Goal: Transaction & Acquisition: Purchase product/service

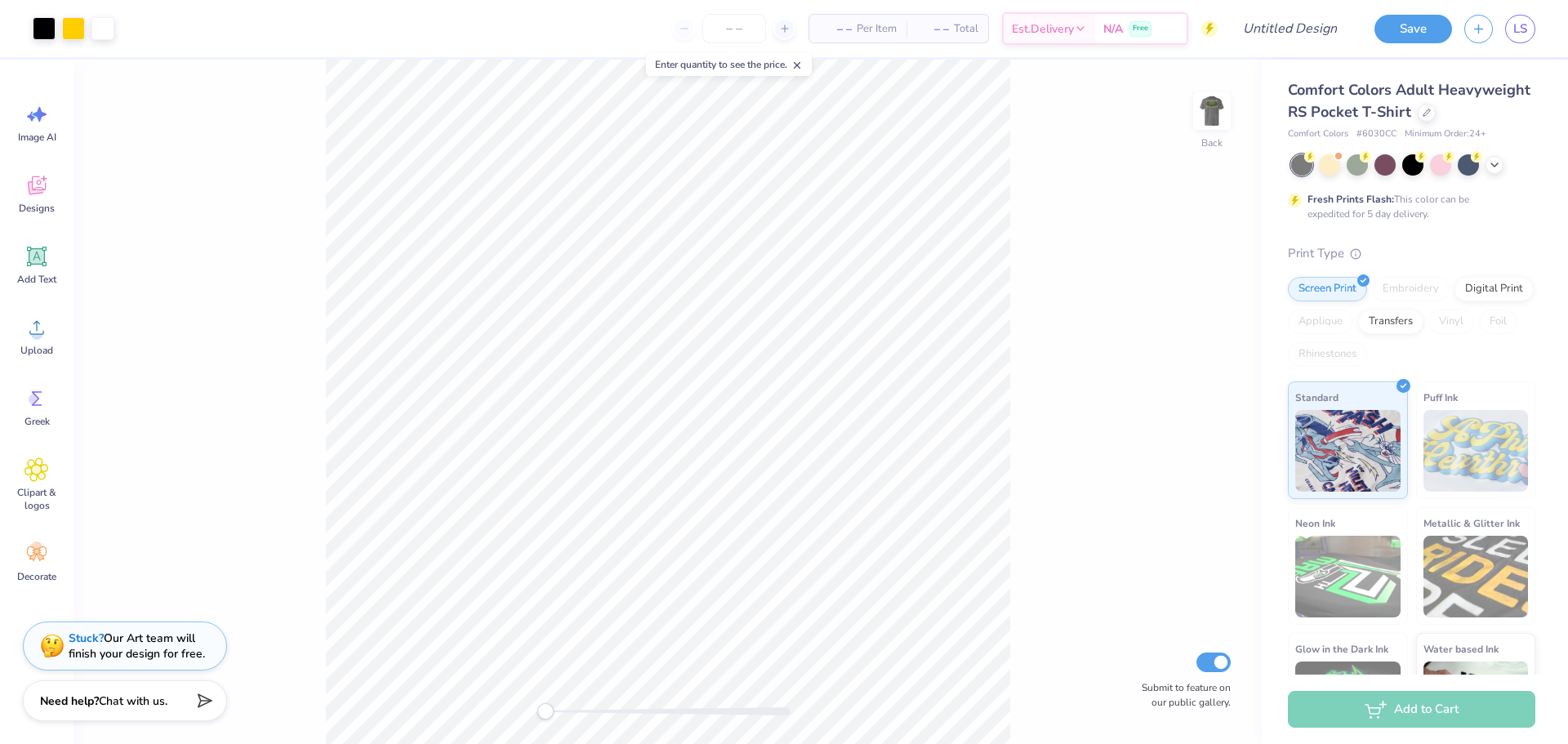
click at [1218, 116] on img at bounding box center [1212, 111] width 33 height 33
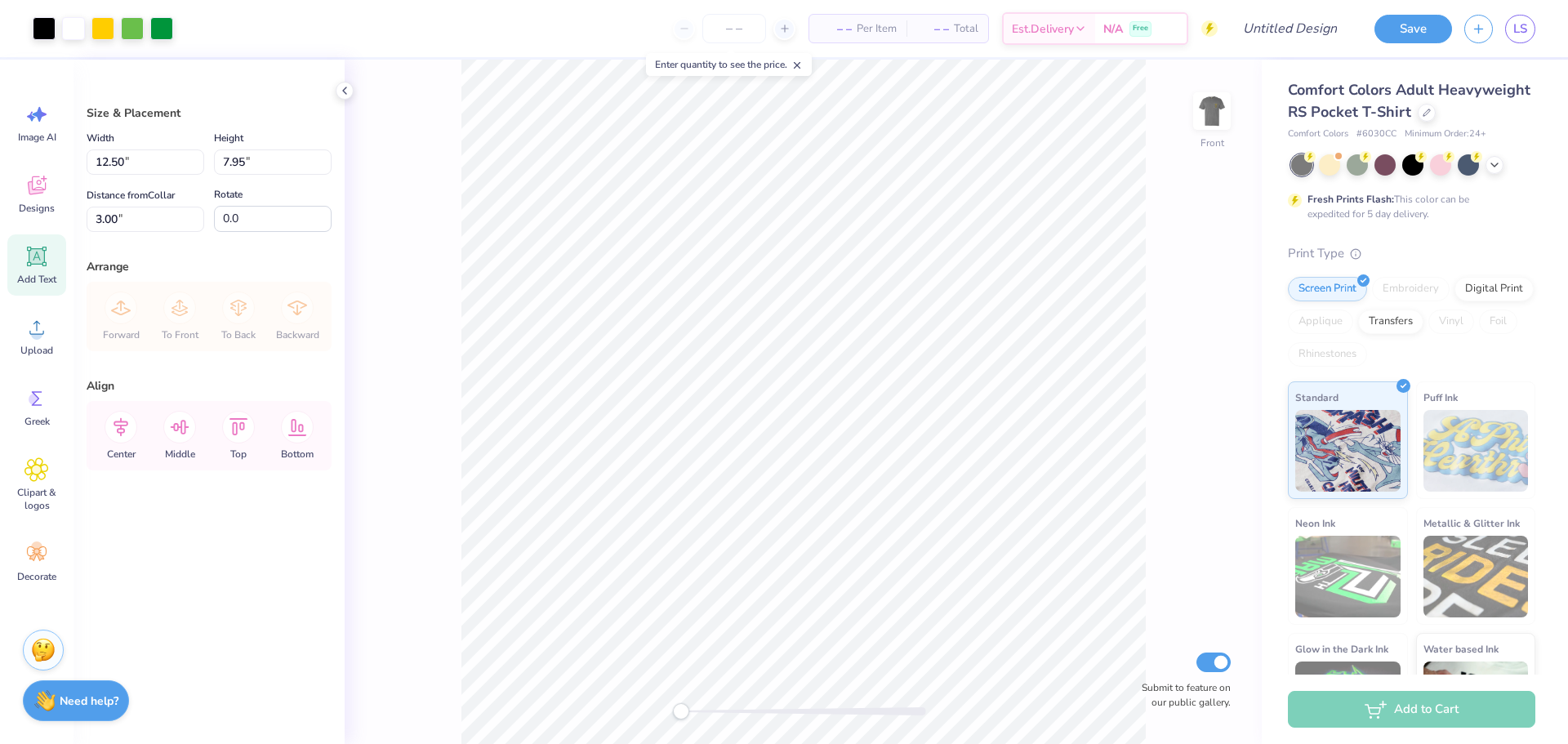
click at [22, 257] on div "Add Text" at bounding box center [36, 265] width 59 height 61
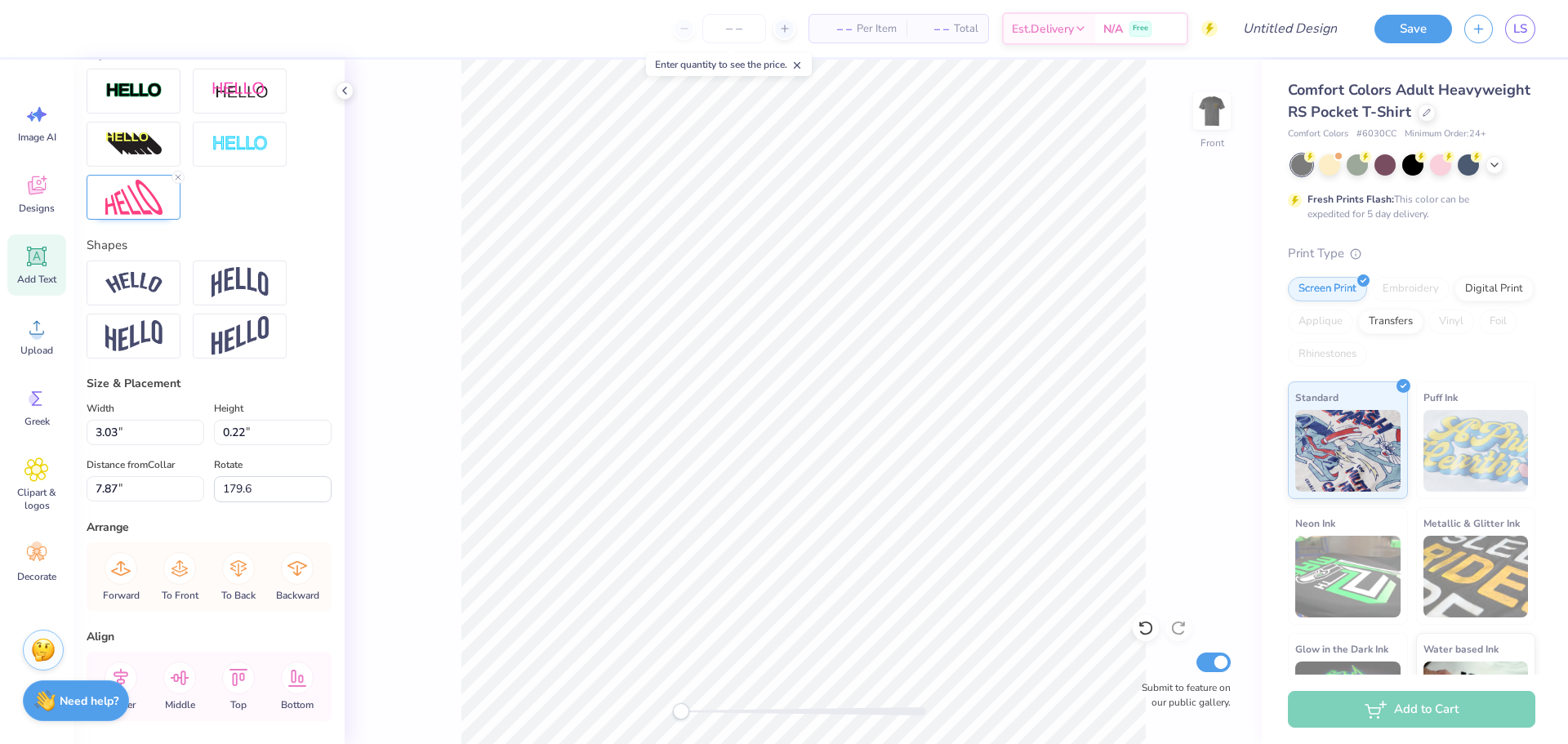
scroll to position [225, 0]
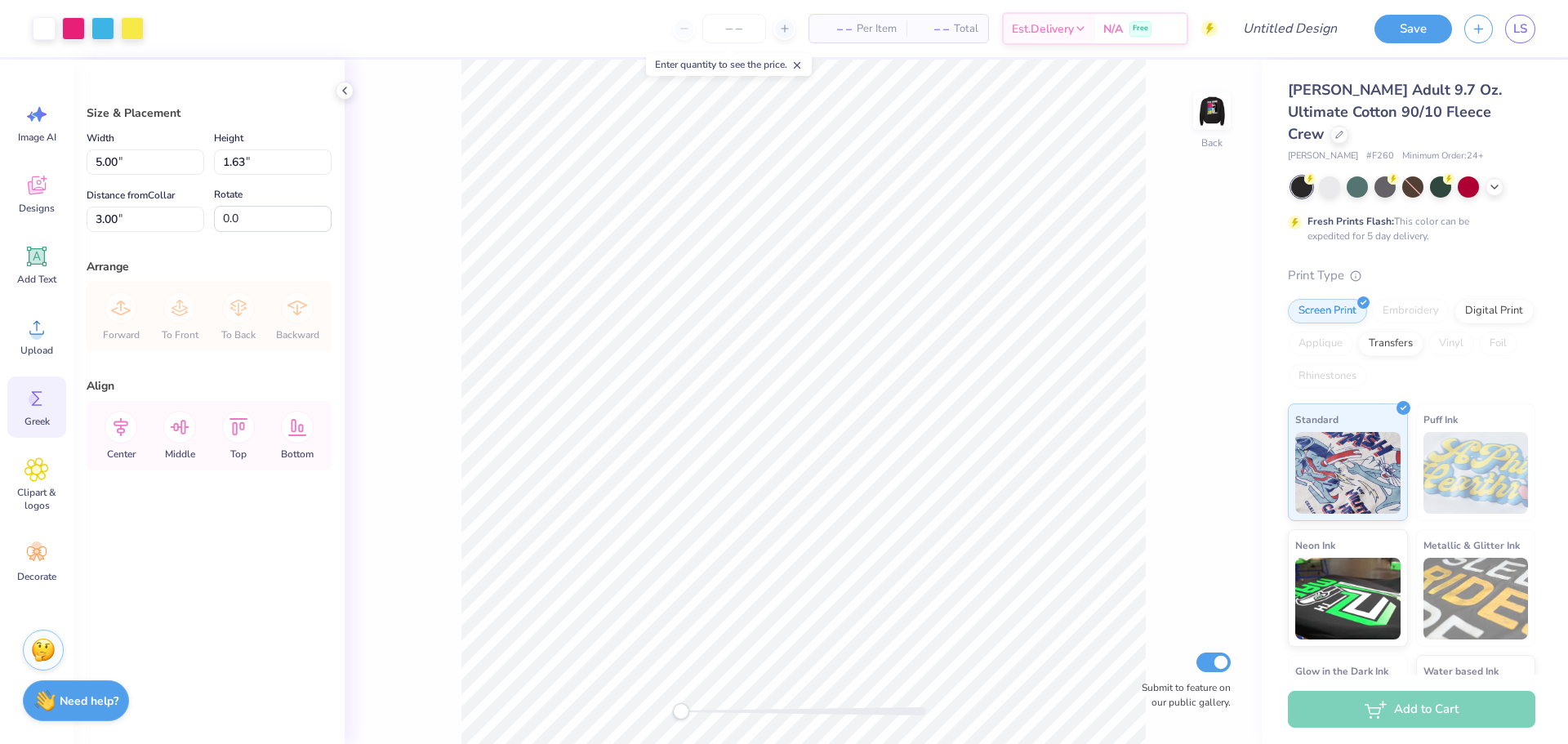
click at [43, 407] on icon at bounding box center [36, 398] width 24 height 24
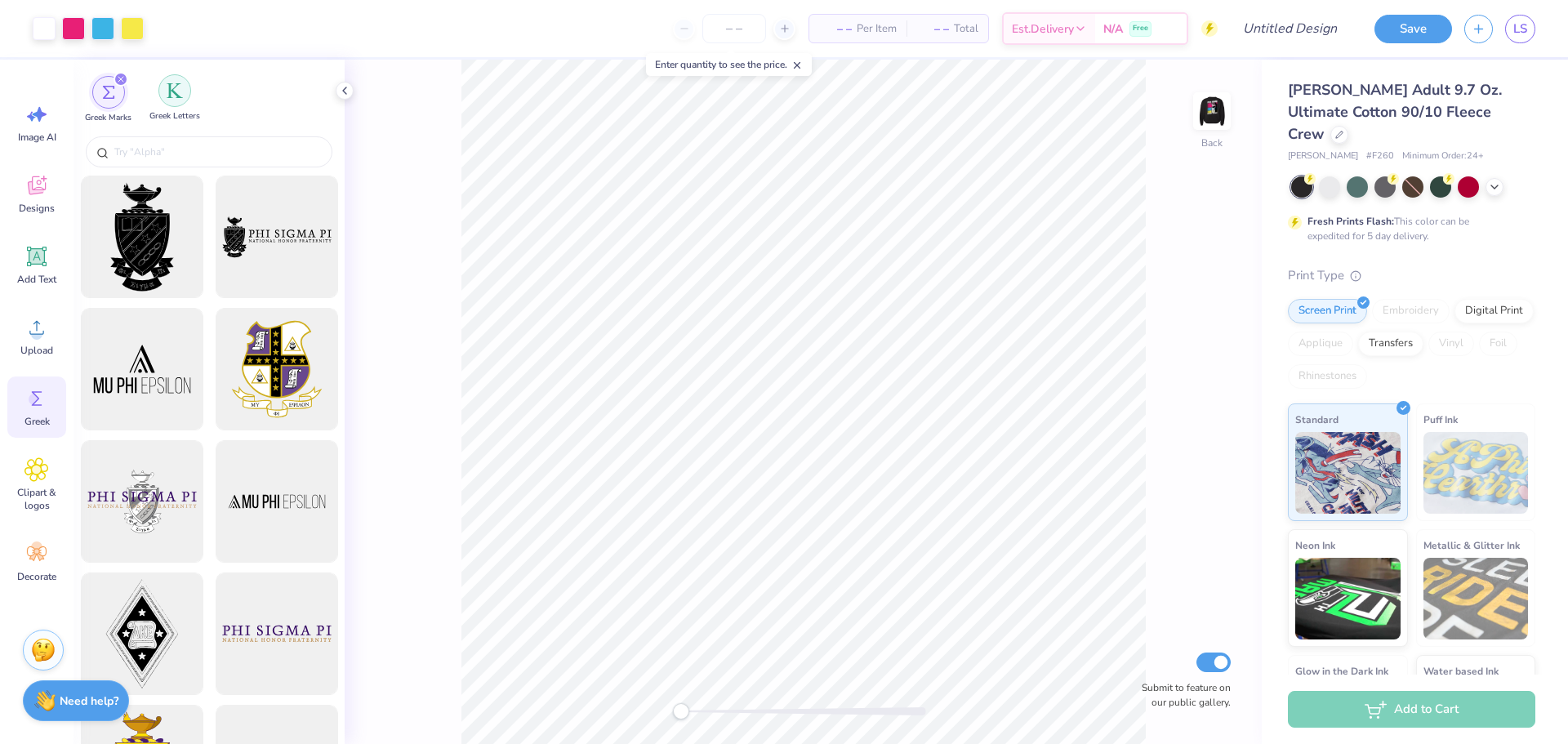
click at [179, 91] on img "filter for Greek Letters" at bounding box center [175, 90] width 16 height 16
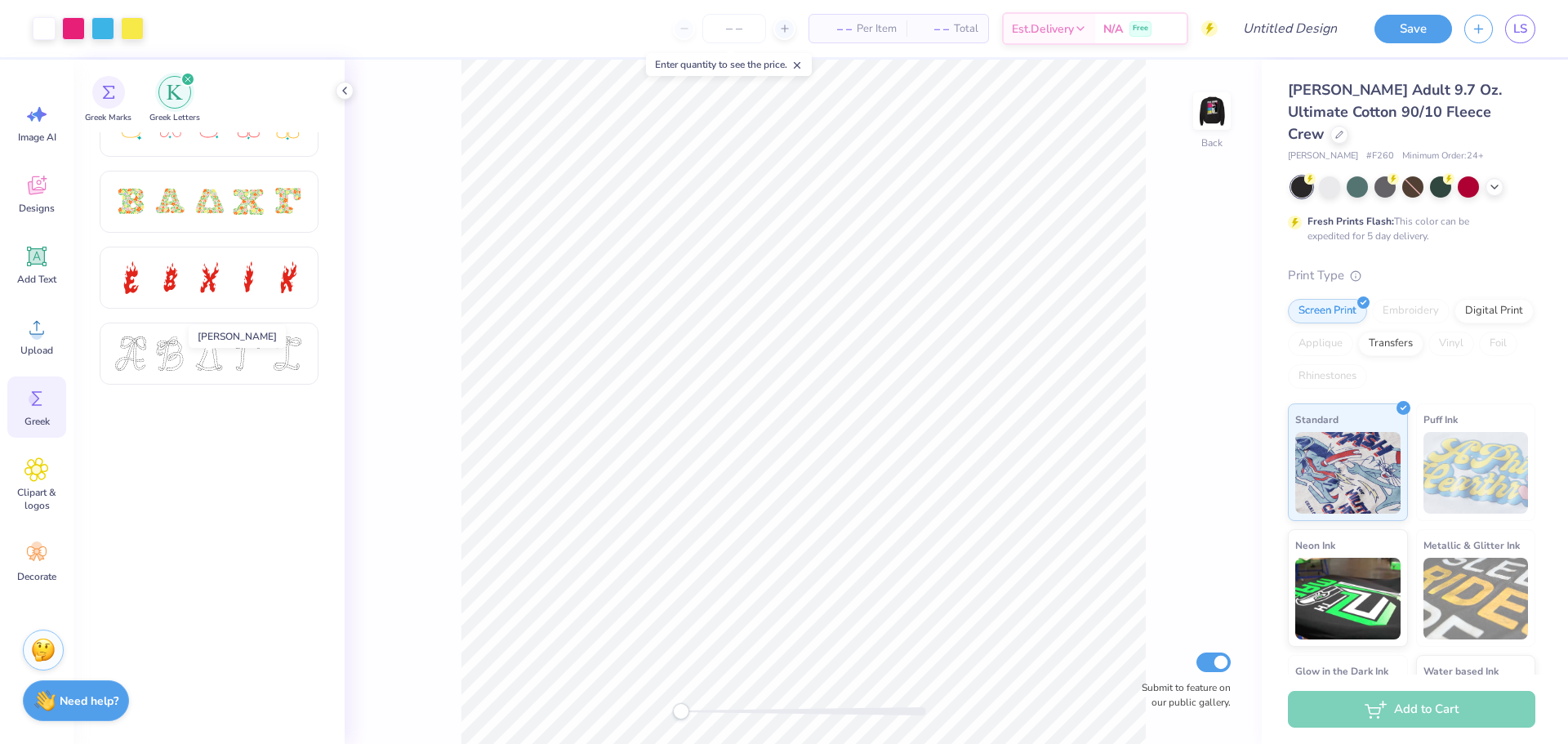
scroll to position [601, 0]
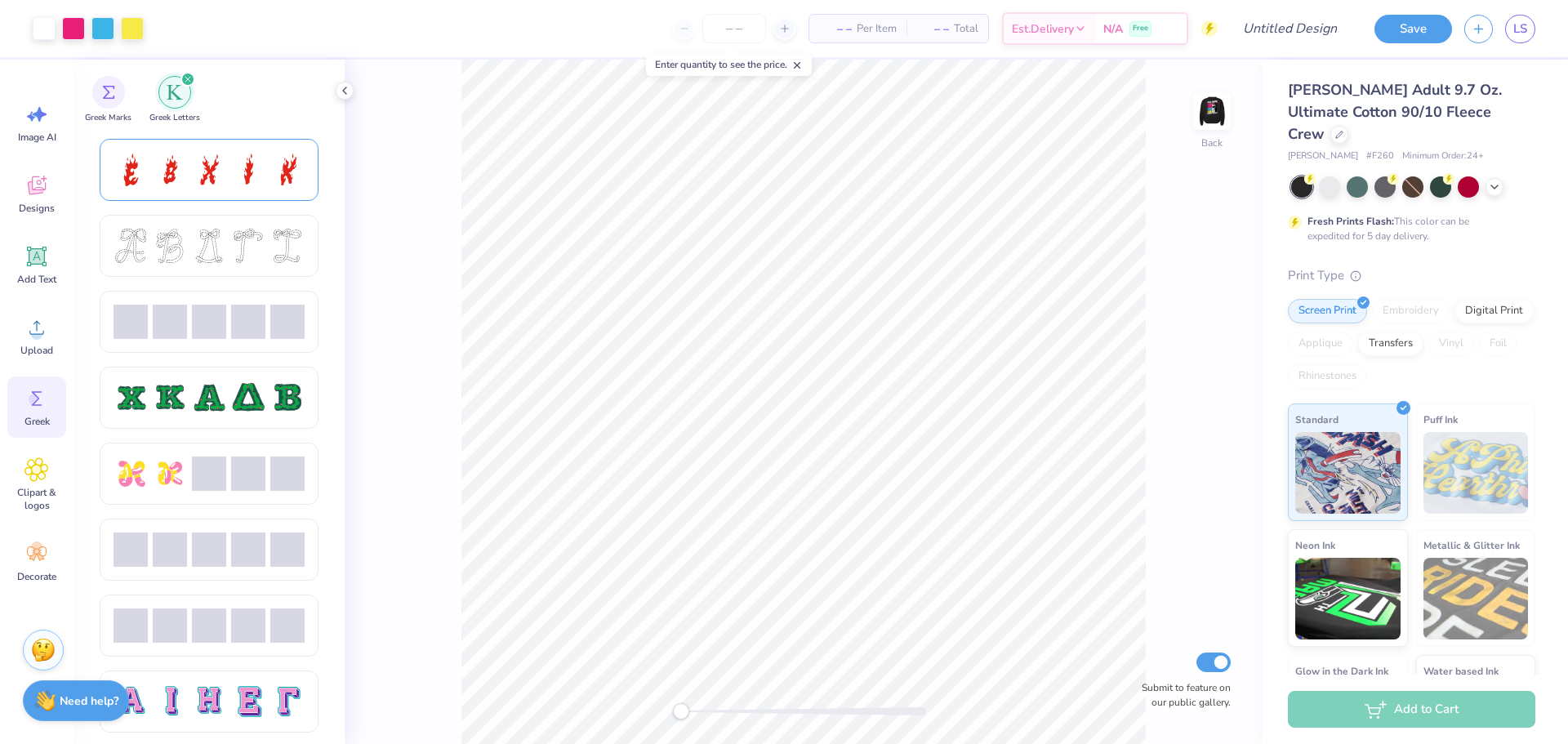
click at [212, 164] on div at bounding box center [209, 170] width 35 height 35
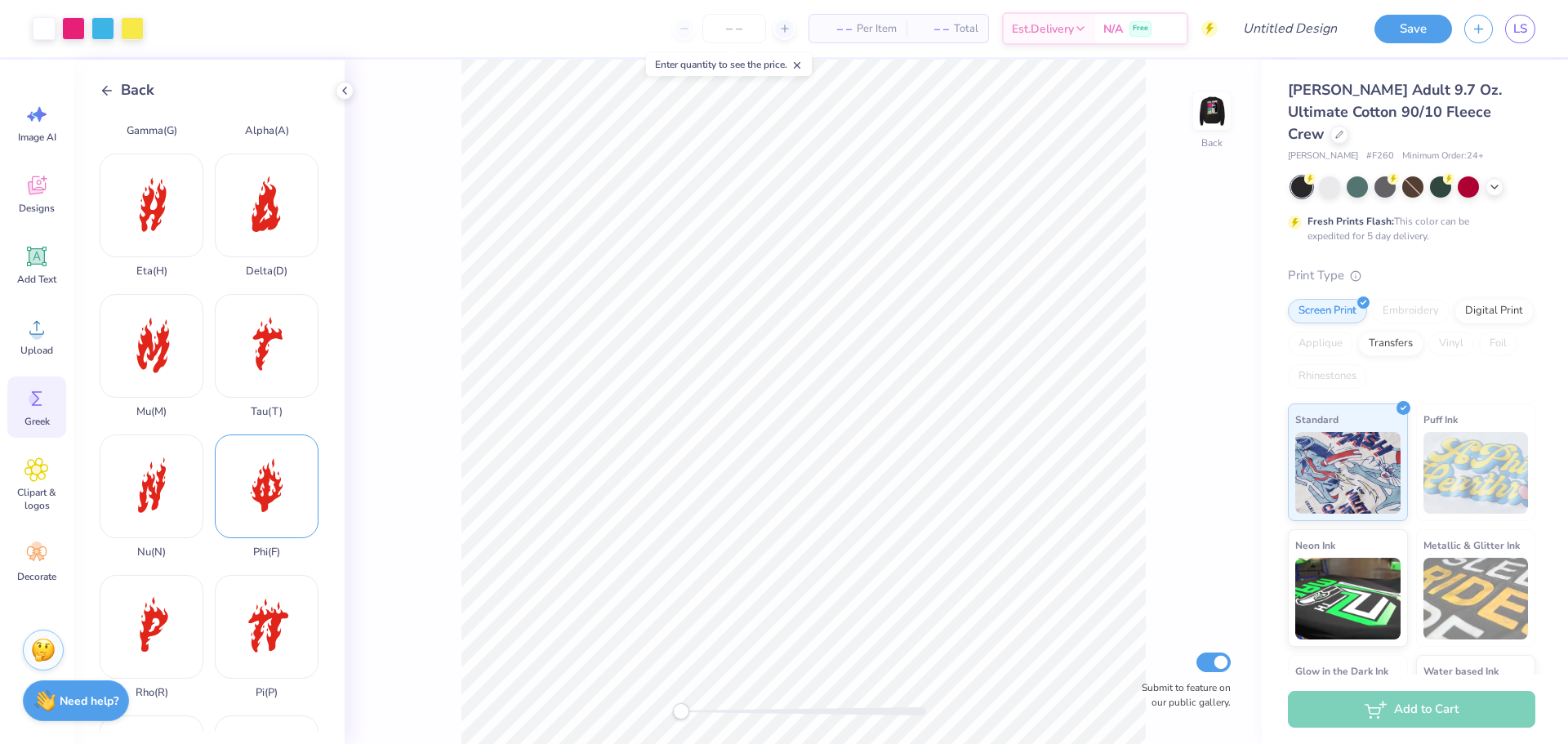
scroll to position [653, 0]
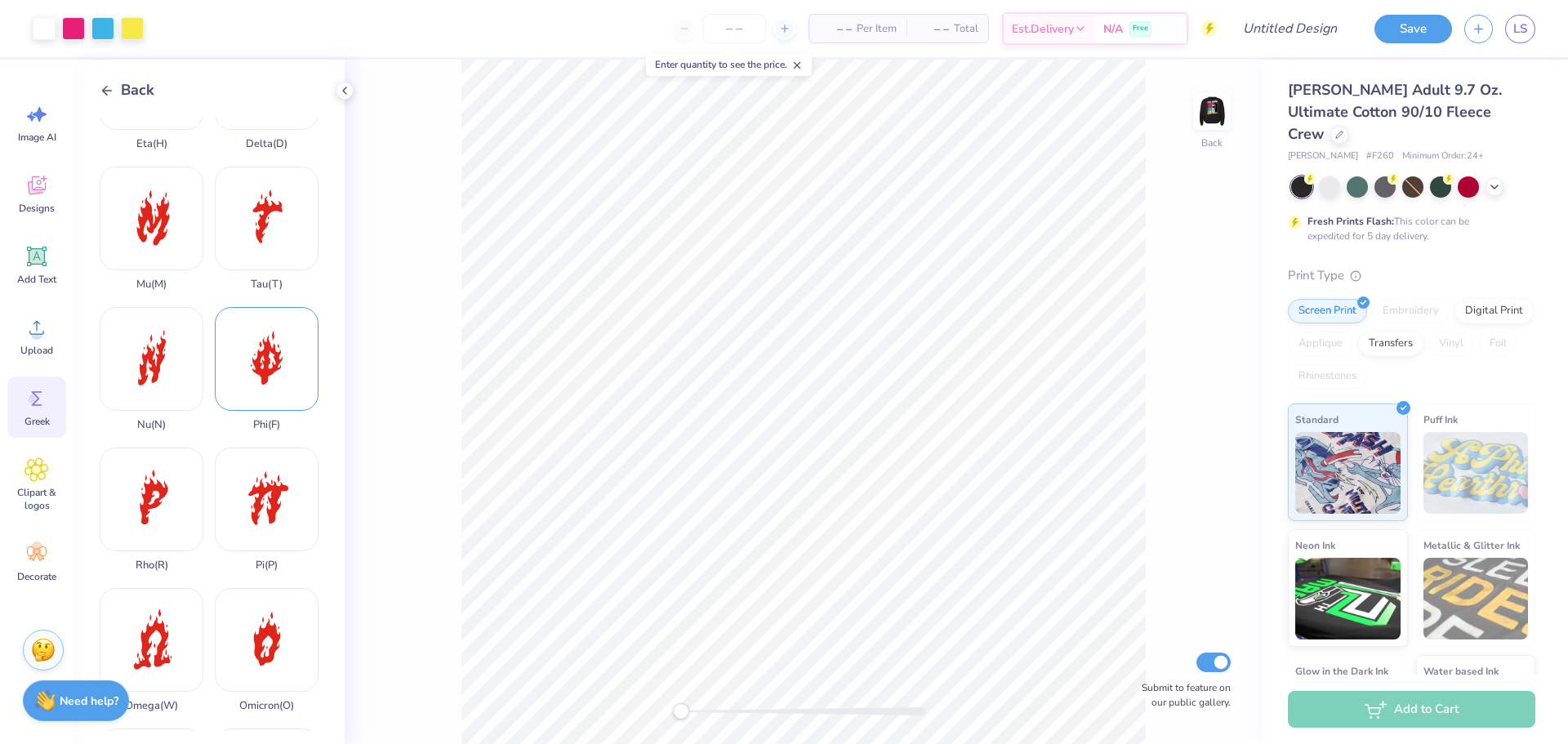
click at [281, 336] on div "Phi ( F )" at bounding box center [267, 369] width 104 height 124
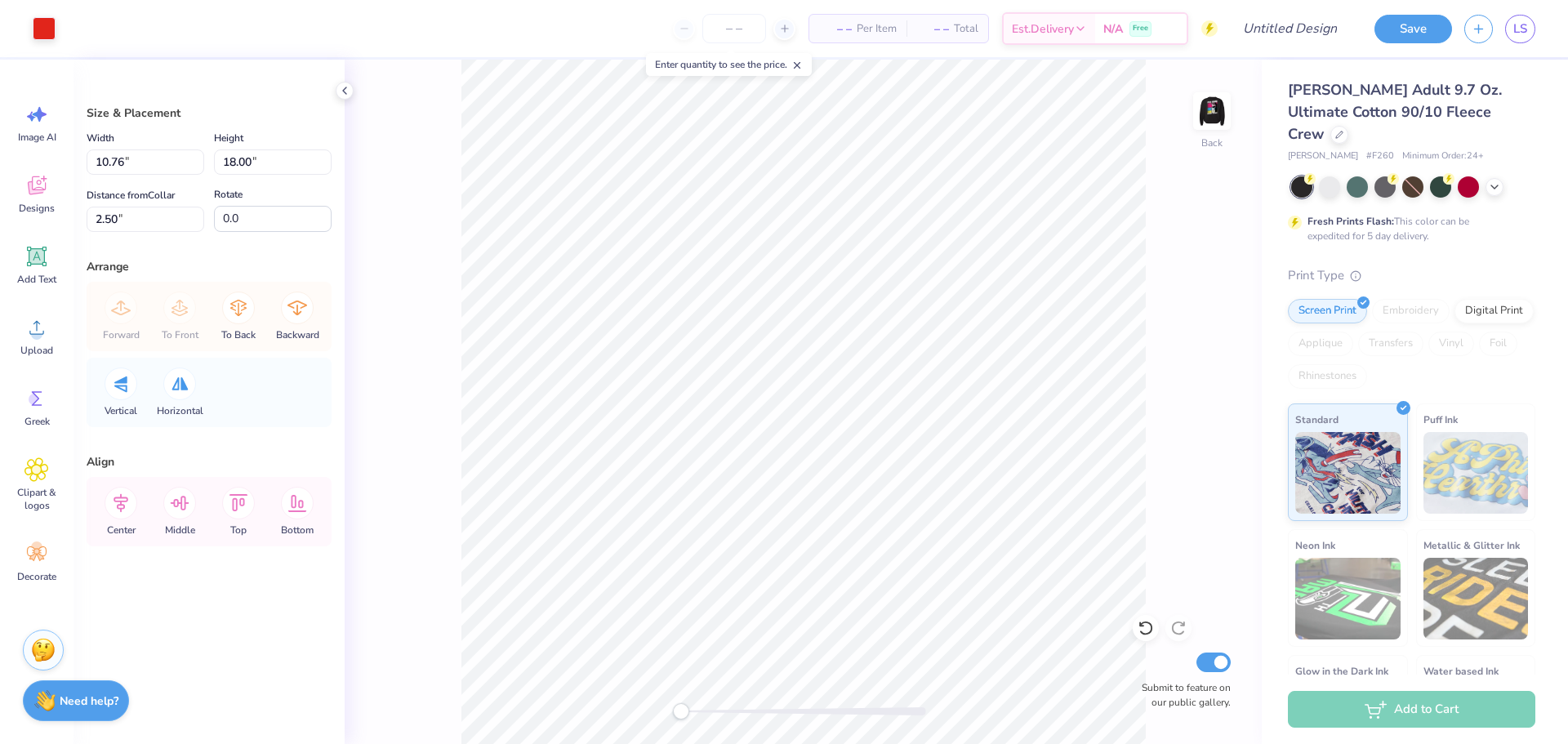
type input "4.31"
type input "7.21"
type input "13.29"
click at [42, 416] on span "Greek" at bounding box center [36, 420] width 25 height 13
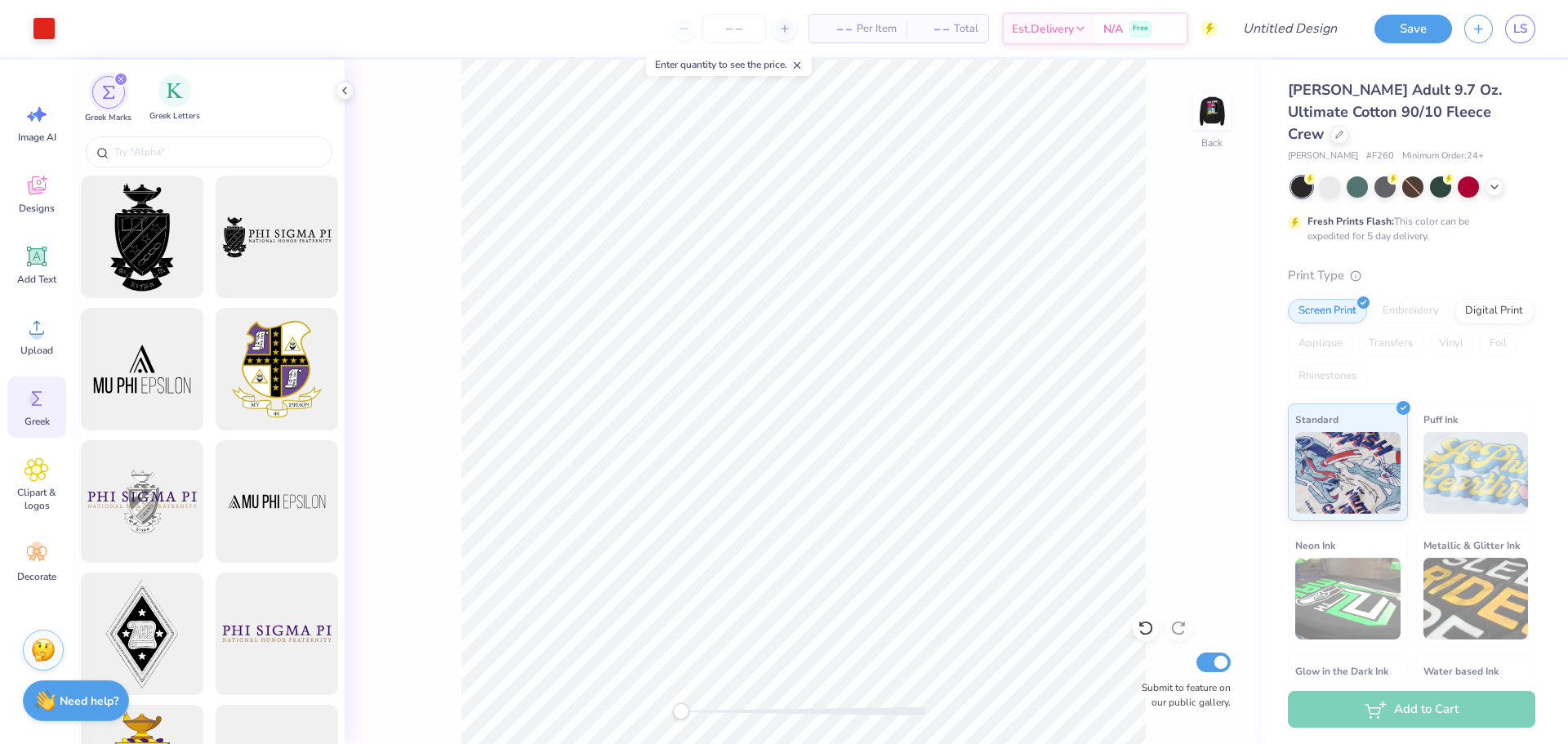
click at [189, 106] on div "Greek Letters" at bounding box center [175, 99] width 51 height 48
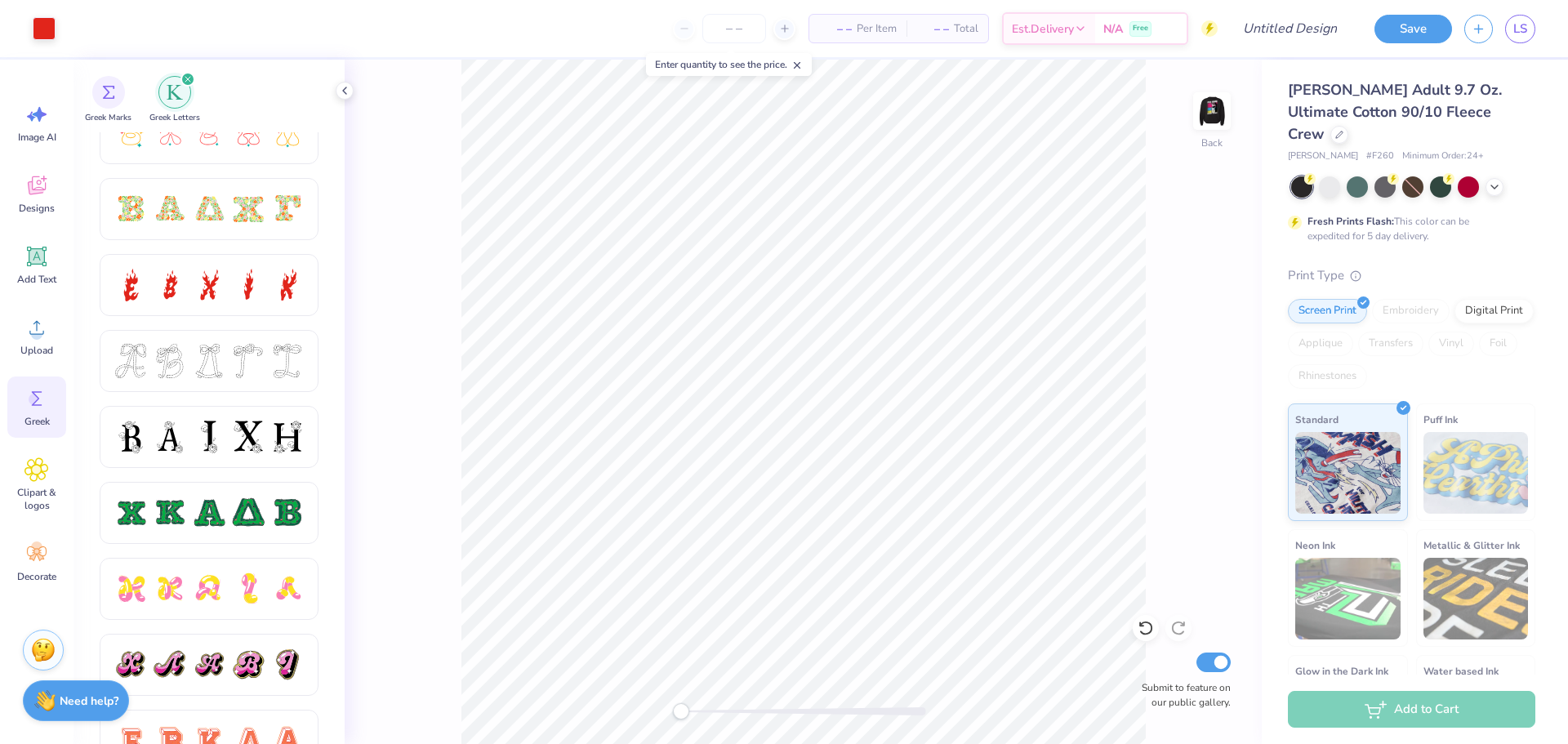
scroll to position [490, 0]
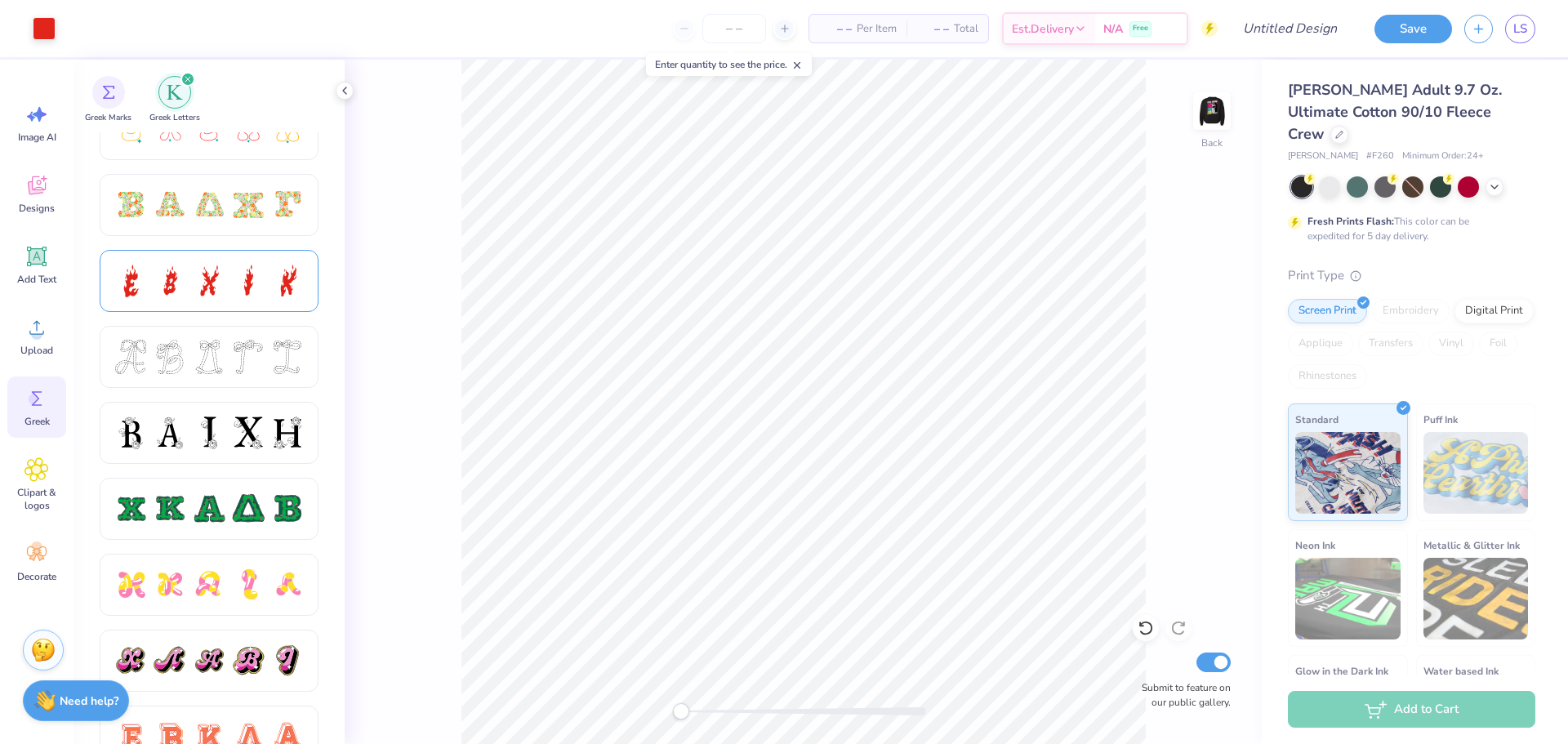
click at [200, 285] on div at bounding box center [209, 281] width 35 height 35
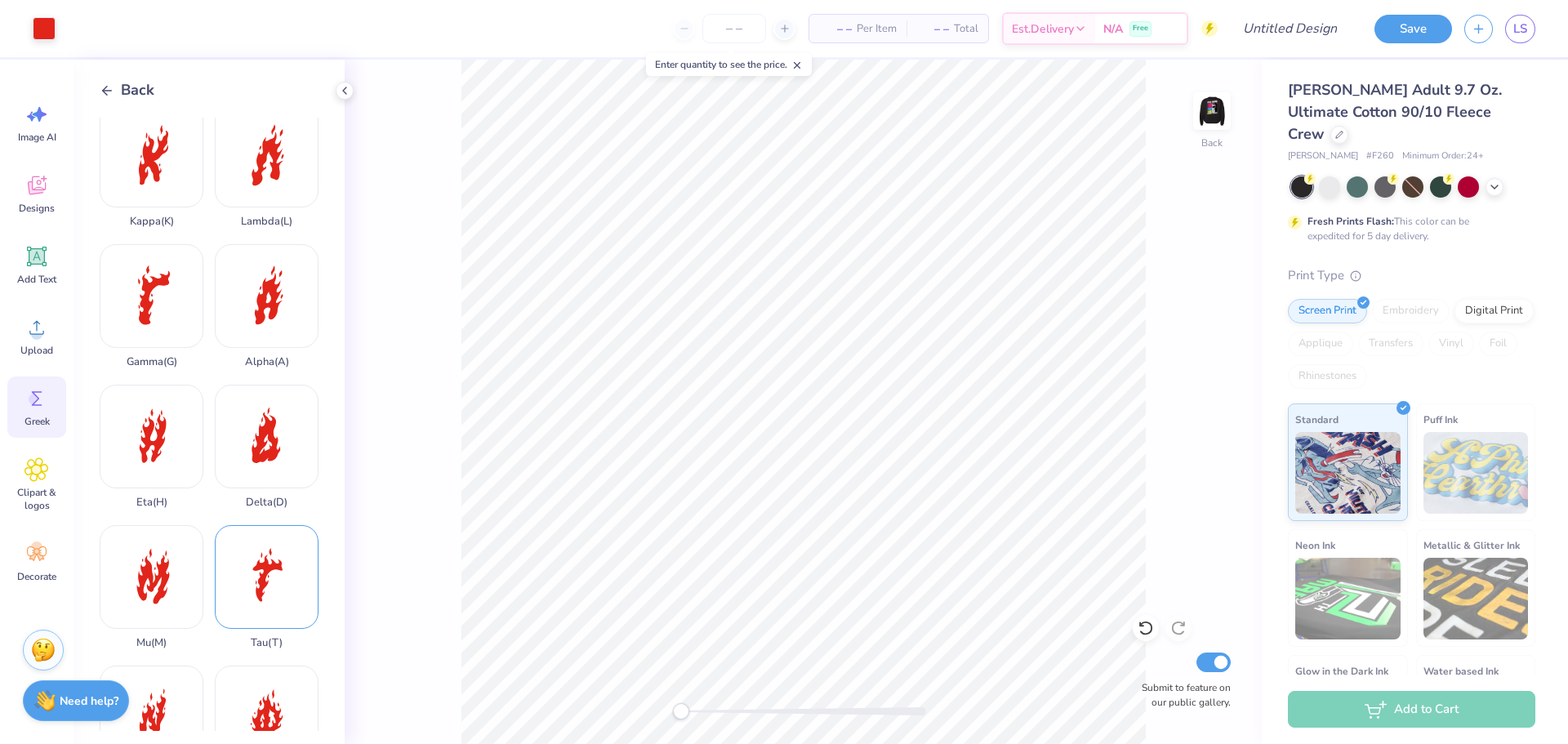
scroll to position [327, 0]
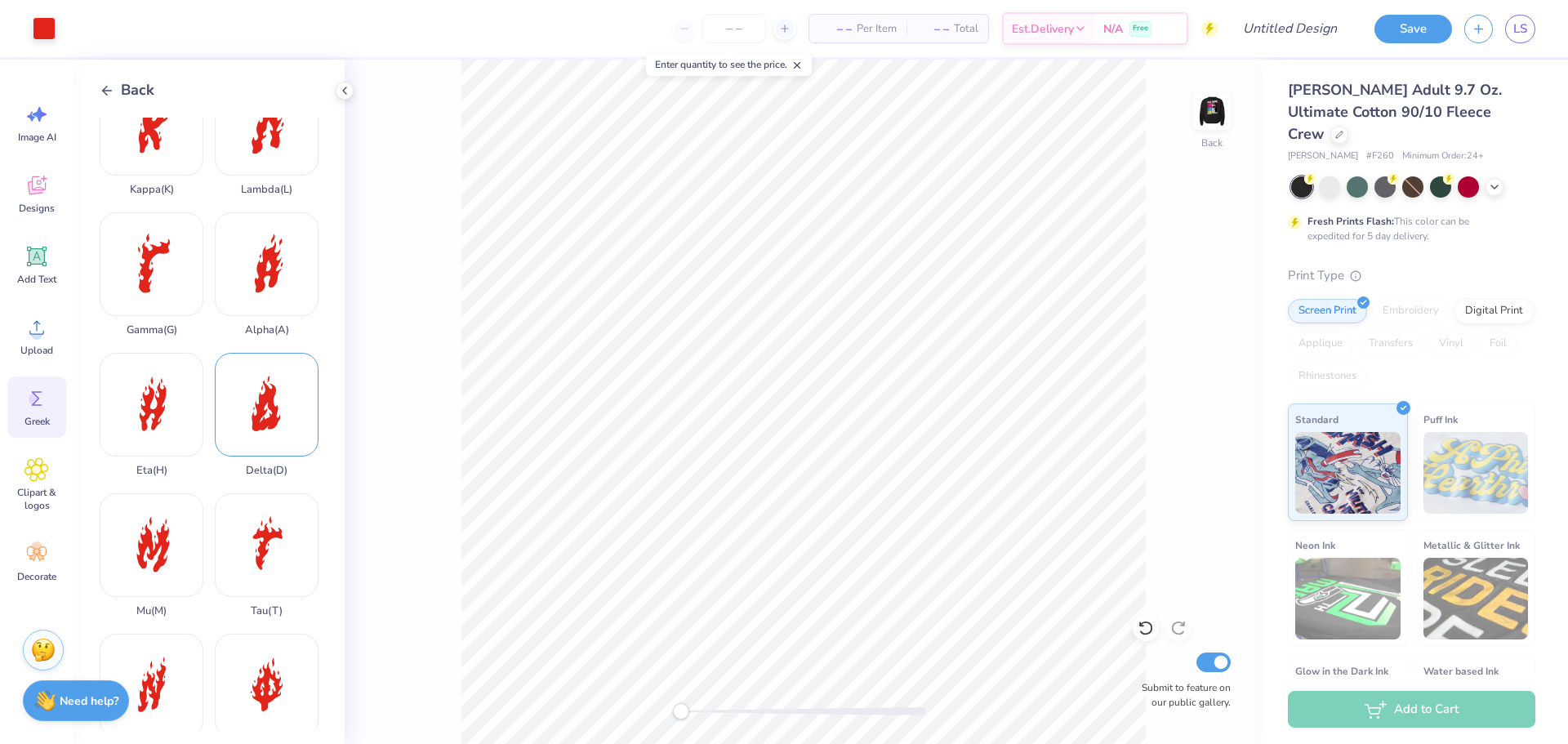
click at [244, 388] on div "Delta ( D )" at bounding box center [267, 414] width 104 height 124
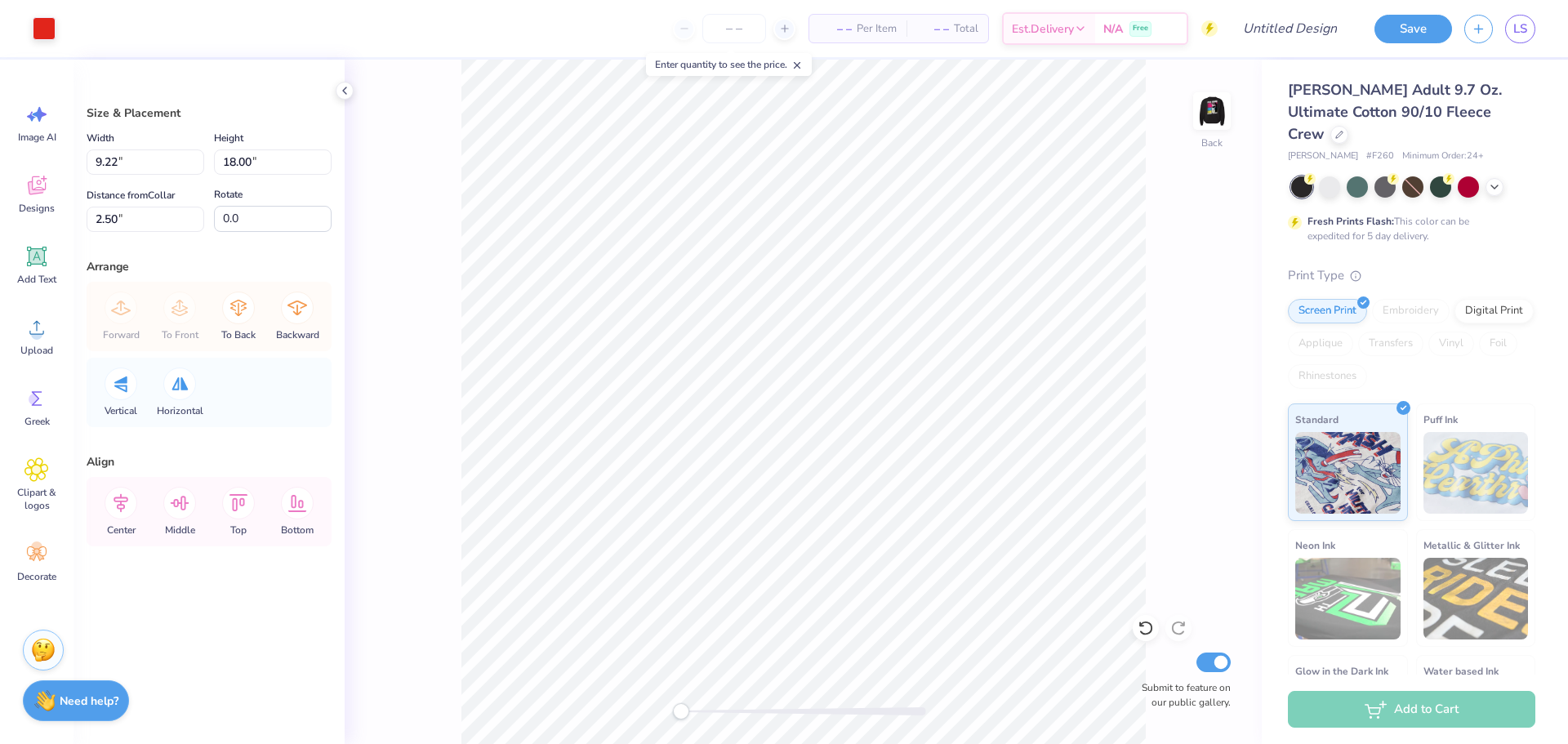
type input "4.09"
type input "7.98"
click at [29, 406] on icon at bounding box center [36, 398] width 24 height 24
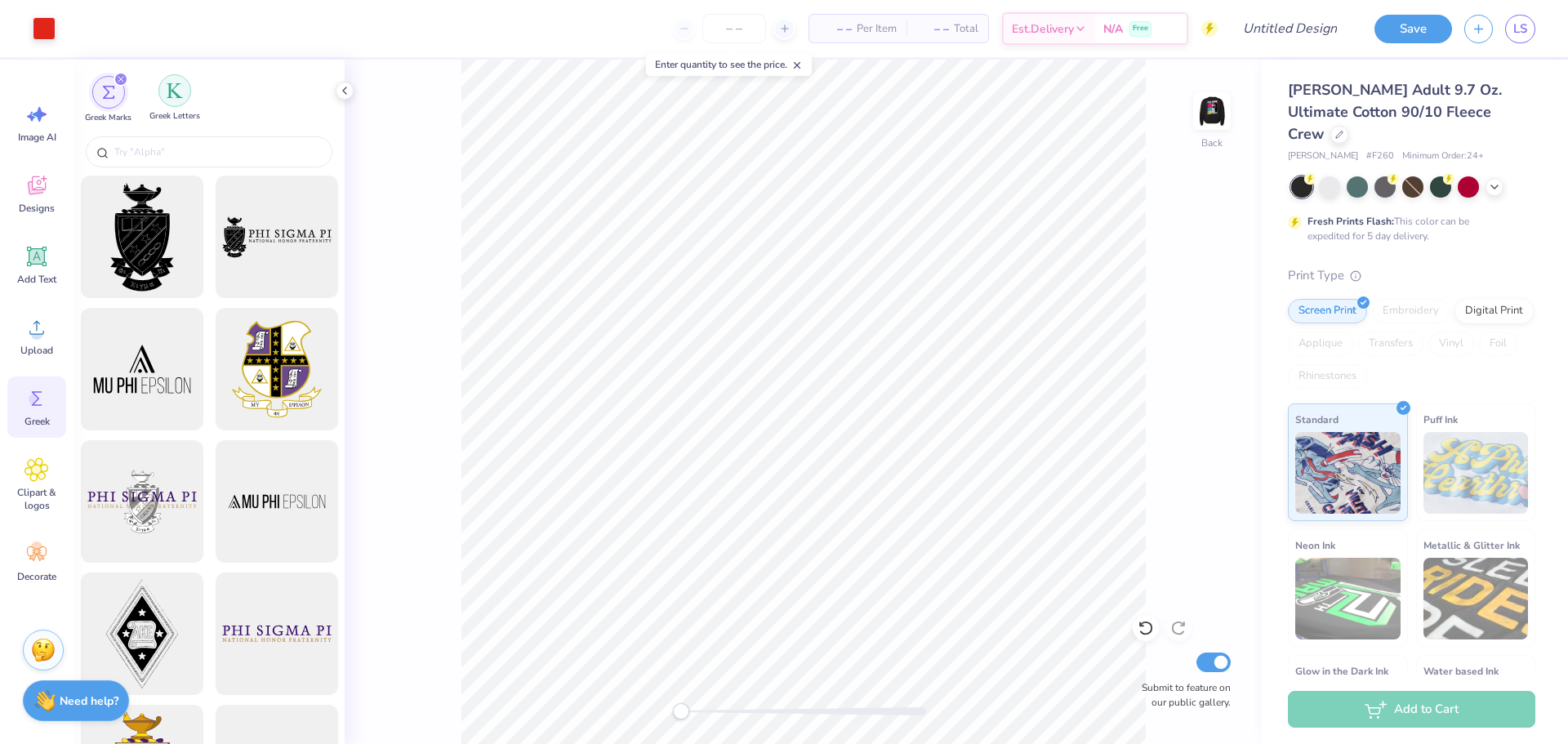
click at [180, 101] on div "filter for Greek Letters" at bounding box center [175, 91] width 33 height 33
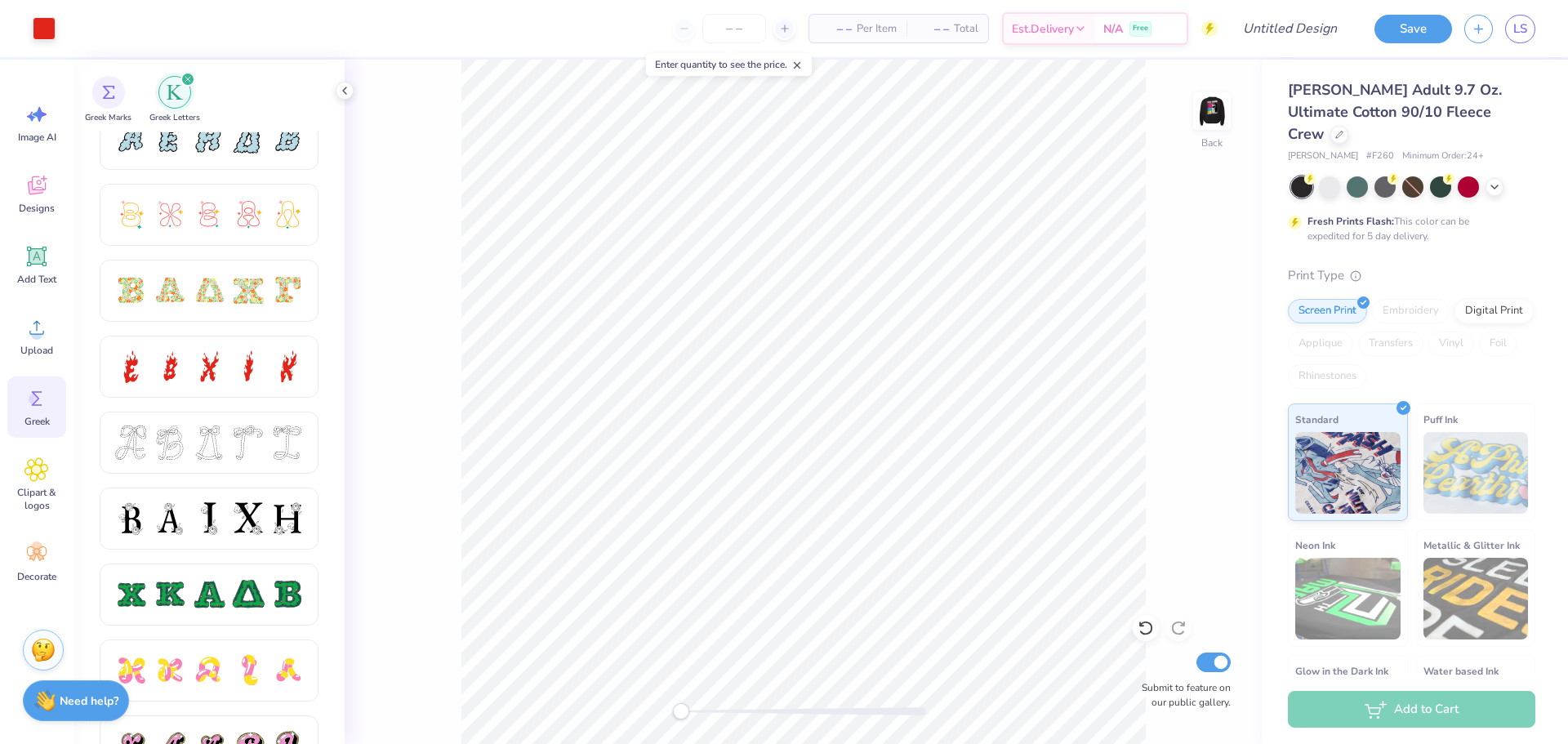
scroll to position [408, 0]
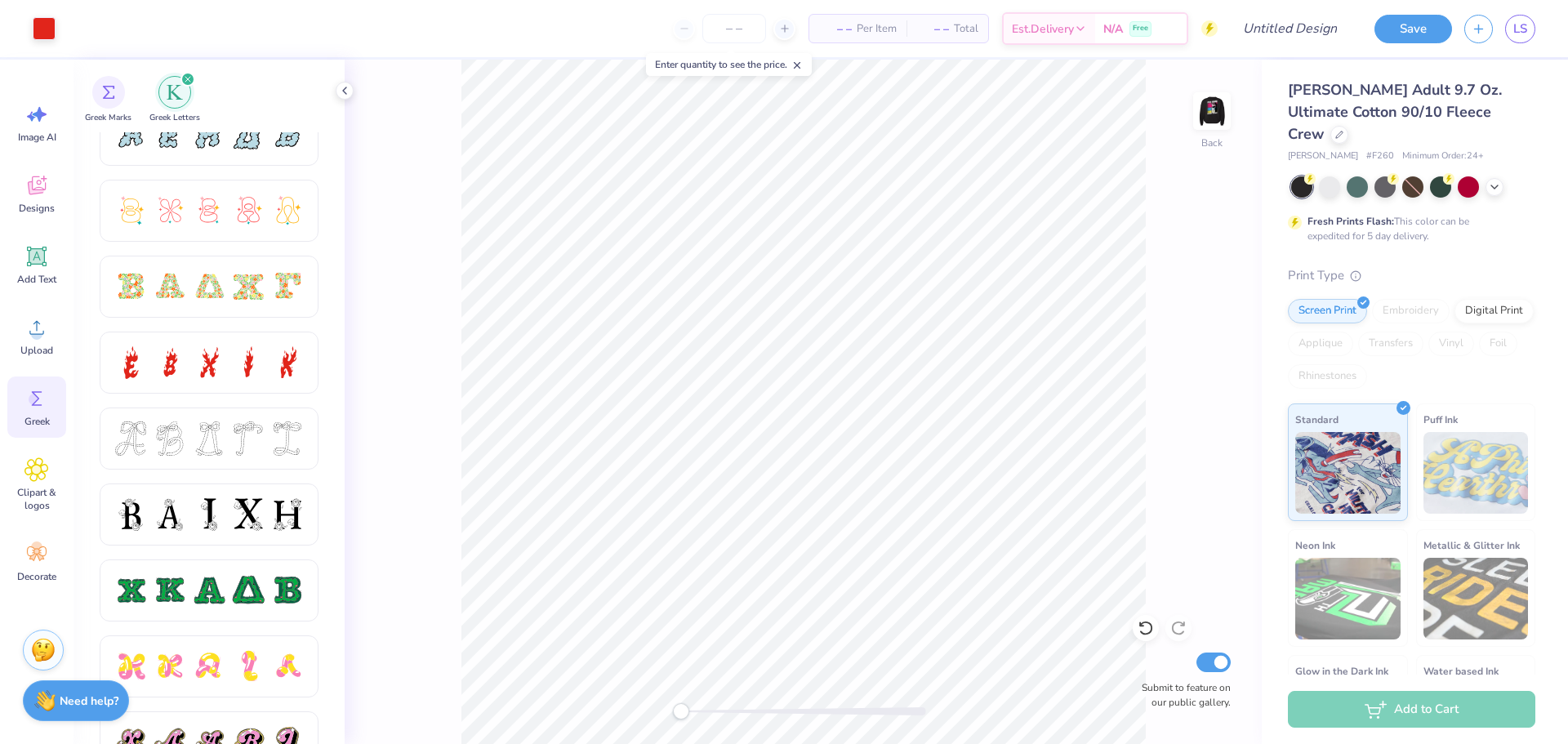
click at [218, 373] on div at bounding box center [209, 362] width 35 height 35
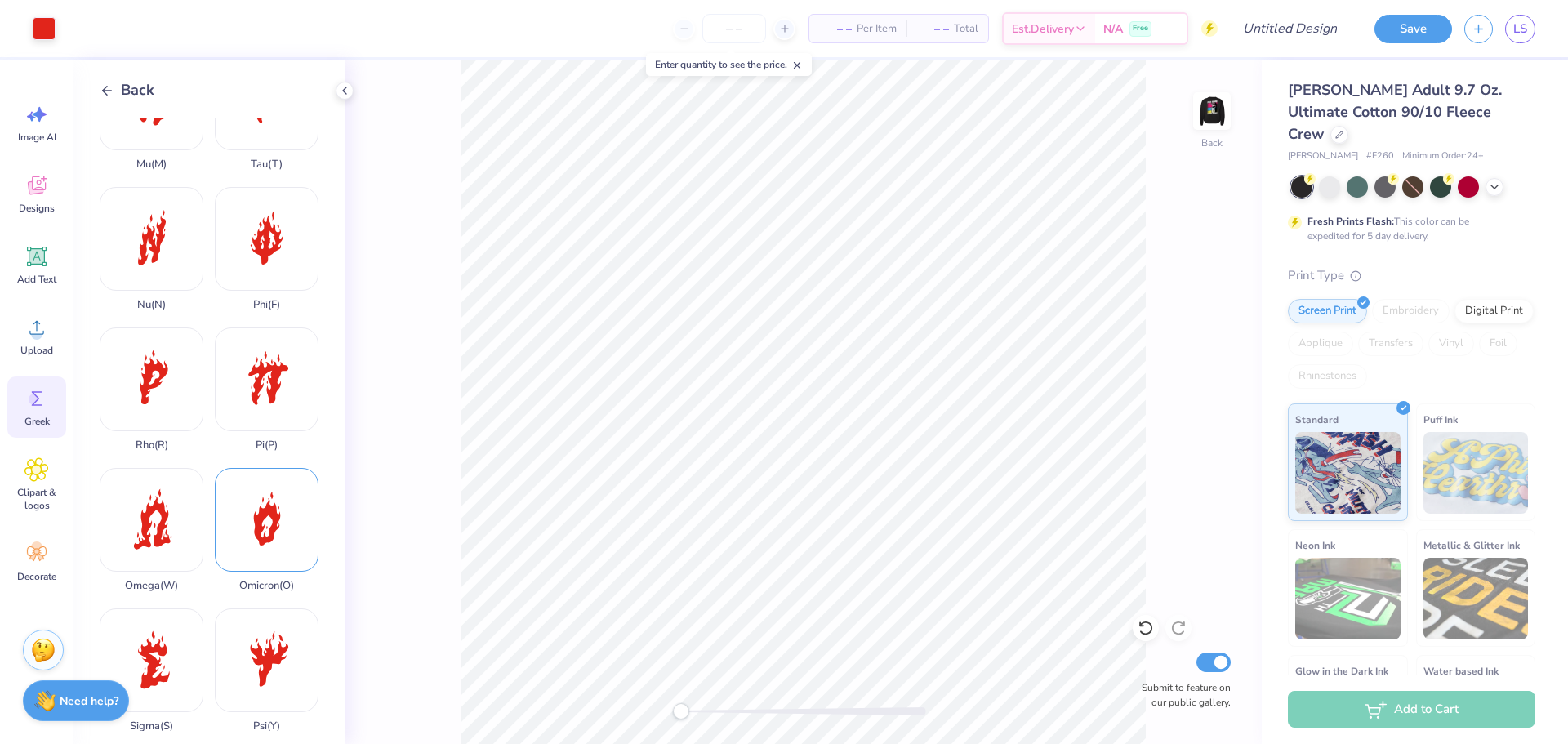
scroll to position [980, 0]
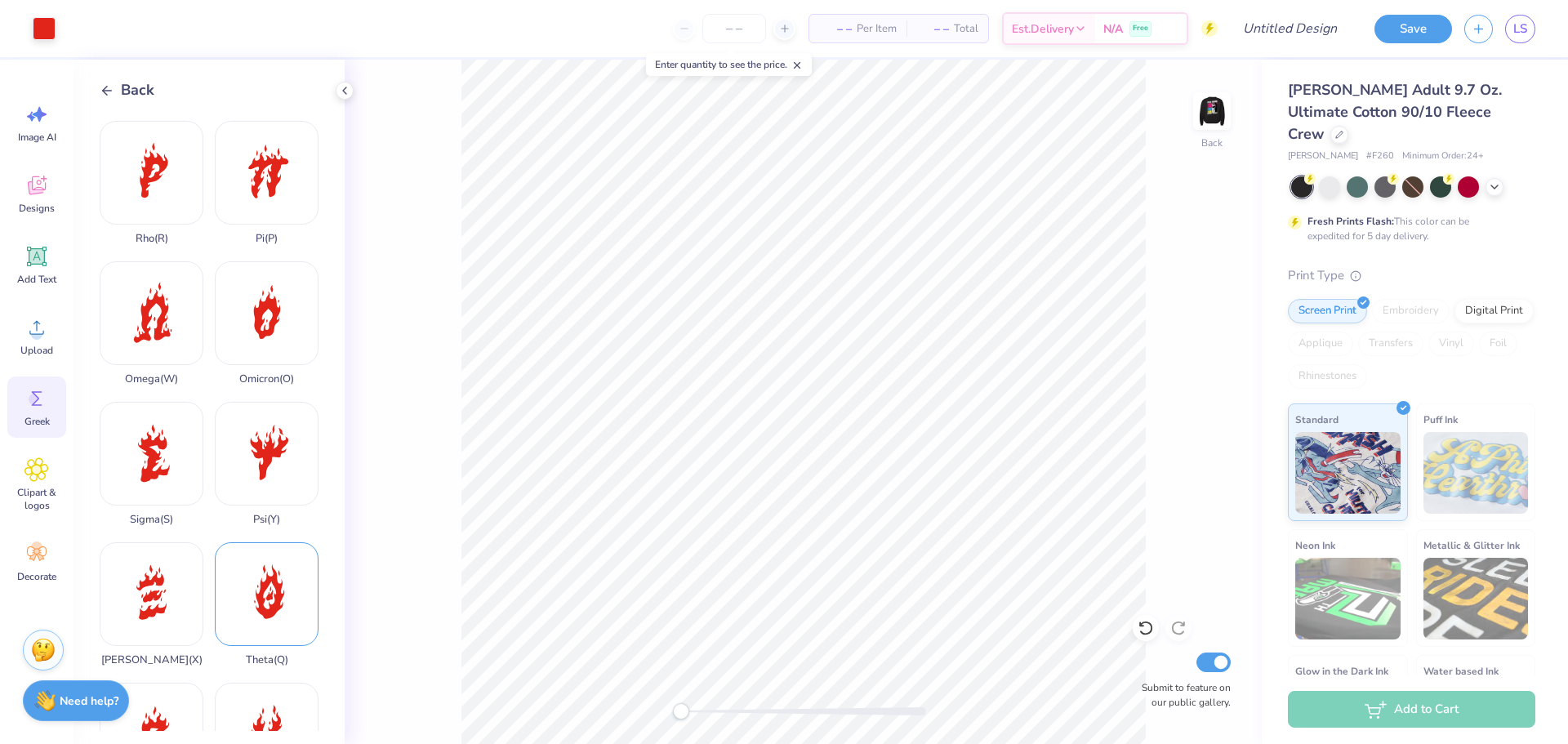
click at [254, 542] on div "Theta ( Q )" at bounding box center [267, 604] width 104 height 124
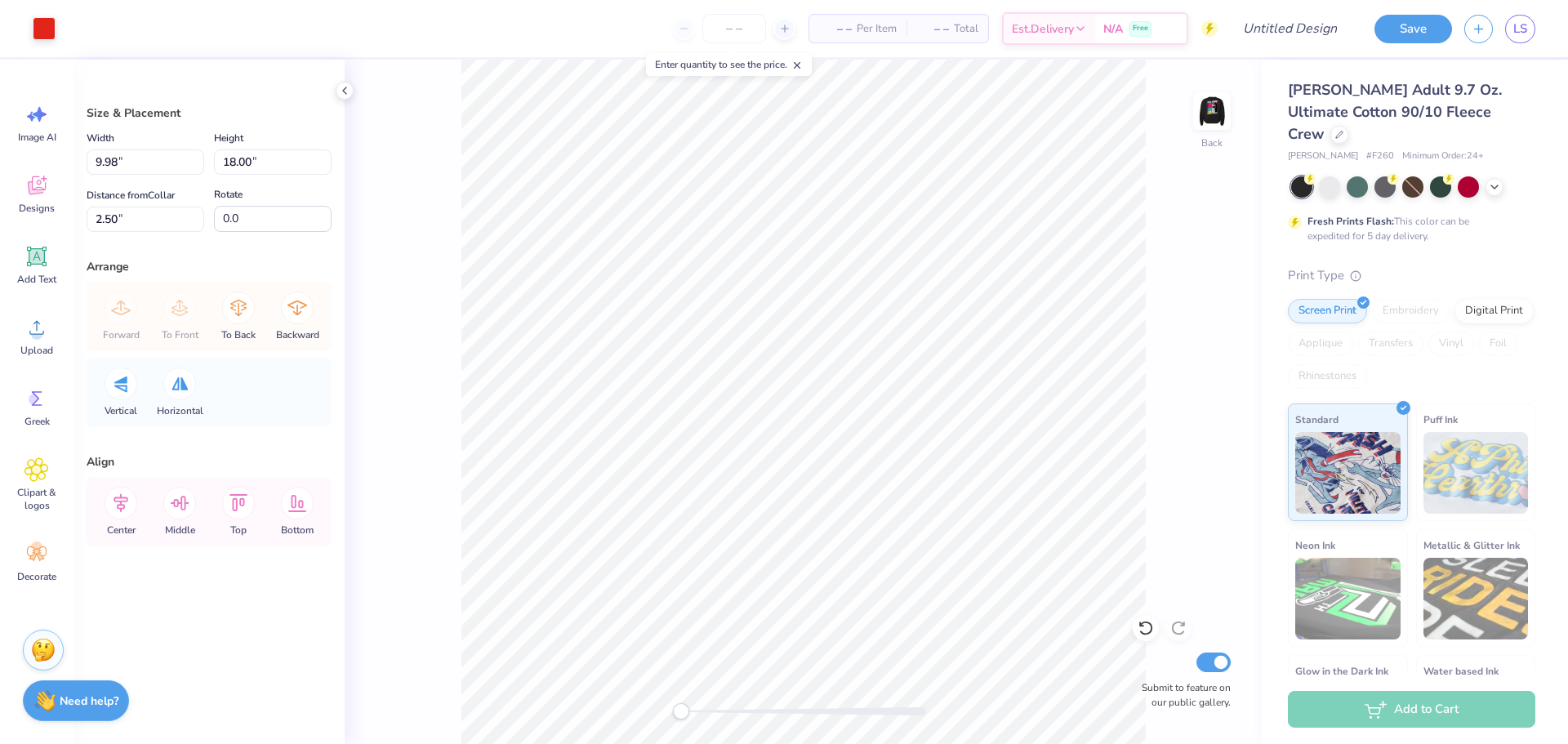
type input "3.48"
type input "6.28"
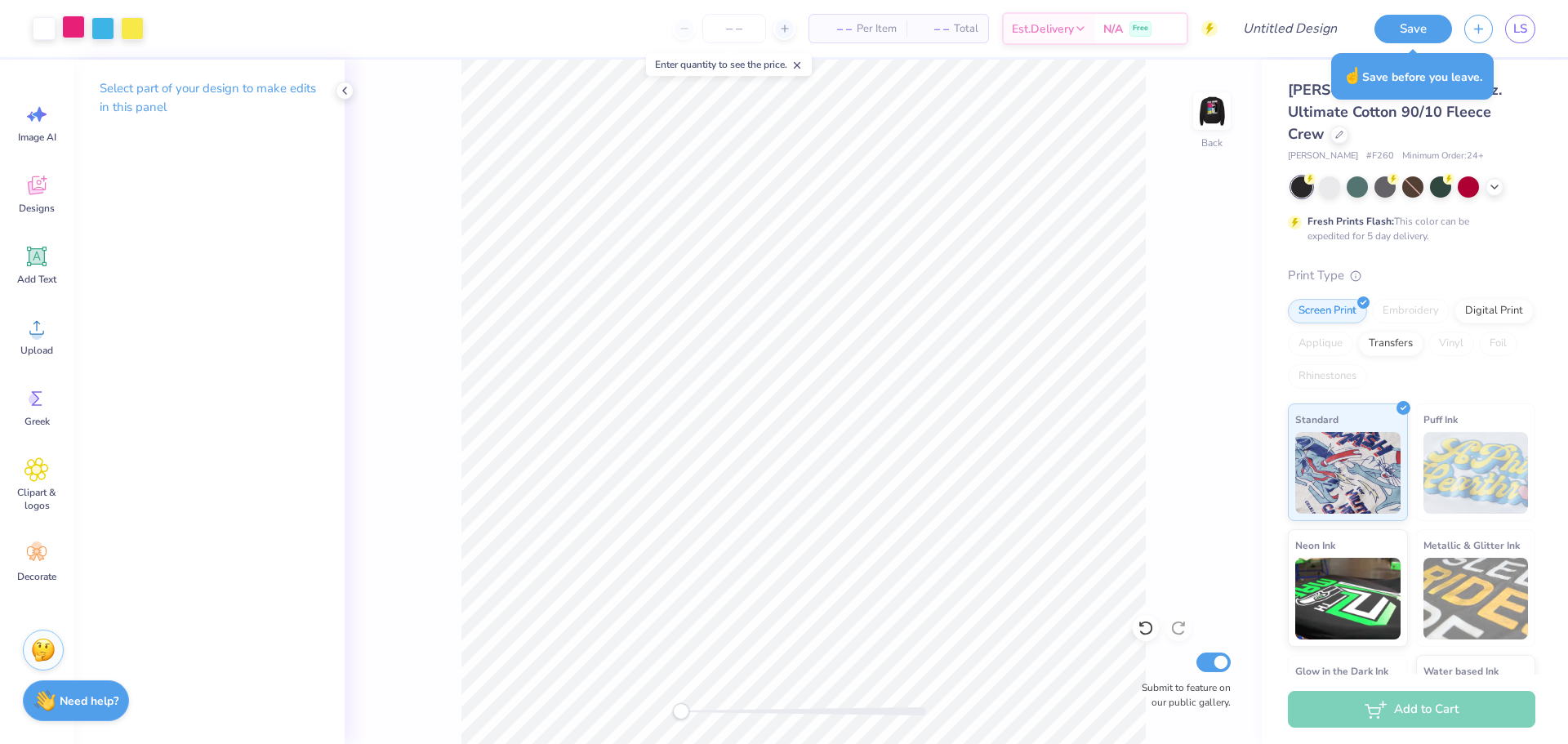
click at [74, 26] on div at bounding box center [74, 27] width 22 height 22
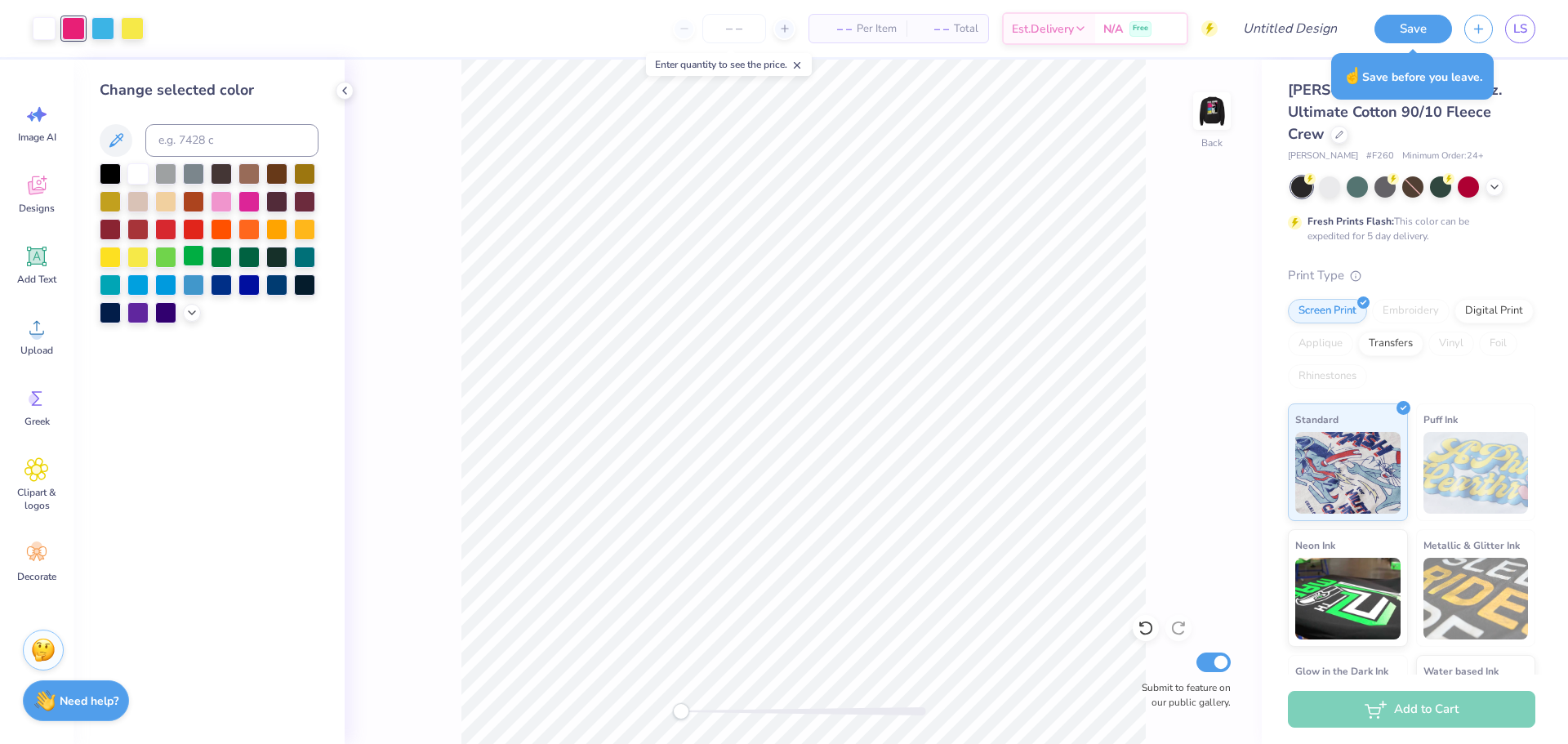
click at [184, 245] on div at bounding box center [193, 255] width 22 height 22
click at [249, 244] on div at bounding box center [209, 243] width 219 height 160
click at [240, 286] on div at bounding box center [249, 283] width 22 height 22
click at [244, 285] on div at bounding box center [249, 283] width 22 height 22
click at [273, 261] on div at bounding box center [277, 255] width 22 height 22
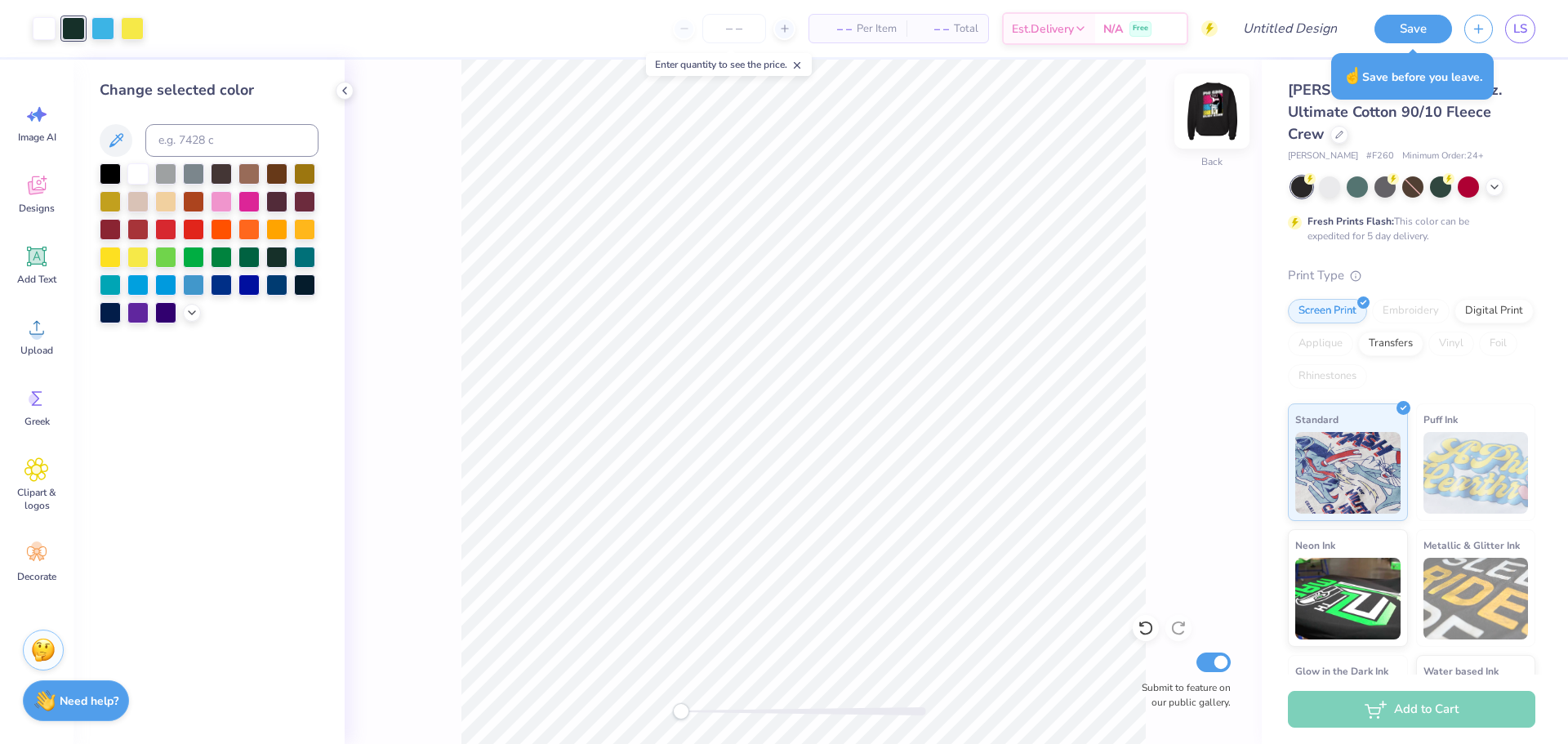
click at [1213, 106] on img at bounding box center [1212, 112] width 66 height 66
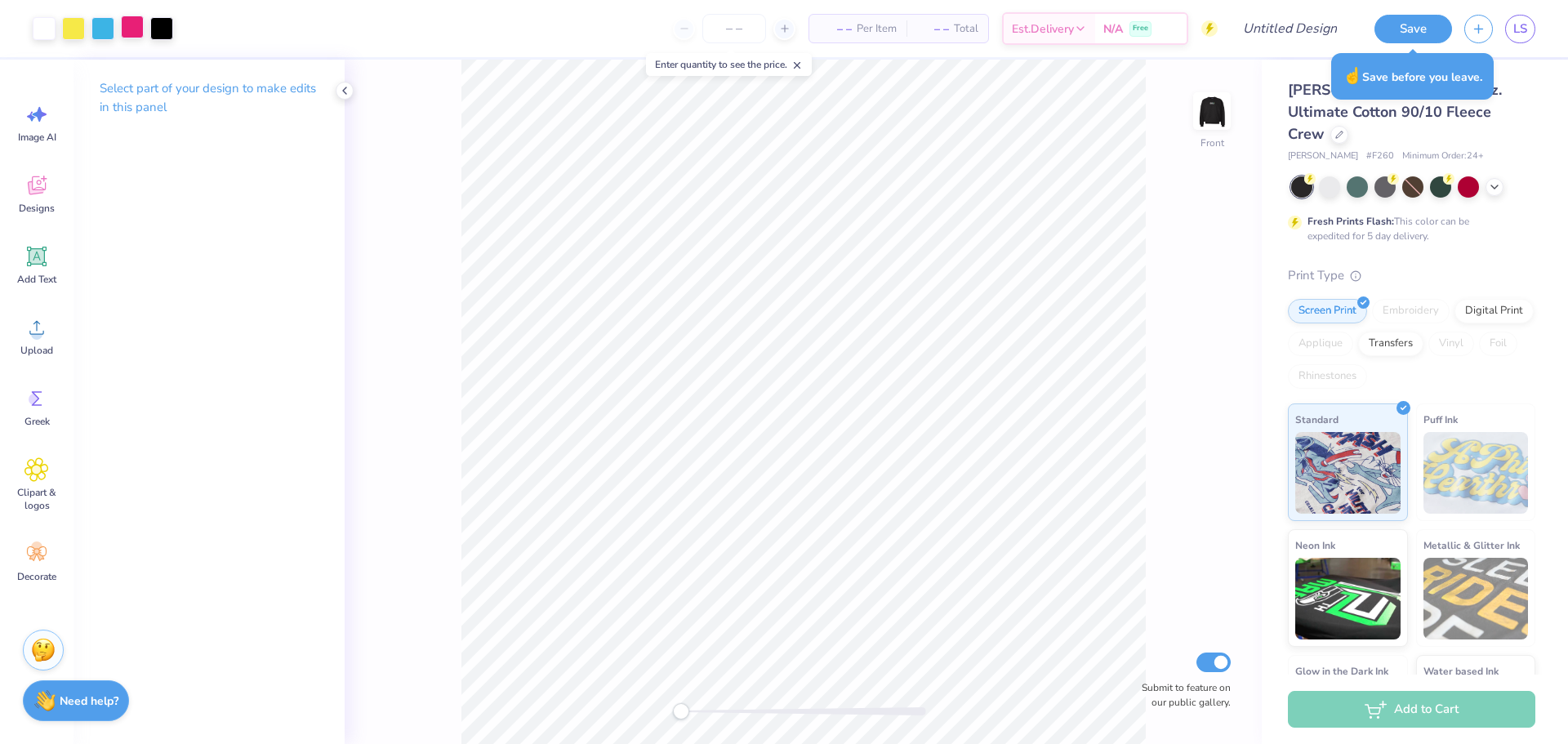
click at [123, 29] on div at bounding box center [132, 27] width 22 height 22
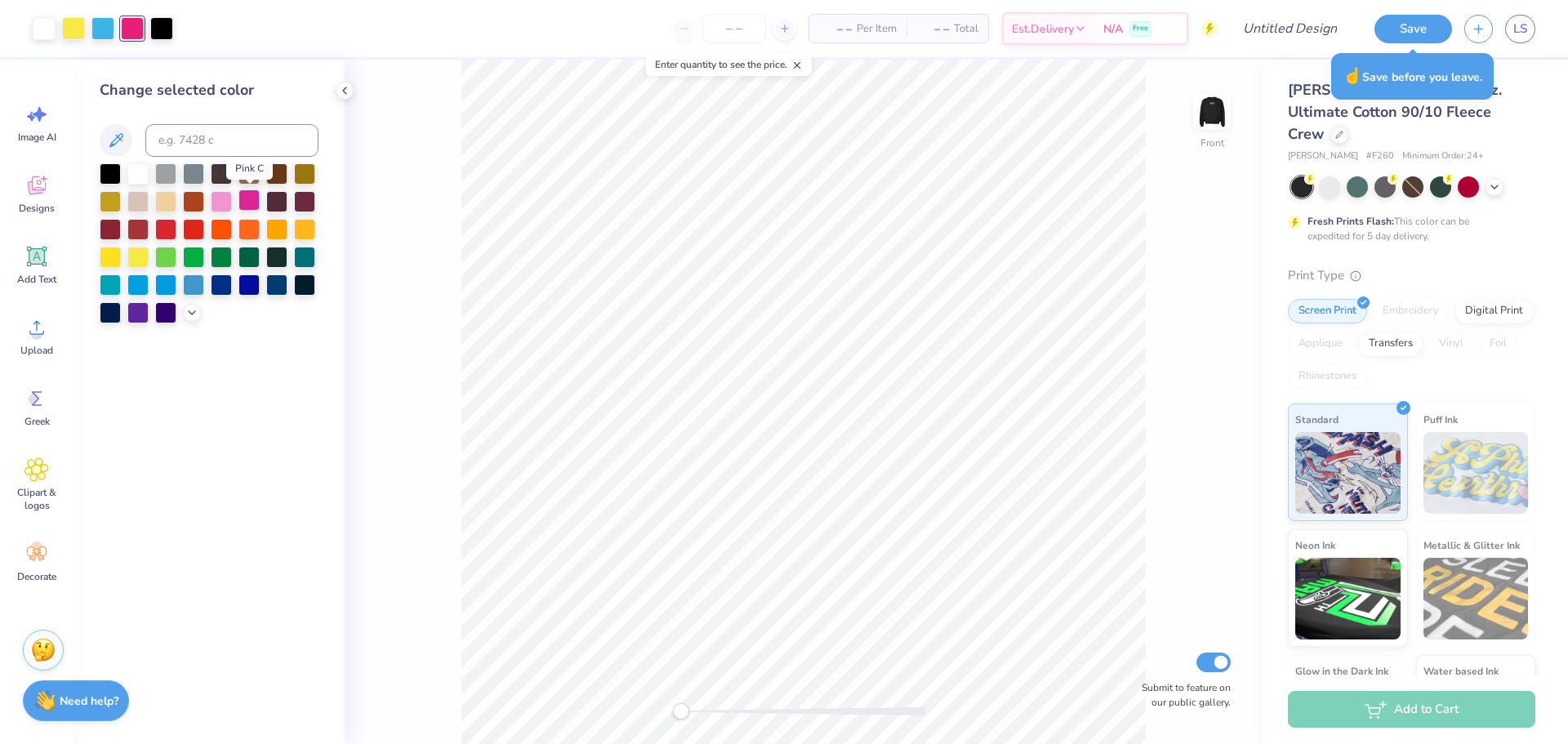
click at [247, 204] on div at bounding box center [249, 200] width 22 height 22
click at [104, 33] on div at bounding box center [103, 27] width 22 height 22
click at [169, 286] on div at bounding box center [165, 283] width 22 height 22
click at [78, 27] on div at bounding box center [74, 27] width 22 height 22
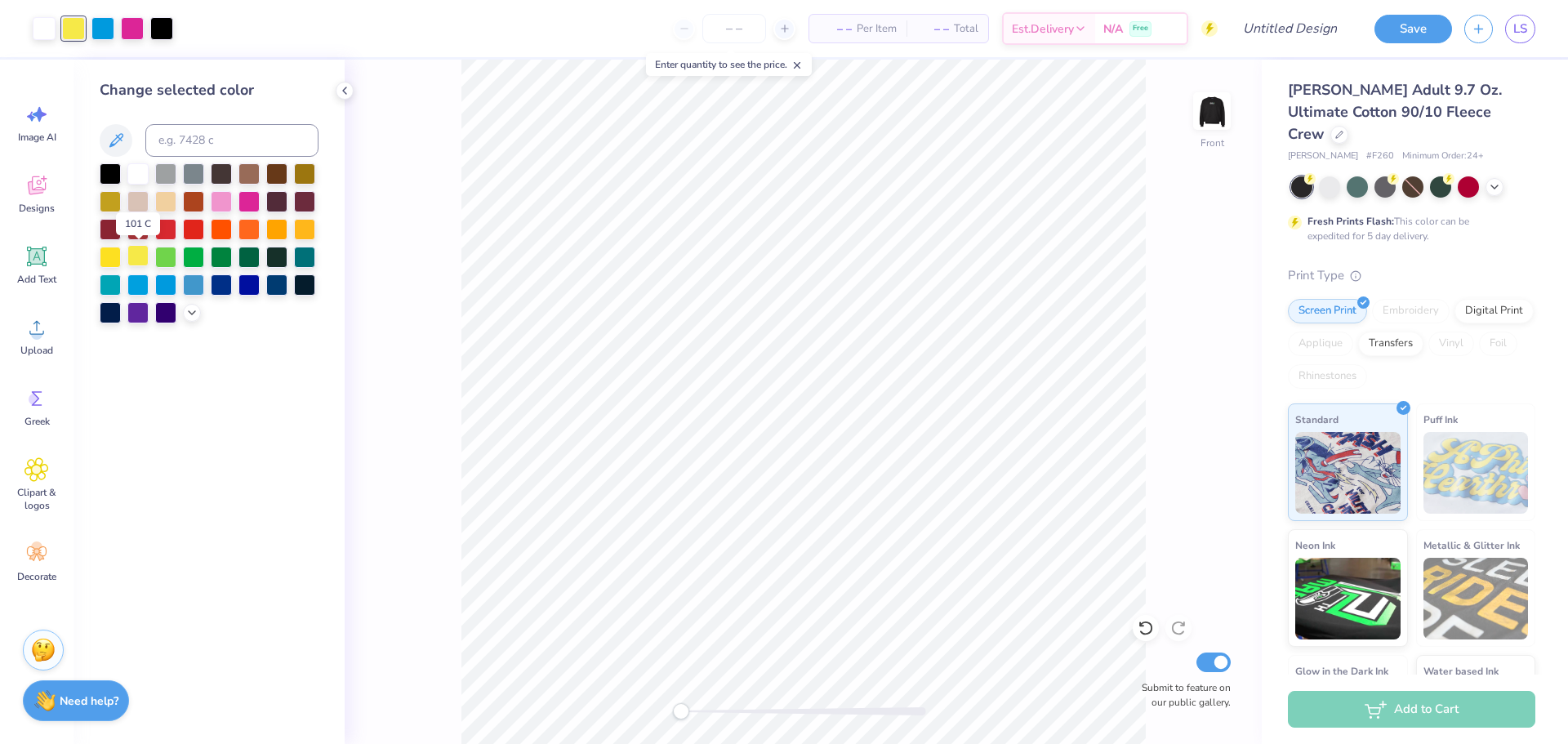
click at [138, 254] on div at bounding box center [138, 255] width 22 height 22
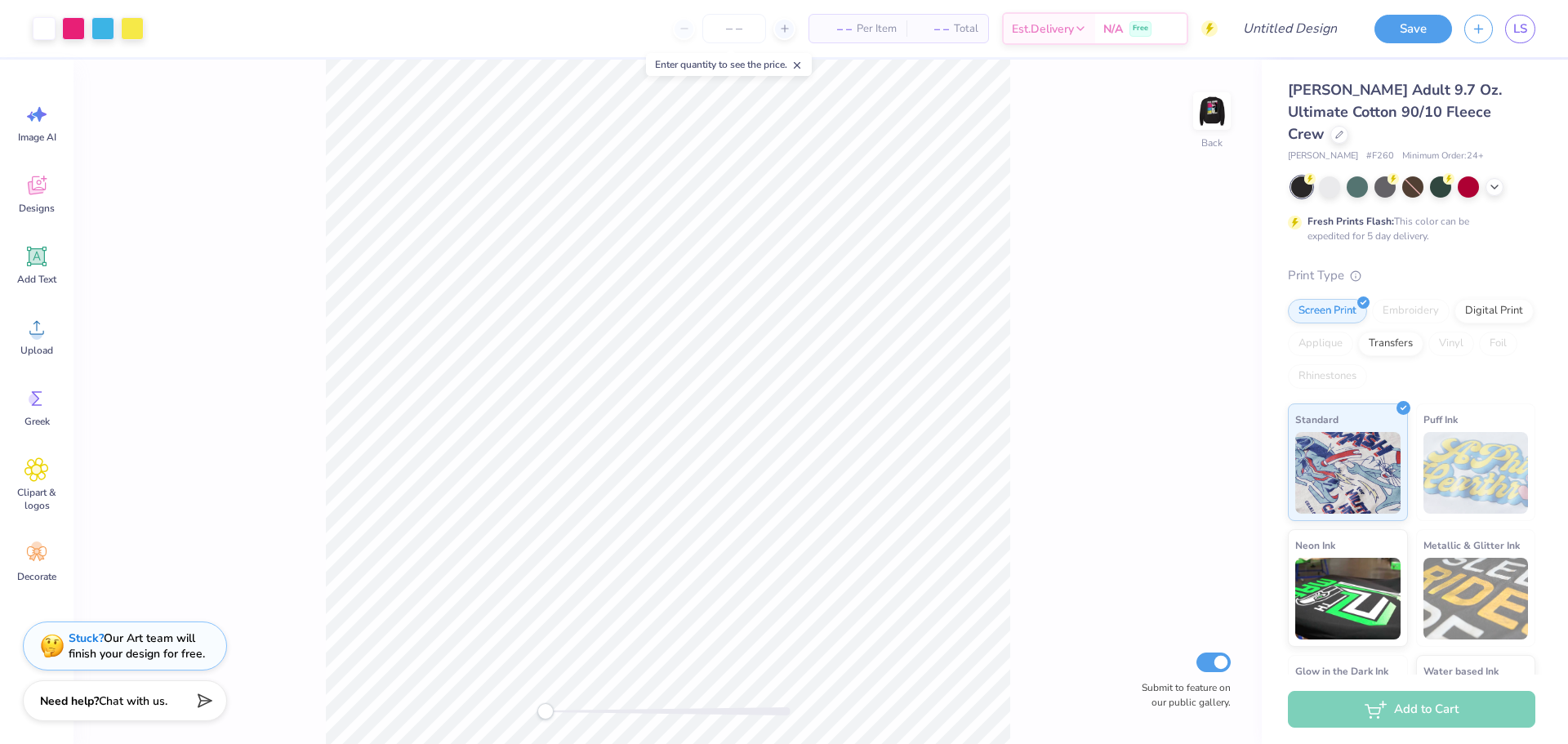
click at [843, 29] on span "– –" at bounding box center [836, 29] width 33 height 17
click at [749, 25] on input "number" at bounding box center [735, 29] width 64 height 29
type input "25"
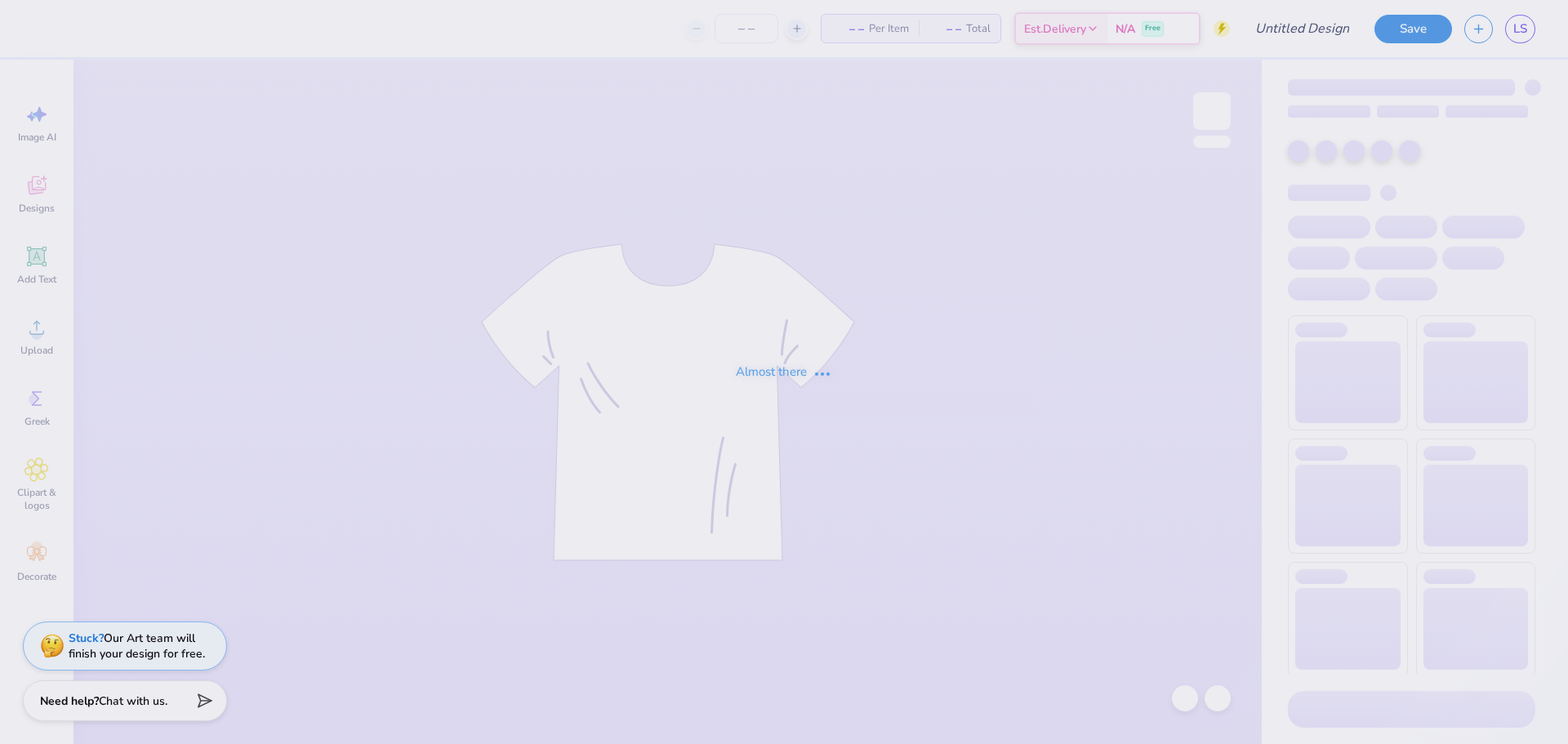
click at [755, 26] on div "Almost there" at bounding box center [784, 372] width 1568 height 744
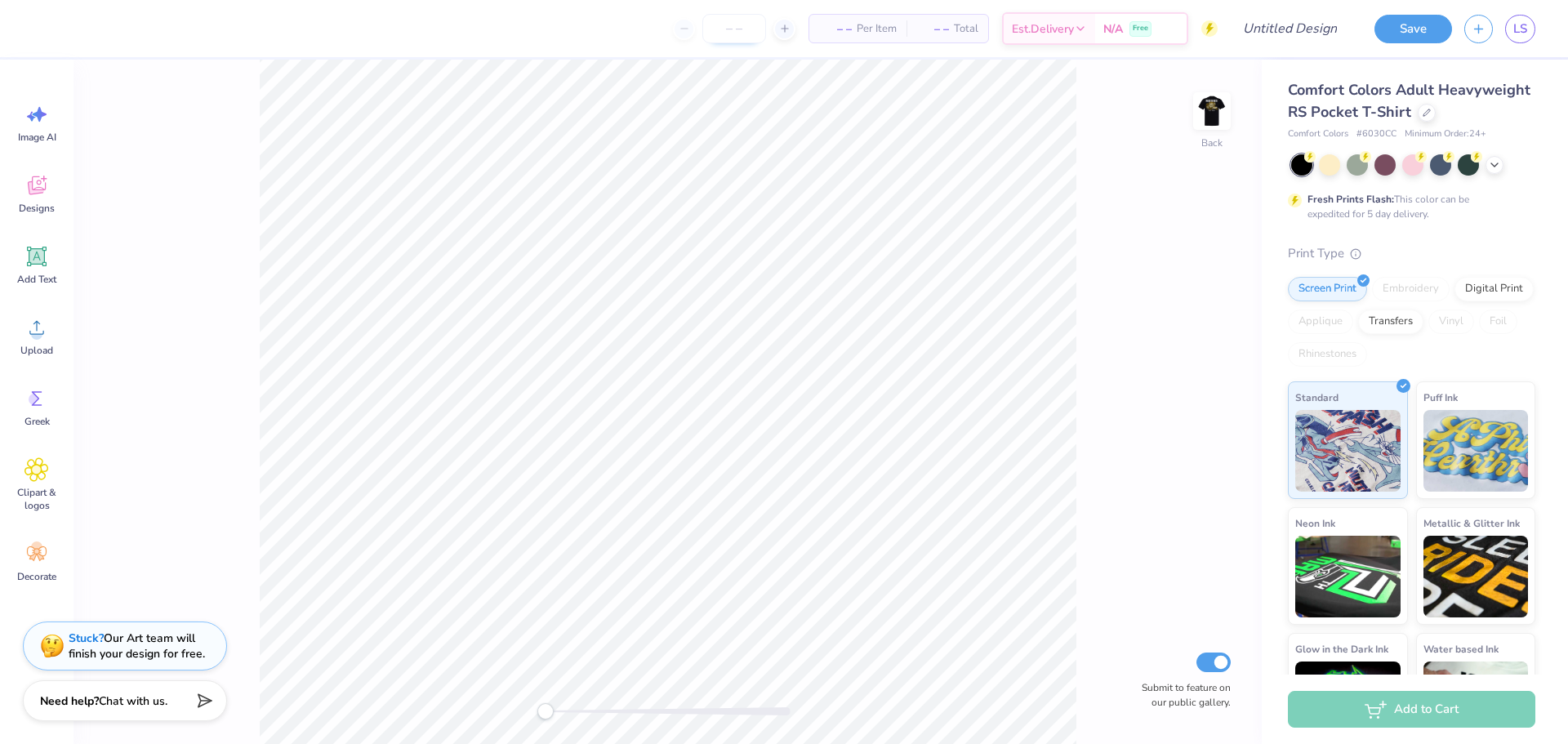
click at [747, 36] on input "number" at bounding box center [735, 29] width 64 height 29
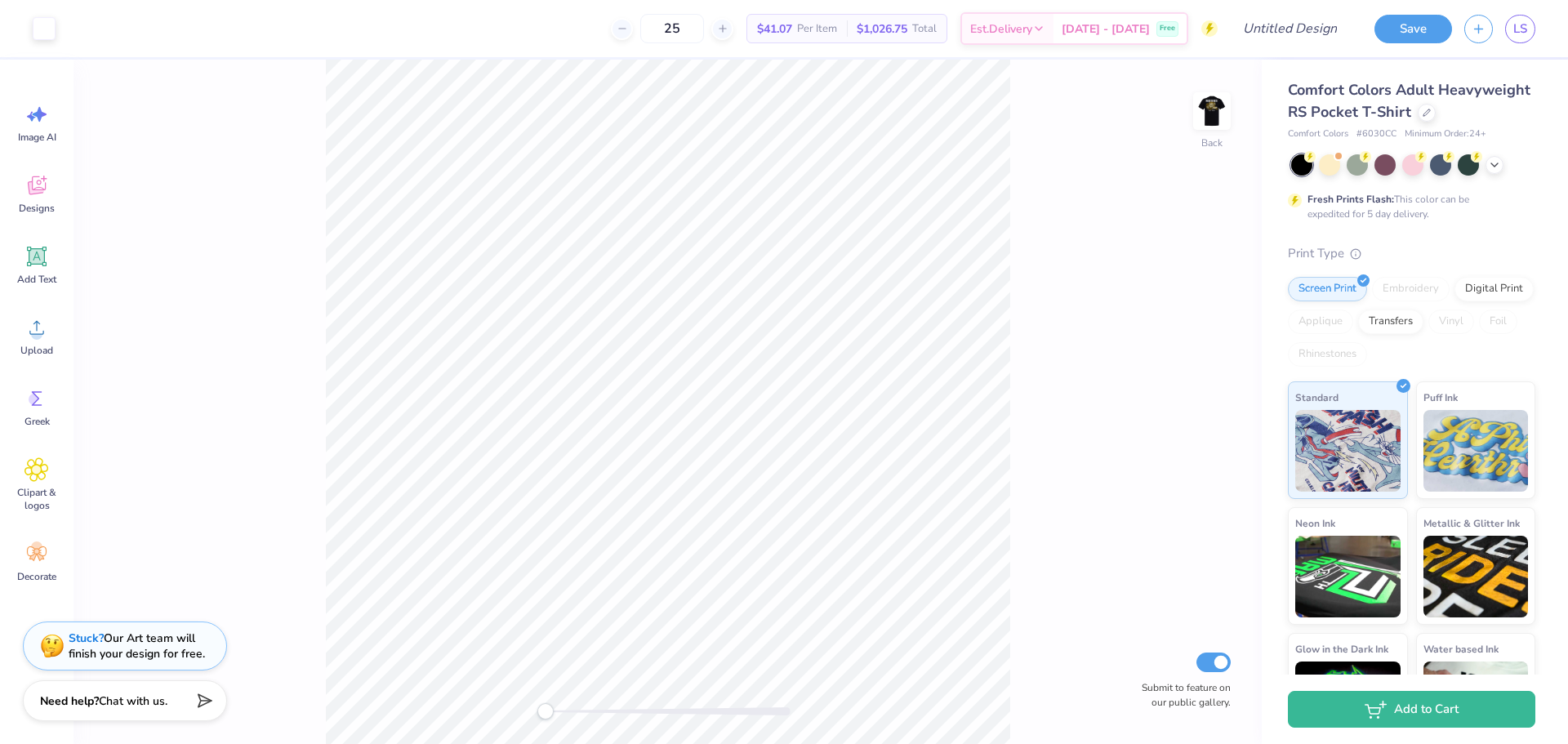
type input "25"
click at [1125, 107] on div "Back Submit to feature on our public gallery." at bounding box center [667, 401] width 1188 height 684
click at [1229, 107] on img at bounding box center [1212, 112] width 66 height 66
click at [818, 24] on div "$41.07 Per Item" at bounding box center [797, 29] width 100 height 28
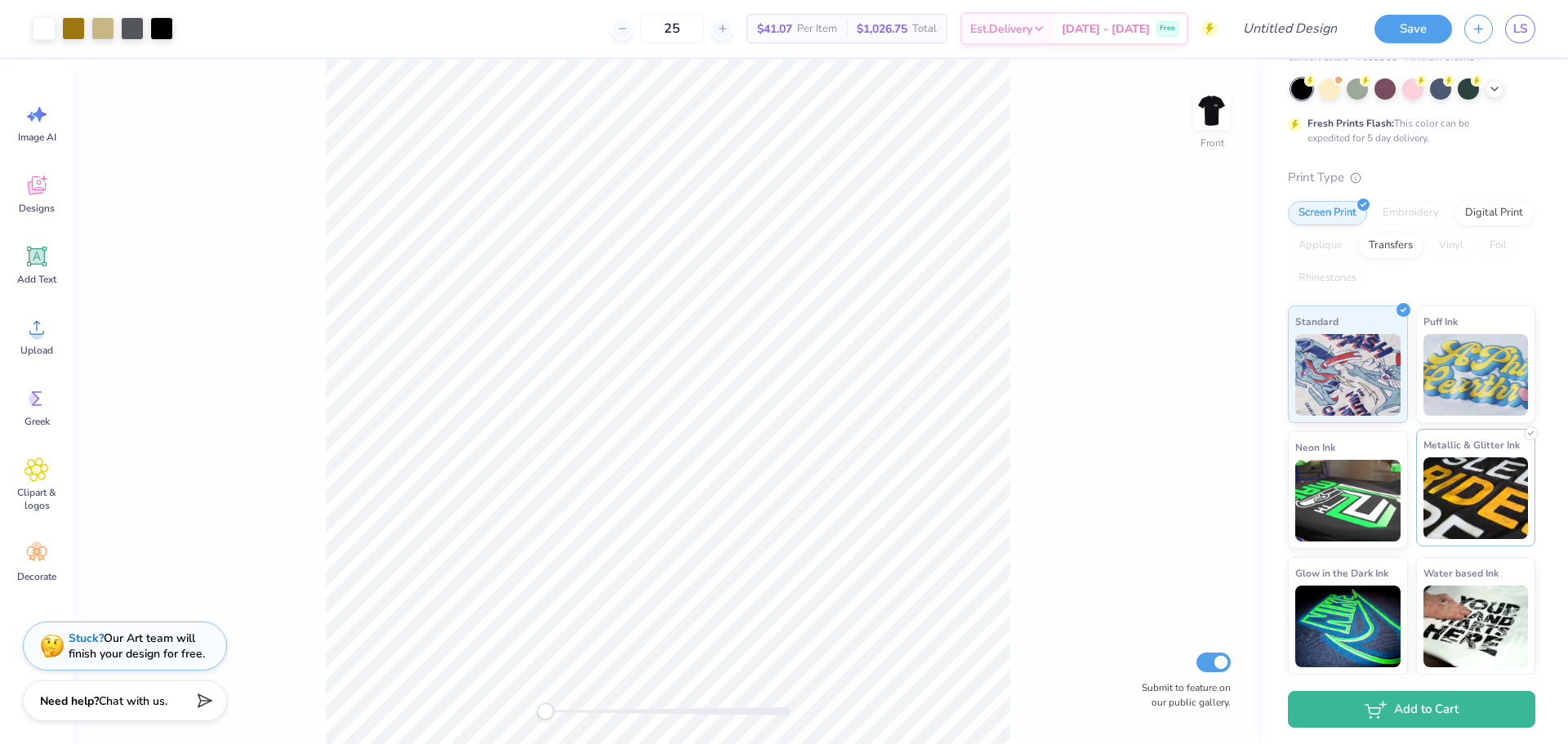
scroll to position [98, 0]
click at [1369, 600] on img at bounding box center [1348, 624] width 106 height 81
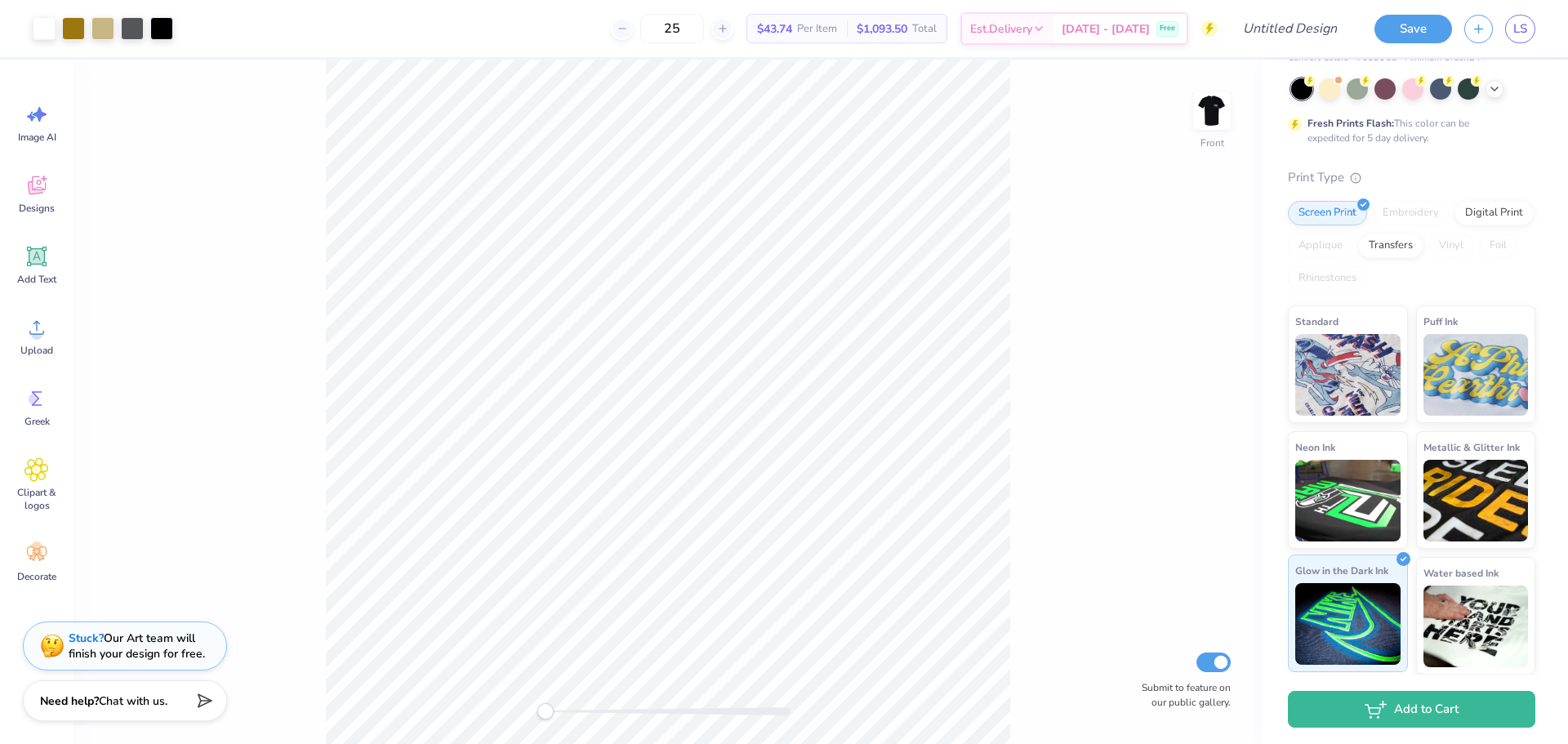
click at [1353, 622] on img at bounding box center [1348, 624] width 106 height 81
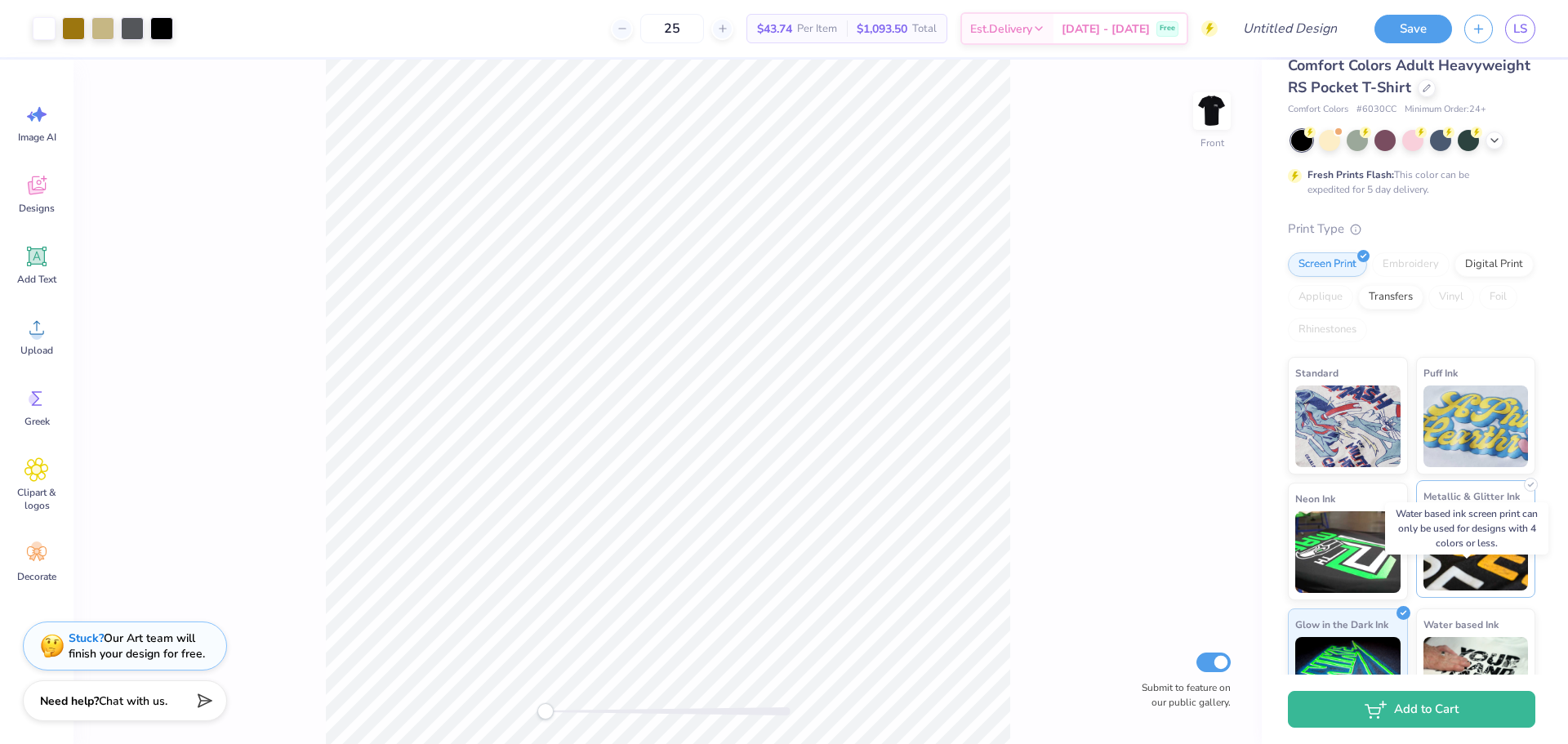
scroll to position [0, 0]
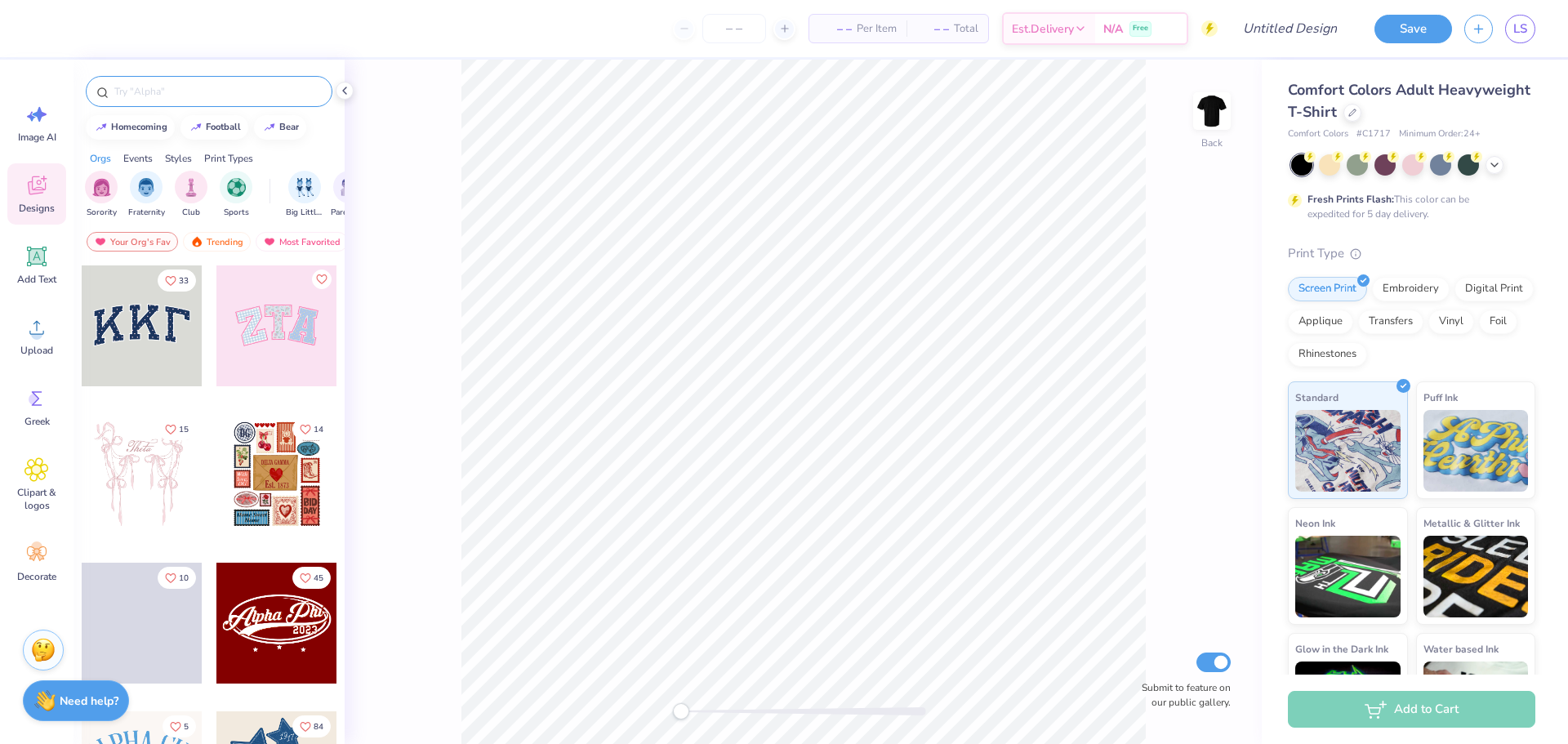
click at [198, 95] on input "text" at bounding box center [217, 91] width 209 height 16
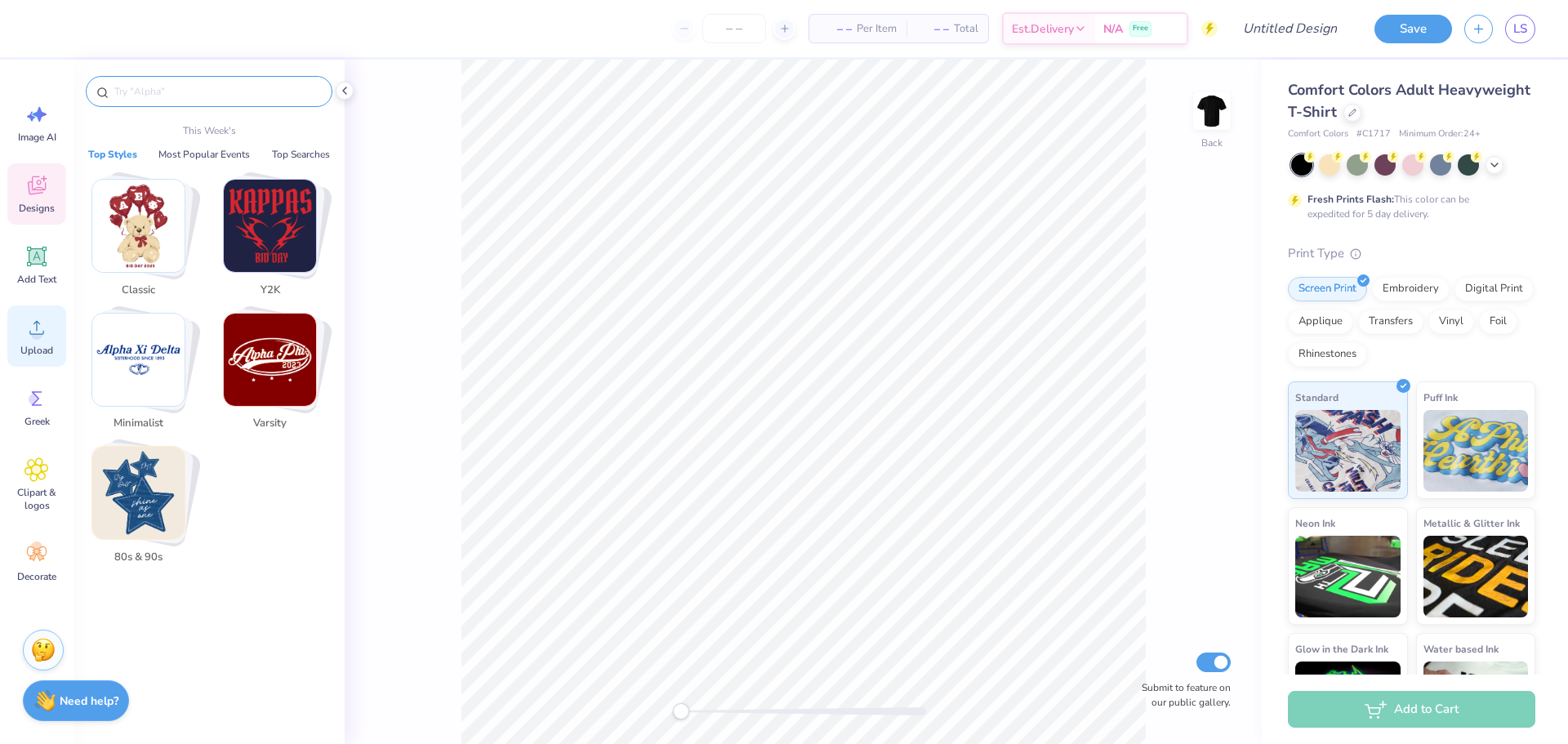
click at [38, 335] on icon at bounding box center [36, 327] width 24 height 24
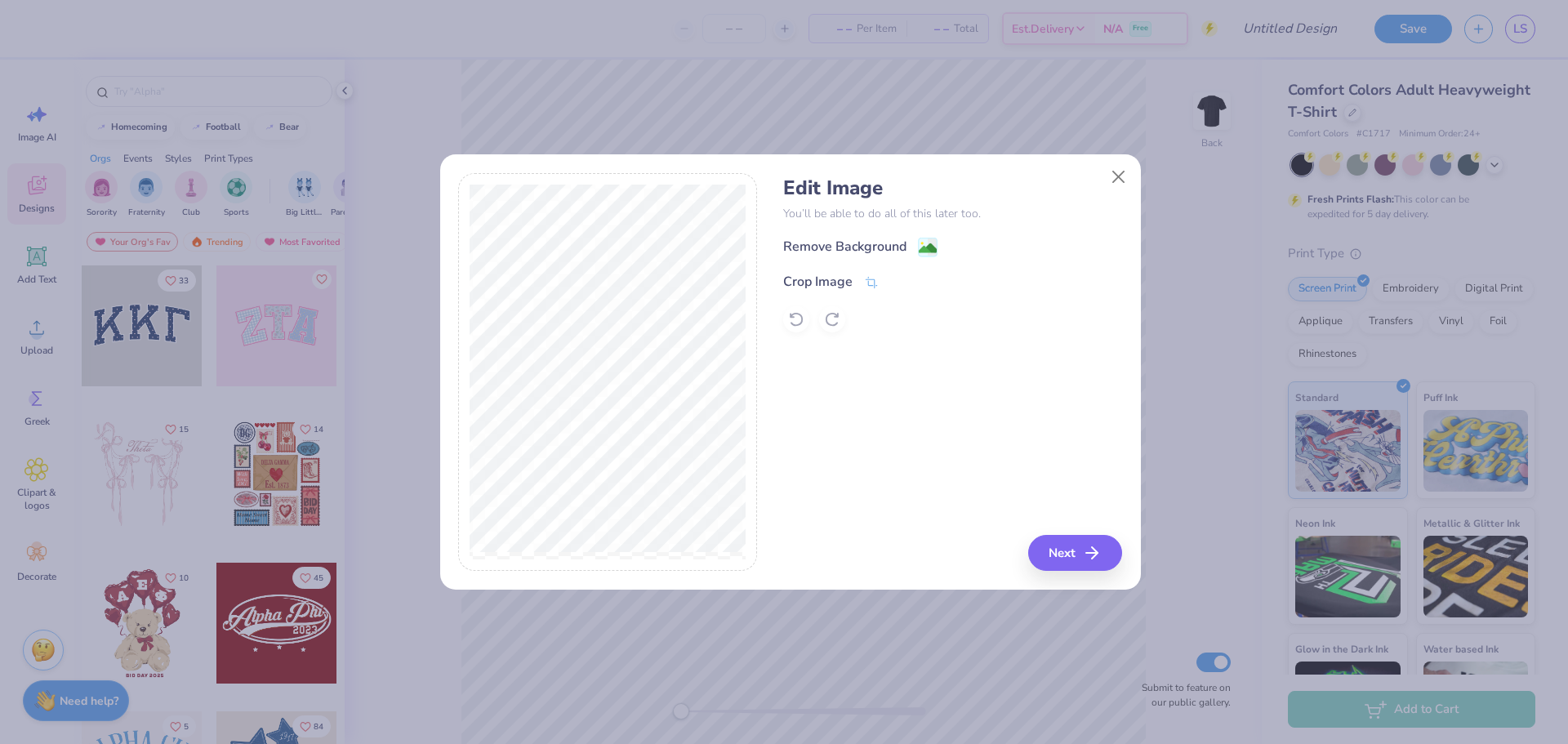
click at [934, 254] on image at bounding box center [928, 248] width 18 height 18
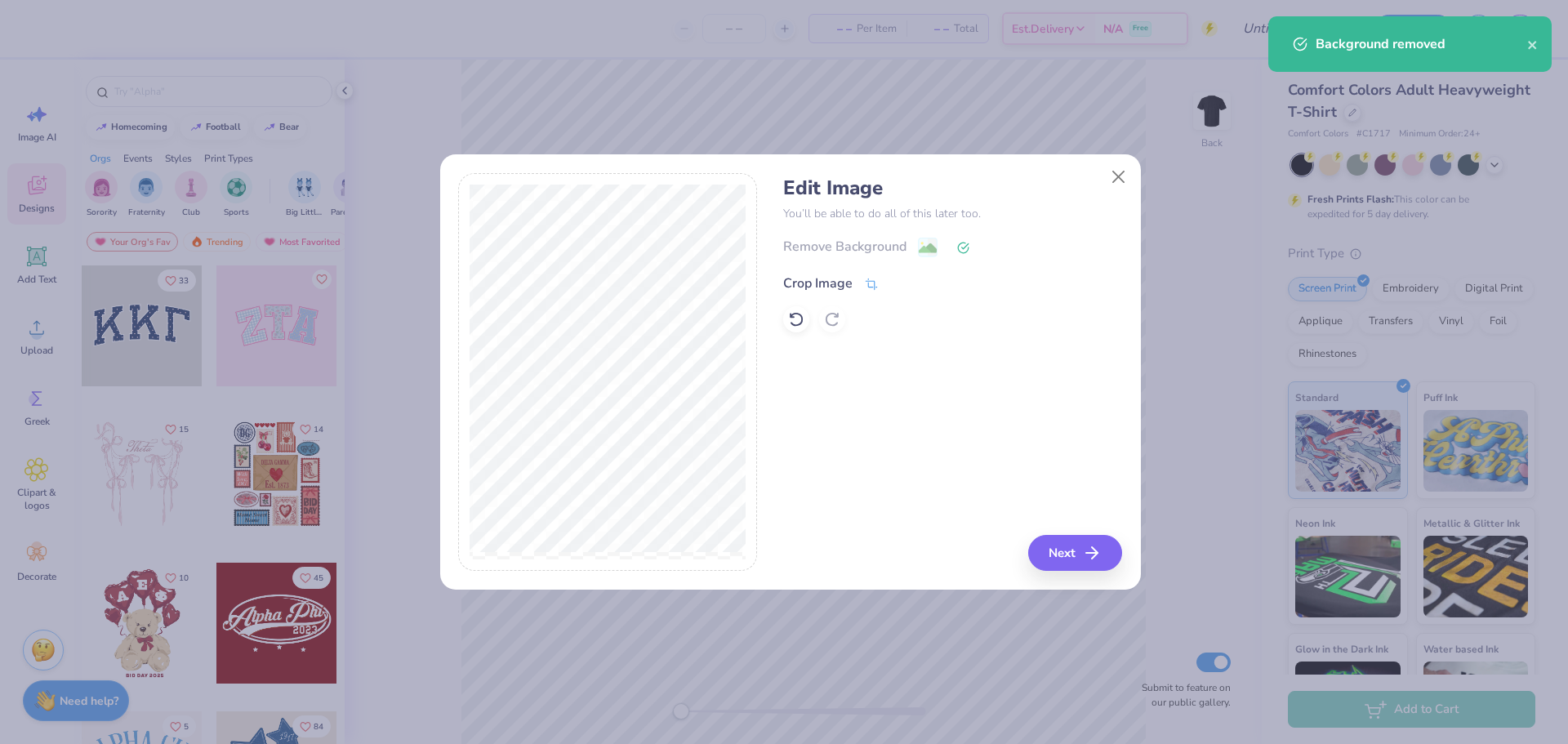
click at [864, 283] on icon at bounding box center [871, 284] width 15 height 15
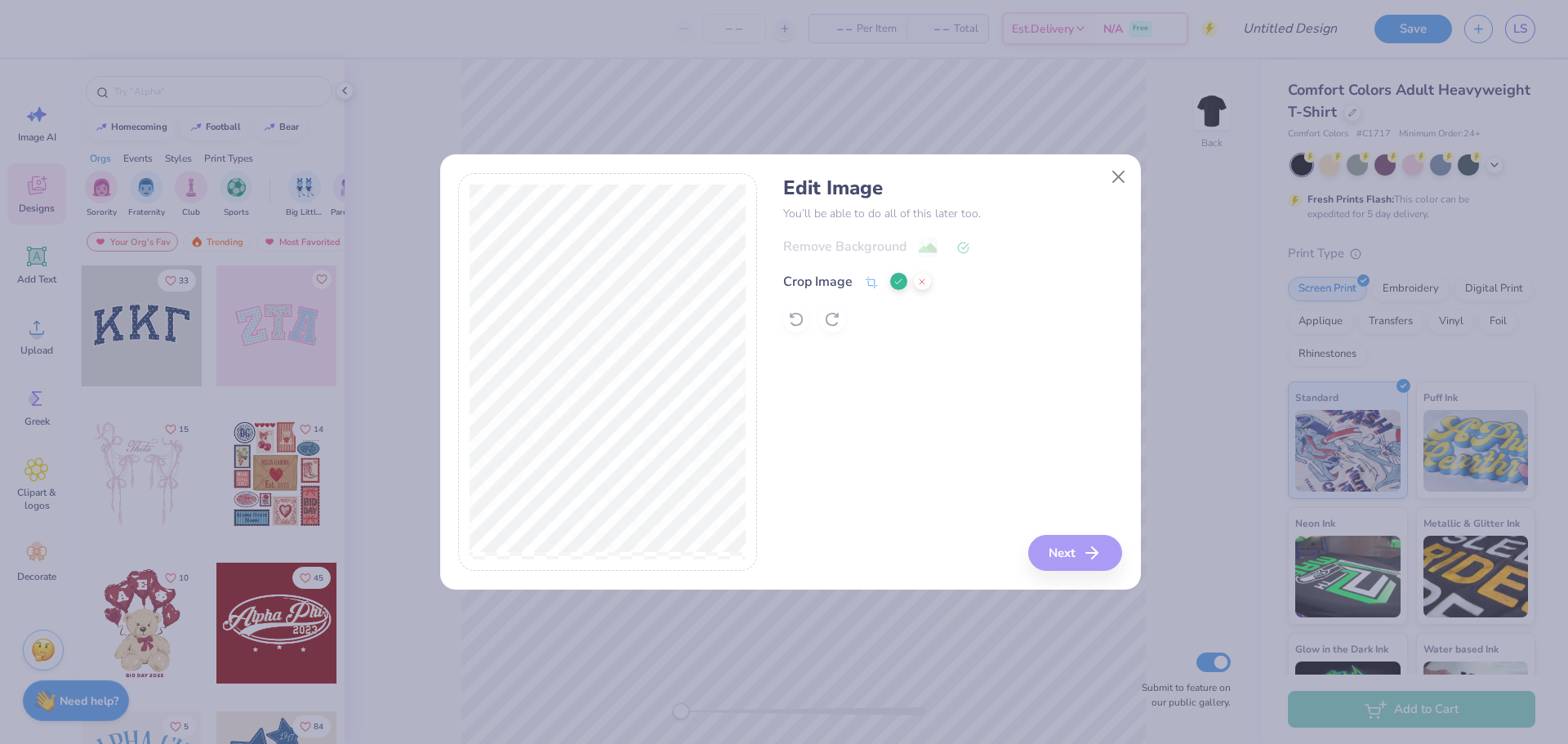
click at [1079, 556] on div "Edit Image You’ll be able to do all of this later too. Remove Background Crop I…" at bounding box center [953, 372] width 339 height 399
click at [900, 281] on polyline at bounding box center [898, 282] width 7 height 5
click at [1084, 557] on button "Next" at bounding box center [1077, 553] width 94 height 36
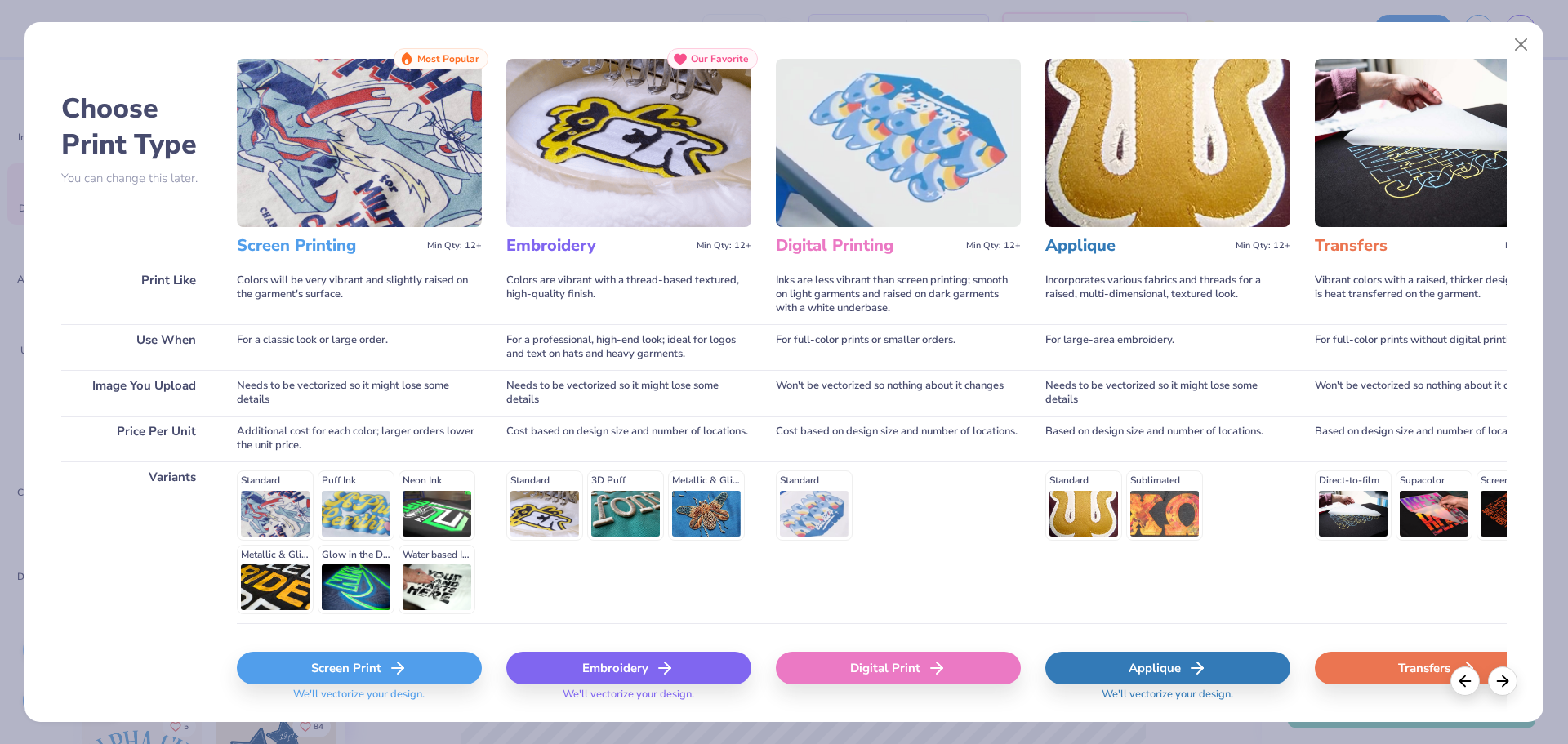
scroll to position [70, 0]
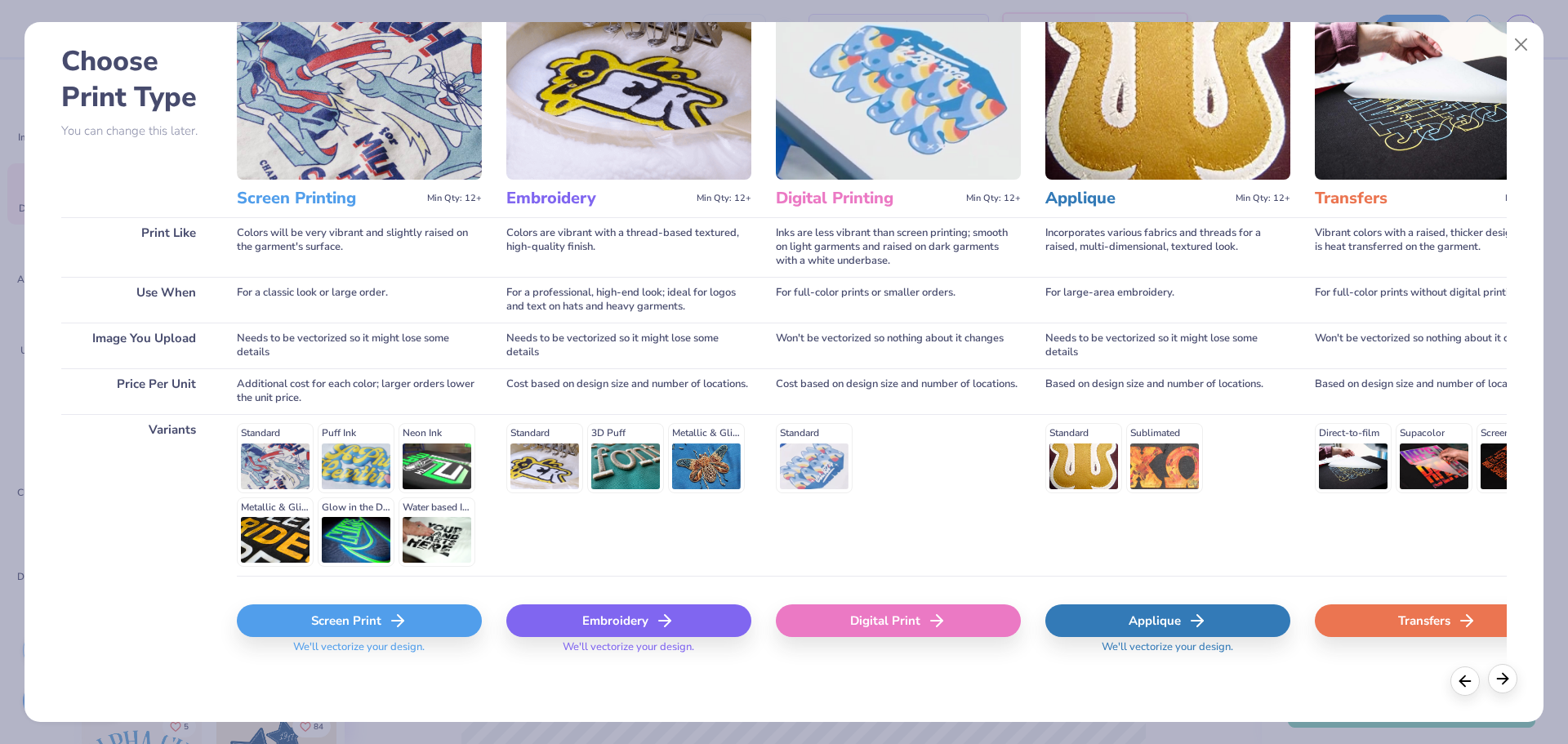
click at [1505, 677] on icon at bounding box center [1502, 678] width 18 height 18
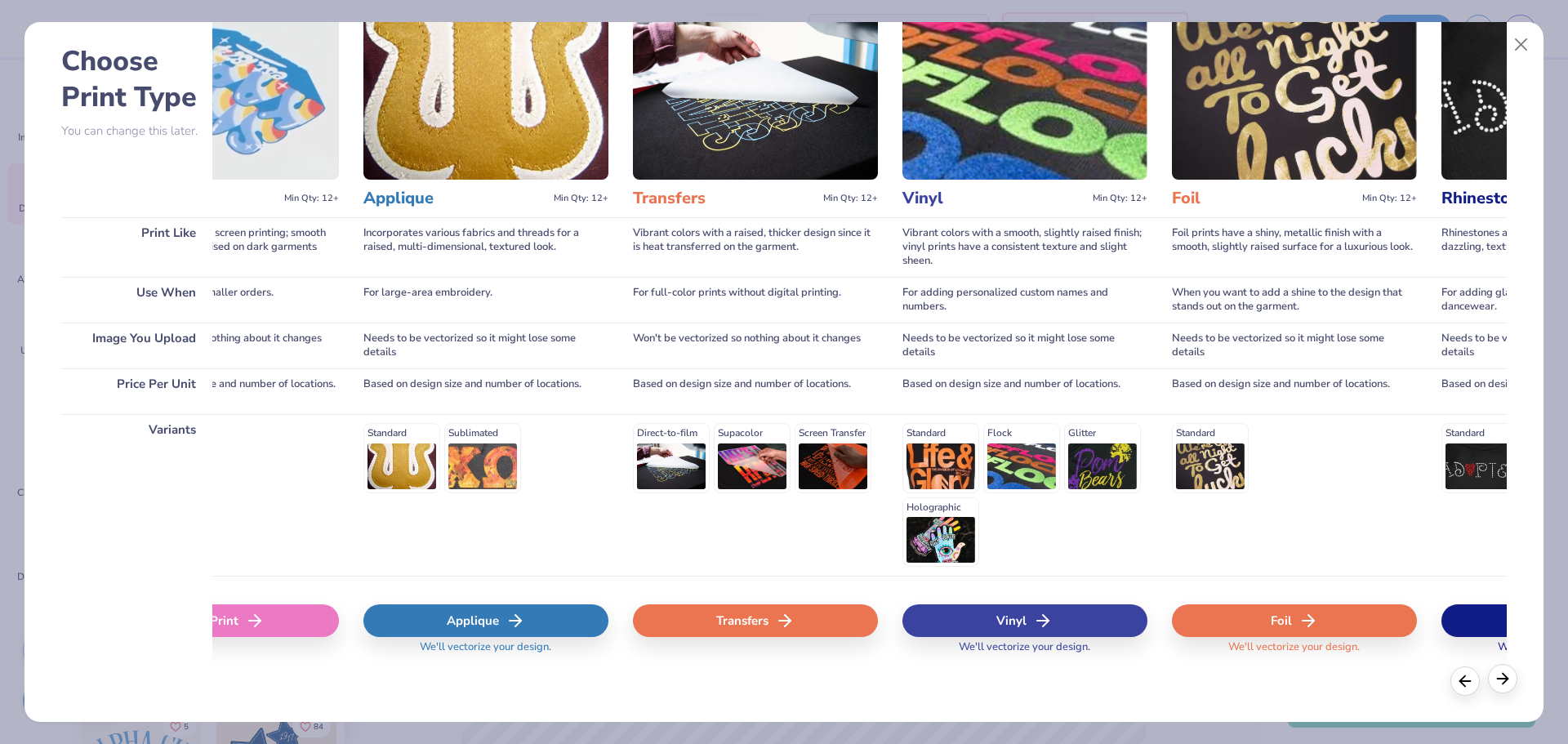
scroll to position [0, 723]
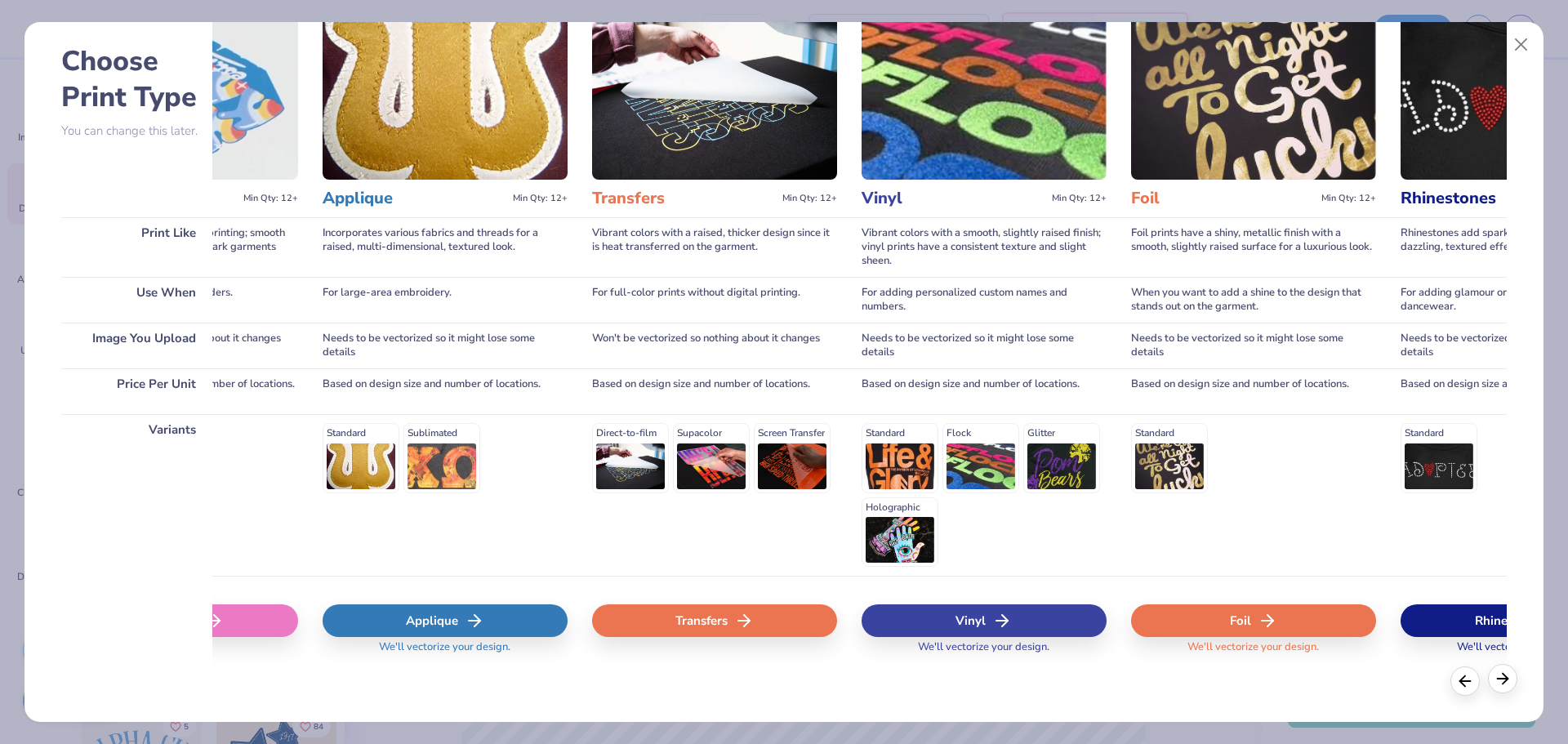
click at [1501, 677] on icon at bounding box center [1502, 678] width 18 height 18
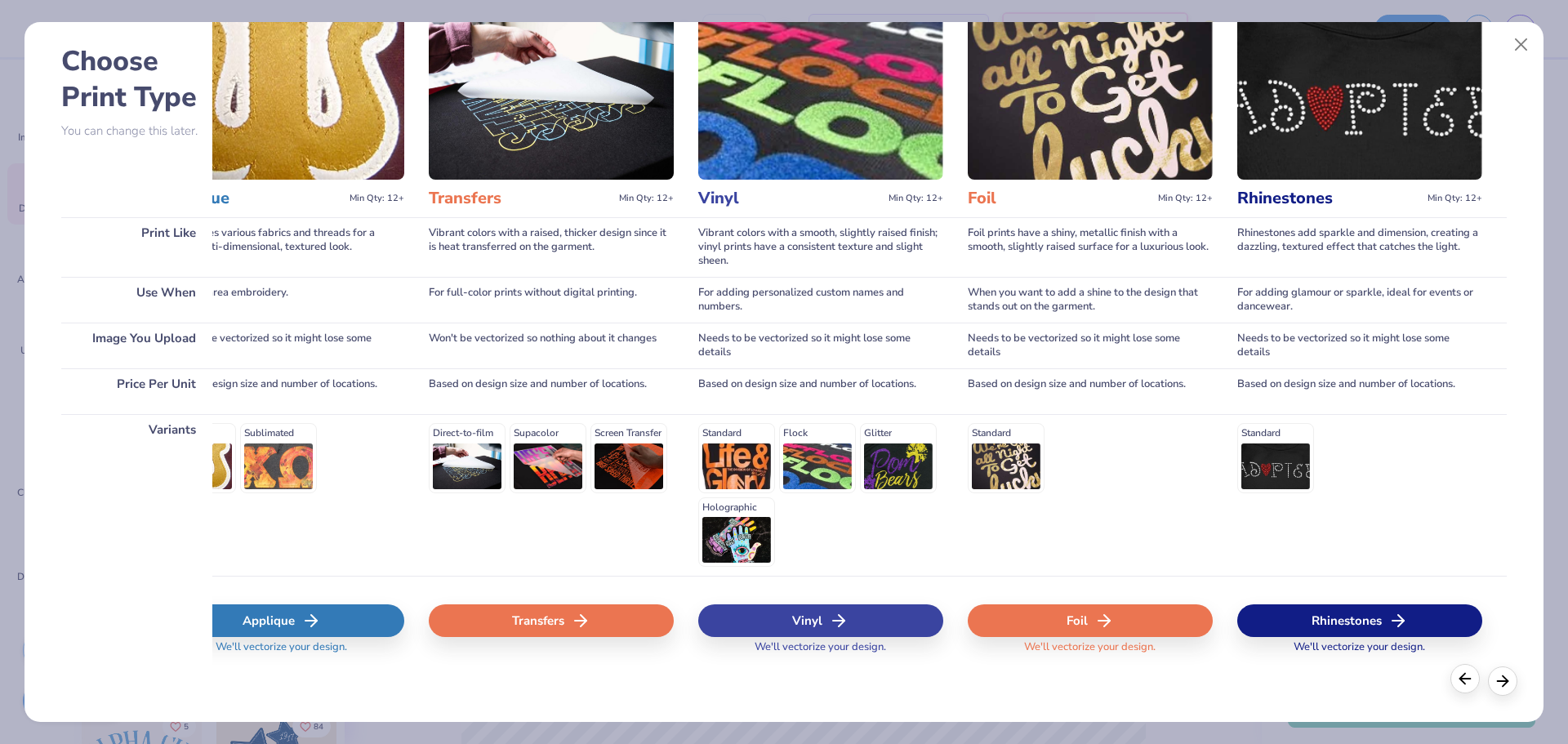
click at [1468, 677] on icon at bounding box center [1465, 678] width 18 height 18
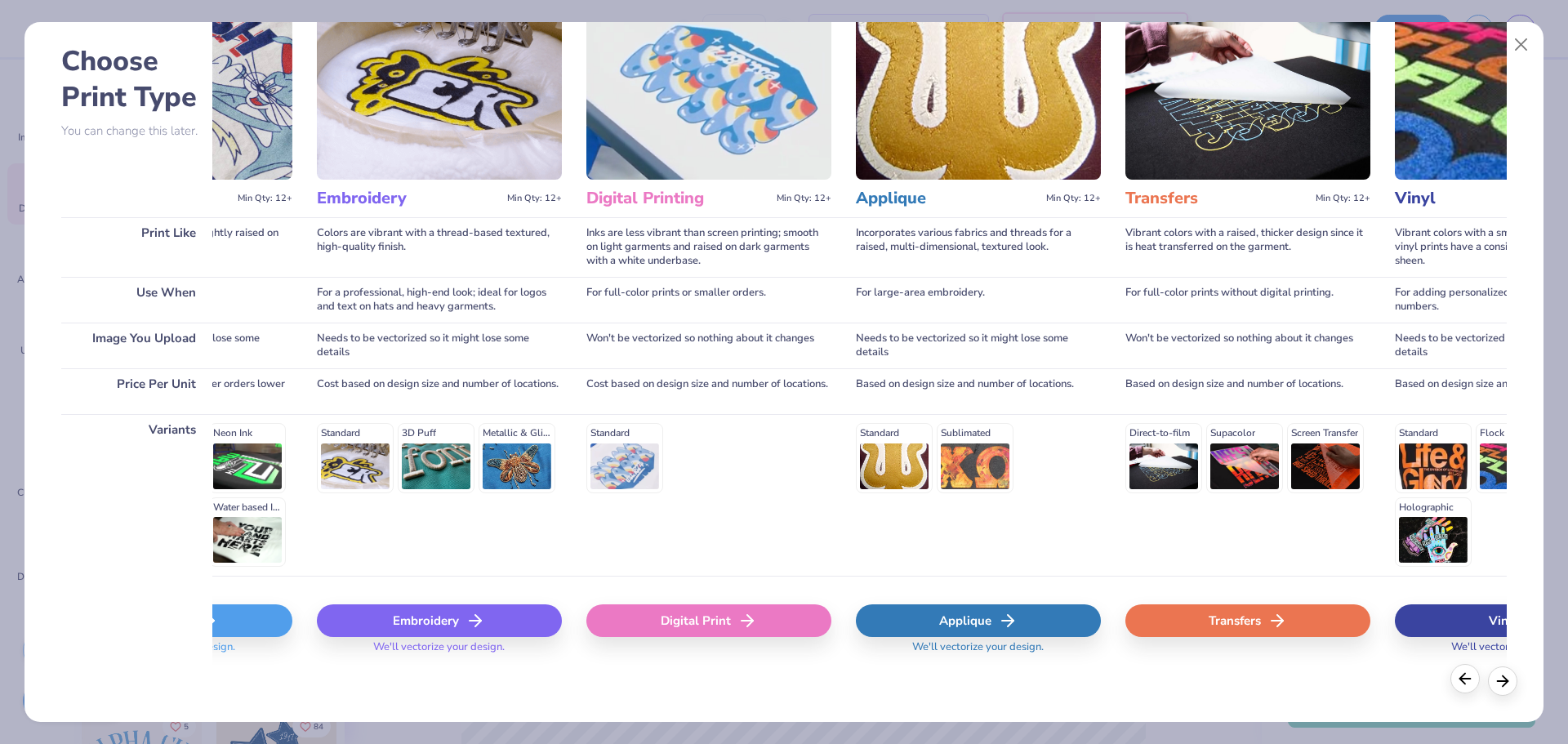
click at [1468, 677] on icon at bounding box center [1465, 678] width 18 height 18
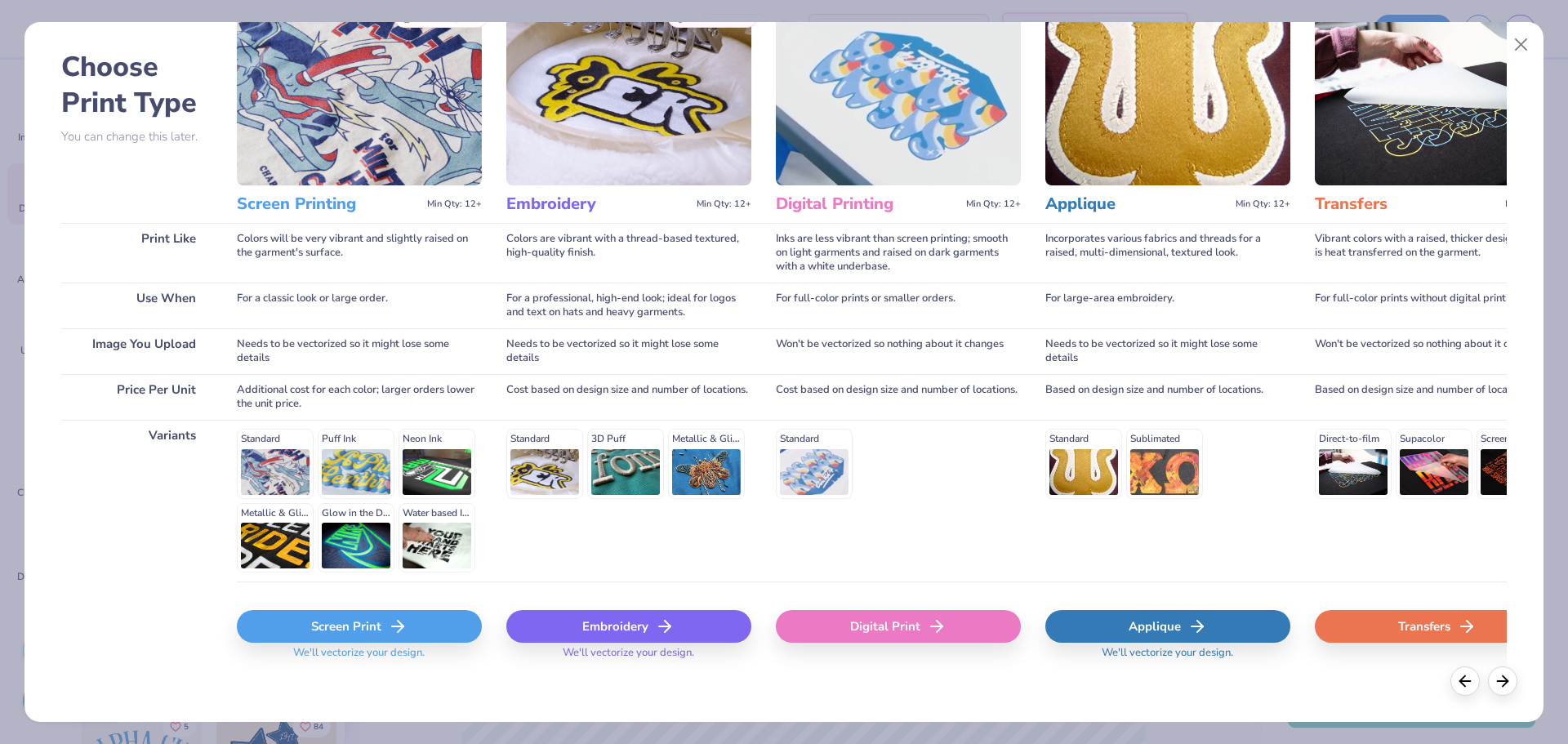
scroll to position [70, 0]
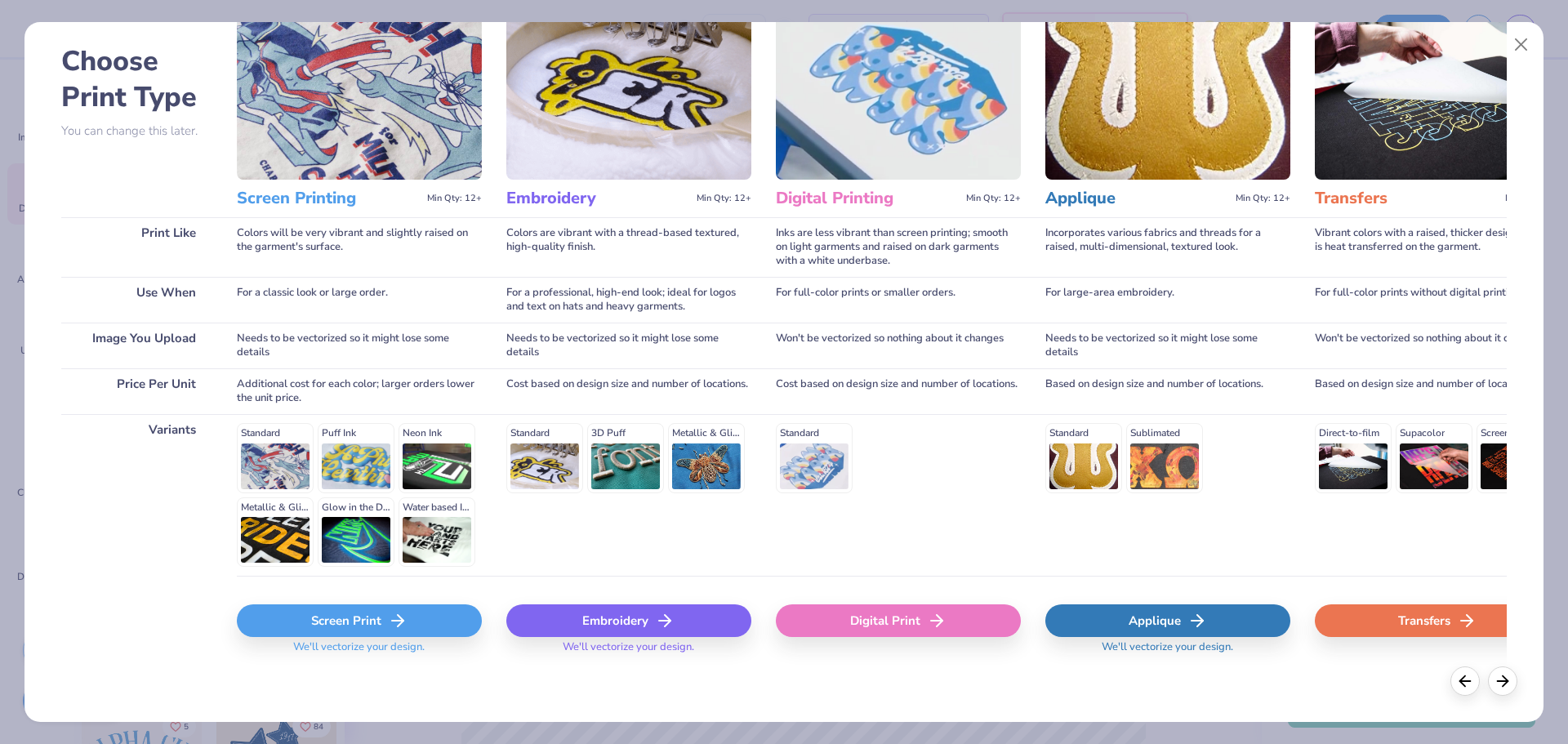
click at [270, 458] on div "Standard Puff Ink Neon Ink Metallic & Glitter Ink Glow in the Dark Ink Water ba…" at bounding box center [359, 495] width 245 height 144
click at [412, 606] on div "Screen Print" at bounding box center [359, 620] width 245 height 33
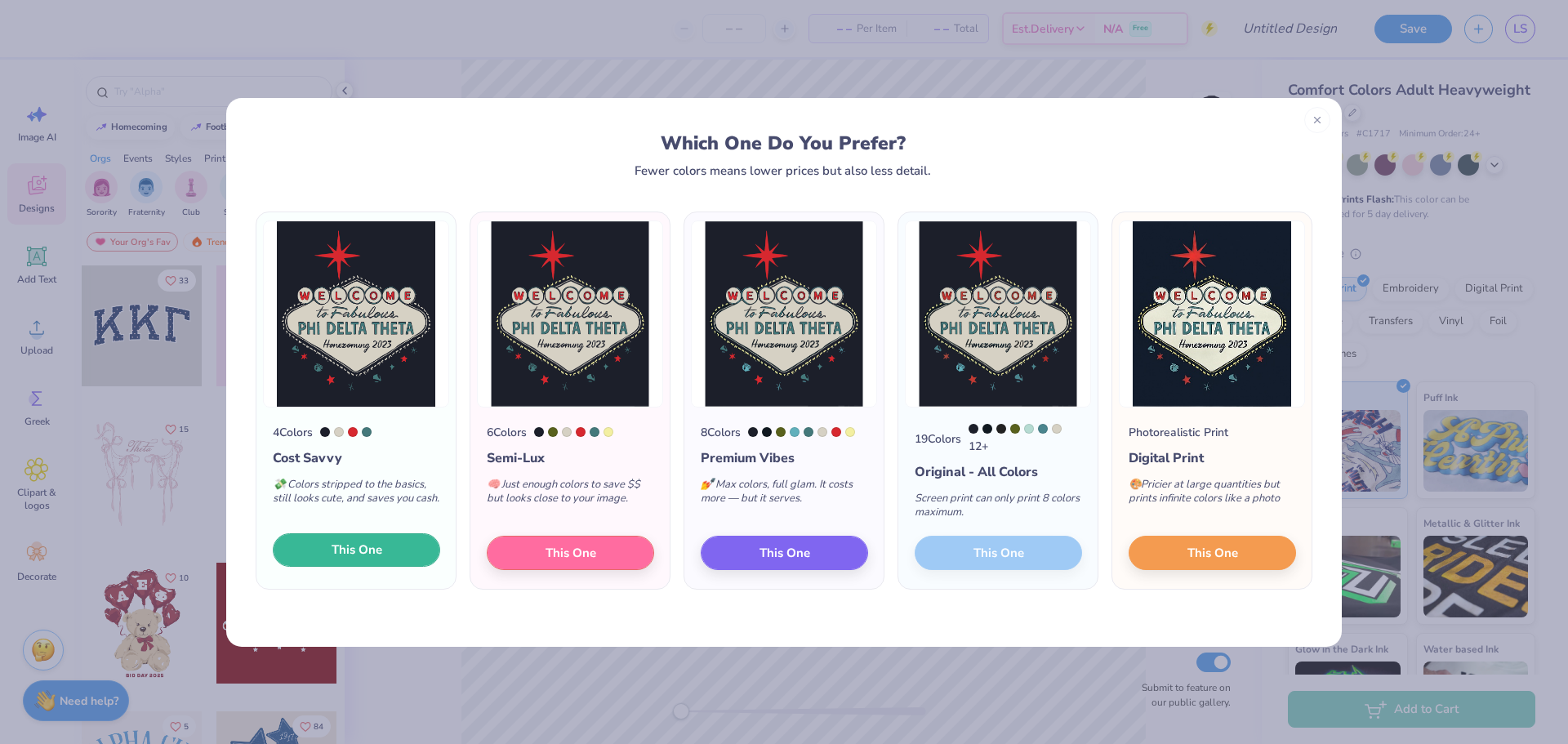
click at [334, 549] on span "This One" at bounding box center [357, 550] width 51 height 19
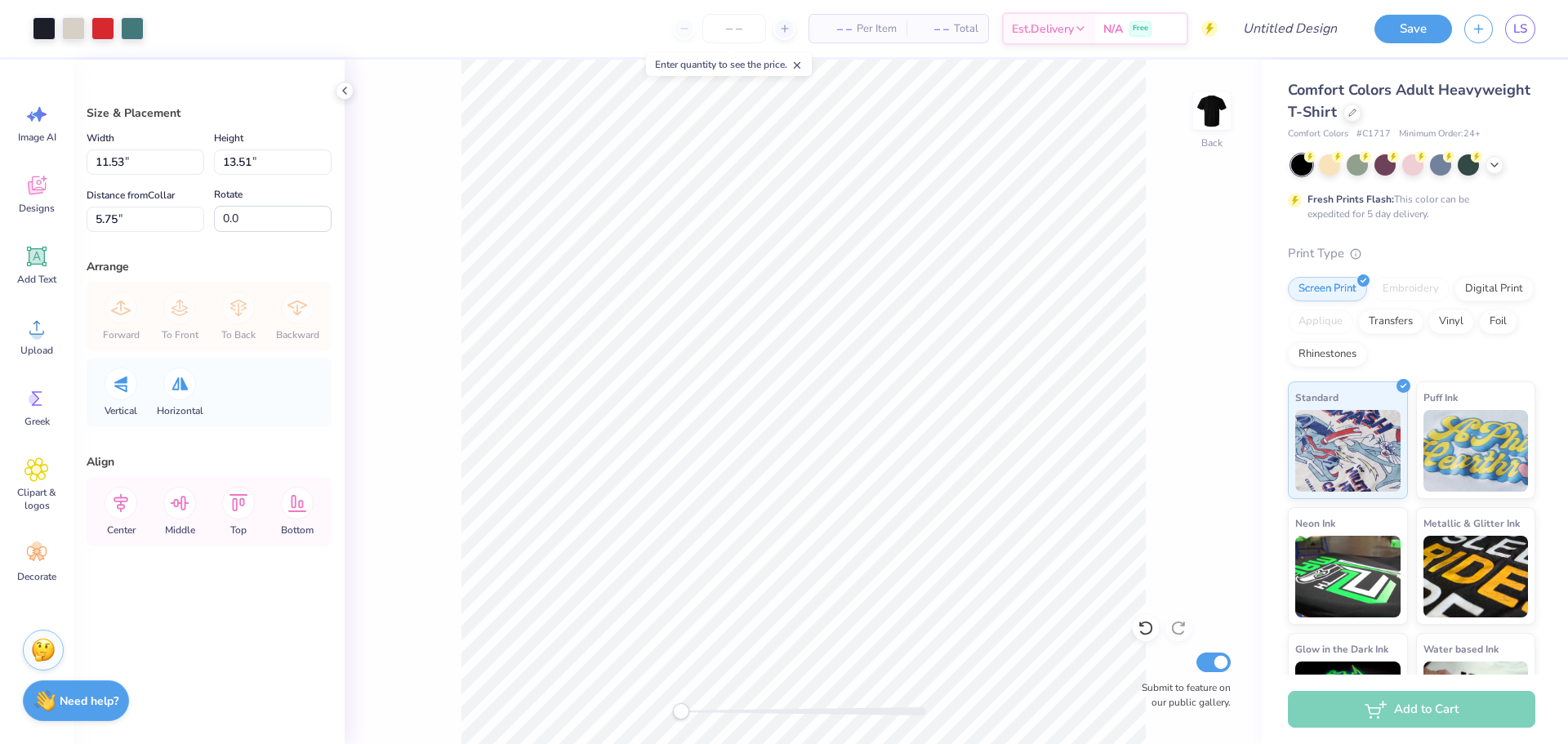
type input "0.50"
click at [1185, 472] on div "Back Submit to feature on our public gallery." at bounding box center [803, 401] width 917 height 684
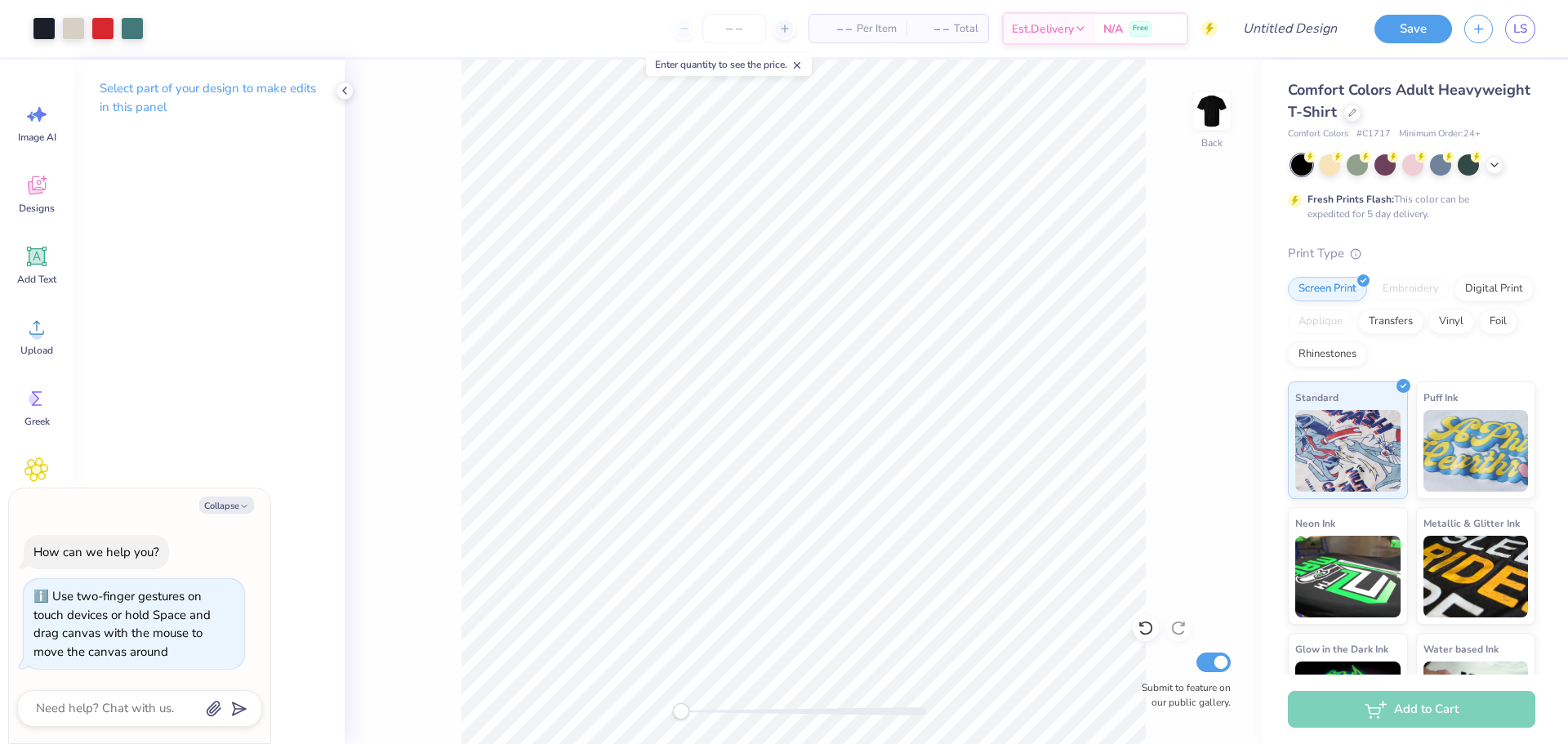
click at [663, 728] on div "Back Submit to feature on our public gallery." at bounding box center [803, 401] width 917 height 684
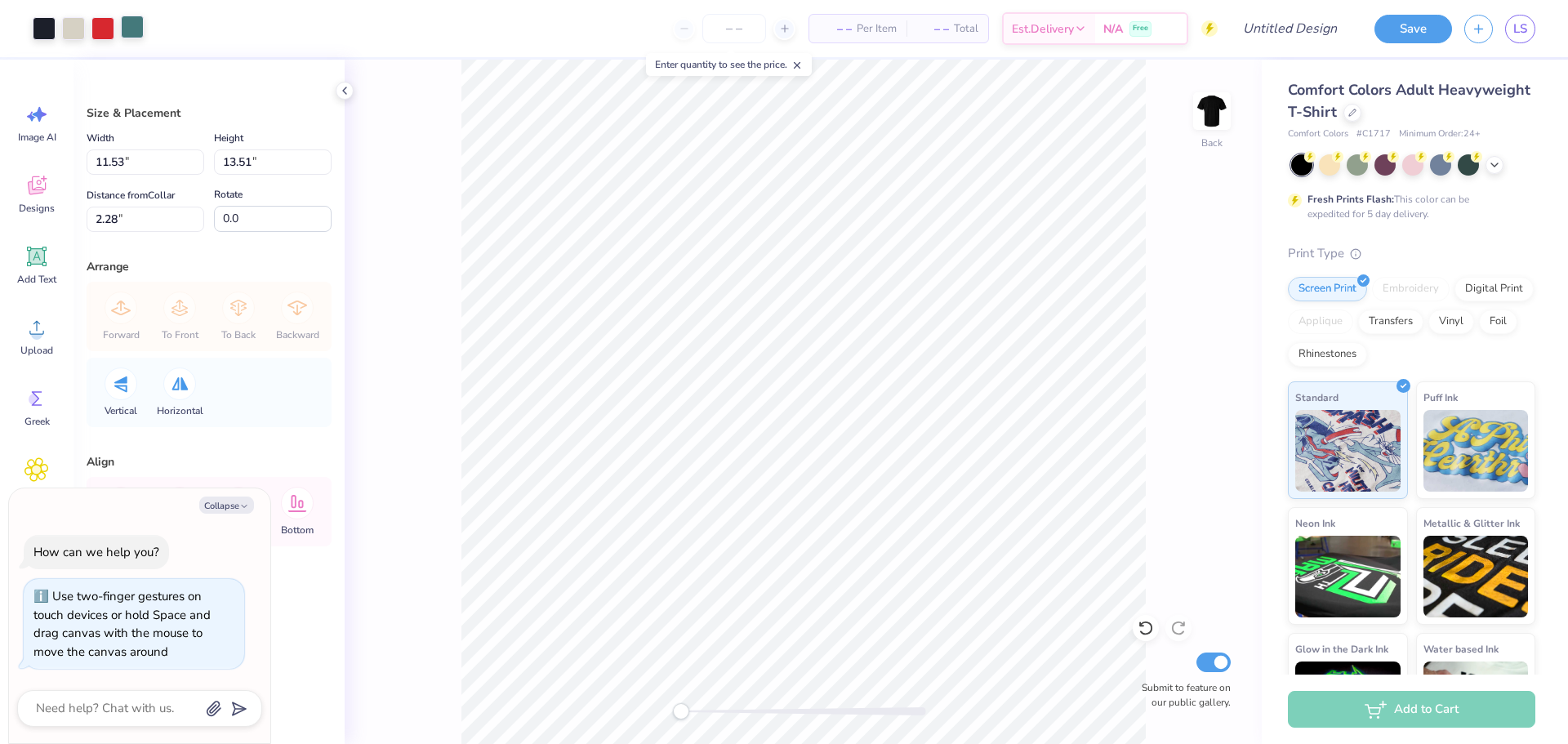
click at [131, 27] on div at bounding box center [132, 27] width 22 height 22
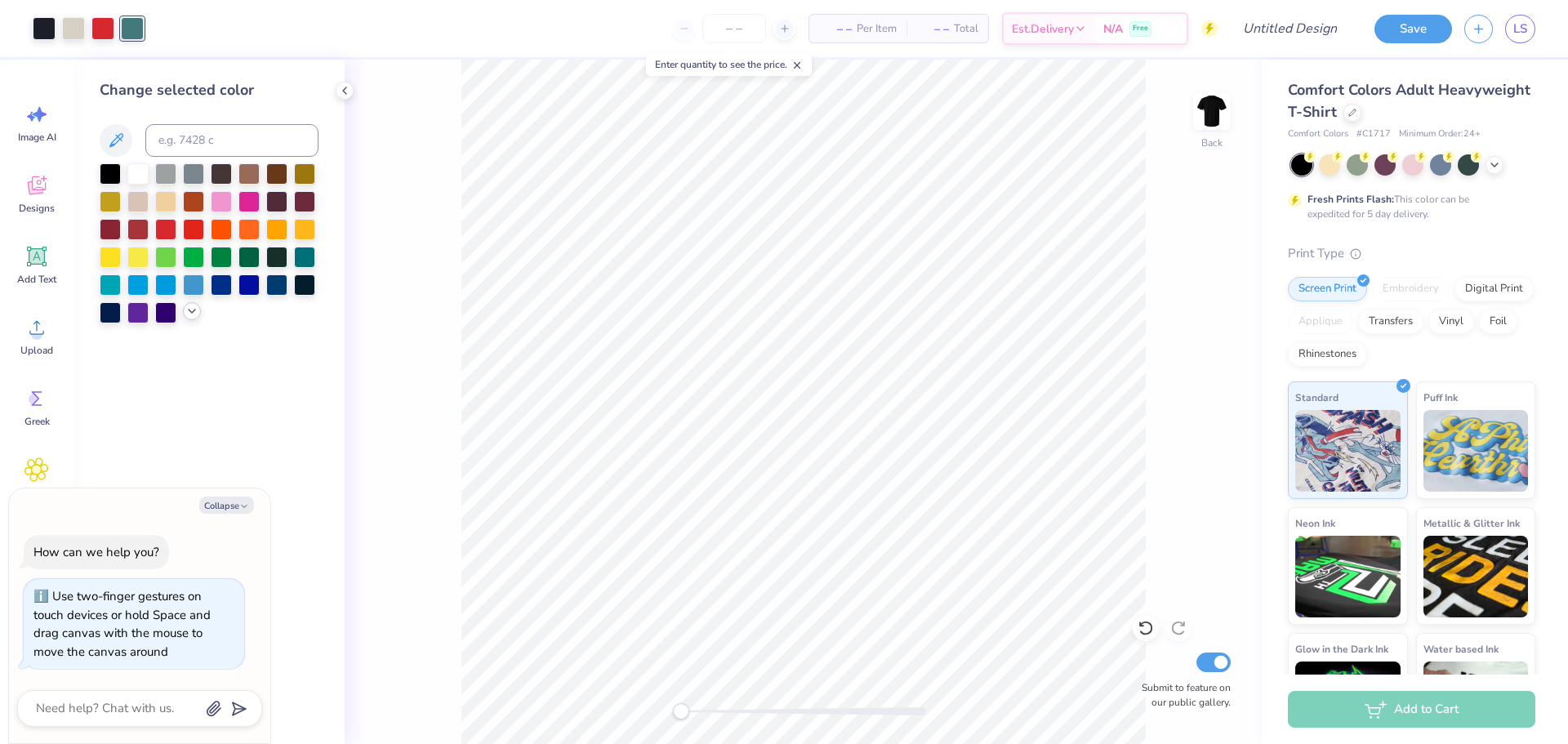
click at [190, 316] on icon at bounding box center [191, 311] width 13 height 13
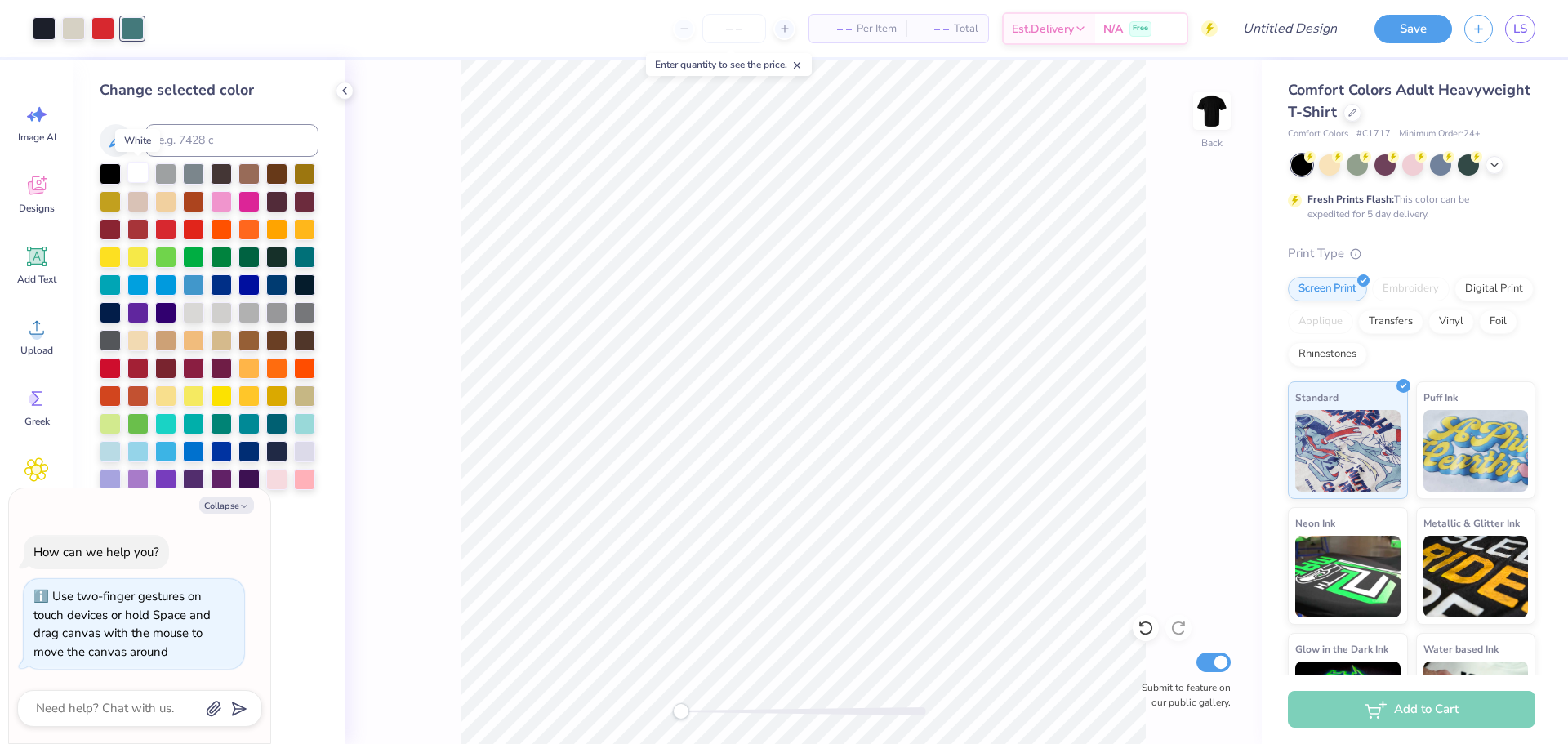
click at [138, 170] on div at bounding box center [138, 172] width 22 height 22
click at [280, 422] on div at bounding box center [277, 422] width 22 height 22
click at [238, 506] on button "Collapse" at bounding box center [226, 505] width 55 height 17
type textarea "x"
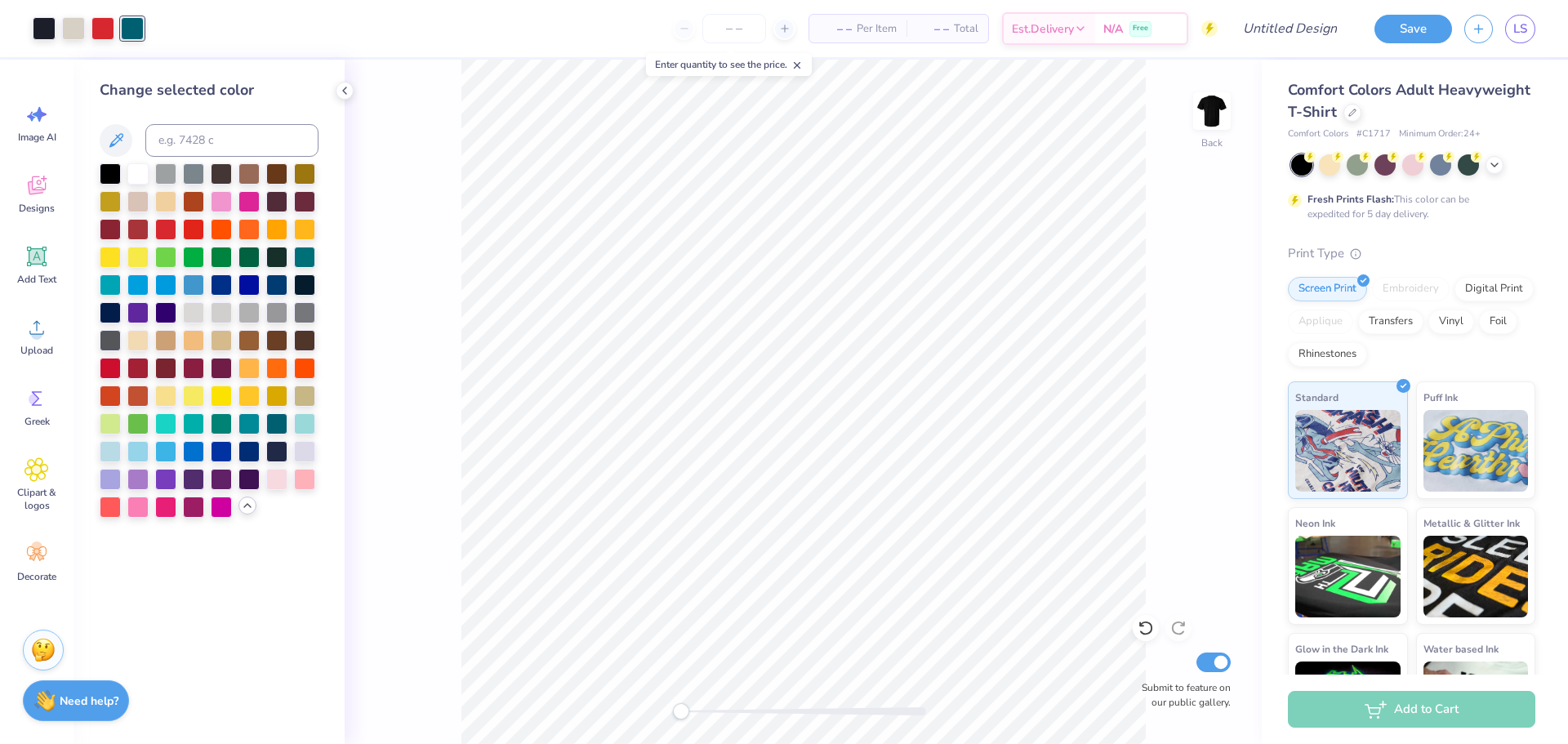
click at [247, 509] on icon at bounding box center [247, 505] width 13 height 13
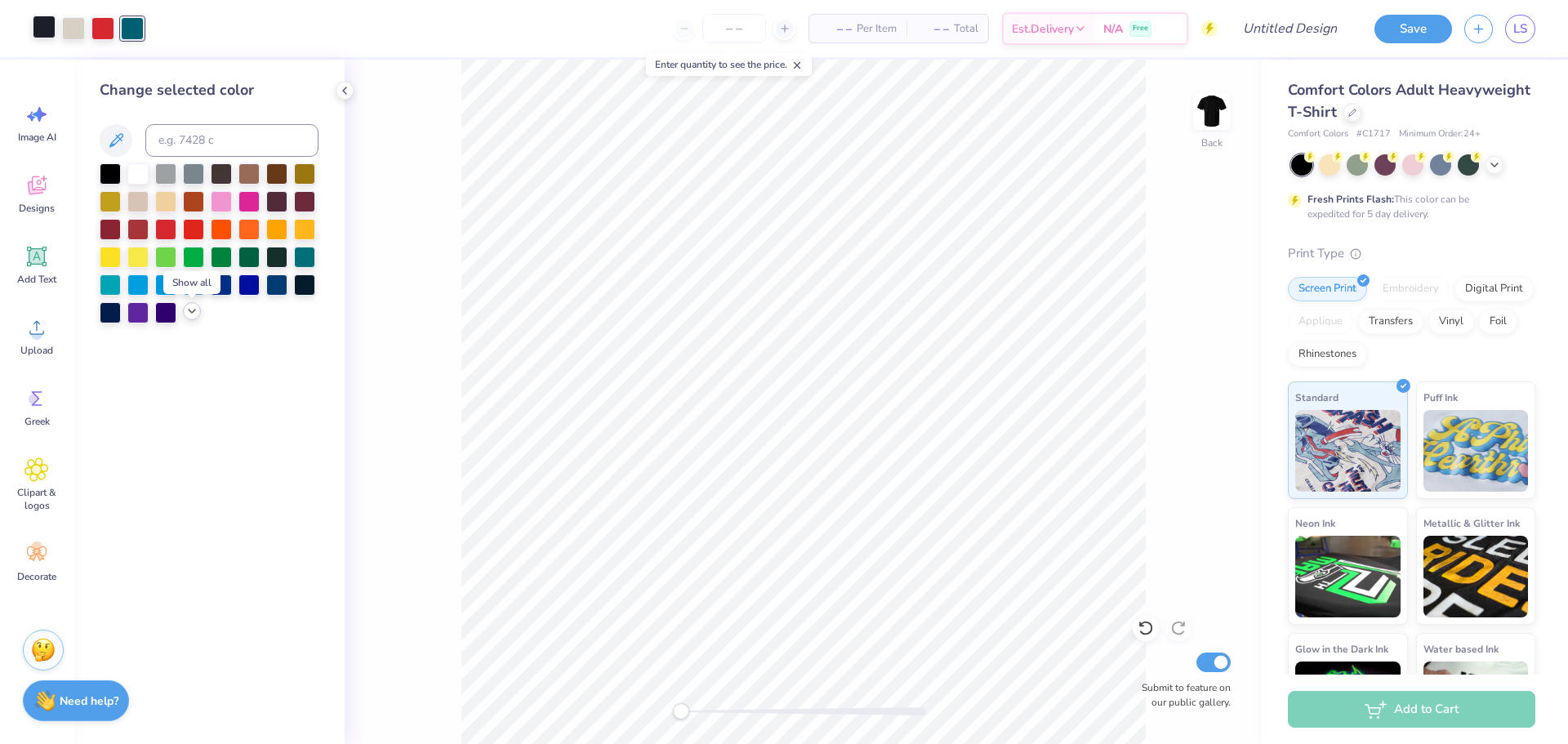
click at [46, 35] on div at bounding box center [44, 27] width 22 height 22
click at [143, 173] on div at bounding box center [138, 172] width 22 height 22
click at [102, 174] on div at bounding box center [110, 172] width 22 height 22
click at [72, 34] on div at bounding box center [74, 27] width 22 height 22
click at [138, 170] on div at bounding box center [138, 172] width 22 height 22
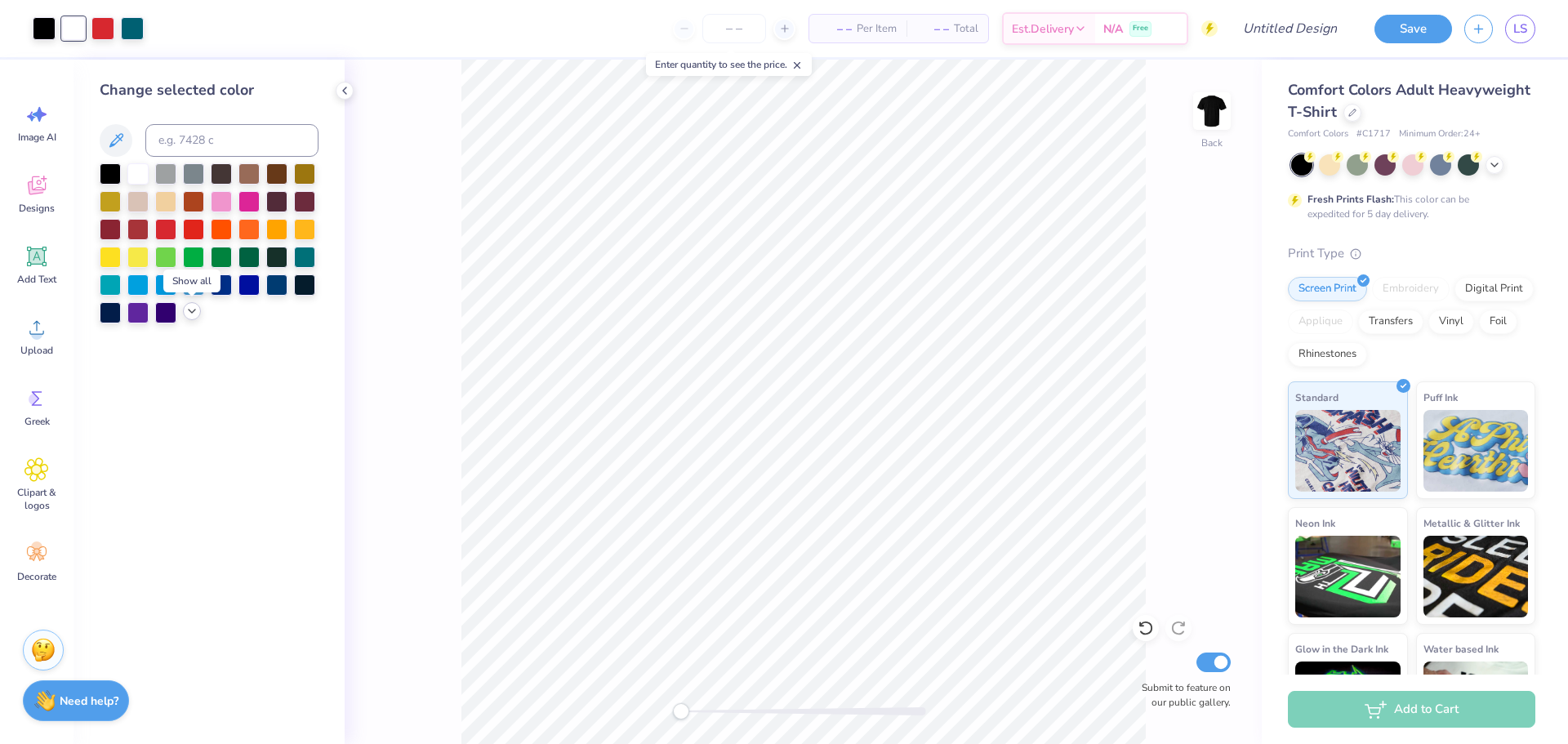
click at [187, 311] on icon at bounding box center [191, 311] width 13 height 13
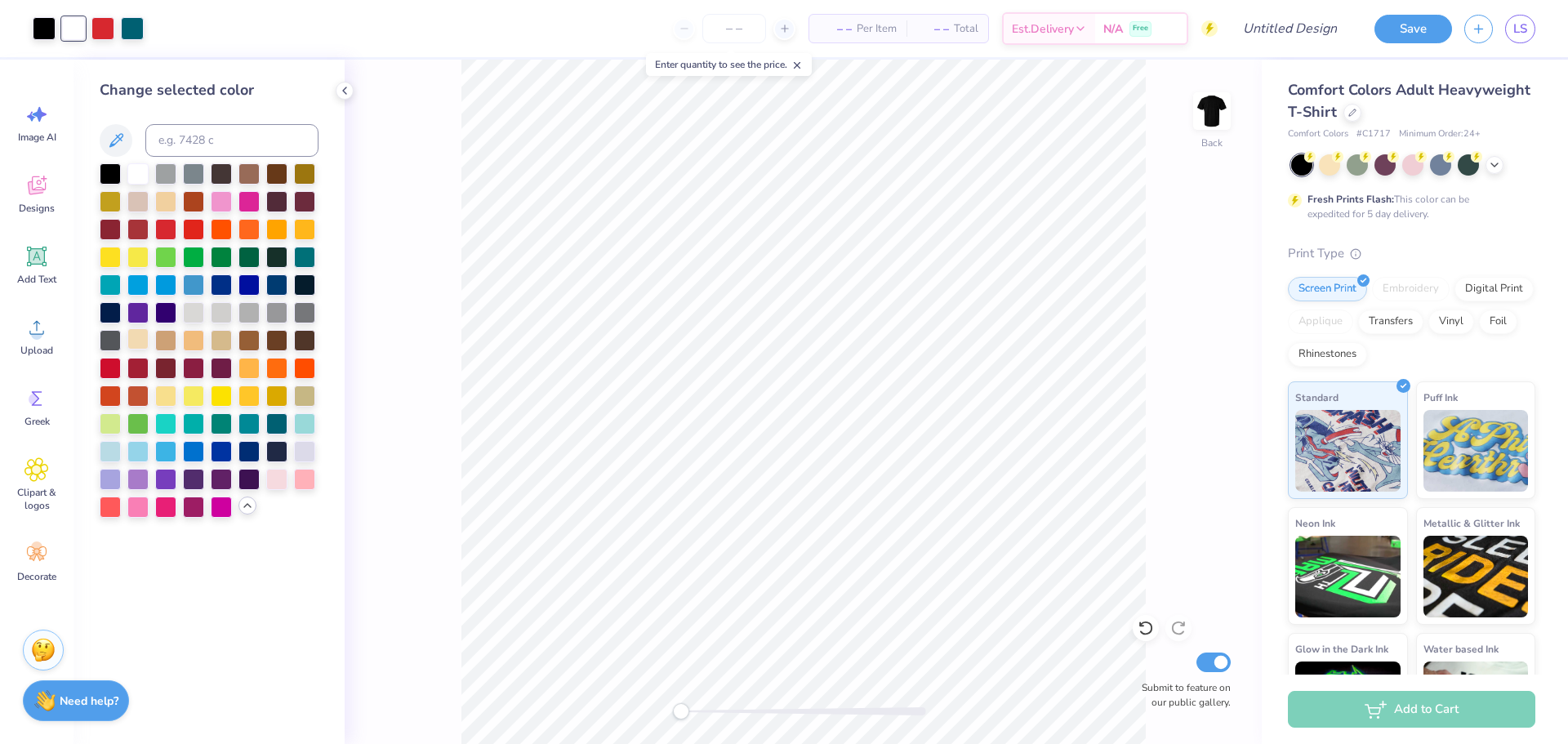
click at [141, 342] on div at bounding box center [138, 338] width 22 height 22
click at [133, 171] on div at bounding box center [138, 172] width 22 height 22
click at [247, 506] on icon at bounding box center [247, 505] width 13 height 13
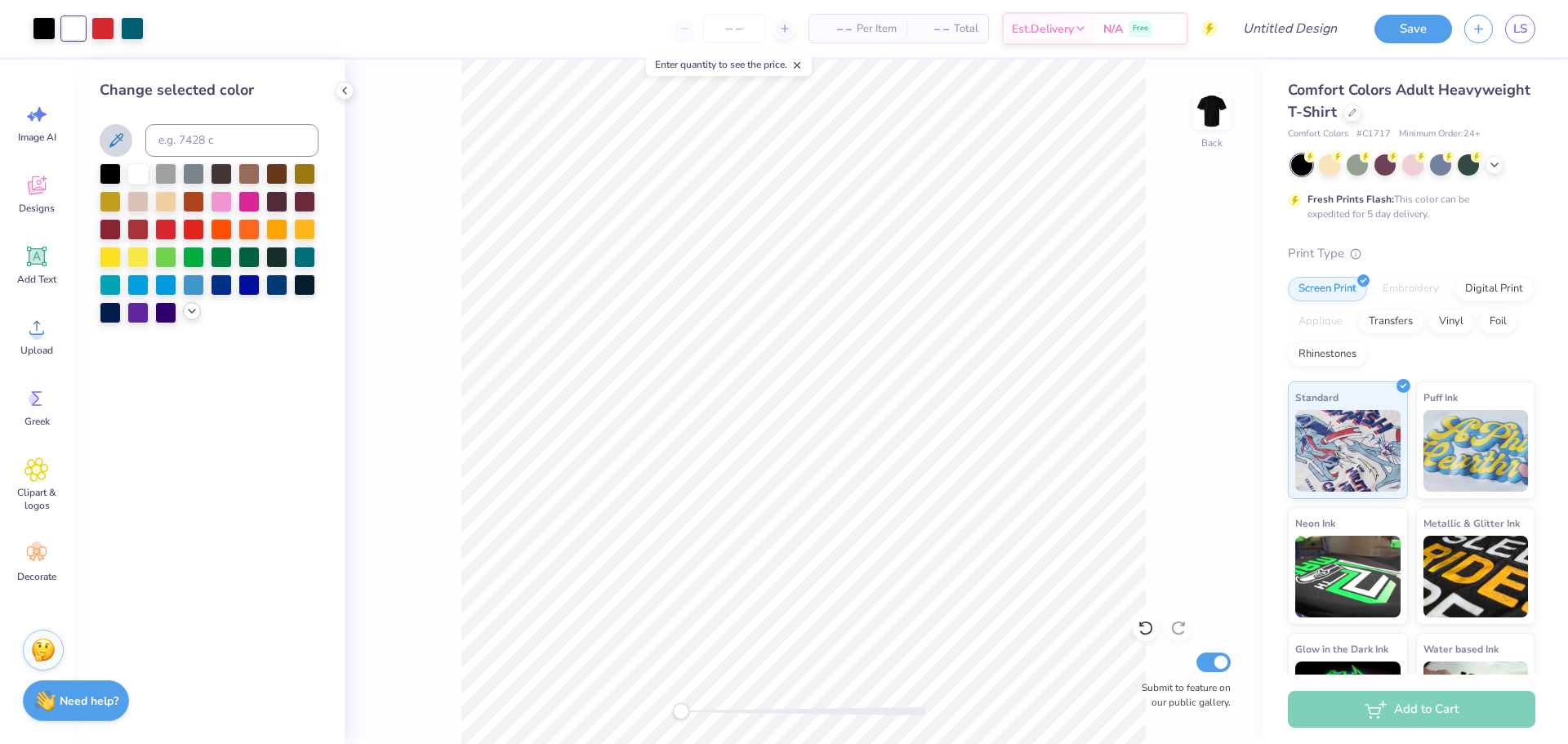
click at [113, 138] on icon at bounding box center [116, 140] width 20 height 20
click at [118, 138] on icon at bounding box center [116, 140] width 20 height 20
click at [106, 29] on div at bounding box center [103, 27] width 22 height 22
click at [186, 227] on div at bounding box center [193, 228] width 22 height 22
click at [1216, 124] on img at bounding box center [1212, 112] width 66 height 66
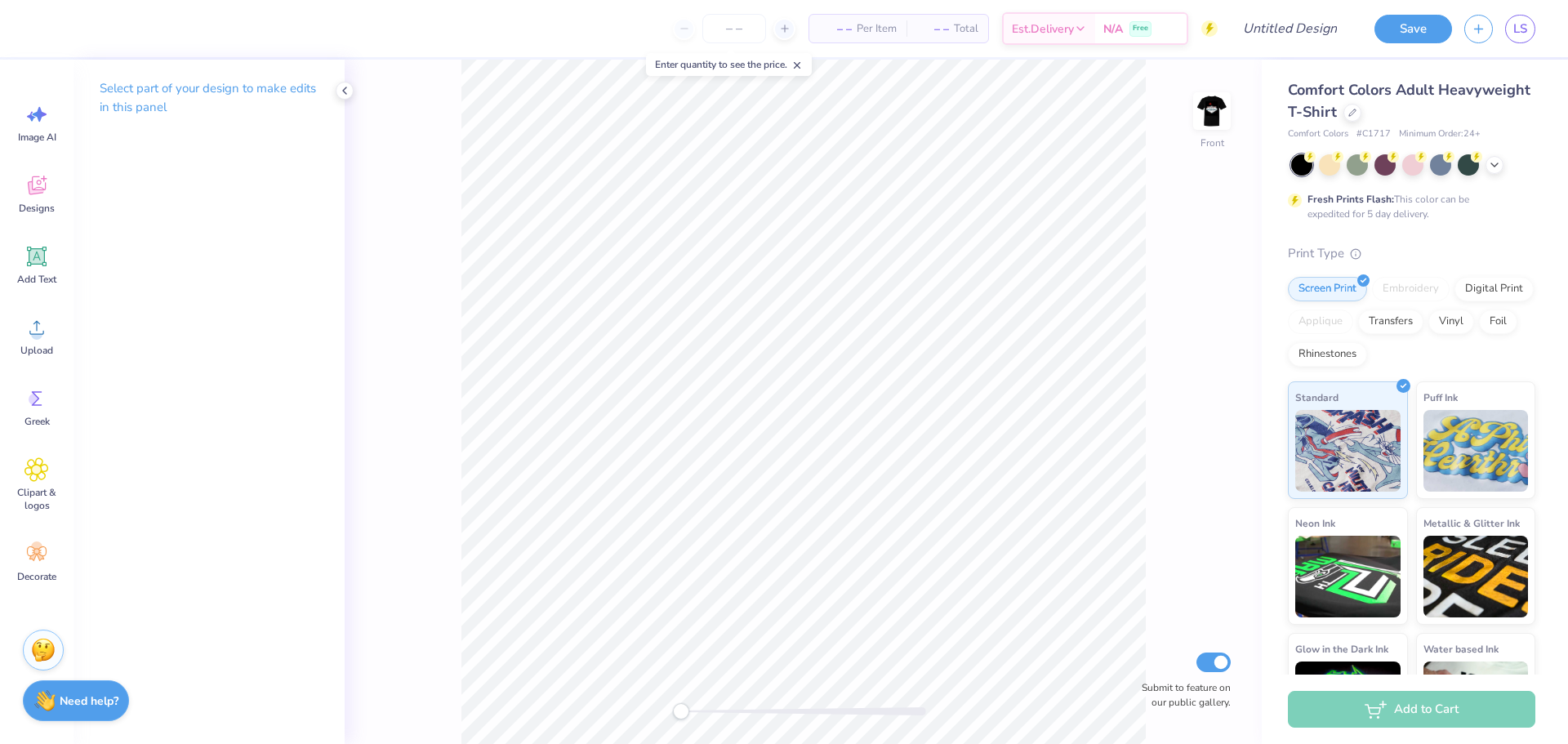
click at [1216, 124] on img at bounding box center [1212, 111] width 33 height 33
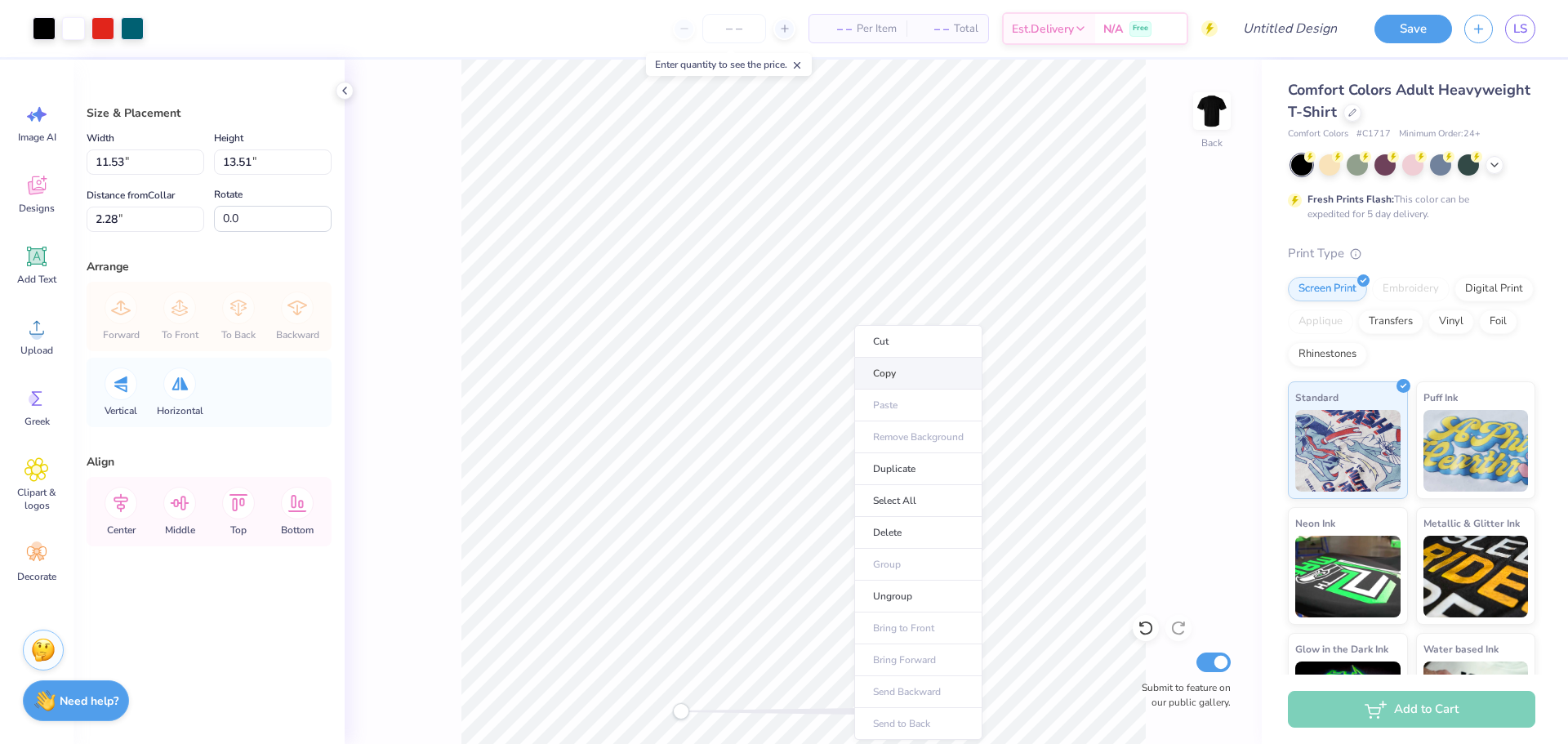
click at [913, 371] on li "Copy" at bounding box center [918, 373] width 128 height 32
click at [921, 340] on li "Cut" at bounding box center [957, 342] width 128 height 33
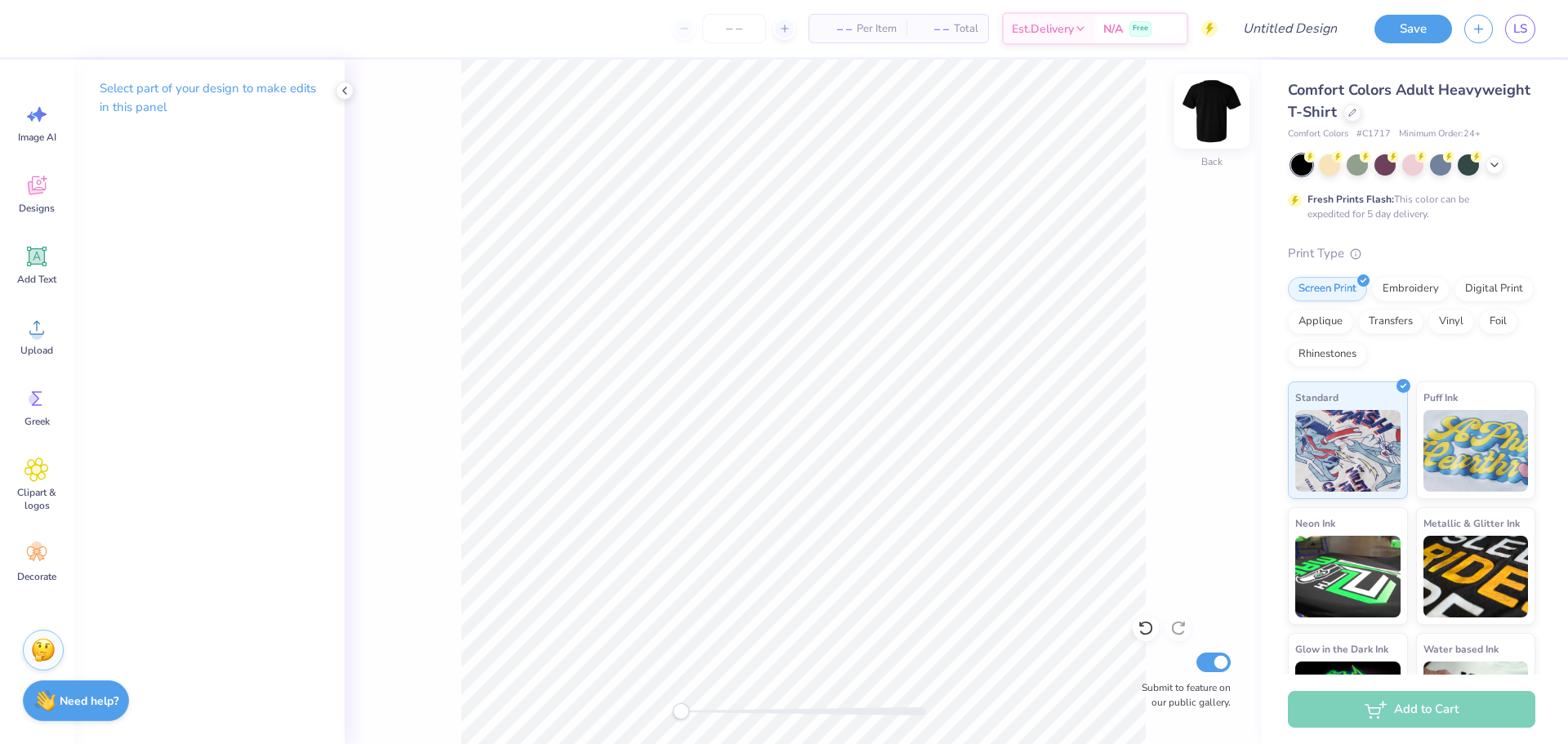
click at [1216, 124] on img at bounding box center [1212, 112] width 66 height 66
click at [868, 406] on li "Paste" at bounding box center [890, 405] width 128 height 32
click at [1226, 123] on img at bounding box center [1212, 112] width 66 height 66
click at [42, 272] on div "Add Text" at bounding box center [36, 265] width 59 height 61
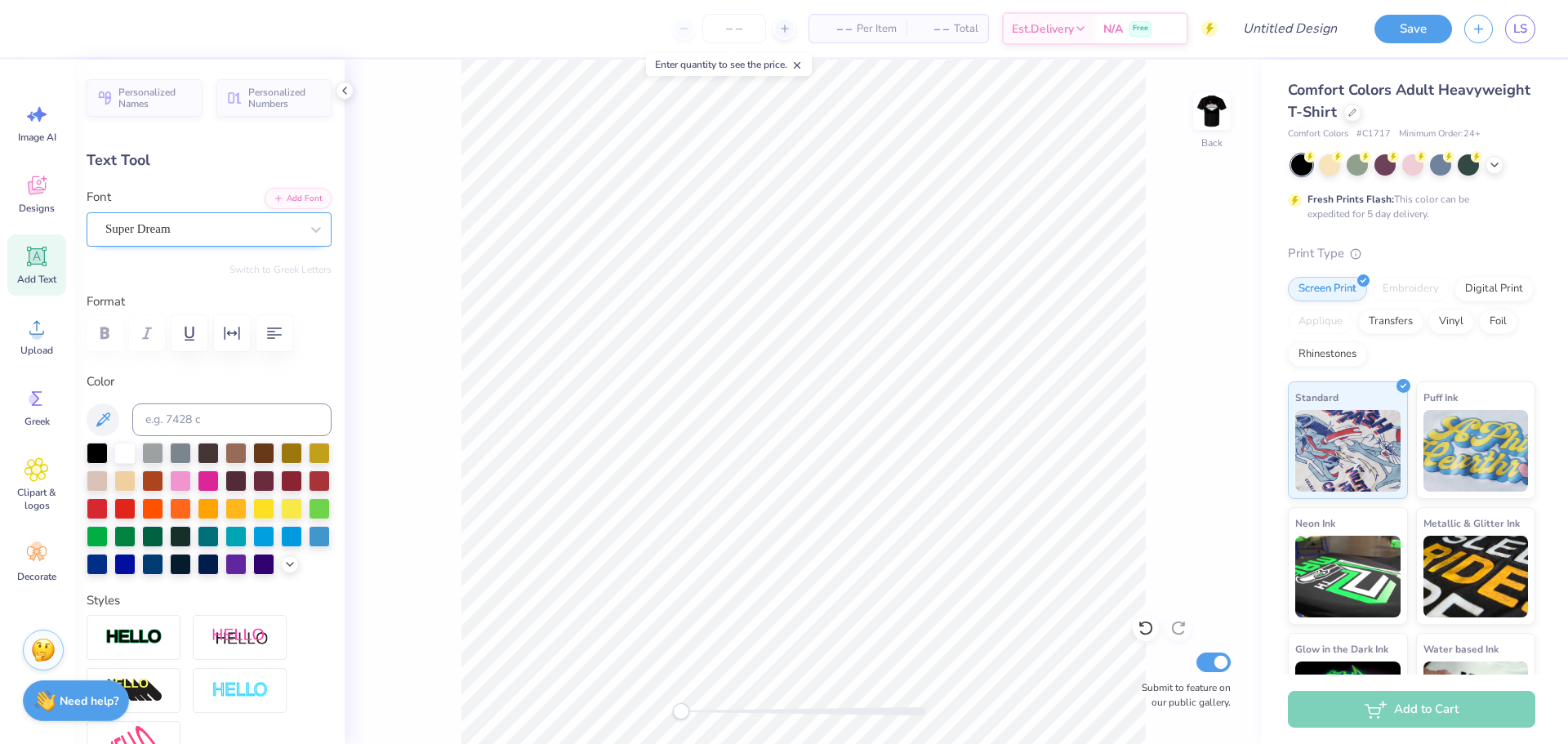
click at [218, 236] on div "Super Dream" at bounding box center [202, 228] width 197 height 25
click at [218, 236] on div "Super Dream" at bounding box center [202, 229] width 195 height 19
click at [220, 237] on div "Super Dream" at bounding box center [202, 229] width 195 height 19
click at [214, 259] on div "Personalized Names Personalized Numbers Text Tool Add Font Font Super Dream Swi…" at bounding box center [209, 401] width 271 height 684
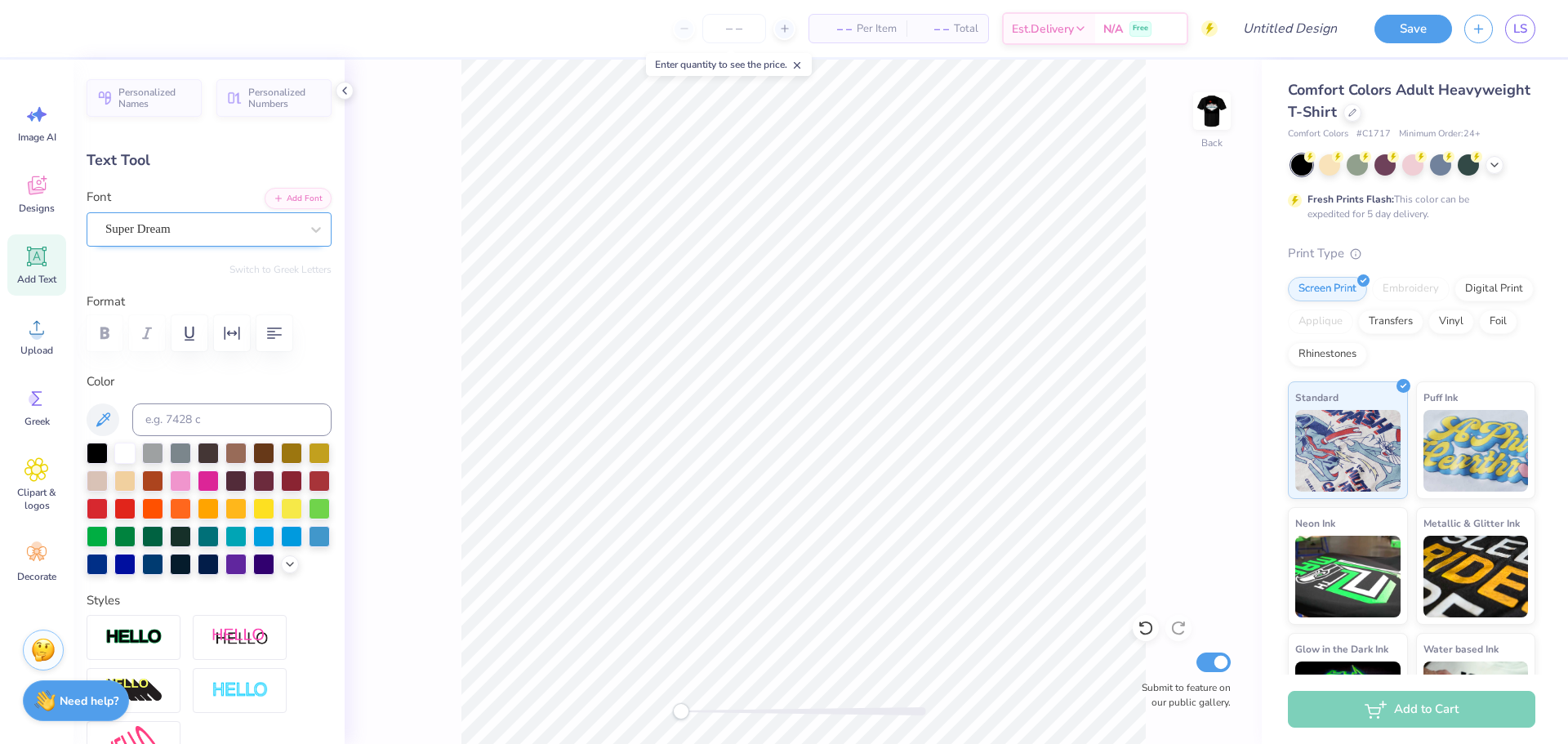
click at [214, 240] on div at bounding box center [202, 228] width 195 height 22
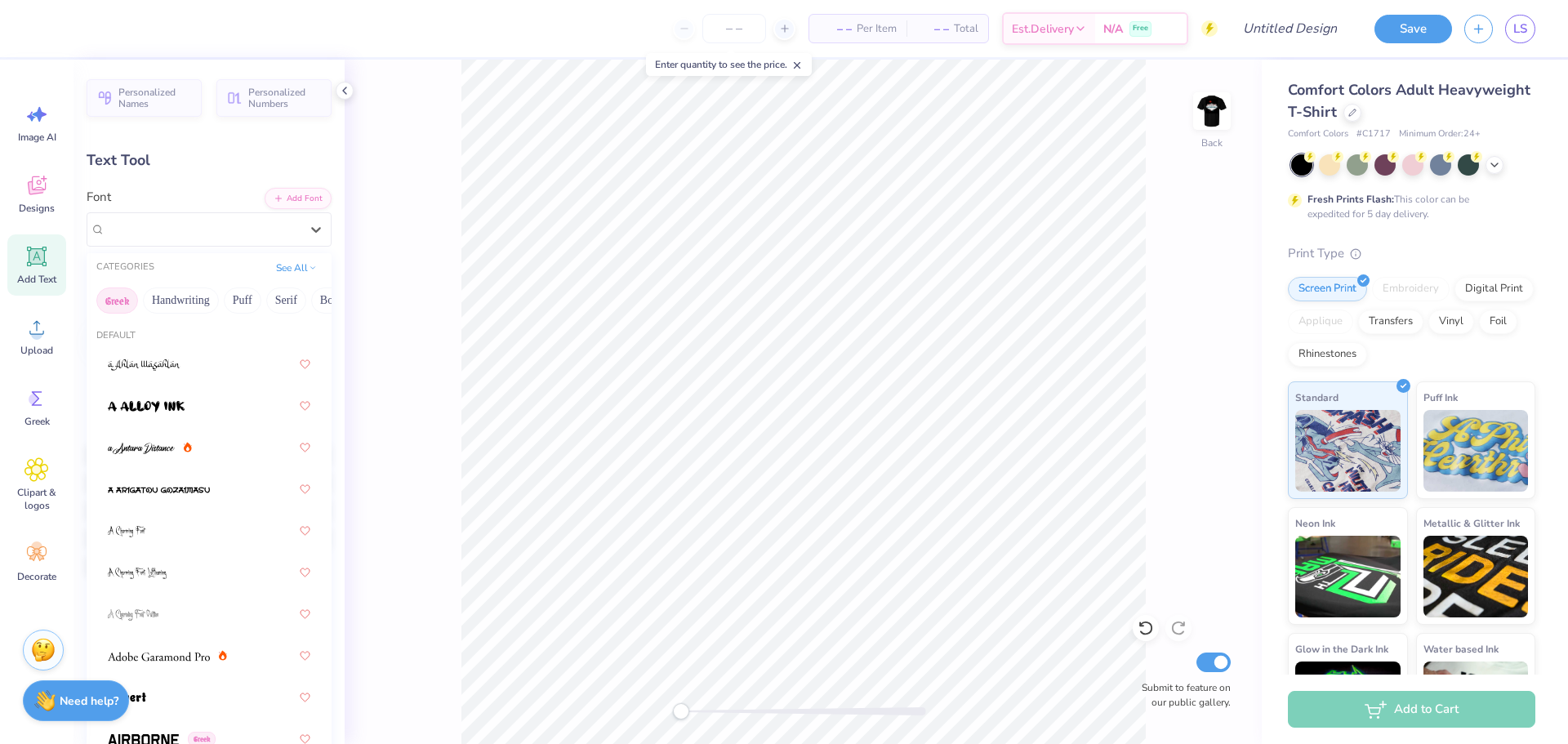
click at [119, 299] on button "Greek" at bounding box center [117, 300] width 42 height 26
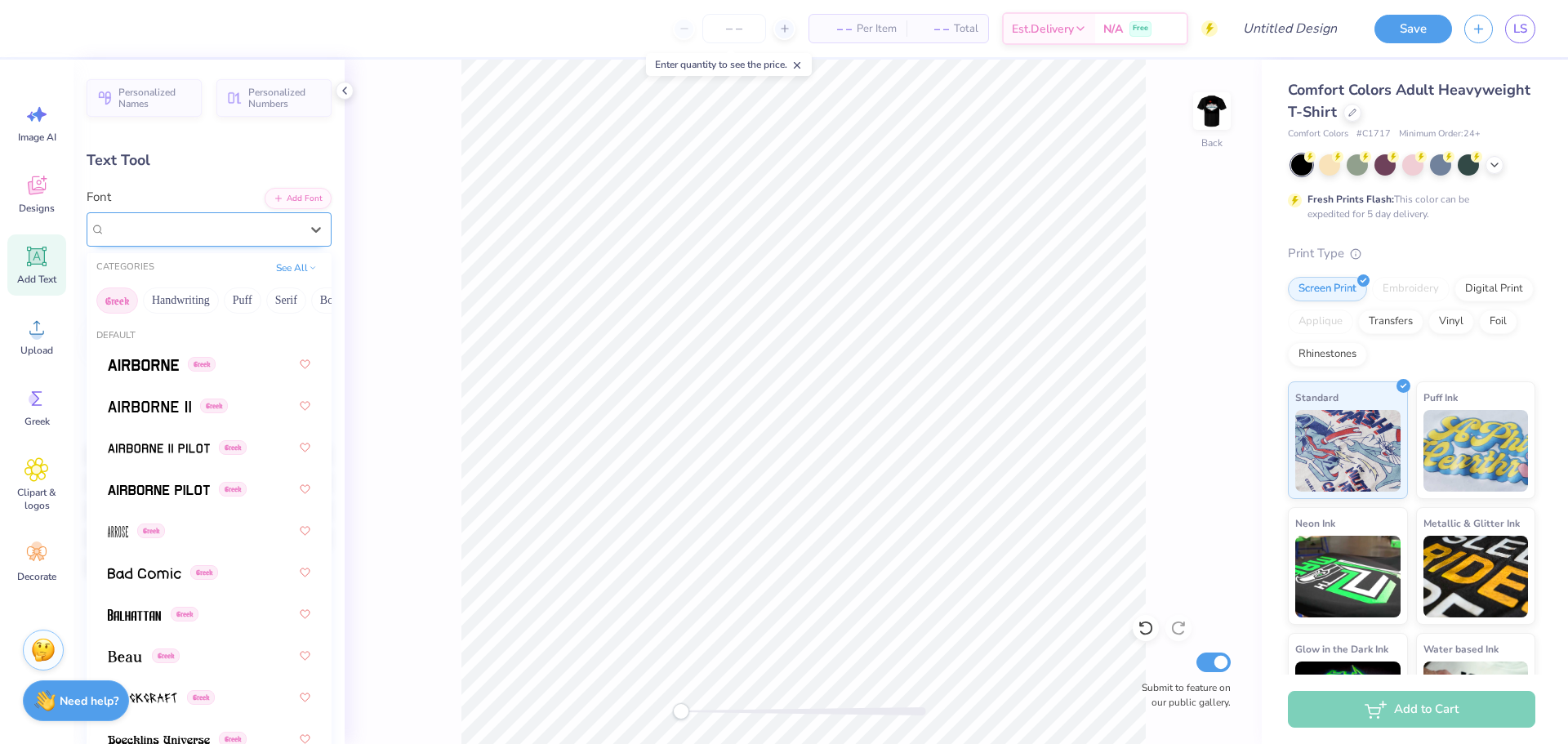
click at [170, 225] on span "Super Dream" at bounding box center [138, 229] width 66 height 19
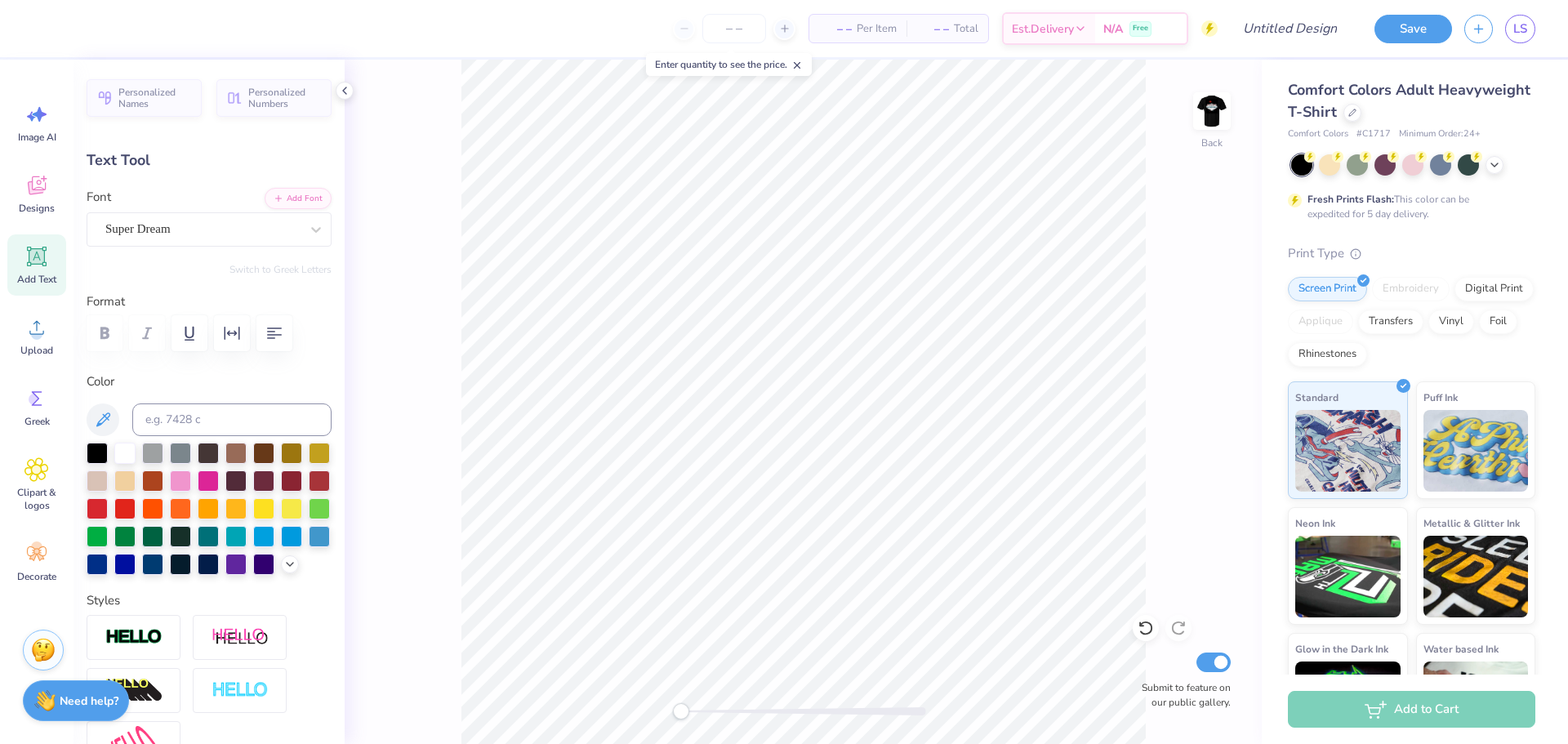
scroll to position [14, 3]
click at [828, 402] on li "Paste" at bounding box center [857, 405] width 128 height 32
type textarea "T"
paste textarea
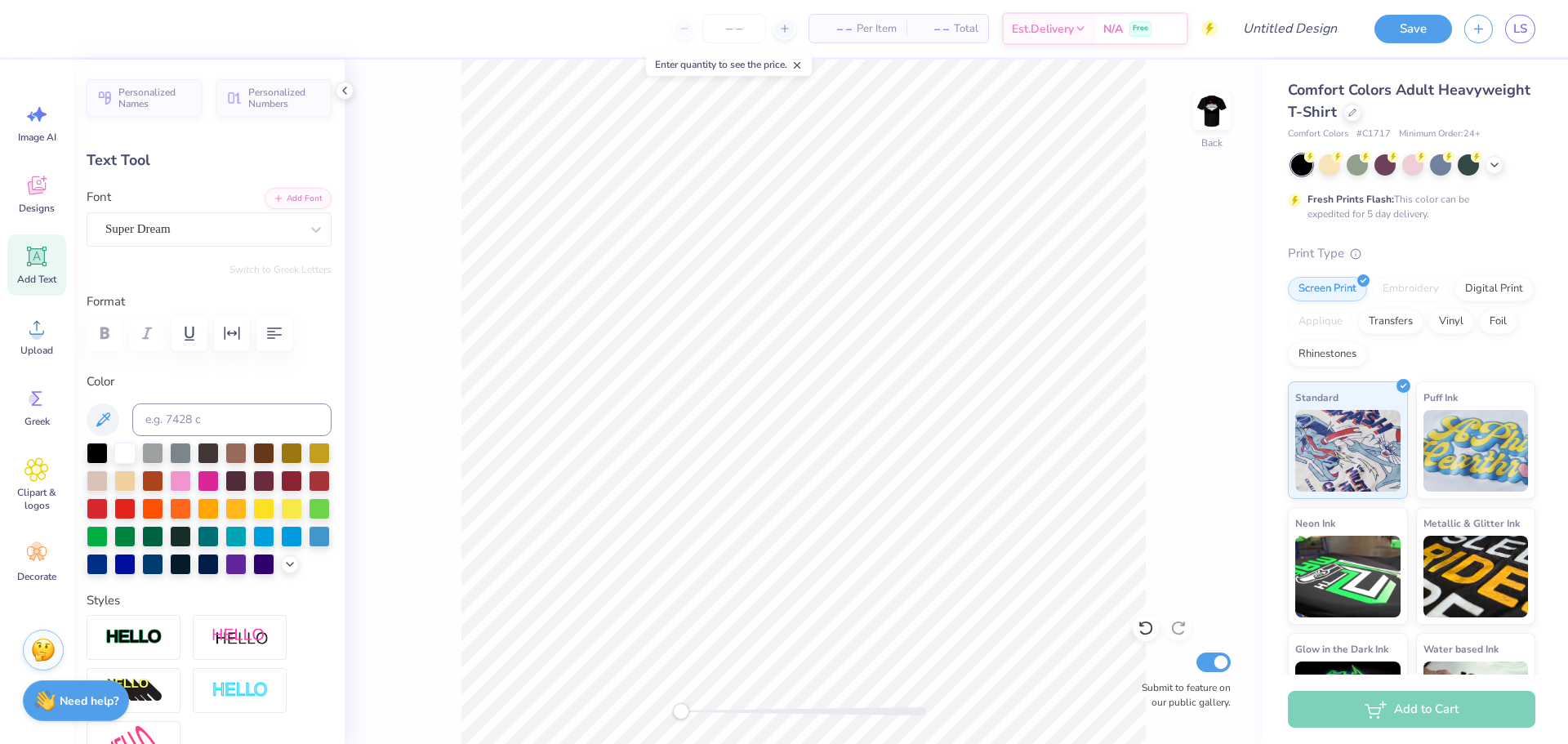
paste textarea
click at [31, 405] on icon at bounding box center [36, 398] width 24 height 24
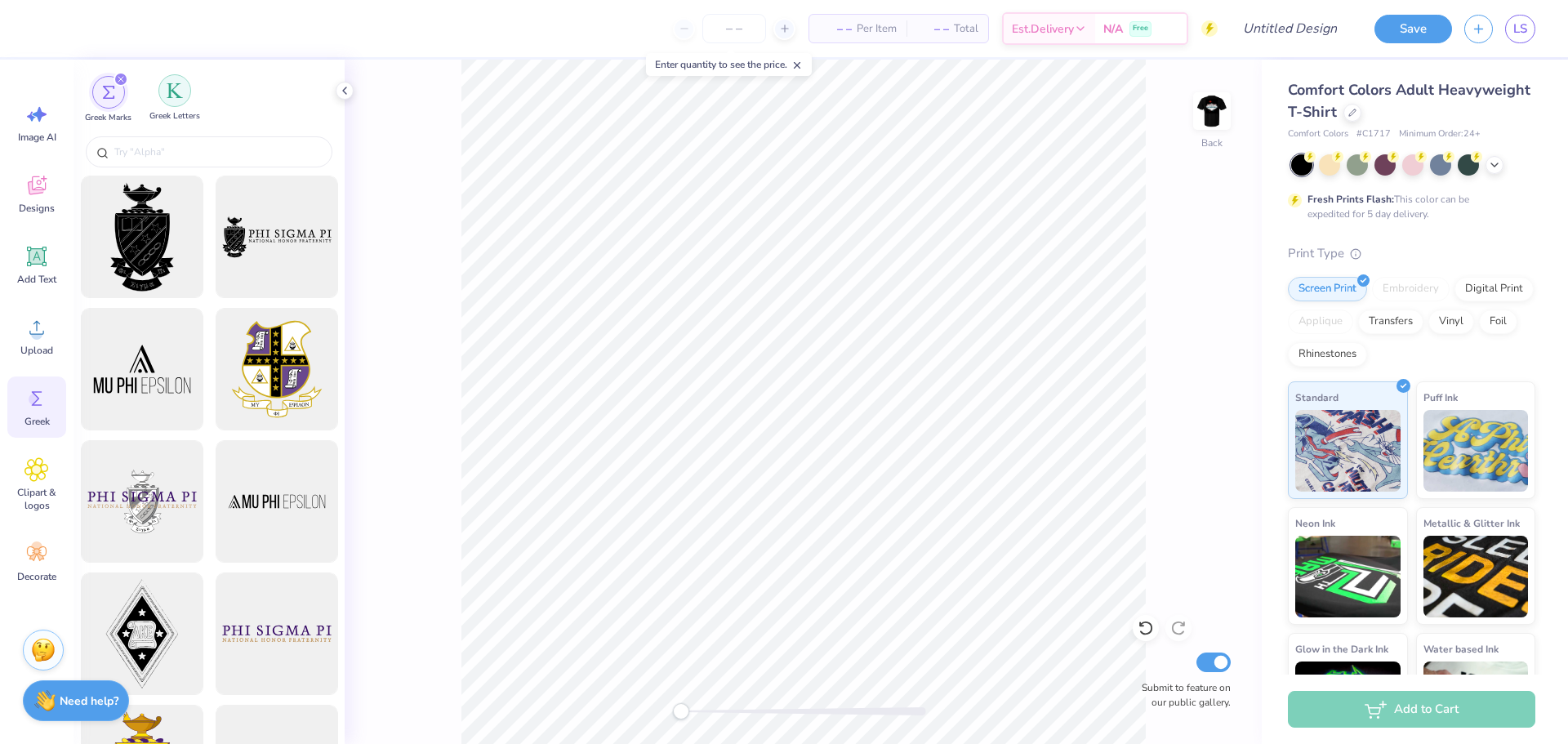
click at [179, 97] on img "filter for Greek Letters" at bounding box center [175, 90] width 16 height 16
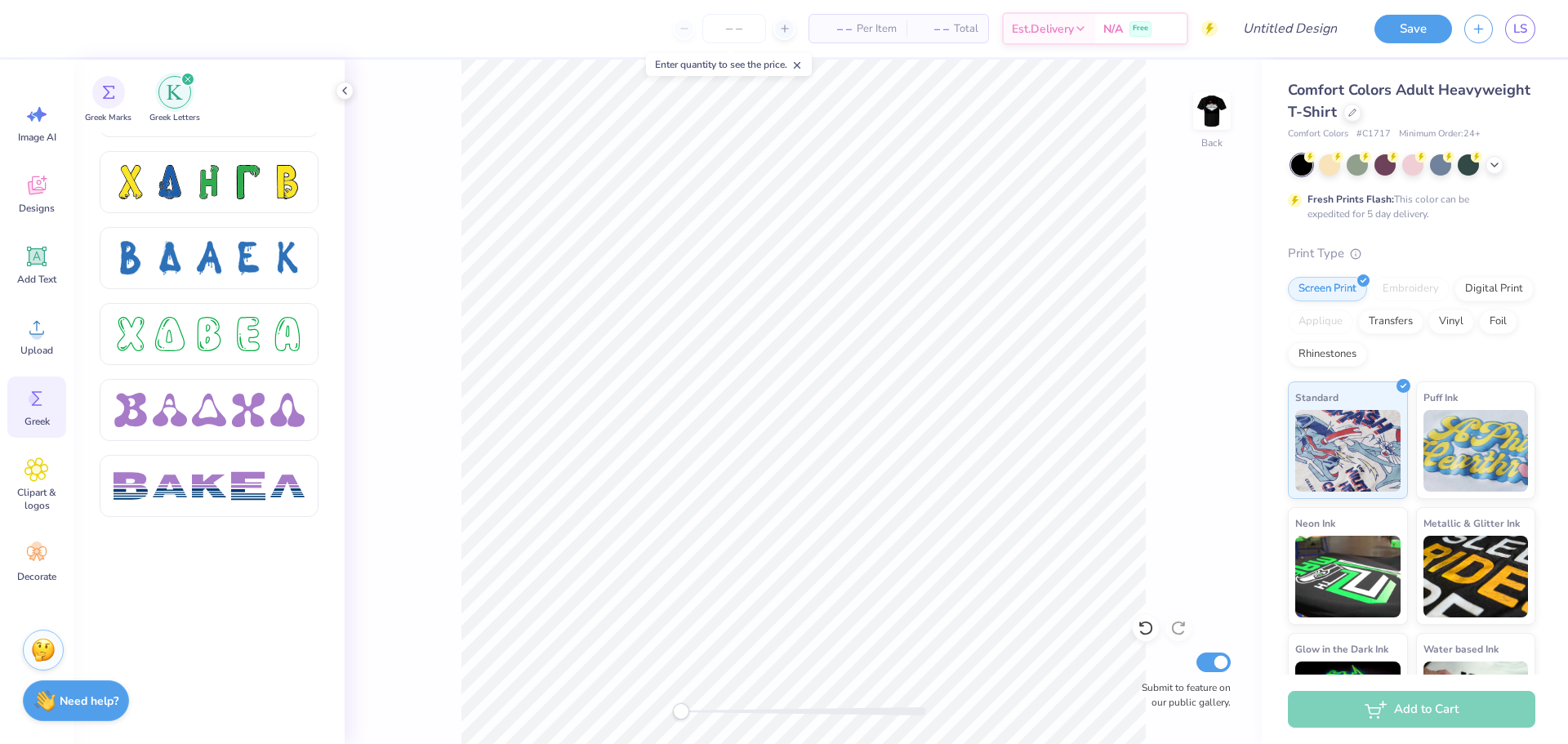
scroll to position [2613, 0]
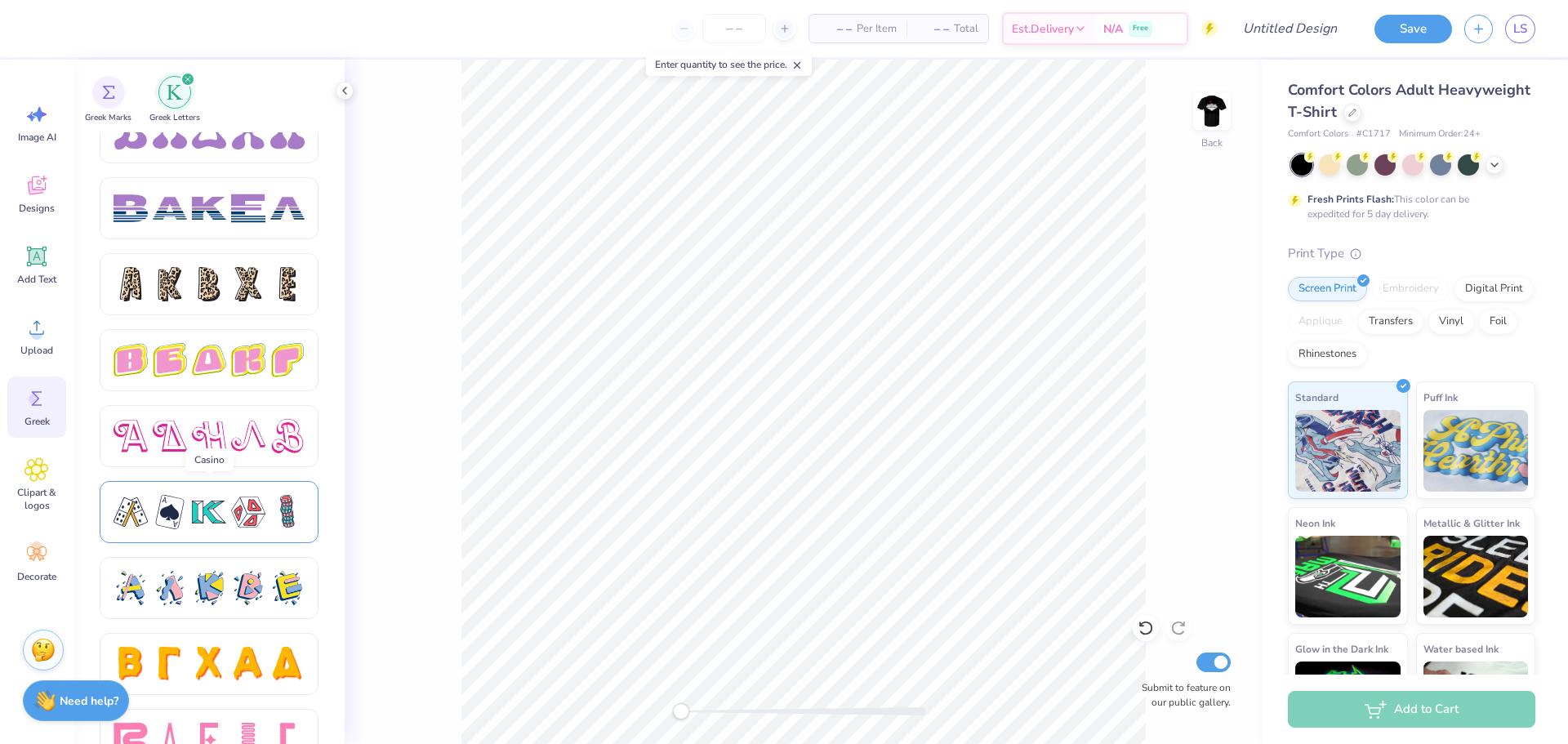
click at [247, 517] on div at bounding box center [248, 512] width 35 height 35
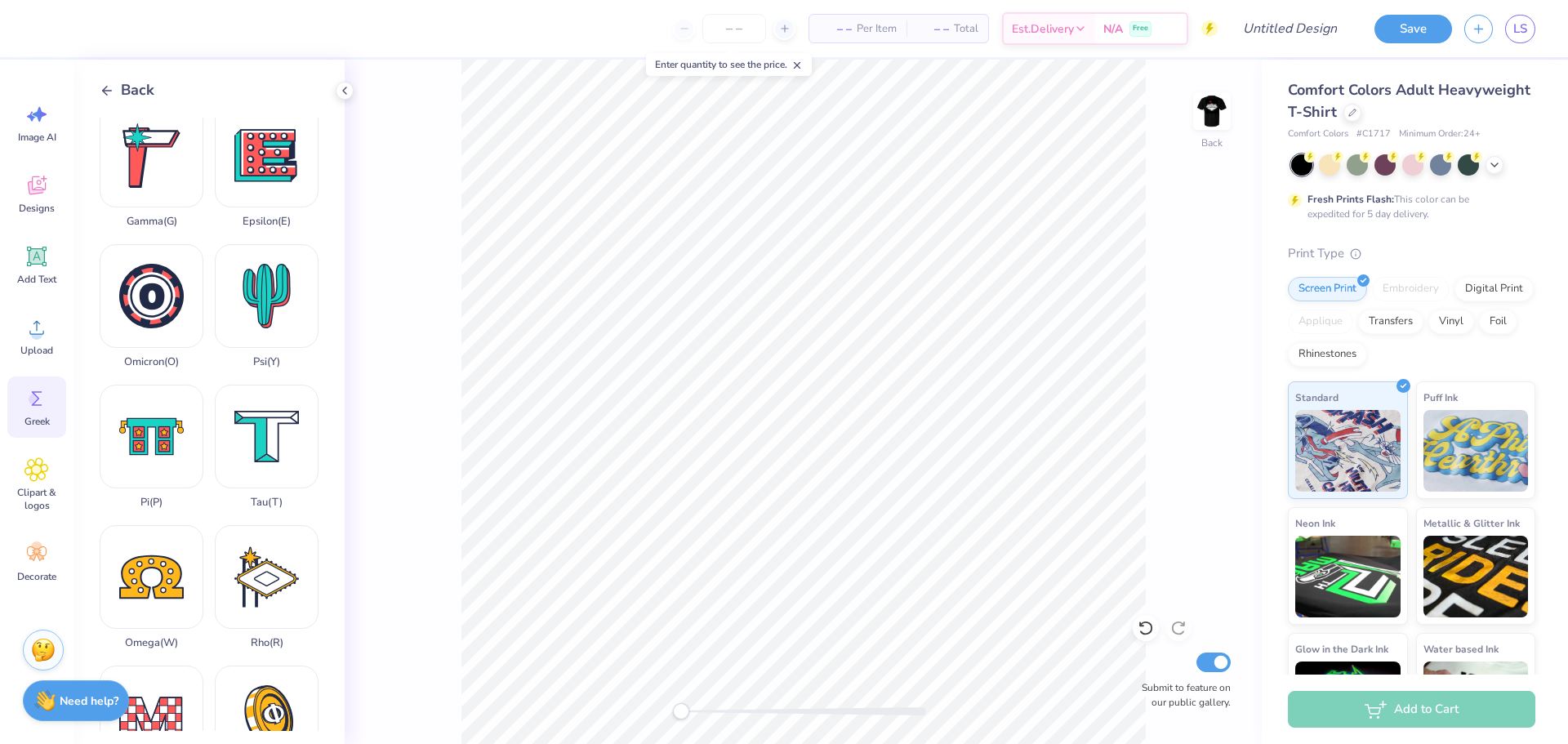
scroll to position [1002, 0]
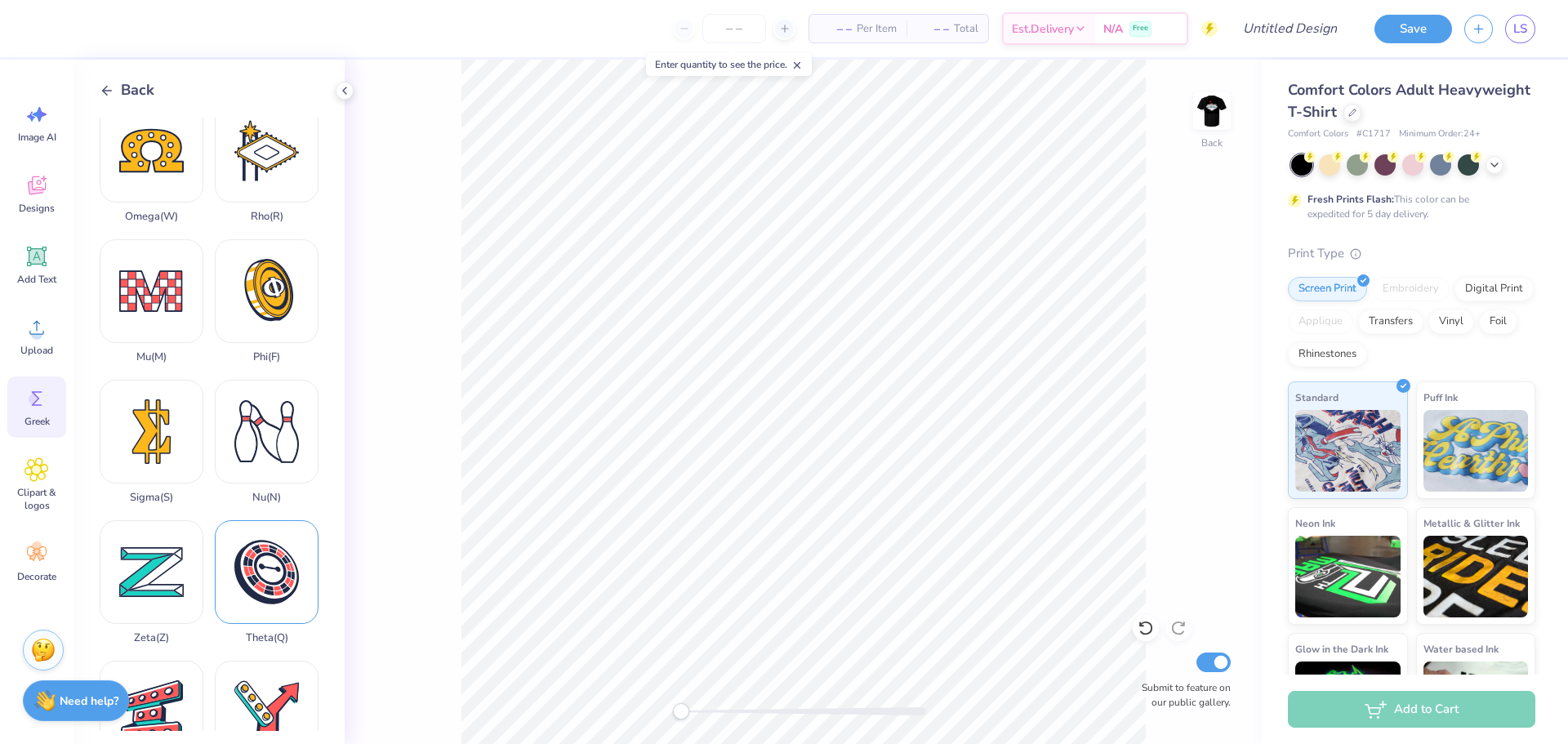
click at [270, 520] on div "Theta ( Q )" at bounding box center [267, 581] width 104 height 124
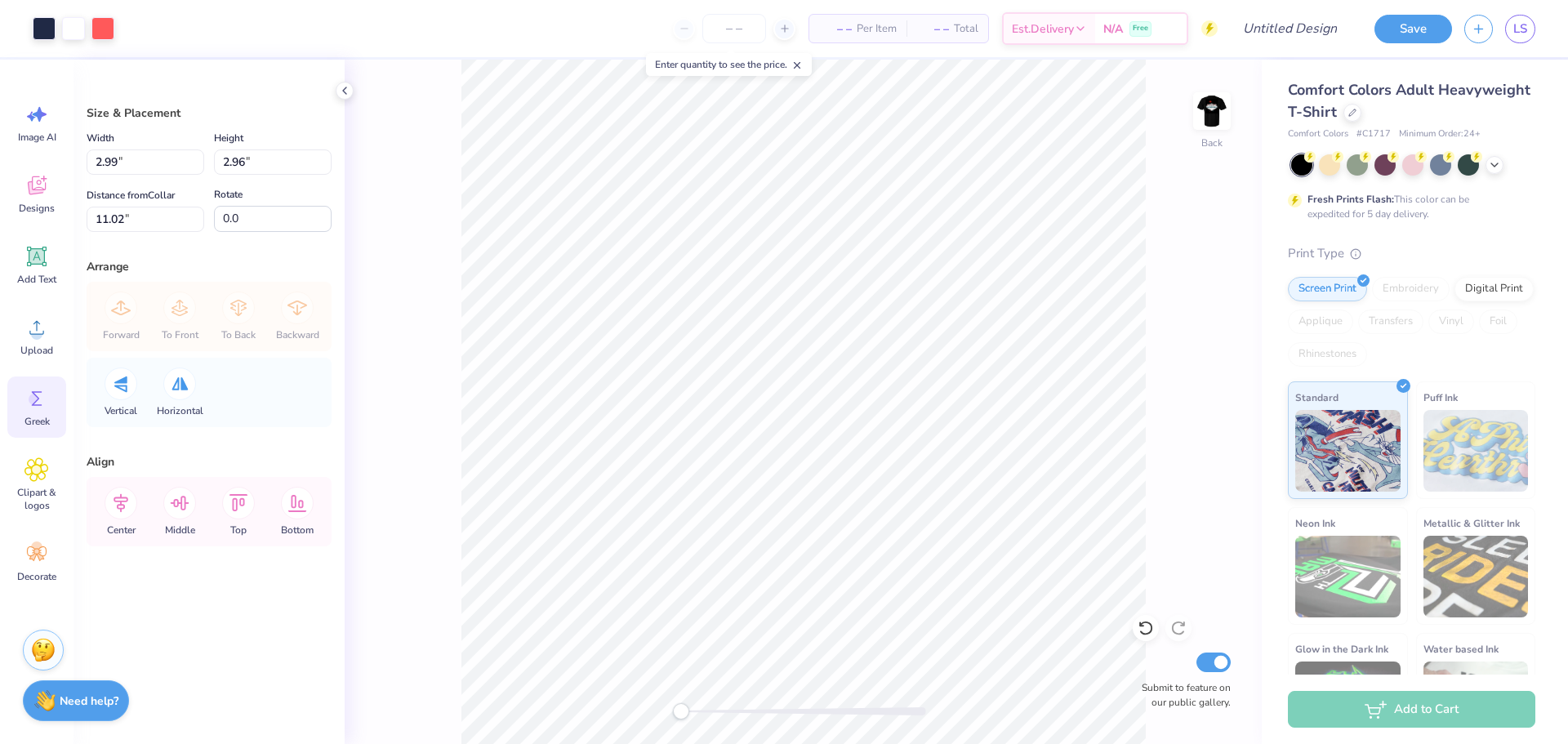
click at [40, 424] on span "Greek" at bounding box center [36, 420] width 25 height 13
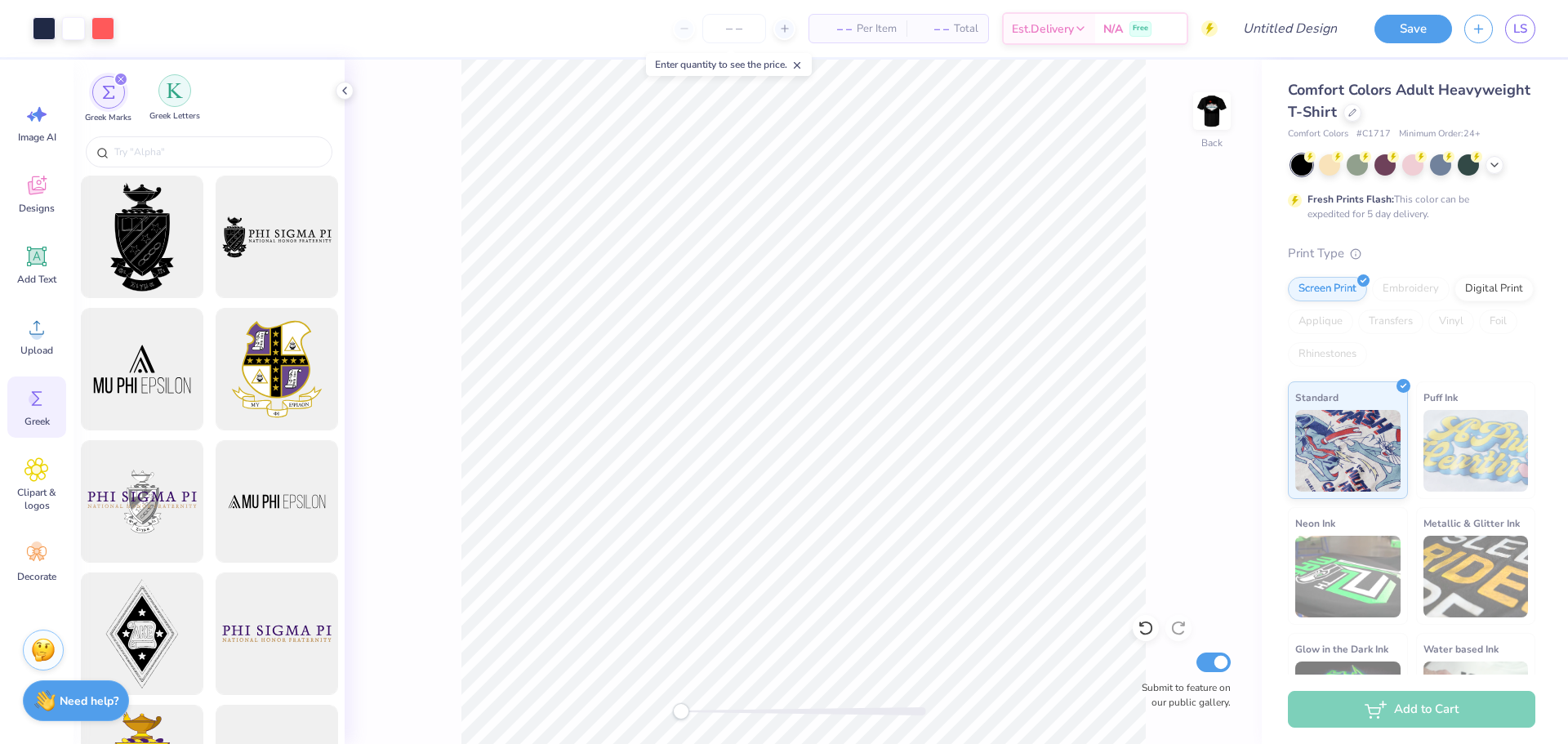
click at [184, 102] on div "filter for Greek Letters" at bounding box center [175, 91] width 33 height 33
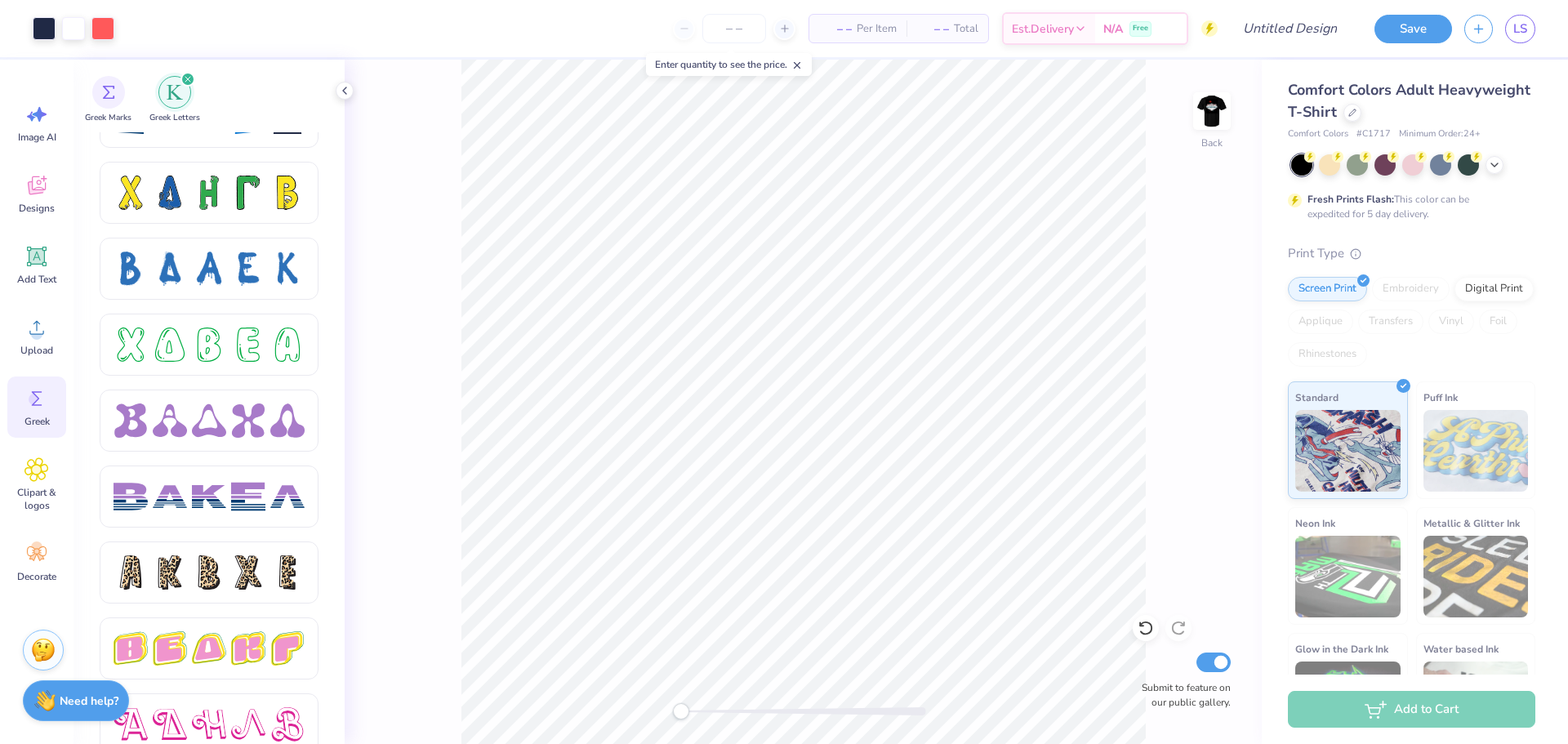
scroll to position [2617, 0]
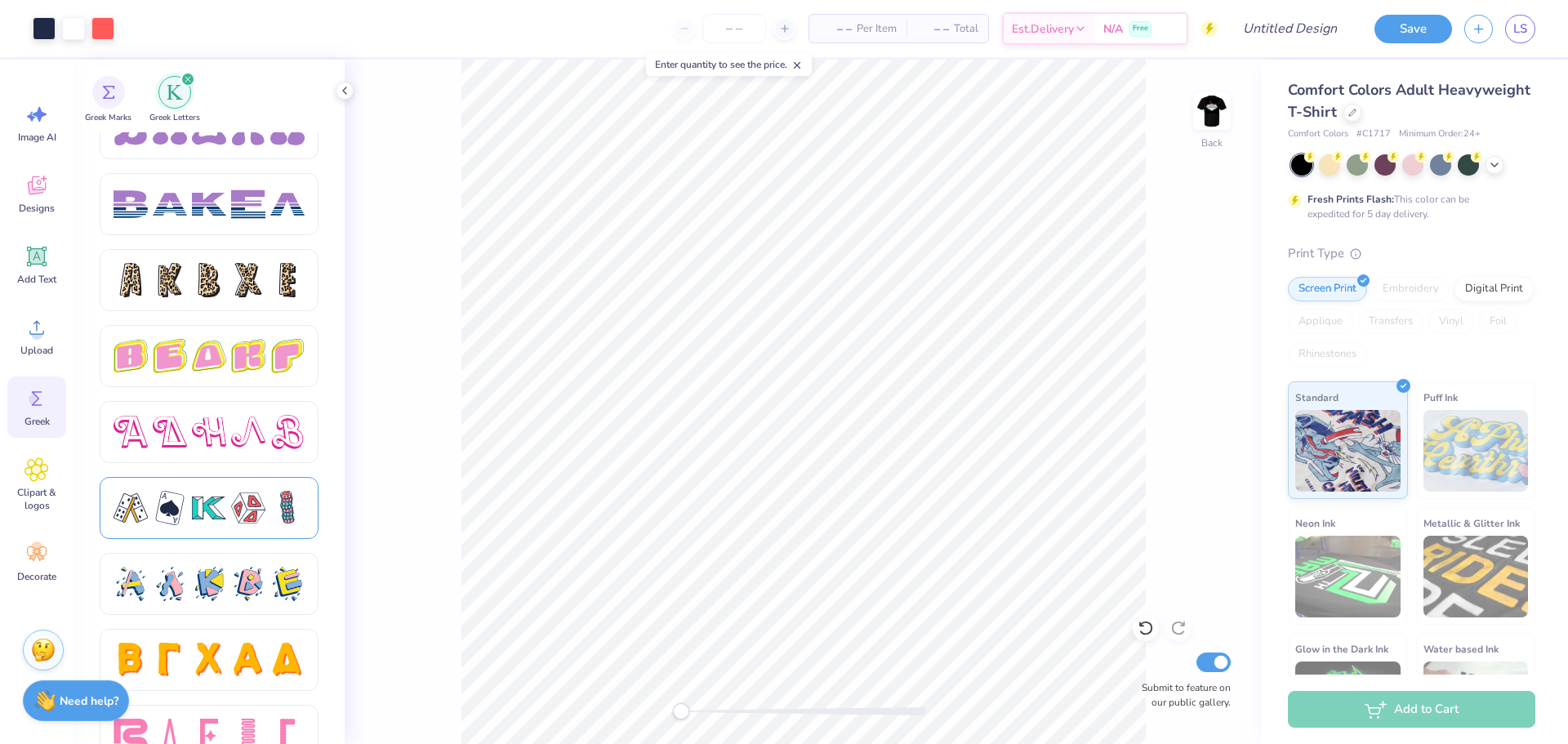
click at [215, 503] on div at bounding box center [209, 508] width 35 height 35
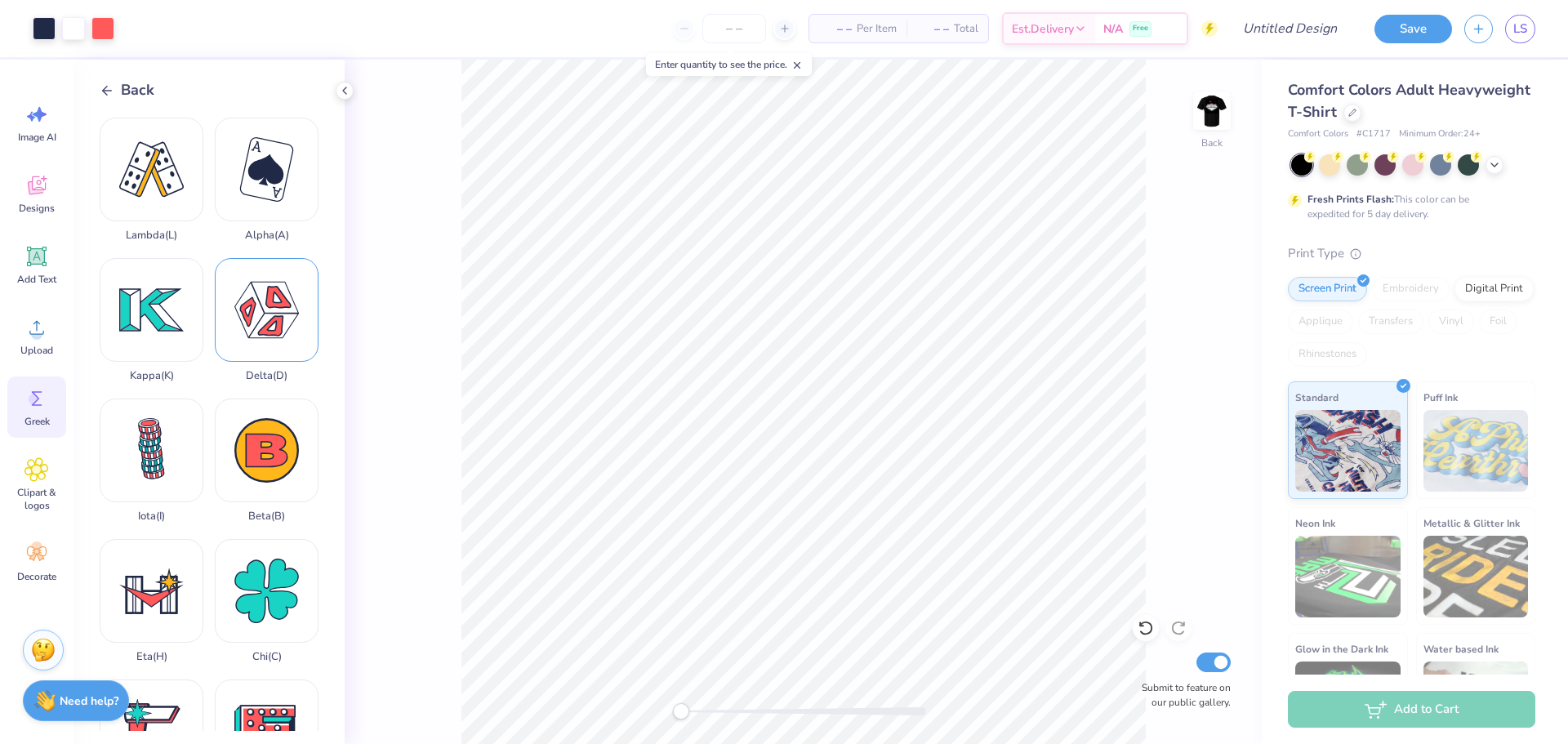
click at [246, 327] on div "Delta ( D )" at bounding box center [267, 319] width 104 height 124
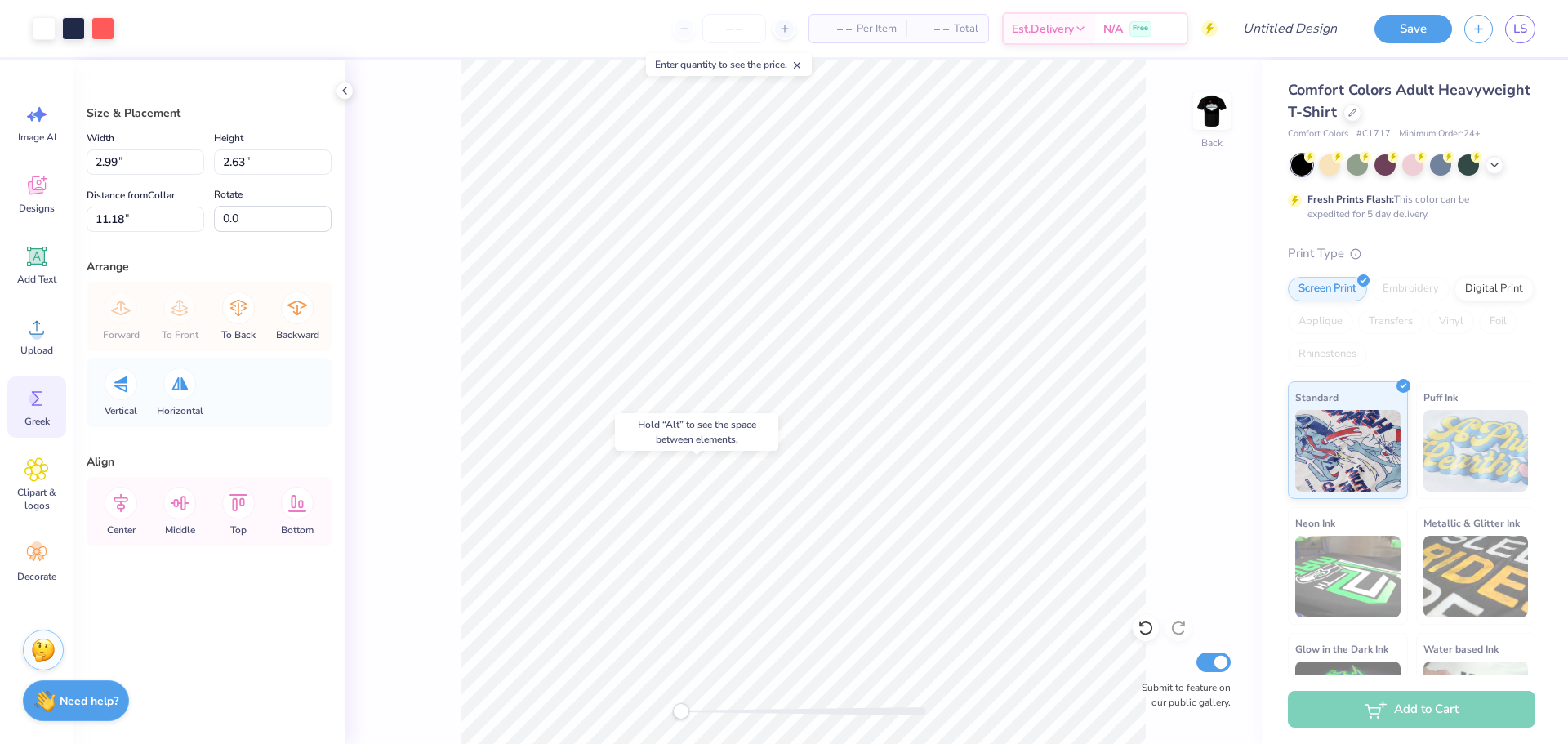
click at [40, 414] on span "Greek" at bounding box center [36, 420] width 25 height 13
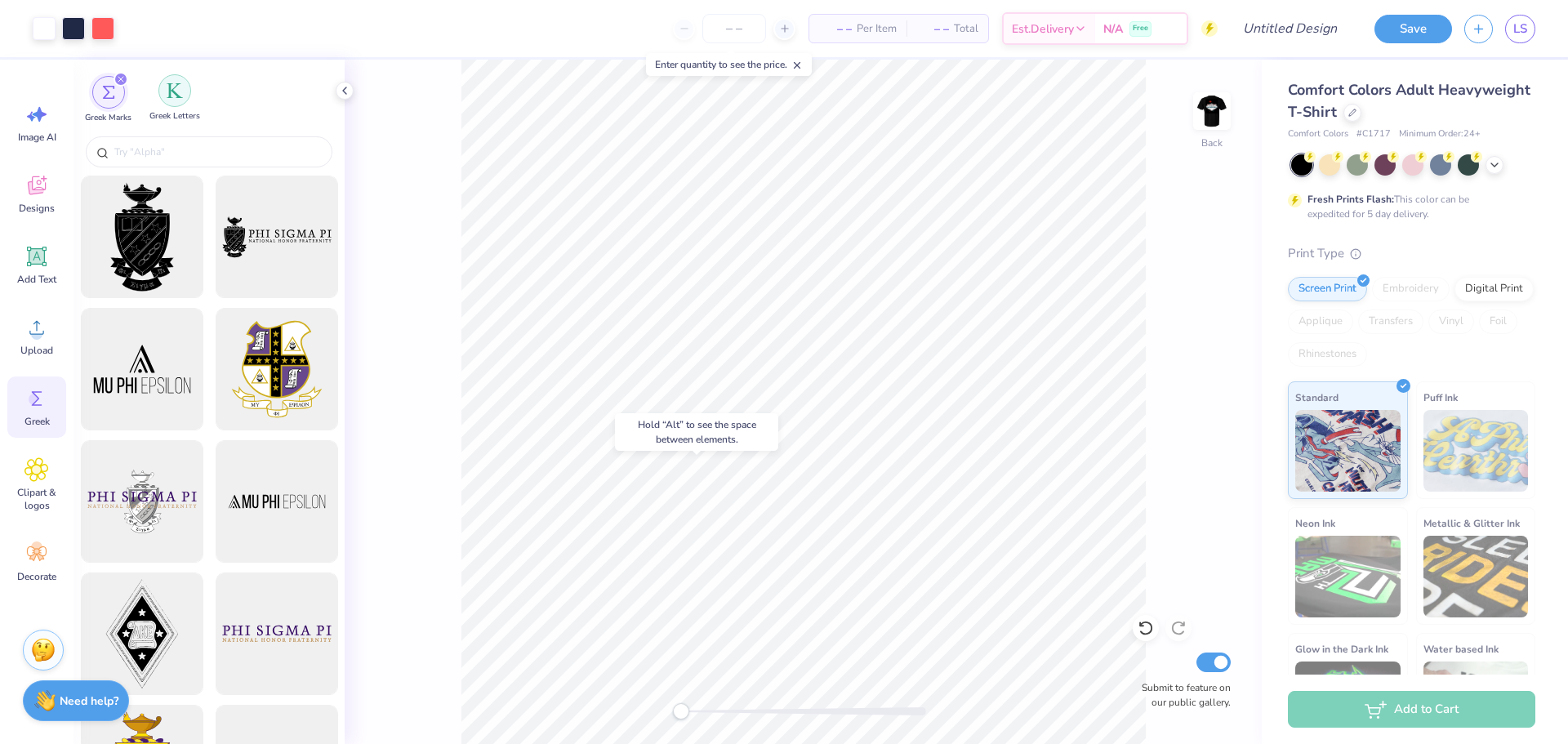
click at [167, 95] on img "filter for Greek Letters" at bounding box center [175, 90] width 16 height 16
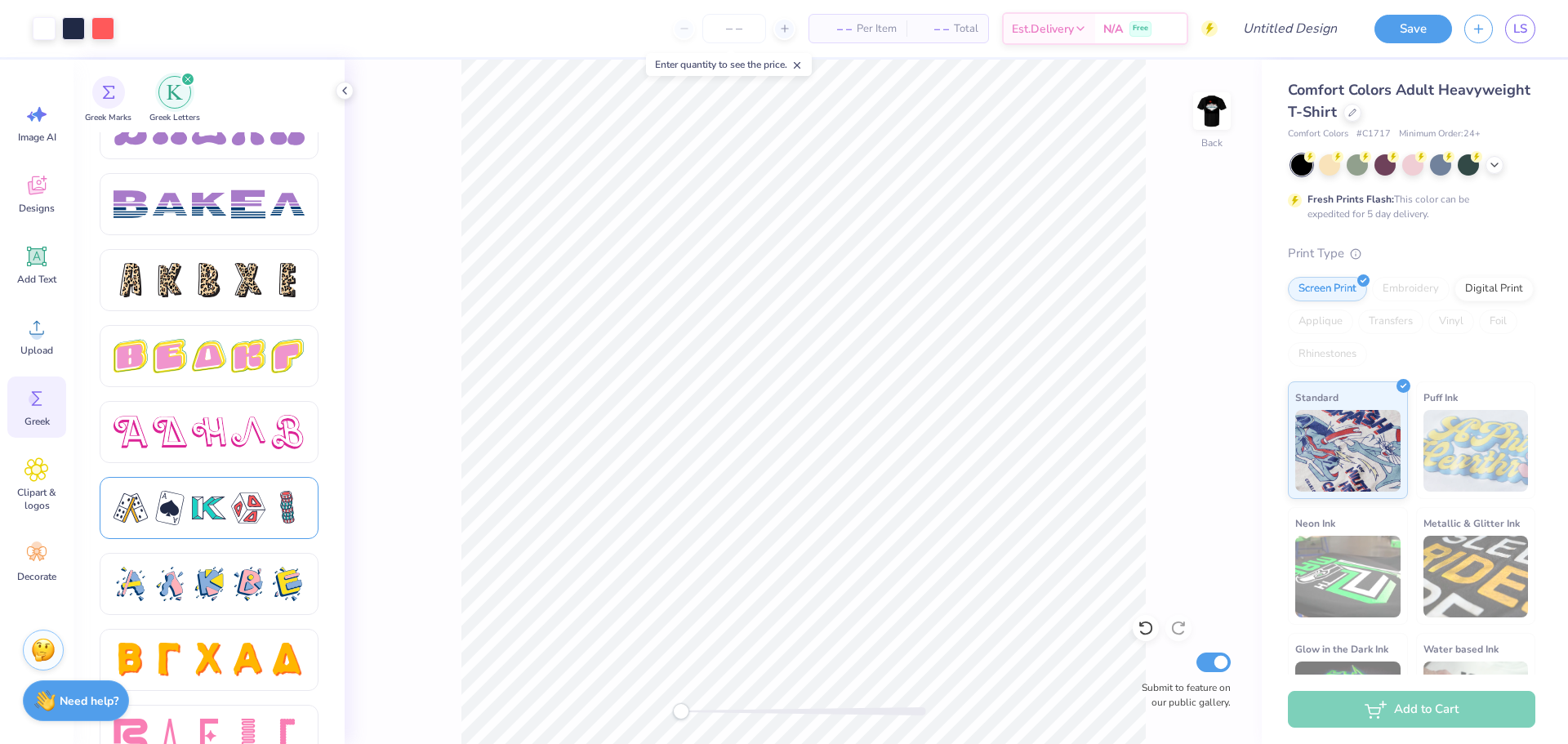
click at [204, 500] on div at bounding box center [209, 508] width 35 height 35
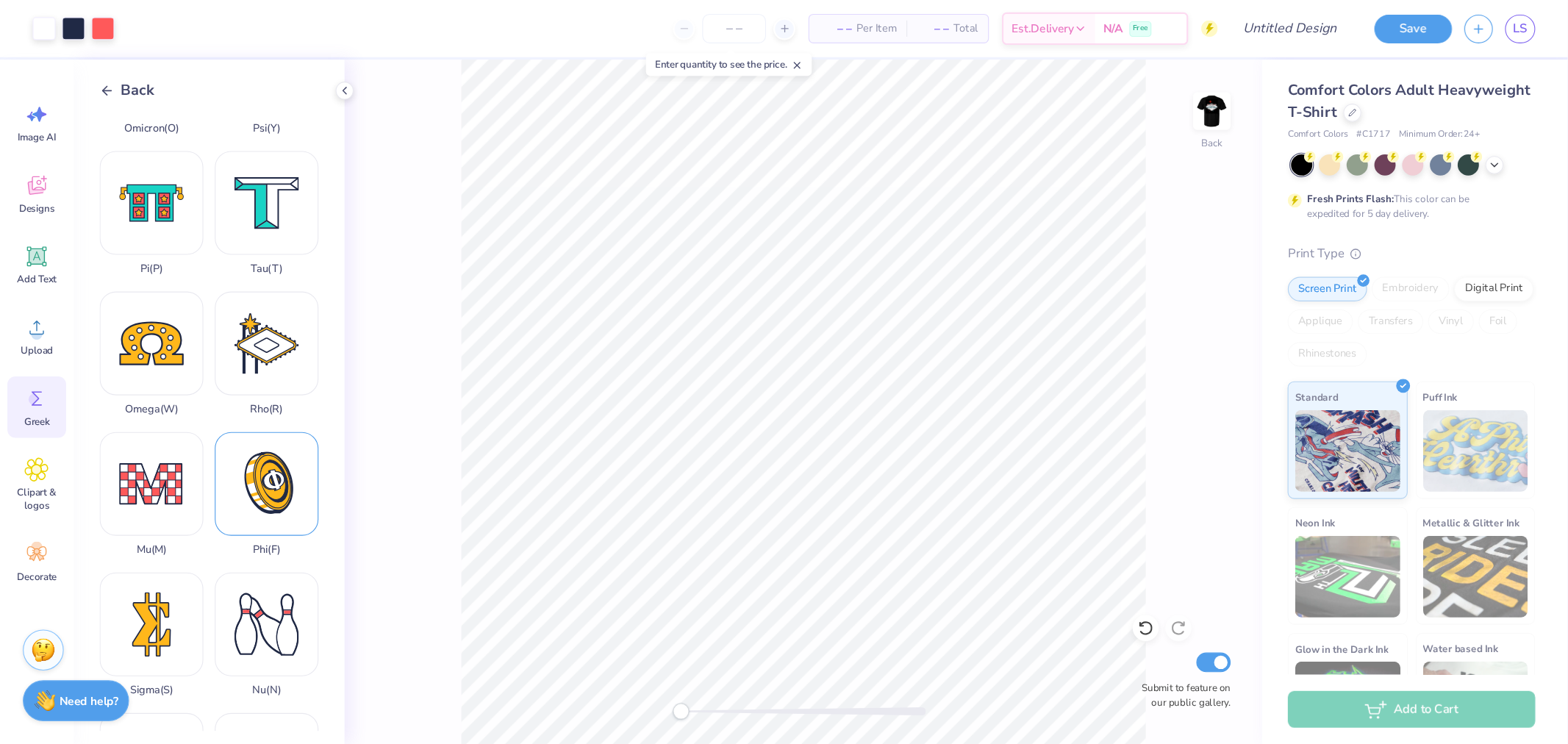
scroll to position [735, 0]
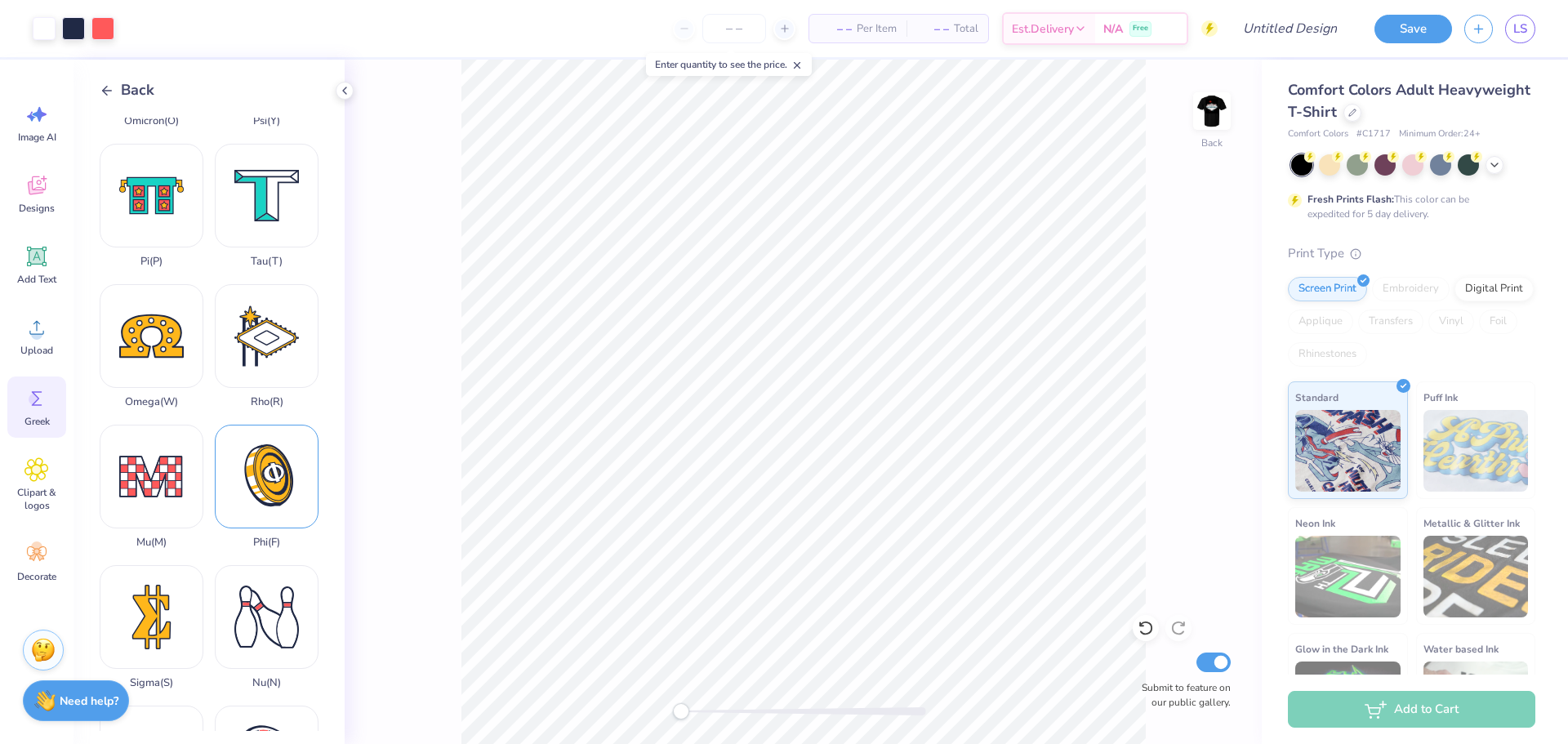
click at [245, 425] on div "Phi ( F )" at bounding box center [267, 486] width 104 height 124
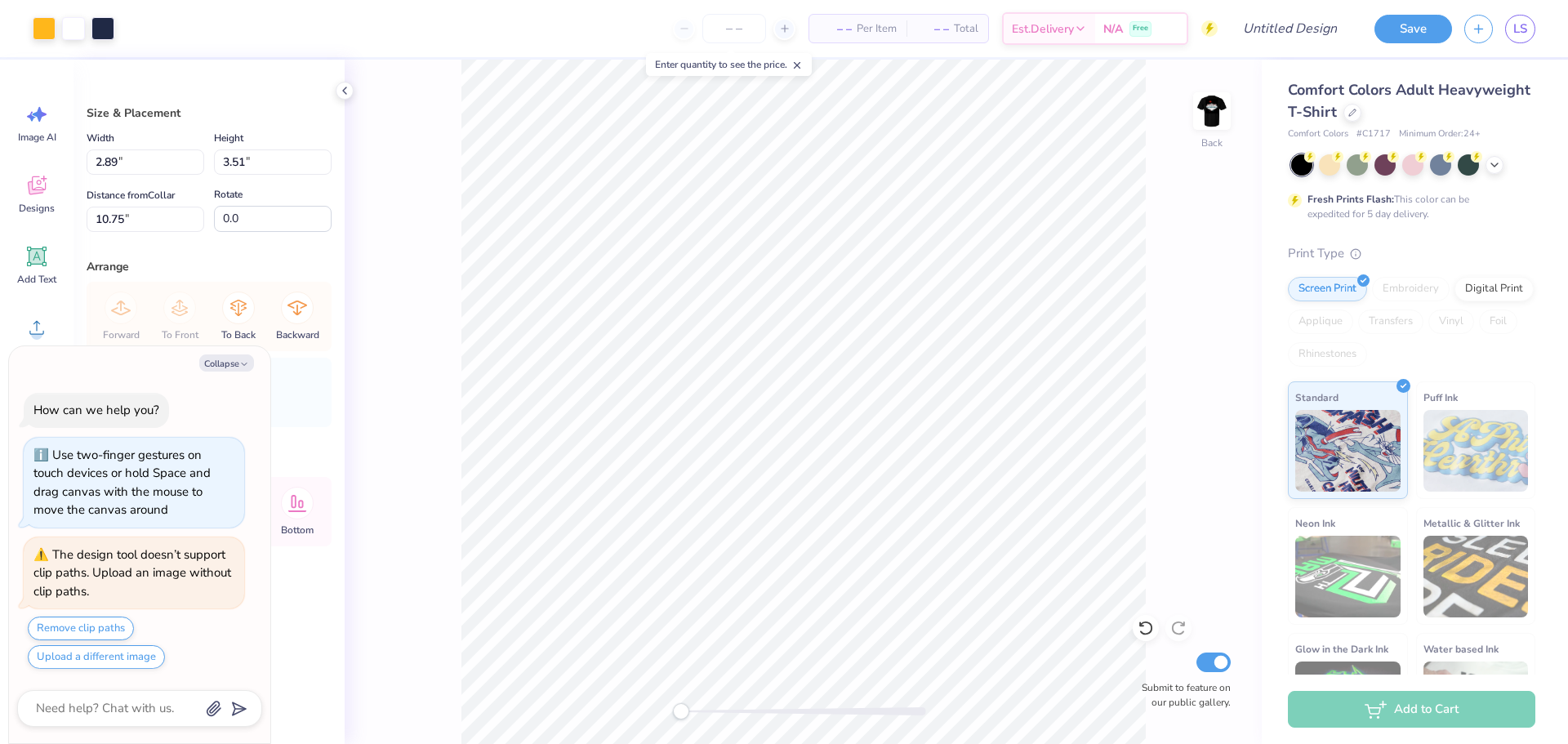
type textarea "x"
type input "2.16"
type input "2.62"
type input "2.14"
type textarea "x"
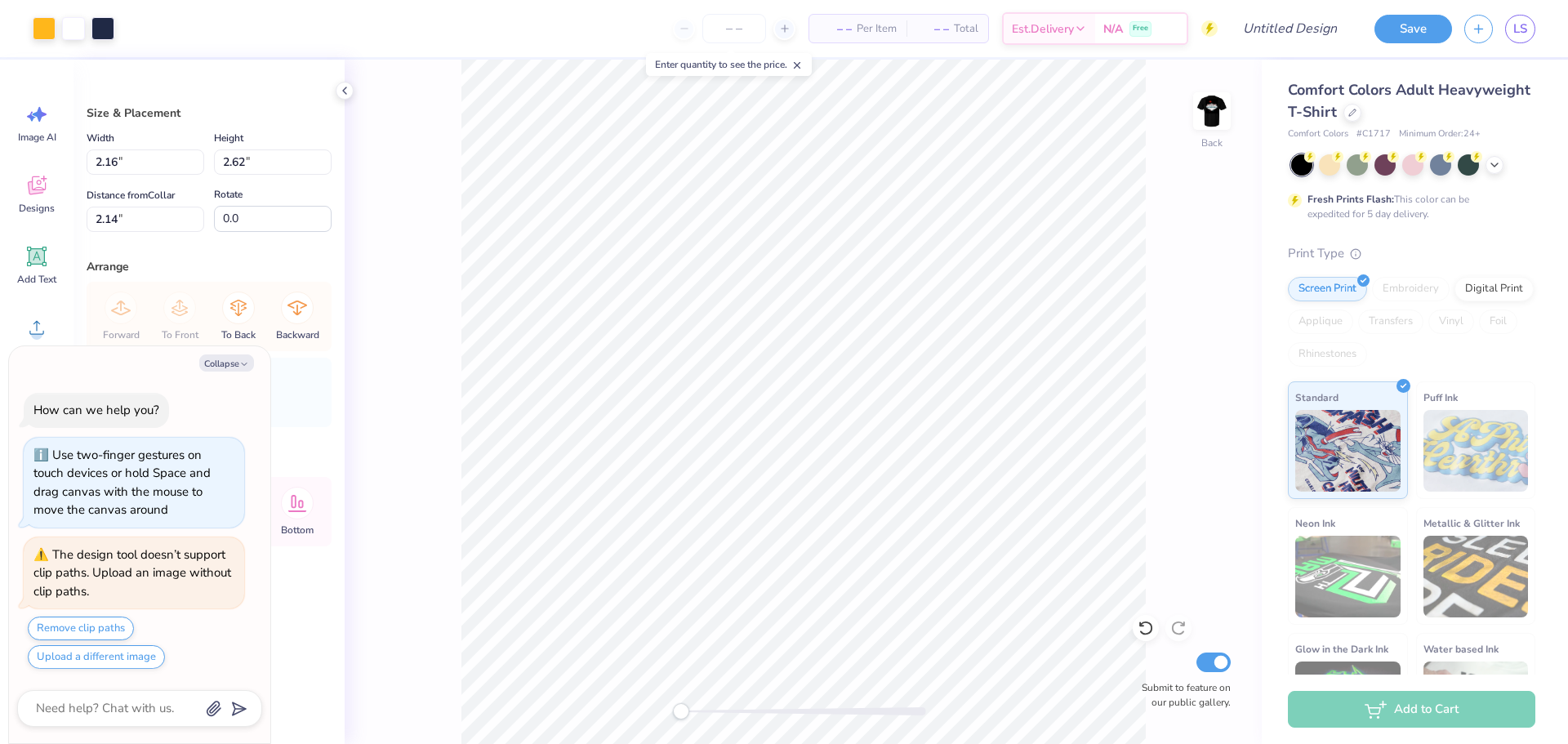
type input "2.99"
type input "2.63"
type input "14.38"
type textarea "x"
type input "1.91"
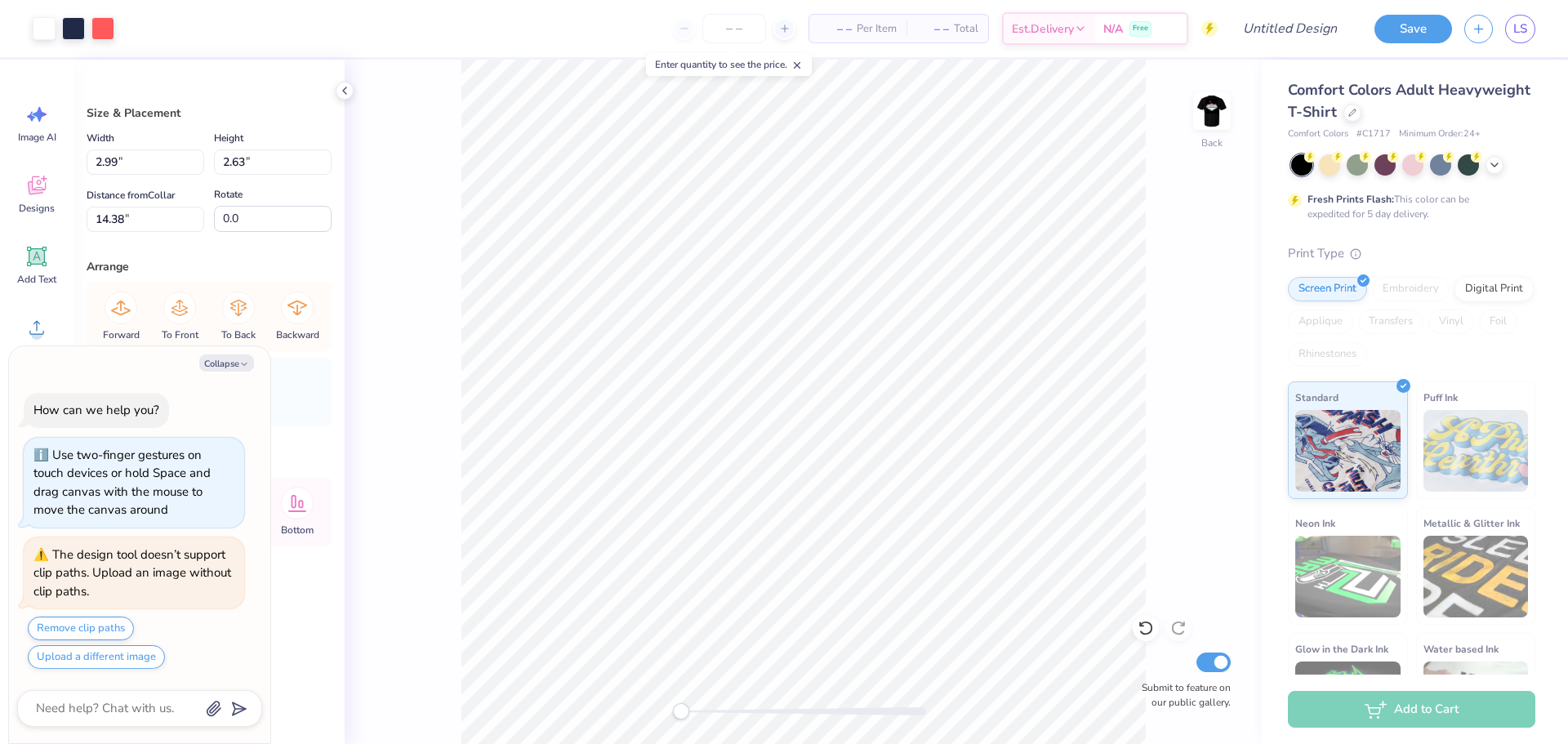
type input "1.68"
type input "3.00"
type textarea "x"
type input "2.16"
type input "2.62"
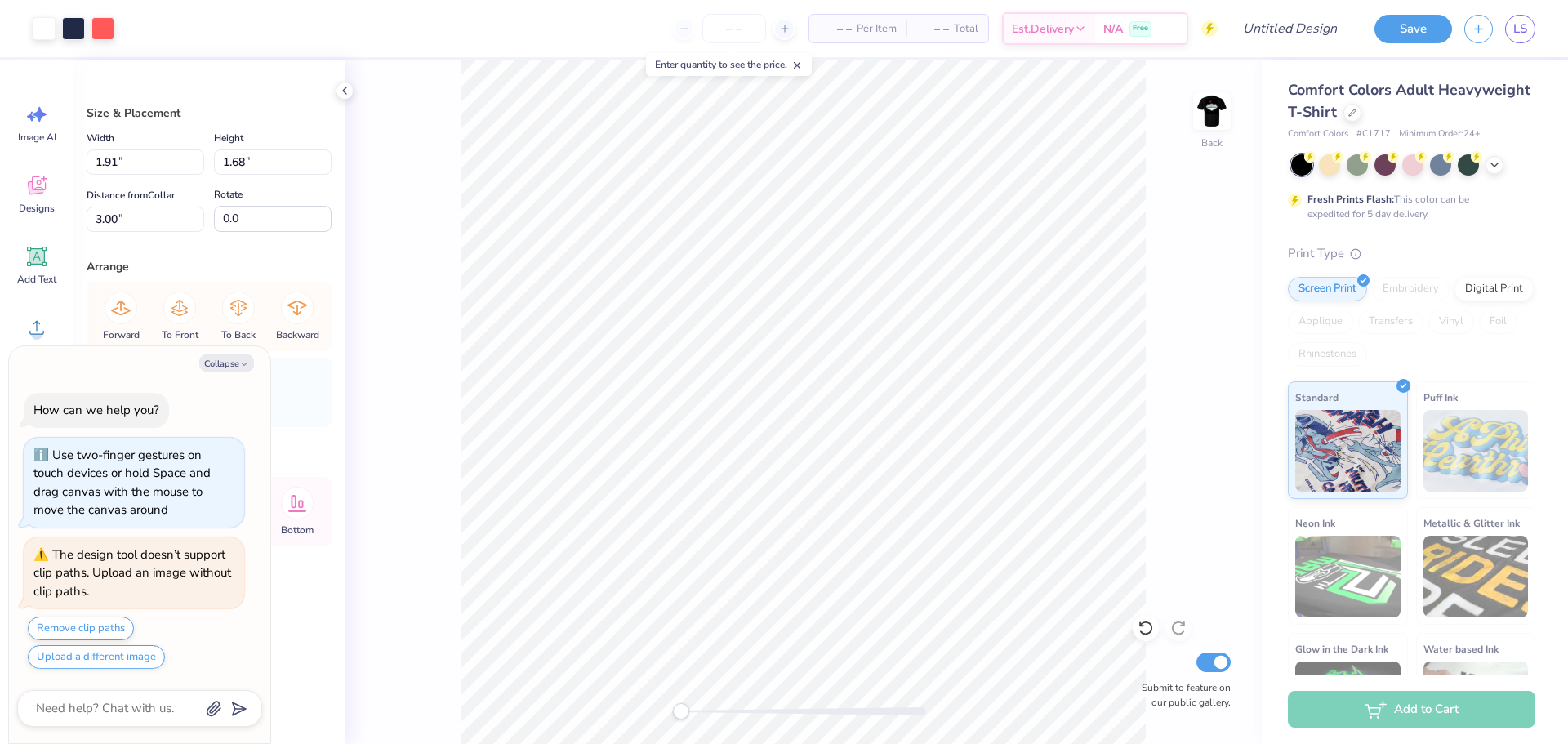
type input "2.75"
type textarea "x"
type input "1.53"
type input "1.85"
type input "2.72"
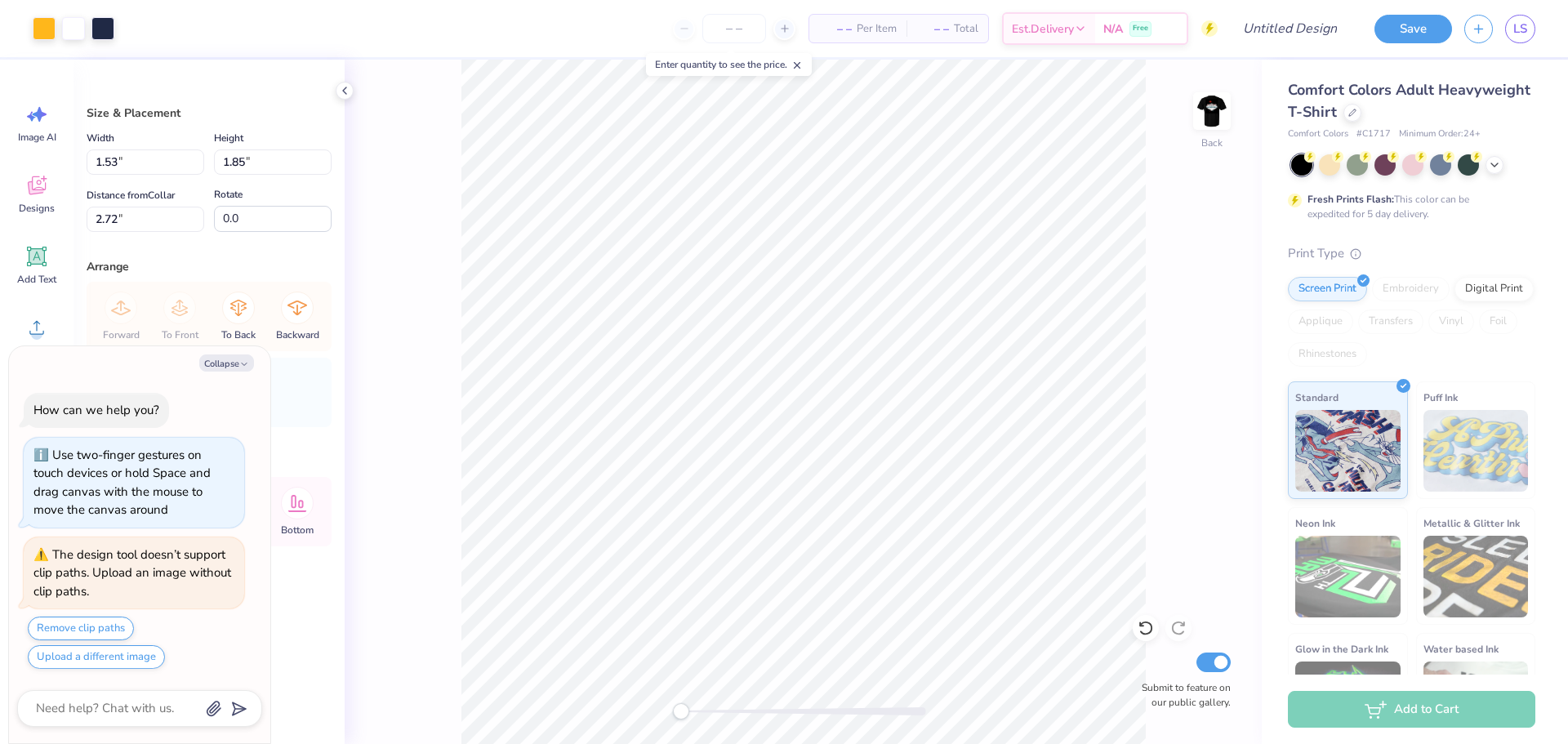
type textarea "x"
type input "1.91"
type input "1.68"
type input "3.22"
type textarea "x"
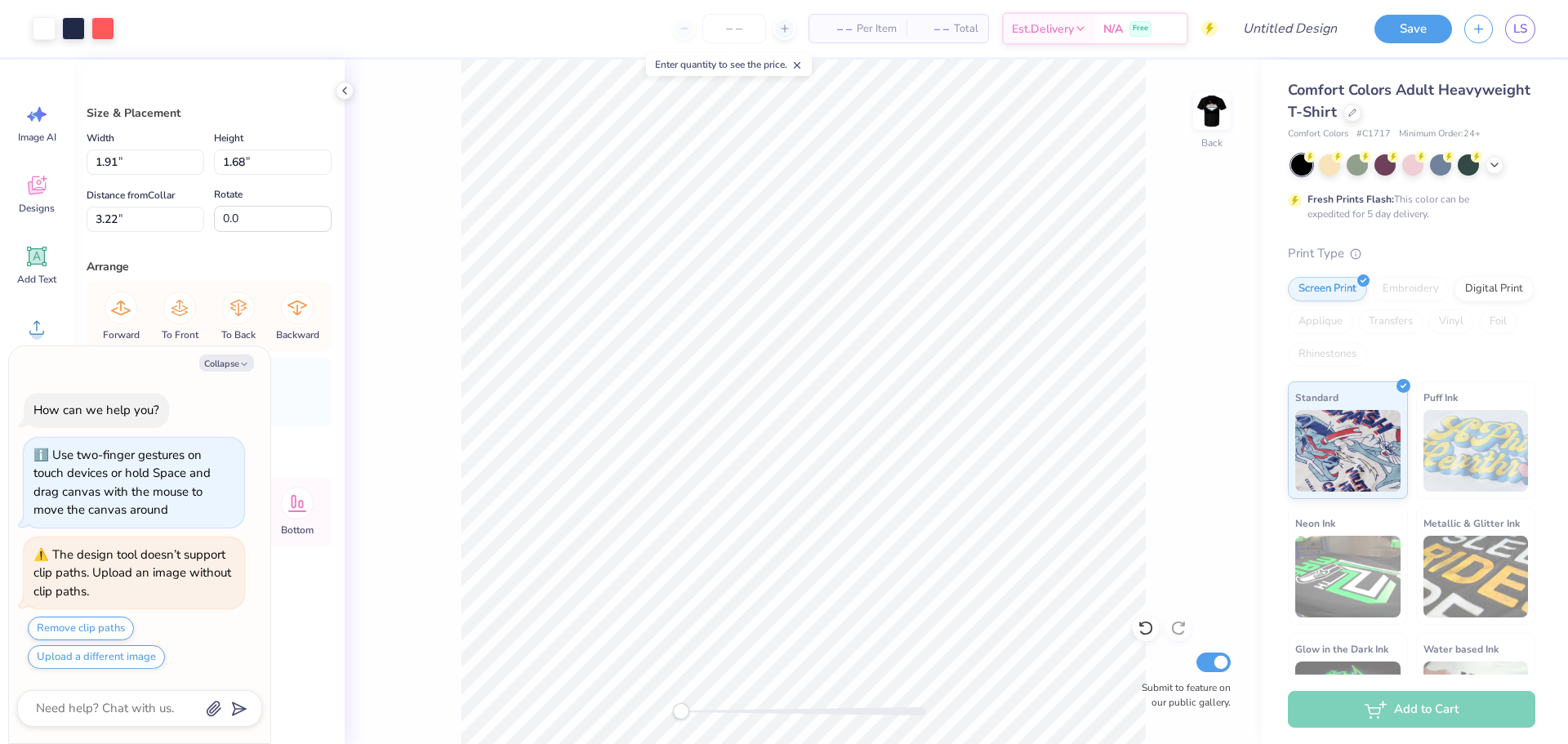
type input "2.99"
type input "2.96"
type input "11.02"
type textarea "x"
type input "1.63"
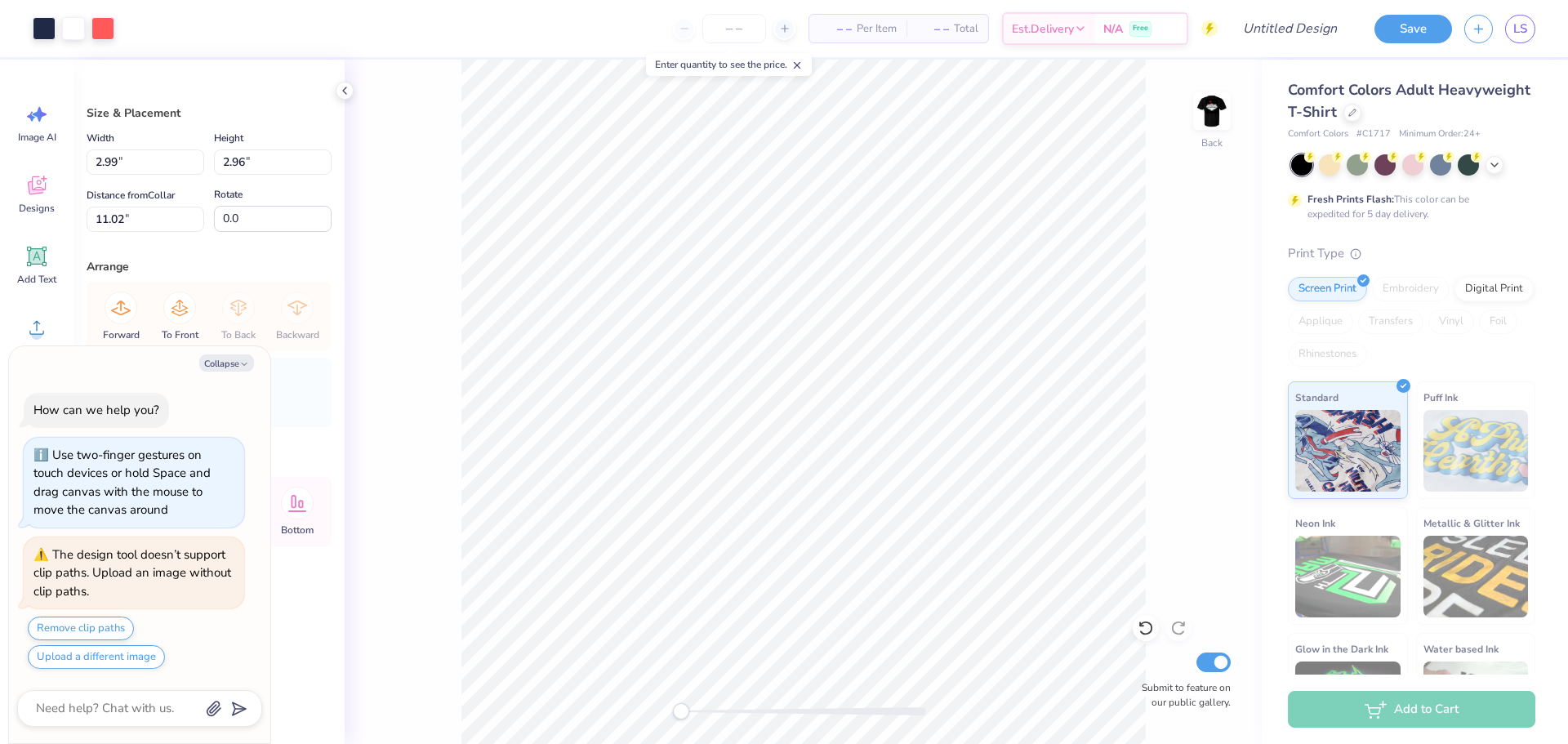
type input "1.61"
type input "3.00"
click at [752, 709] on div at bounding box center [803, 710] width 245 height 8
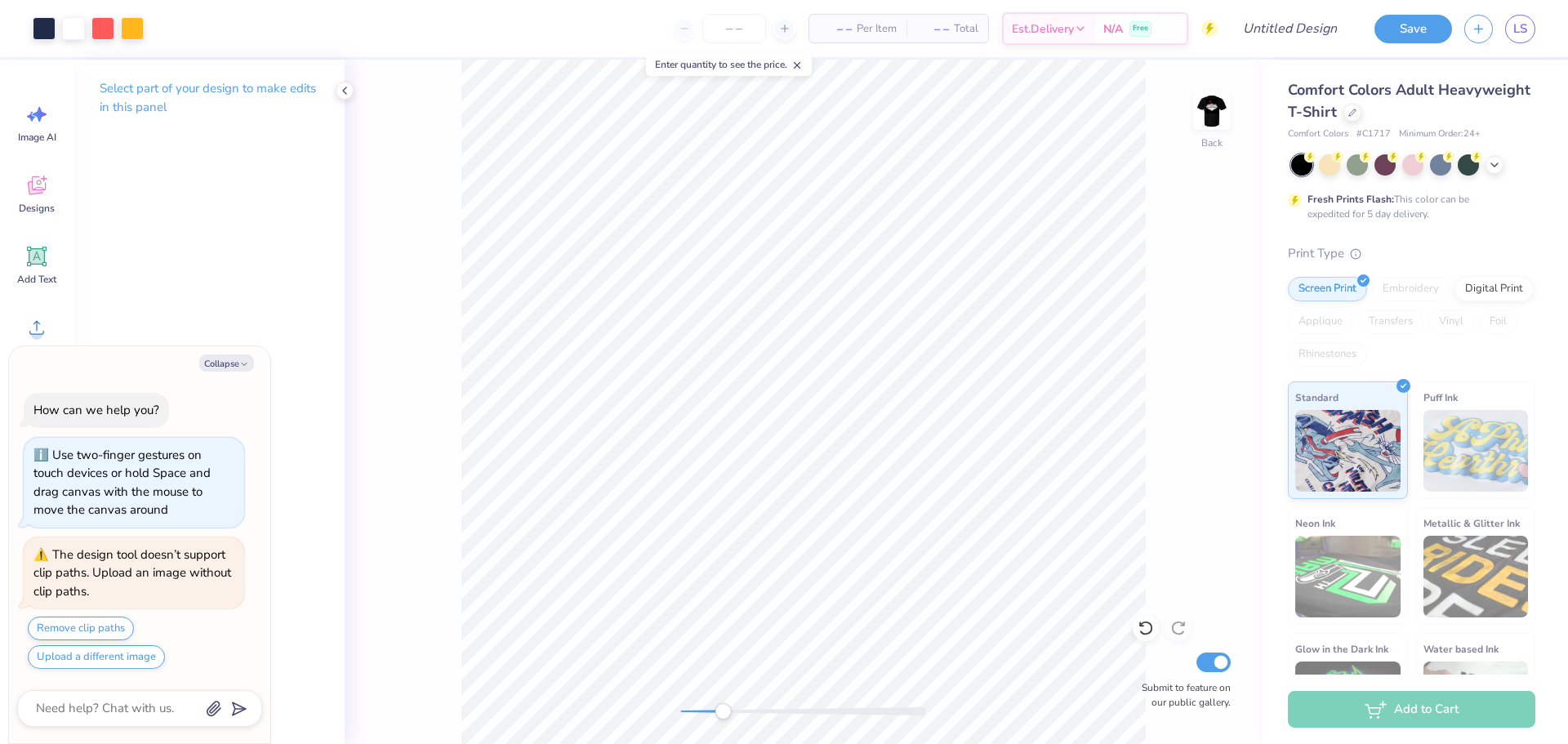
click at [723, 717] on div "Accessibility label" at bounding box center [723, 711] width 16 height 16
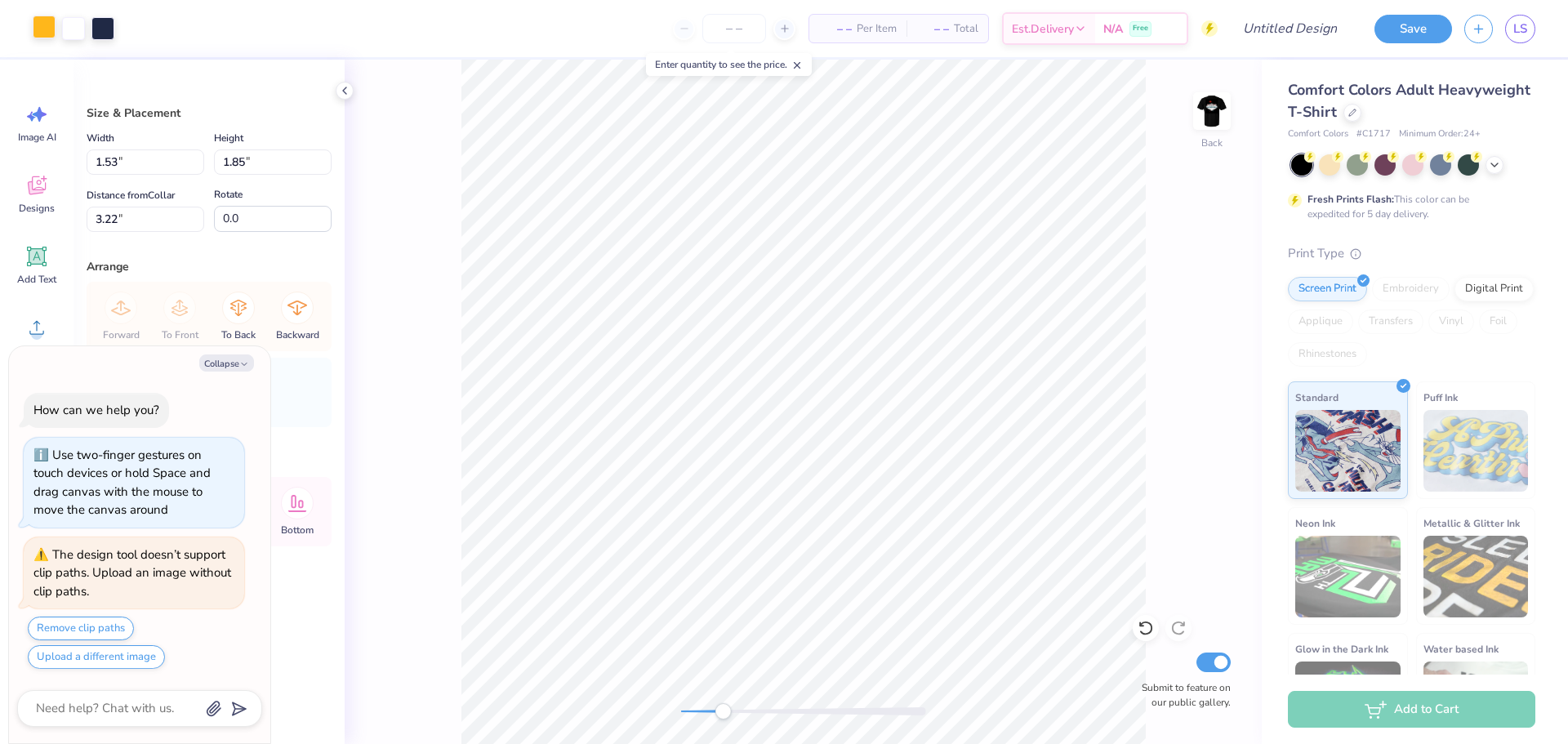
click at [37, 31] on div at bounding box center [44, 27] width 22 height 22
click at [49, 31] on div at bounding box center [44, 27] width 22 height 22
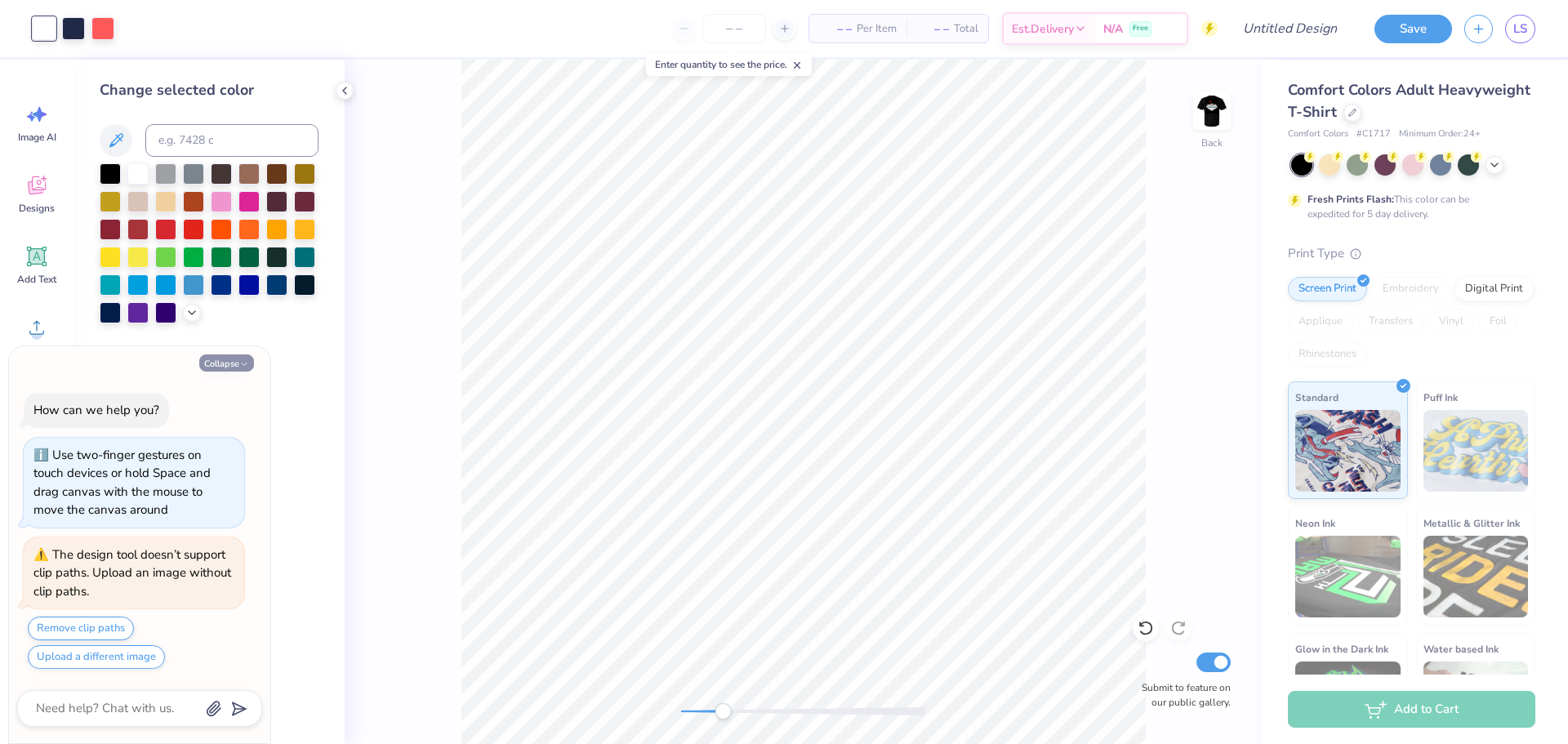
click at [232, 361] on button "Collapse" at bounding box center [226, 363] width 55 height 17
type textarea "x"
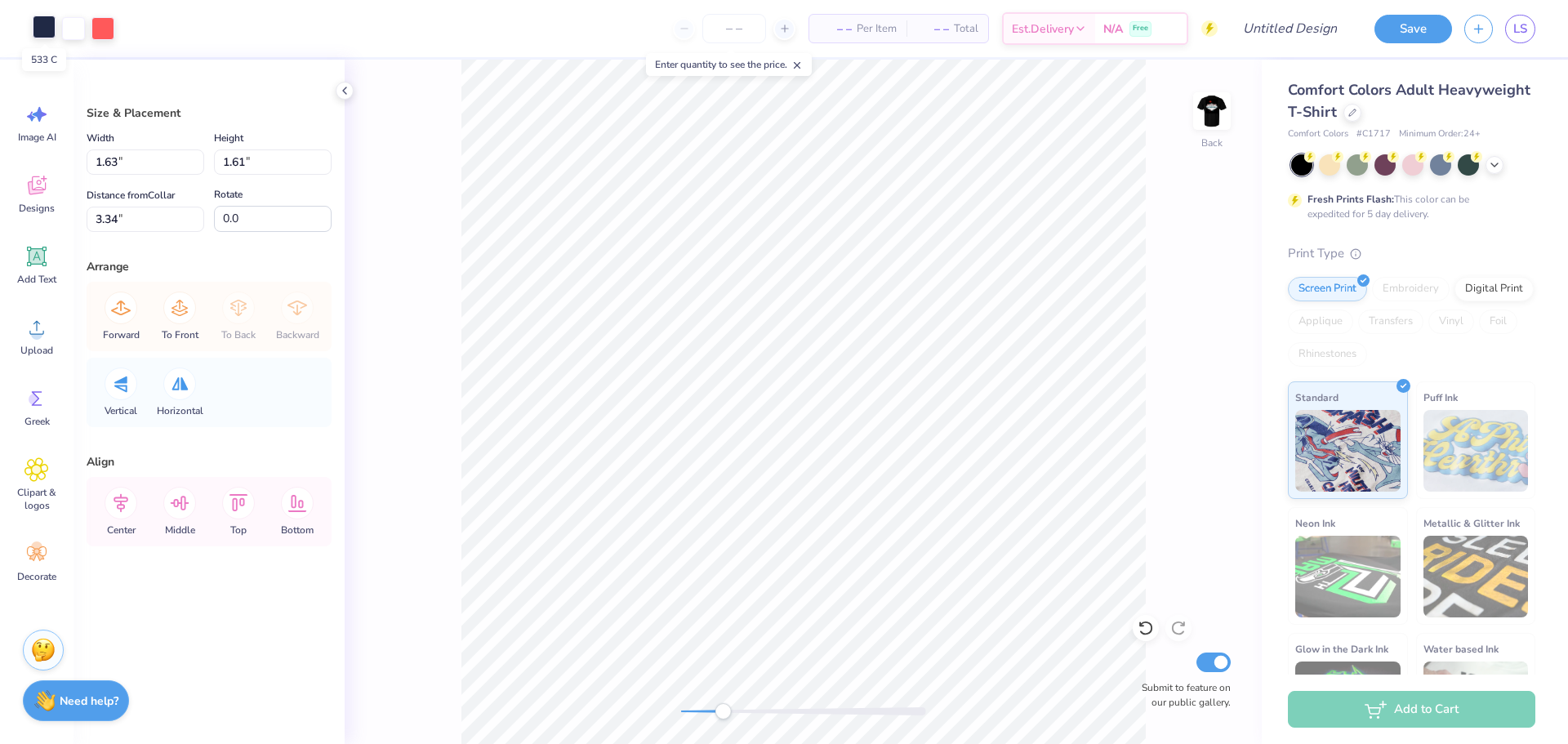
click at [45, 33] on div at bounding box center [44, 27] width 22 height 22
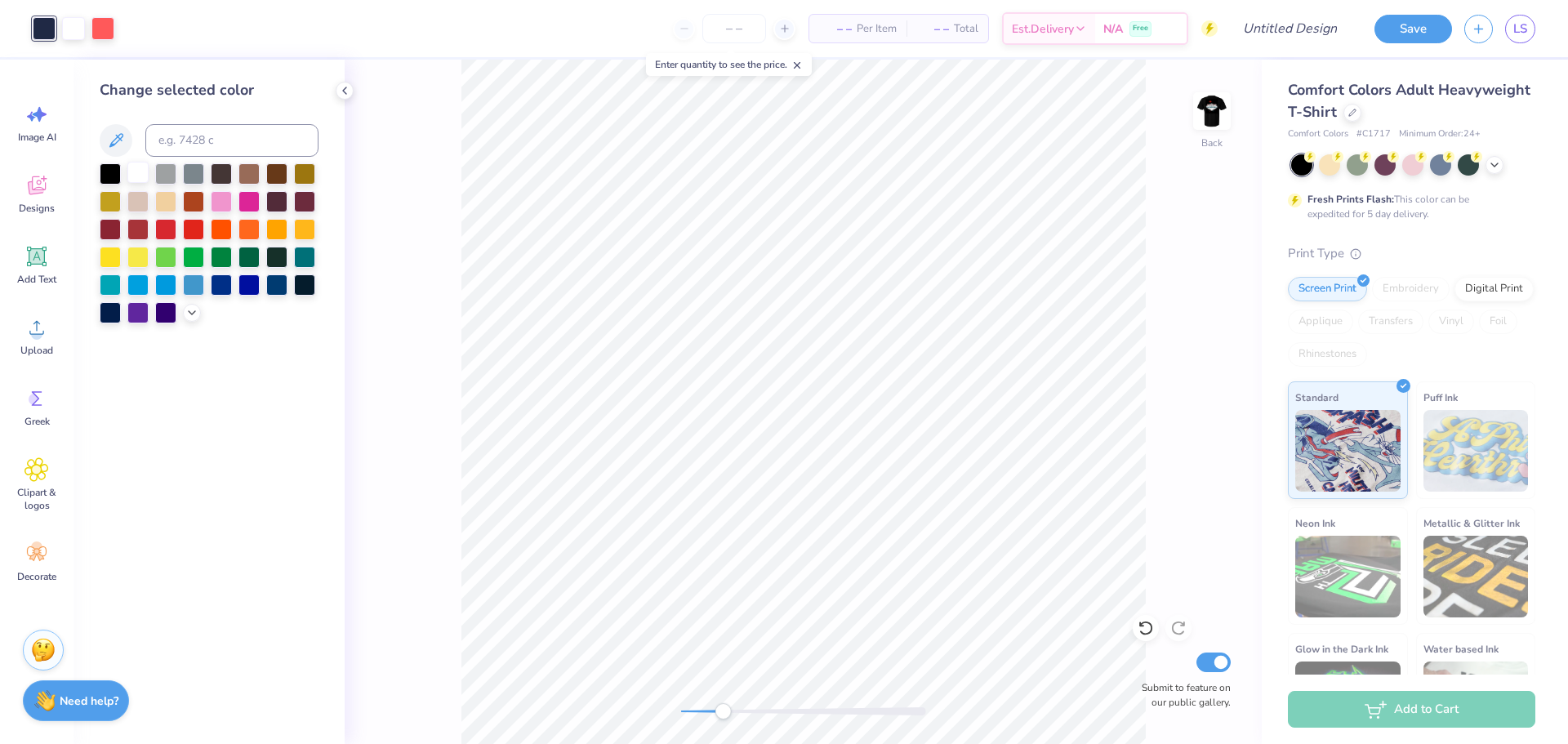
click at [138, 181] on div at bounding box center [138, 172] width 22 height 22
click at [102, 23] on div "– – Per Item – – Total Est. Delivery N/A Free" at bounding box center [657, 29] width 1121 height 57
click at [102, 35] on div "– – Per Item – – Total Est. Delivery N/A Free" at bounding box center [657, 29] width 1121 height 57
click at [68, 33] on div at bounding box center [74, 27] width 22 height 22
click at [37, 29] on div at bounding box center [44, 27] width 22 height 22
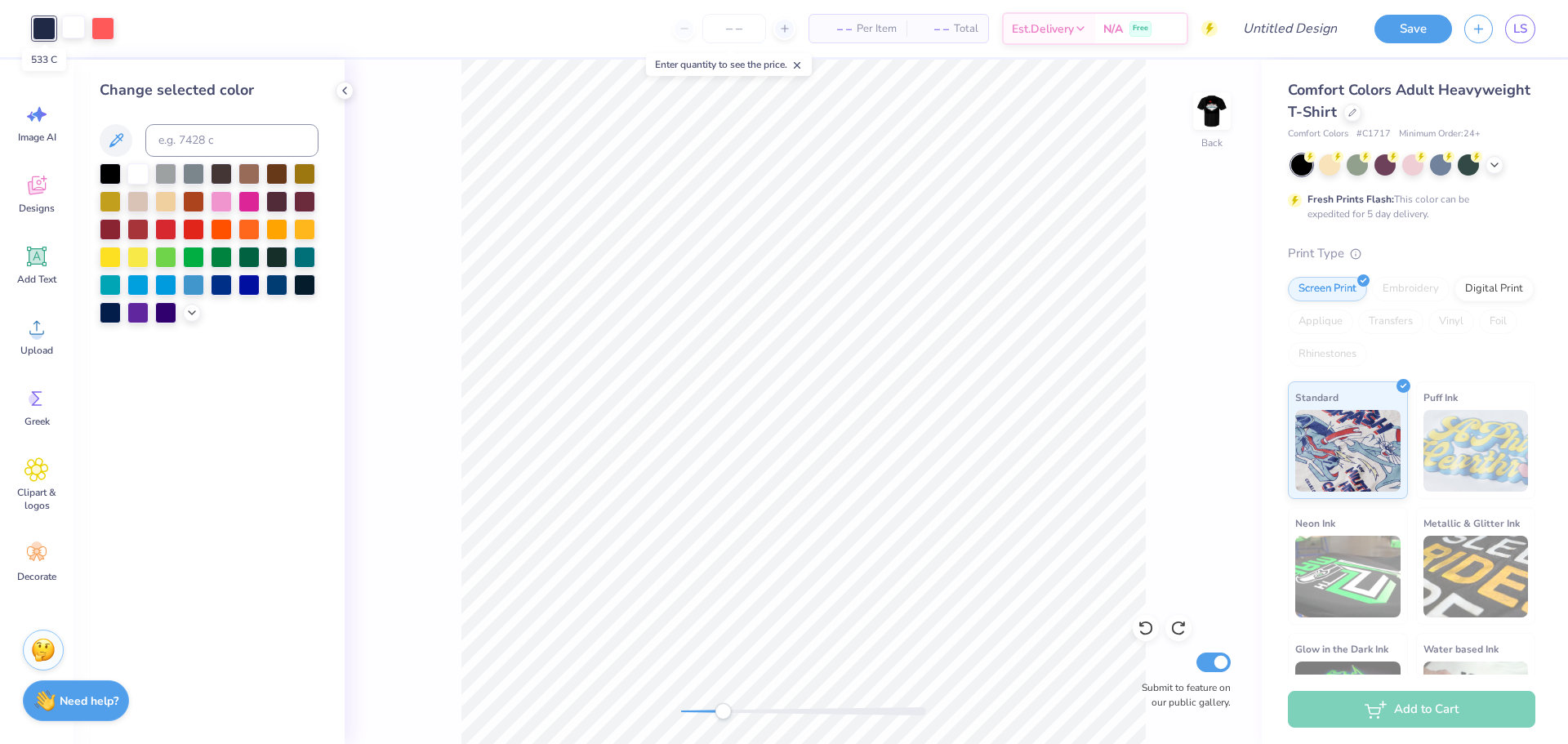
click at [45, 29] on div at bounding box center [44, 29] width 22 height 22
click at [98, 29] on div at bounding box center [103, 27] width 22 height 22
click at [196, 230] on div at bounding box center [193, 228] width 22 height 22
click at [33, 28] on div at bounding box center [44, 27] width 22 height 22
click at [111, 176] on div at bounding box center [110, 172] width 22 height 22
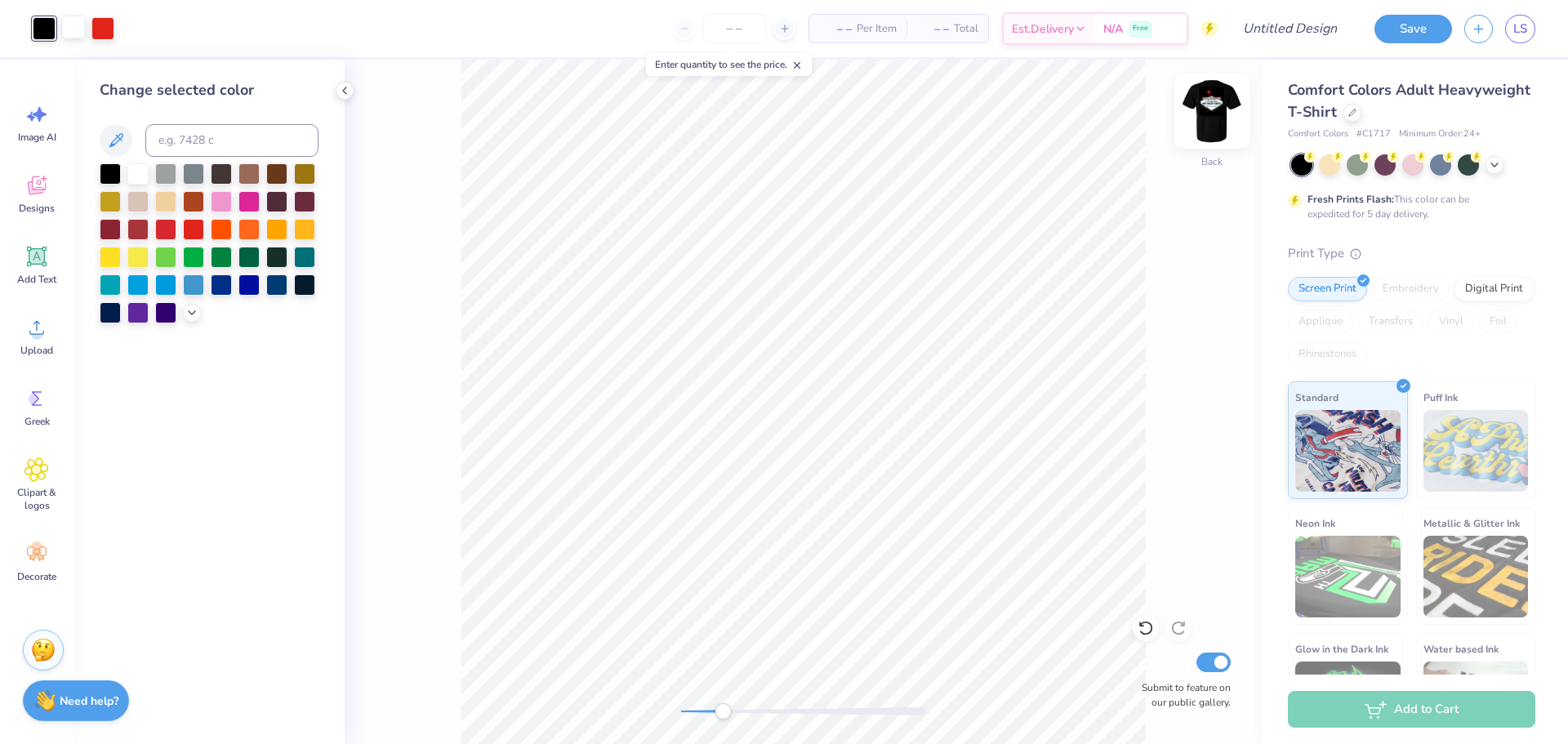
click at [1213, 111] on img at bounding box center [1212, 112] width 66 height 66
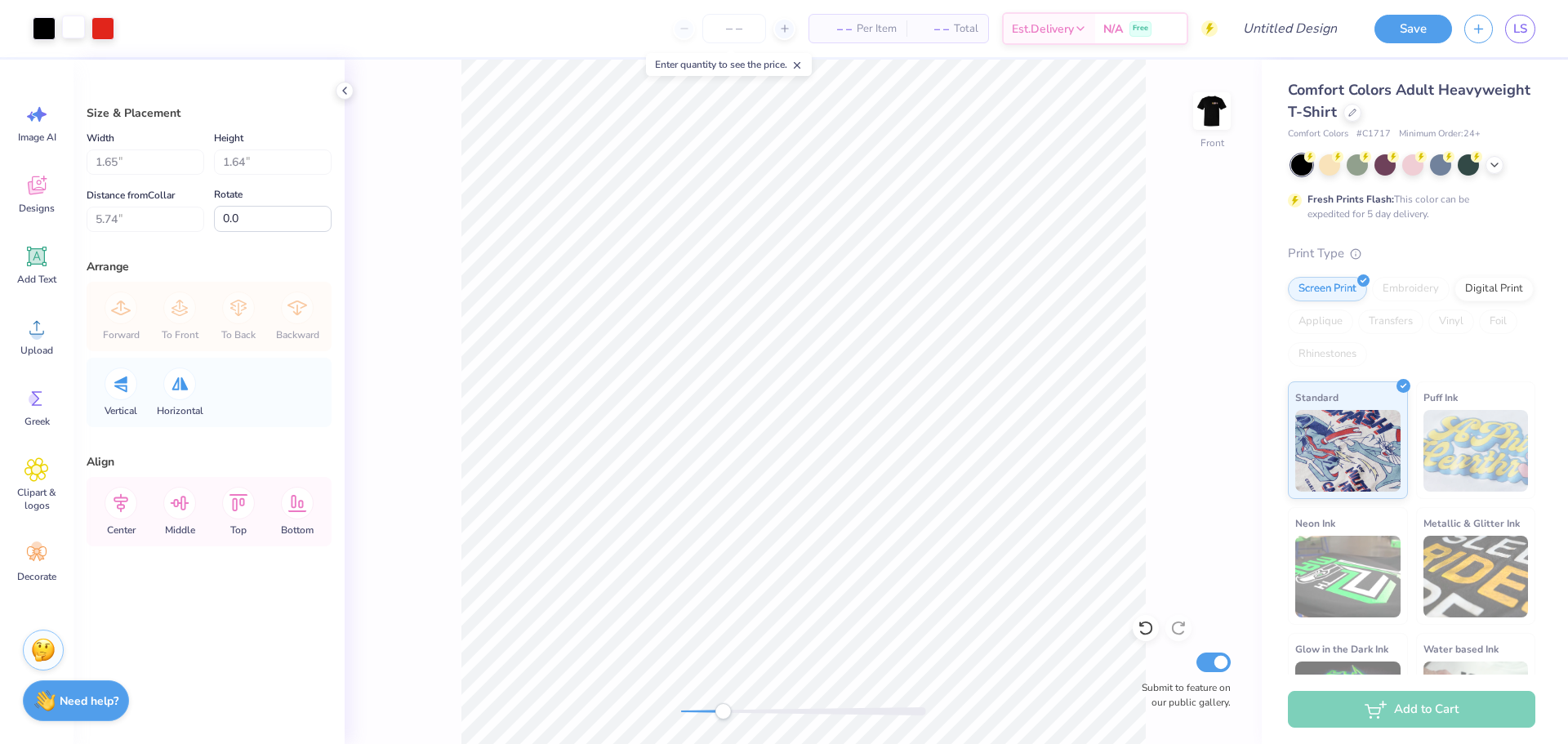
click at [1213, 111] on img at bounding box center [1212, 111] width 33 height 33
click at [38, 28] on div at bounding box center [44, 27] width 22 height 22
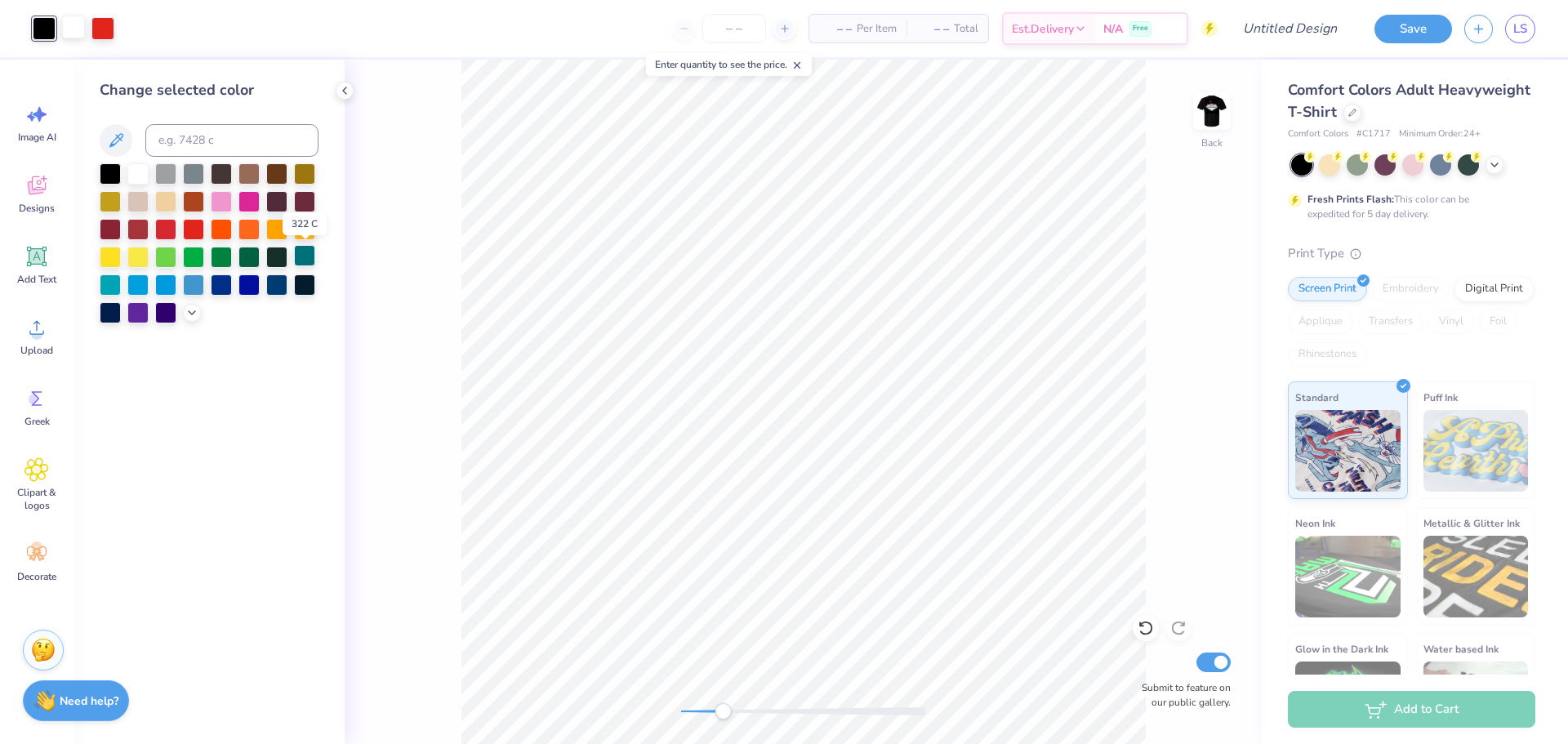
click at [304, 253] on div at bounding box center [305, 255] width 22 height 22
click at [70, 22] on div at bounding box center [74, 27] width 22 height 22
click at [112, 170] on div at bounding box center [110, 172] width 22 height 22
click at [42, 30] on div at bounding box center [44, 27] width 22 height 22
click at [229, 283] on div at bounding box center [221, 283] width 22 height 22
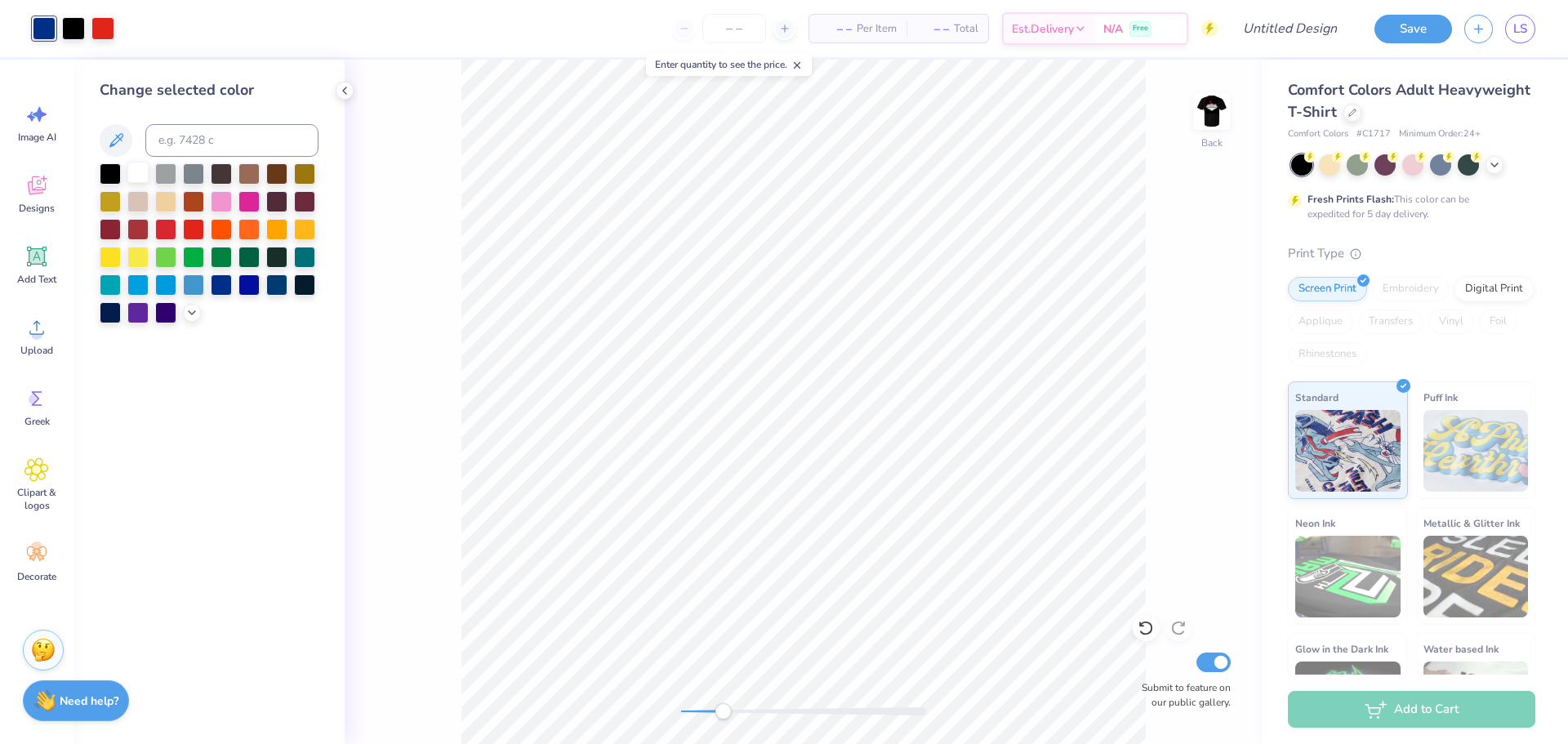
click at [136, 171] on div at bounding box center [138, 172] width 22 height 22
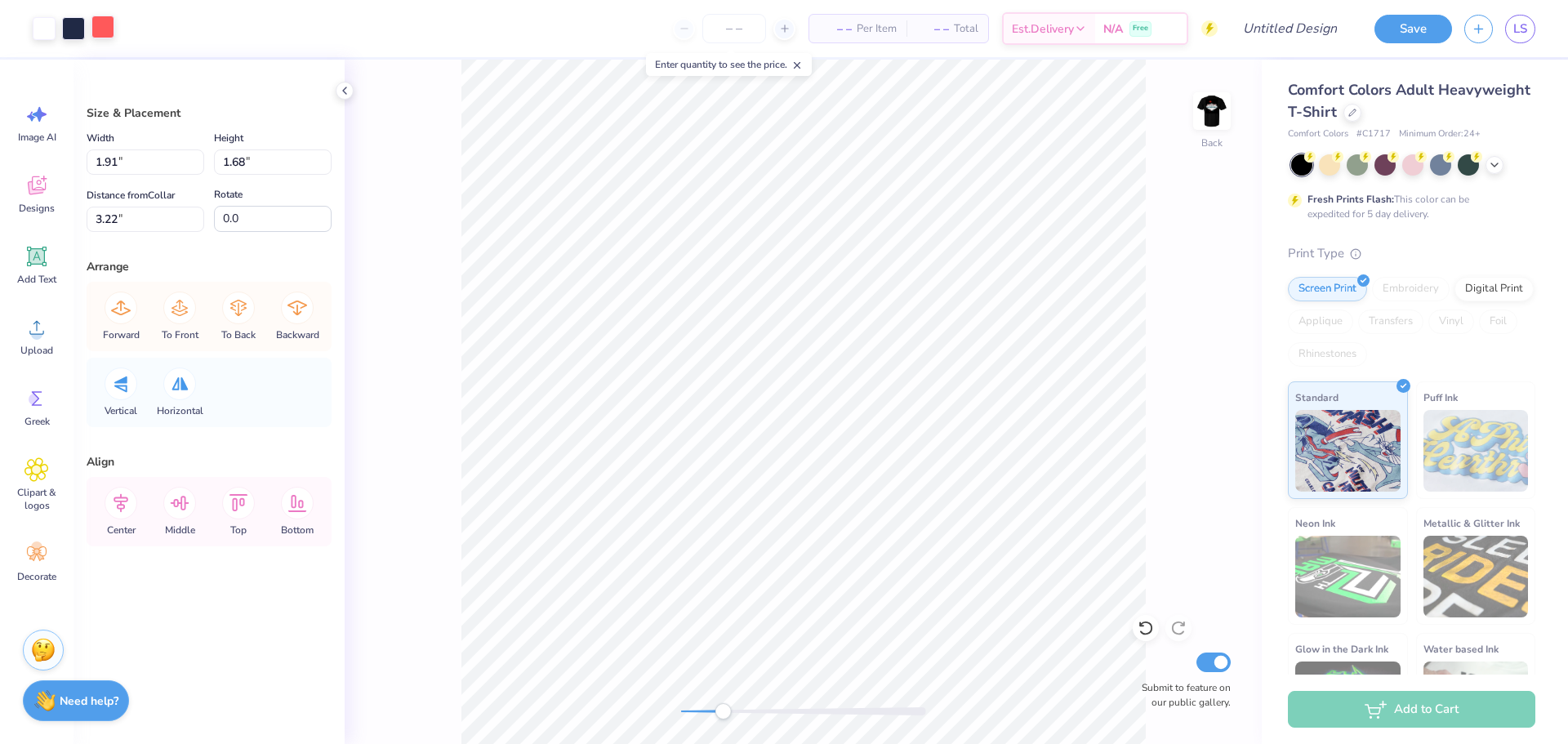
click at [106, 35] on div at bounding box center [103, 27] width 22 height 22
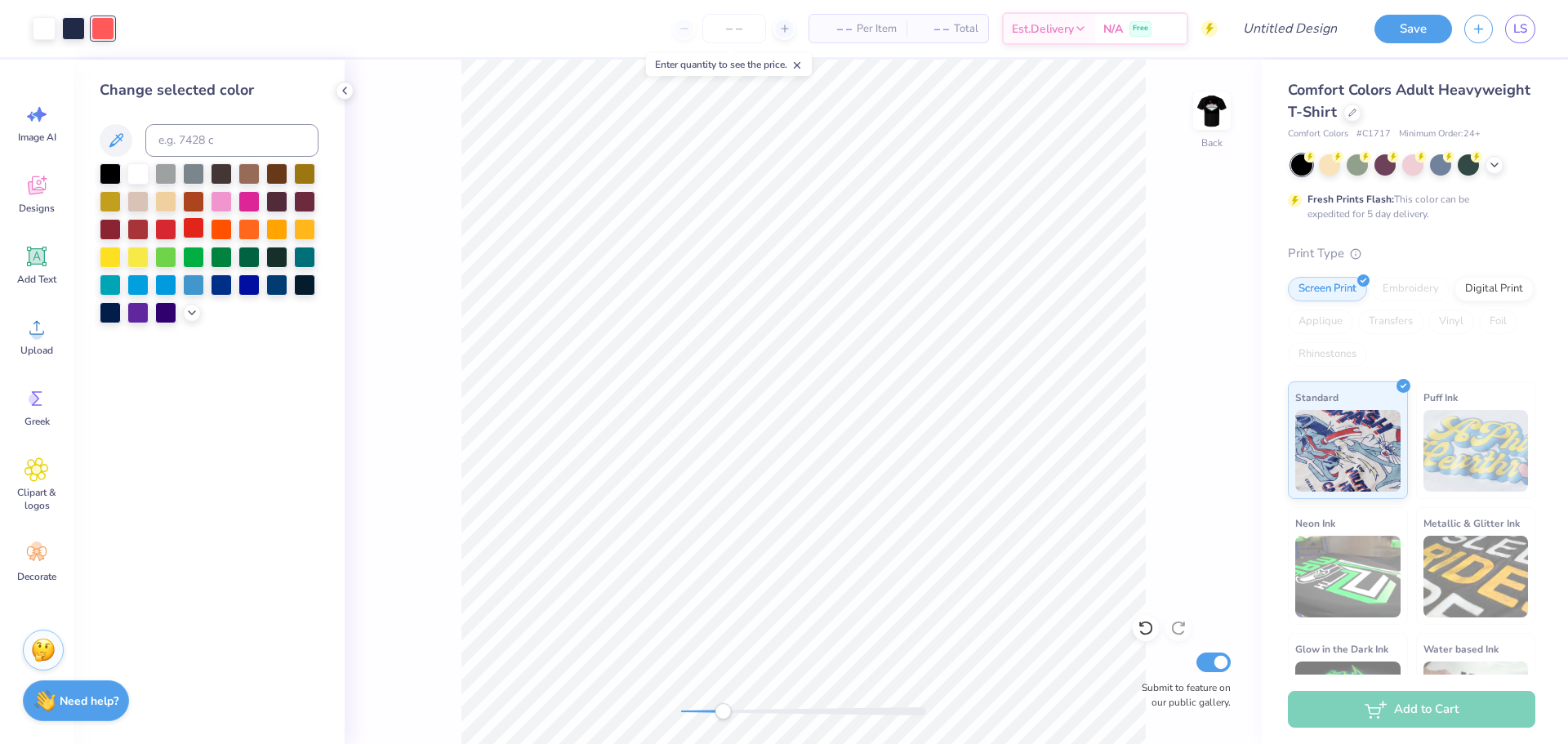
click at [201, 227] on div at bounding box center [193, 228] width 22 height 22
click at [72, 27] on div at bounding box center [74, 27] width 22 height 22
click at [111, 177] on div at bounding box center [110, 172] width 22 height 22
click at [41, 31] on div at bounding box center [44, 27] width 22 height 22
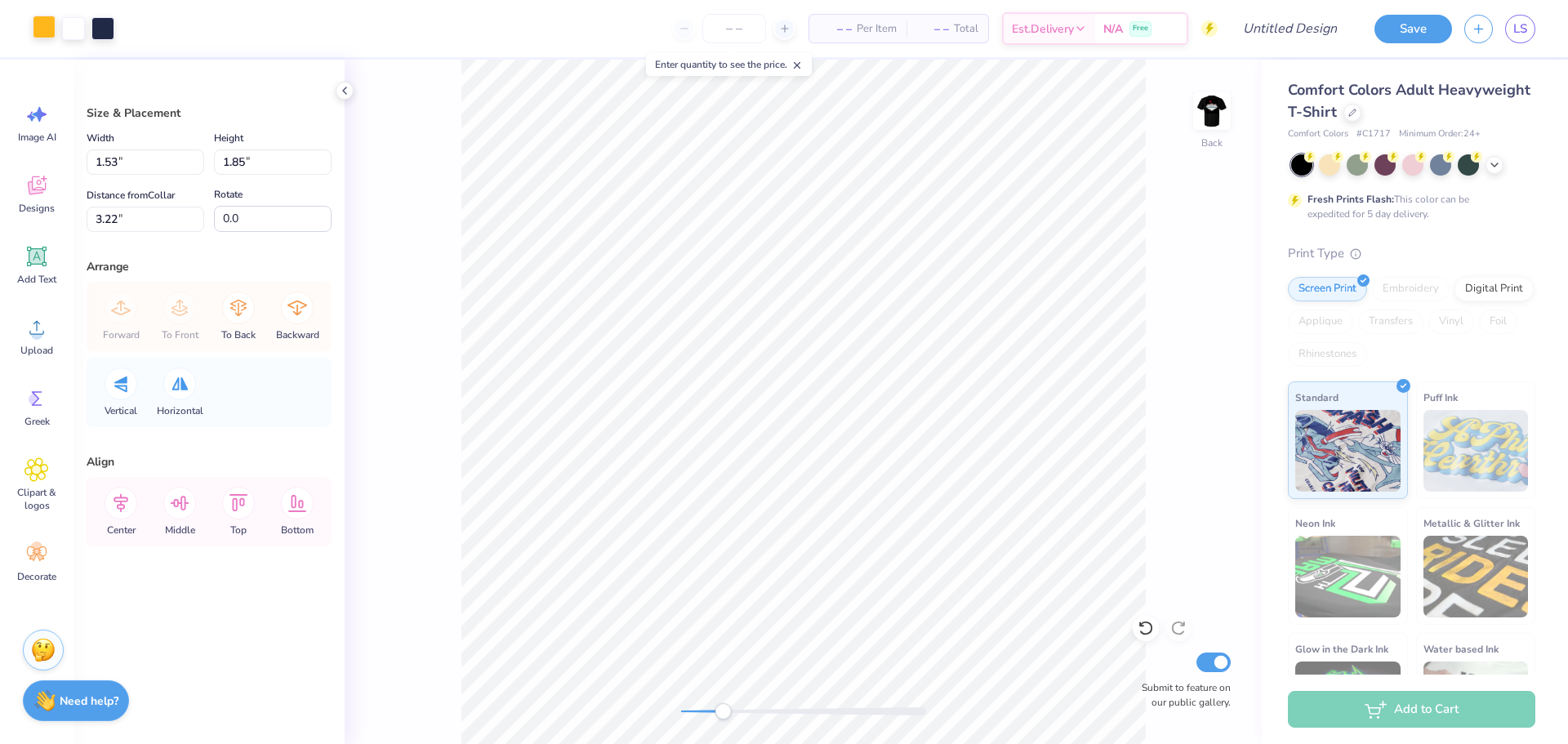
click at [53, 23] on div at bounding box center [44, 27] width 22 height 22
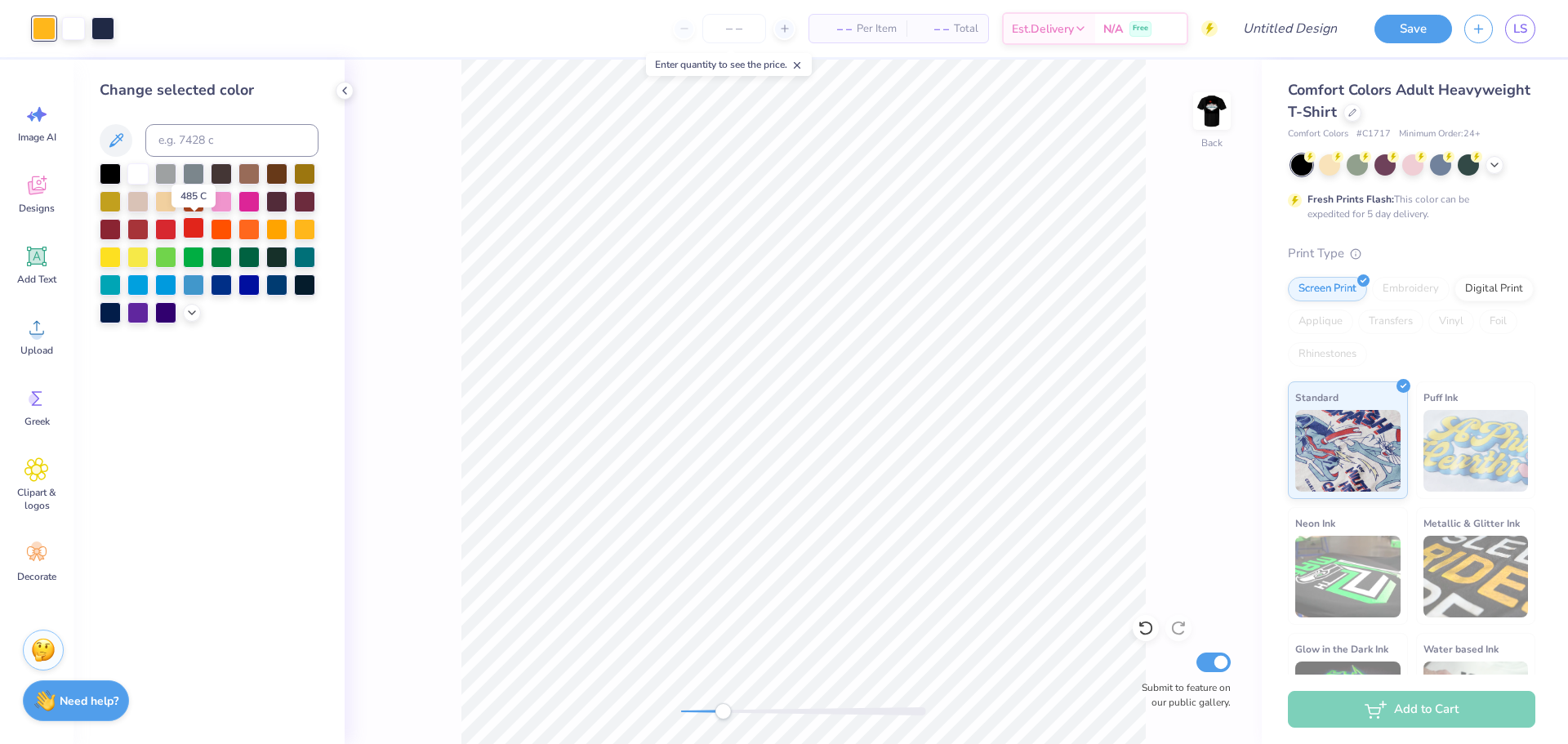
click at [200, 228] on div at bounding box center [193, 228] width 22 height 22
click at [94, 20] on div at bounding box center [103, 27] width 22 height 22
click at [106, 173] on div at bounding box center [110, 172] width 22 height 22
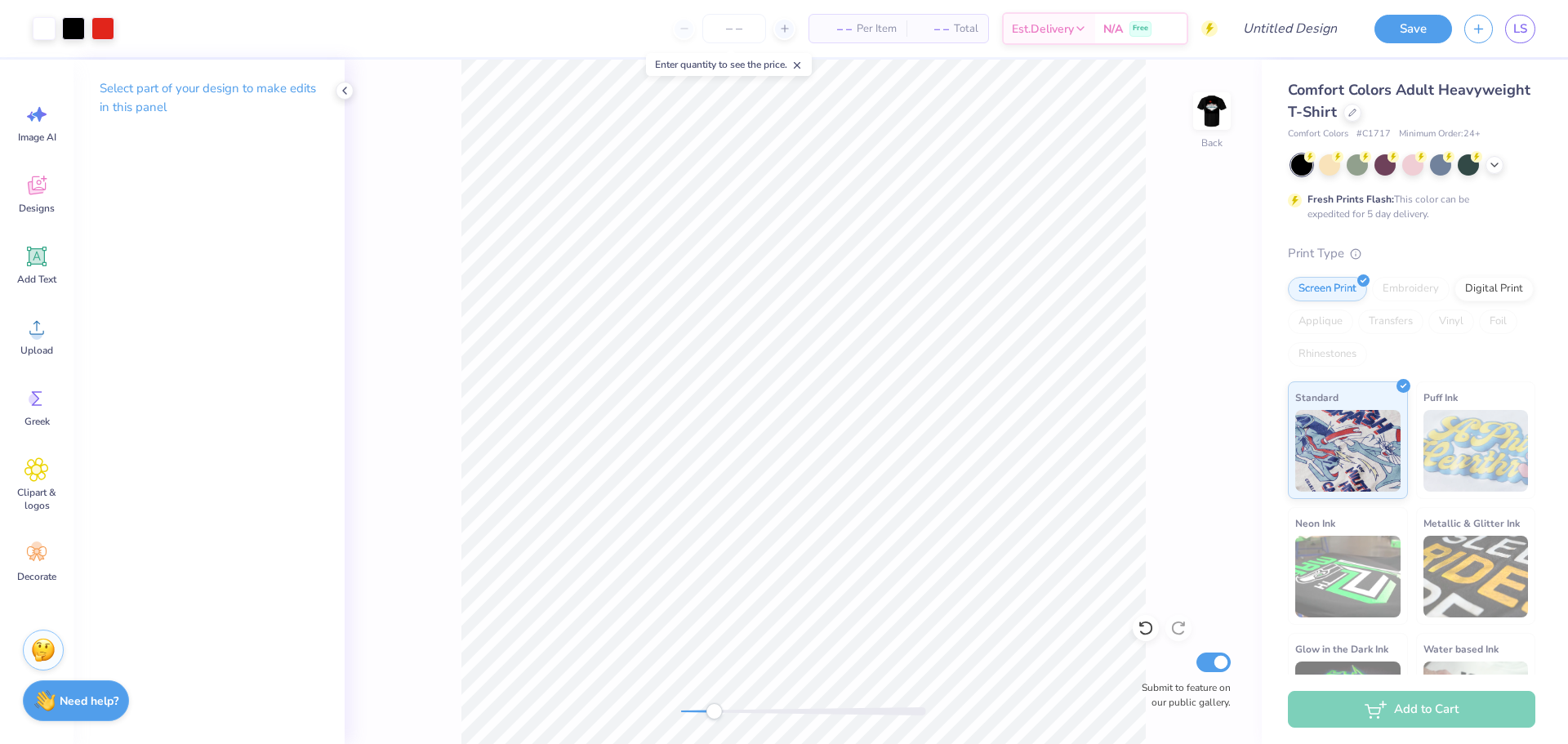
click at [714, 715] on div "Accessibility label" at bounding box center [713, 711] width 16 height 16
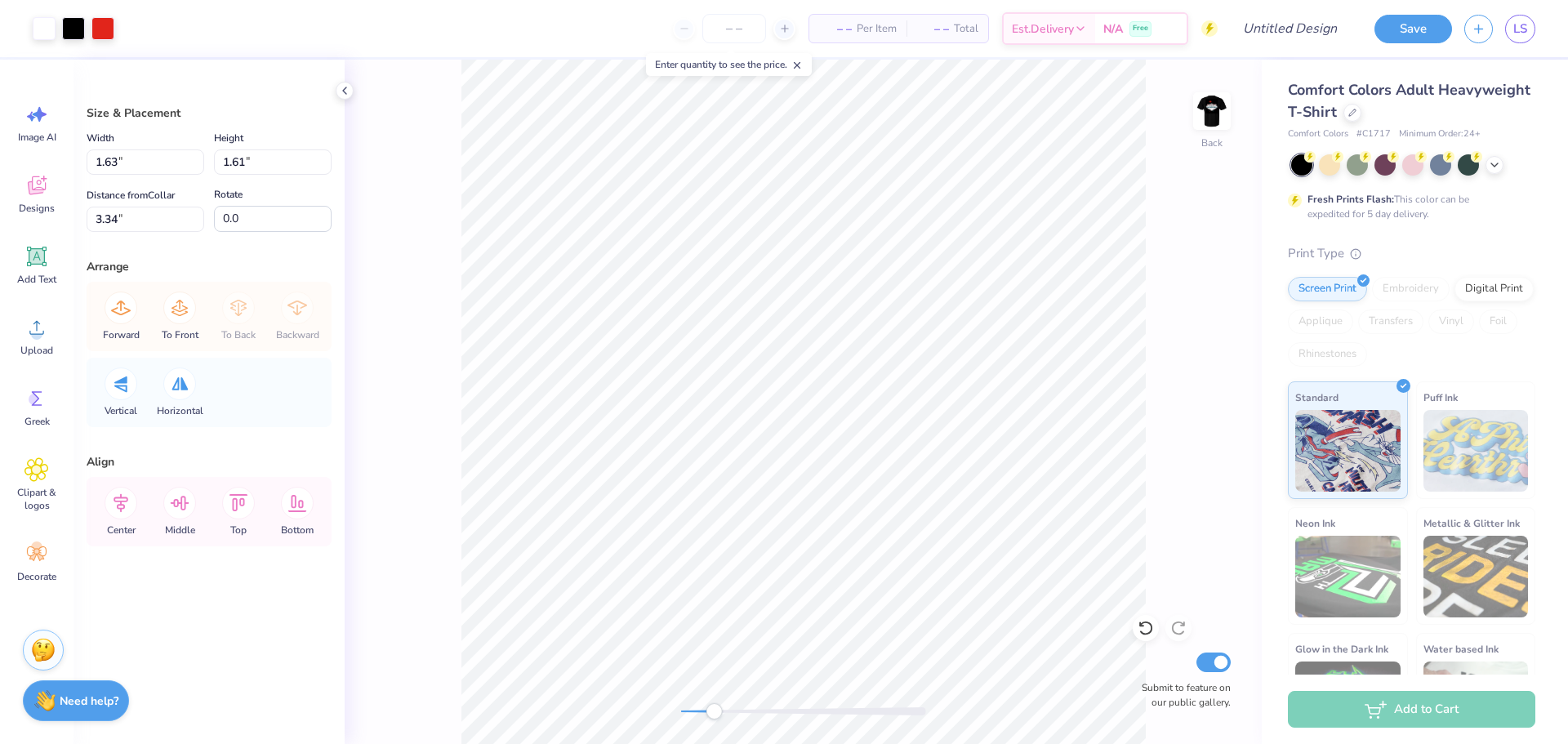
type input "1.53"
type input "1.85"
type input "3.22"
type input "1.91"
type input "1.68"
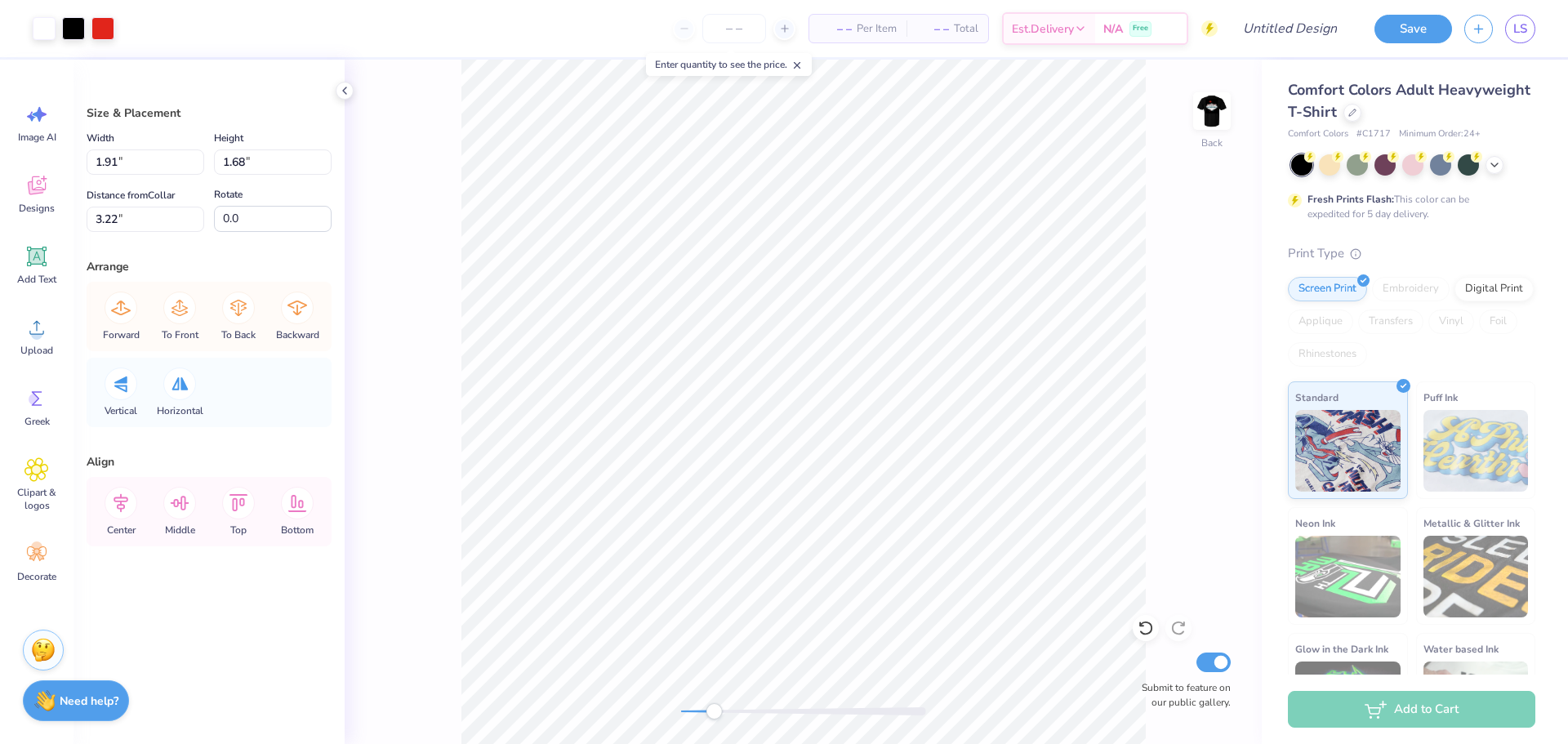
type input "1.63"
type input "1.61"
type input "3.34"
type input "1.91"
type input "1.68"
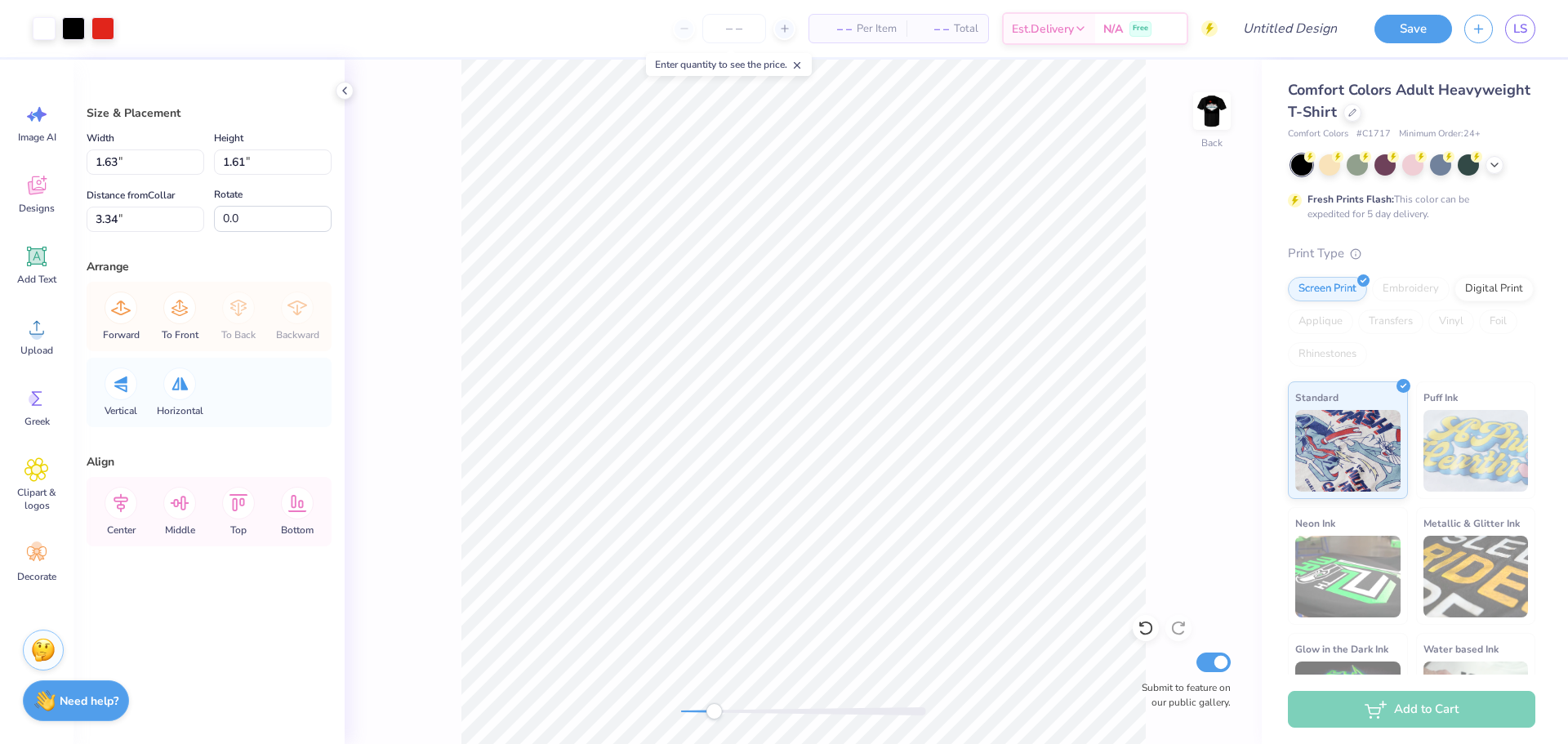
type input "3.22"
type input "1.63"
type input "1.61"
type input "3.34"
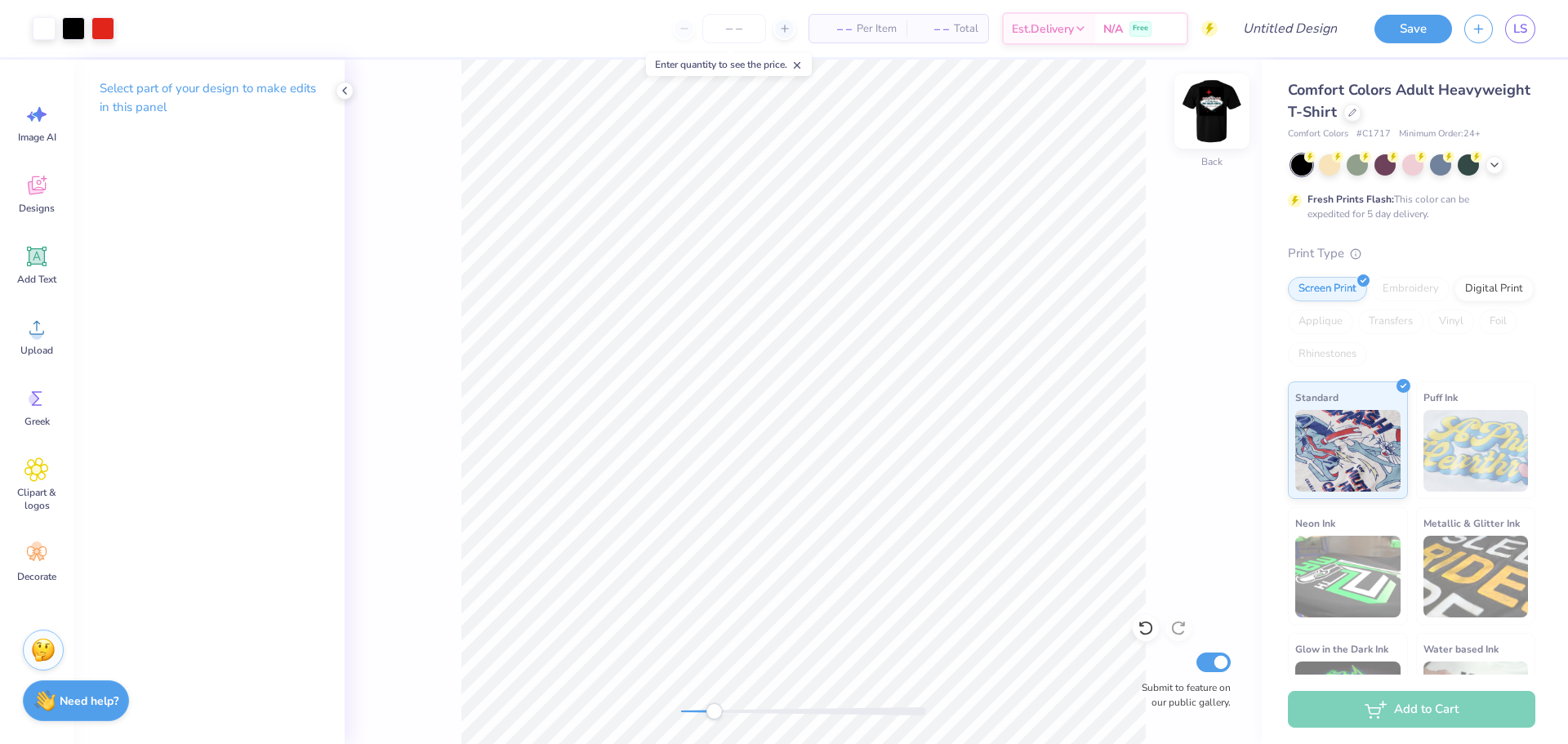
click at [1217, 123] on img at bounding box center [1212, 112] width 66 height 66
click at [1228, 115] on img at bounding box center [1212, 112] width 66 height 66
click at [1203, 118] on img at bounding box center [1212, 112] width 66 height 66
click at [1222, 100] on img at bounding box center [1212, 112] width 66 height 66
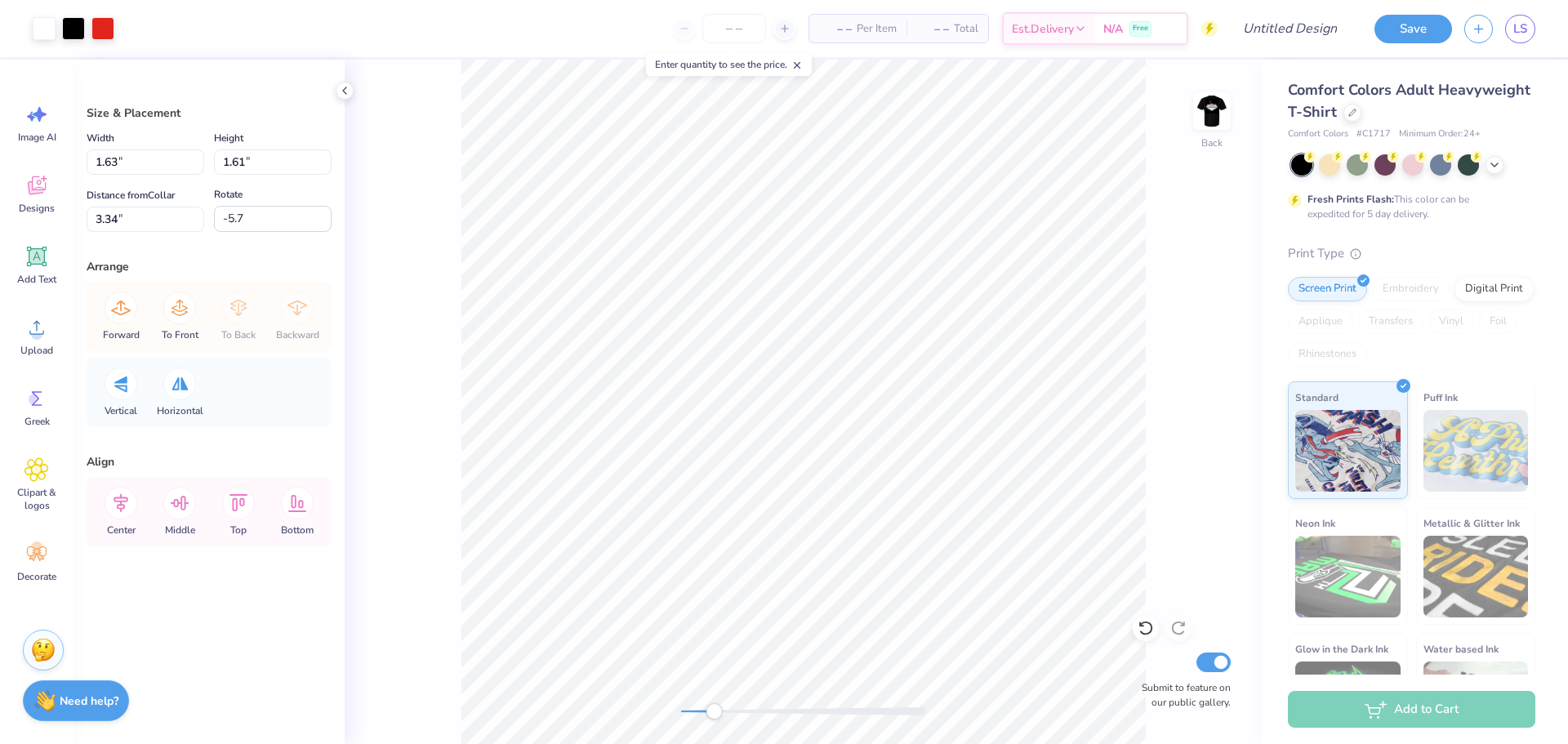
type input "4.2"
click at [1201, 280] on div "Back Submit to feature on our public gallery." at bounding box center [803, 401] width 917 height 684
click at [1172, 288] on div "Back Submit to feature on our public gallery." at bounding box center [803, 401] width 917 height 684
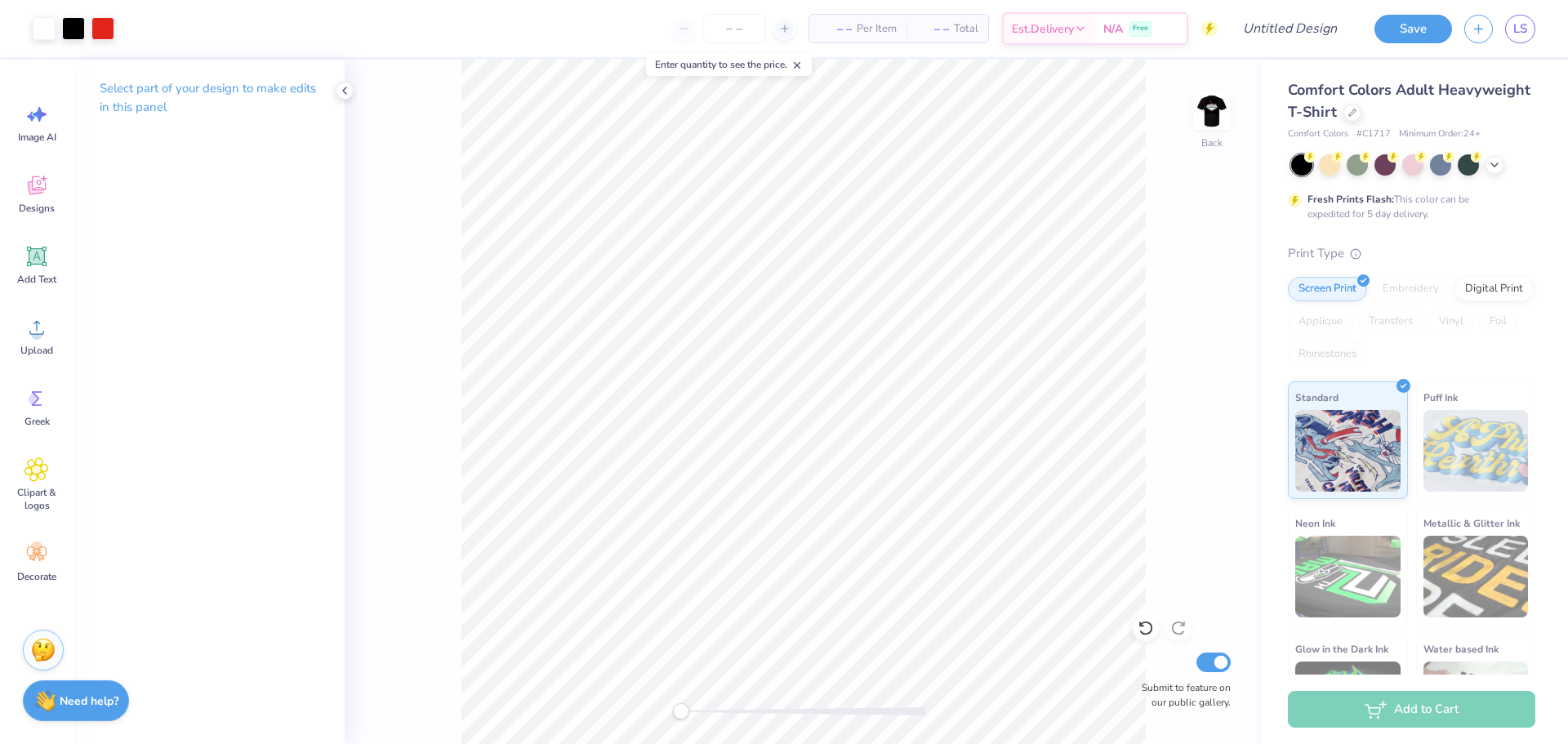
drag, startPoint x: 715, startPoint y: 711, endPoint x: 677, endPoint y: 712, distance: 38.0
click at [677, 712] on div "Accessibility label" at bounding box center [681, 711] width 16 height 16
click at [713, 711] on div at bounding box center [803, 710] width 245 height 8
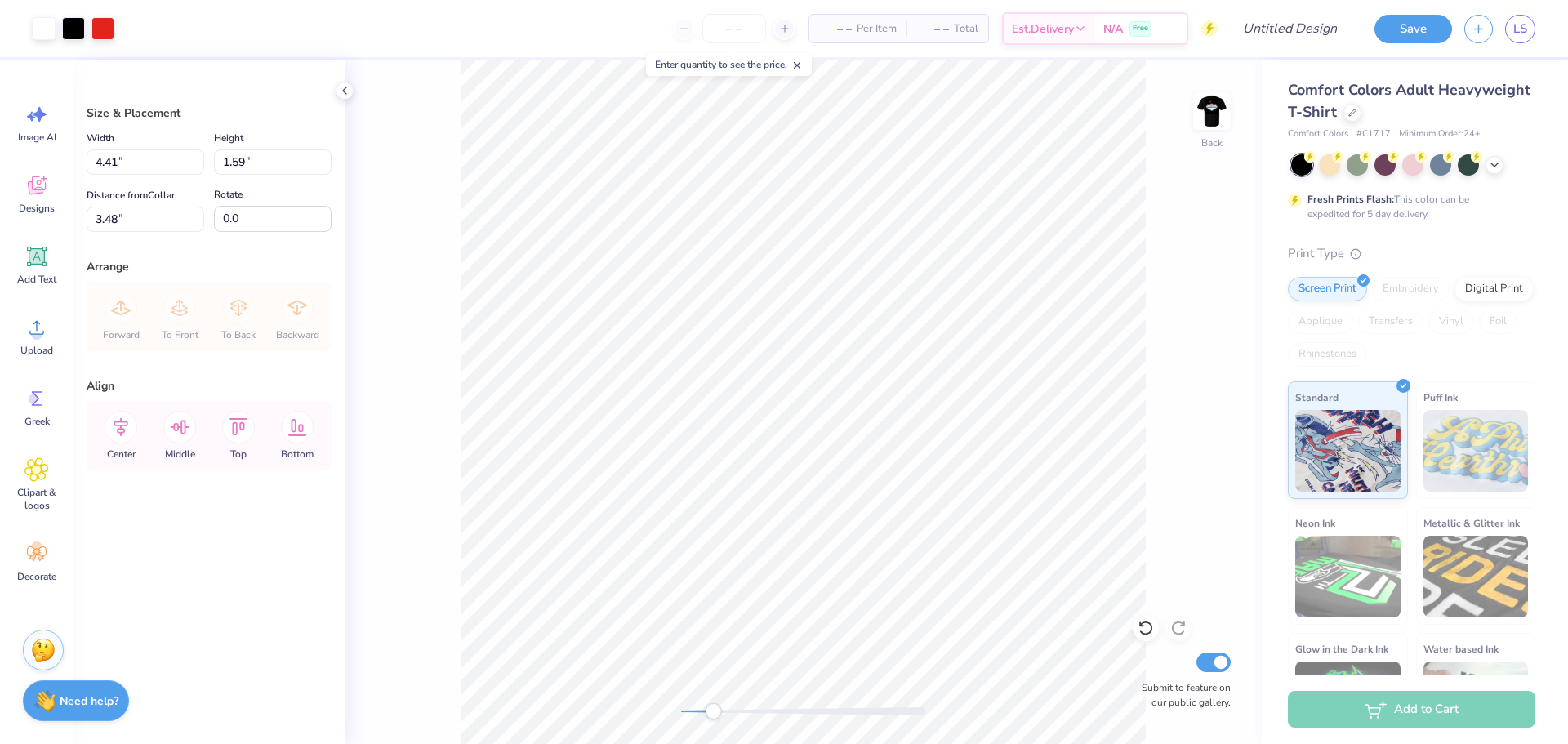
type input "4.41"
type input "1.59"
type input "3.00"
click at [1148, 478] on div "Back Submit to feature on our public gallery." at bounding box center [803, 401] width 917 height 684
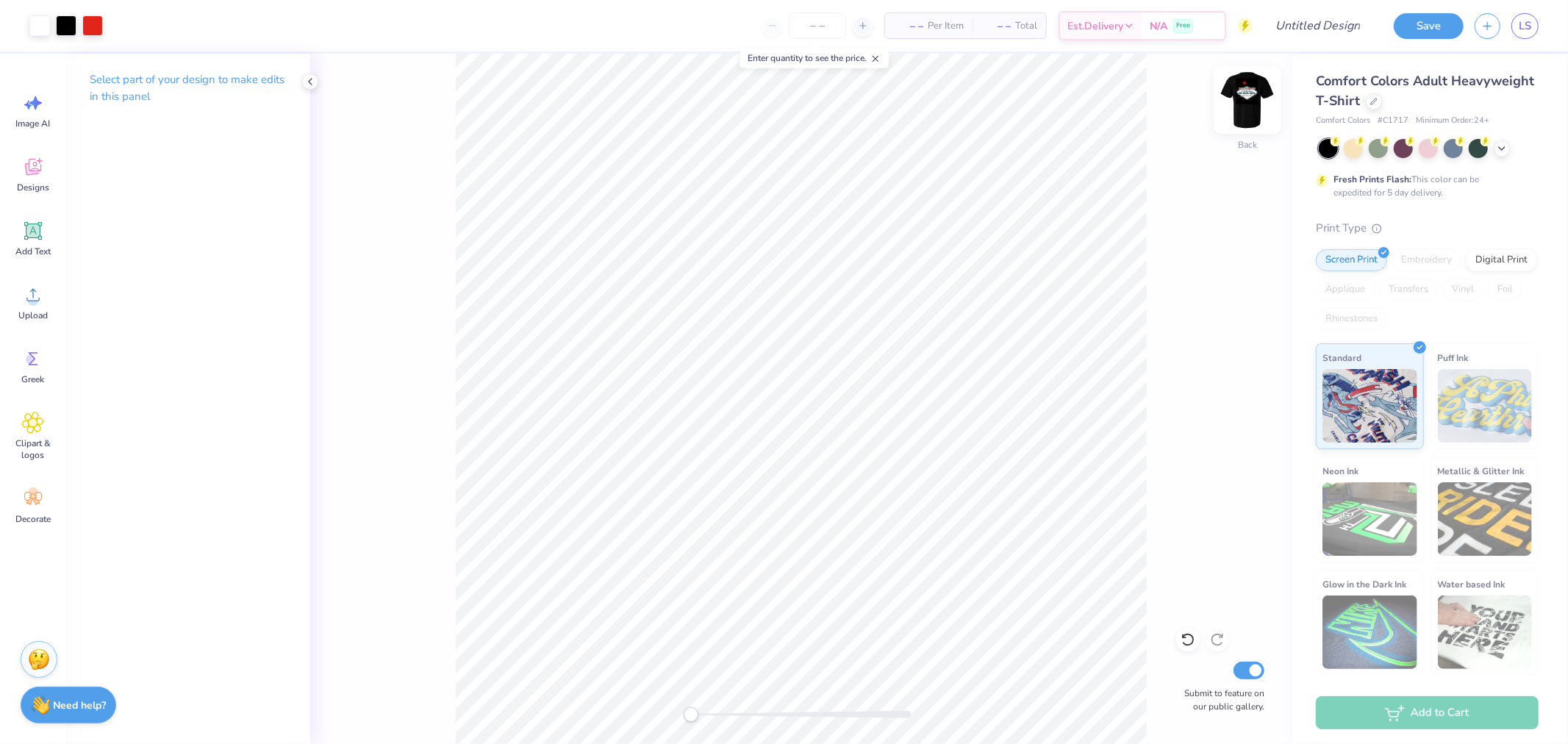
click at [1246, 97] on img at bounding box center [1248, 100] width 59 height 59
click at [809, 18] on input "number" at bounding box center [818, 26] width 58 height 26
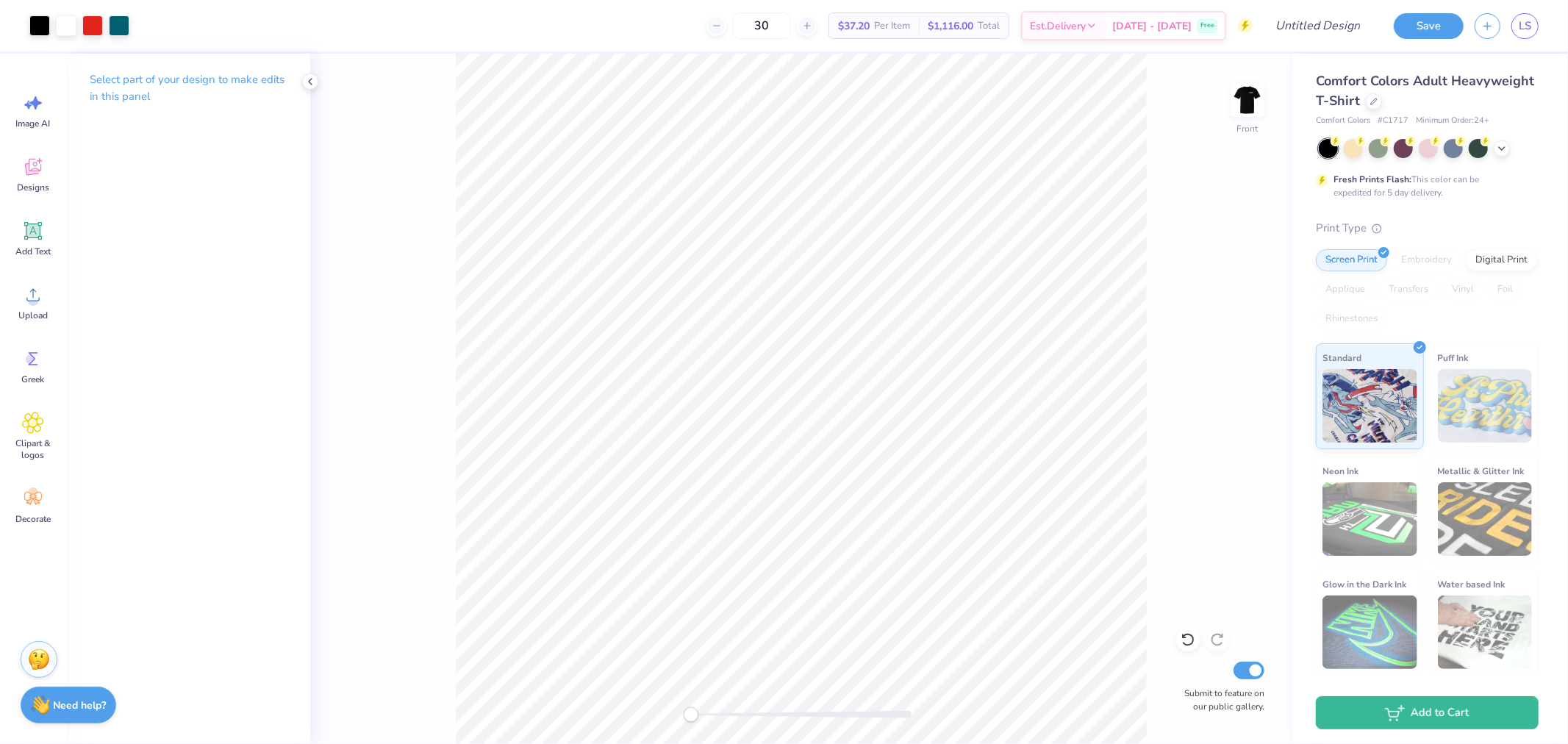
drag, startPoint x: 309, startPoint y: 82, endPoint x: 299, endPoint y: 79, distance: 10.4
click at [308, 82] on icon at bounding box center [310, 81] width 12 height 12
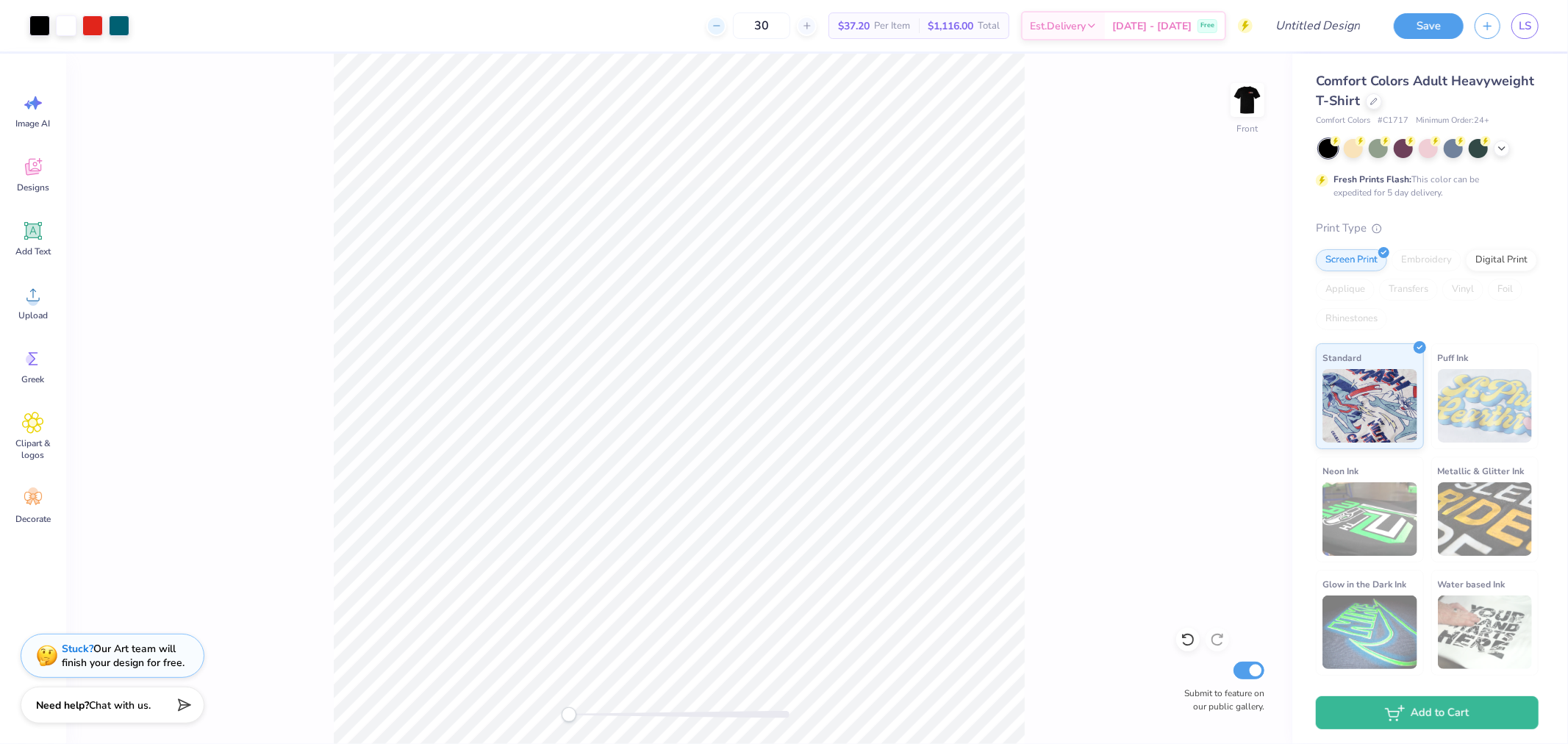
drag, startPoint x: 784, startPoint y: 24, endPoint x: 726, endPoint y: 27, distance: 58.1
click at [726, 27] on div "30" at bounding box center [762, 26] width 111 height 26
click at [812, 22] on icon at bounding box center [807, 25] width 10 height 10
click at [812, 23] on icon at bounding box center [807, 25] width 10 height 10
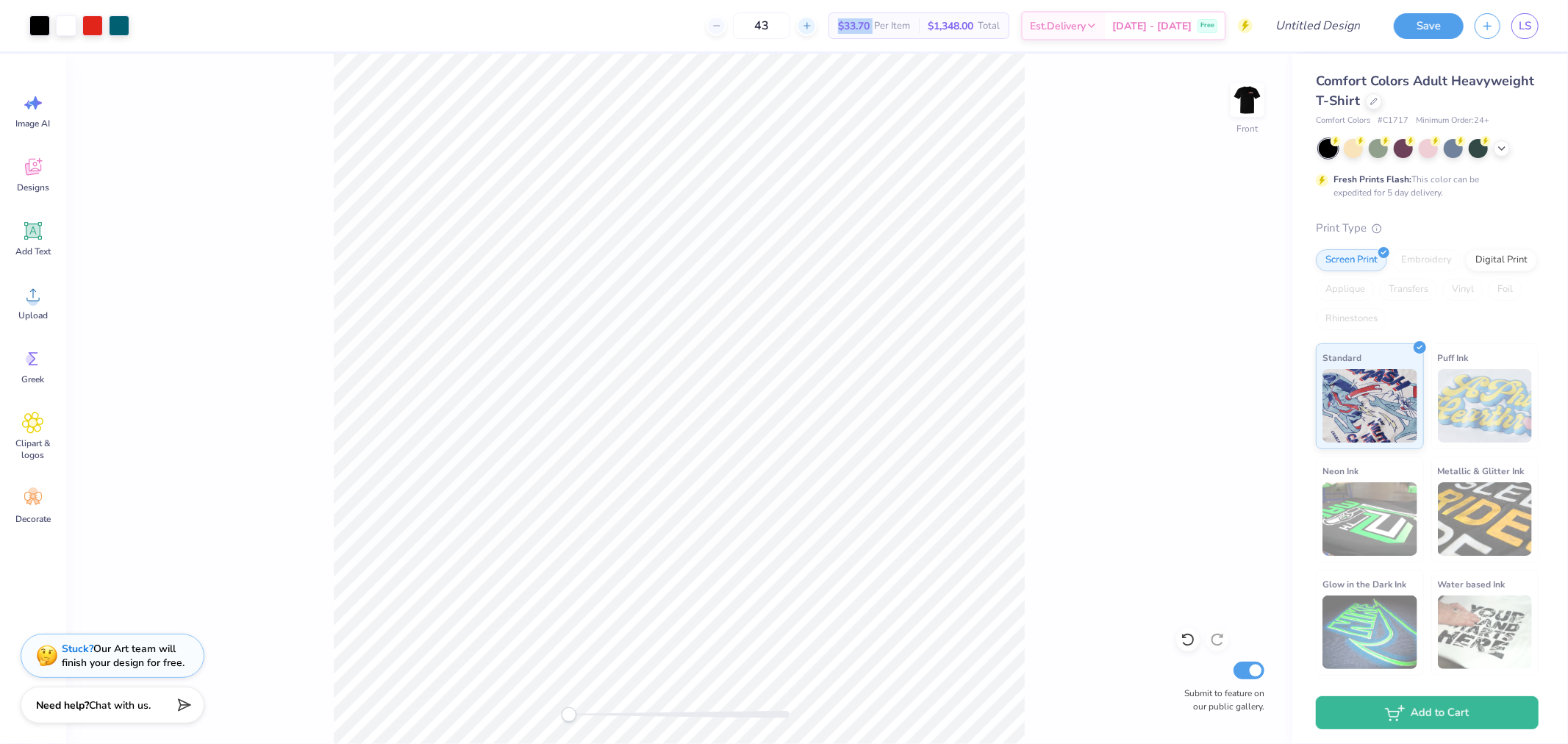
click at [812, 23] on icon at bounding box center [807, 25] width 10 height 10
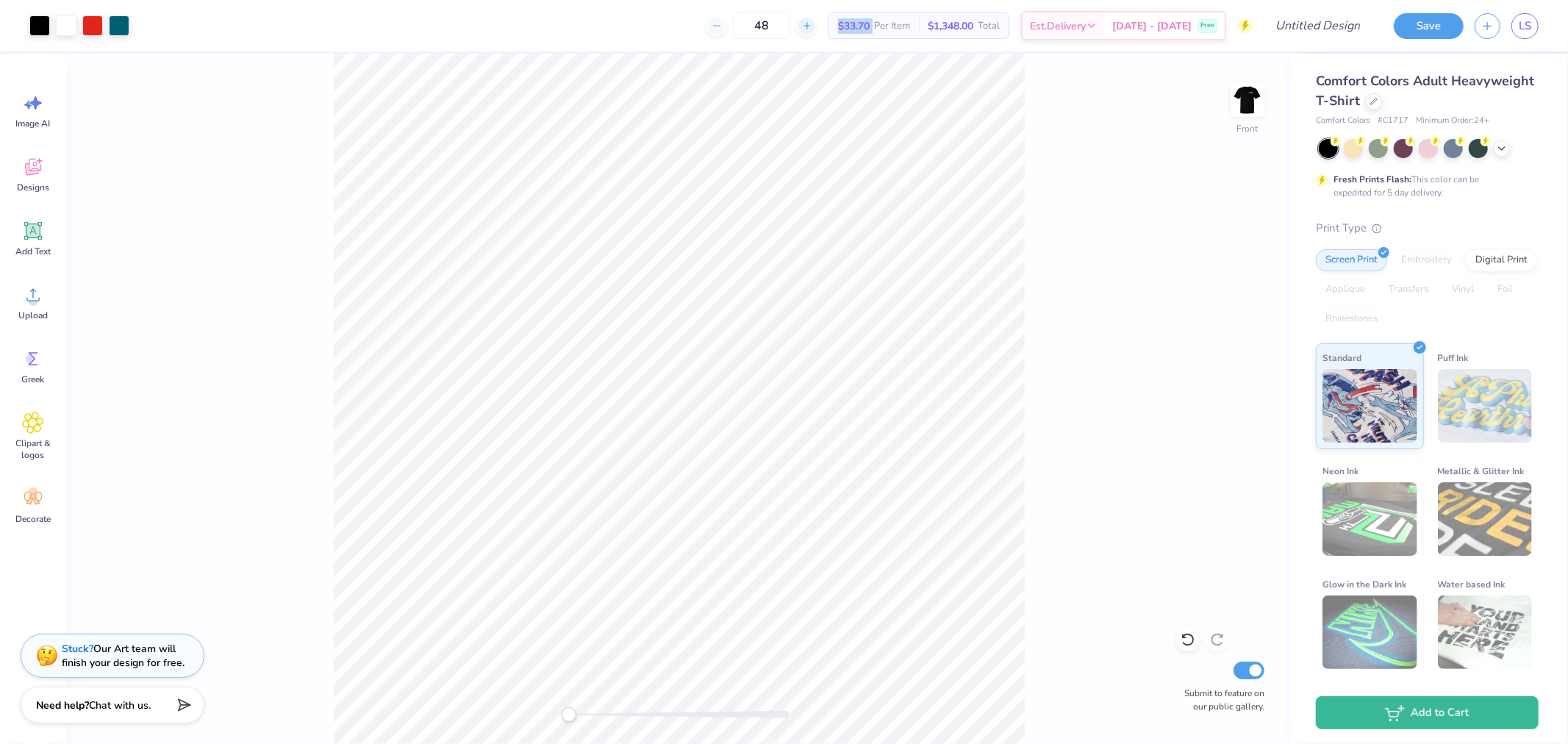
click at [812, 23] on icon at bounding box center [807, 25] width 10 height 10
click at [812, 27] on icon at bounding box center [807, 25] width 10 height 10
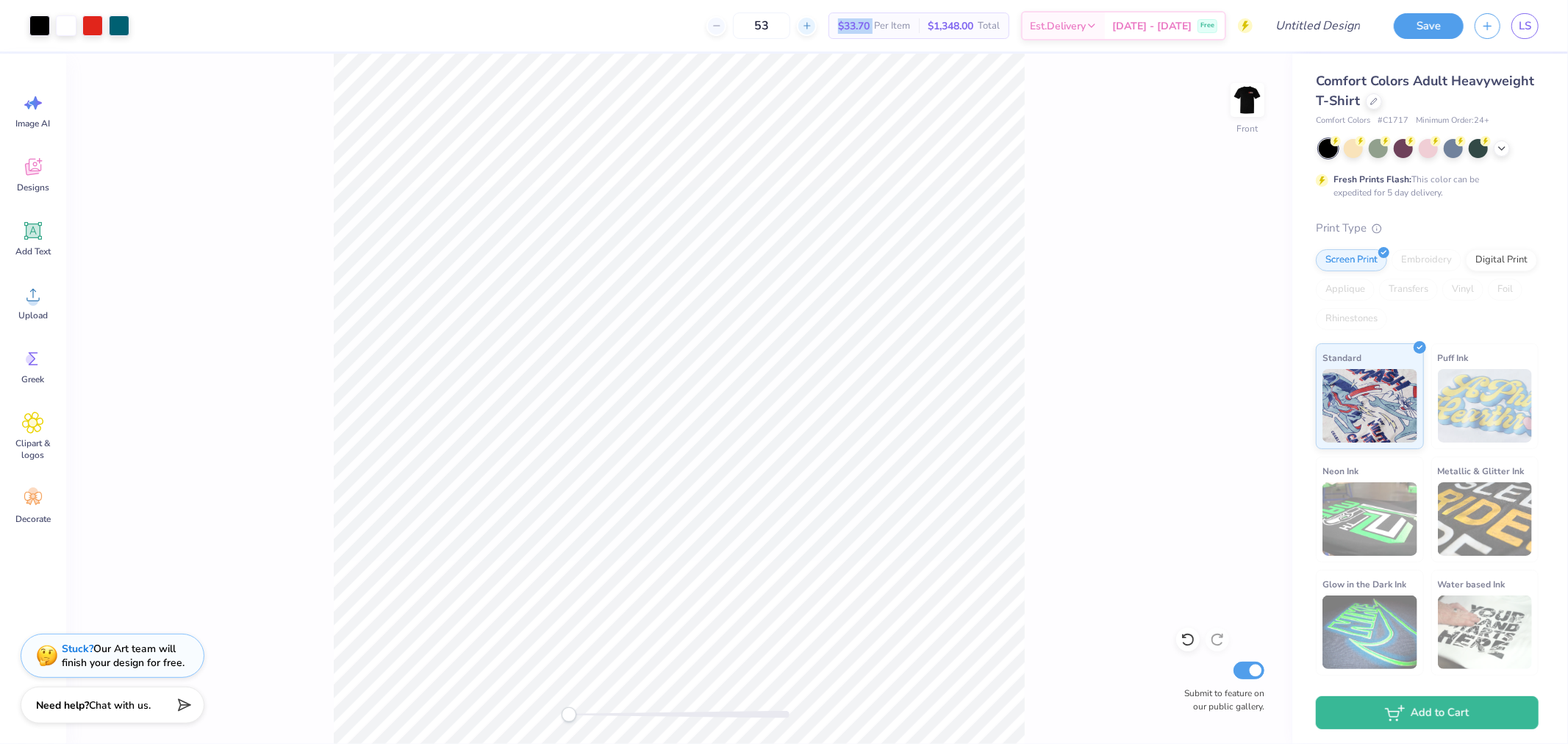
click at [812, 27] on icon at bounding box center [807, 25] width 10 height 10
click at [807, 26] on line at bounding box center [807, 26] width 0 height 6
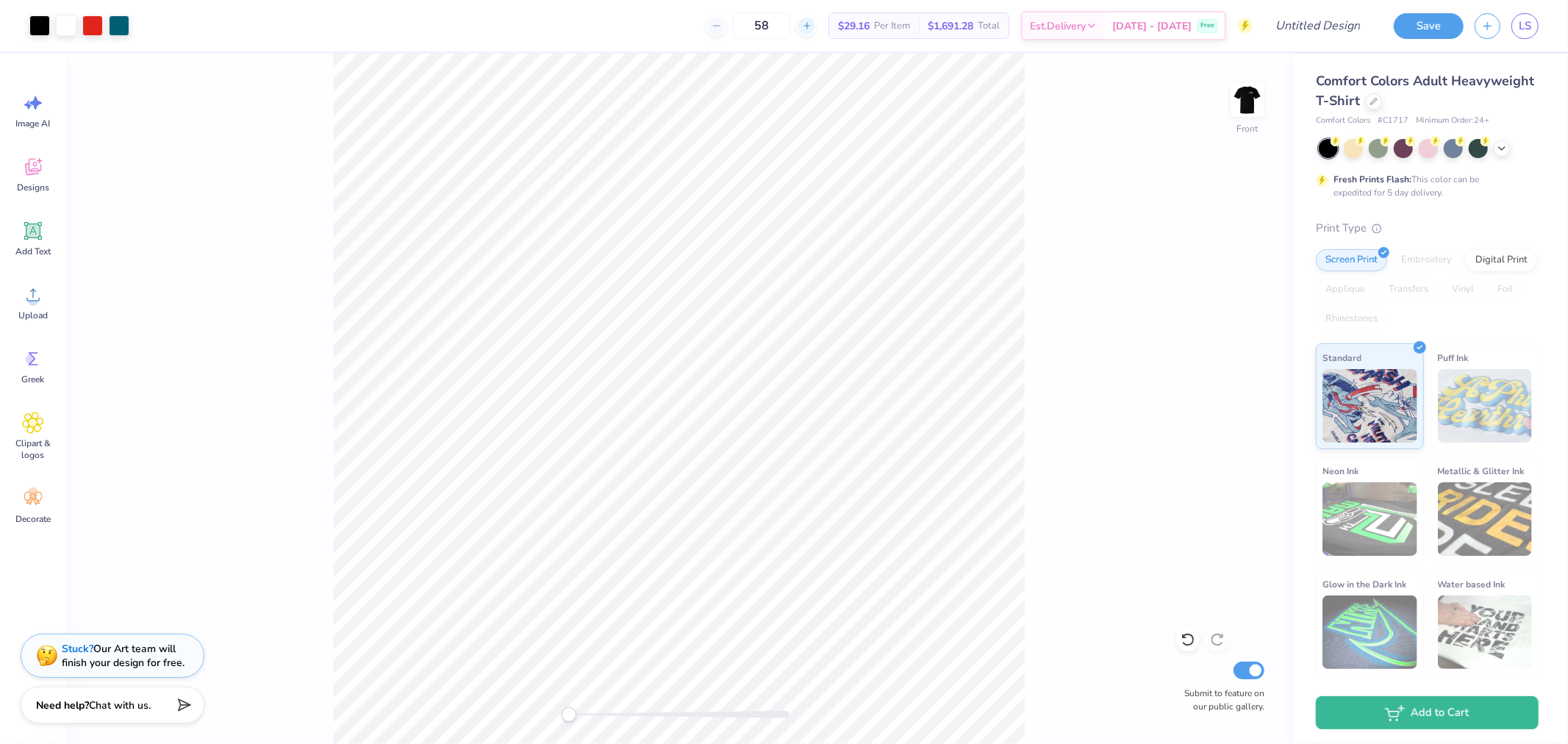
click at [807, 26] on line at bounding box center [807, 26] width 0 height 6
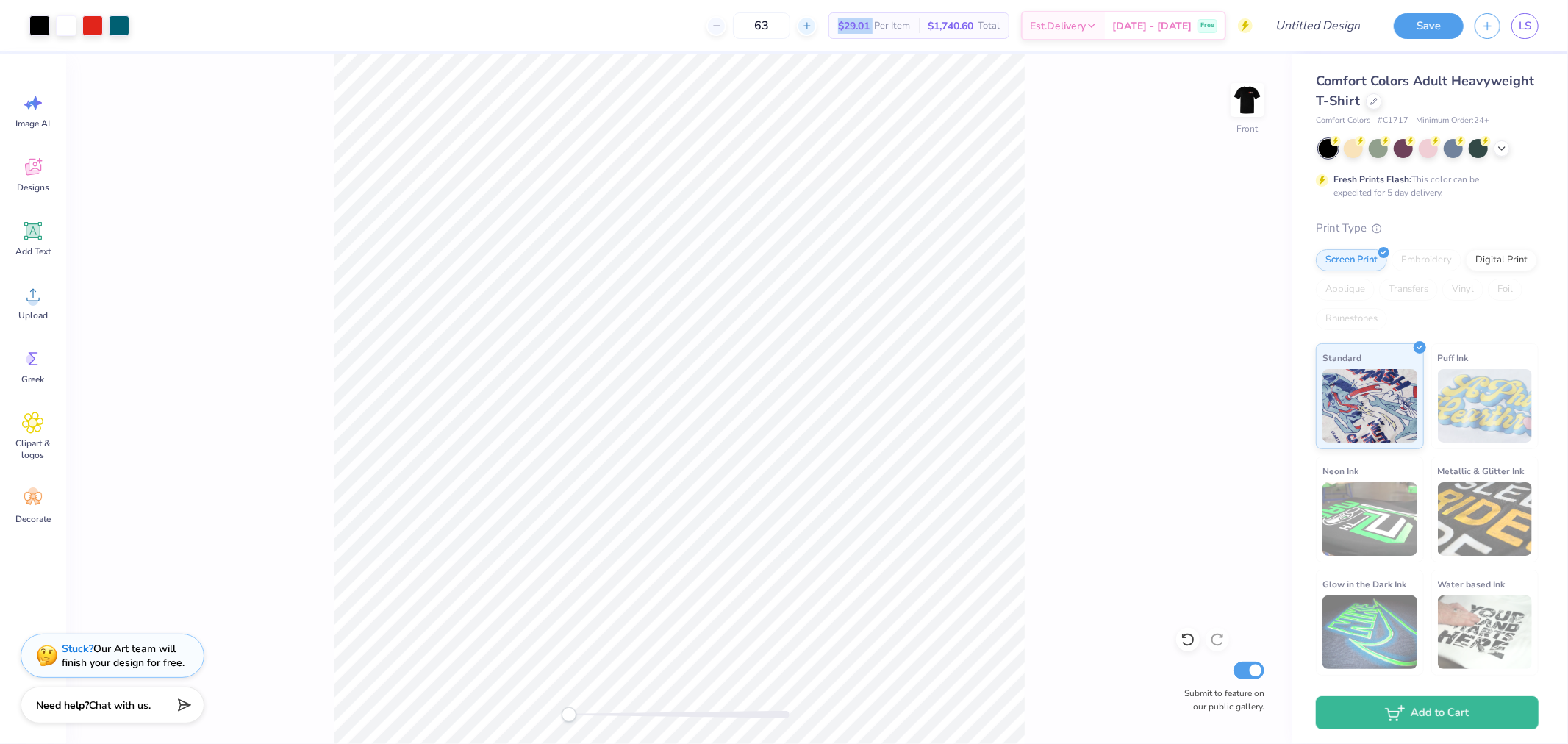
click at [812, 26] on icon at bounding box center [807, 25] width 10 height 10
click at [812, 28] on icon at bounding box center [807, 25] width 10 height 10
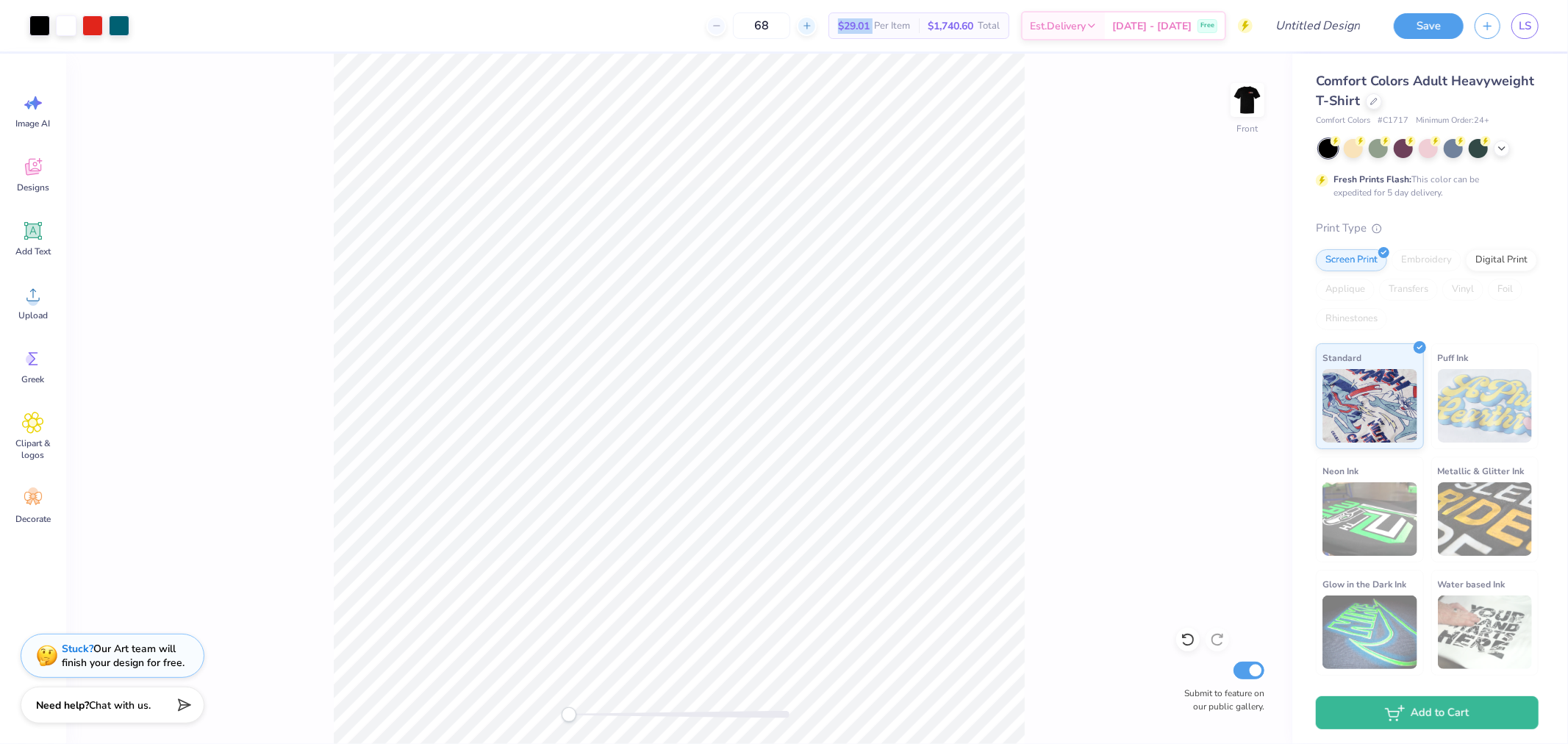
click at [812, 28] on icon at bounding box center [807, 25] width 10 height 10
click at [829, 28] on div "69" at bounding box center [818, 26] width 111 height 26
click at [812, 28] on icon at bounding box center [807, 25] width 10 height 10
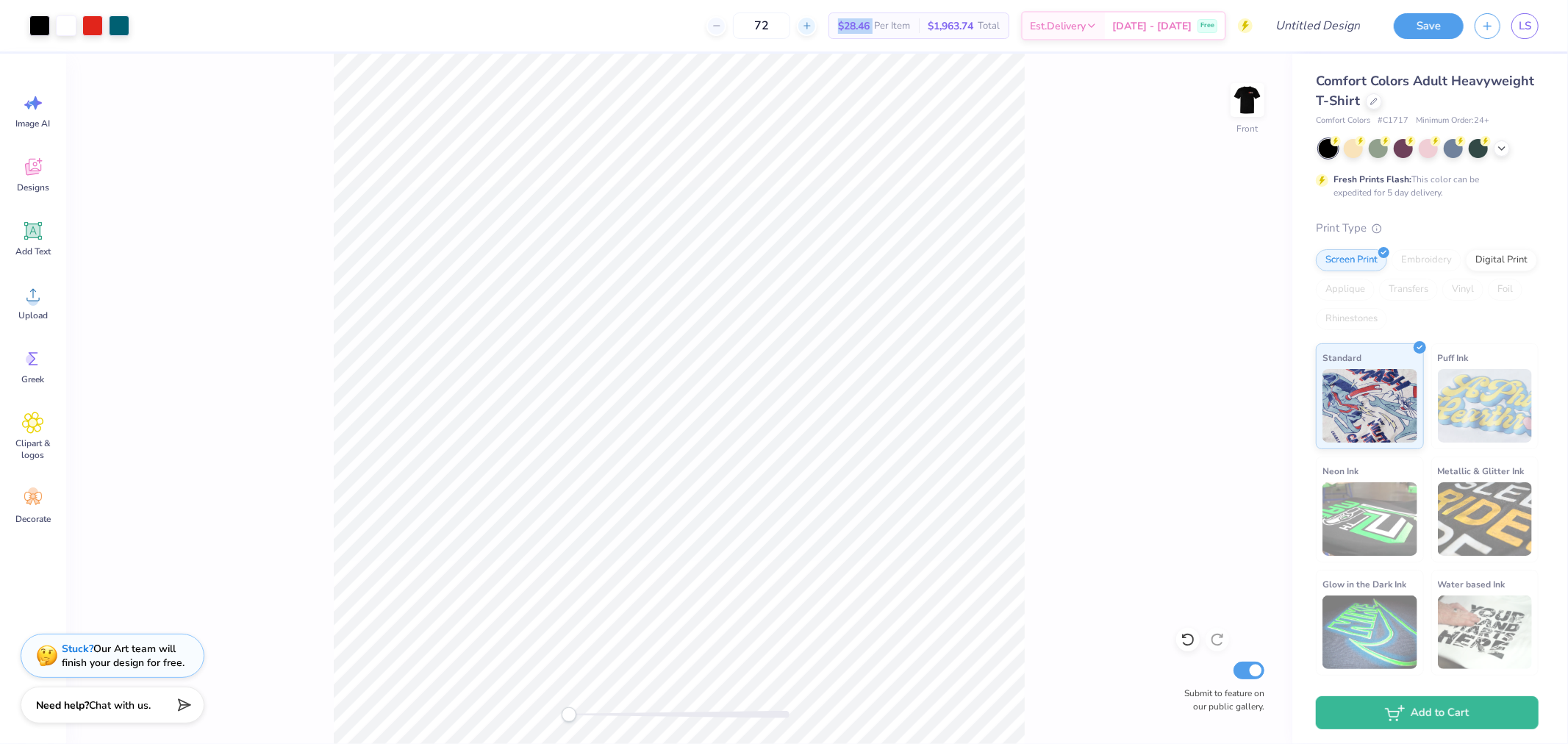
click at [812, 28] on icon at bounding box center [807, 25] width 10 height 10
click at [812, 27] on icon at bounding box center [807, 25] width 10 height 10
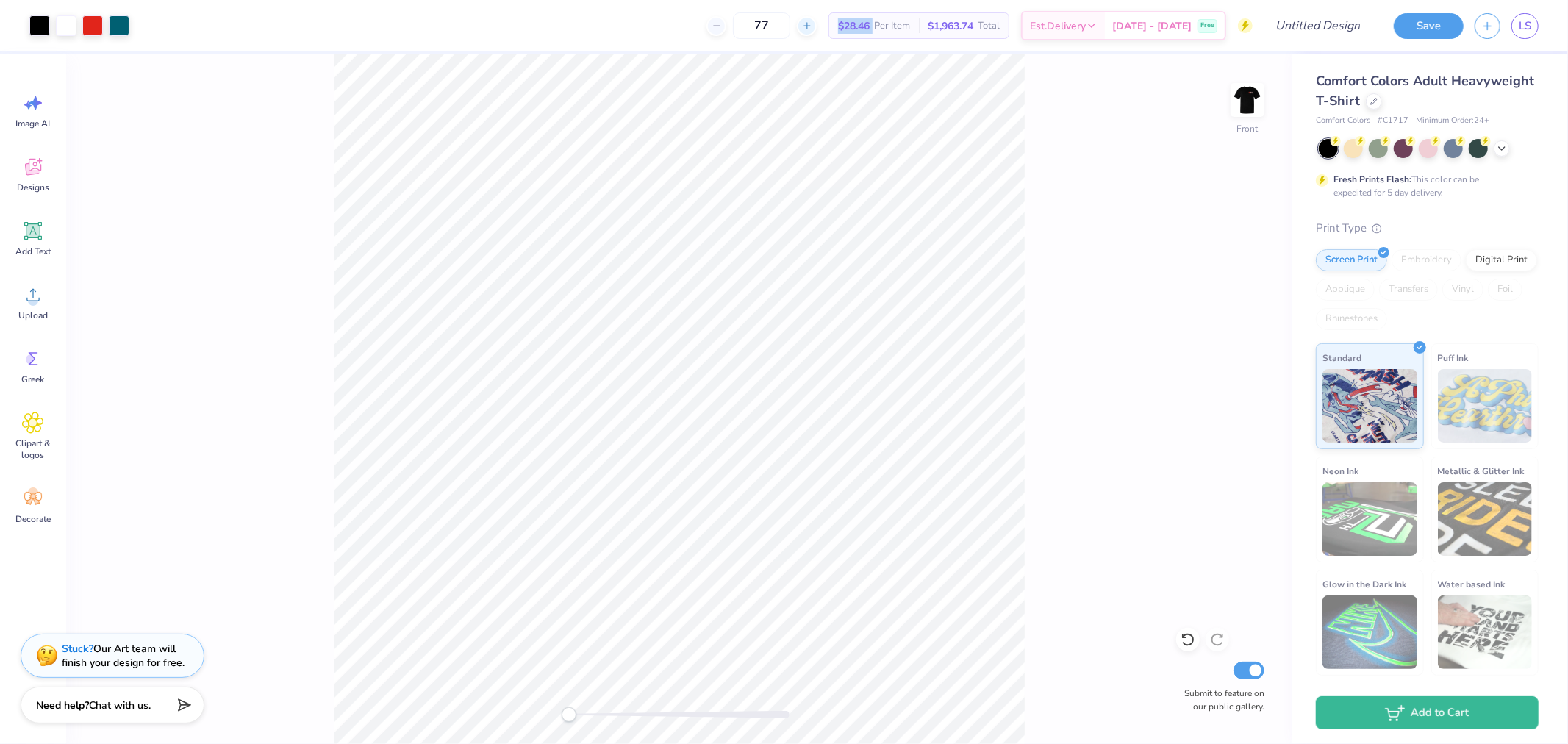
click at [812, 27] on icon at bounding box center [807, 25] width 10 height 10
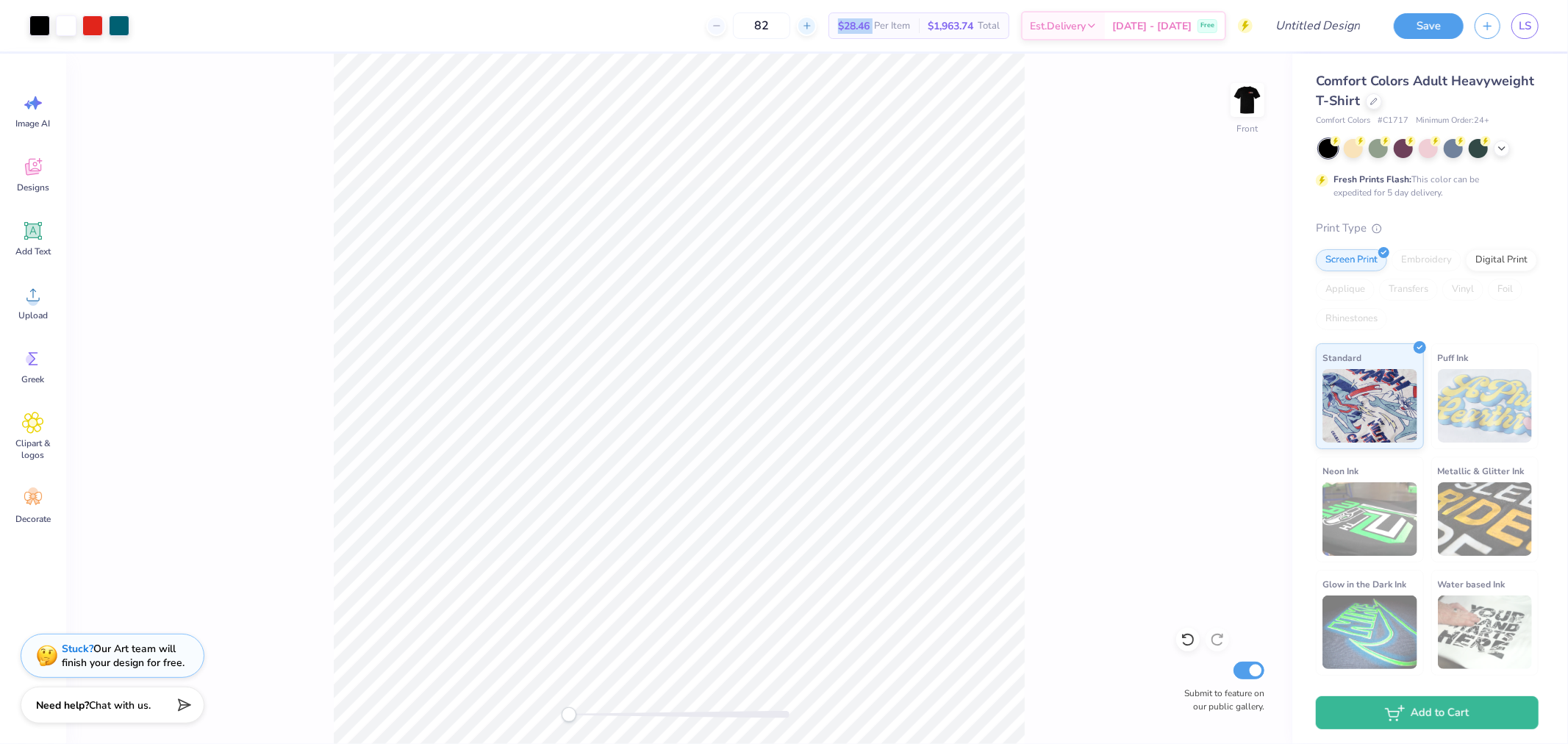
click at [812, 27] on icon at bounding box center [807, 25] width 10 height 10
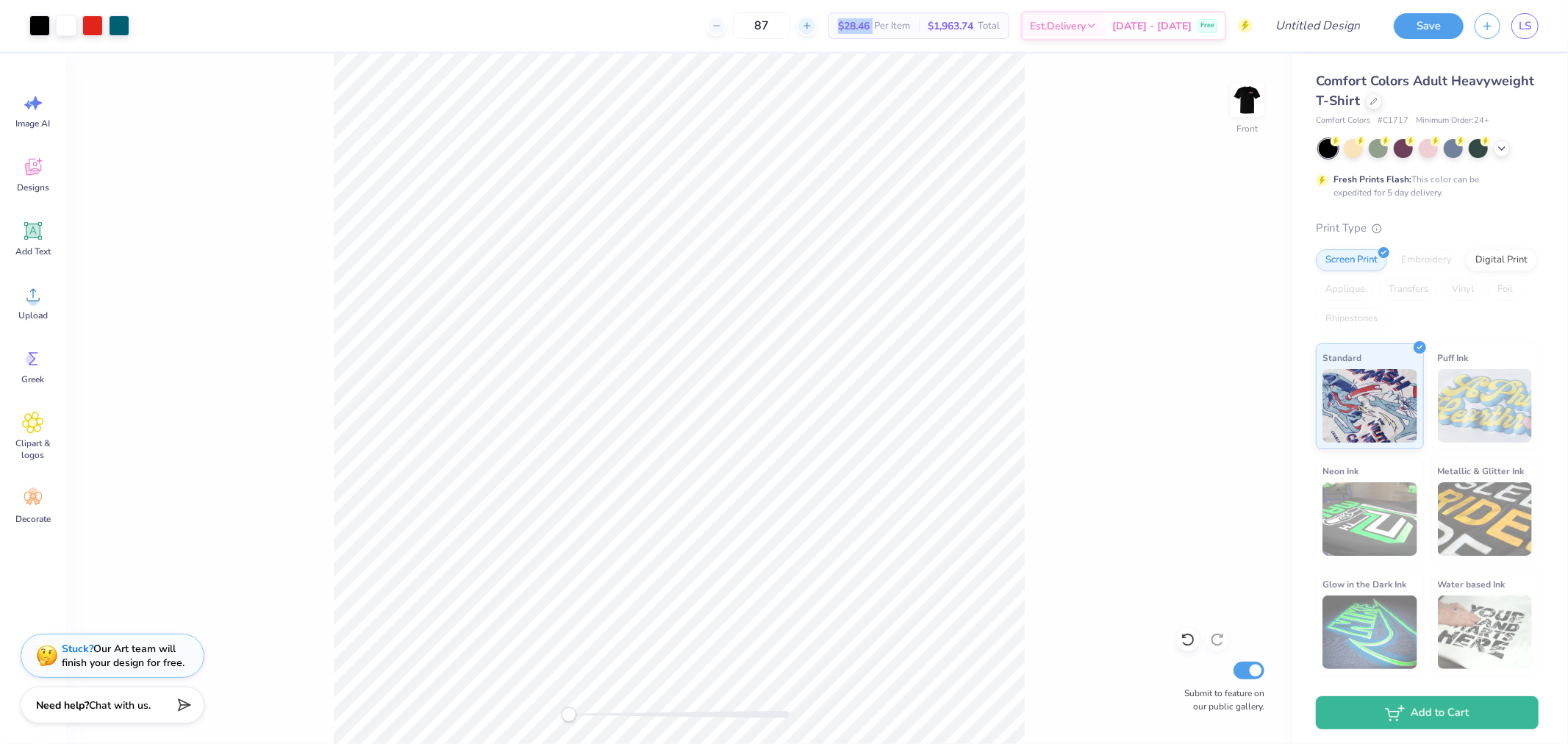
click at [812, 27] on icon at bounding box center [807, 25] width 10 height 10
click at [860, 33] on span "$25.71" at bounding box center [854, 26] width 32 height 16
click at [1253, 100] on img at bounding box center [1248, 100] width 59 height 59
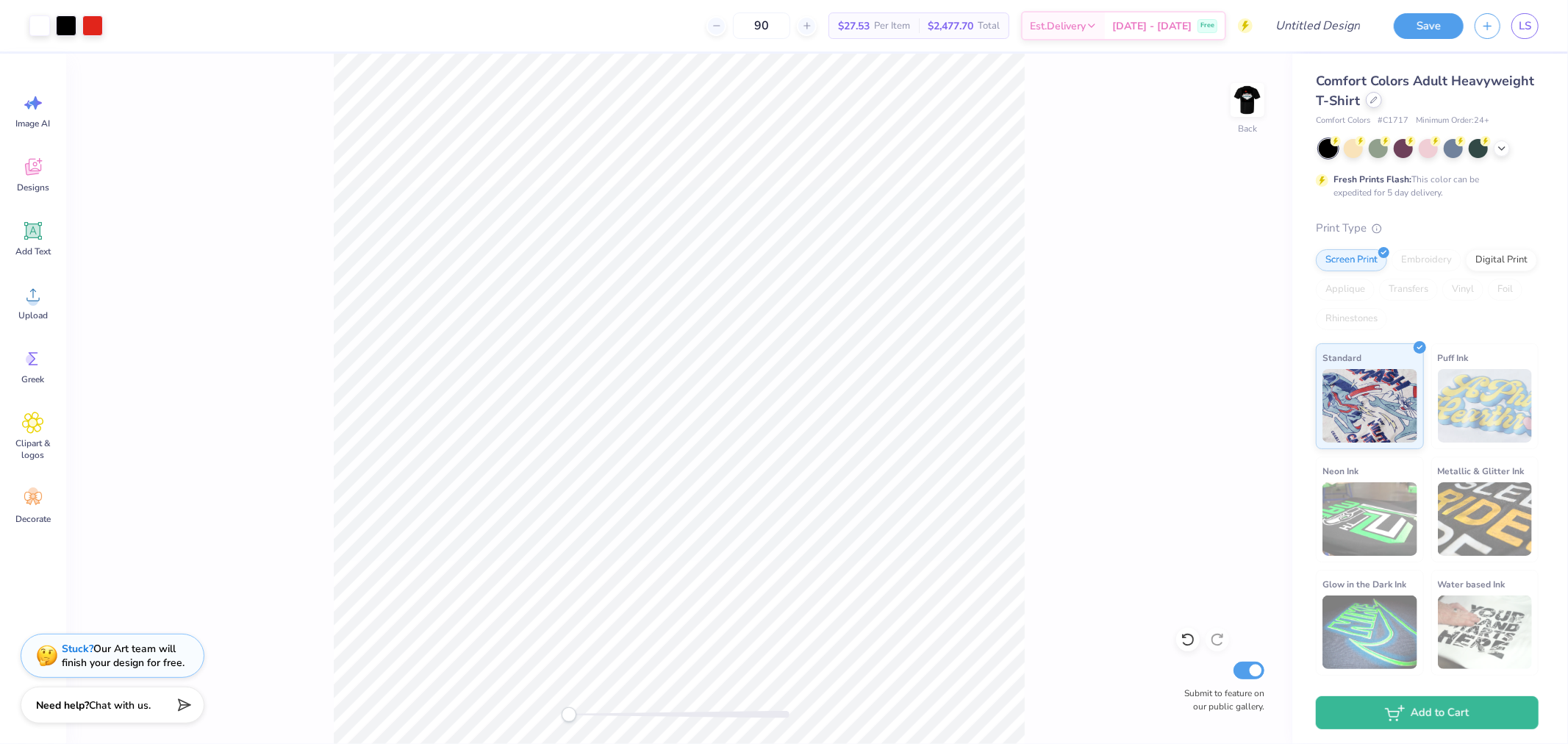
click at [1373, 98] on icon at bounding box center [1373, 100] width 7 height 7
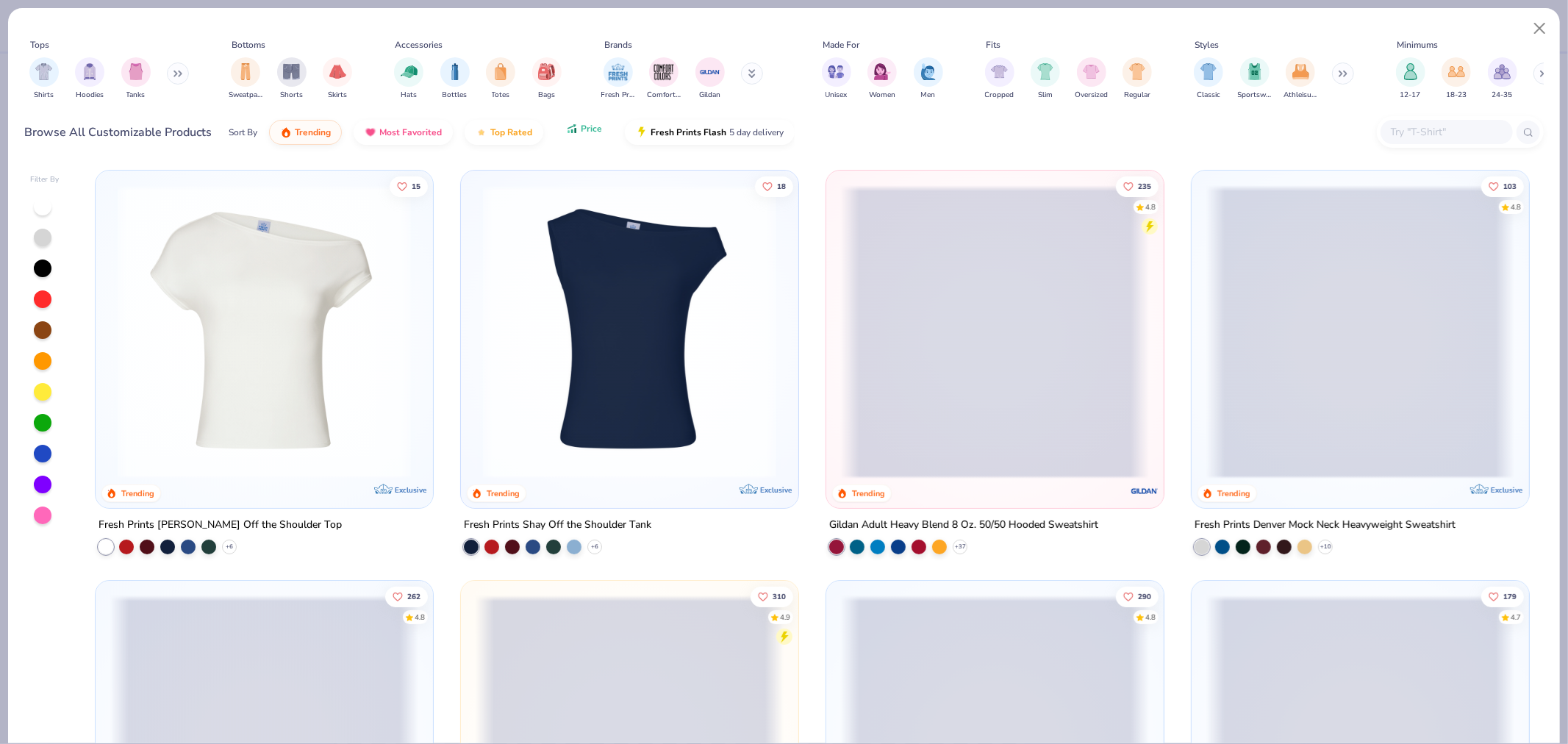
click at [594, 131] on span "Price" at bounding box center [591, 129] width 21 height 12
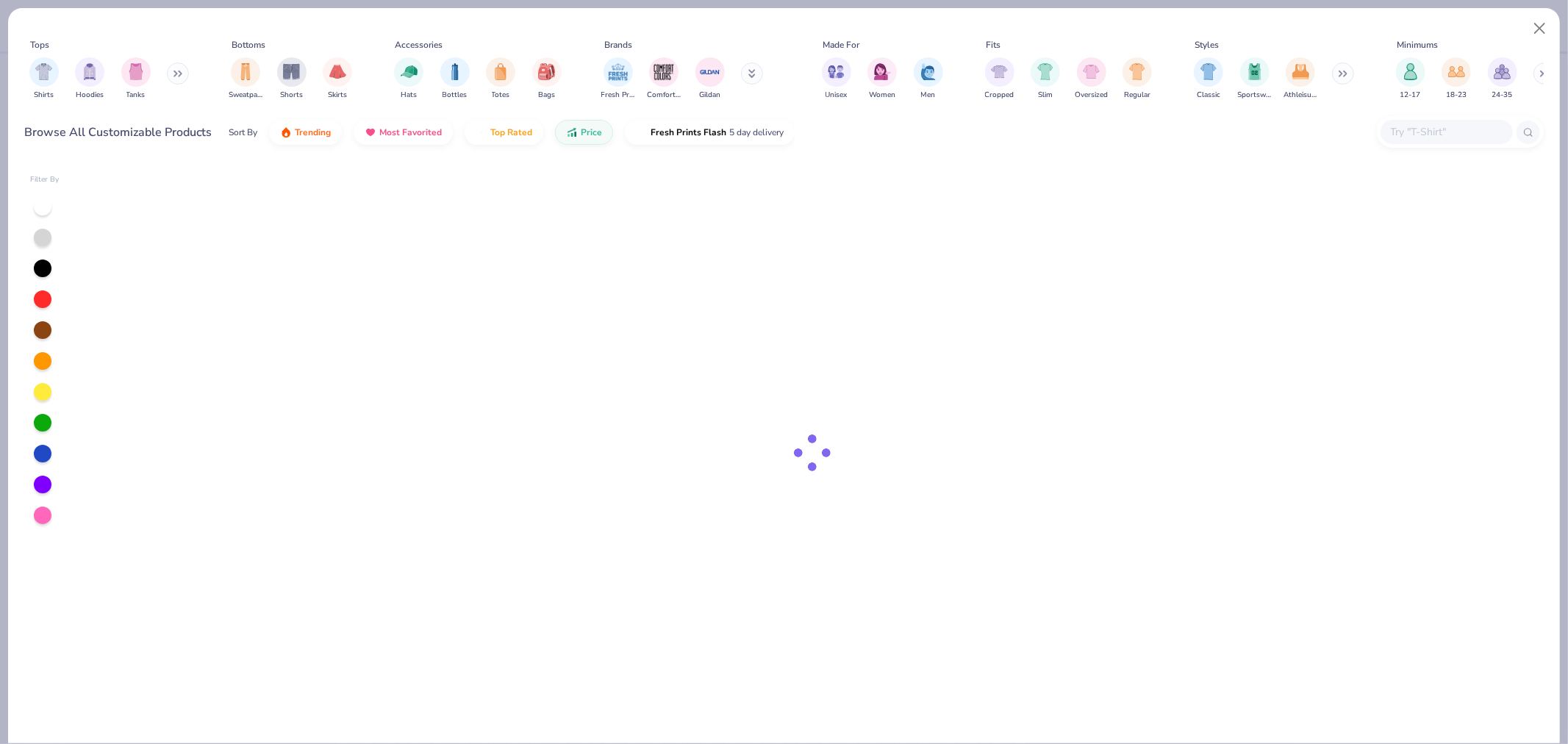
click at [41, 266] on div at bounding box center [42, 268] width 18 height 18
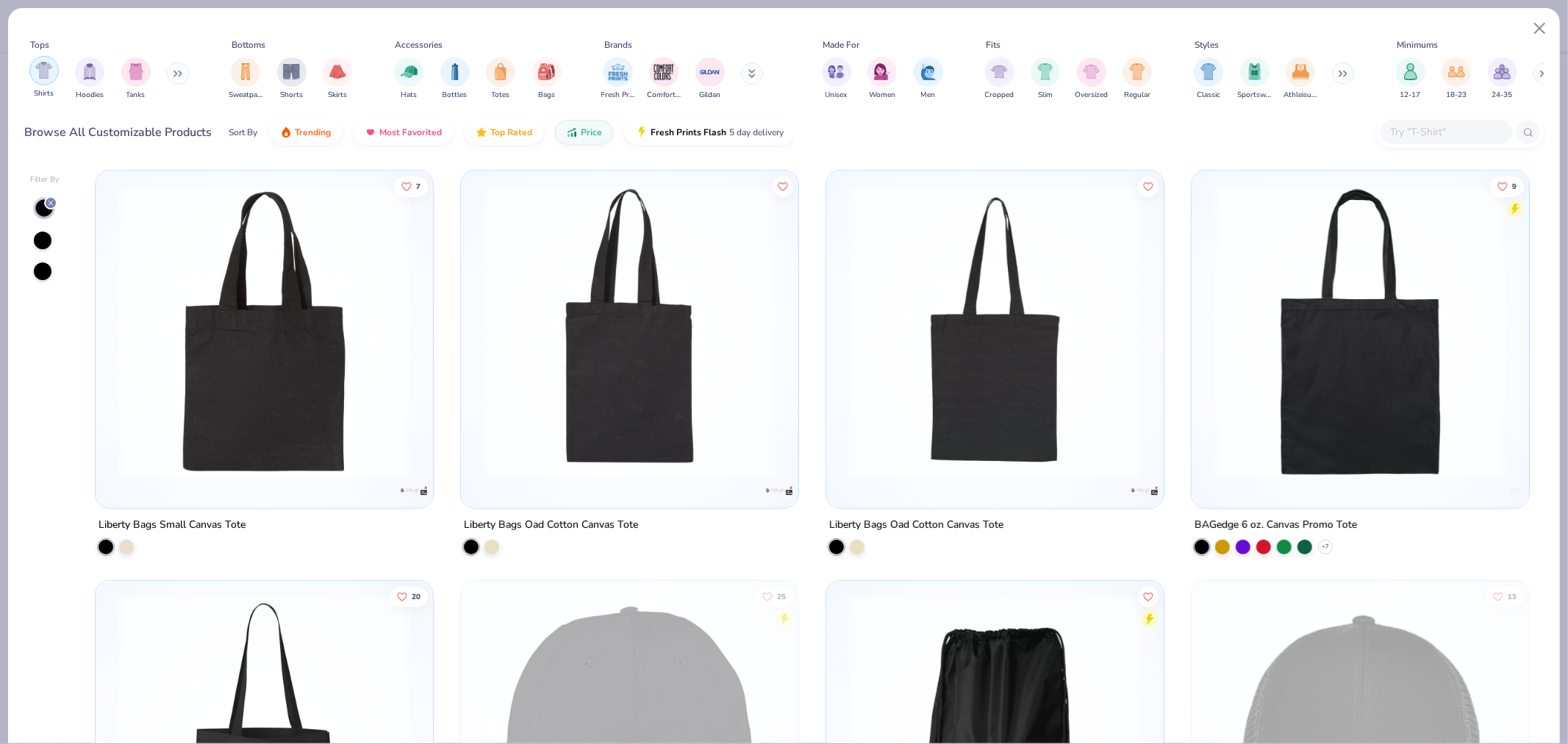
click at [39, 66] on img "filter for Shirts" at bounding box center [44, 70] width 17 height 17
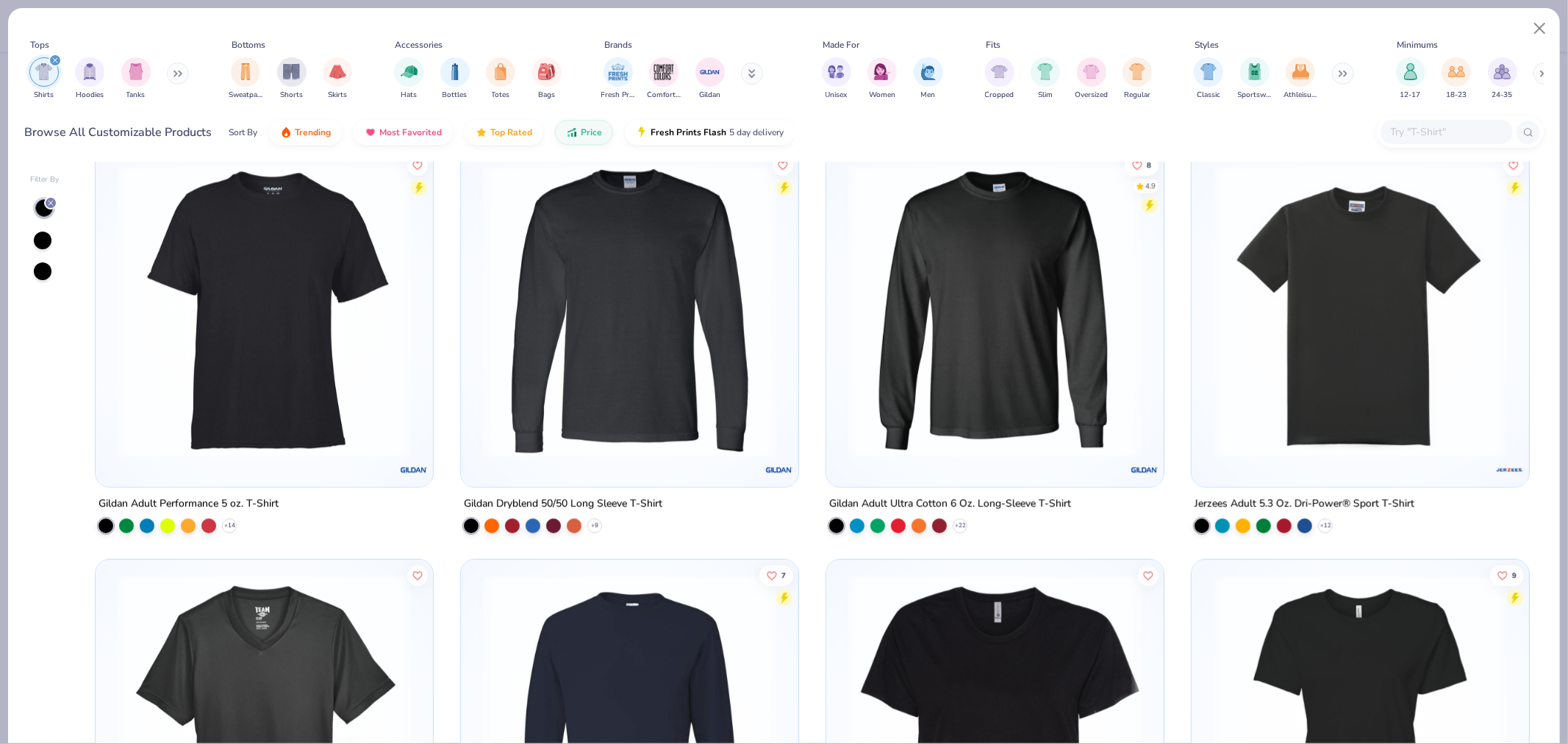
scroll to position [3431, 0]
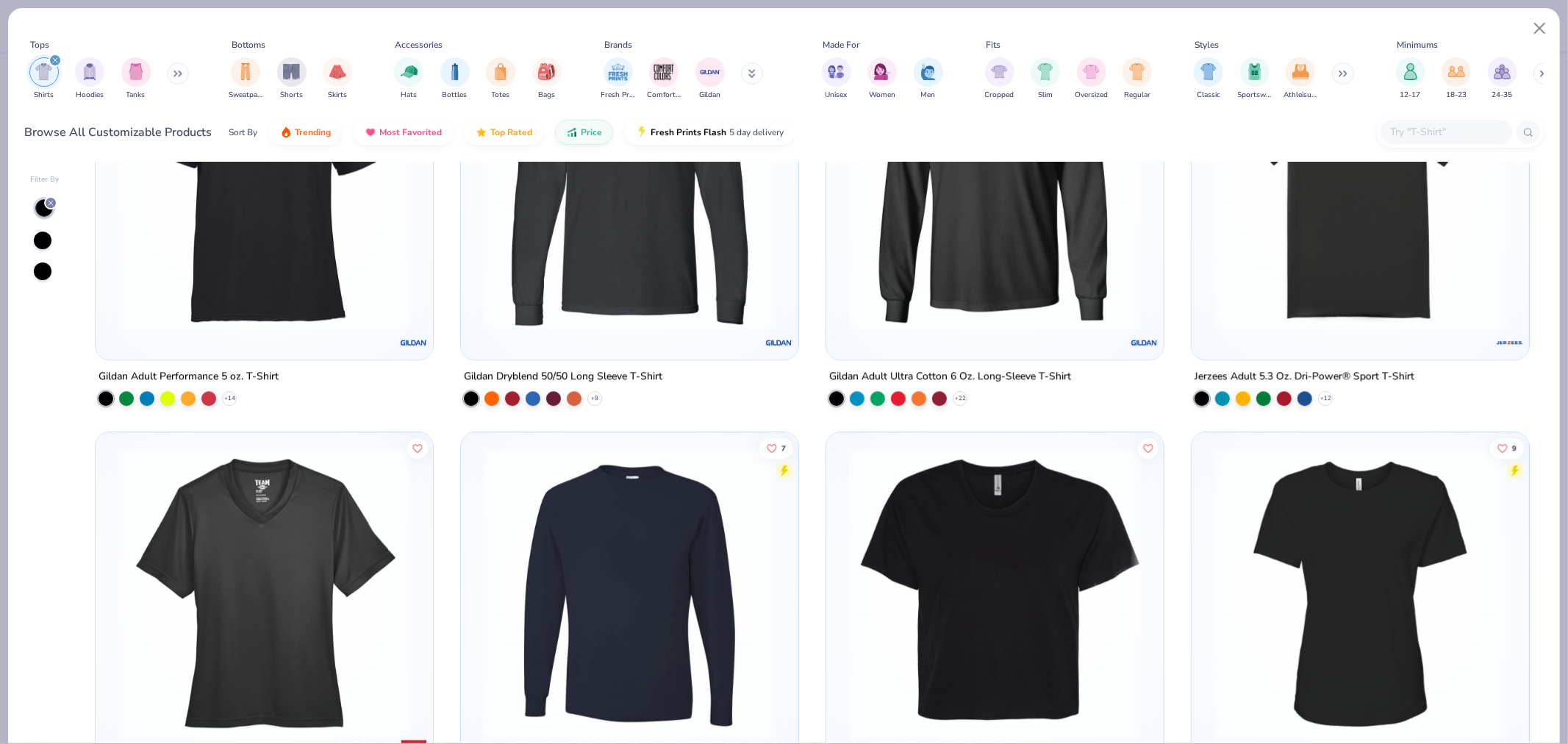
click at [1313, 273] on img at bounding box center [1360, 183] width 308 height 294
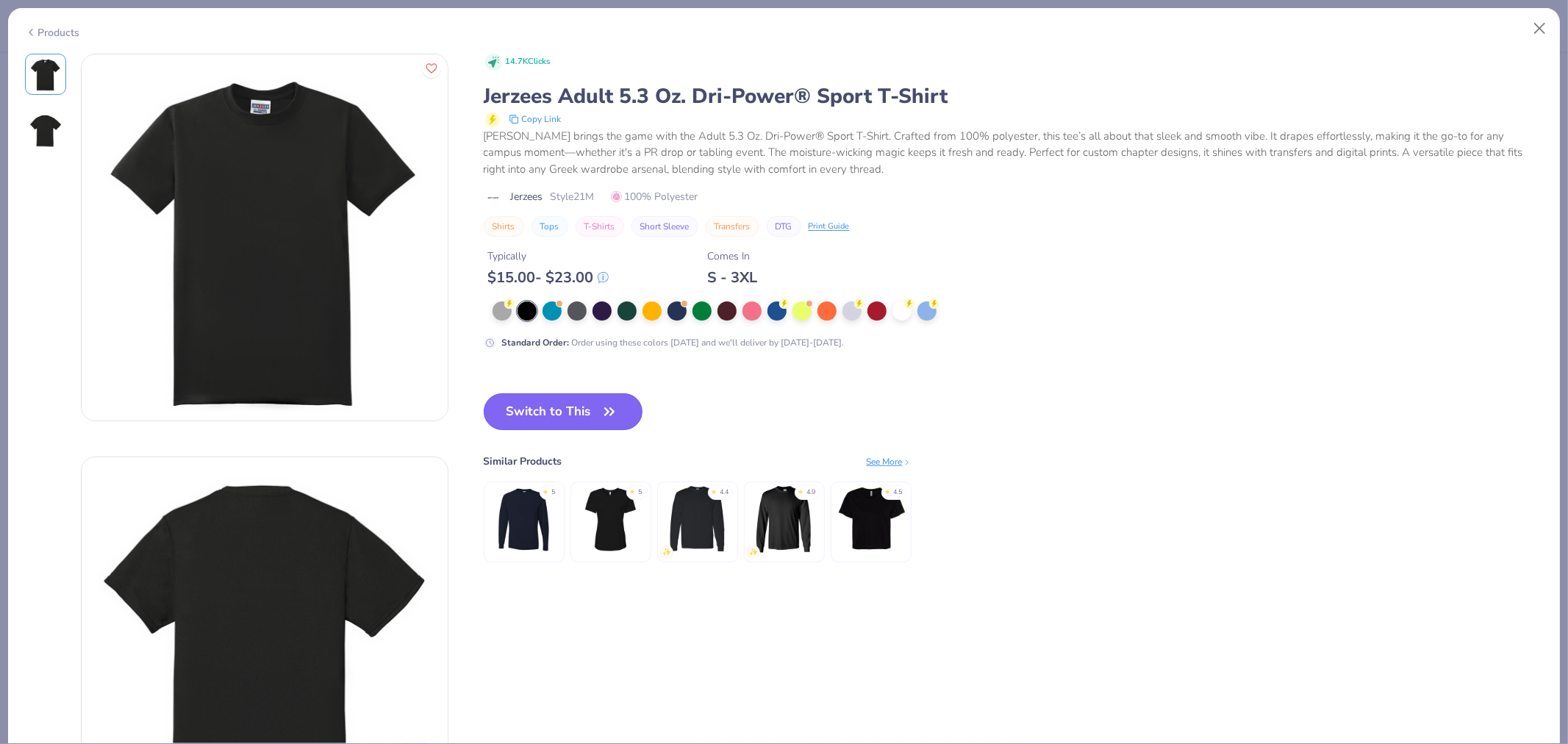
click at [564, 425] on button "Switch to This" at bounding box center [563, 411] width 160 height 37
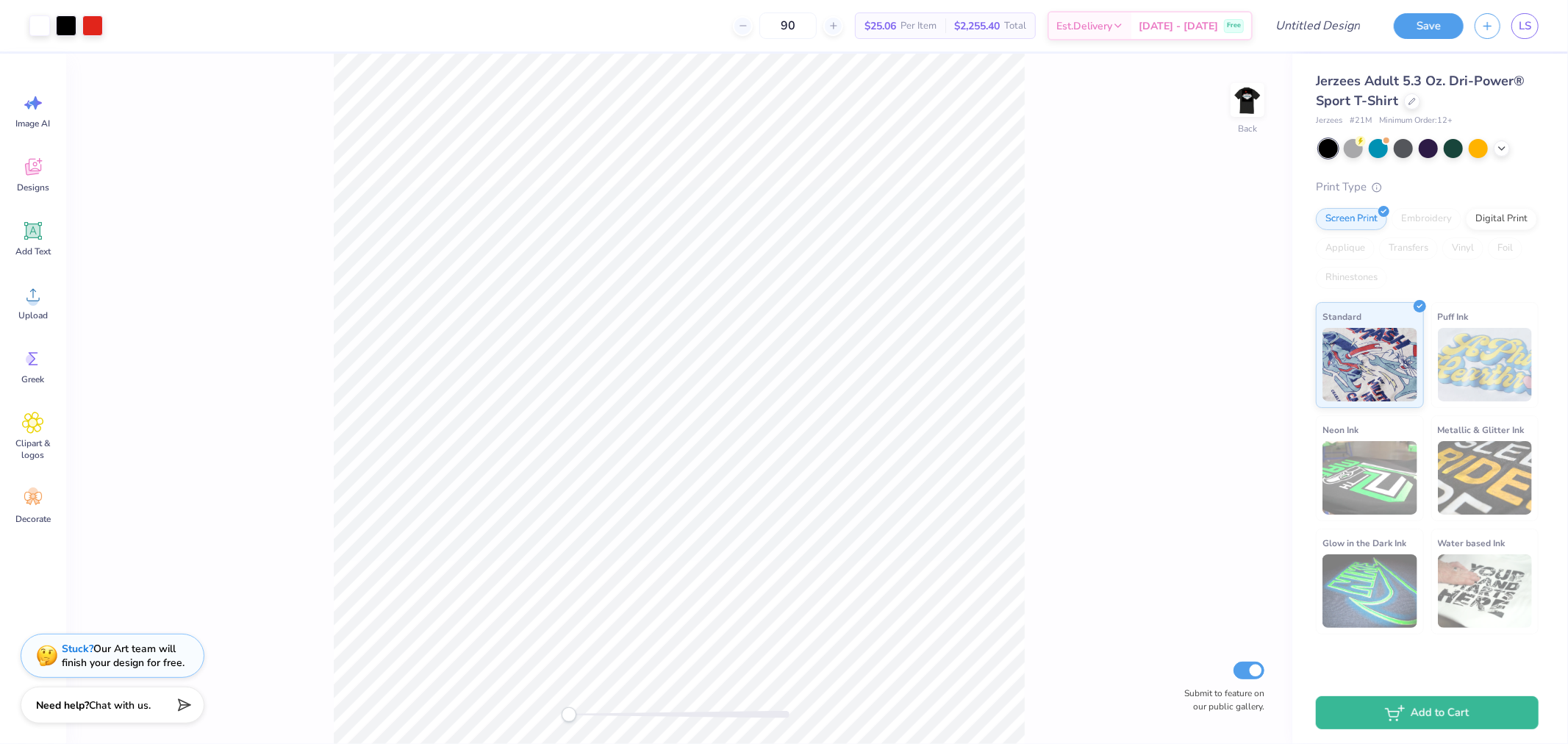
drag, startPoint x: 820, startPoint y: 19, endPoint x: 776, endPoint y: 28, distance: 44.9
click at [776, 28] on div "90" at bounding box center [788, 26] width 111 height 26
type input "30"
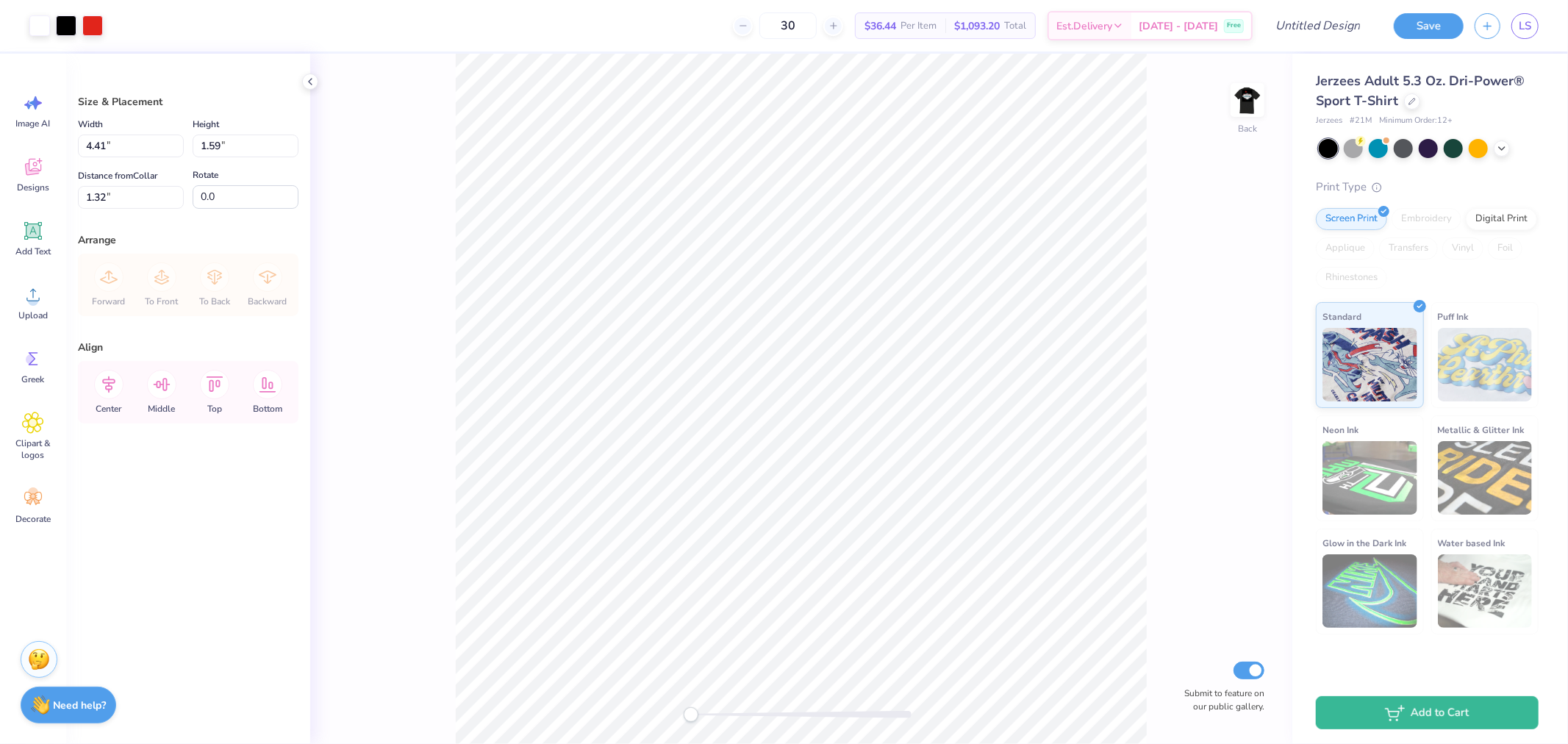
type input "3.00"
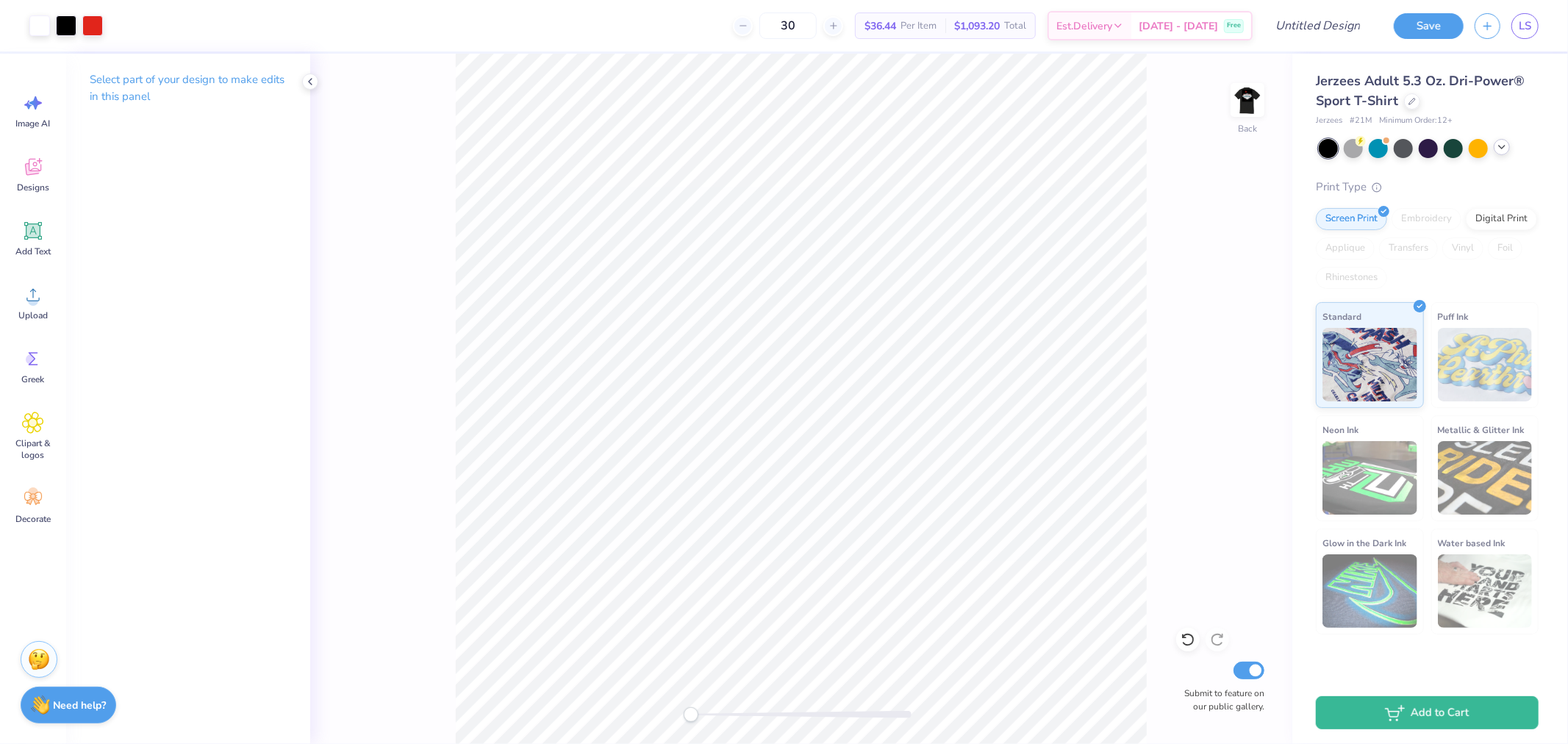
click at [1411, 150] on icon at bounding box center [1502, 146] width 12 height 12
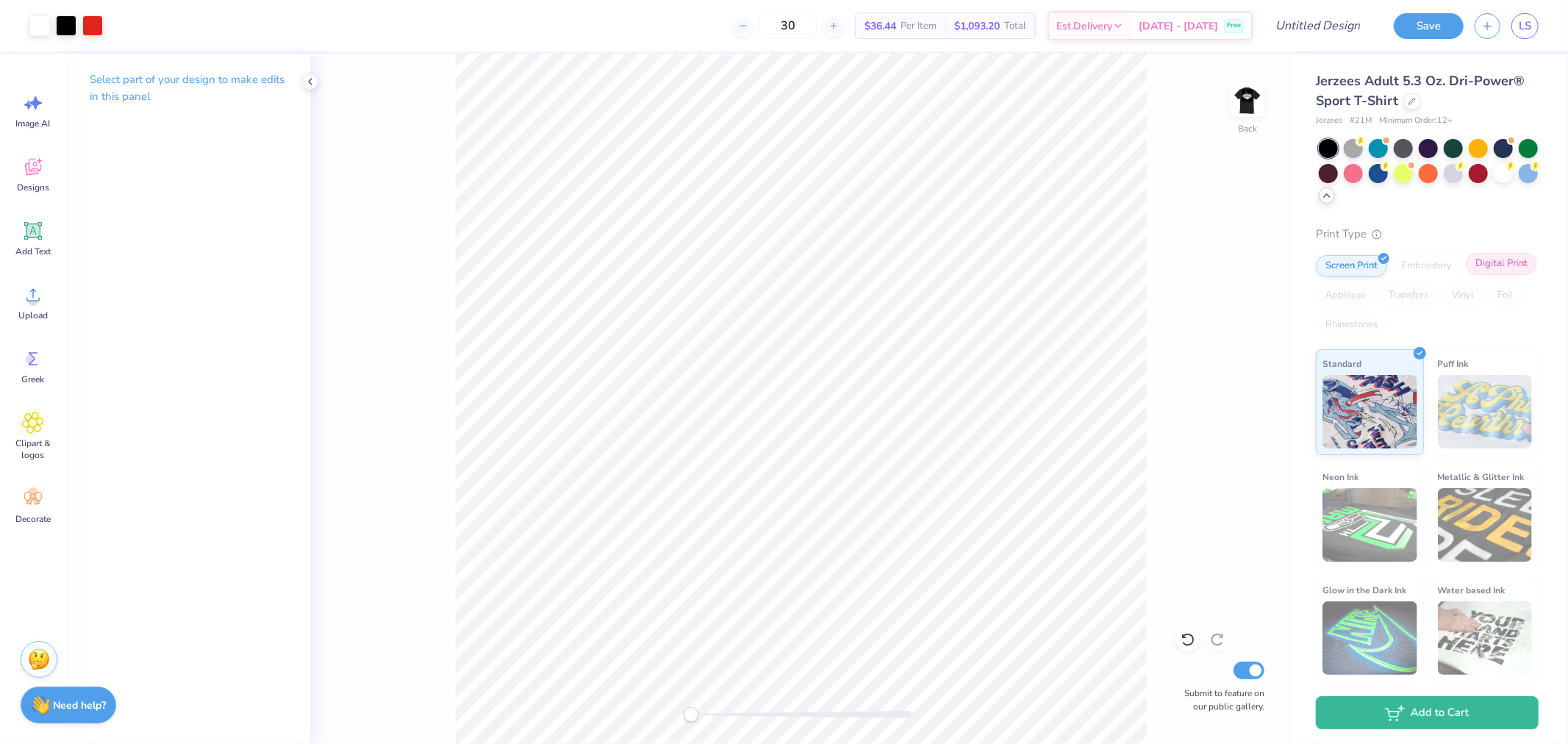
click at [1411, 265] on div "Digital Print" at bounding box center [1502, 264] width 72 height 22
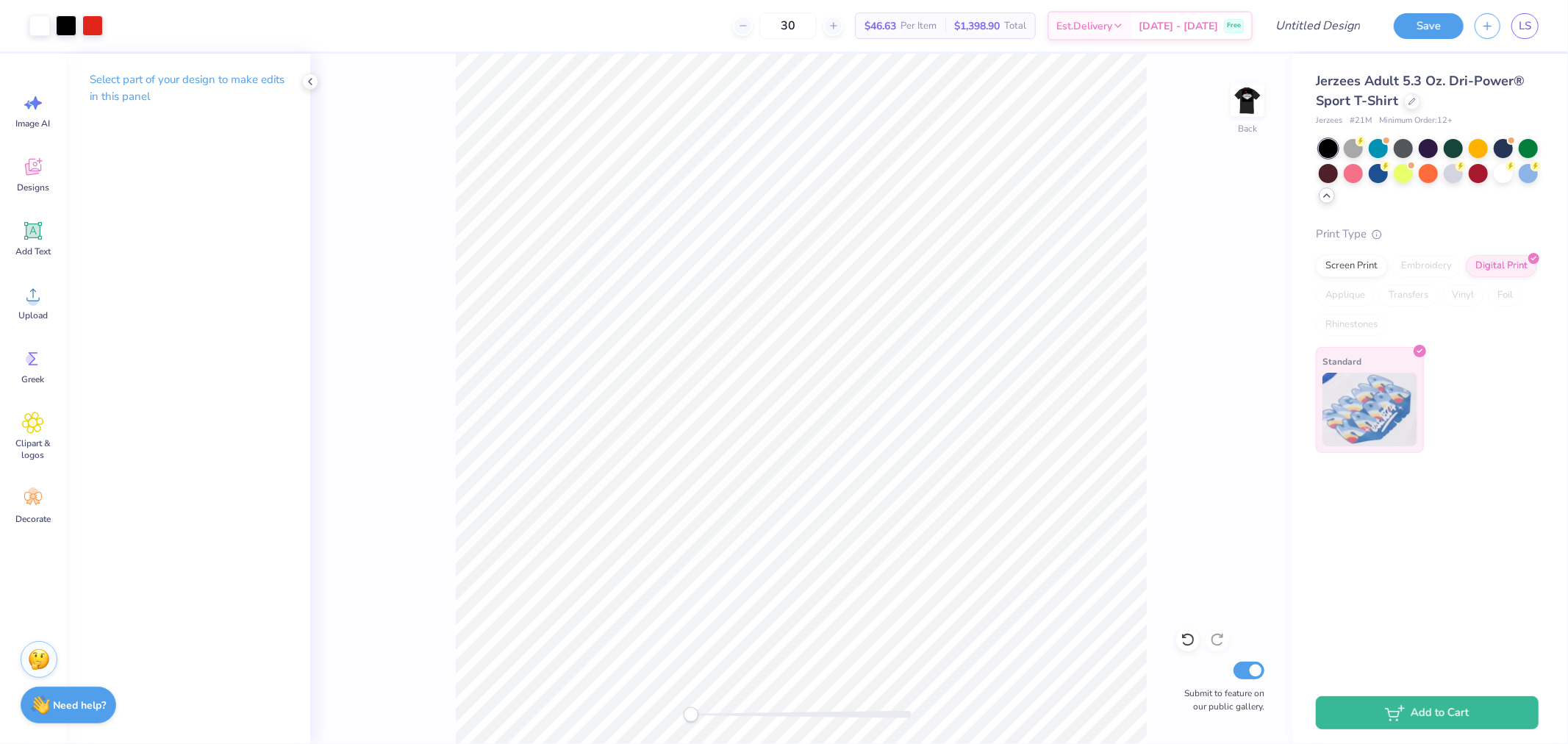
click at [1387, 407] on img at bounding box center [1370, 409] width 95 height 73
click at [1354, 268] on div "Screen Print" at bounding box center [1351, 264] width 72 height 22
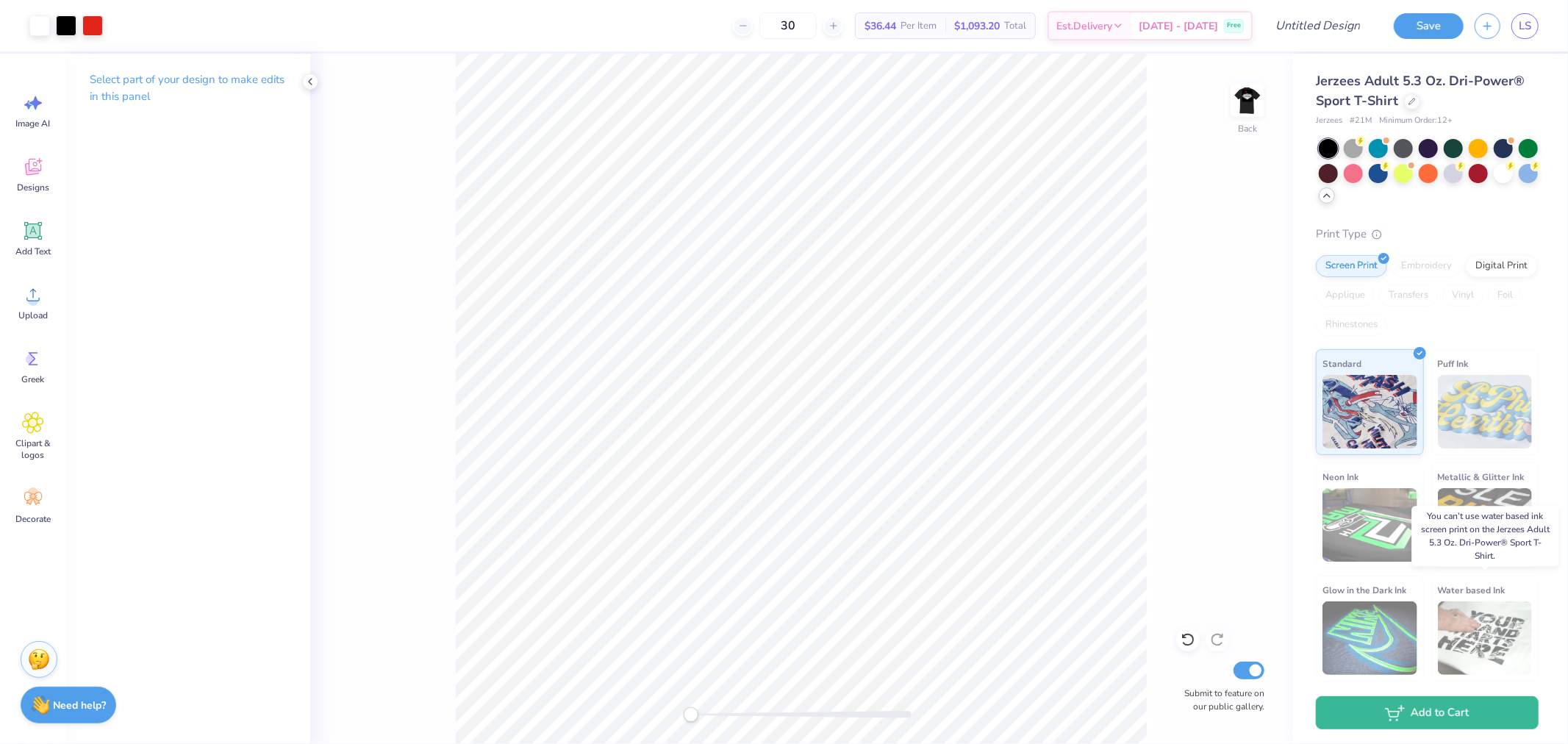
click at [1411, 638] on img at bounding box center [1485, 638] width 95 height 73
click at [1410, 100] on icon at bounding box center [1411, 100] width 7 height 7
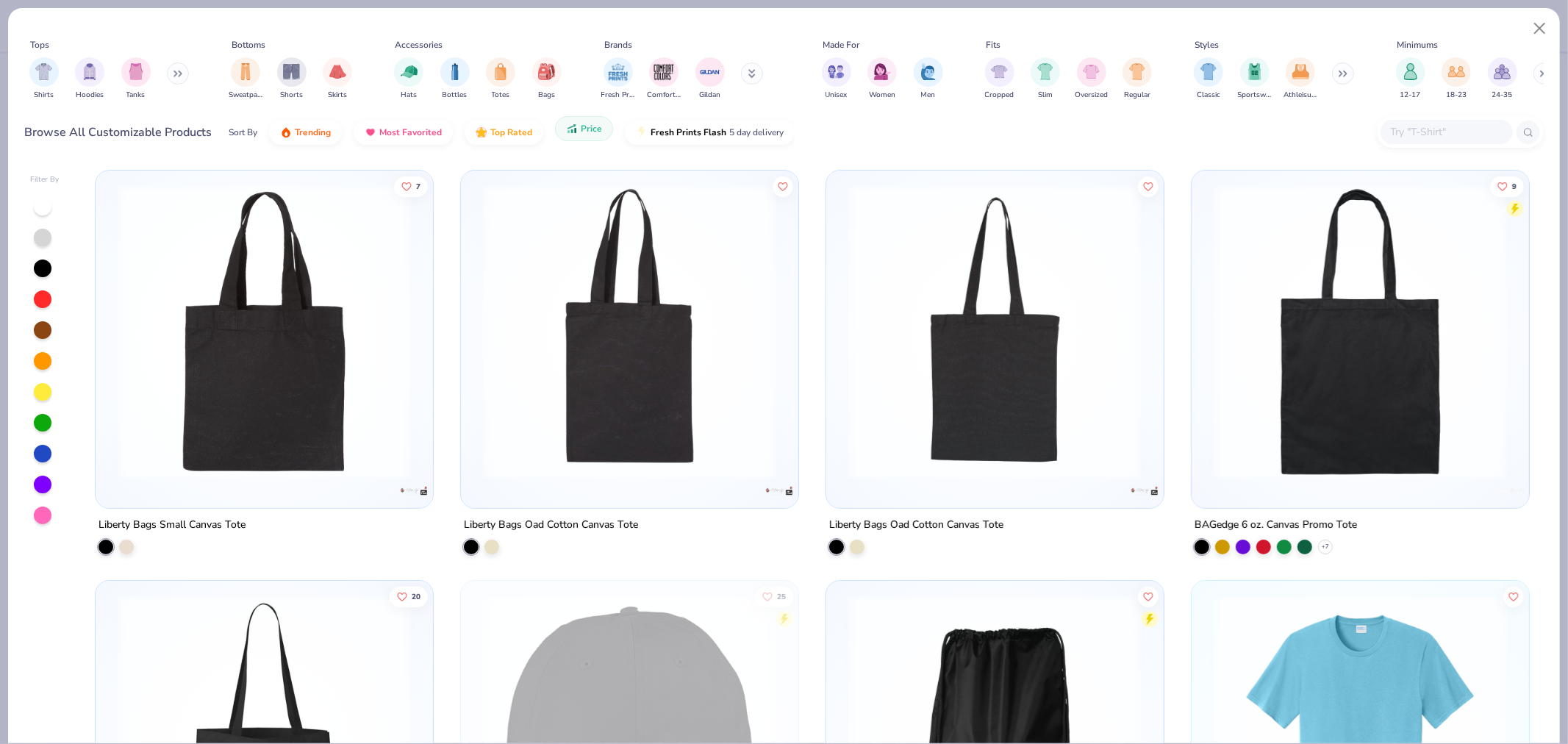
click at [599, 130] on span "Price" at bounding box center [591, 129] width 21 height 12
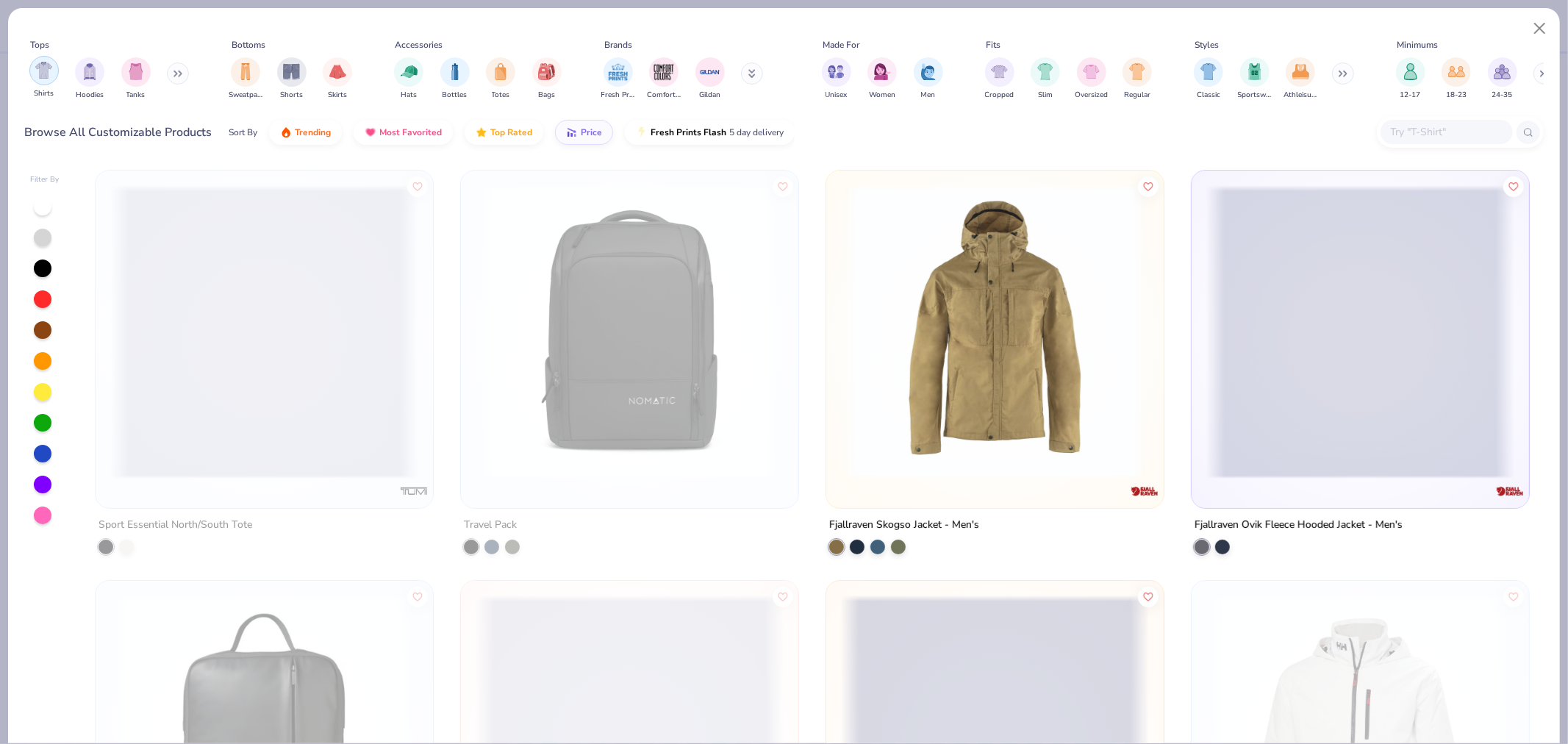
click at [37, 71] on img "filter for Shirts" at bounding box center [44, 70] width 17 height 17
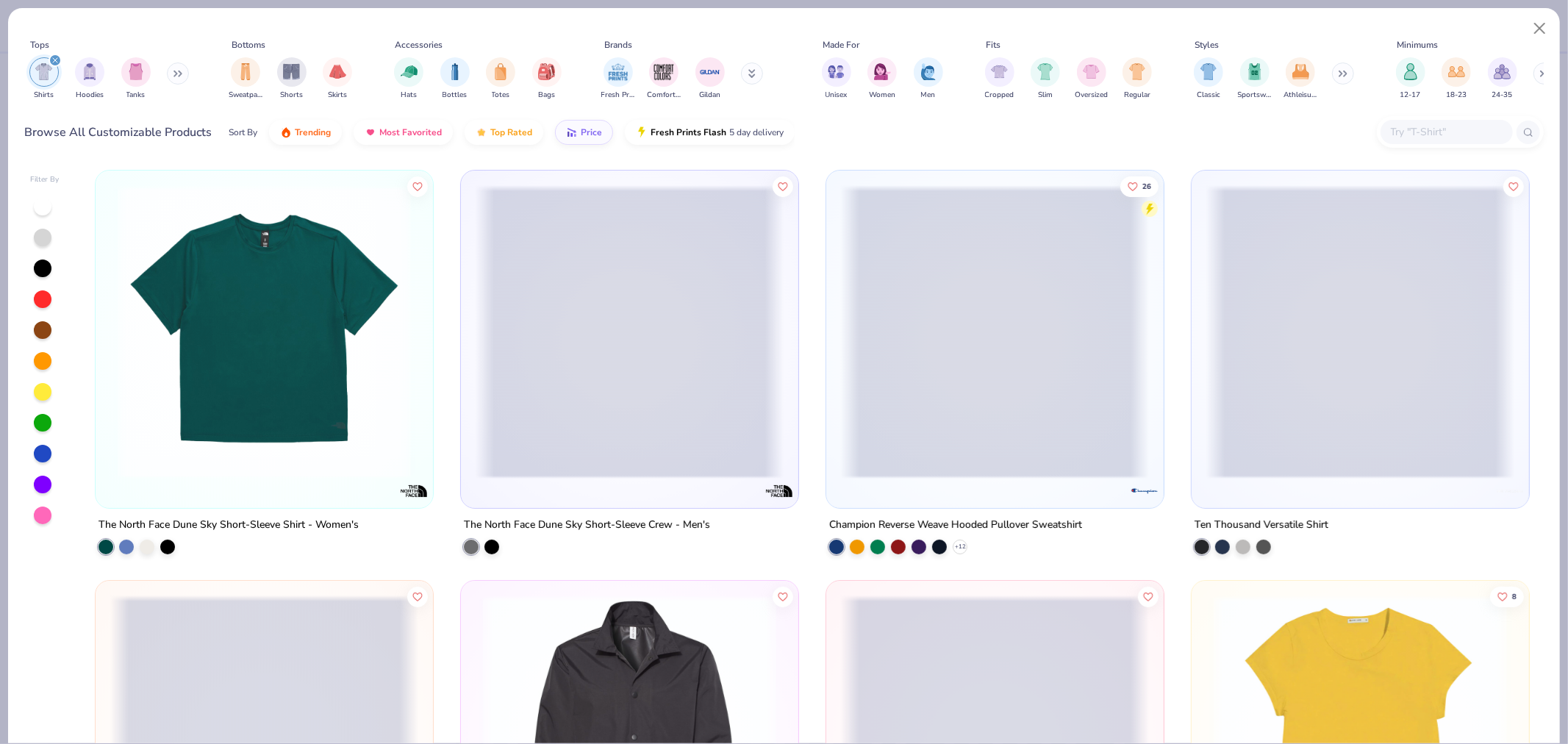
click at [41, 269] on div at bounding box center [42, 268] width 18 height 18
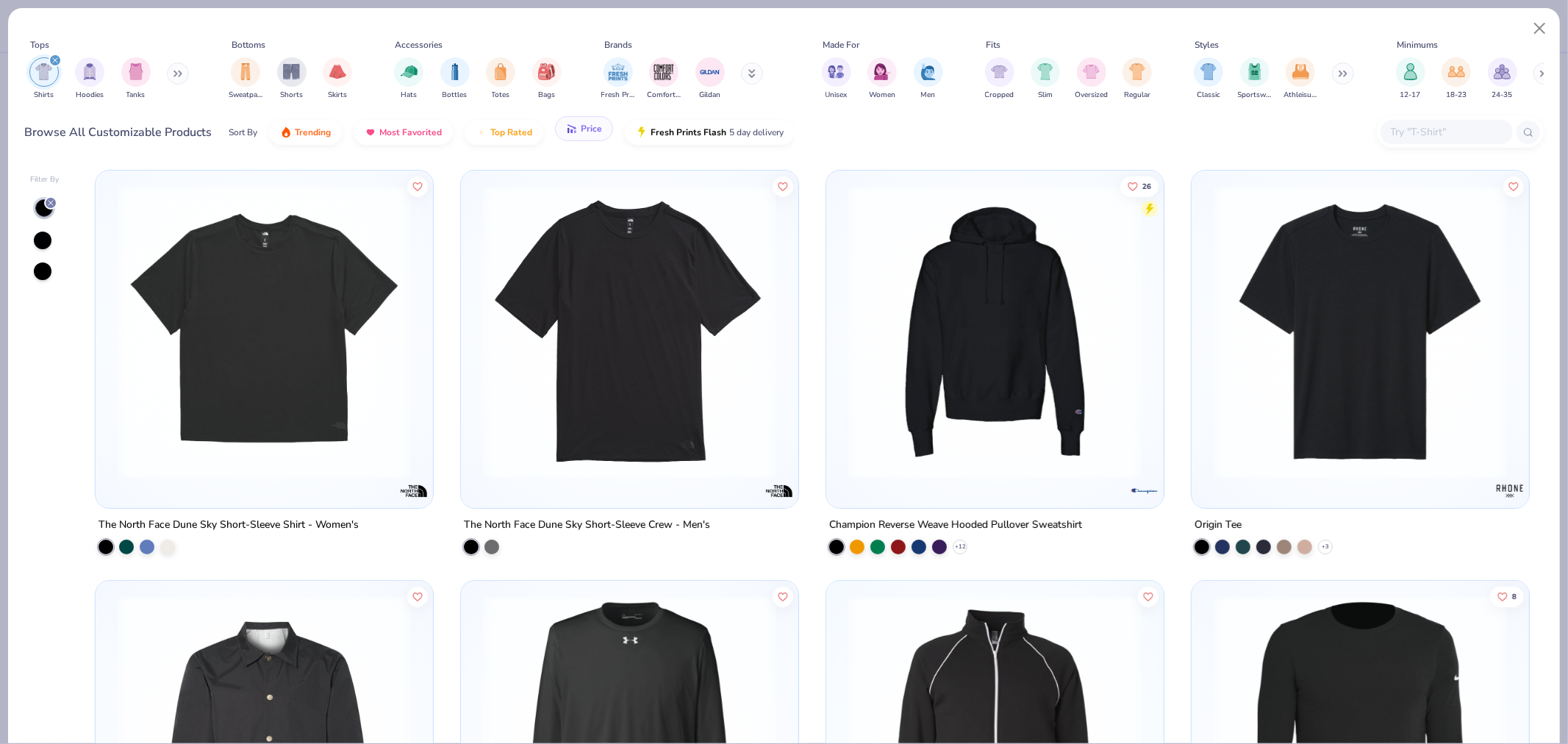
click at [584, 131] on span "Price" at bounding box center [591, 129] width 21 height 12
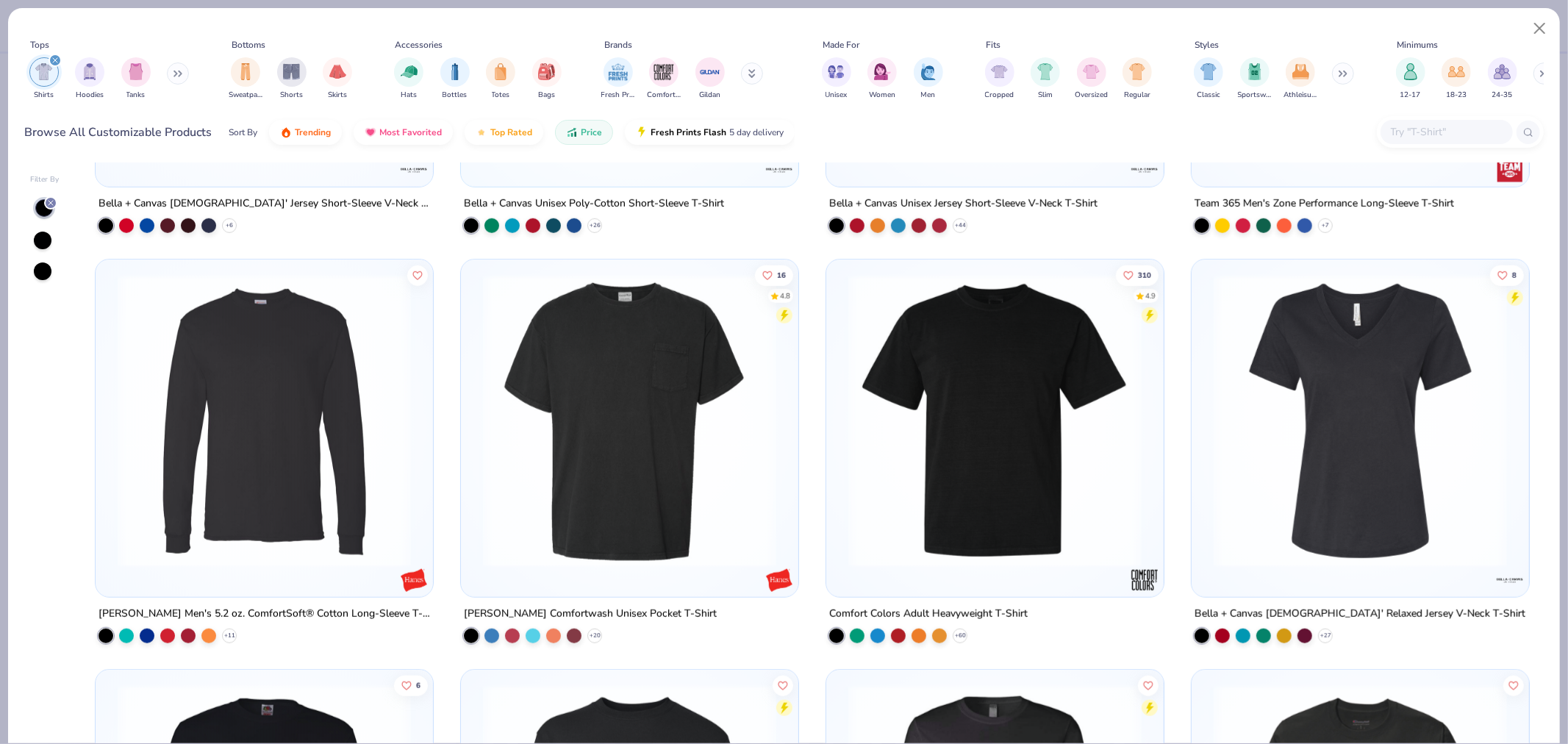
scroll to position [5718, 0]
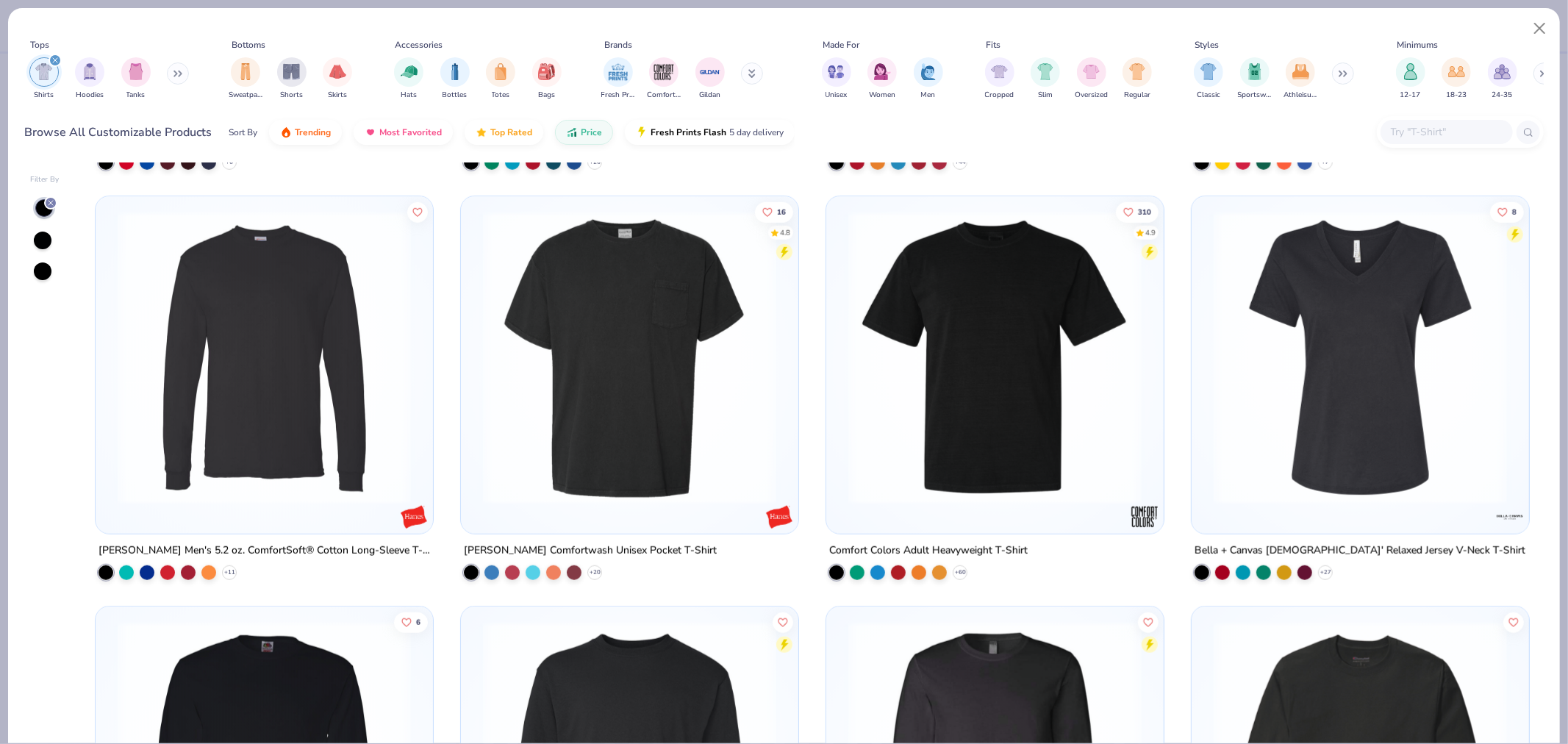
click at [238, 134] on div "Sort By" at bounding box center [243, 132] width 29 height 13
click at [973, 443] on img at bounding box center [995, 358] width 308 height 294
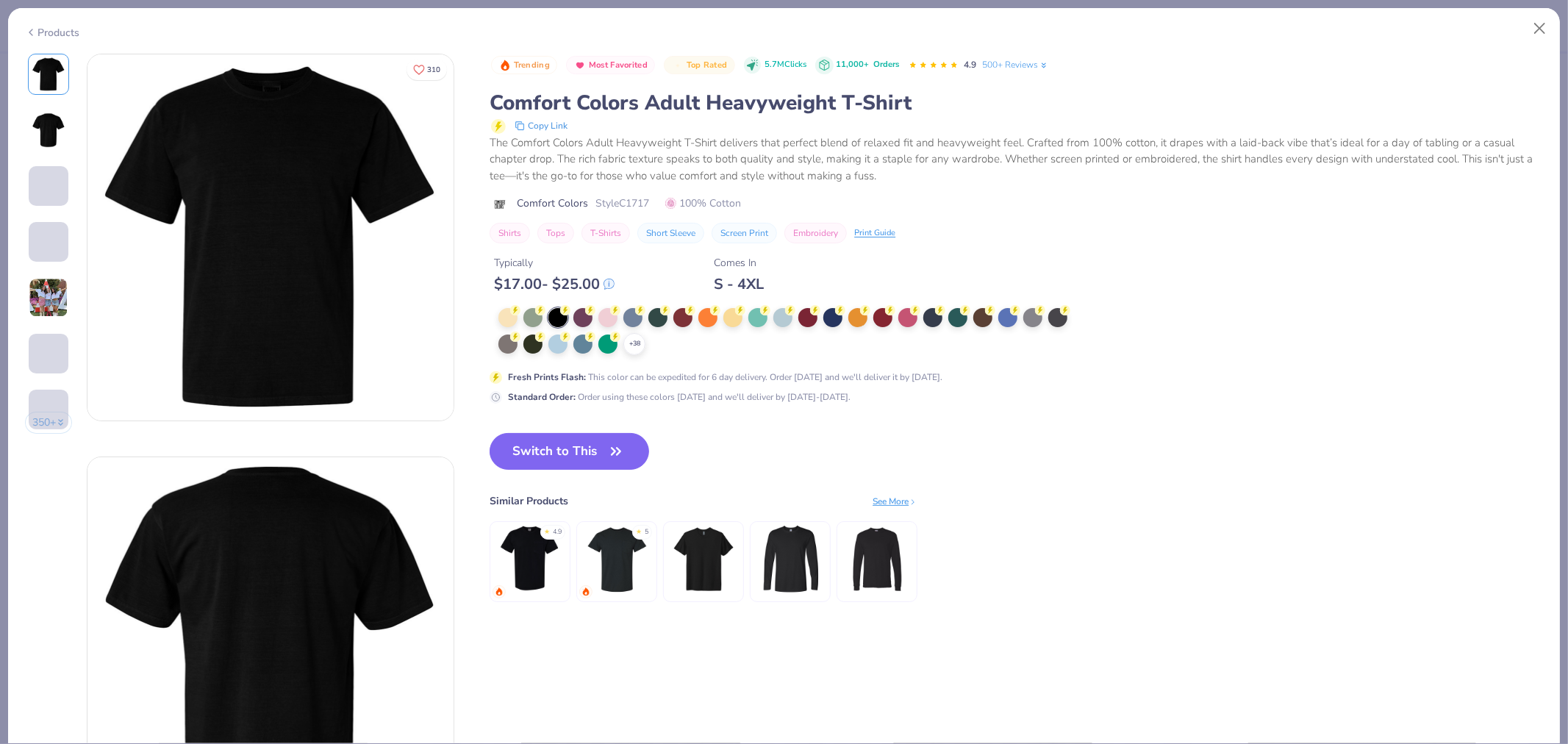
click at [611, 283] on icon at bounding box center [609, 284] width 9 height 9
click at [614, 287] on icon at bounding box center [609, 284] width 9 height 9
click at [1066, 496] on div "Trending Most Favorited Top Rated 5.7M Clicks 11,000+ Orders 4.9 500+ Reviews C…" at bounding box center [1017, 343] width 1053 height 579
click at [535, 566] on img at bounding box center [530, 559] width 70 height 70
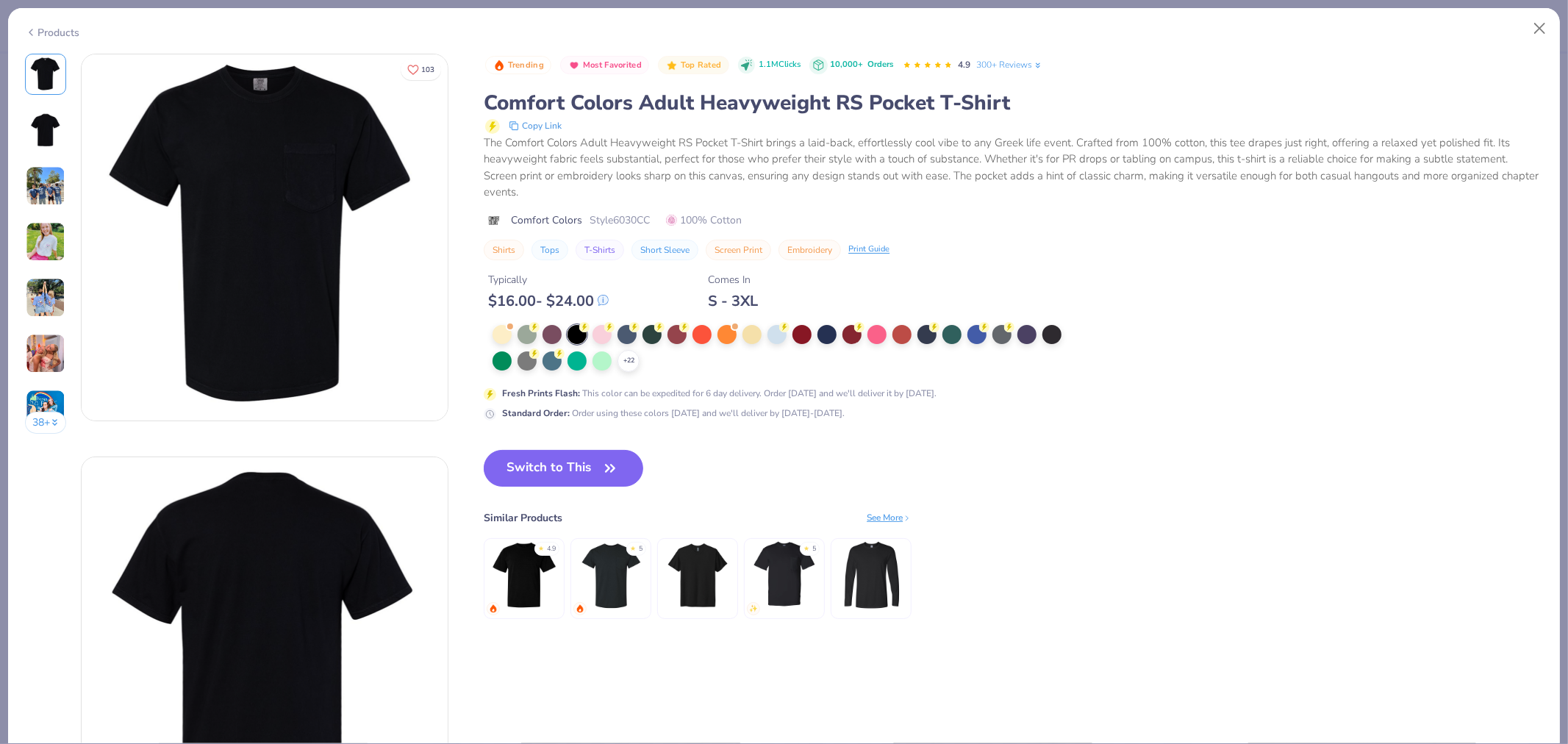
click at [520, 571] on img at bounding box center [525, 576] width 70 height 70
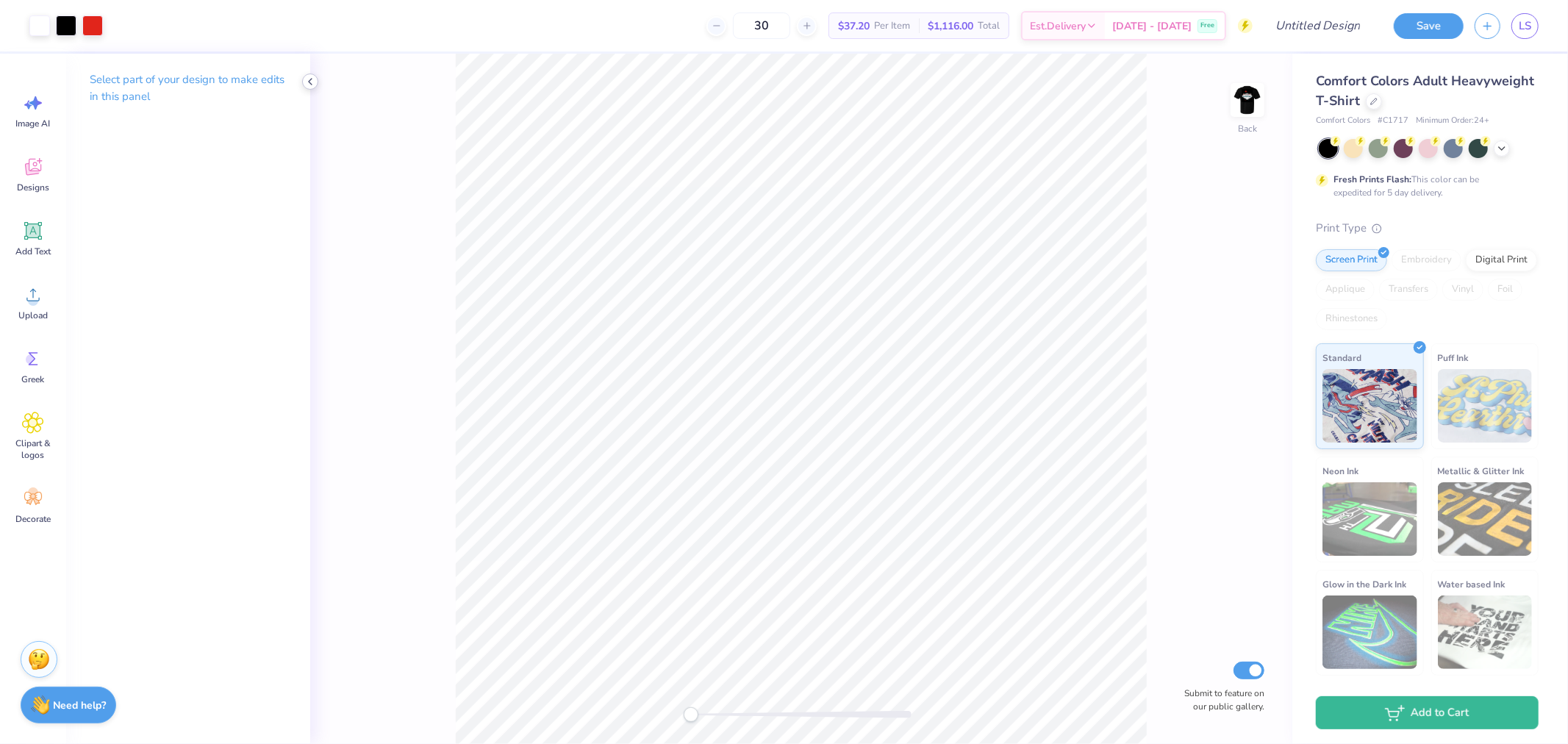
click at [314, 82] on icon at bounding box center [310, 81] width 12 height 12
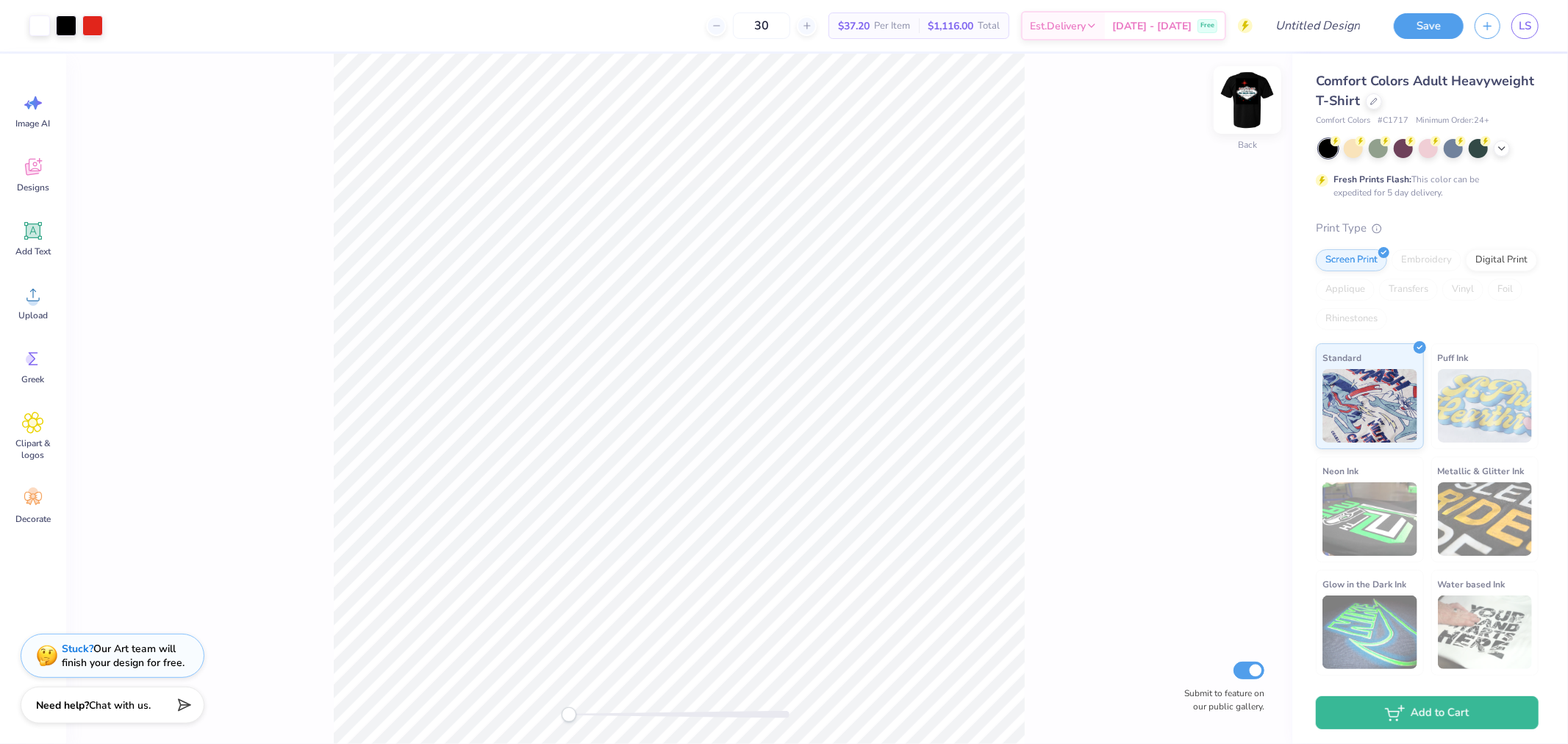
click at [1254, 120] on div at bounding box center [1247, 100] width 68 height 68
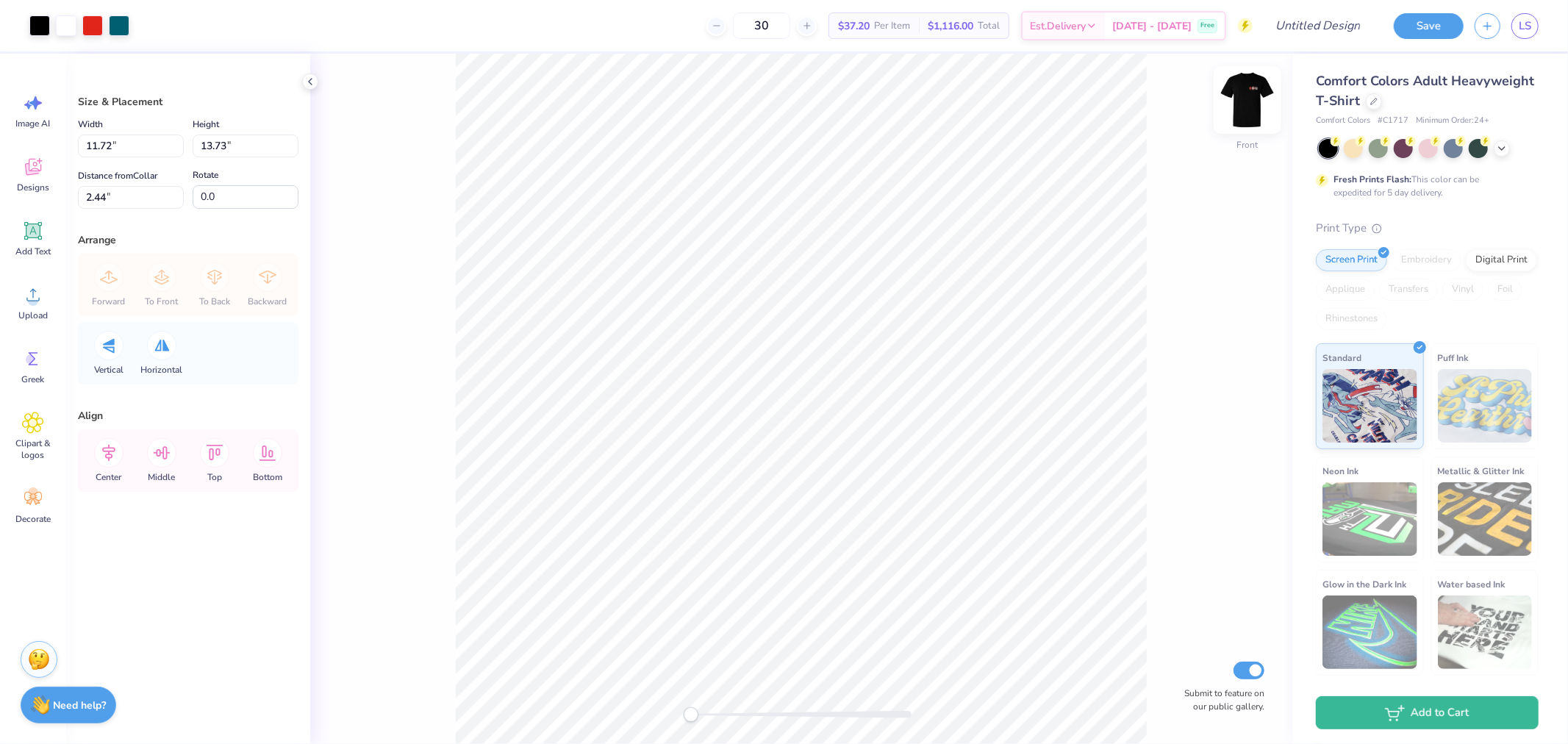
click at [1244, 97] on img at bounding box center [1248, 100] width 59 height 59
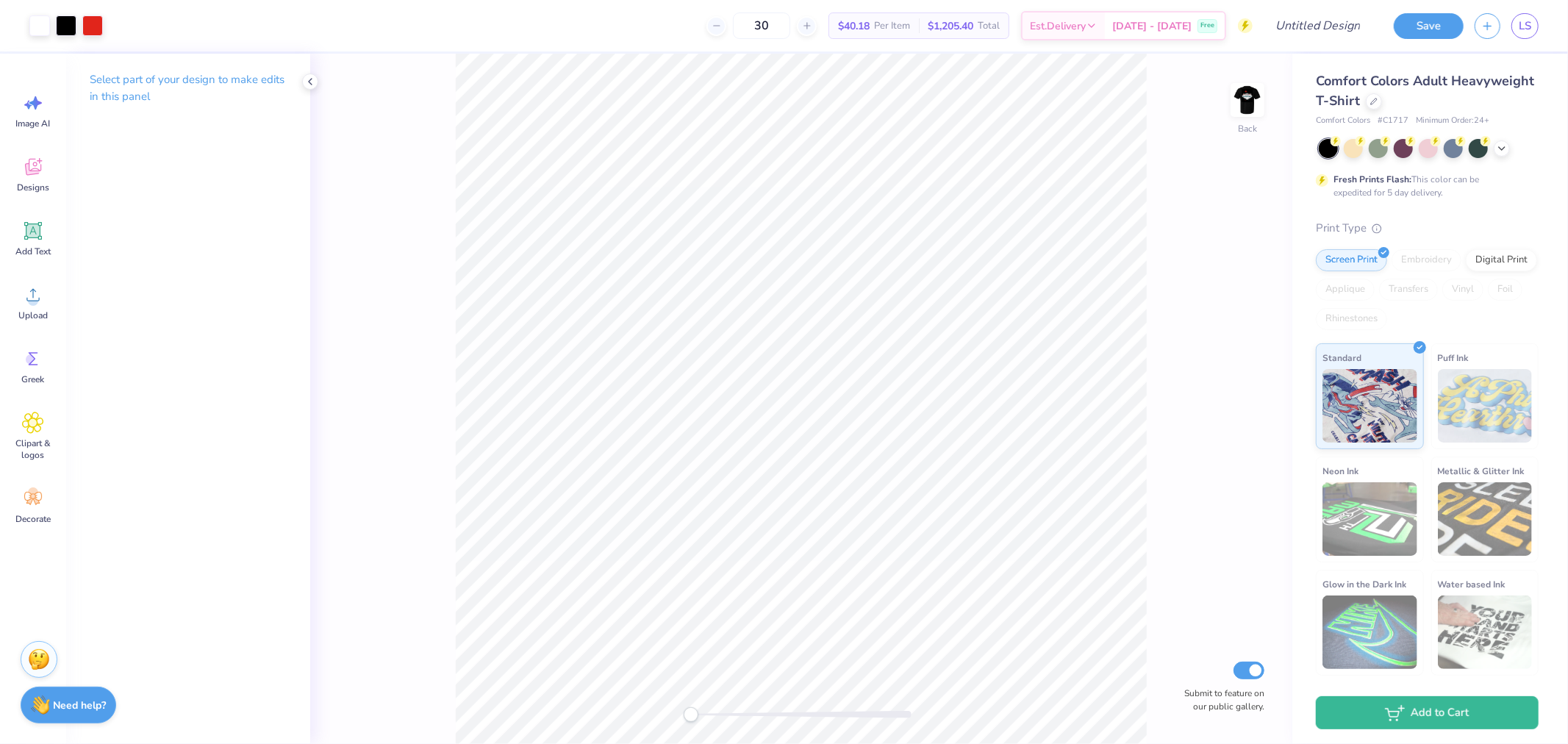
click at [1244, 97] on img at bounding box center [1248, 100] width 30 height 30
drag, startPoint x: 785, startPoint y: 23, endPoint x: 746, endPoint y: 23, distance: 39.0
click at [746, 23] on div "30" at bounding box center [762, 26] width 111 height 26
click at [1154, 194] on div "Front Submit to feature on our public gallery." at bounding box center [801, 399] width 982 height 690
drag, startPoint x: 768, startPoint y: 19, endPoint x: 668, endPoint y: 23, distance: 100.1
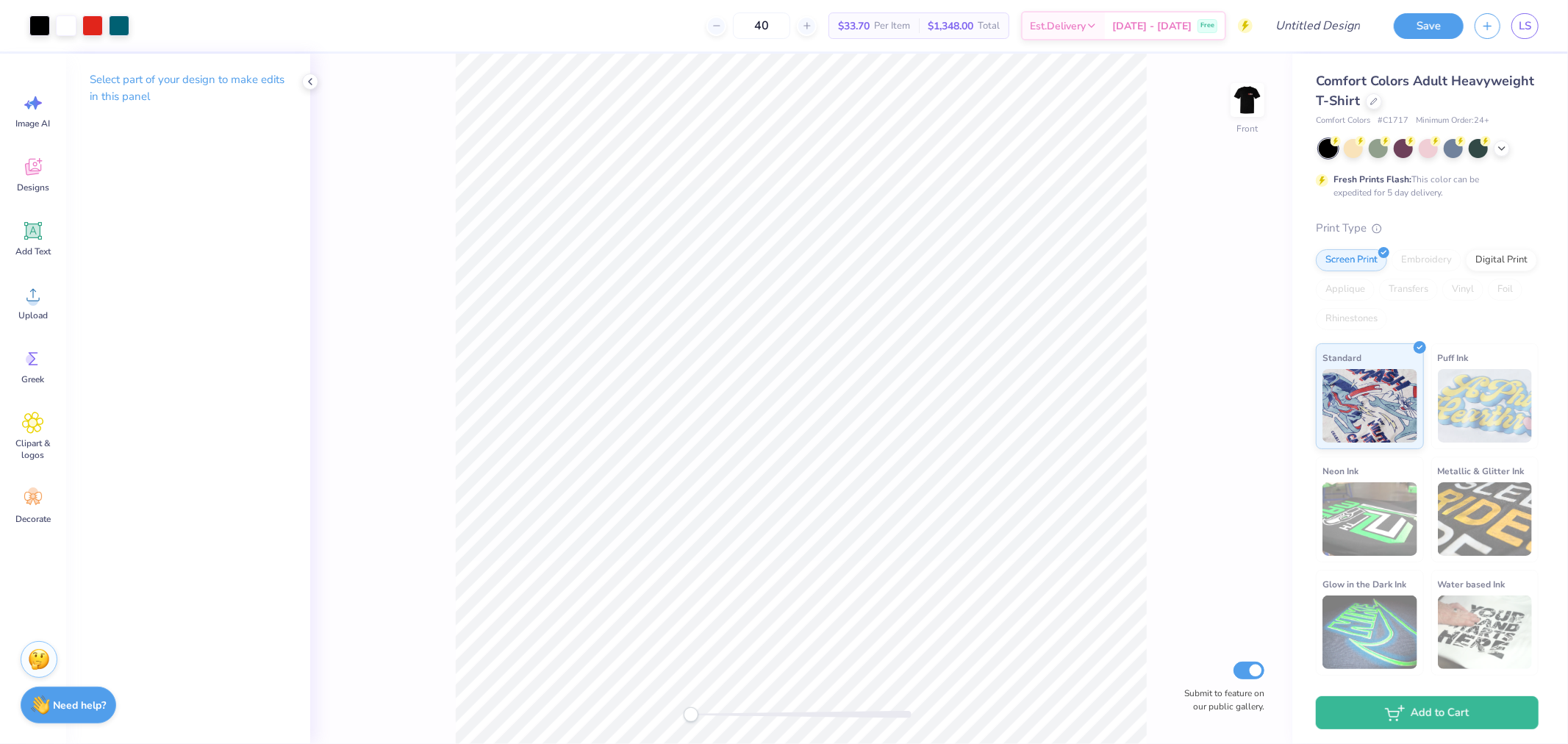
click at [708, 26] on div "40 $33.70 Per Item $1,348.00 Total Est. Delivery [DATE] - [DATE] Free" at bounding box center [696, 26] width 1112 height 51
click at [1191, 200] on div "Front Submit to feature on our public gallery." at bounding box center [801, 399] width 982 height 690
click at [1379, 99] on div at bounding box center [1374, 100] width 16 height 16
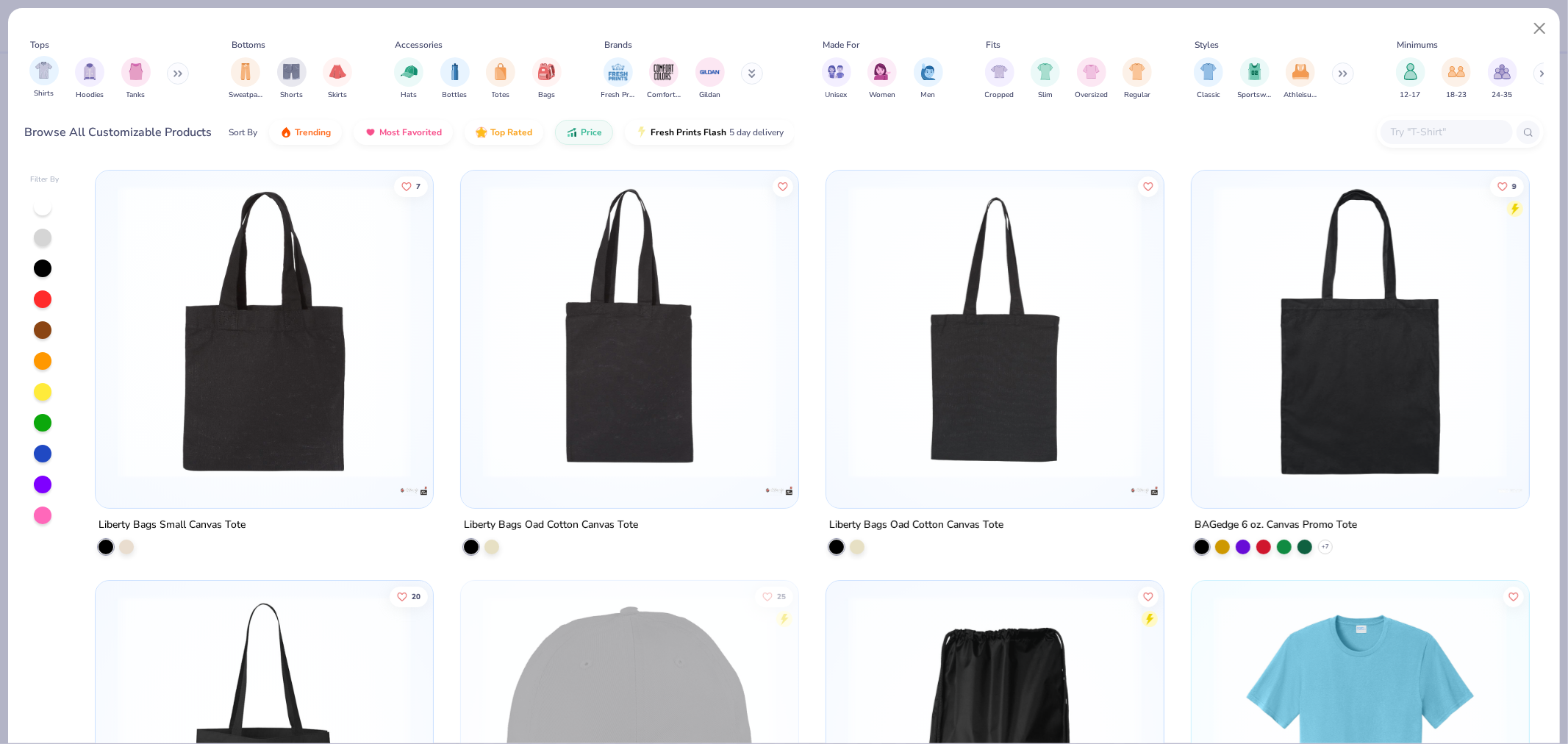
click at [52, 85] on div "Shirts" at bounding box center [44, 78] width 30 height 44
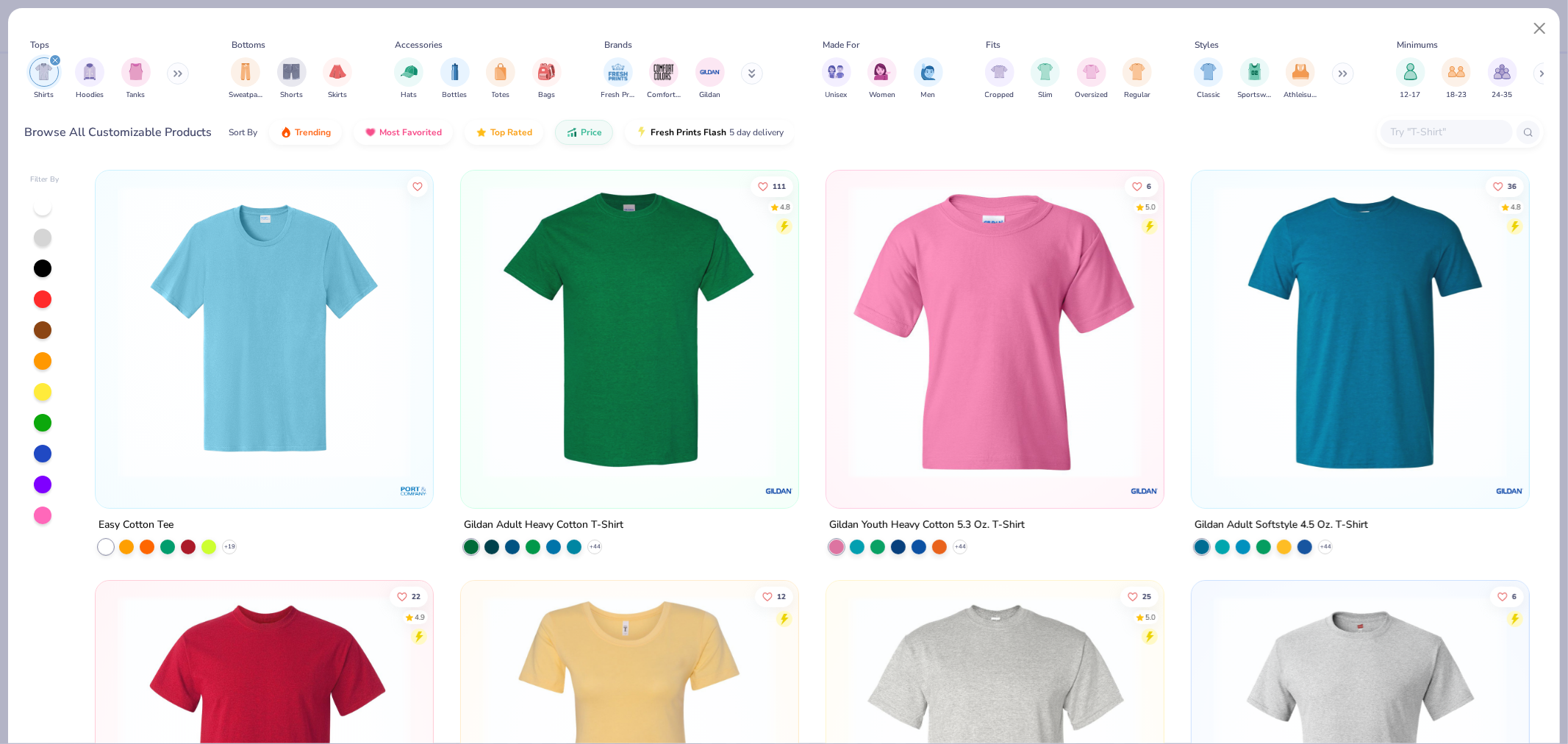
click at [42, 262] on div at bounding box center [42, 268] width 18 height 18
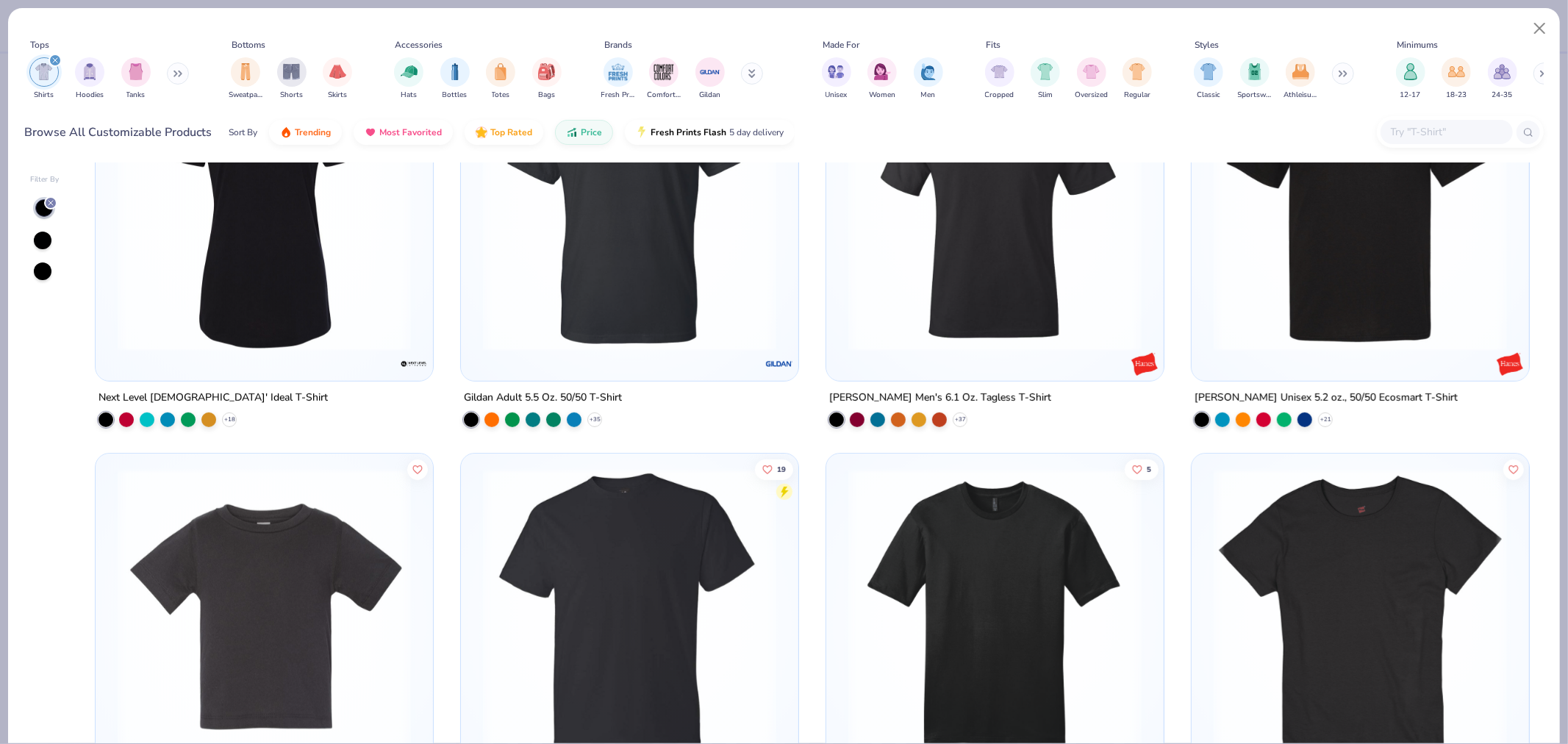
scroll to position [735, 0]
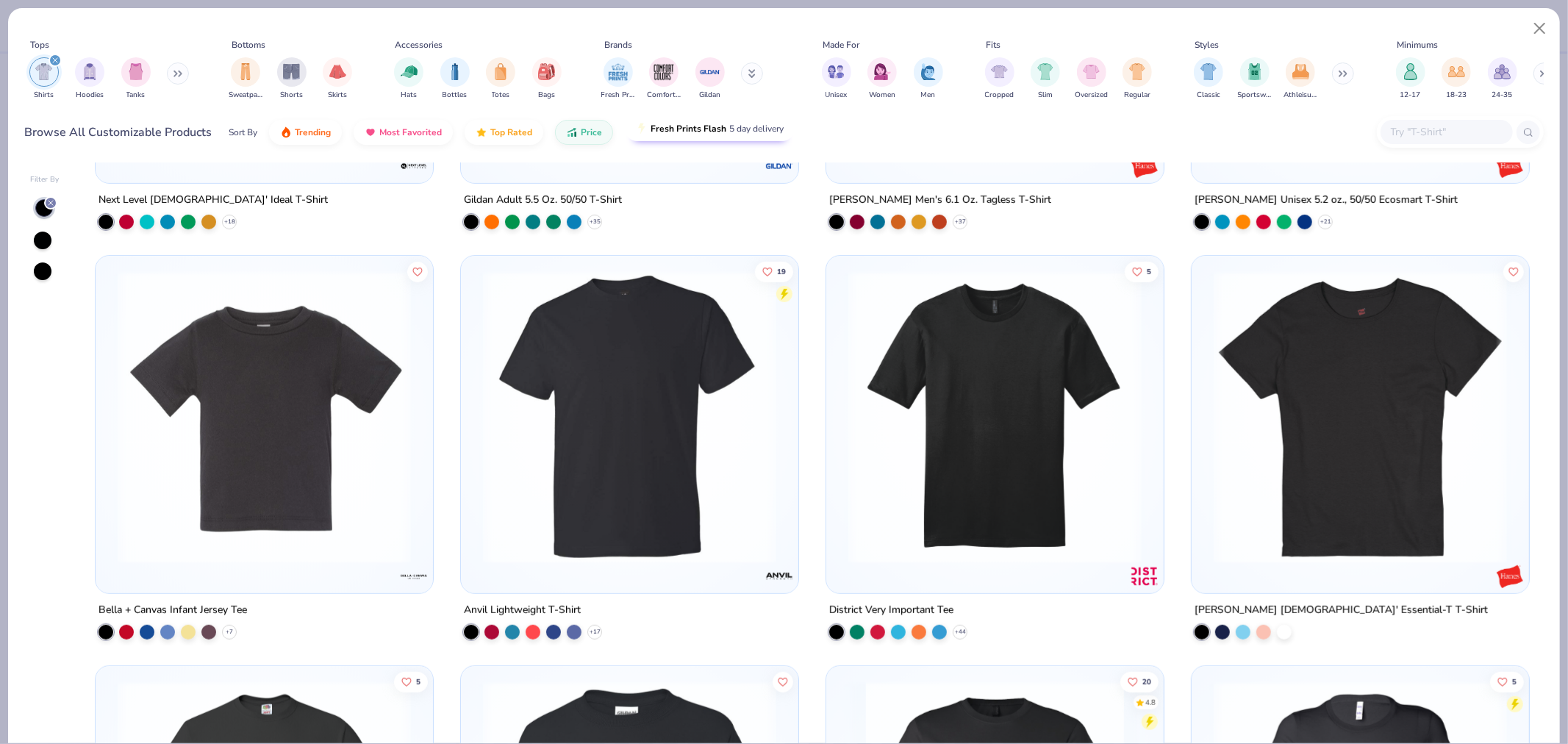
click at [726, 143] on div "Sort By Trending Most Favorited Top Rated Price Fresh Prints Flash 5 day delive…" at bounding box center [512, 132] width 566 height 41
click at [722, 129] on button "Fresh Prints Flash 5 day delivery" at bounding box center [710, 129] width 170 height 25
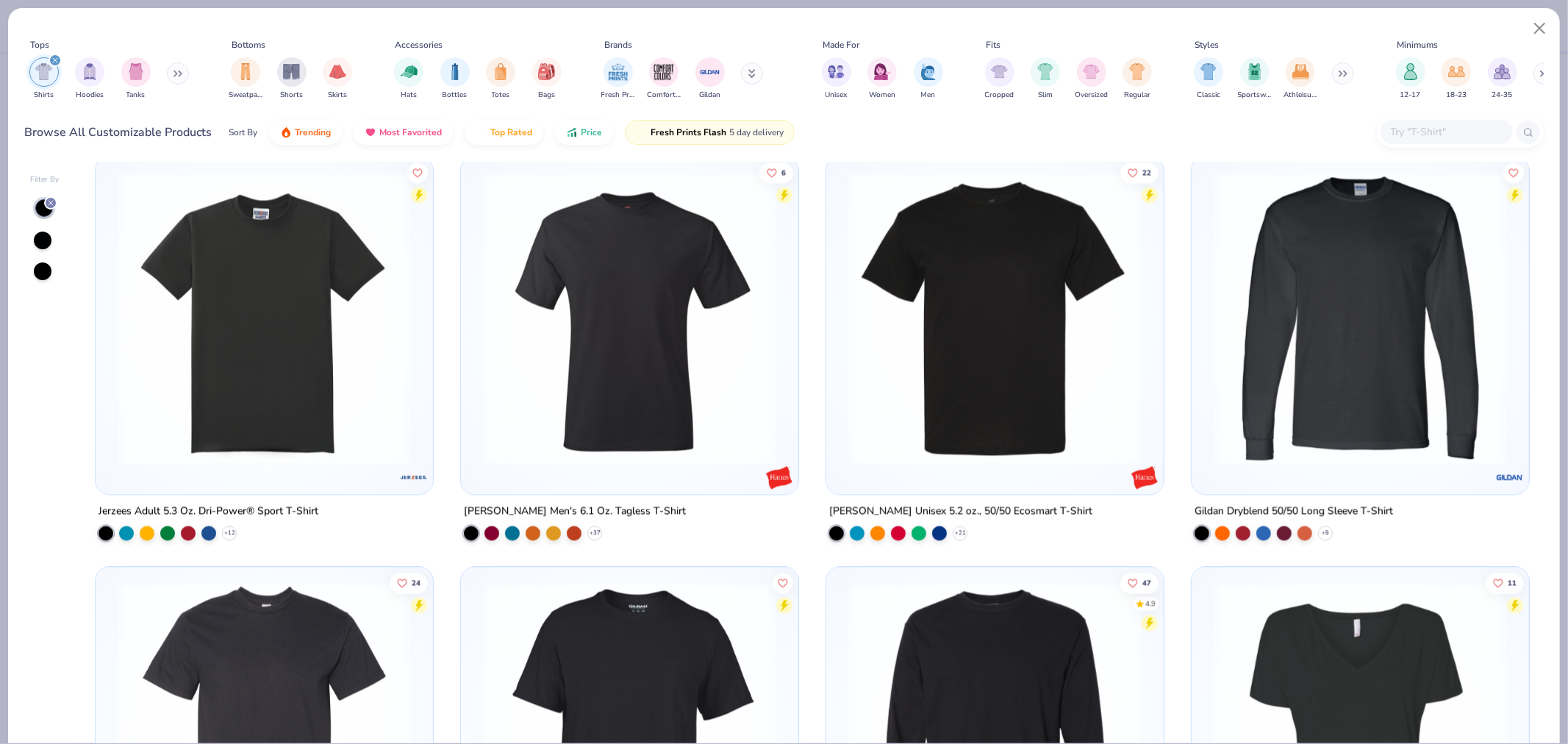
scroll to position [2474, 0]
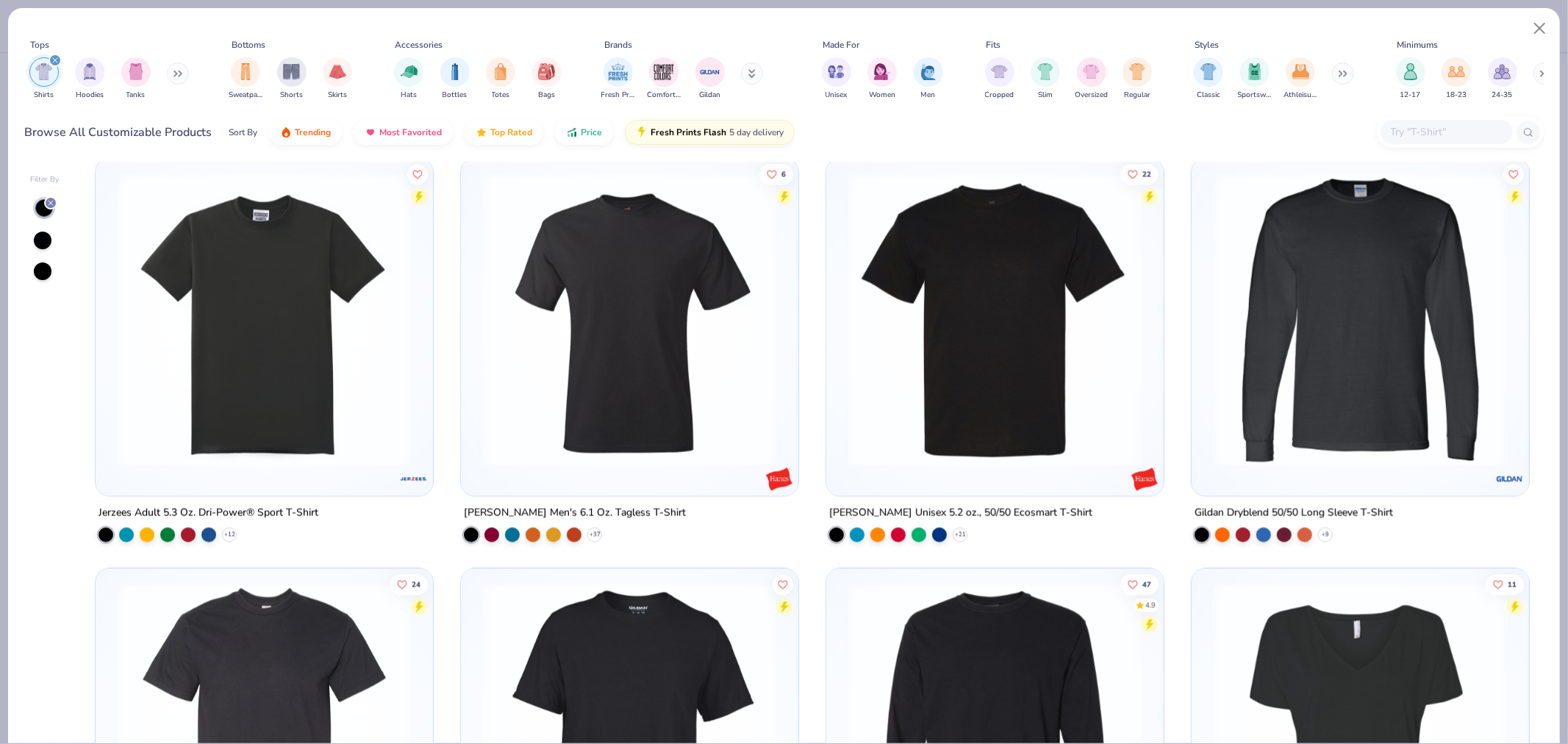
click at [265, 415] on img at bounding box center [264, 320] width 308 height 294
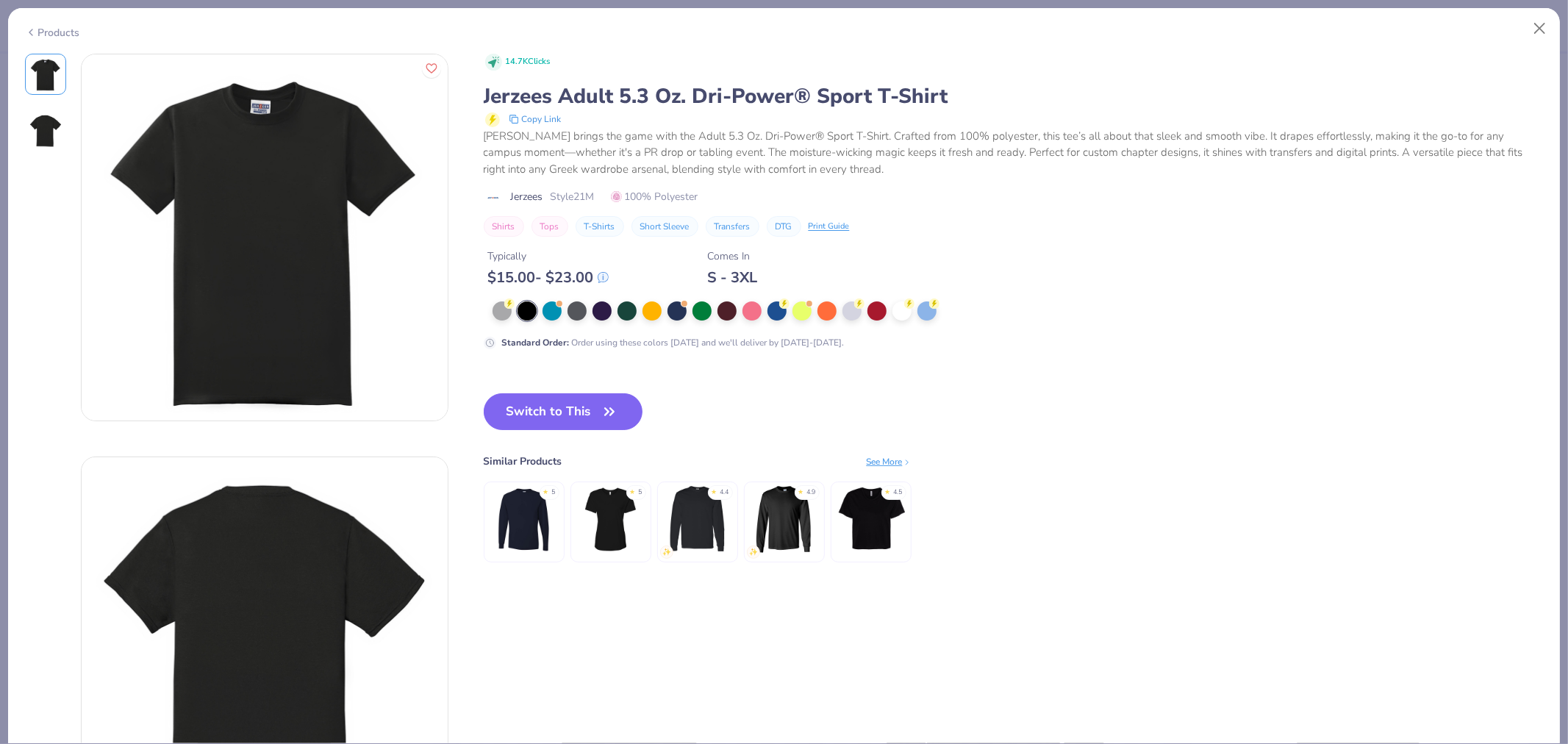
click at [43, 25] on div "Products" at bounding box center [52, 33] width 55 height 16
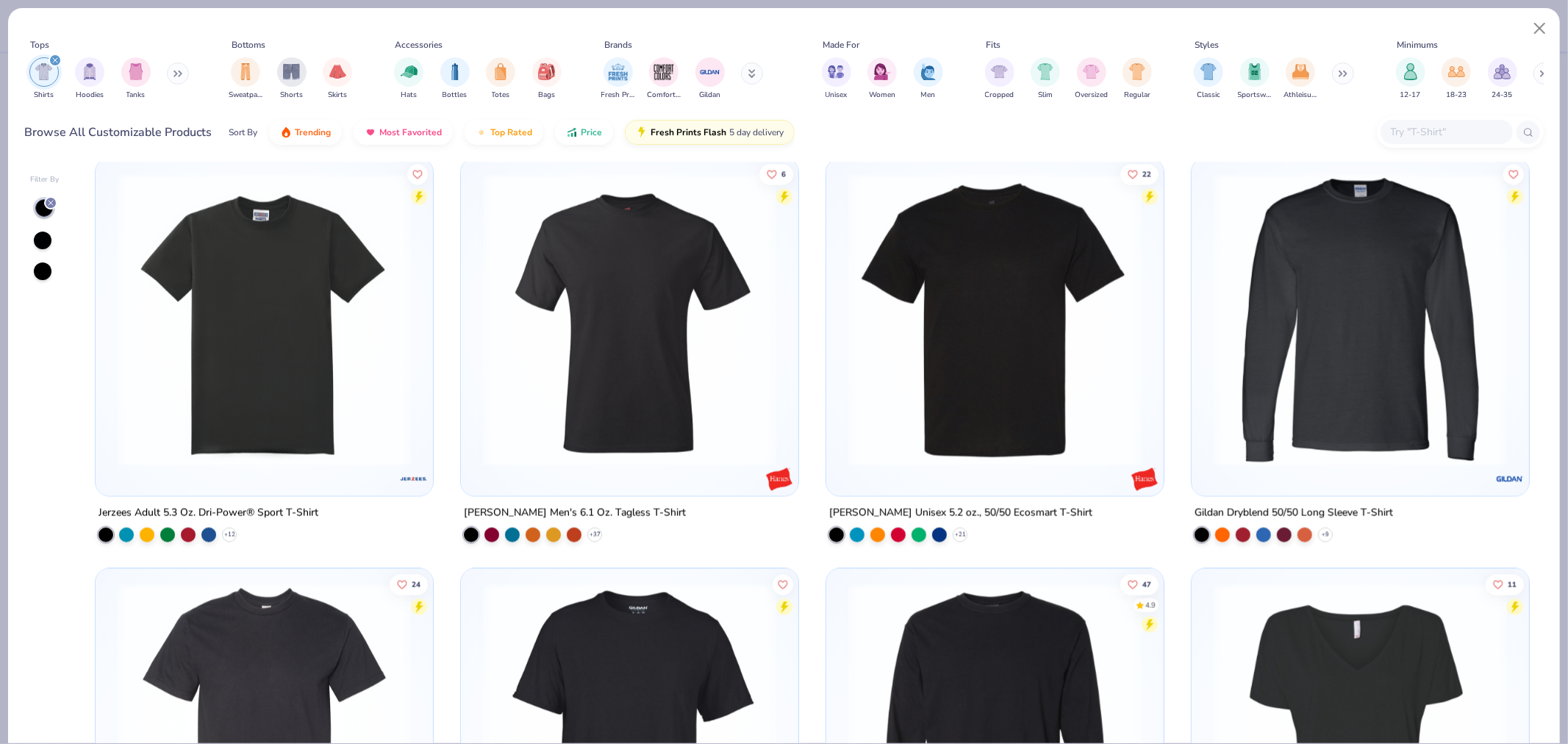
scroll to position [1983, 0]
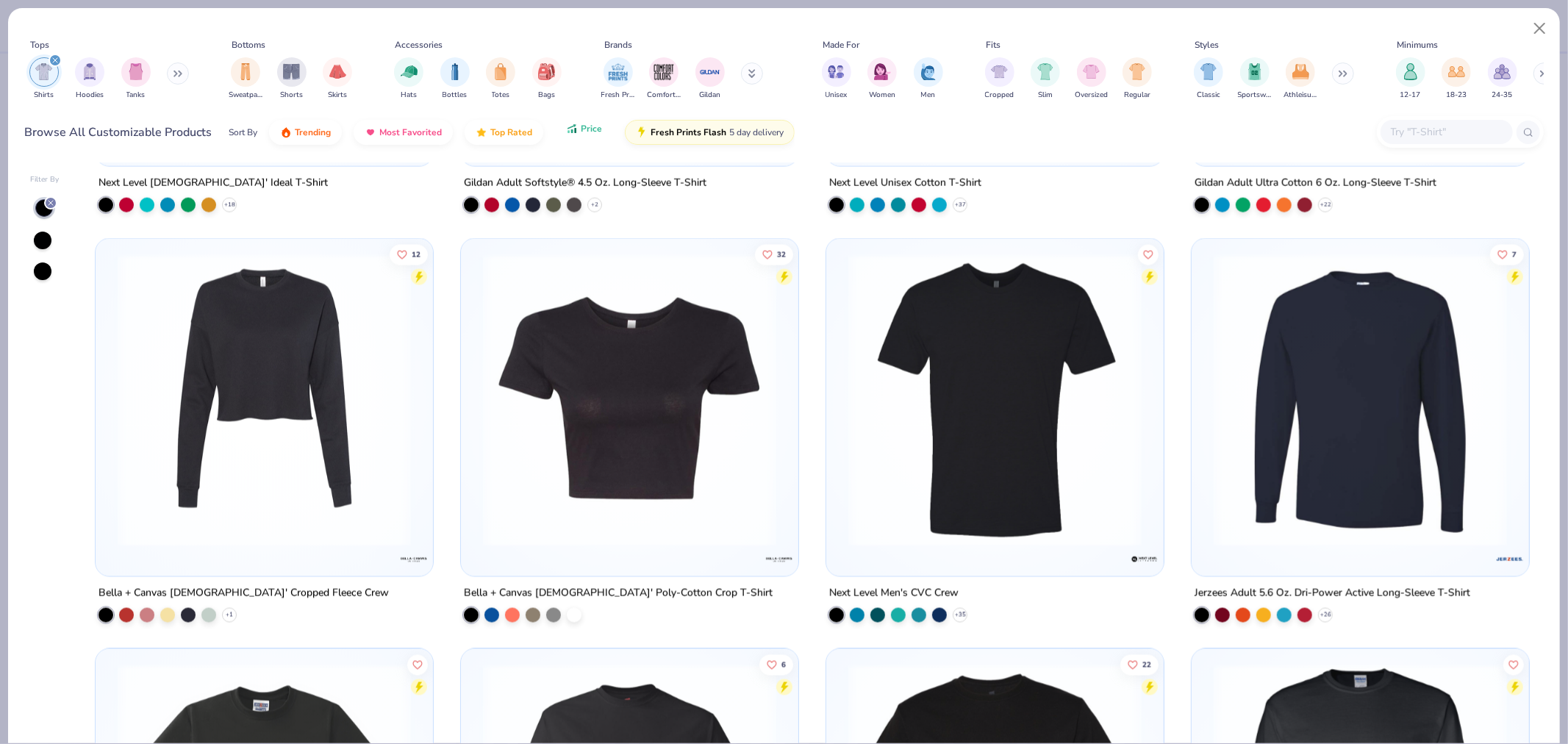
click at [581, 129] on span "Price" at bounding box center [591, 129] width 21 height 12
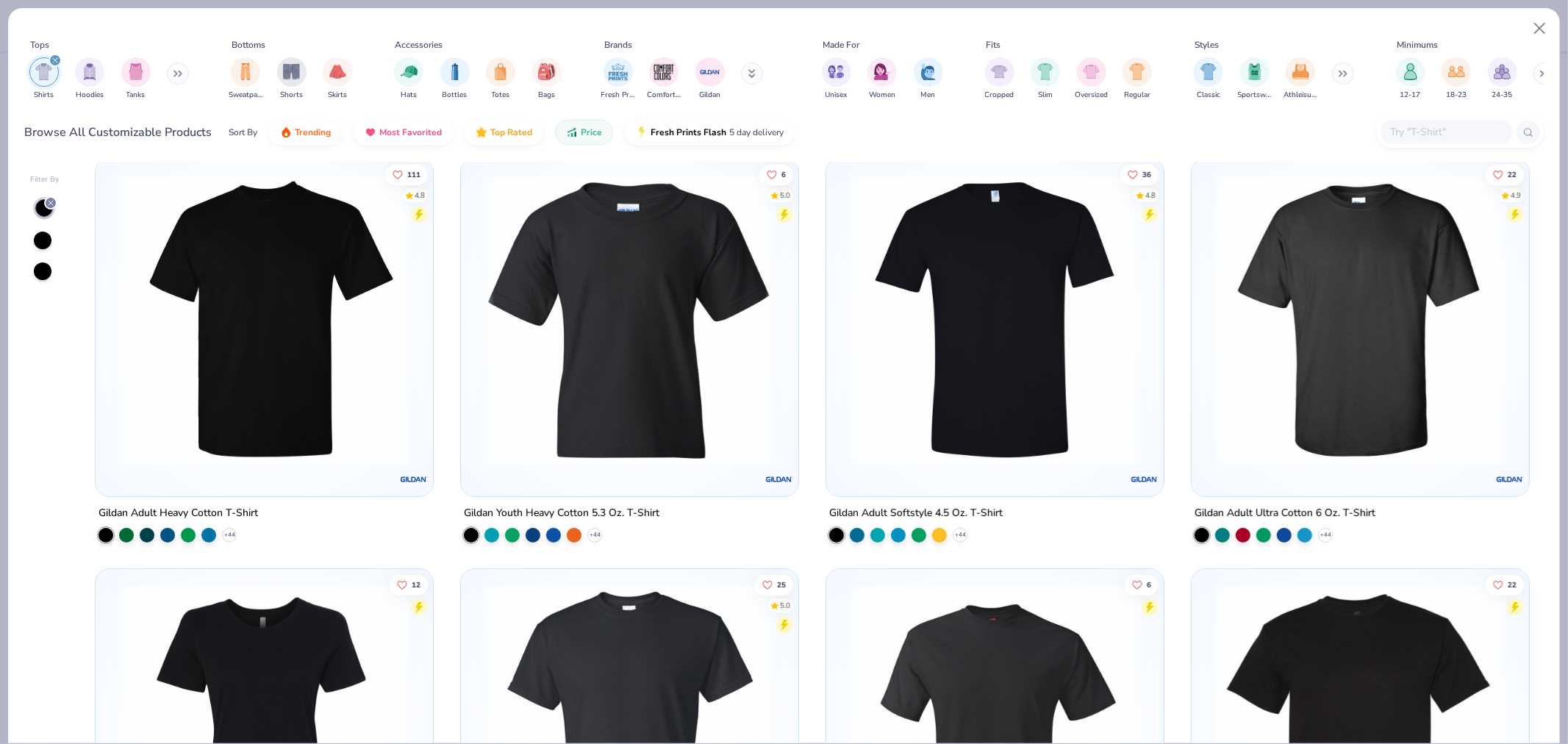
scroll to position [0, 0]
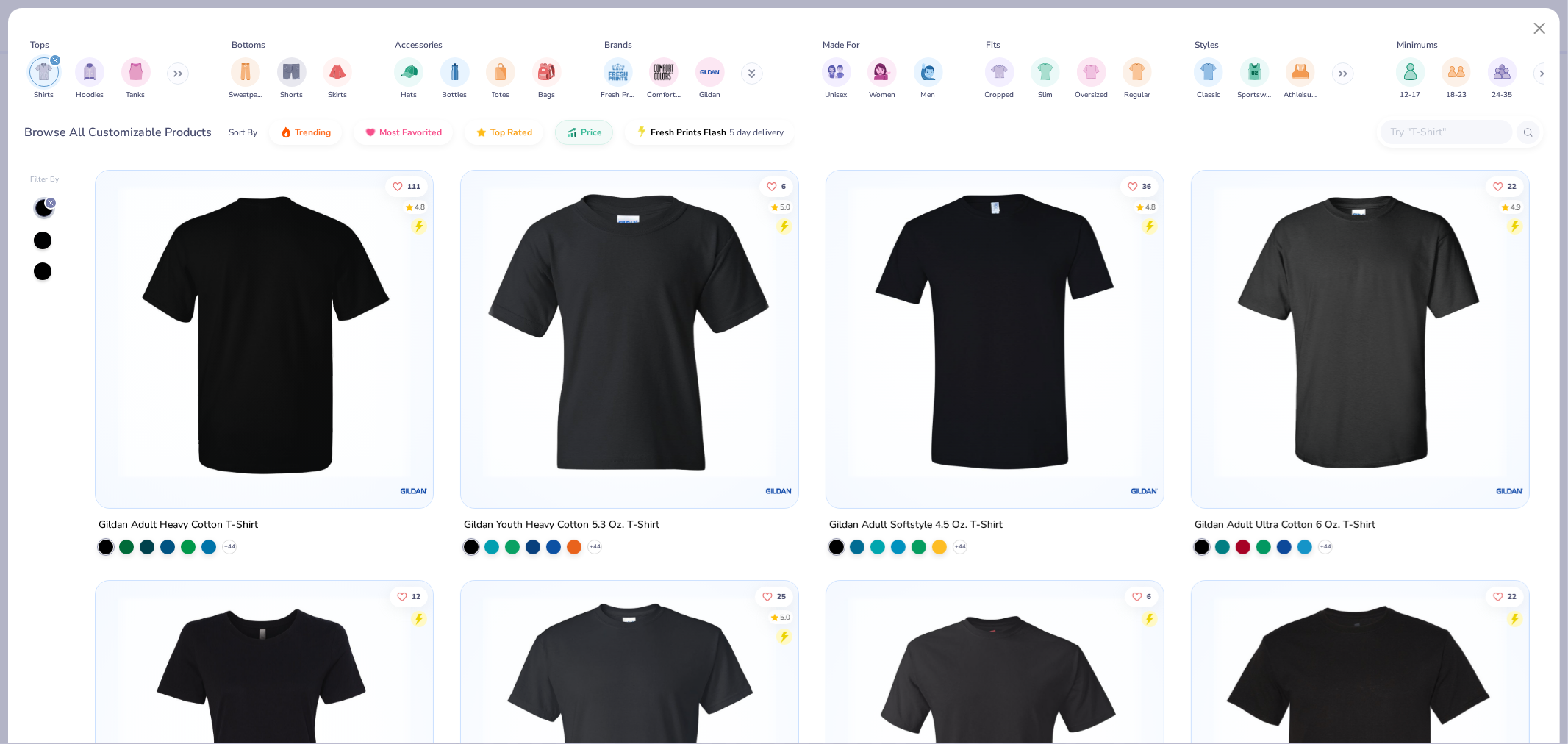
click at [308, 386] on img at bounding box center [264, 332] width 308 height 294
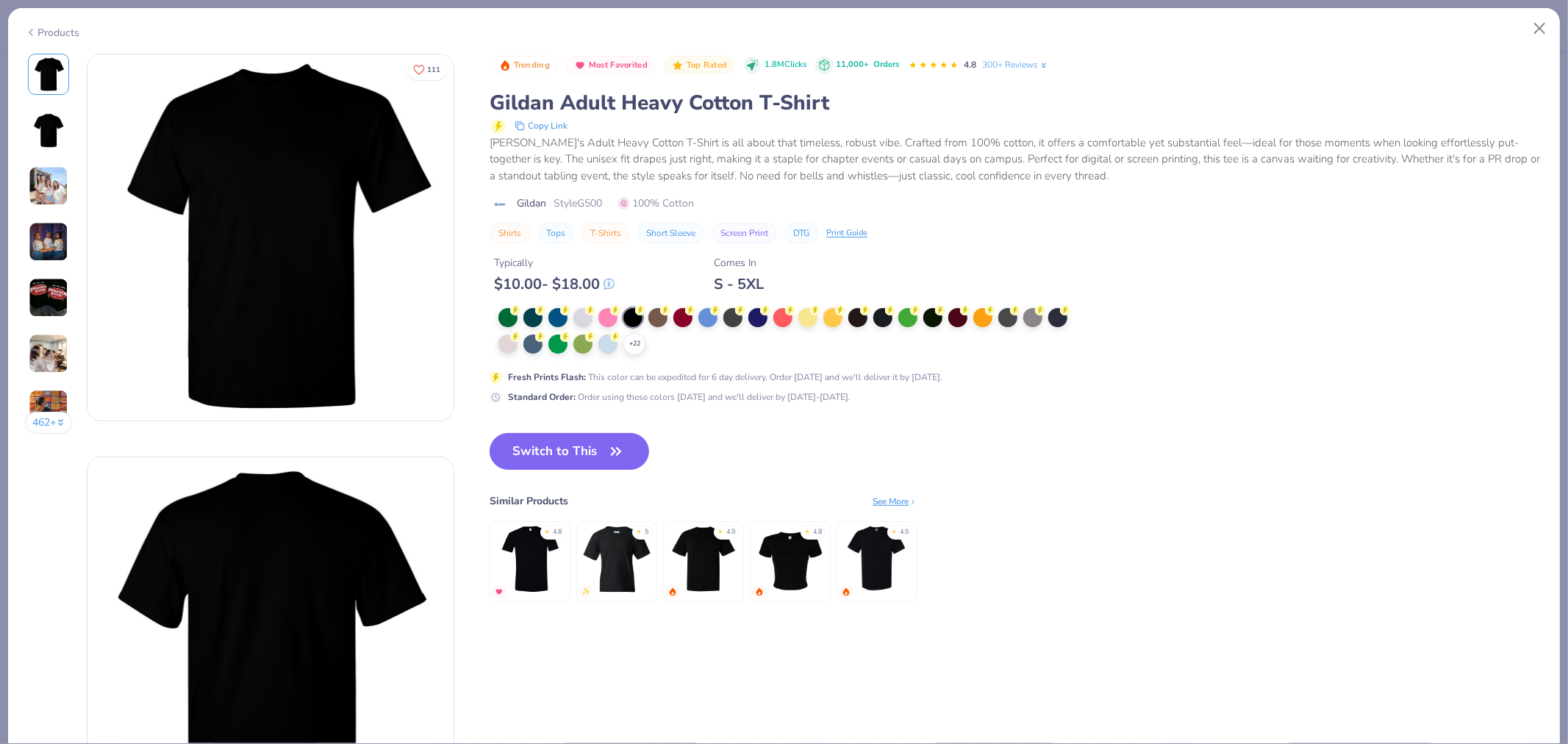
click at [59, 33] on div "Products" at bounding box center [52, 33] width 55 height 16
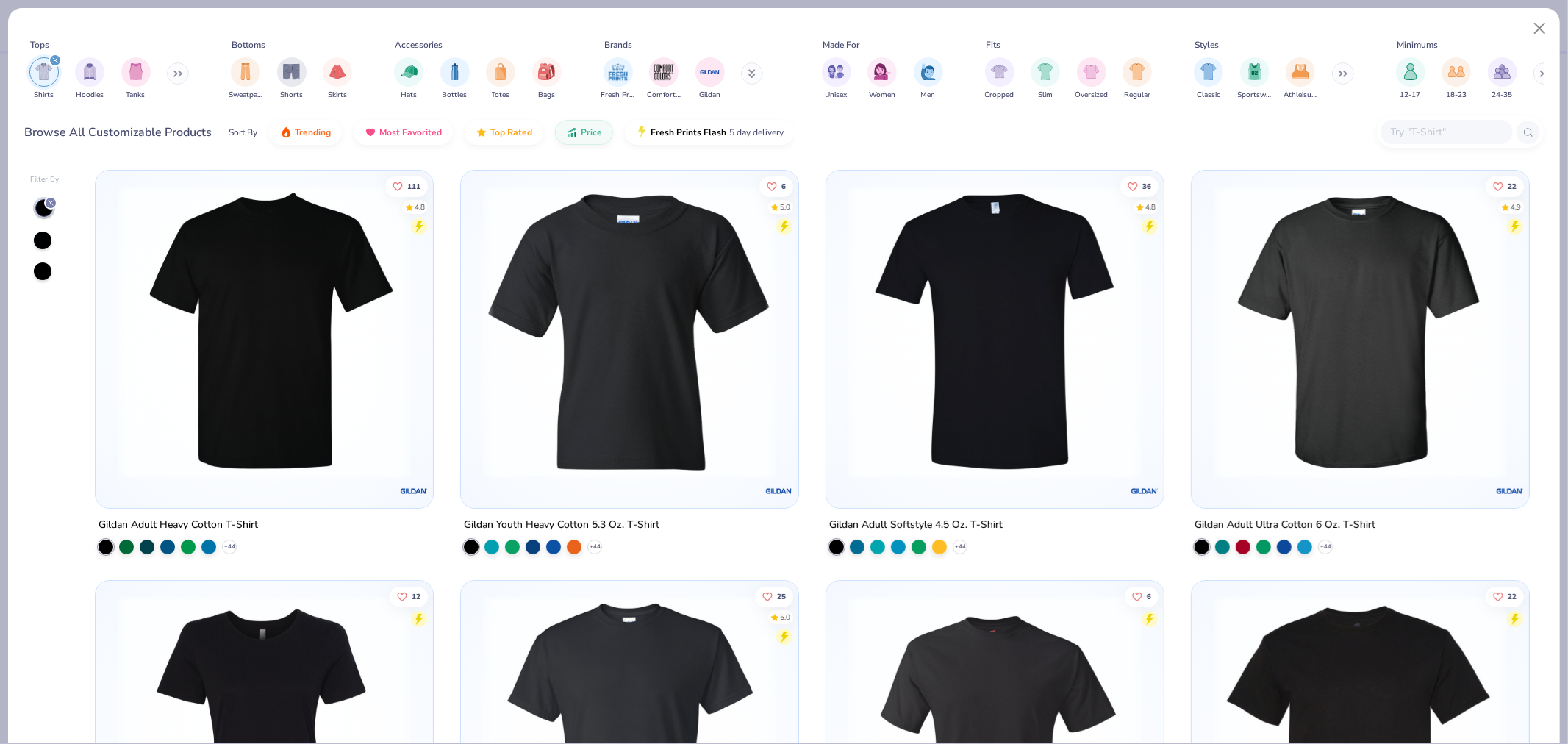
click at [288, 357] on img at bounding box center [264, 332] width 308 height 294
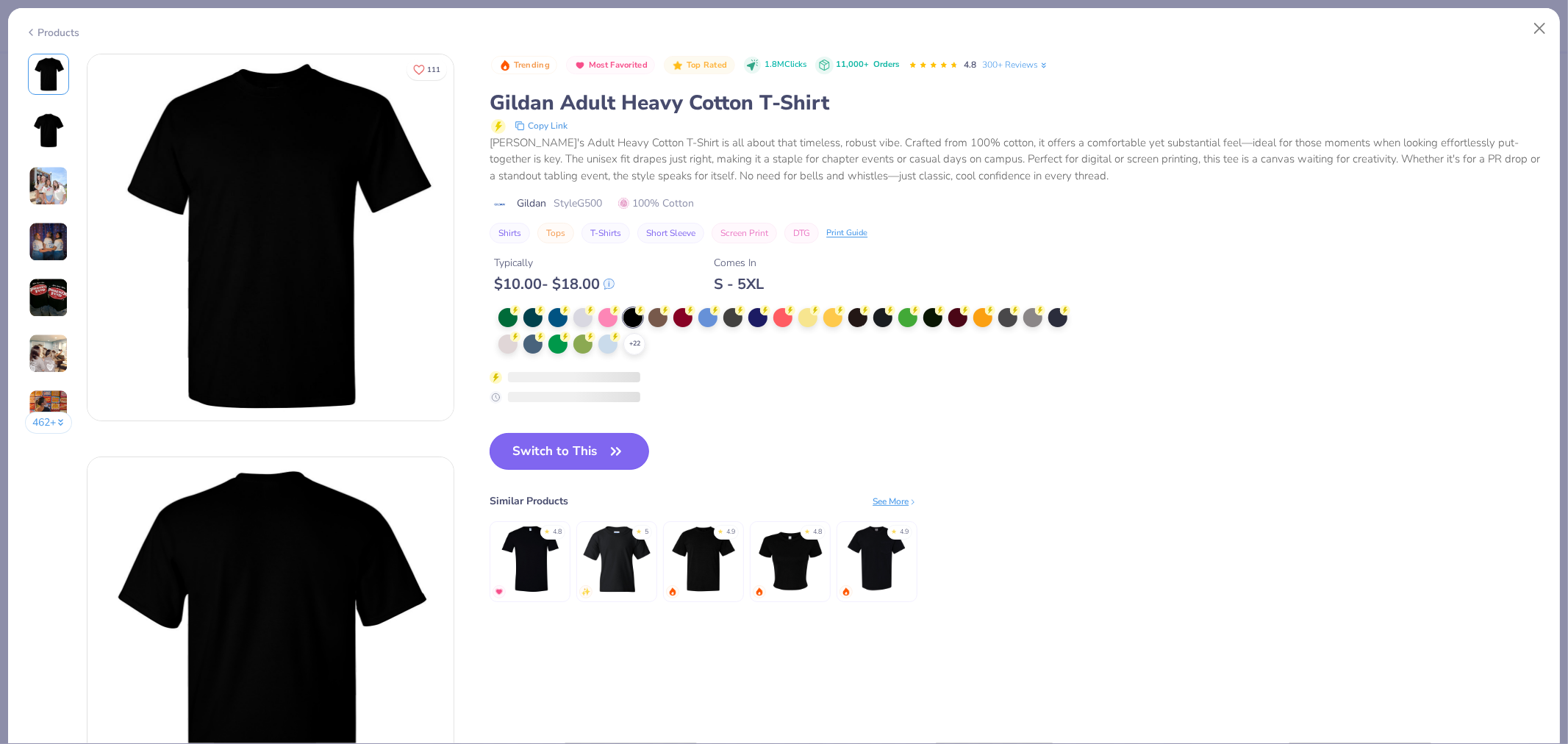
click at [540, 457] on button "Switch to This" at bounding box center [569, 451] width 160 height 37
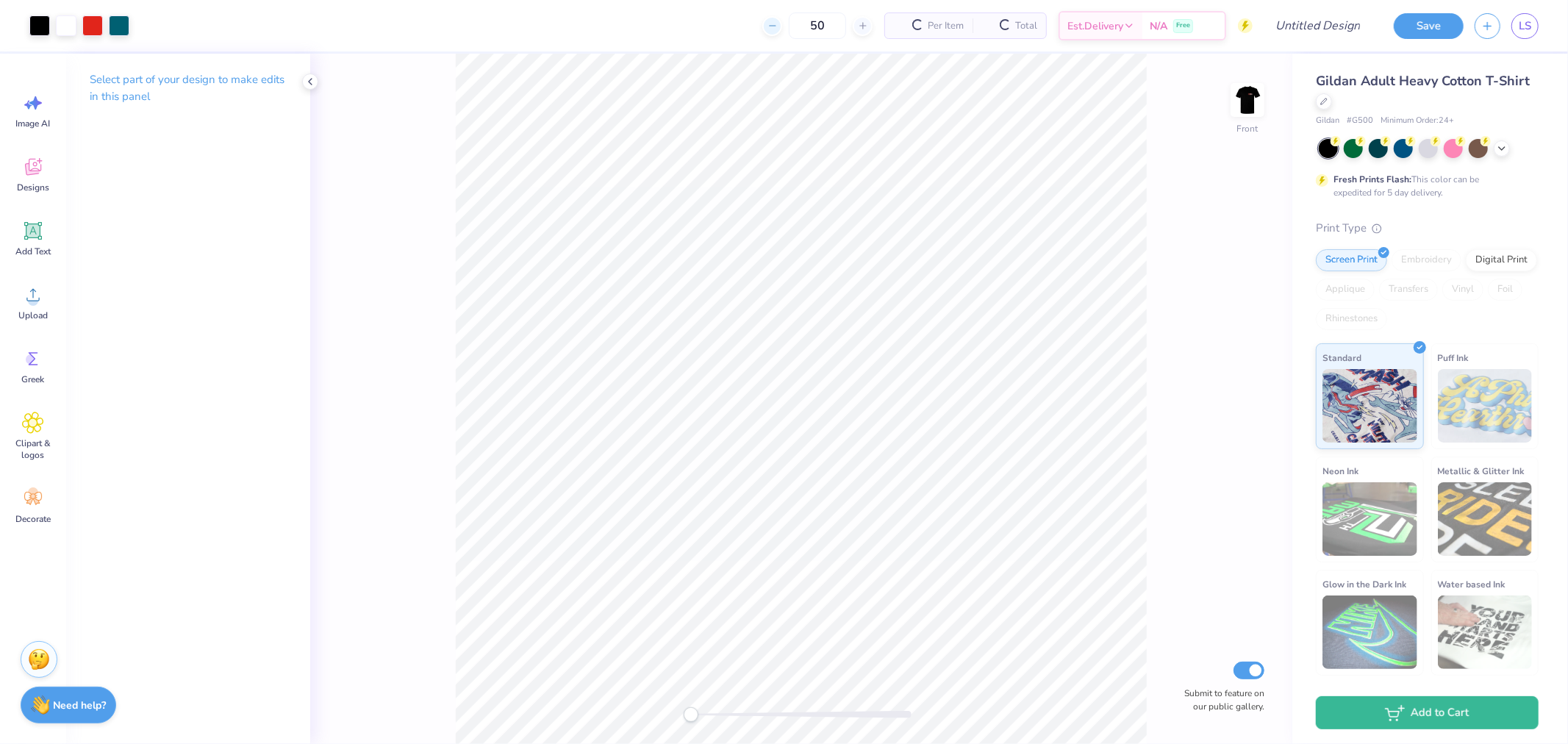
drag, startPoint x: 802, startPoint y: 26, endPoint x: 772, endPoint y: 23, distance: 30.1
click at [774, 23] on div "50" at bounding box center [818, 26] width 111 height 26
type input "2"
type input "30"
click at [1321, 105] on div at bounding box center [1323, 100] width 16 height 16
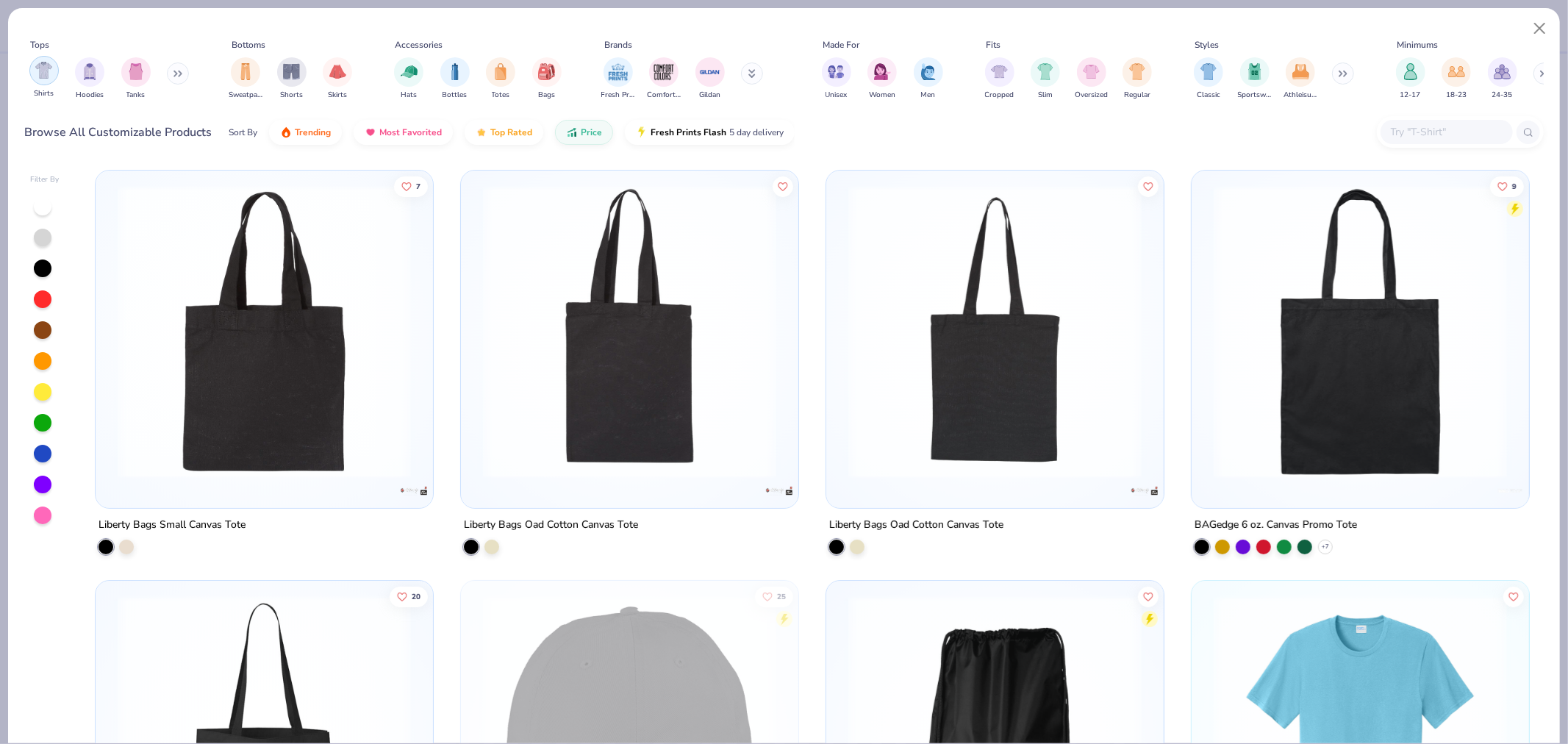
click at [45, 85] on div "filter for Shirts" at bounding box center [44, 71] width 30 height 30
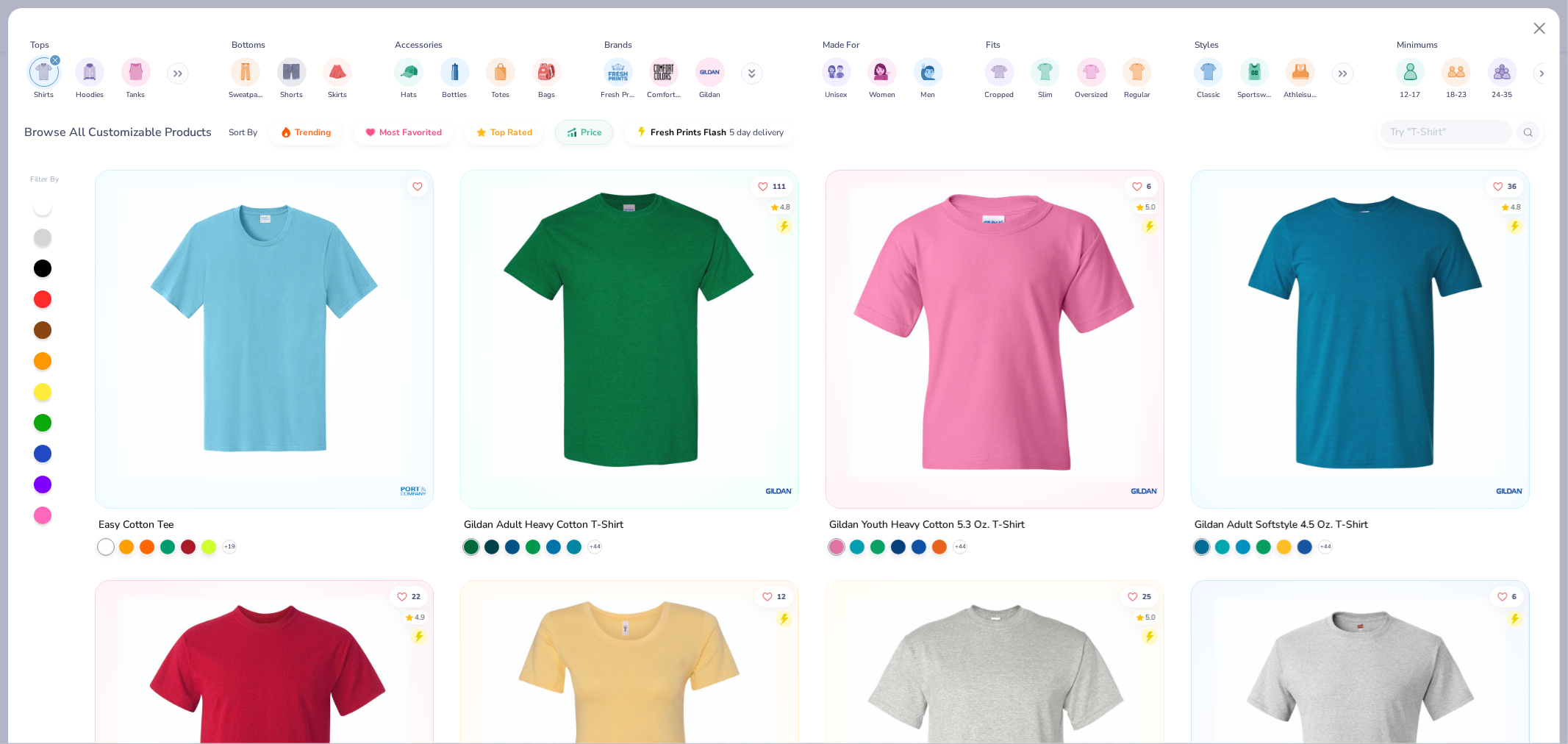
click at [42, 265] on div at bounding box center [42, 268] width 18 height 18
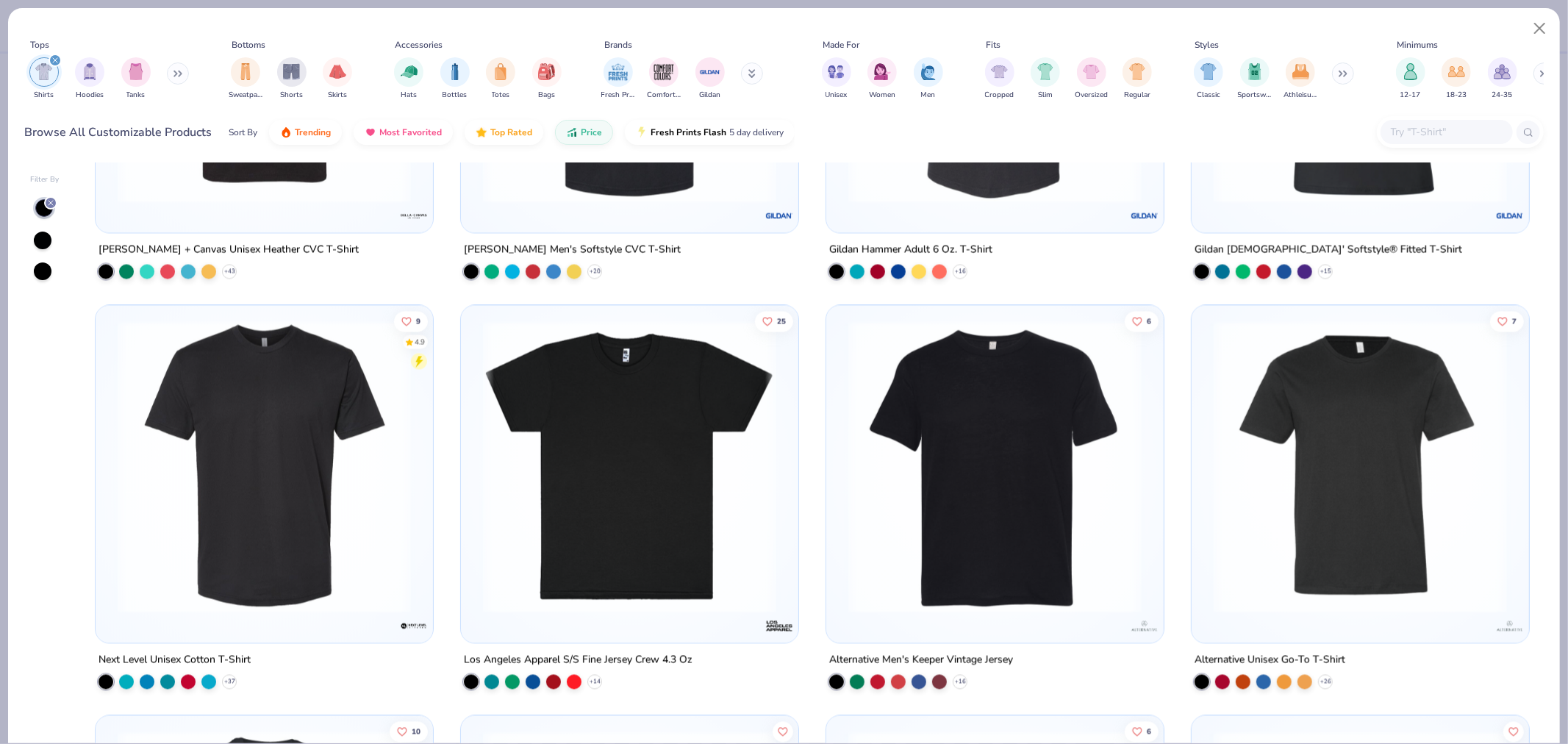
scroll to position [2451, 0]
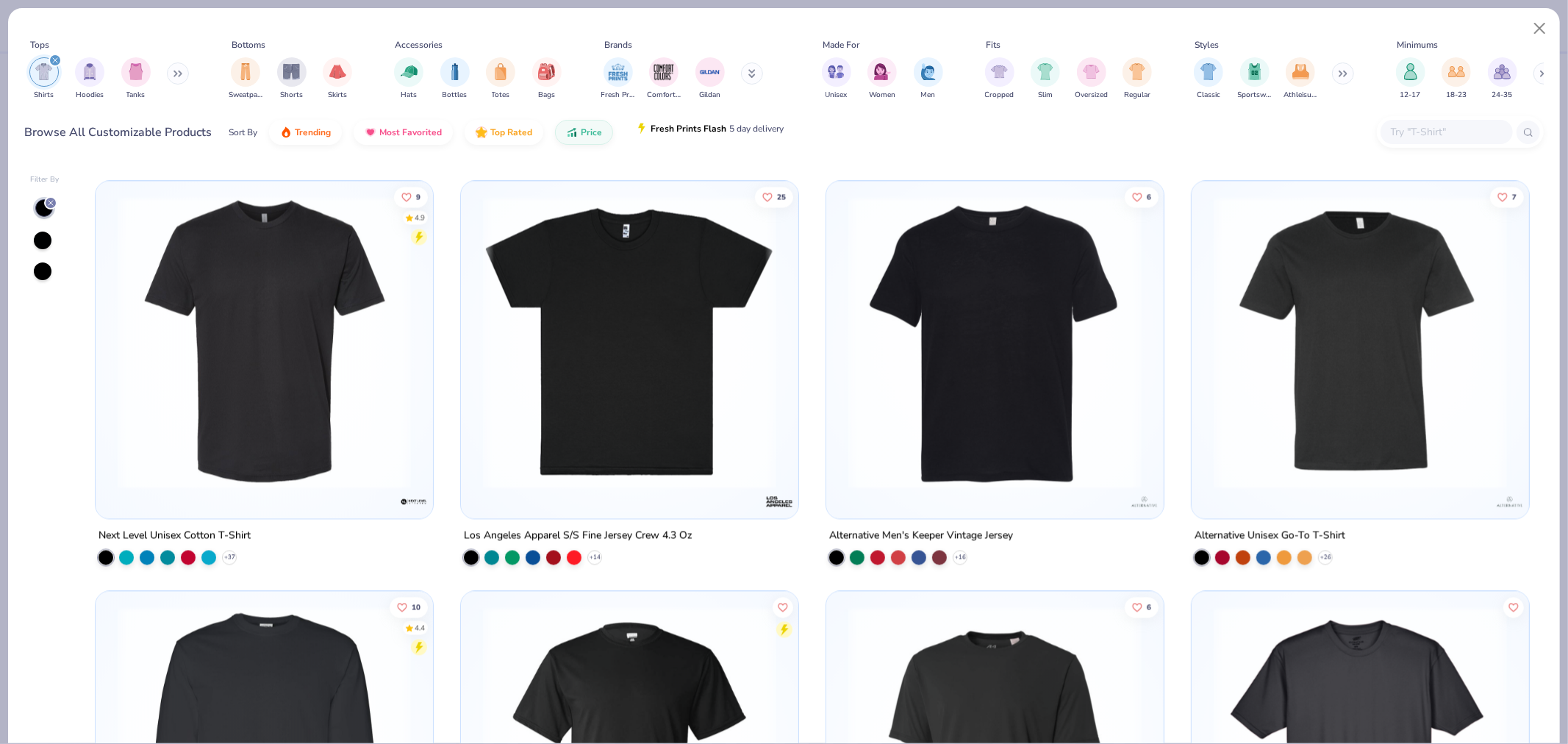
click at [680, 129] on span "Fresh Prints Flash" at bounding box center [688, 129] width 76 height 12
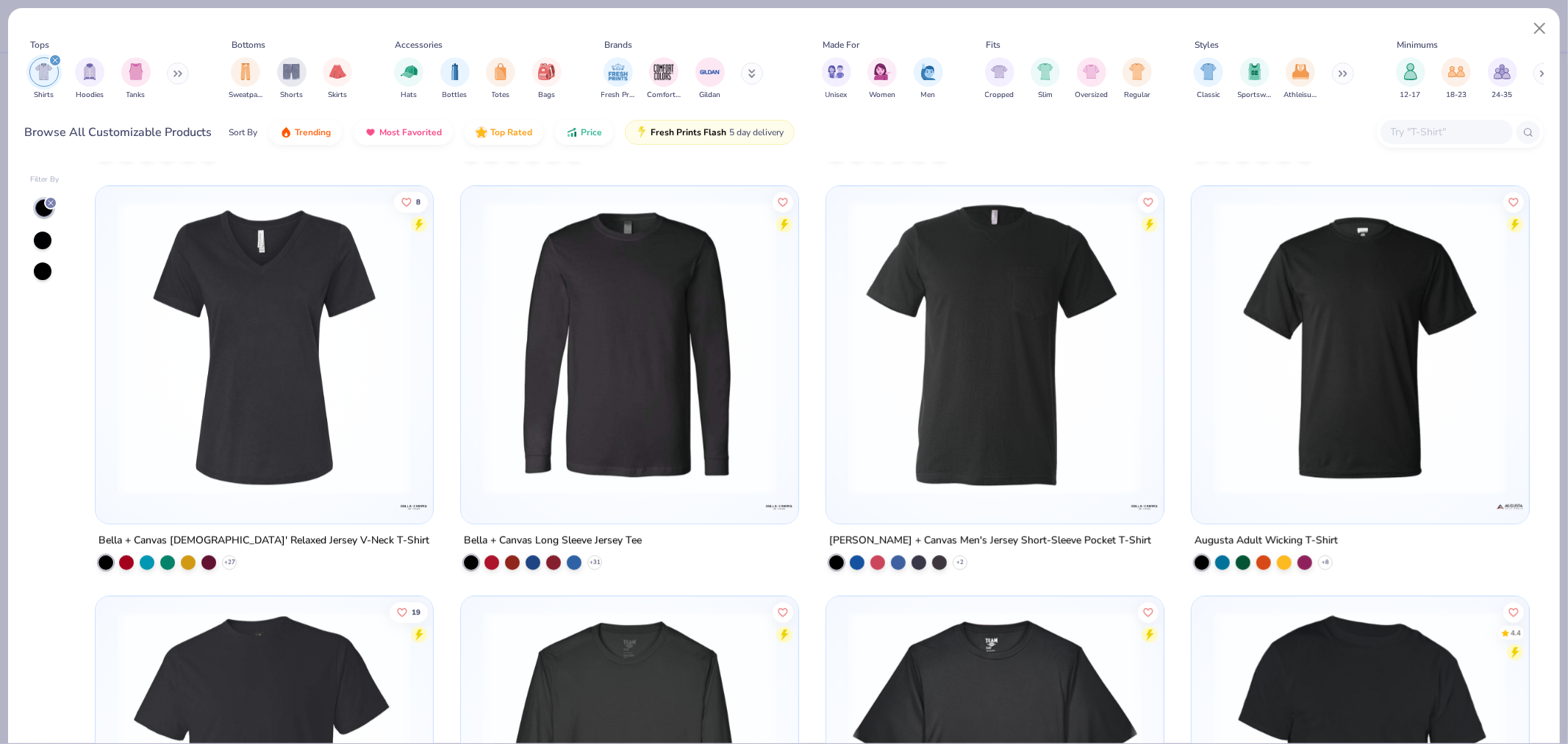
scroll to position [3267, 0]
click at [1444, 134] on input "text" at bounding box center [1446, 132] width 113 height 17
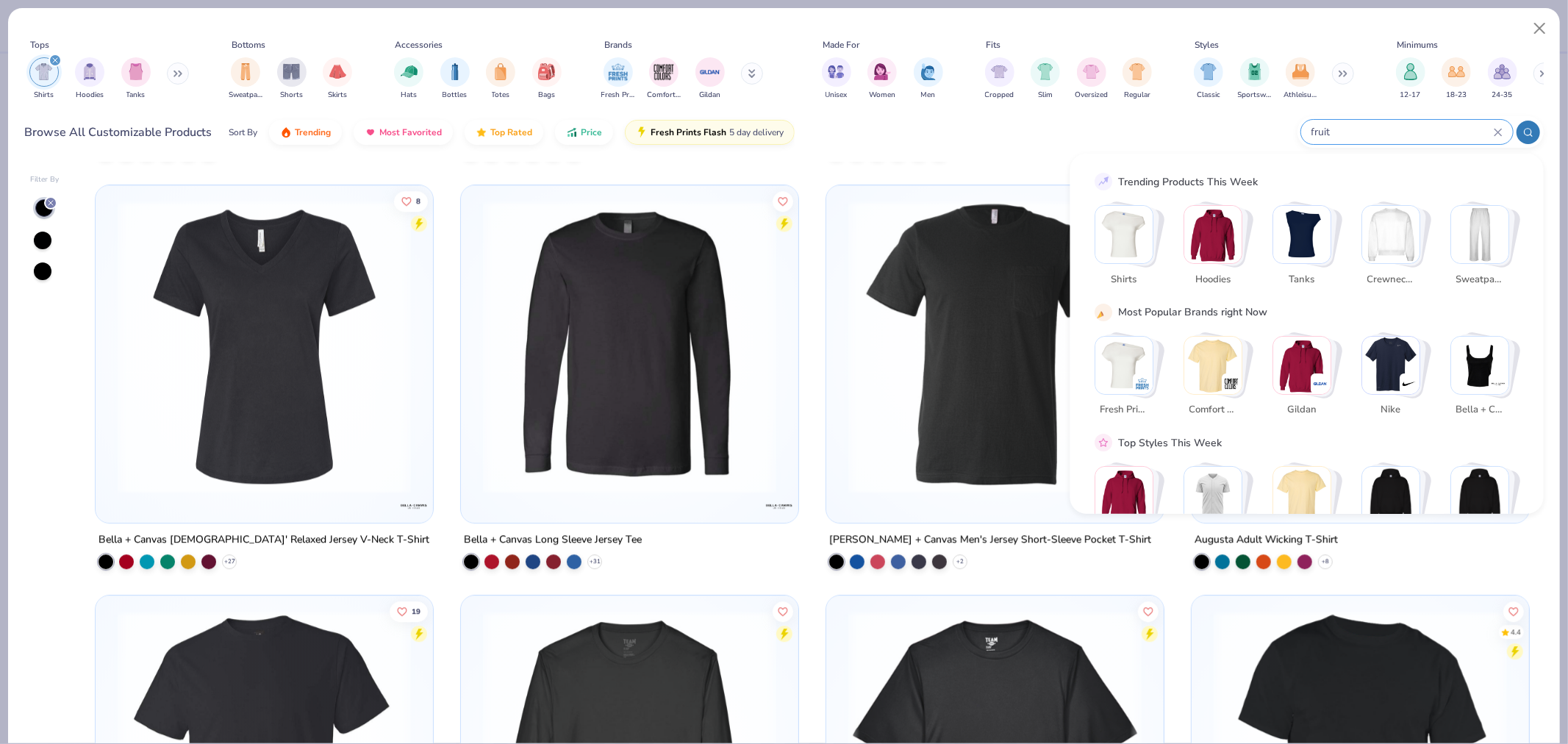
type input "fruit"
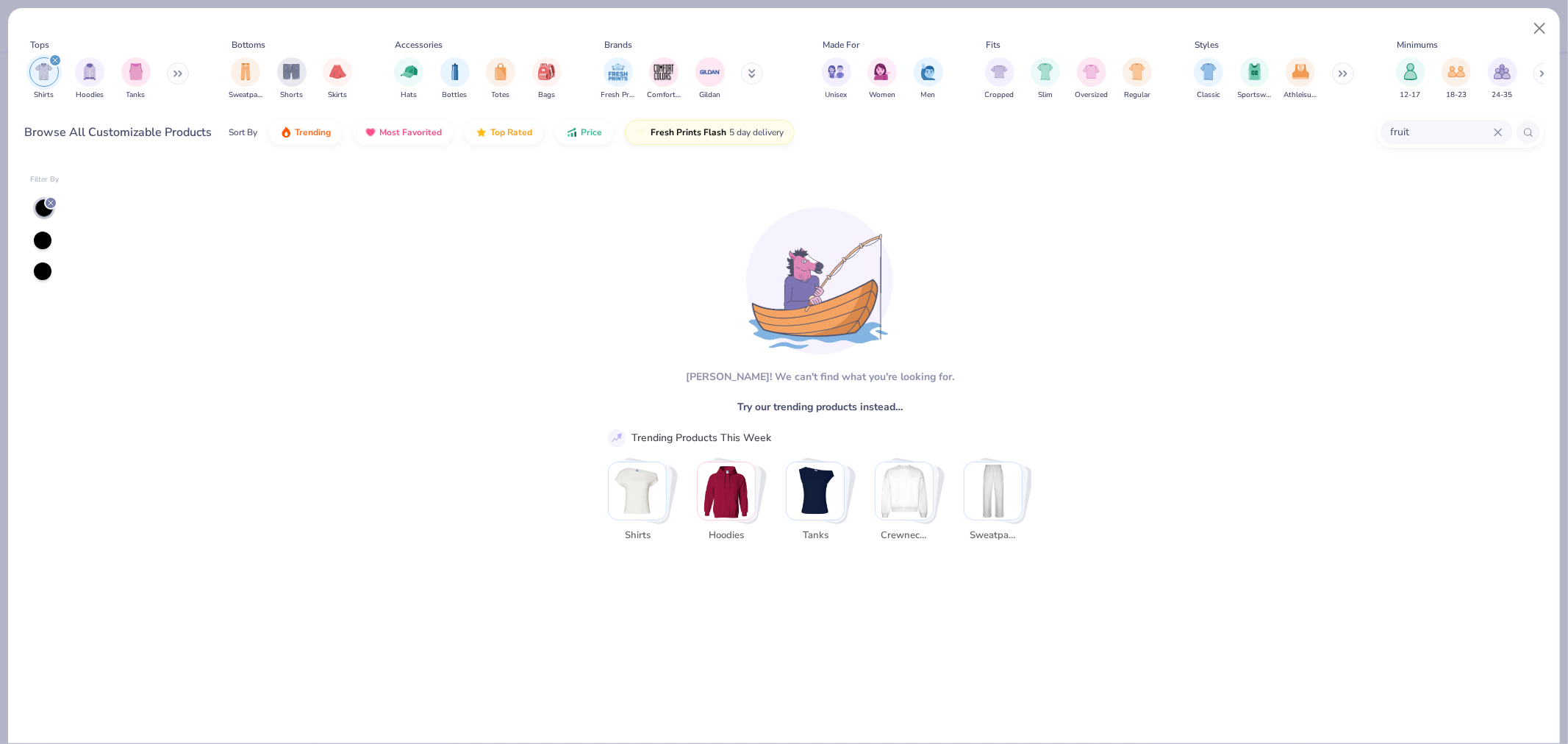
click at [647, 503] on img "Stack Card Button Shirts" at bounding box center [637, 492] width 58 height 58
click at [648, 471] on img "Stack Card Button Shirts" at bounding box center [637, 492] width 58 height 58
click at [48, 200] on icon at bounding box center [50, 203] width 9 height 9
click at [43, 275] on div at bounding box center [42, 268] width 18 height 18
click at [48, 74] on img "filter for Shirts" at bounding box center [44, 72] width 17 height 17
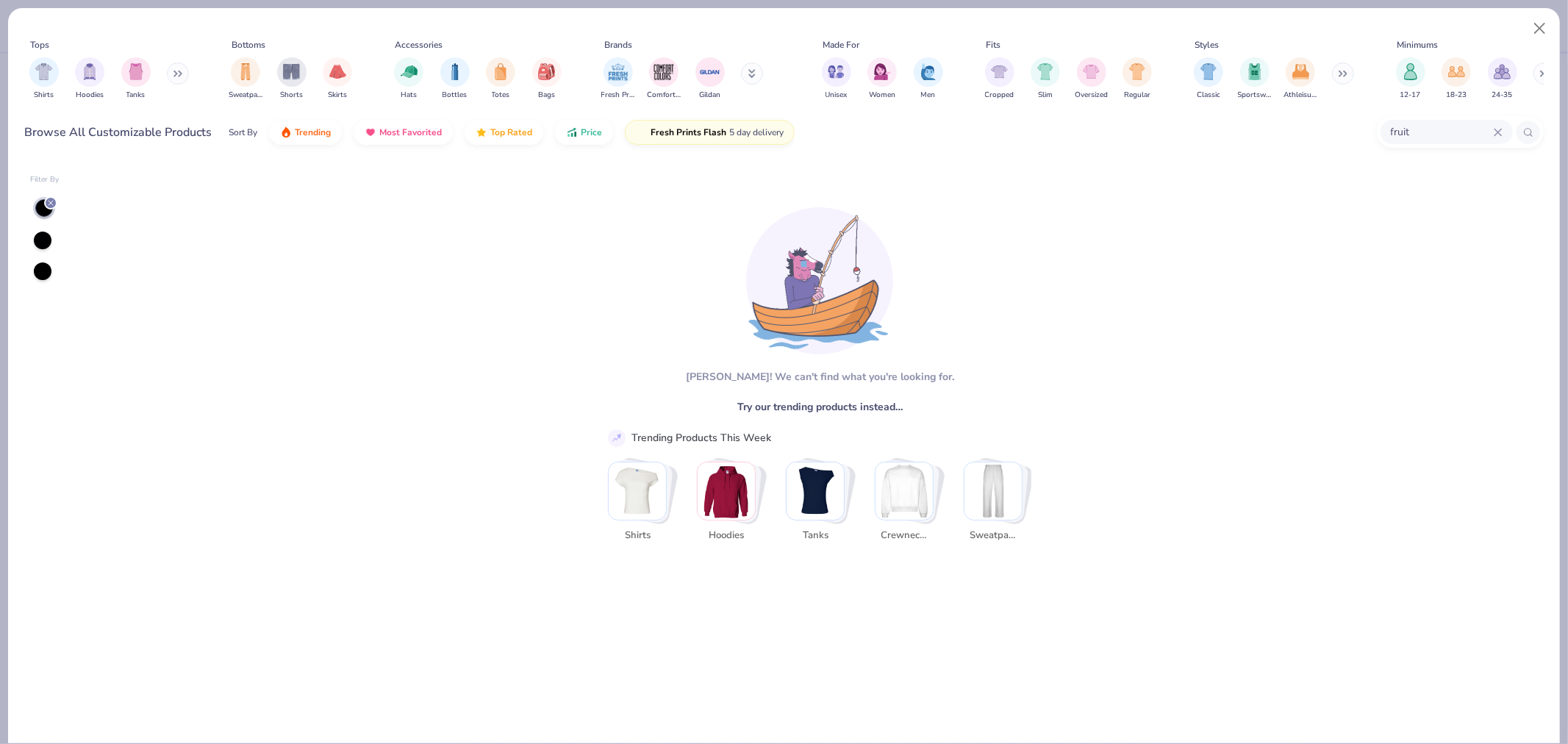
click at [1500, 132] on icon at bounding box center [1498, 132] width 9 height 9
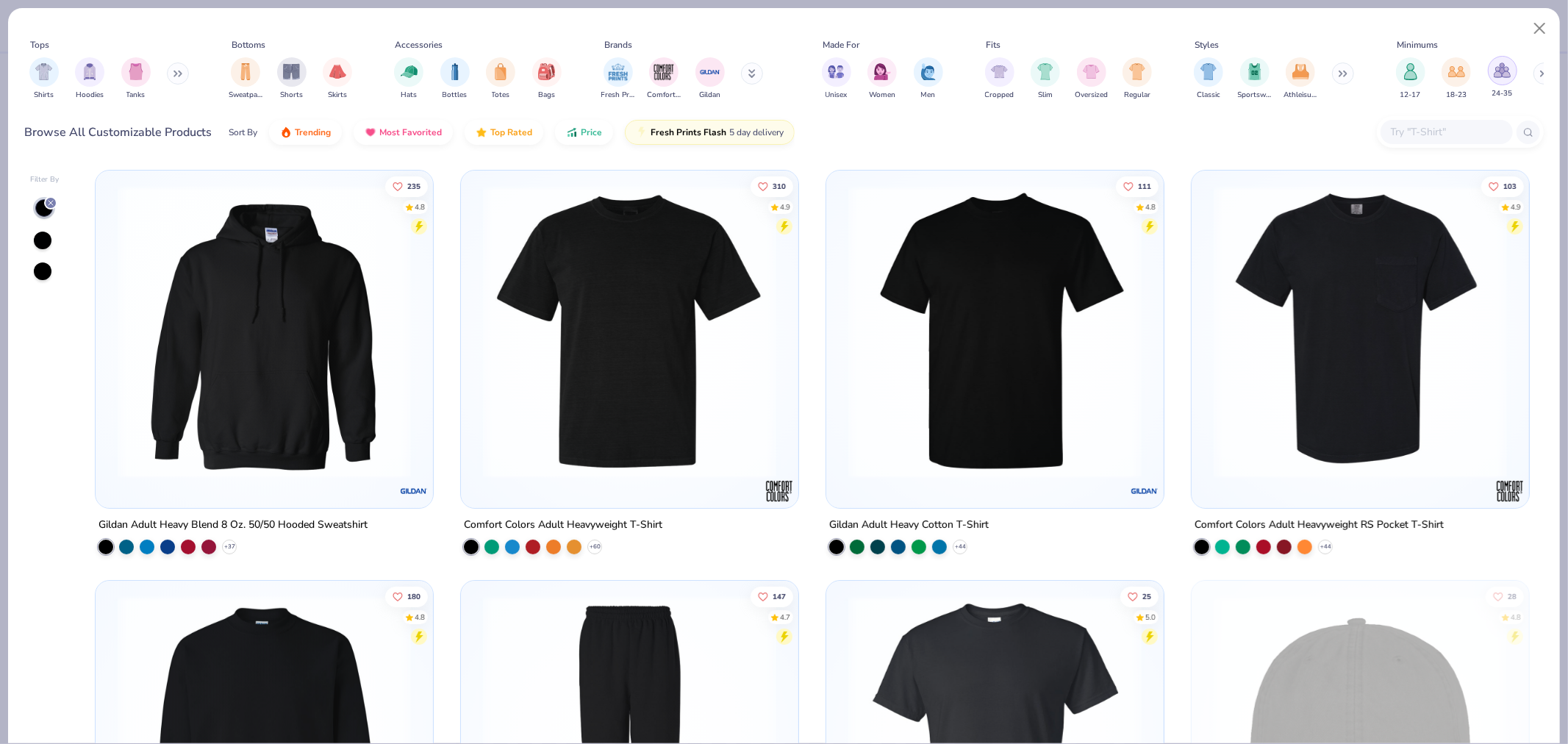
click at [1506, 81] on div "filter for 24-35" at bounding box center [1503, 71] width 30 height 30
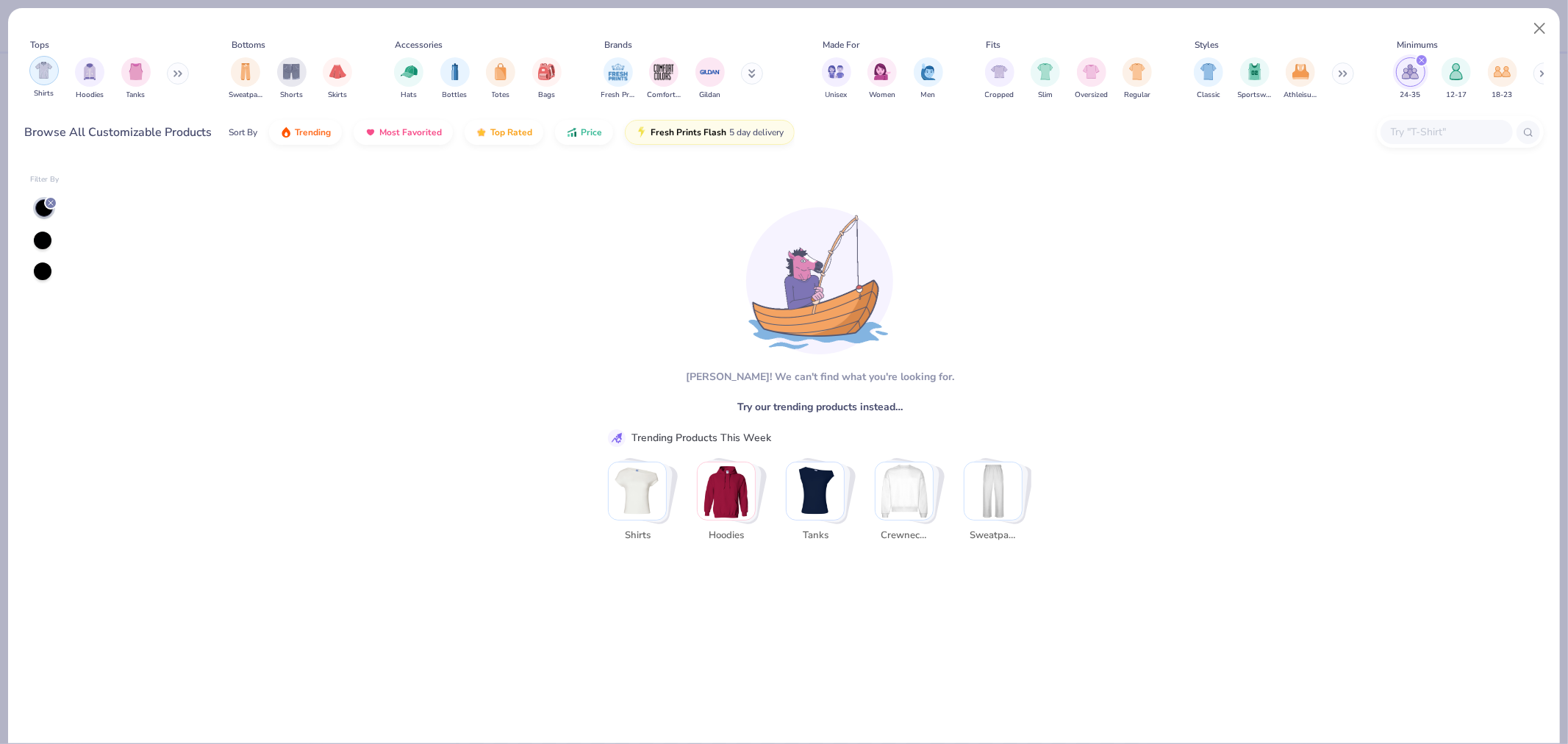
click at [38, 76] on img "filter for Shirts" at bounding box center [44, 70] width 17 height 17
click at [645, 130] on img "button" at bounding box center [641, 129] width 12 height 12
click at [675, 130] on span "Fresh Prints Flash" at bounding box center [688, 129] width 76 height 12
click at [604, 138] on button "Price" at bounding box center [584, 129] width 58 height 25
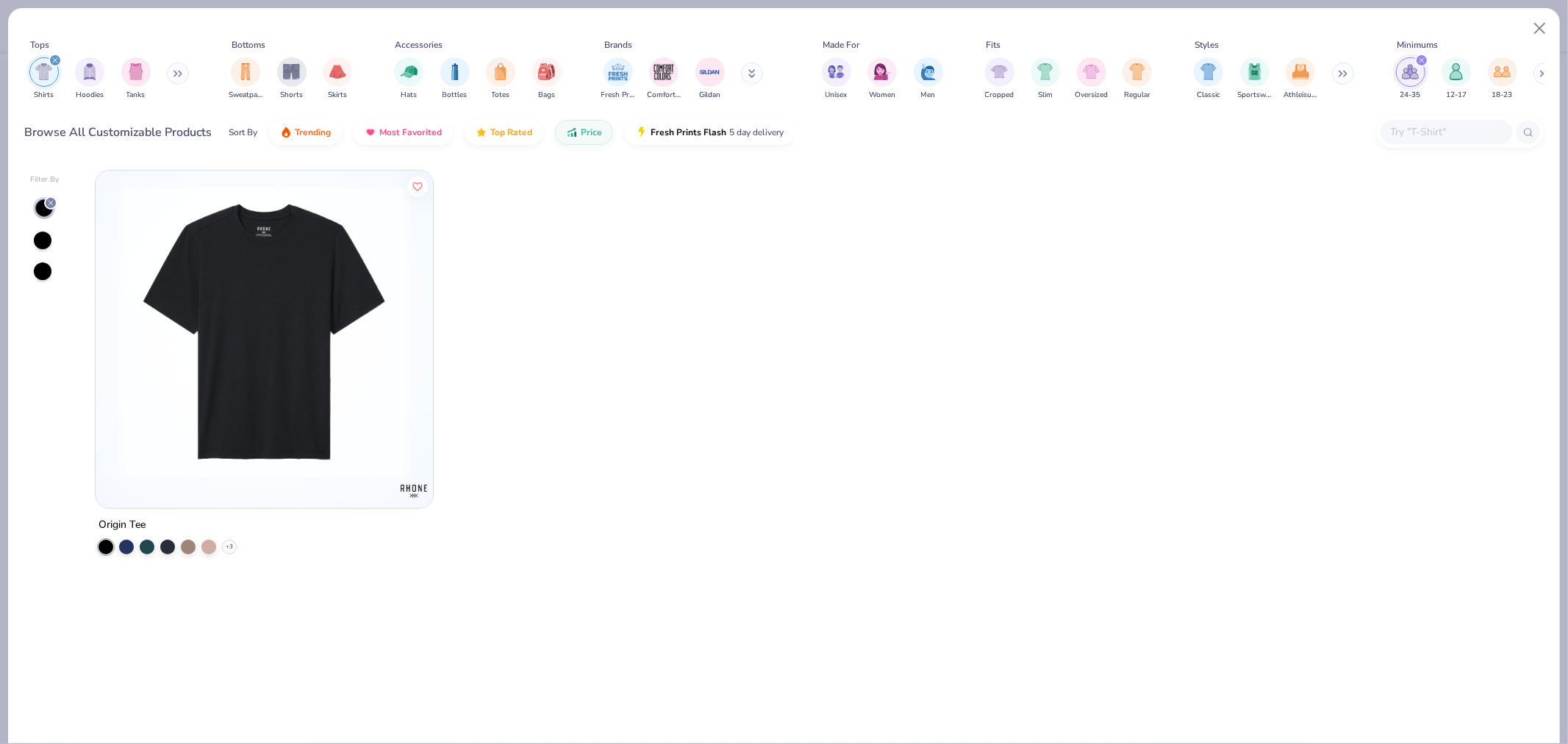
click at [267, 341] on img at bounding box center [264, 332] width 308 height 294
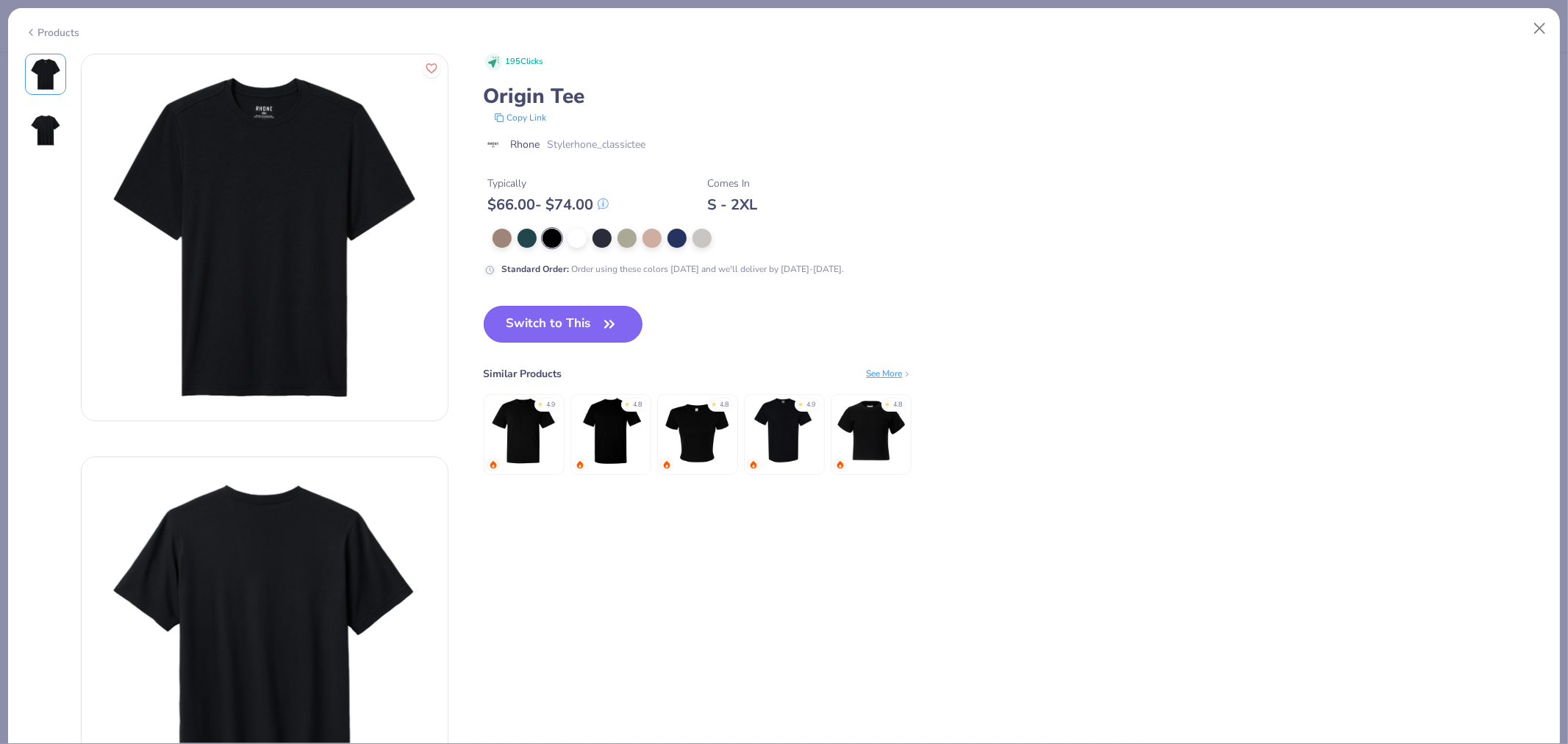
click at [596, 336] on button "Switch to This" at bounding box center [563, 324] width 160 height 37
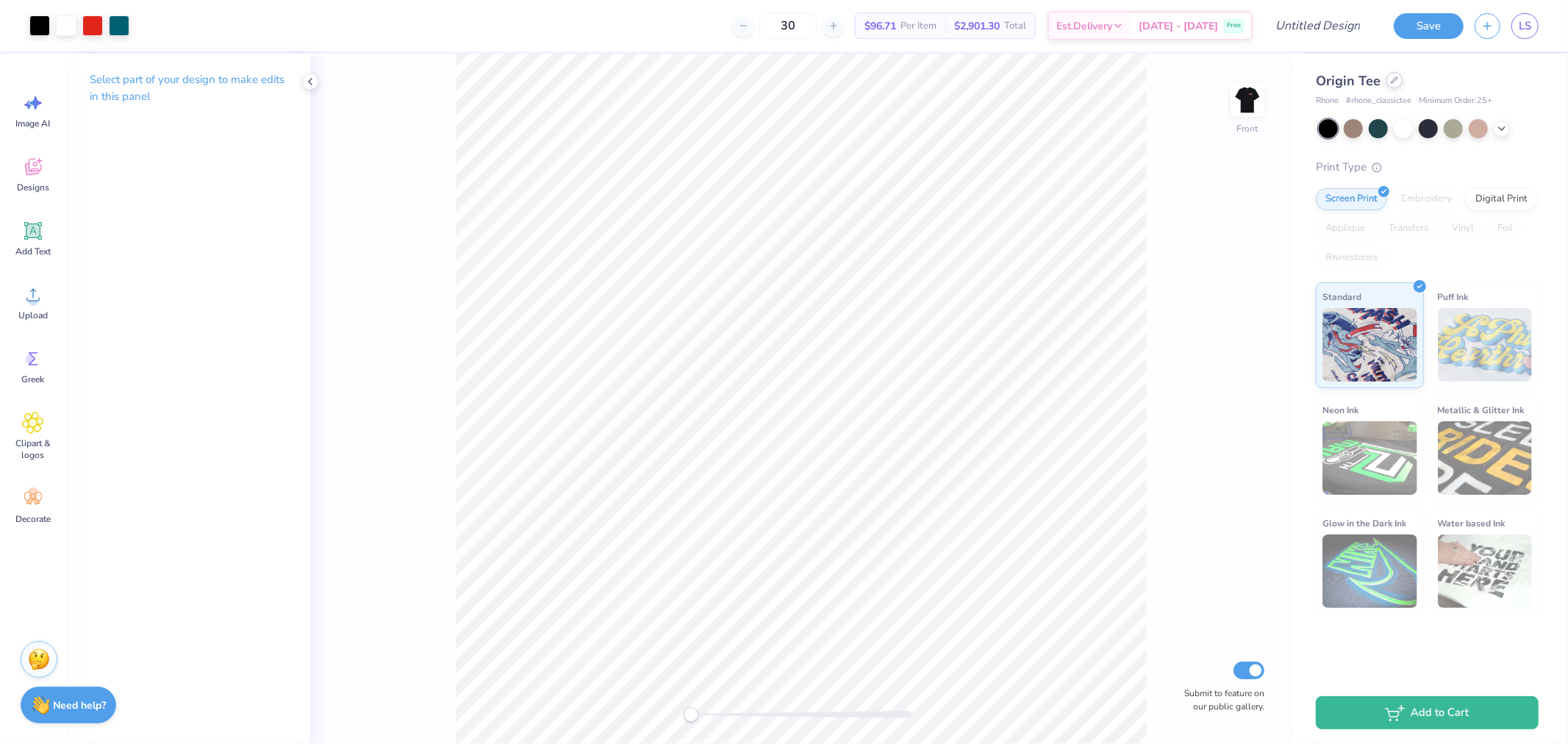
click at [1392, 79] on icon at bounding box center [1395, 80] width 6 height 6
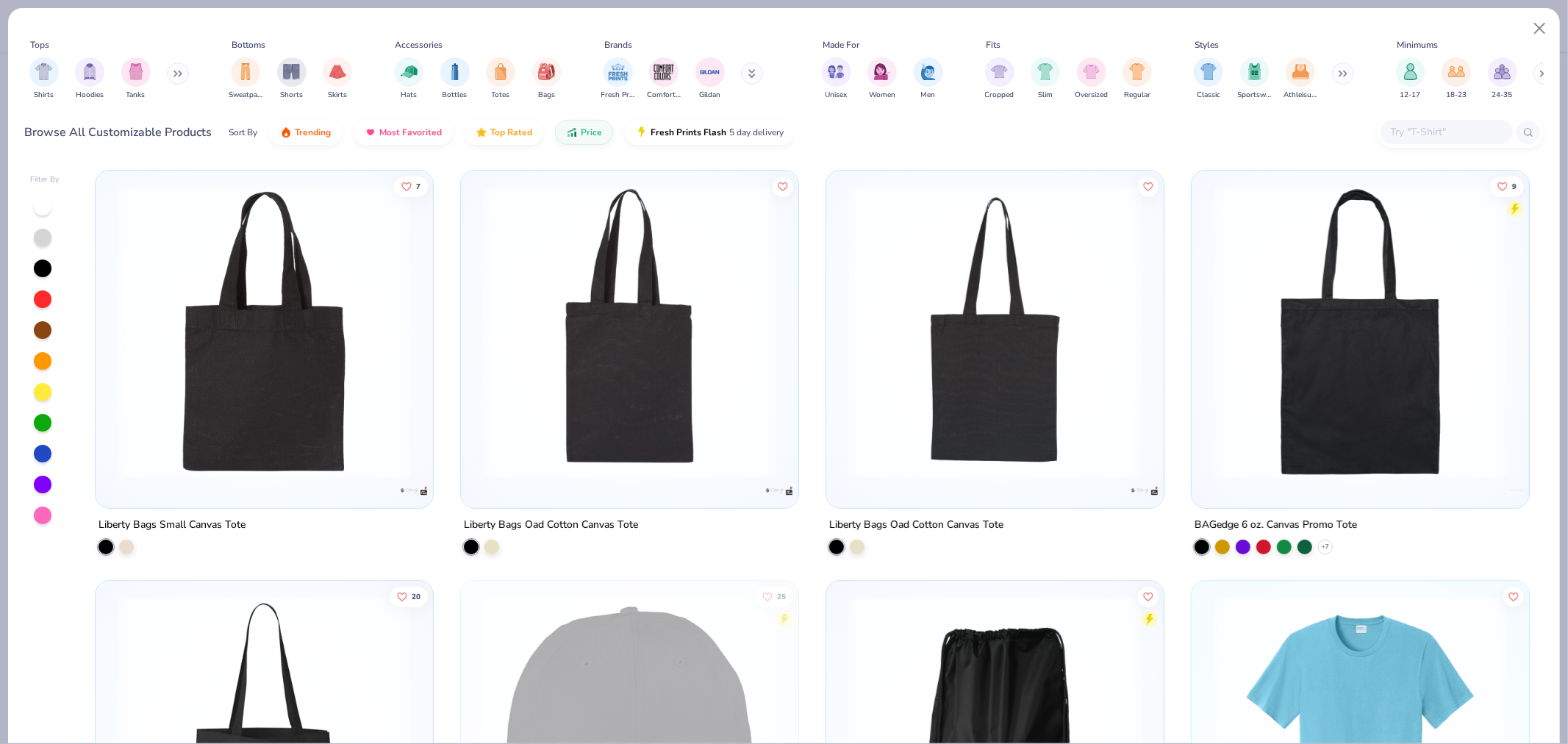
click at [749, 74] on icon at bounding box center [752, 73] width 7 height 9
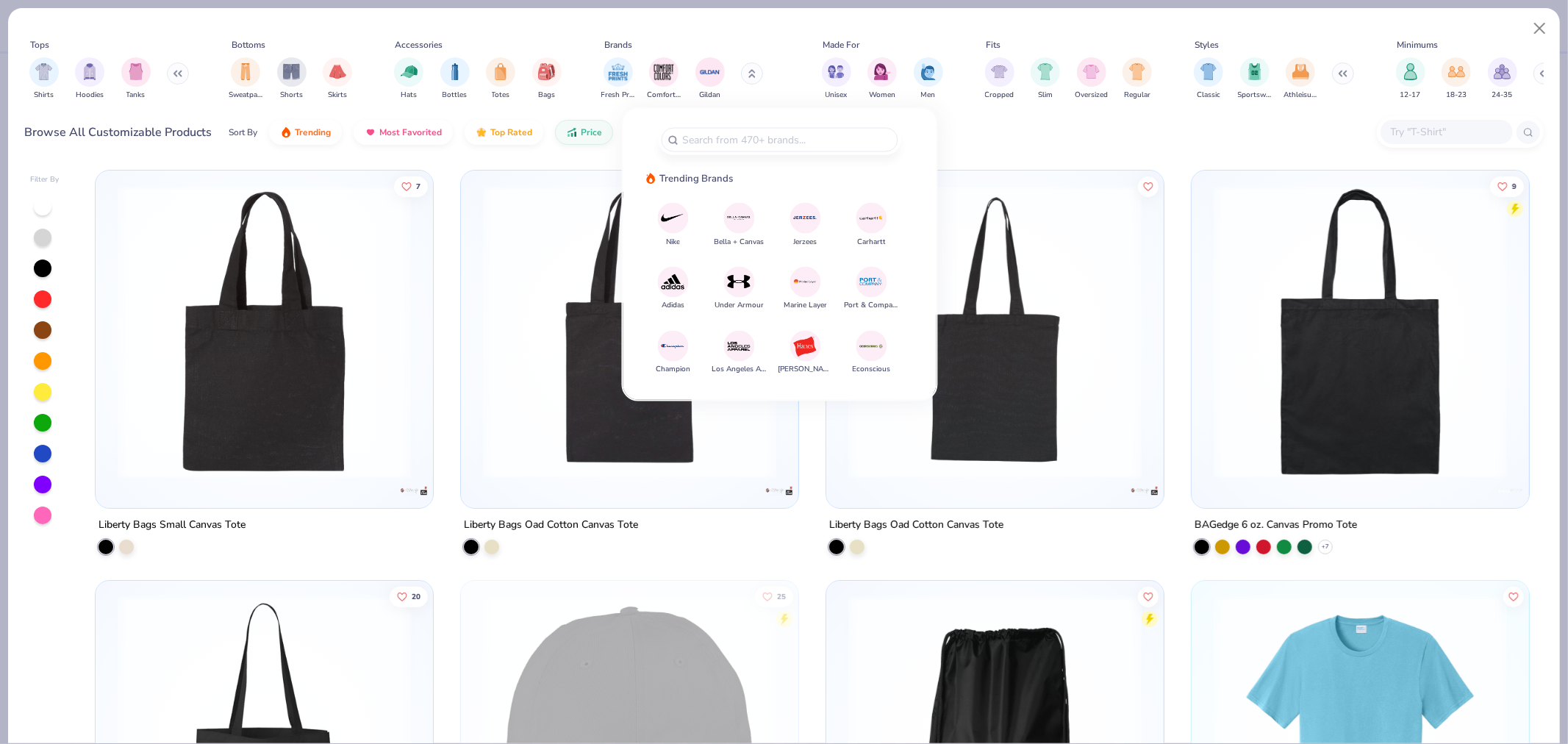
click at [733, 212] on img at bounding box center [738, 217] width 26 height 26
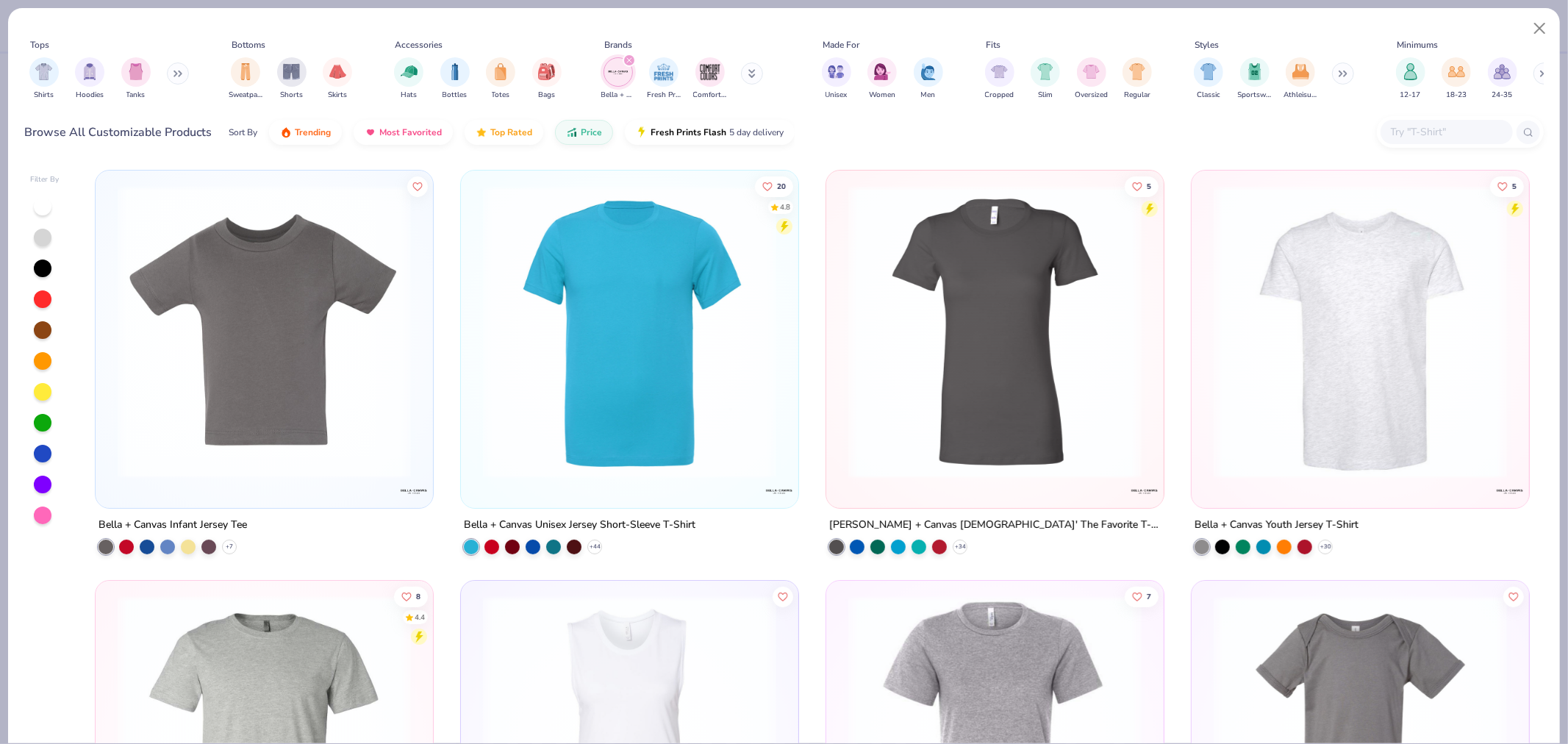
click at [46, 272] on div at bounding box center [42, 268] width 18 height 18
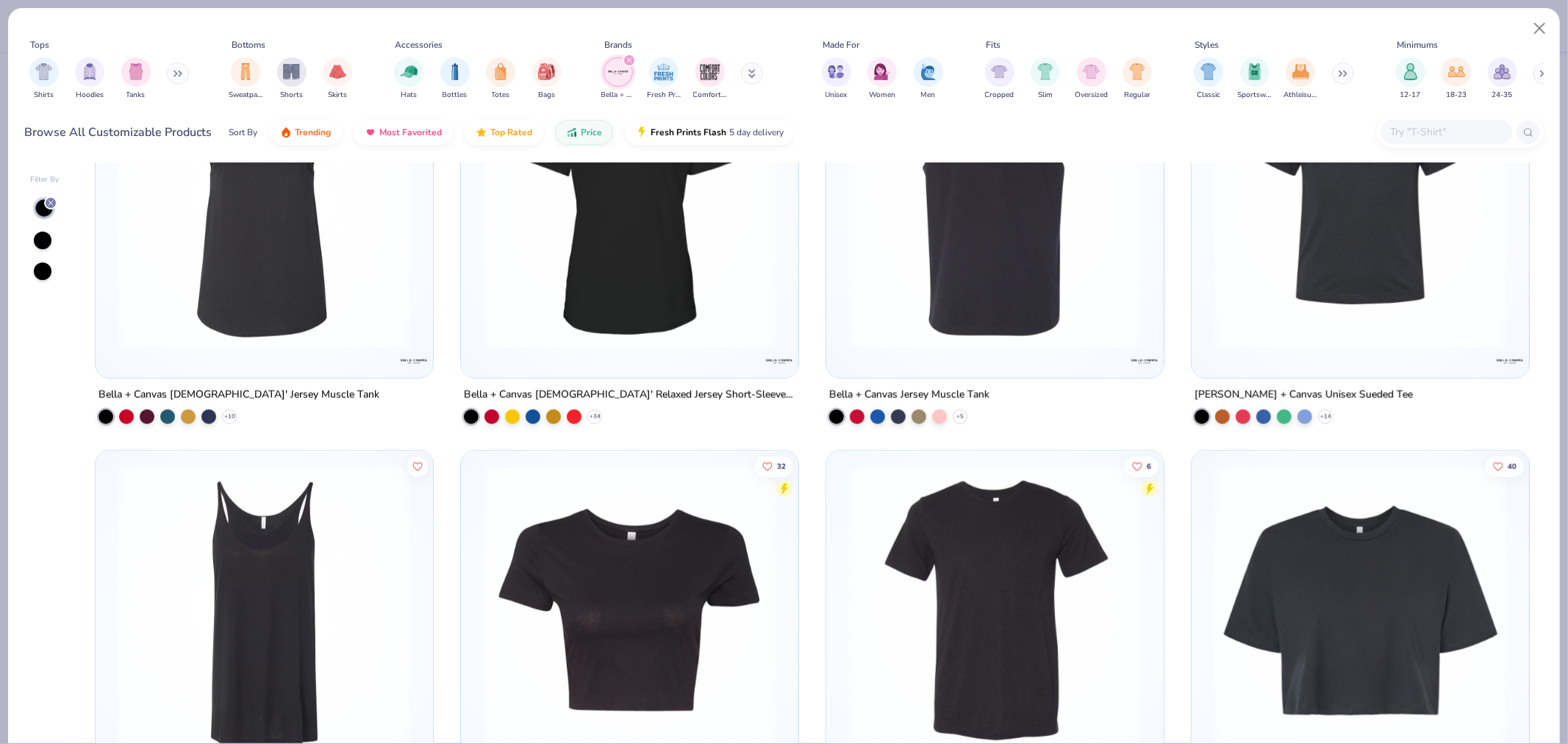
scroll to position [1144, 0]
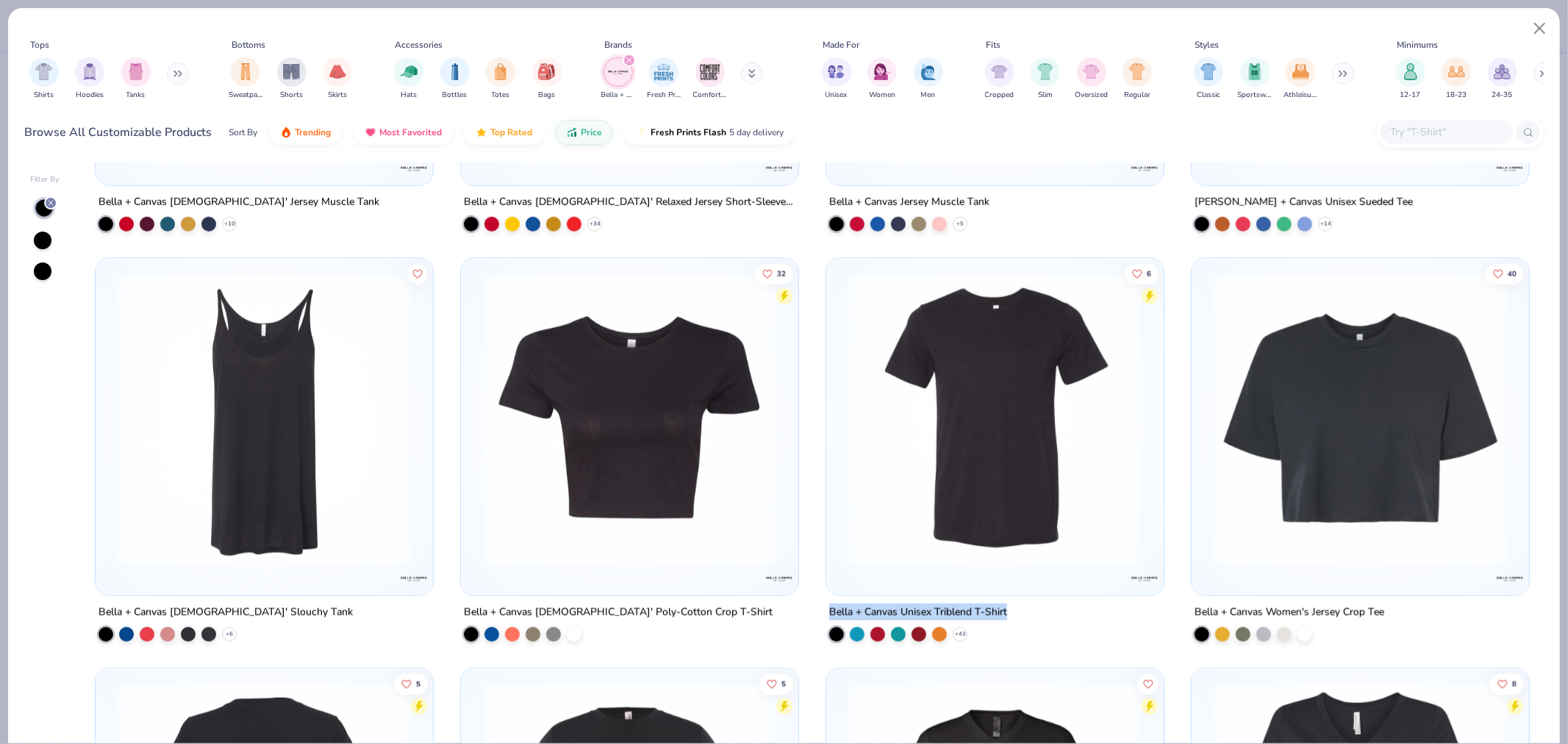
drag, startPoint x: 1010, startPoint y: 608, endPoint x: 822, endPoint y: 613, distance: 188.1
click at [826, 613] on div "Bella + Canvas Unisex Triblend T-Shirt + 43" at bounding box center [995, 622] width 339 height 38
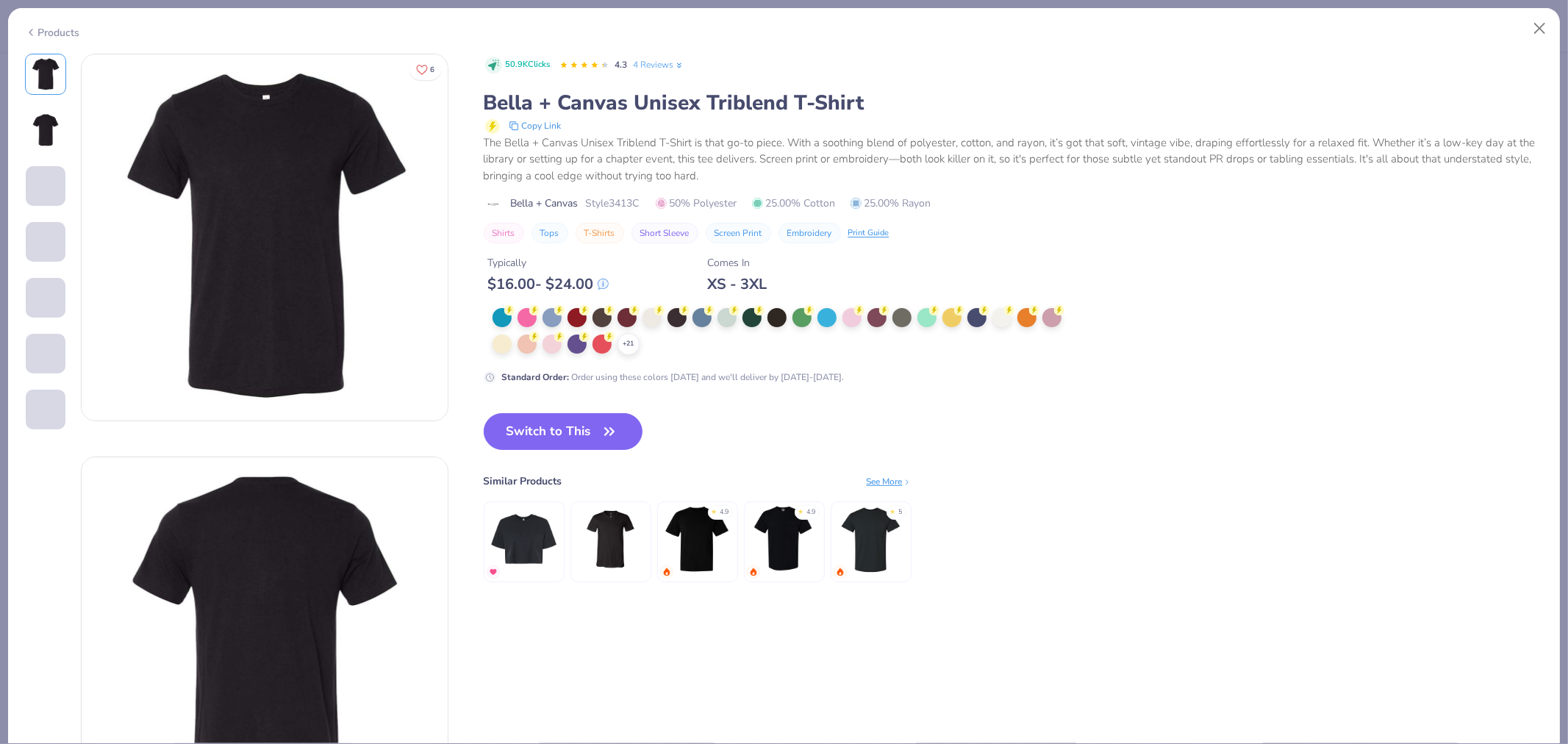
click at [619, 101] on div "Bella + Canvas Unisex Triblend T-Shirt" at bounding box center [1013, 103] width 1060 height 28
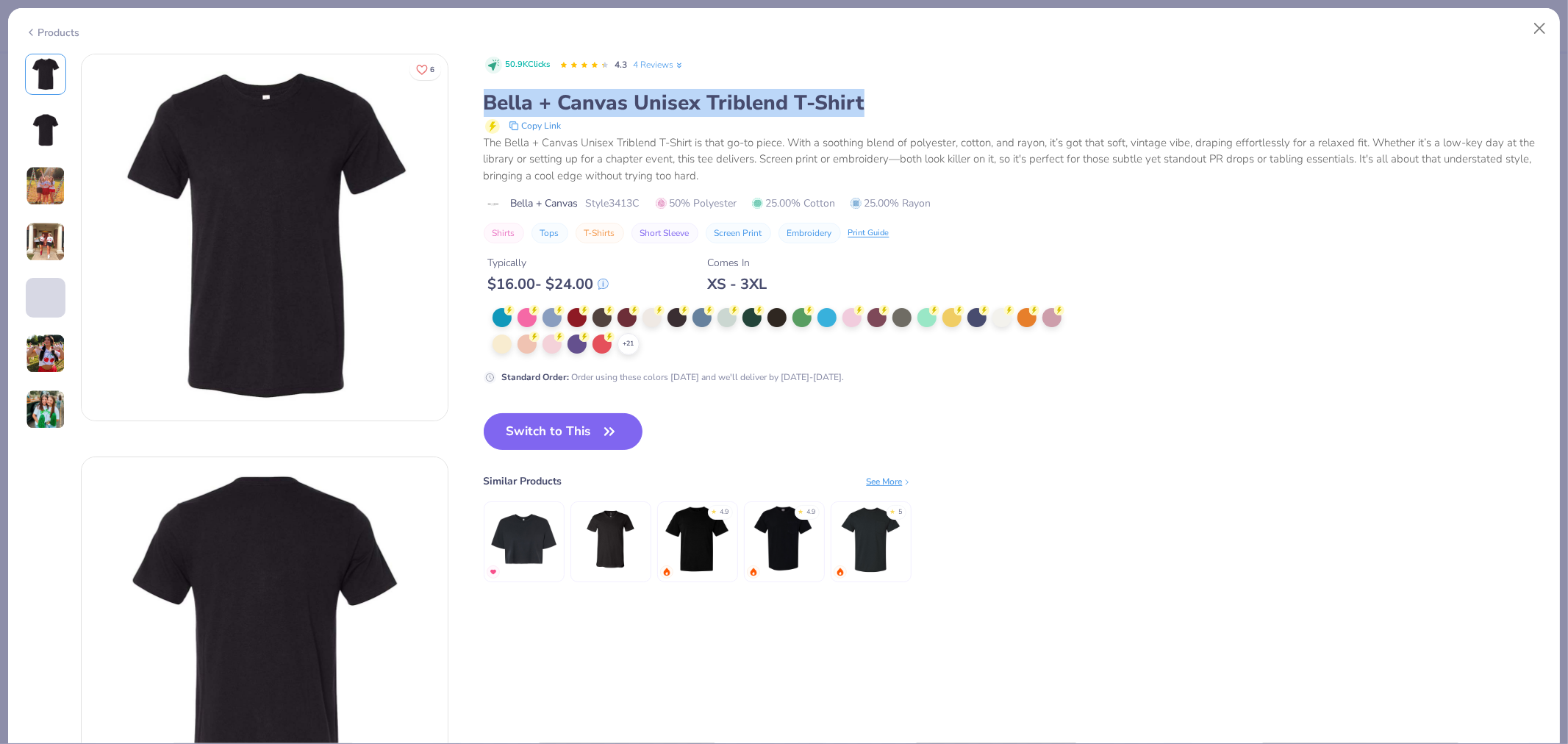
click at [619, 101] on div "Bella + Canvas Unisex Triblend T-Shirt" at bounding box center [1013, 103] width 1060 height 28
click at [566, 125] on div "Copy Link" at bounding box center [1014, 125] width 1059 height 18
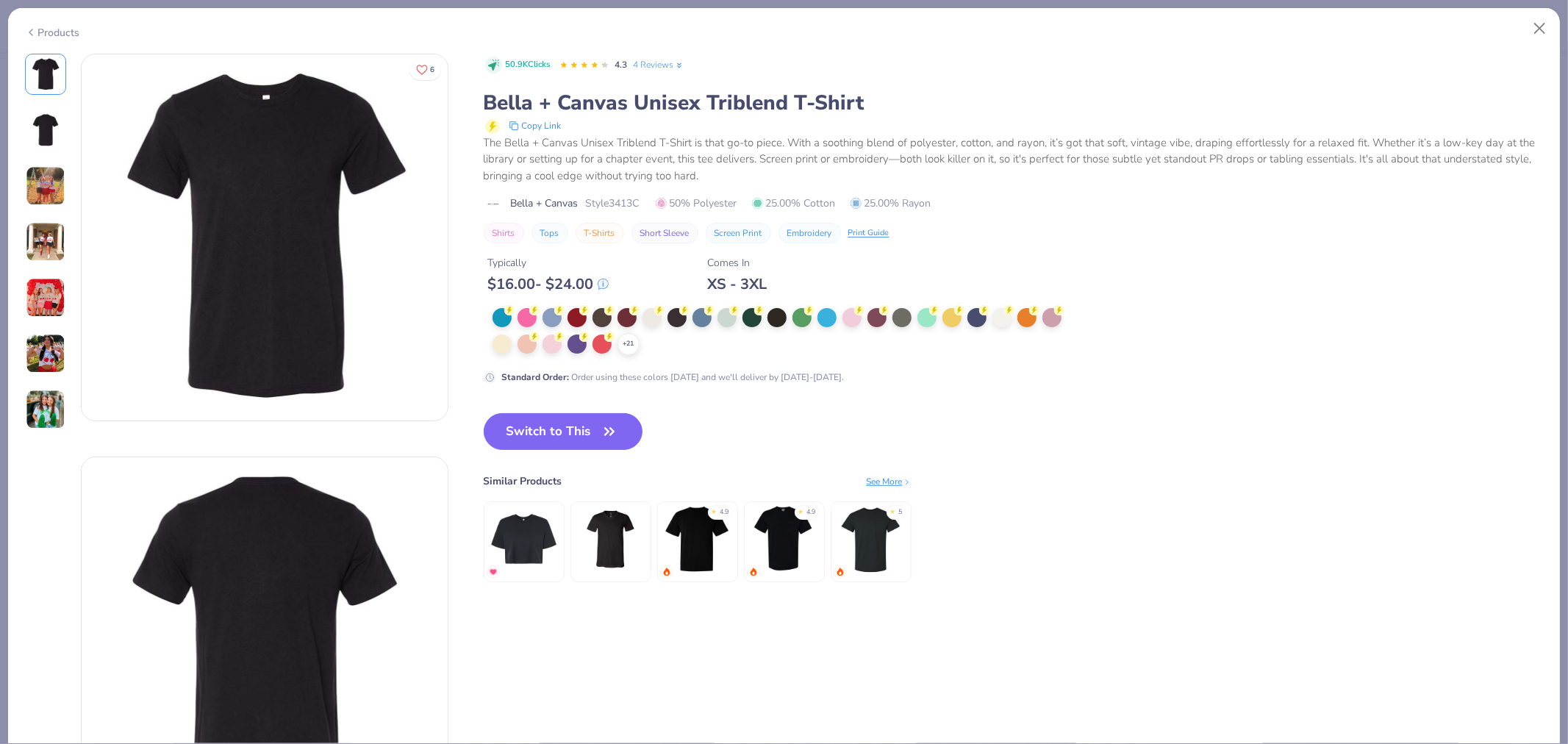
click at [62, 28] on div "Products" at bounding box center [52, 33] width 55 height 16
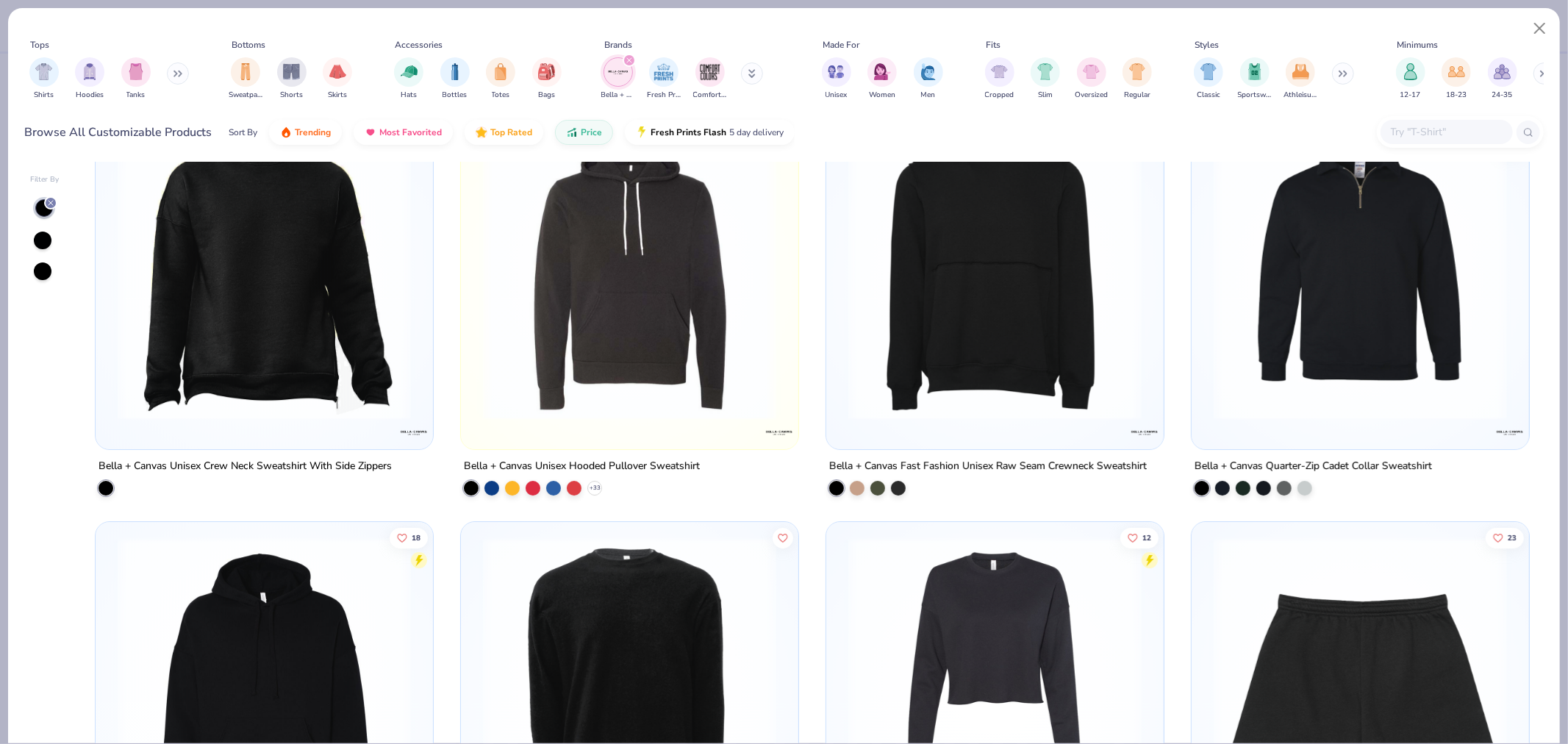
scroll to position [4166, 0]
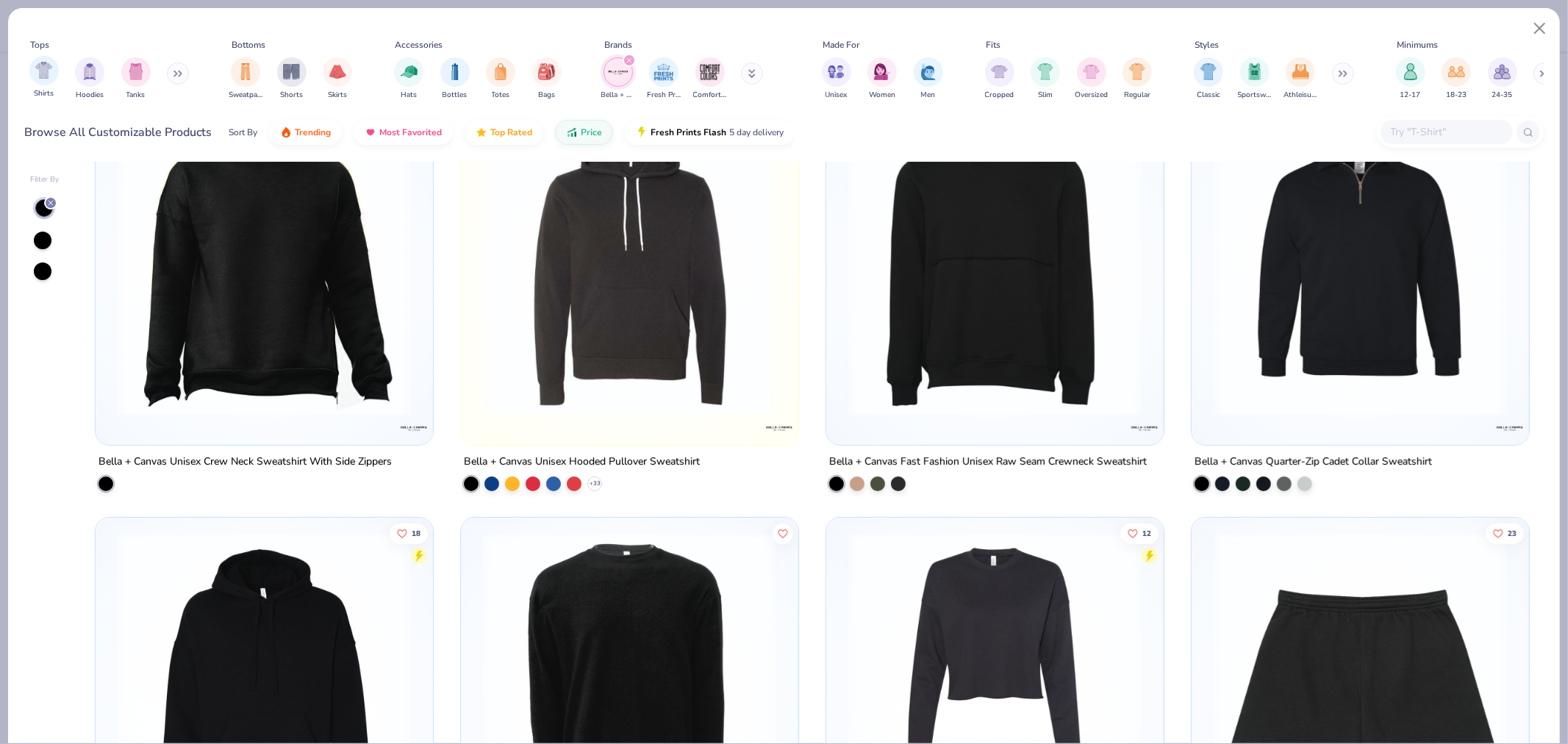
click at [53, 90] on span "Shirts" at bounding box center [43, 93] width 19 height 11
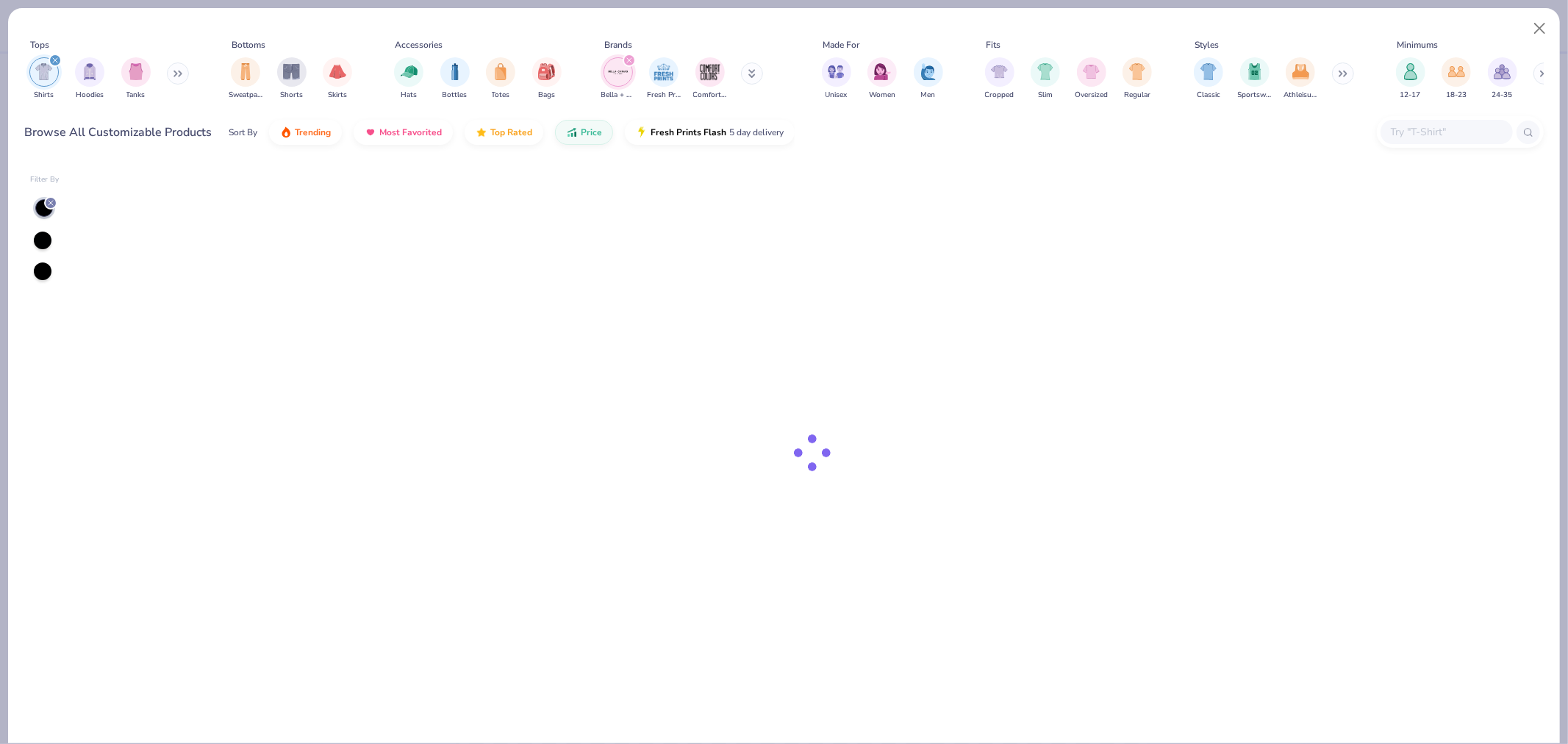
click at [42, 76] on img "filter for Shirts" at bounding box center [44, 72] width 17 height 17
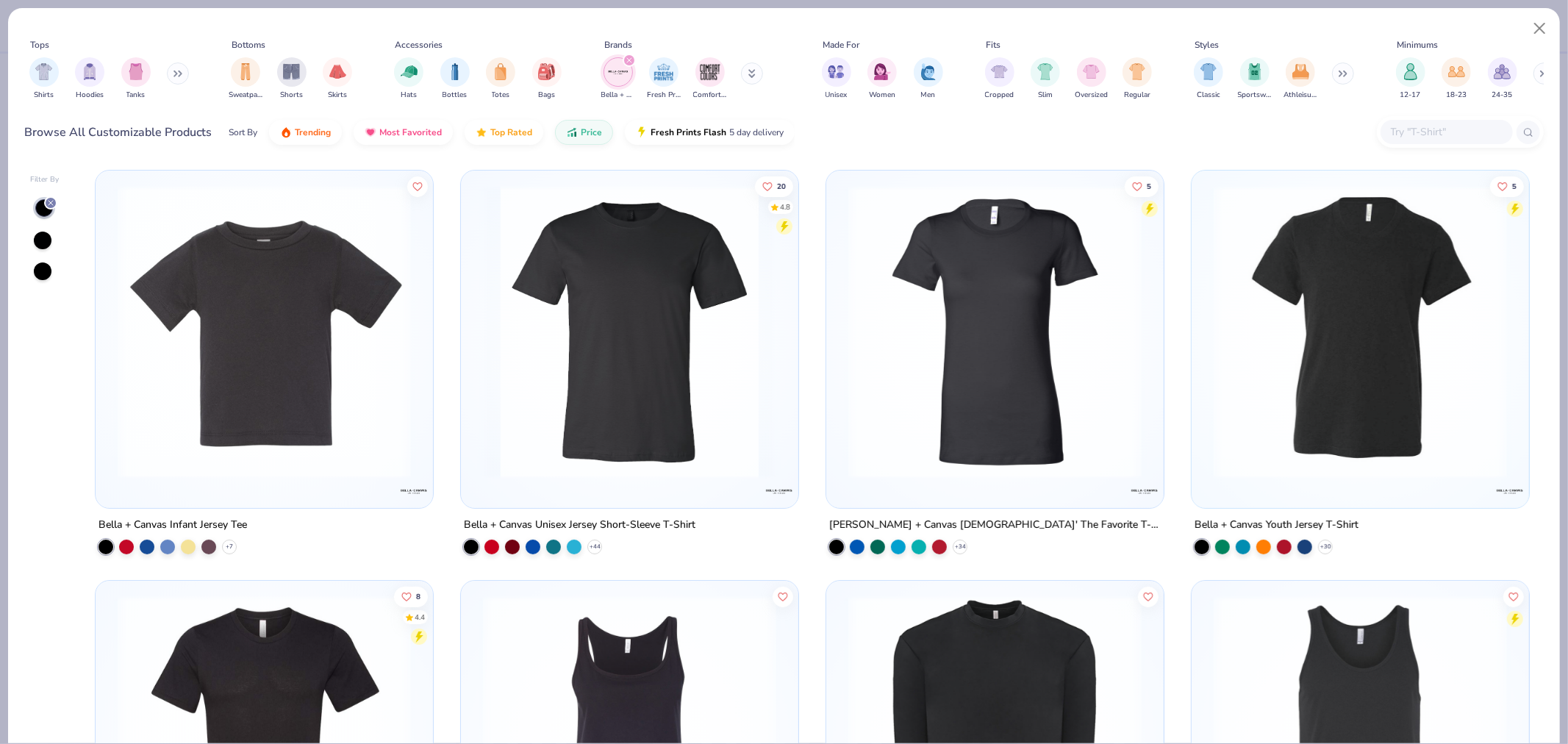
click at [42, 76] on img "filter for Shirts" at bounding box center [44, 72] width 17 height 17
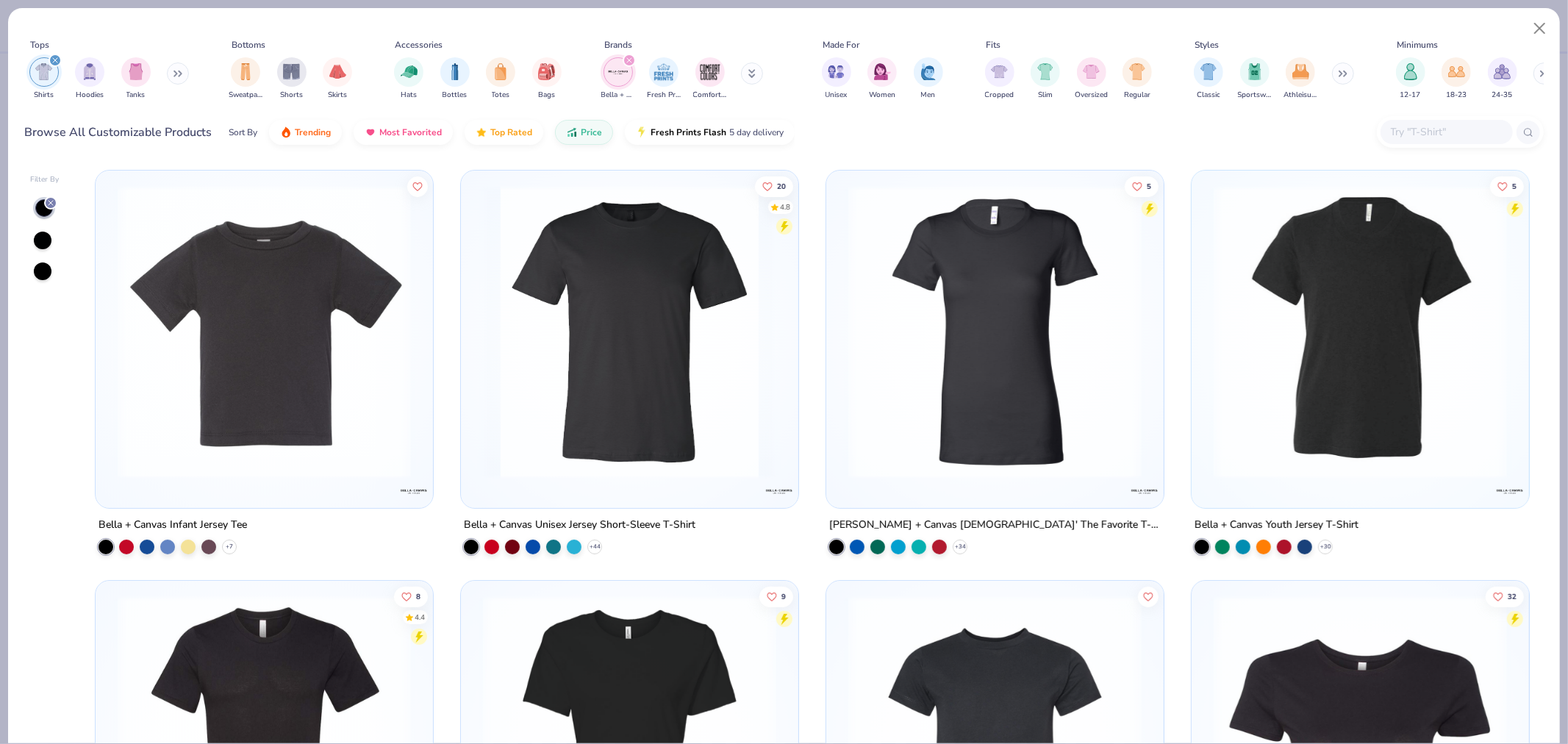
click at [1413, 138] on input "text" at bounding box center [1446, 132] width 113 height 17
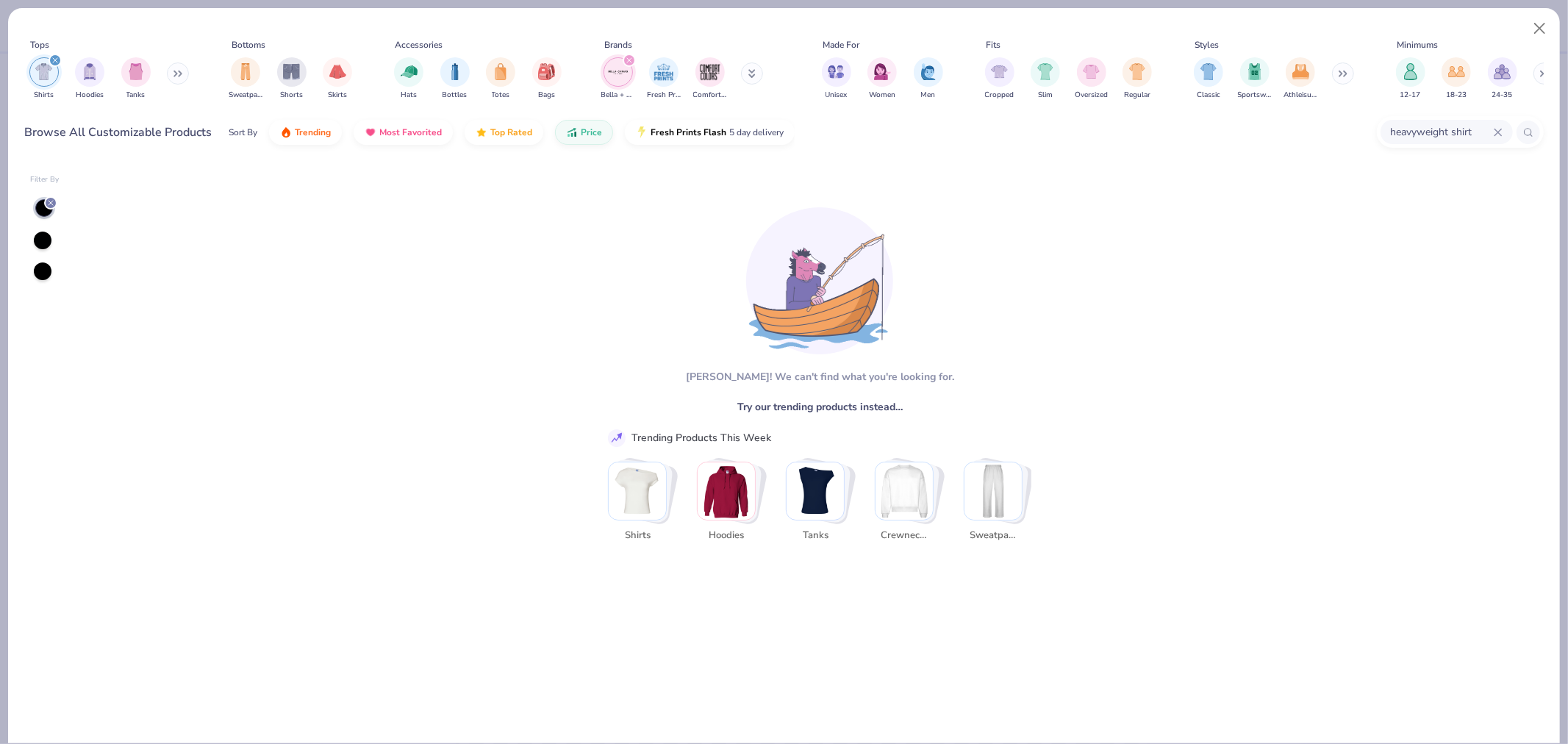
type input "heavyweight shirt"
click at [634, 504] on img "Stack Card Button Shirts" at bounding box center [637, 492] width 58 height 58
click at [1489, 126] on input "heavyweight shirt" at bounding box center [1442, 132] width 104 height 17
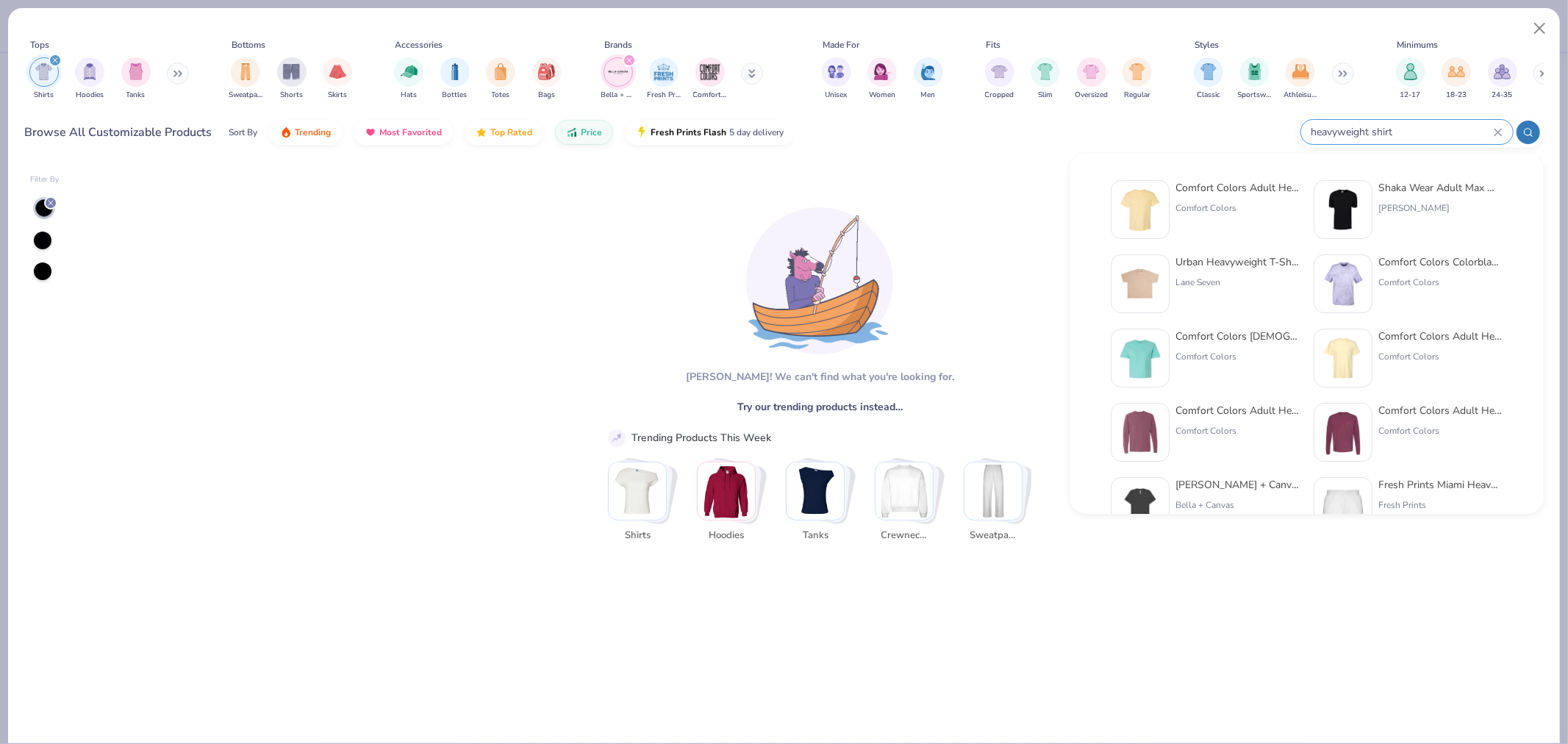
click at [1496, 129] on icon at bounding box center [1498, 132] width 6 height 6
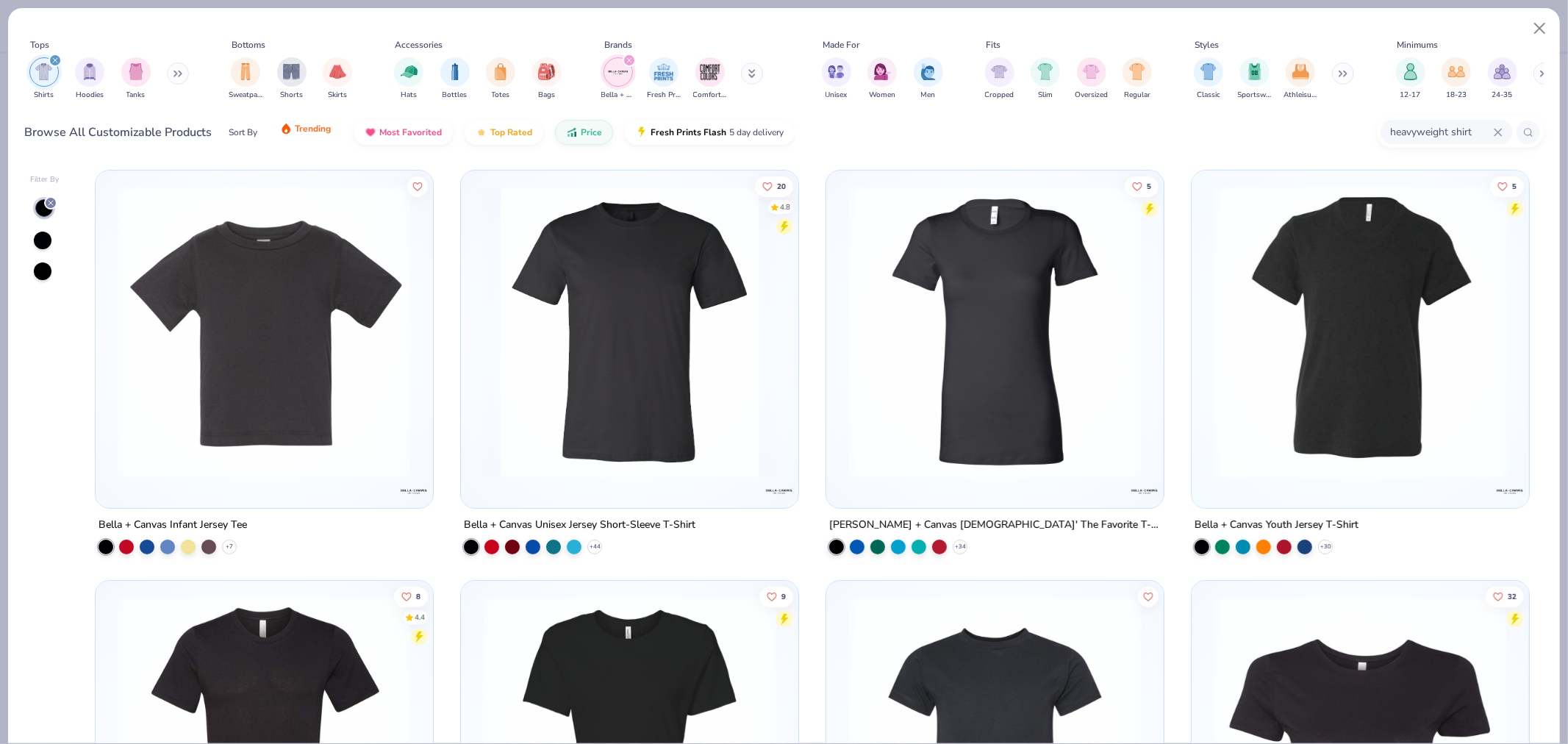
click at [300, 129] on span "Trending" at bounding box center [312, 129] width 36 height 12
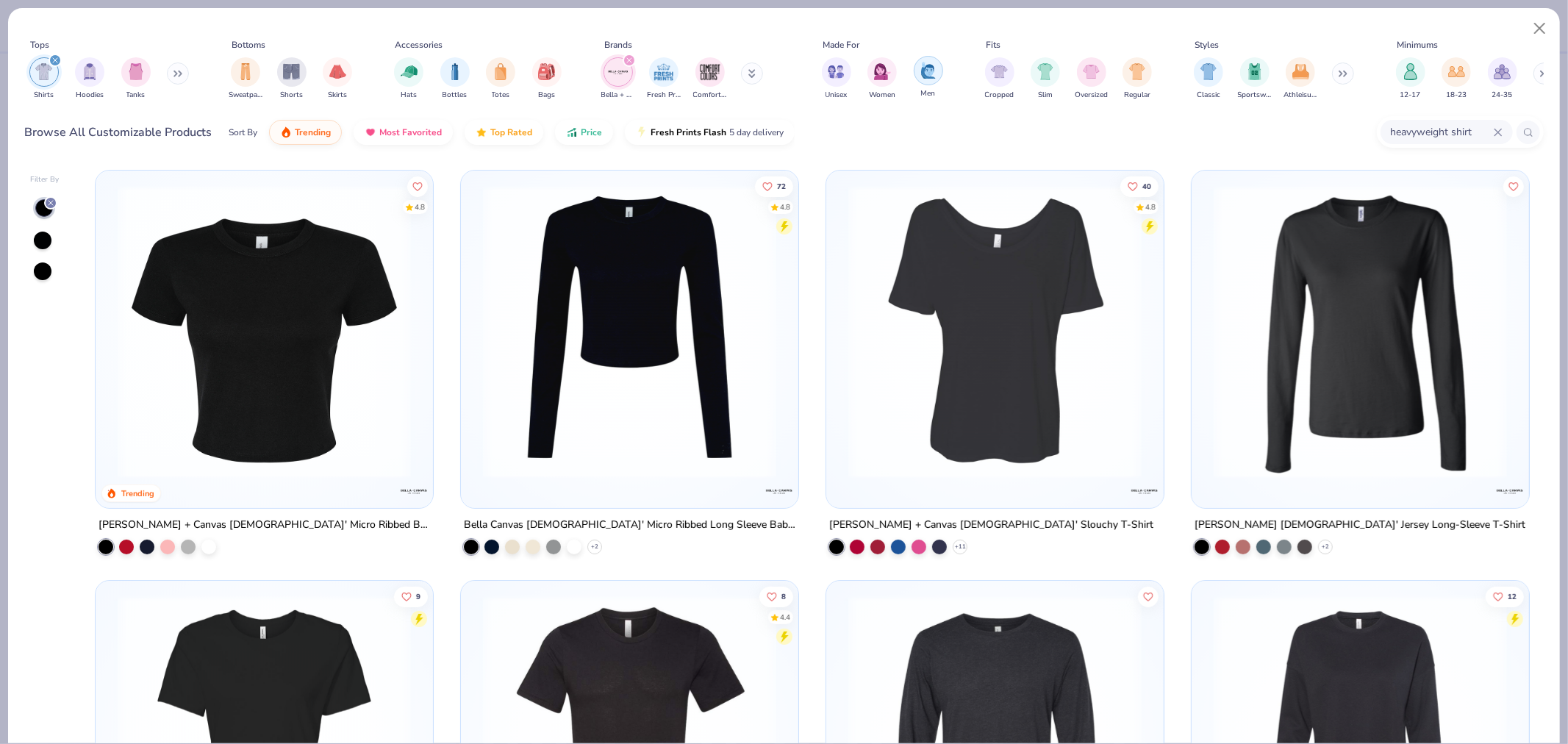
click at [918, 75] on div "filter for Men" at bounding box center [928, 71] width 30 height 30
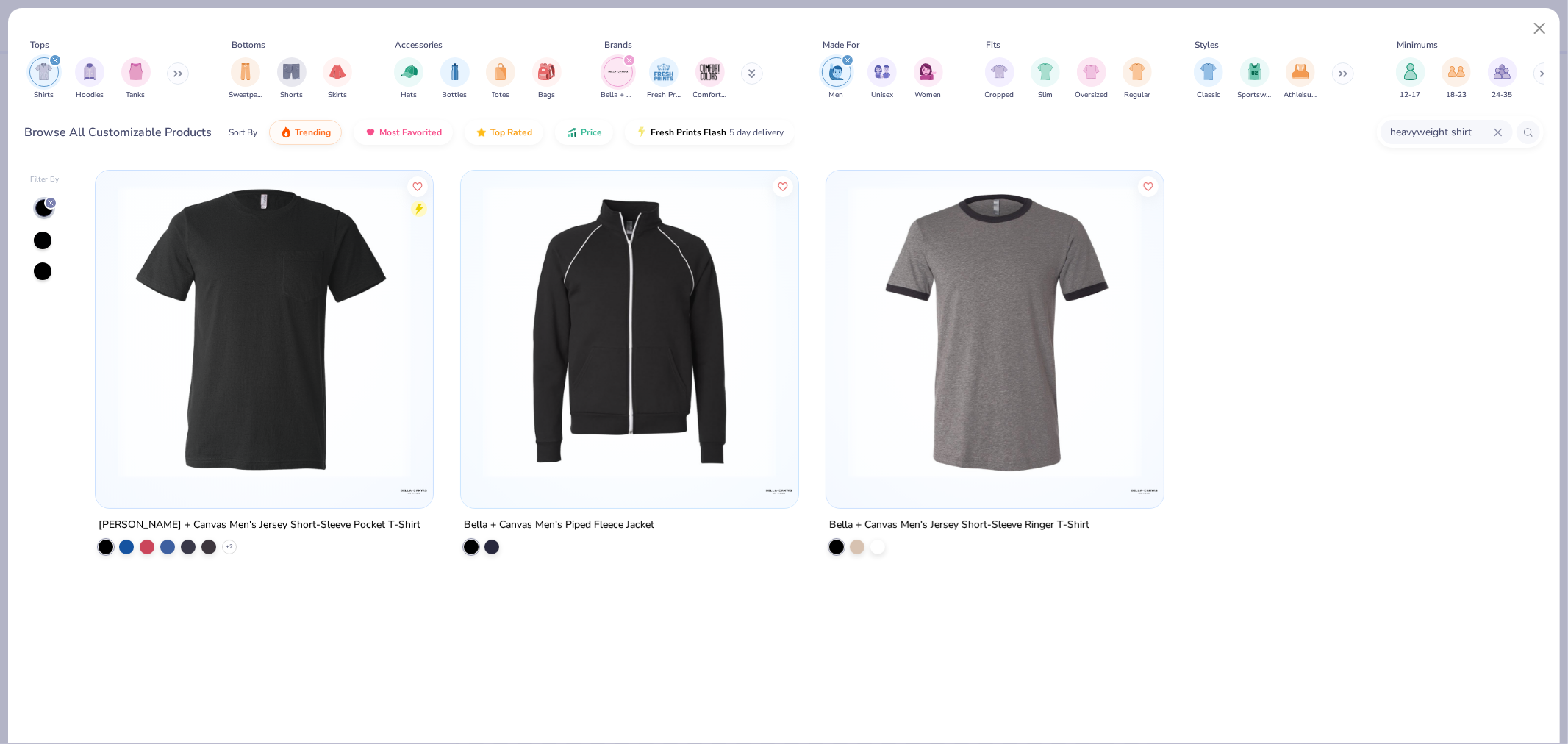
click at [874, 77] on img "filter for Unisex" at bounding box center [883, 72] width 17 height 17
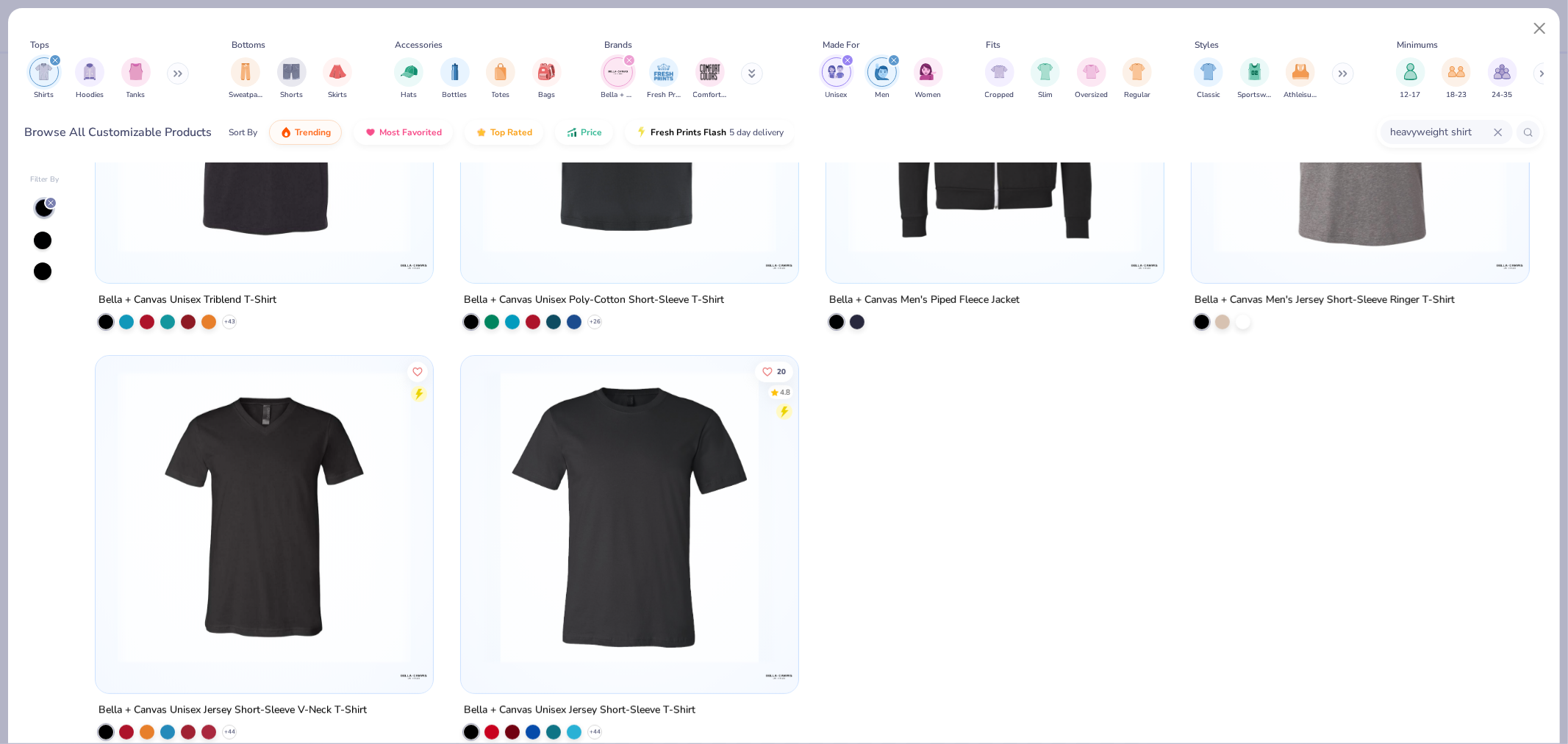
scroll to position [657, 0]
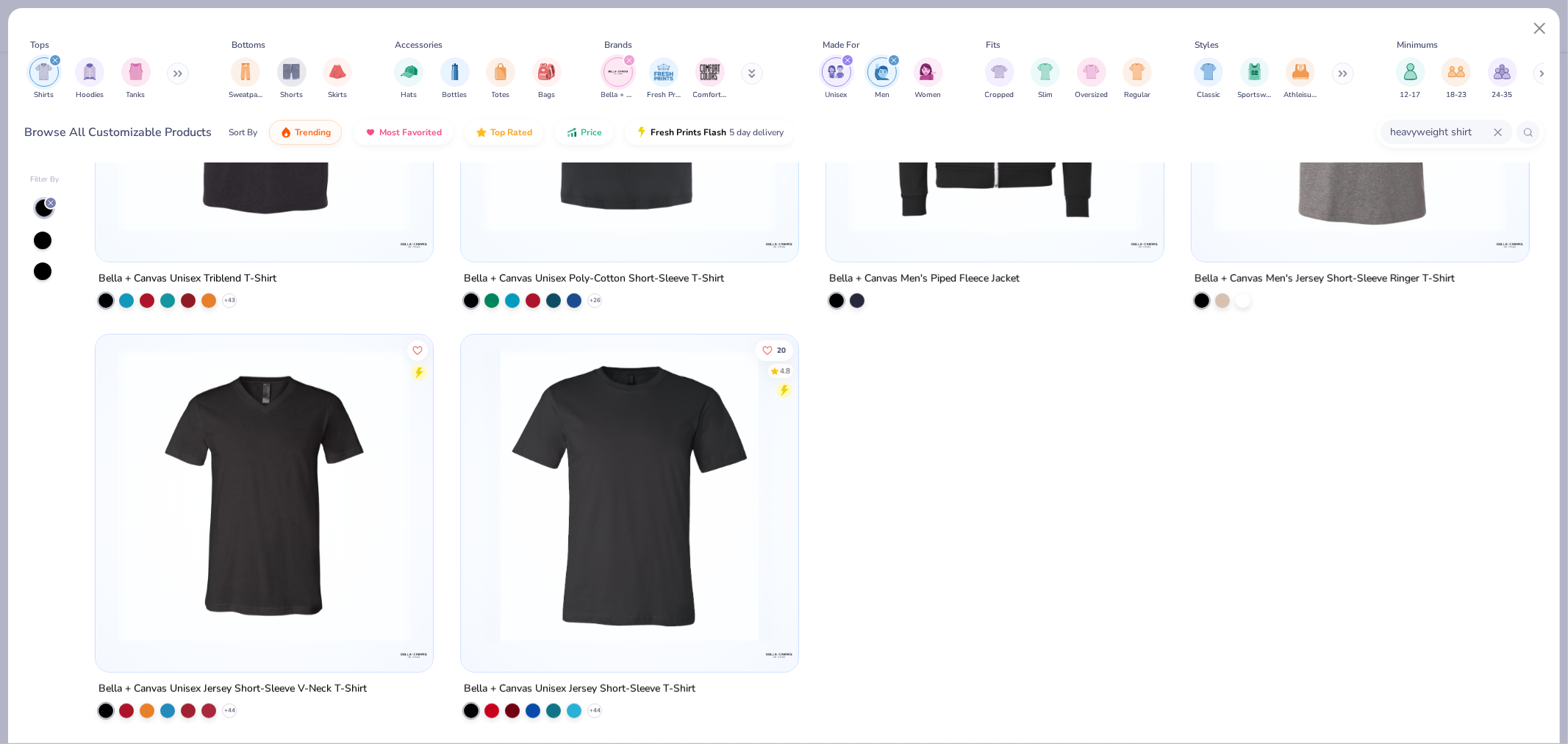
click at [593, 520] on img at bounding box center [629, 495] width 308 height 294
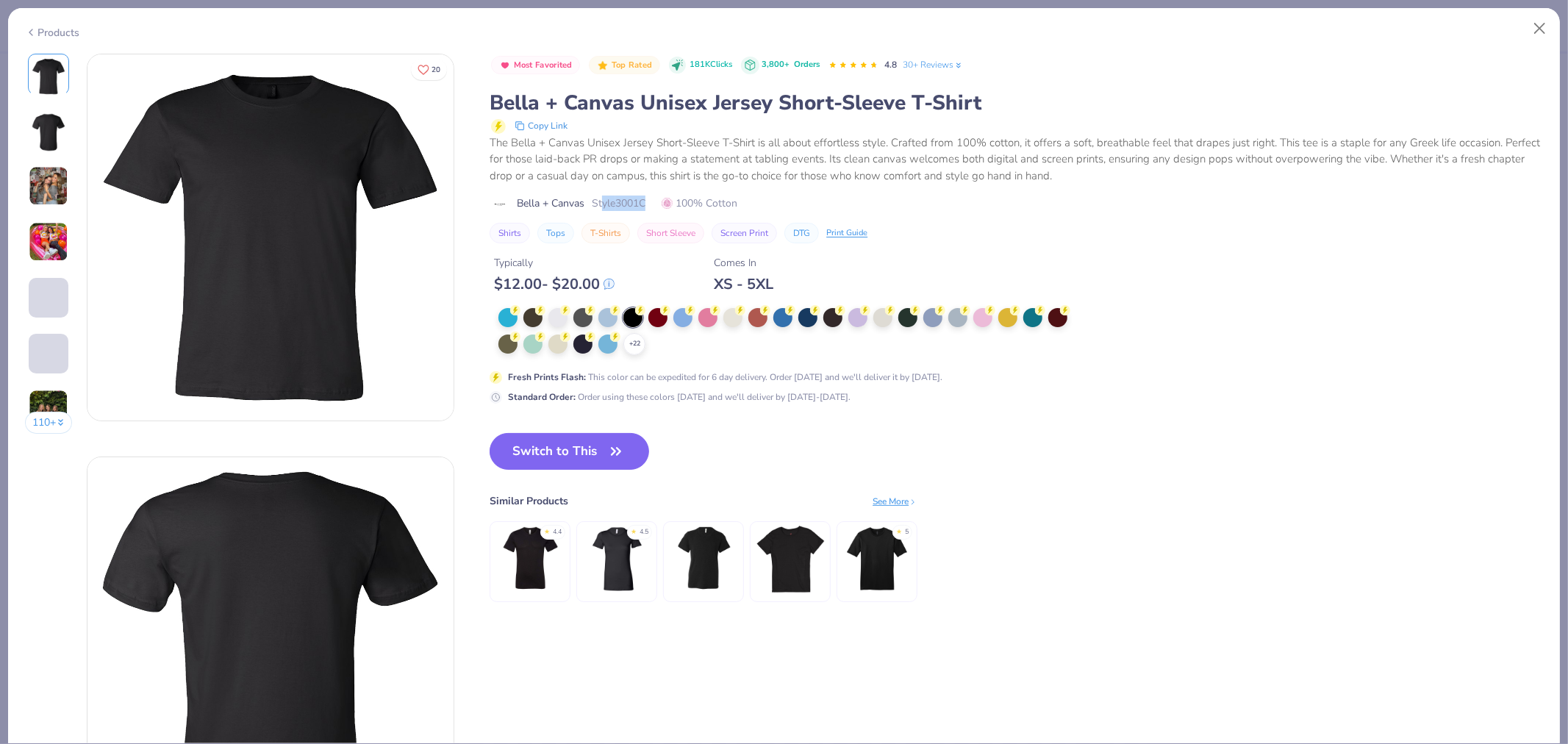
drag, startPoint x: 604, startPoint y: 203, endPoint x: 660, endPoint y: 206, distance: 56.1
click at [660, 206] on div "Bella + Canvas Style 3001C 100% Cotton" at bounding box center [1017, 203] width 1053 height 16
click at [627, 202] on span "Style 3001C" at bounding box center [618, 203] width 54 height 16
click at [556, 204] on span "Bella + Canvas" at bounding box center [550, 203] width 68 height 16
click at [47, 40] on div "Products" at bounding box center [784, 26] width 1552 height 38
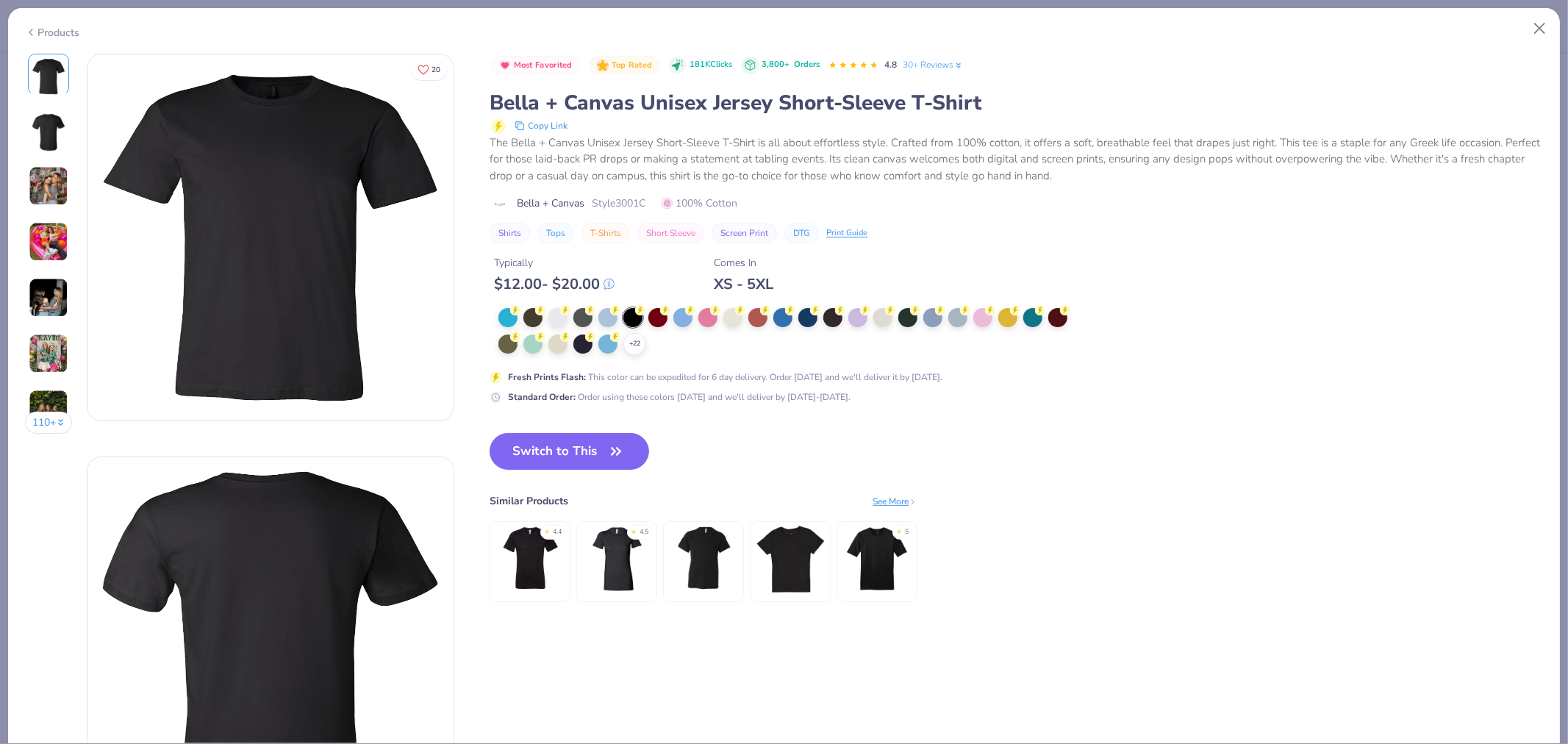
click at [530, 559] on img at bounding box center [530, 559] width 70 height 70
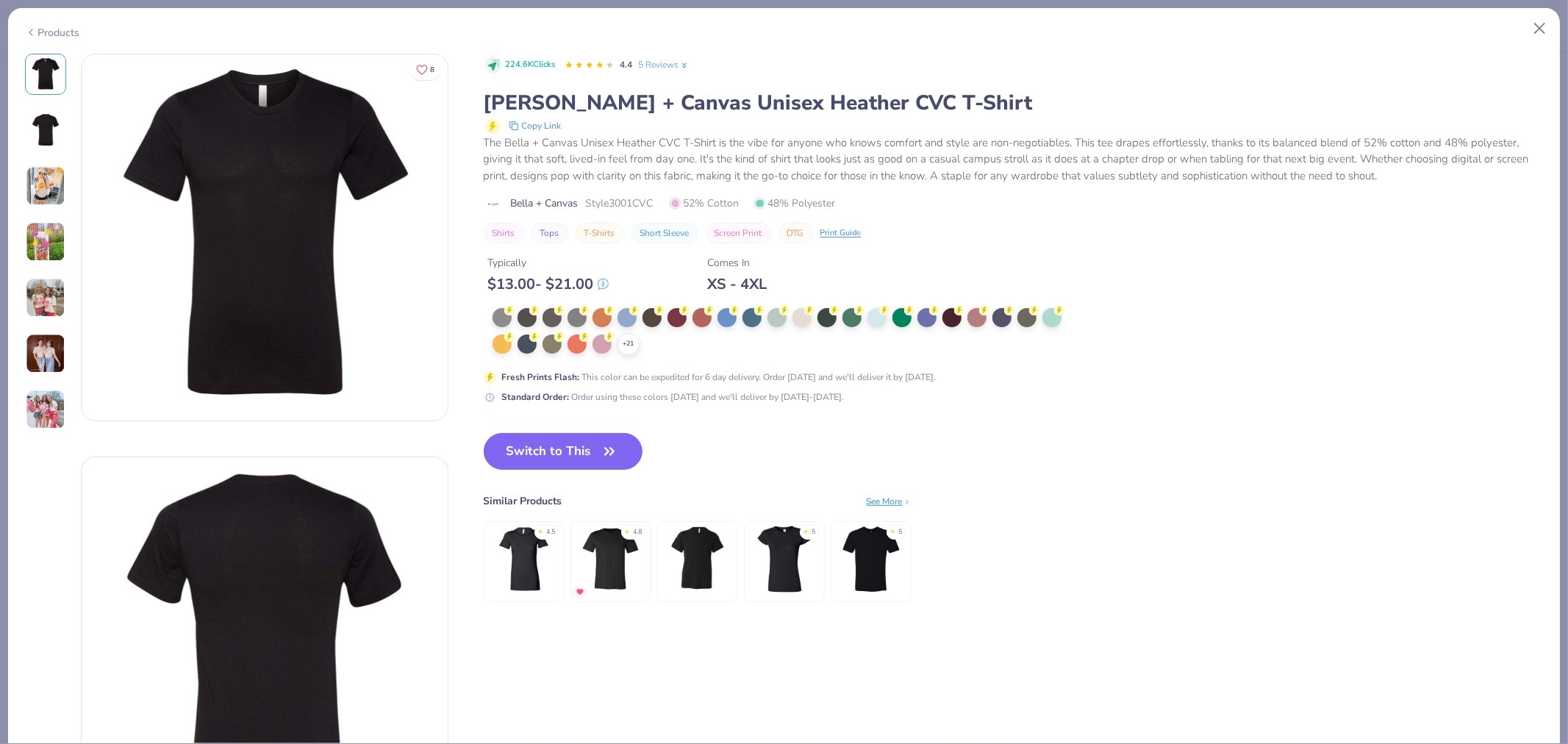
click at [626, 571] on img at bounding box center [611, 559] width 62 height 70
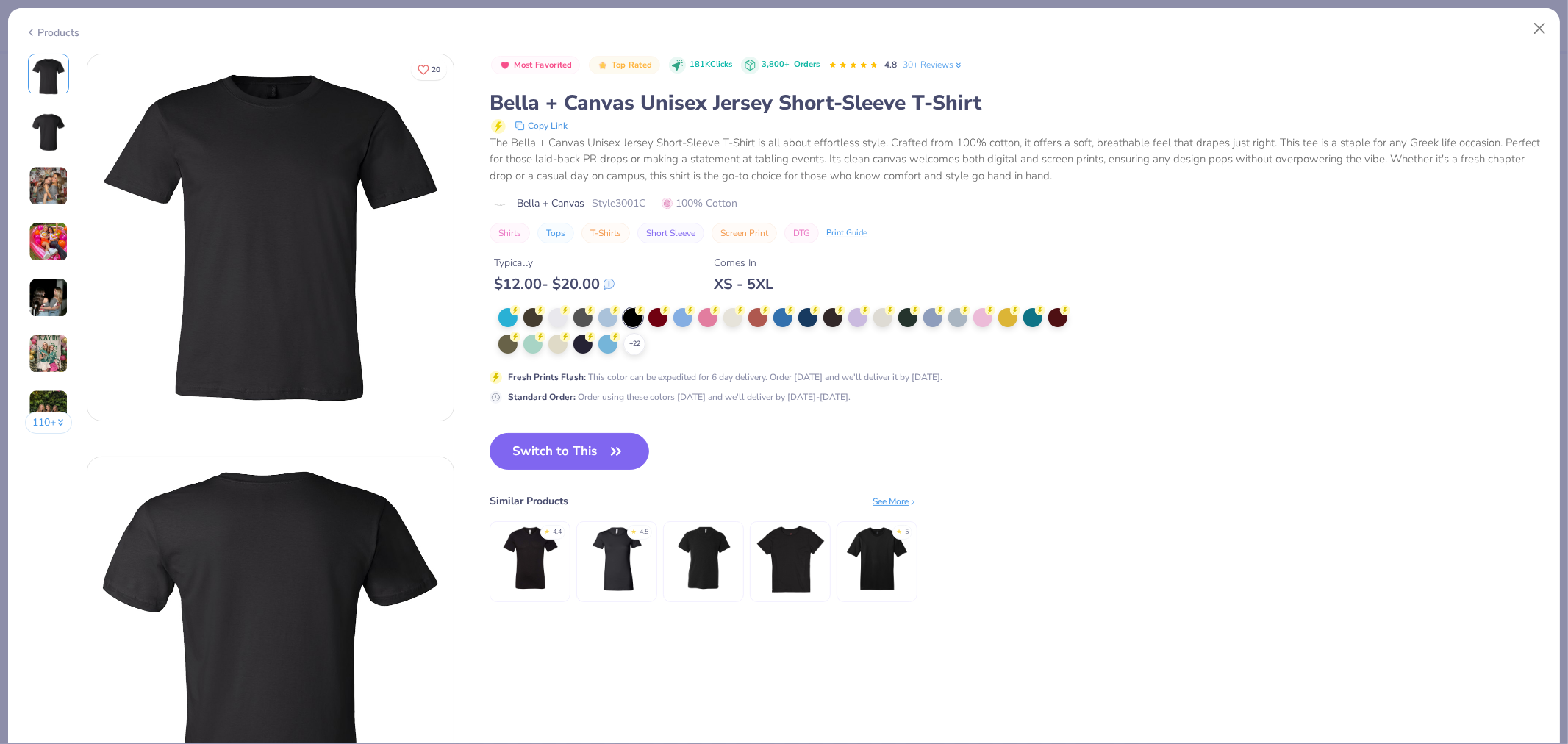
click at [797, 574] on img at bounding box center [791, 559] width 70 height 70
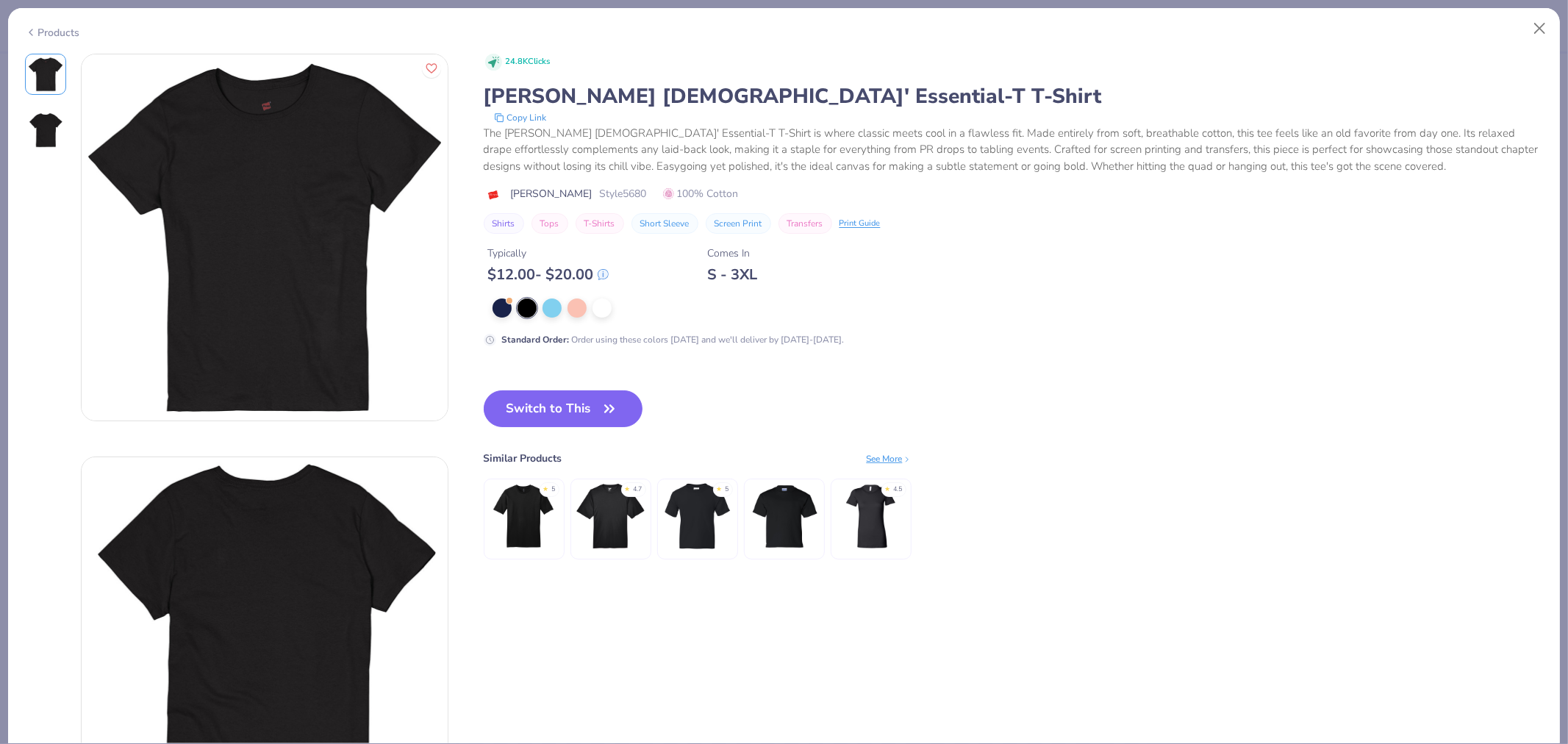
click at [770, 531] on img at bounding box center [784, 517] width 70 height 70
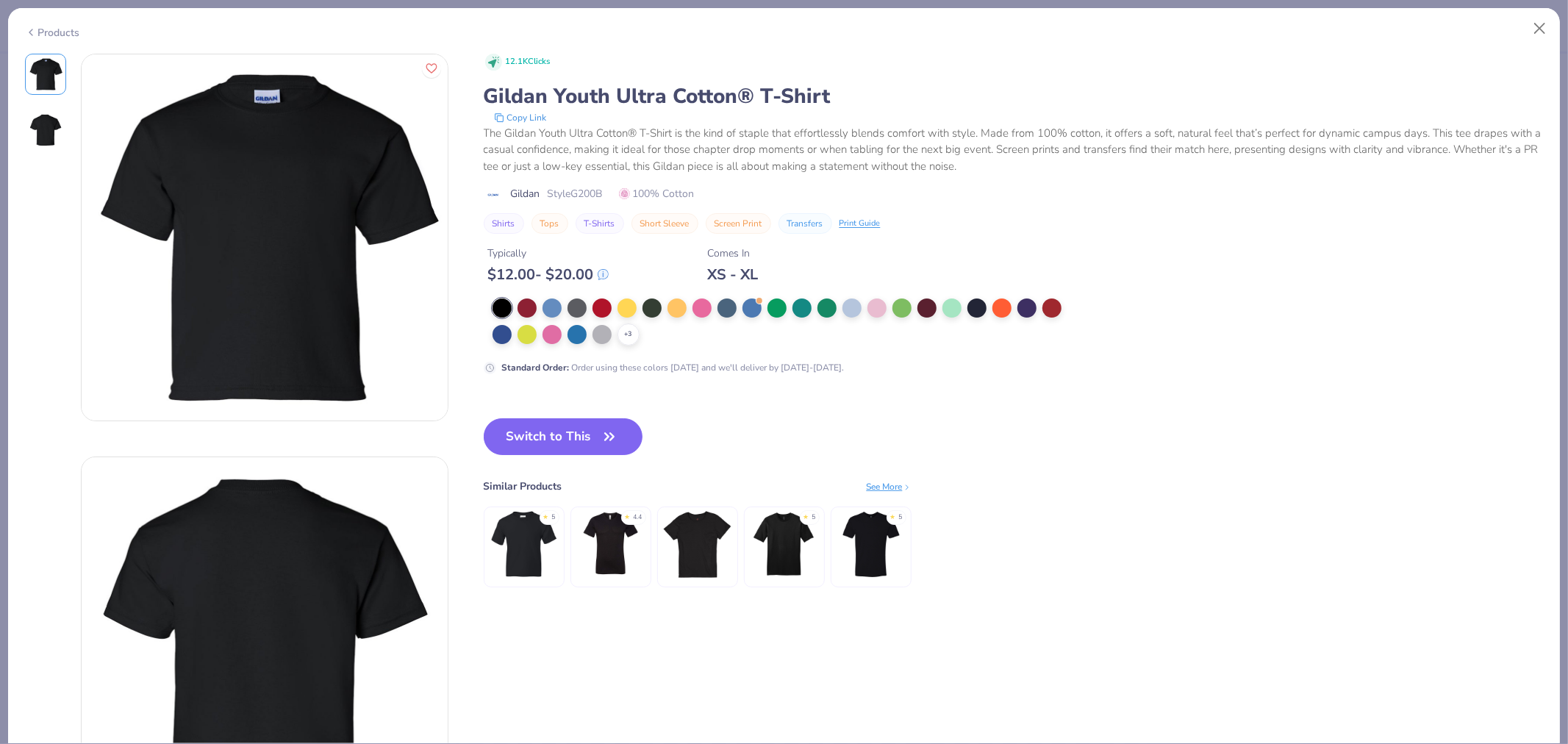
click at [59, 31] on div "Products" at bounding box center [52, 33] width 55 height 16
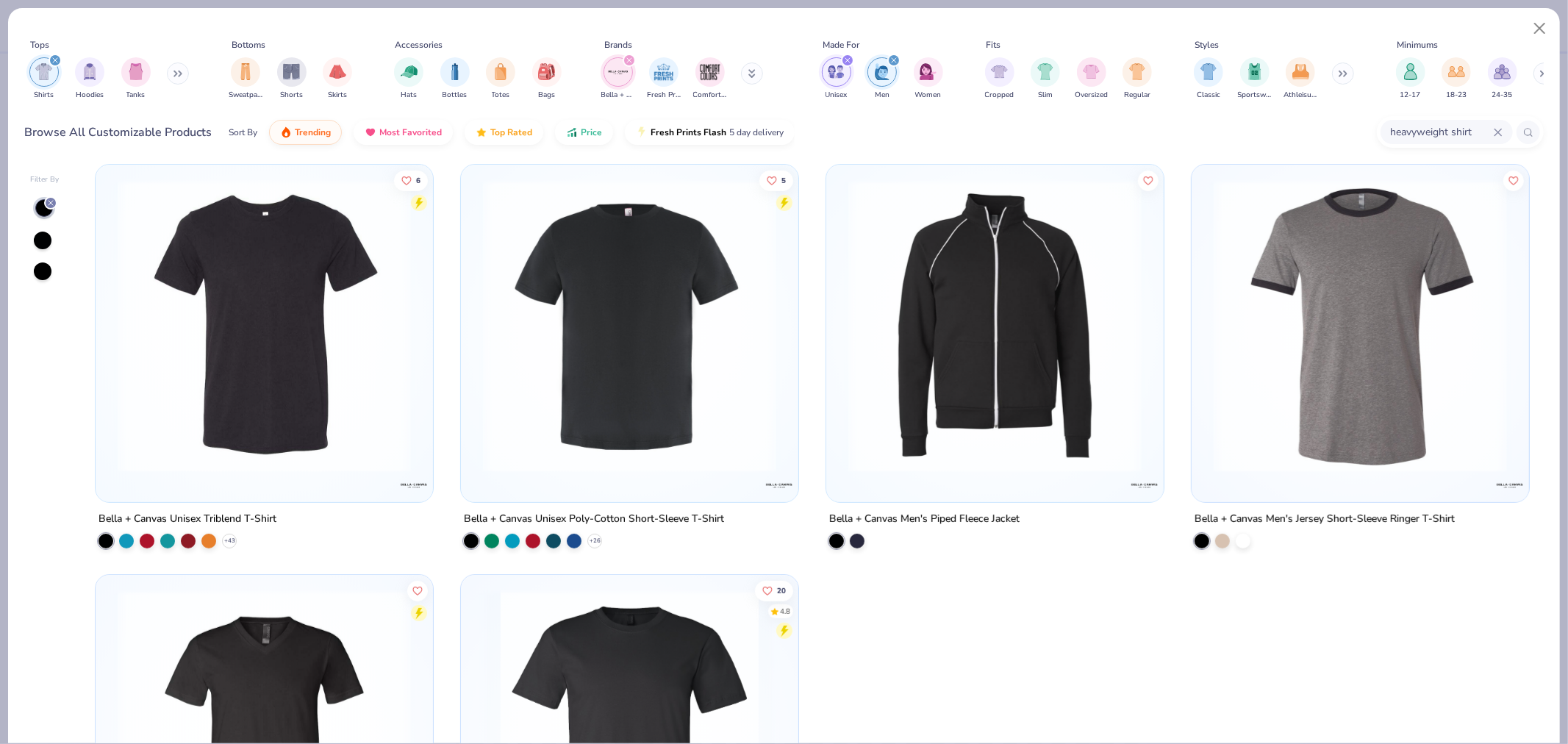
scroll to position [412, 0]
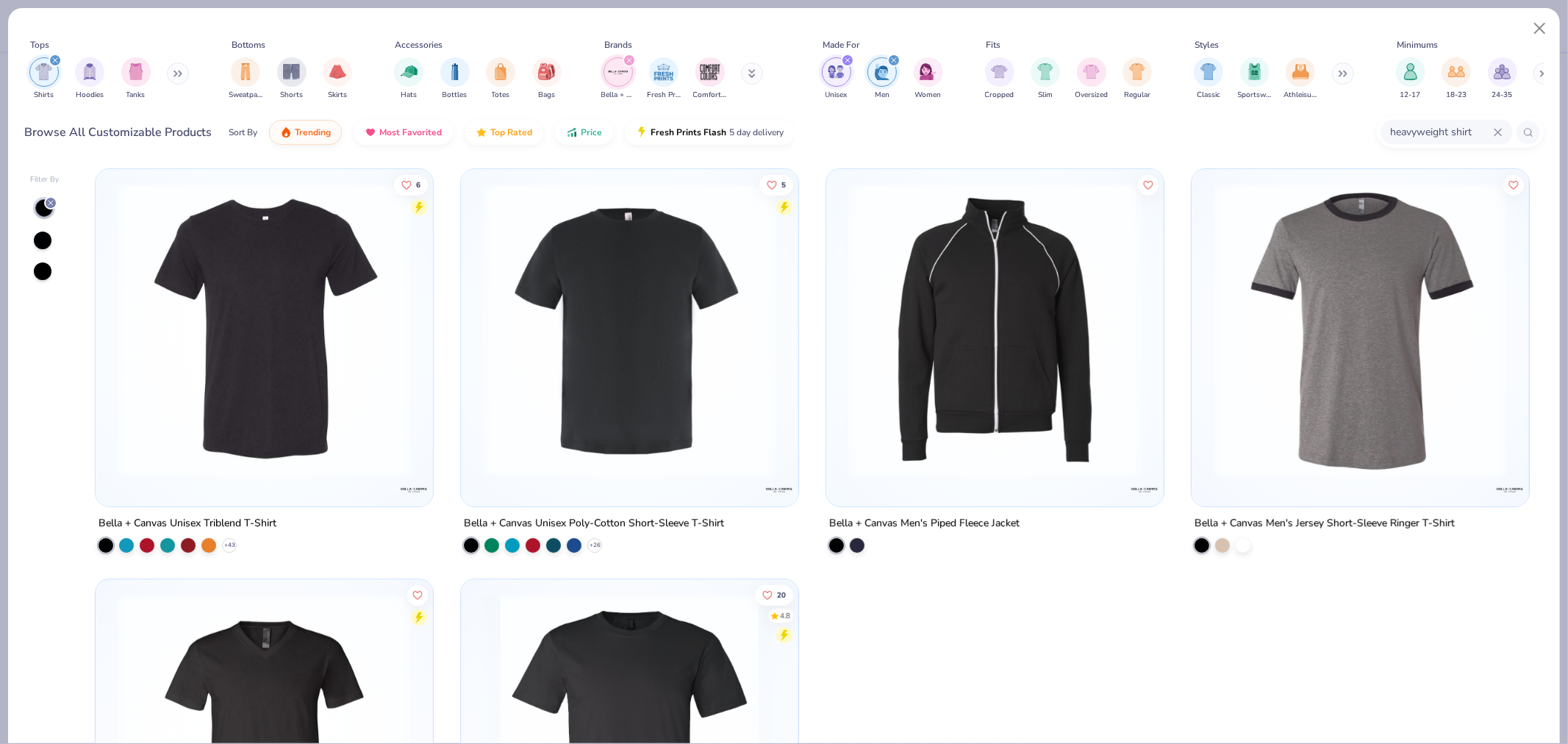
click at [666, 386] on img at bounding box center [629, 330] width 308 height 294
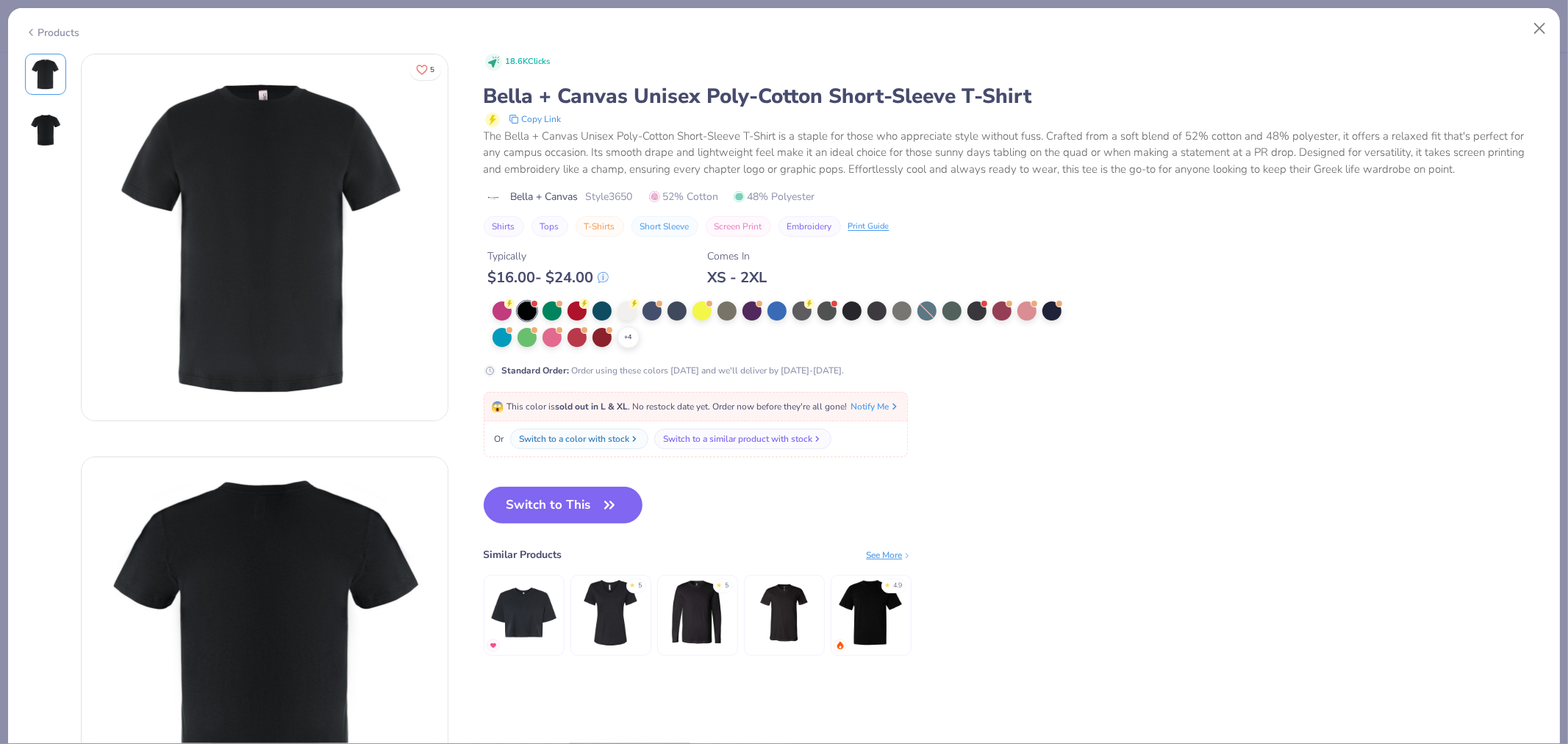
click at [50, 32] on div "Products" at bounding box center [52, 33] width 55 height 16
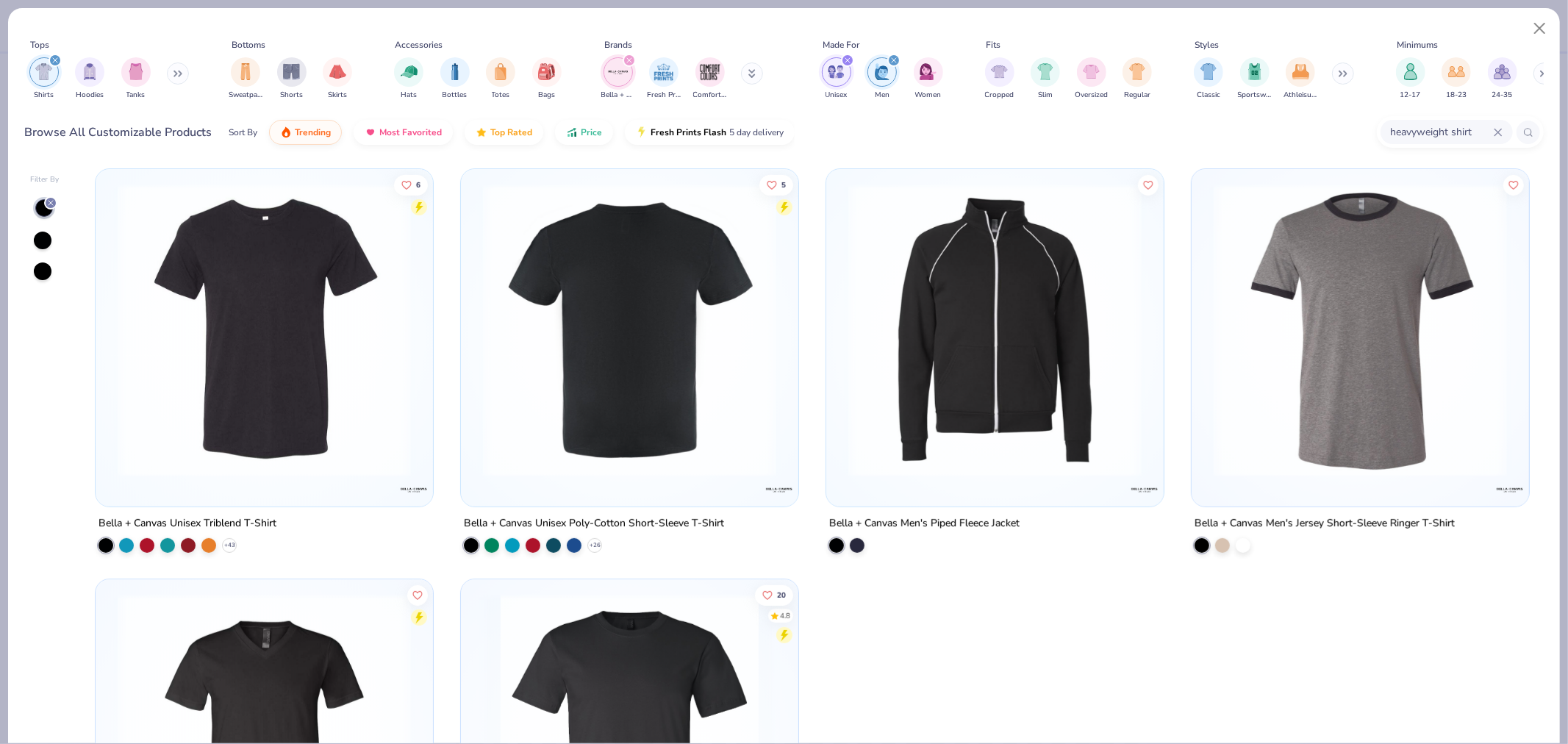
click at [261, 317] on img at bounding box center [264, 330] width 308 height 294
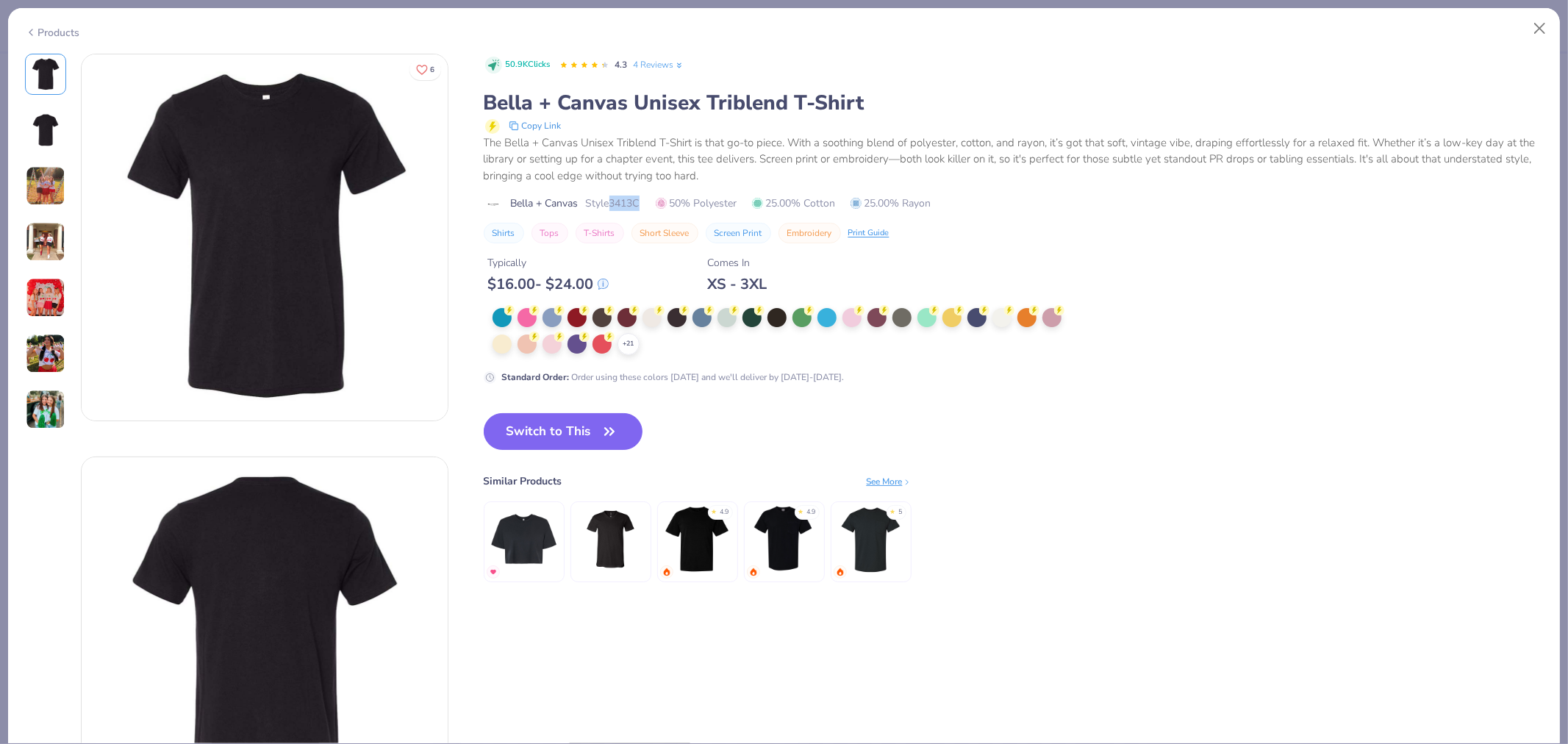
drag, startPoint x: 647, startPoint y: 203, endPoint x: 612, endPoint y: 203, distance: 35.0
click at [612, 203] on div "Bella + Canvas Style 3413C 50% Polyester 25.00% Cotton 25.00% Rayon" at bounding box center [1013, 203] width 1060 height 16
copy span "3413C"
click at [1084, 157] on div "The Bella + Canvas Unisex Triblend T-Shirt is that go-to piece. With a soothing…" at bounding box center [1013, 160] width 1060 height 50
click at [59, 27] on div "Products" at bounding box center [52, 33] width 55 height 16
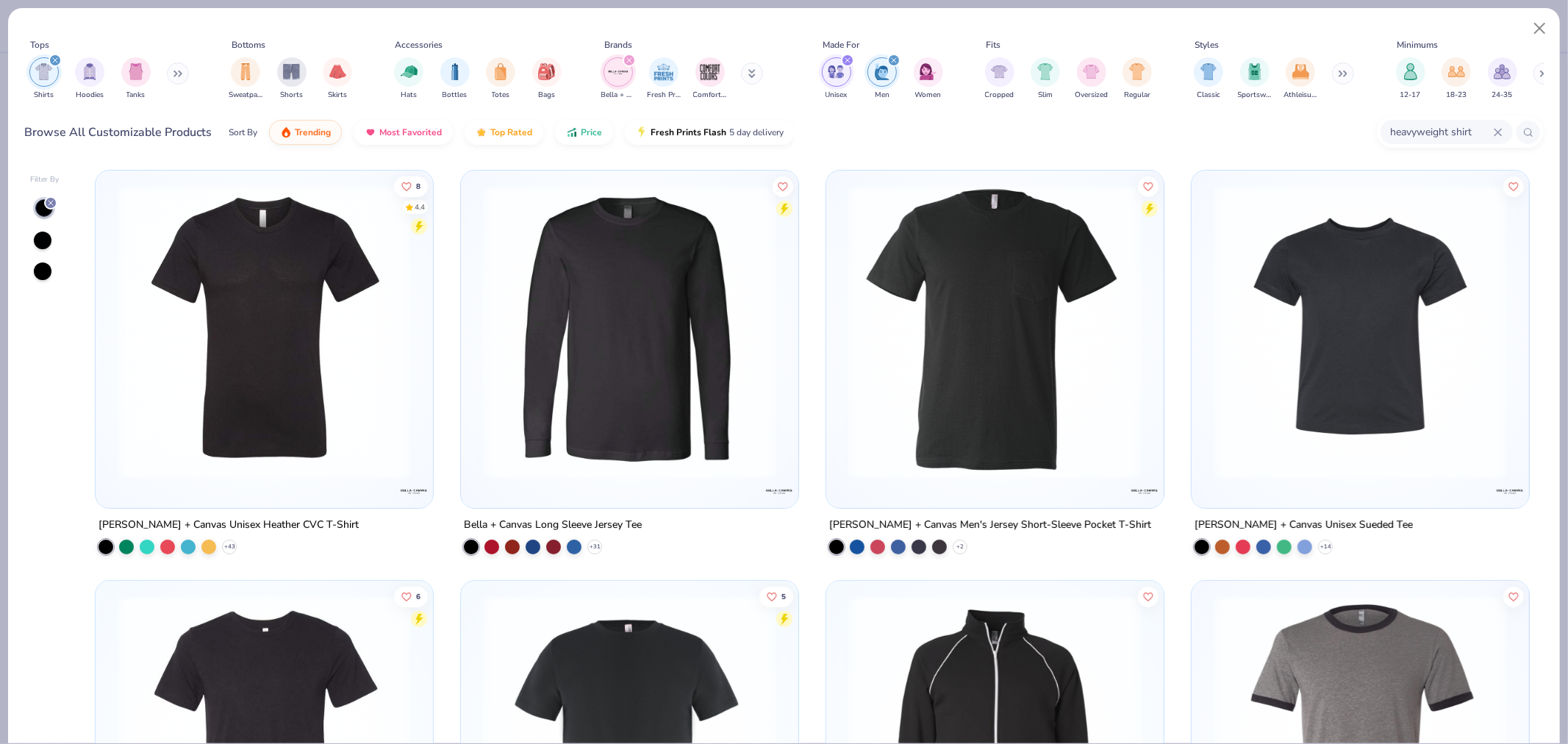
click at [251, 373] on img at bounding box center [264, 332] width 308 height 294
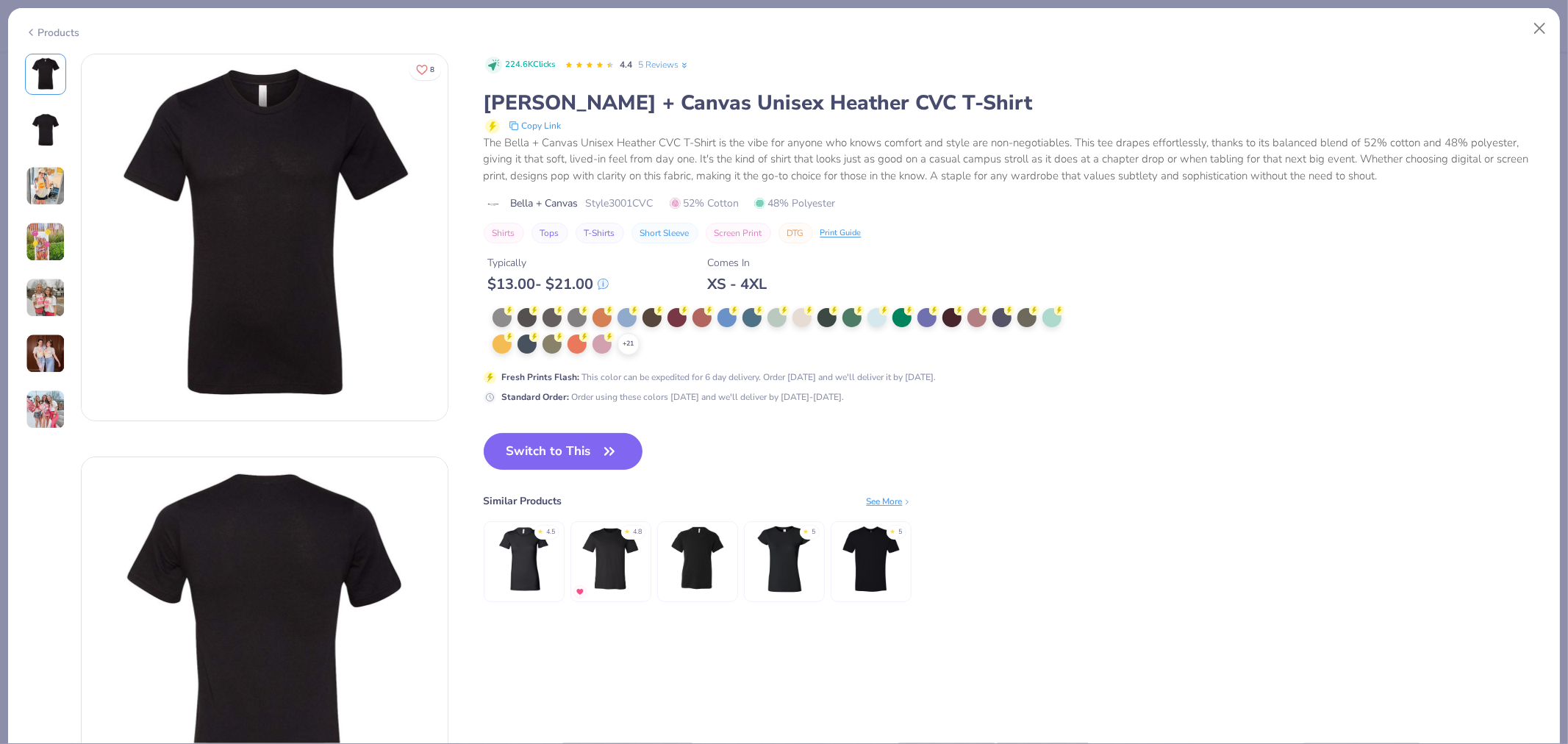
click at [37, 33] on div "Products" at bounding box center [52, 33] width 55 height 16
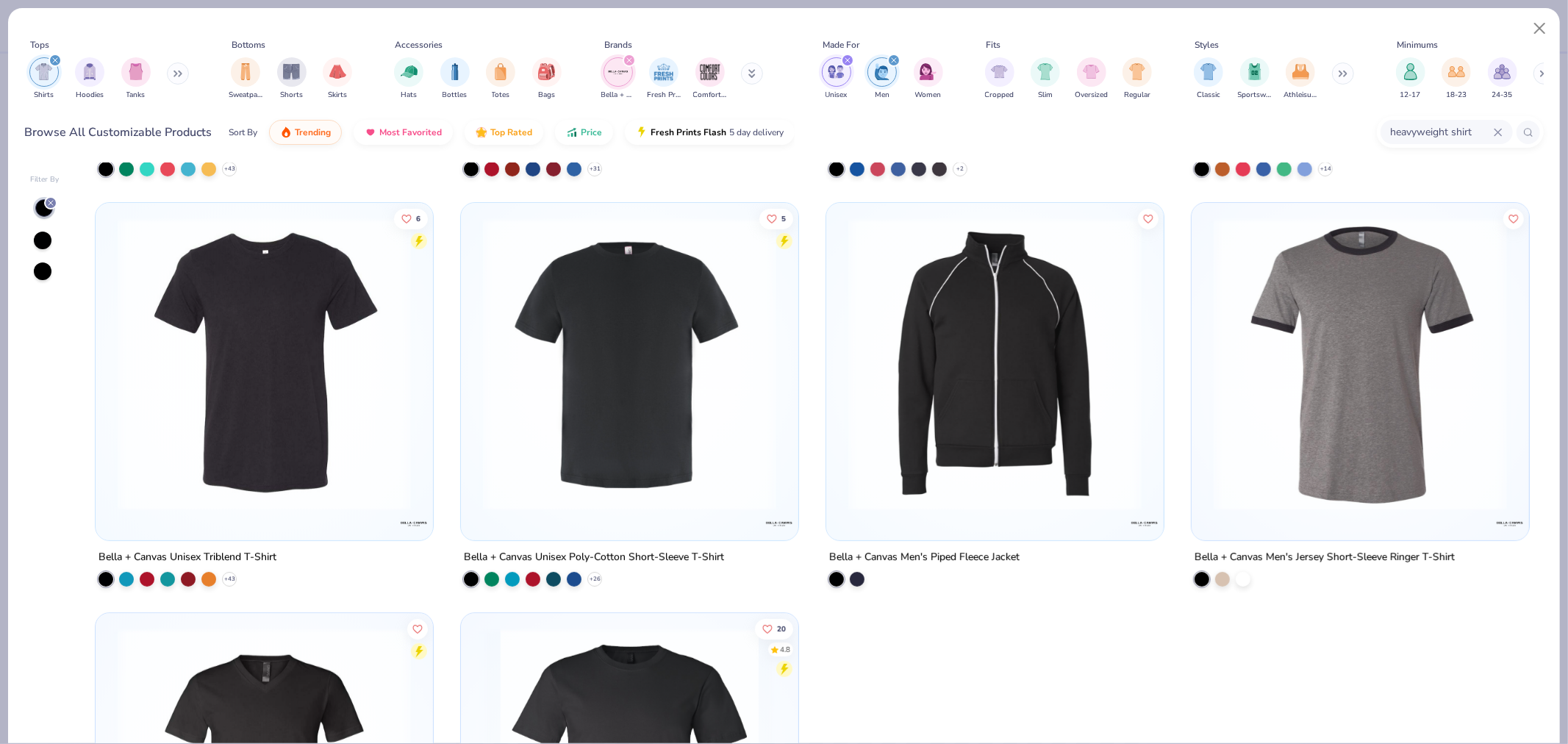
scroll to position [408, 0]
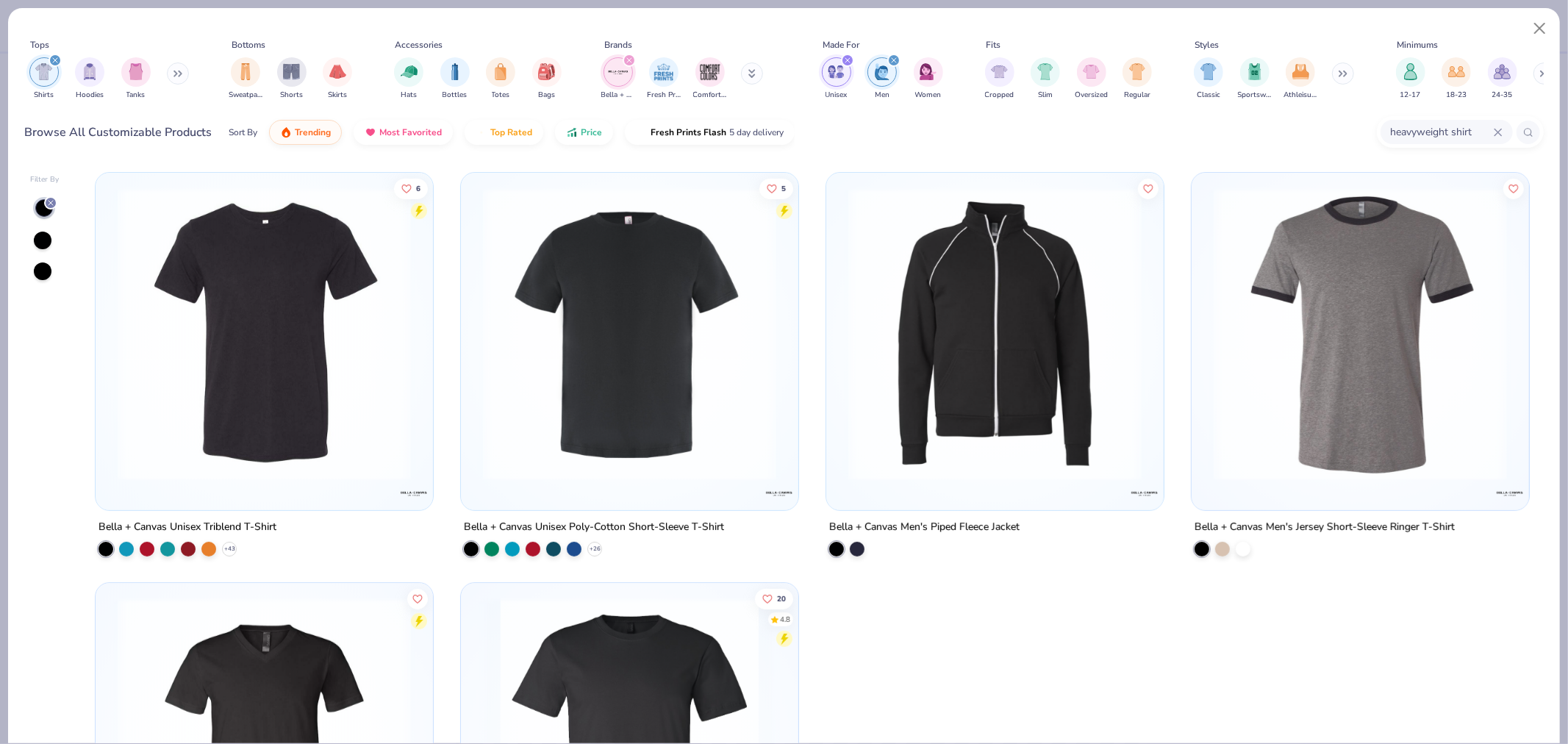
click at [752, 74] on icon at bounding box center [752, 73] width 7 height 9
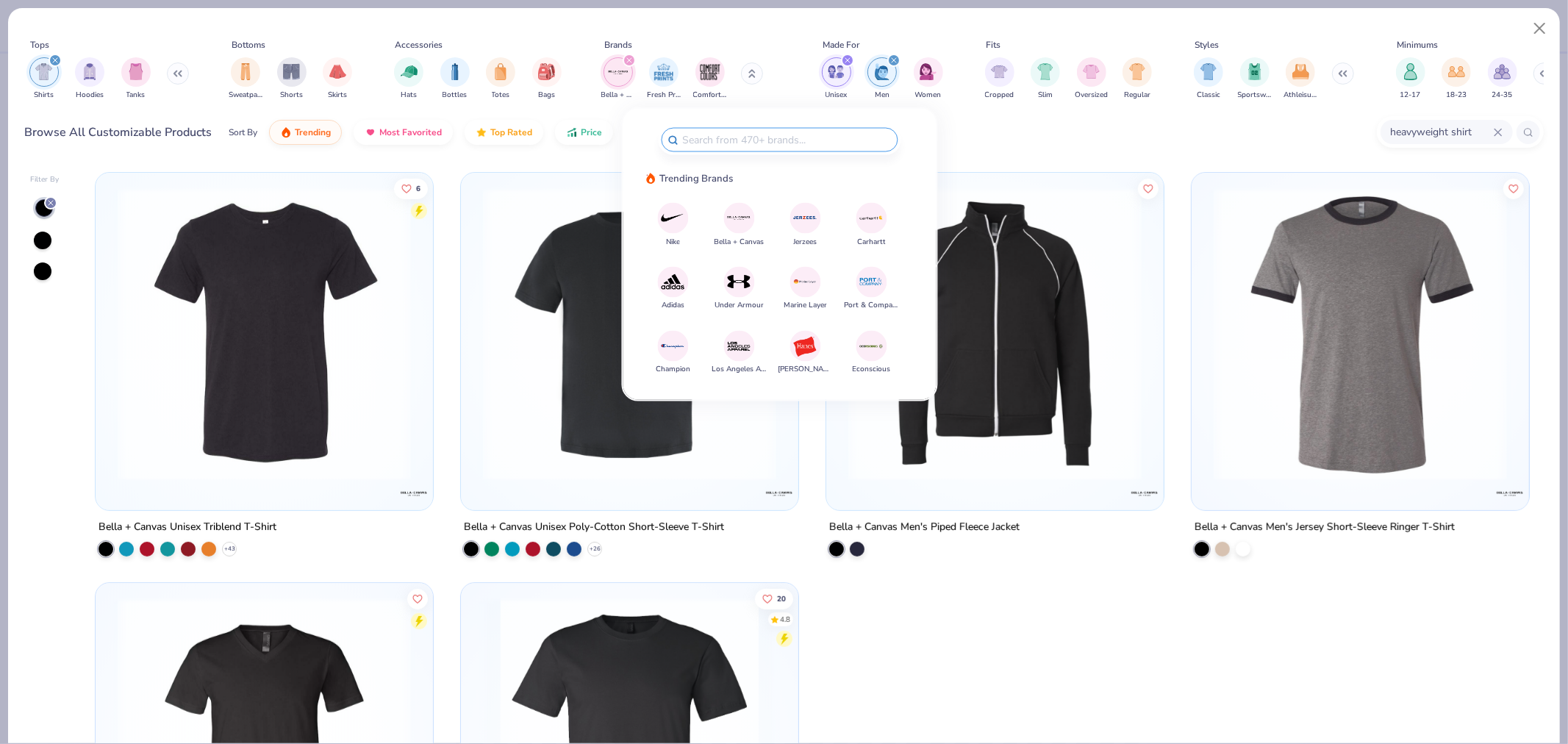
click at [868, 277] on img at bounding box center [871, 281] width 26 height 26
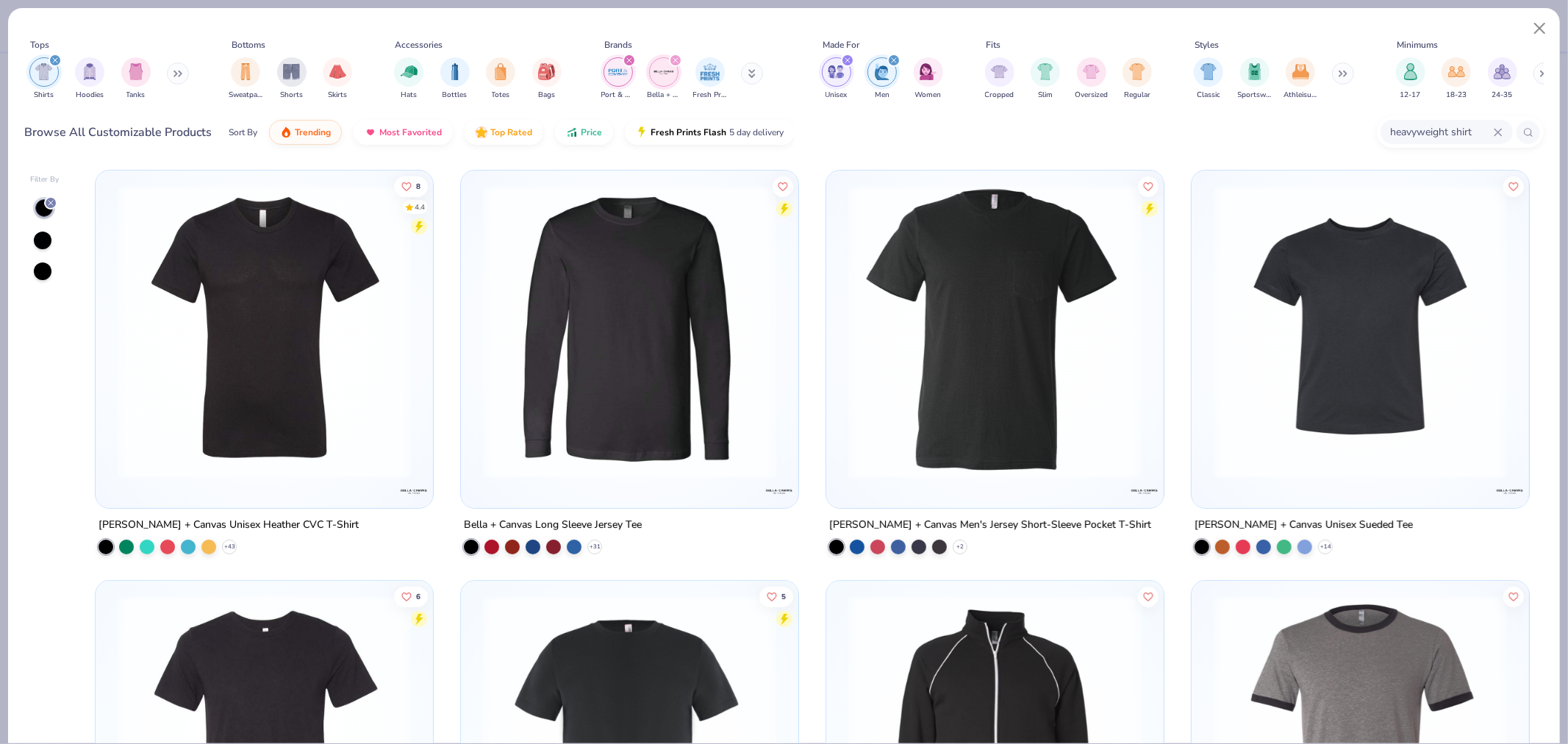
click at [657, 67] on img "filter for Bella + Canvas" at bounding box center [664, 72] width 22 height 22
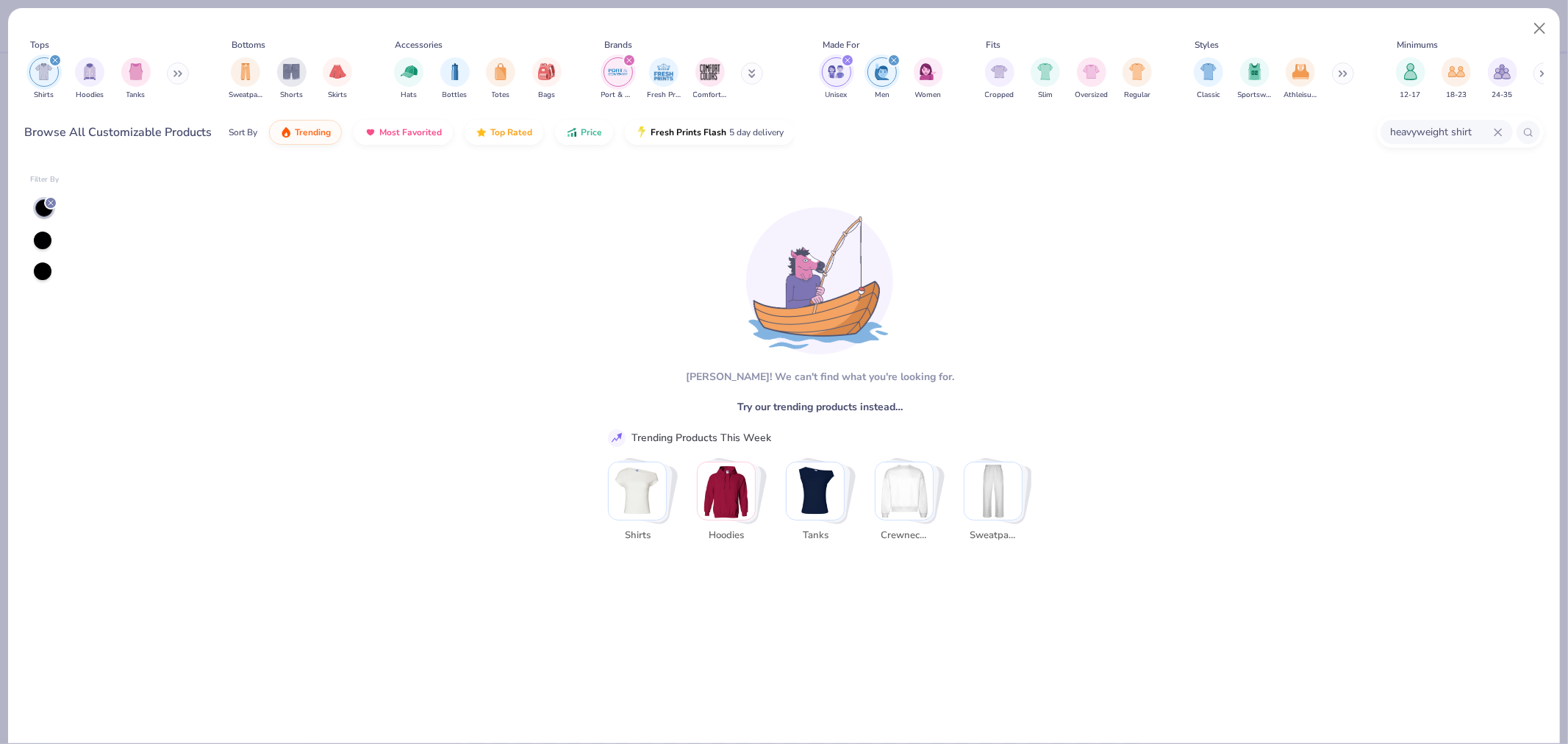
click at [744, 69] on button at bounding box center [752, 73] width 22 height 22
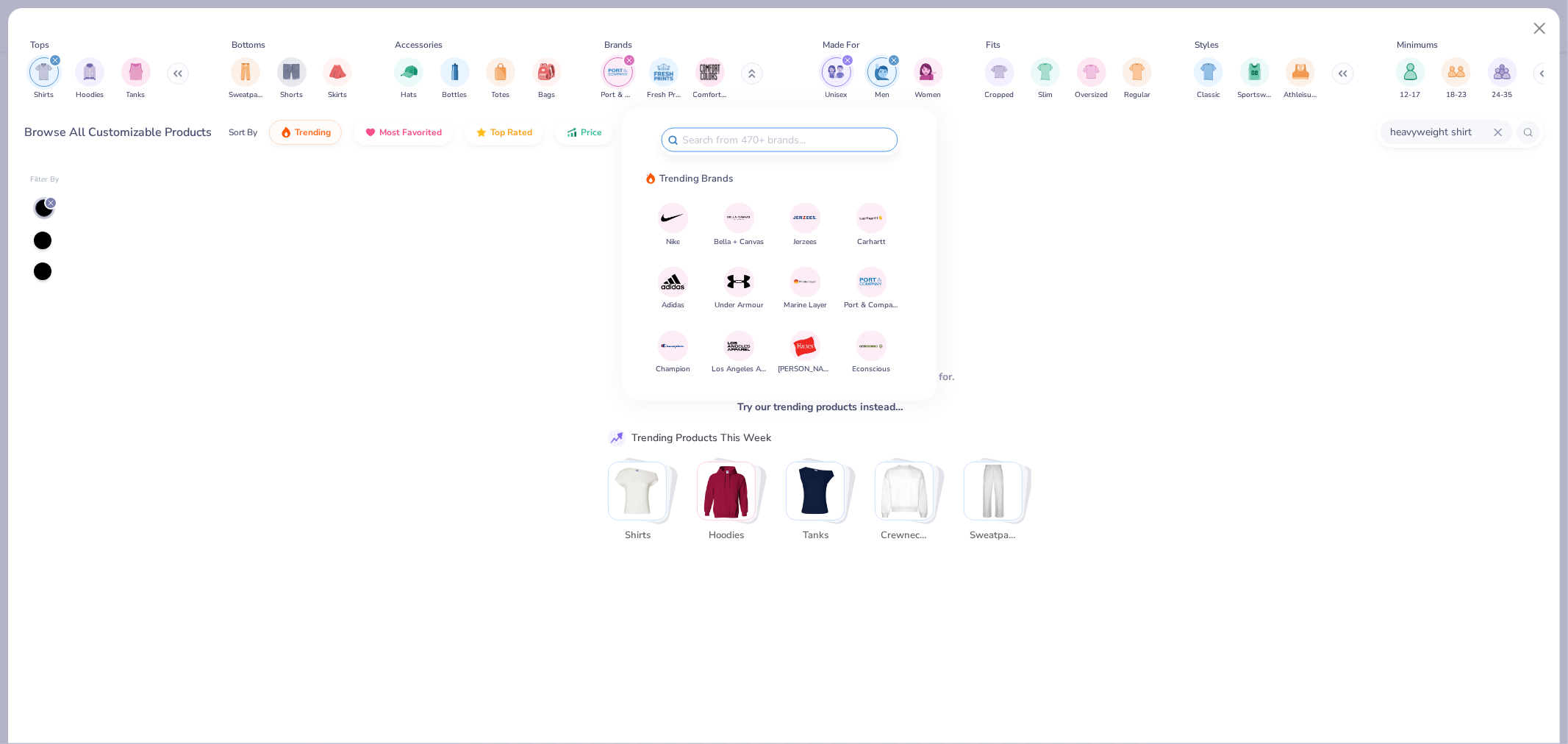
click at [621, 77] on img "filter for Port & Company" at bounding box center [618, 72] width 22 height 22
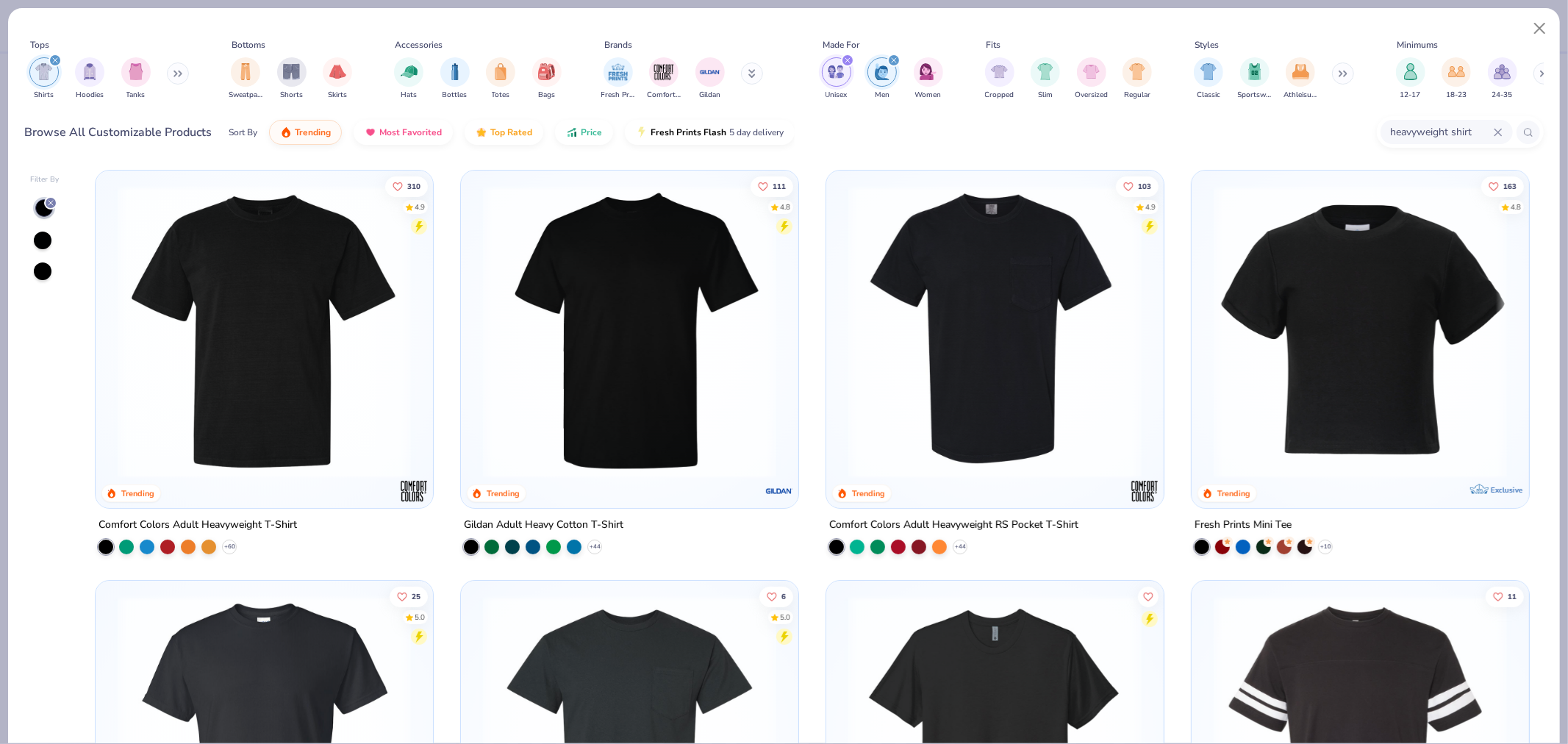
click at [751, 78] on icon at bounding box center [752, 73] width 7 height 9
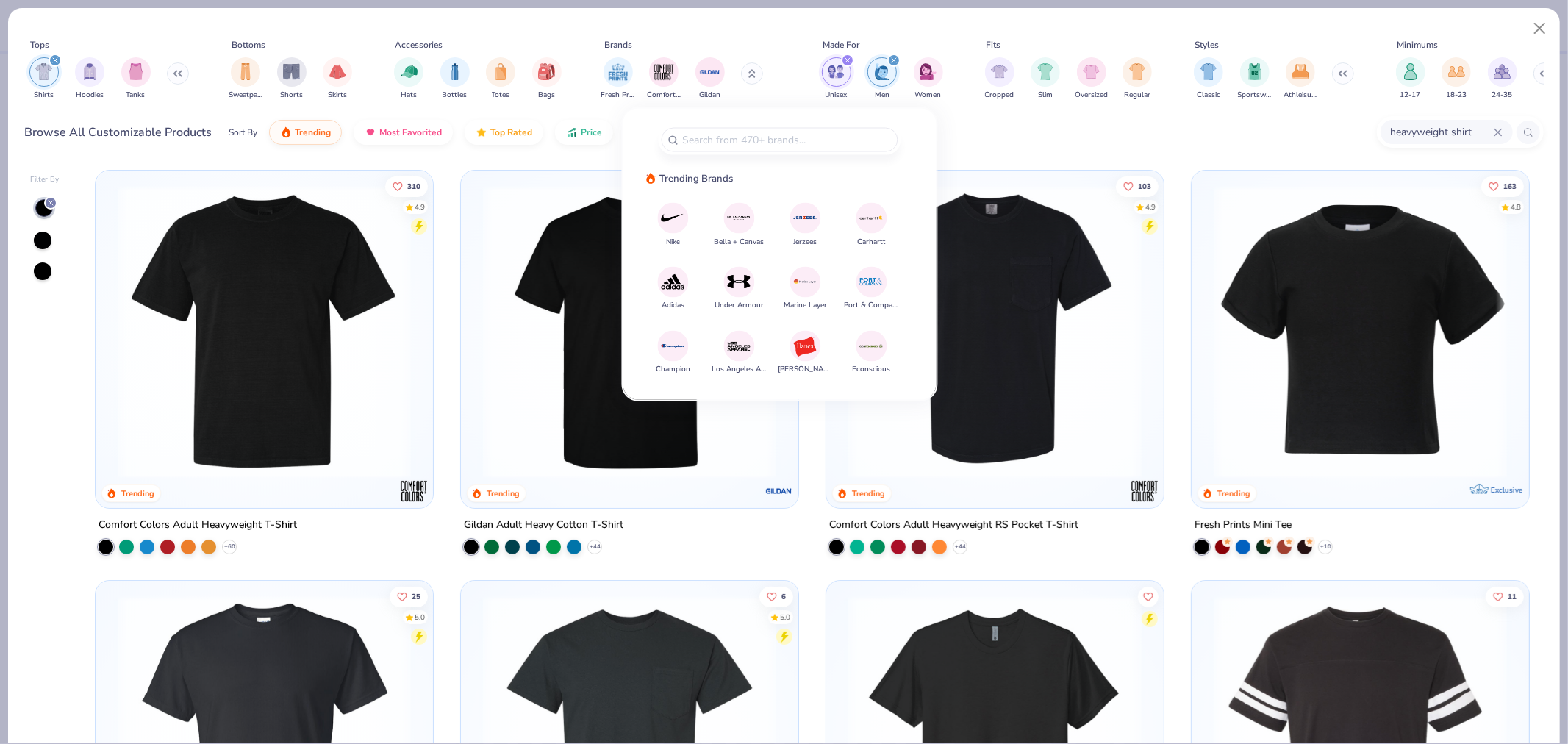
click at [652, 51] on div "Fresh Prints Comfort Colors Gildan" at bounding box center [692, 79] width 185 height 55
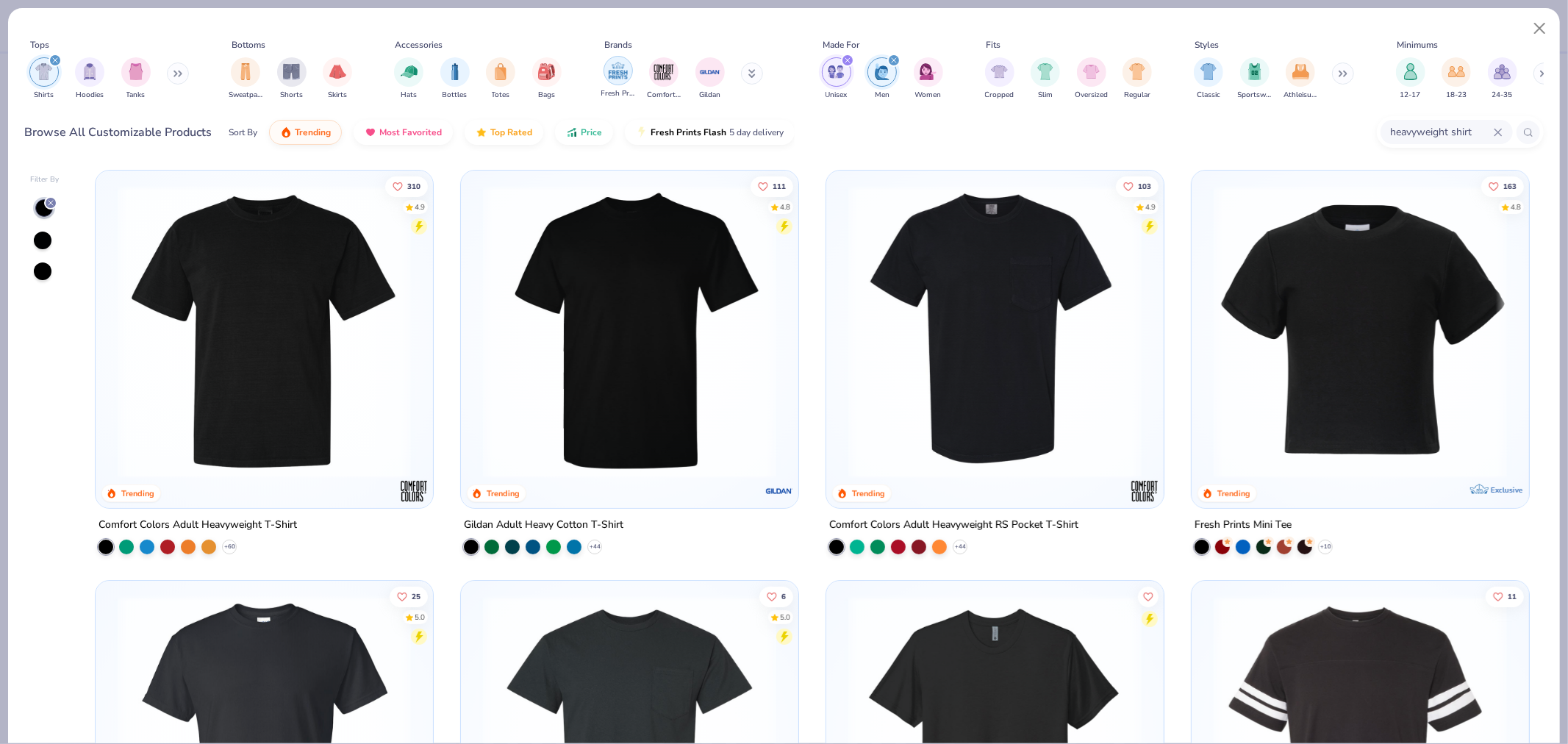
click at [657, 67] on img "filter for Comfort Colors" at bounding box center [664, 72] width 22 height 22
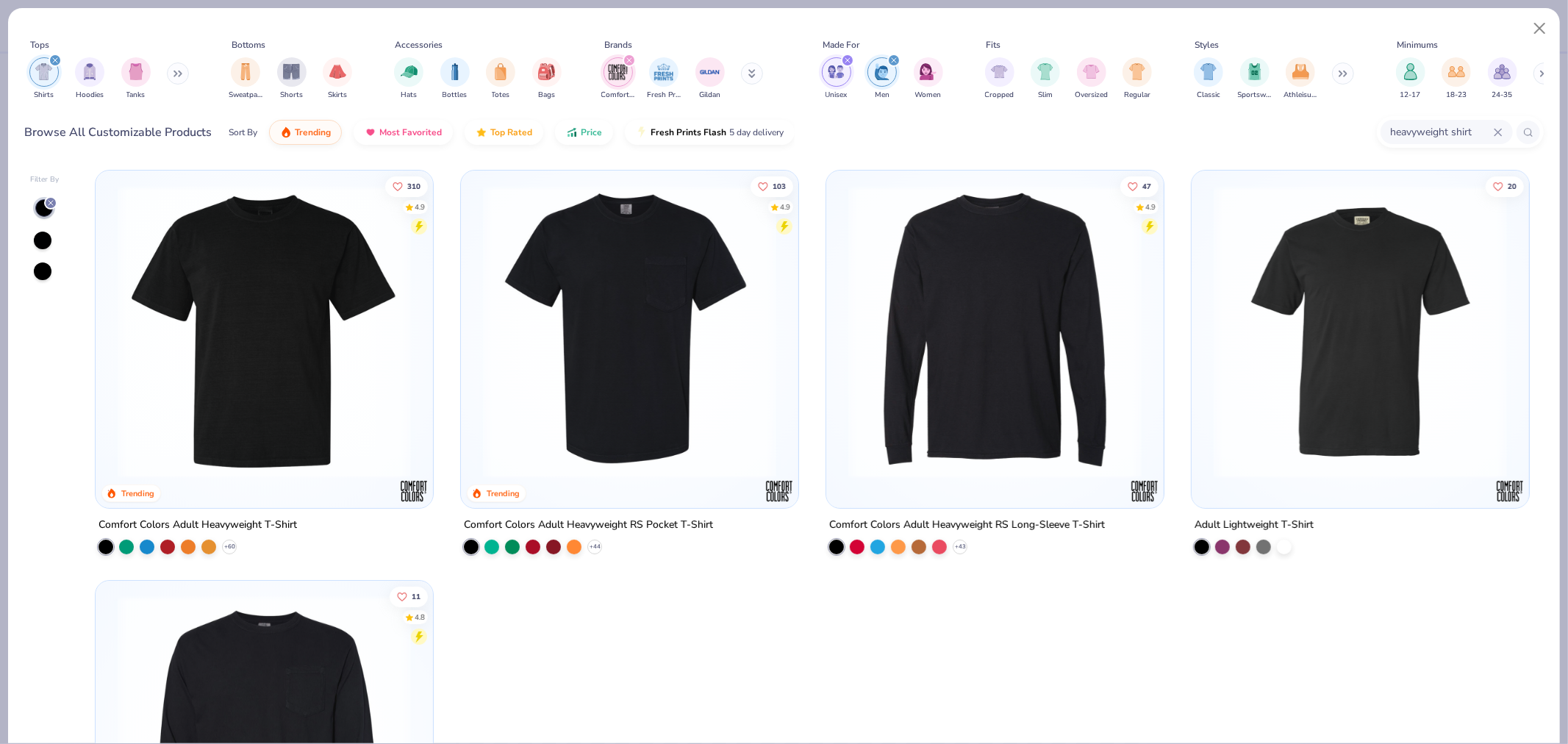
click at [1369, 342] on img at bounding box center [1360, 332] width 308 height 294
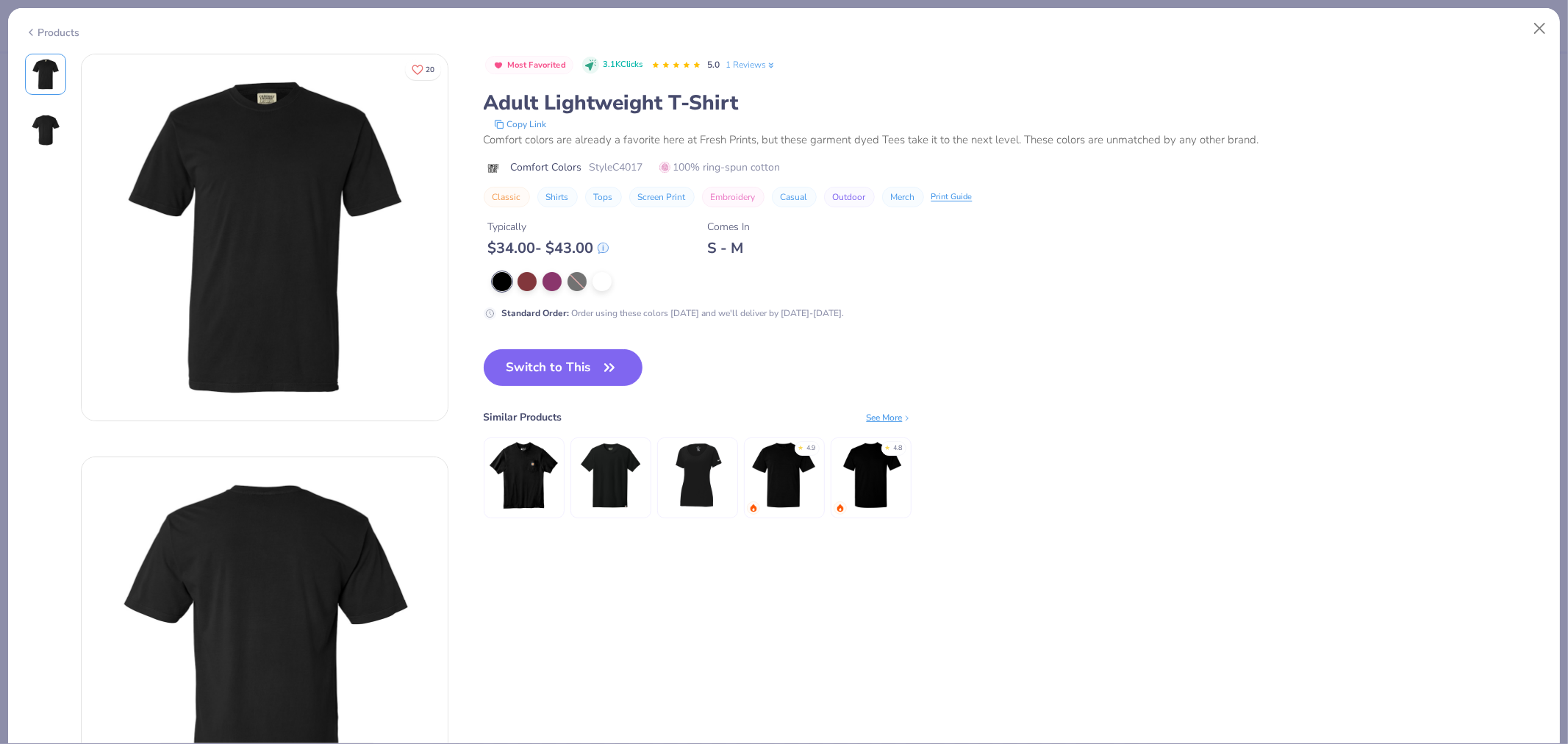
click at [46, 32] on div "Products" at bounding box center [52, 33] width 55 height 16
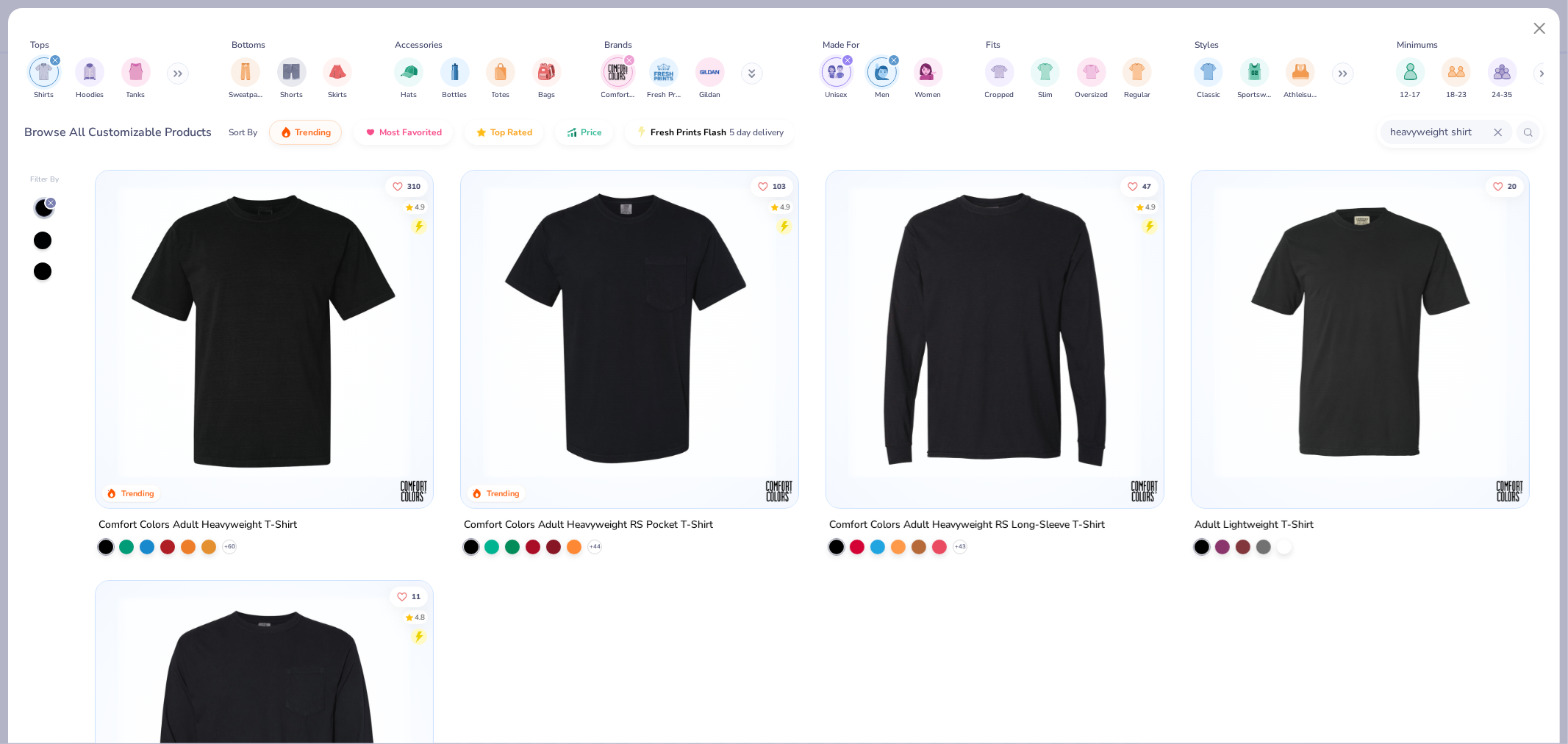
click at [316, 359] on img at bounding box center [264, 332] width 308 height 294
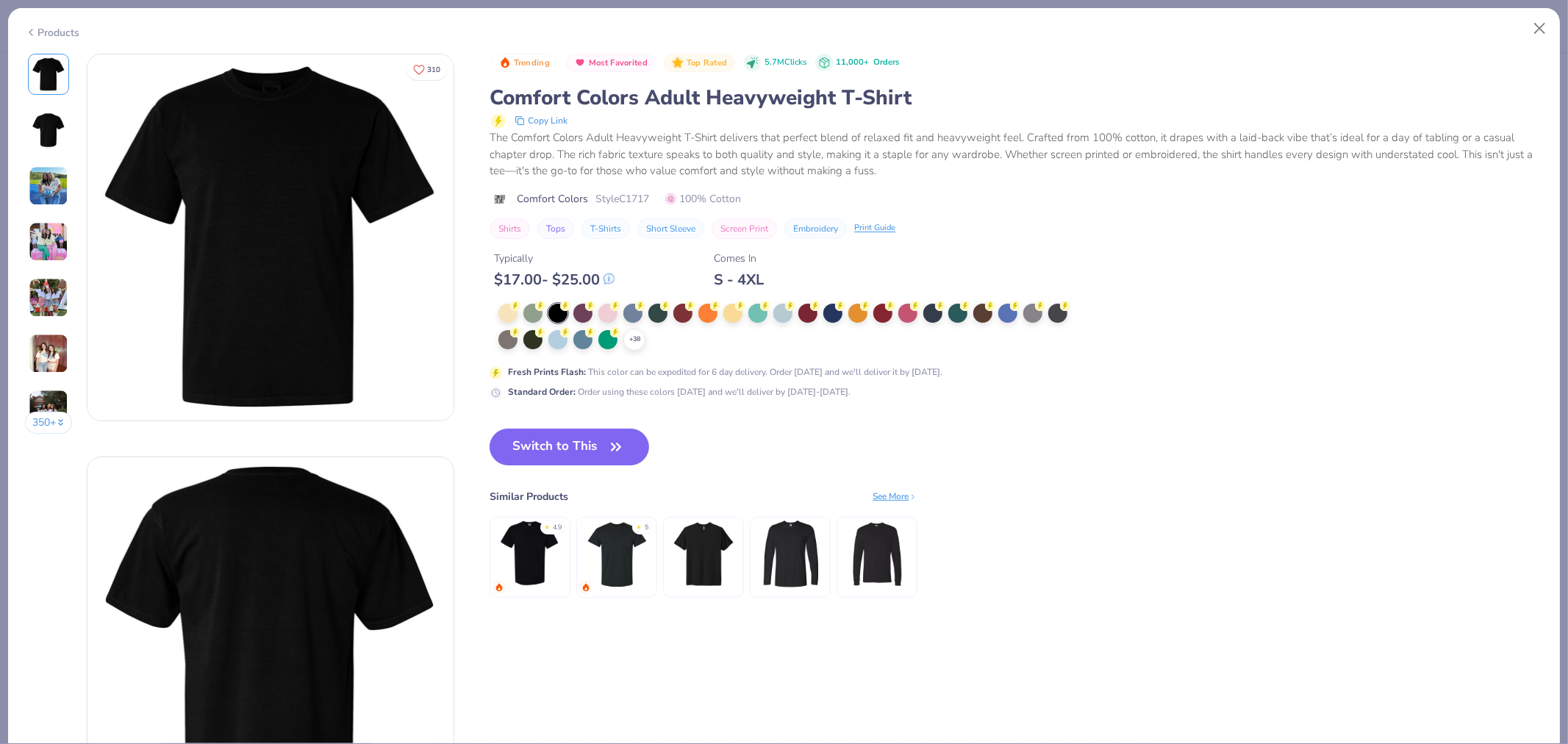
click at [47, 33] on div "Products" at bounding box center [52, 33] width 55 height 16
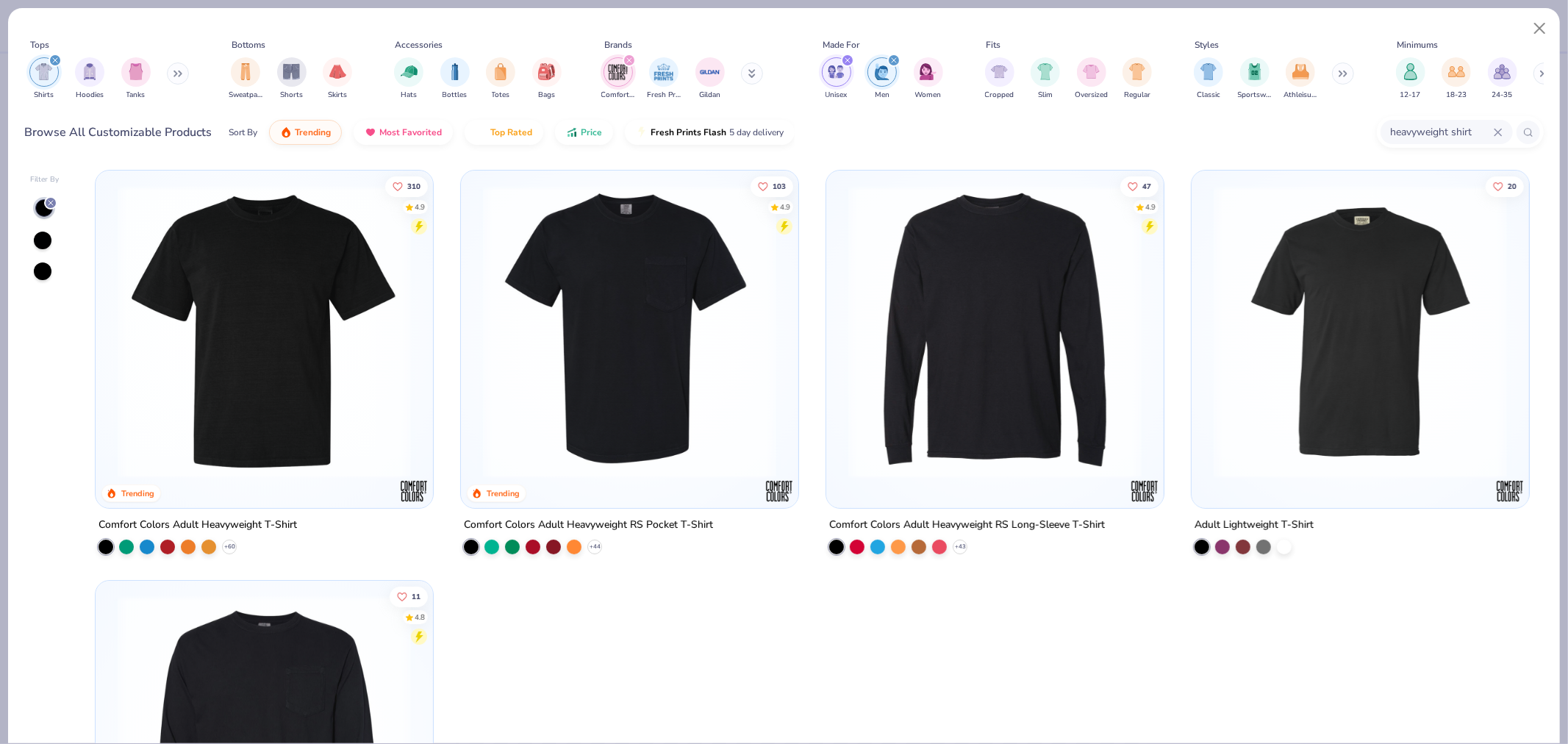
click at [1270, 424] on img at bounding box center [1360, 332] width 308 height 294
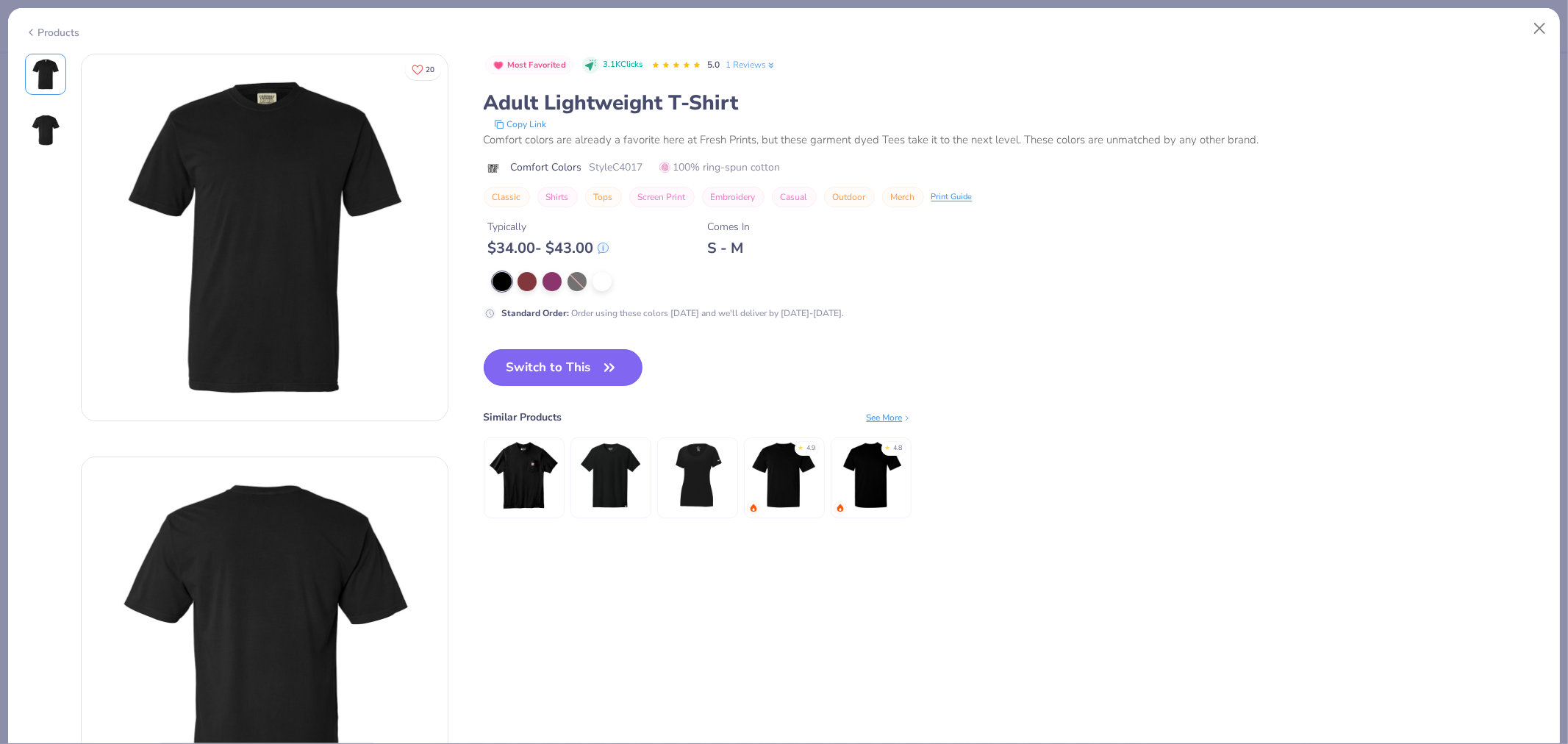
click at [549, 368] on button "Switch to This" at bounding box center [563, 367] width 160 height 37
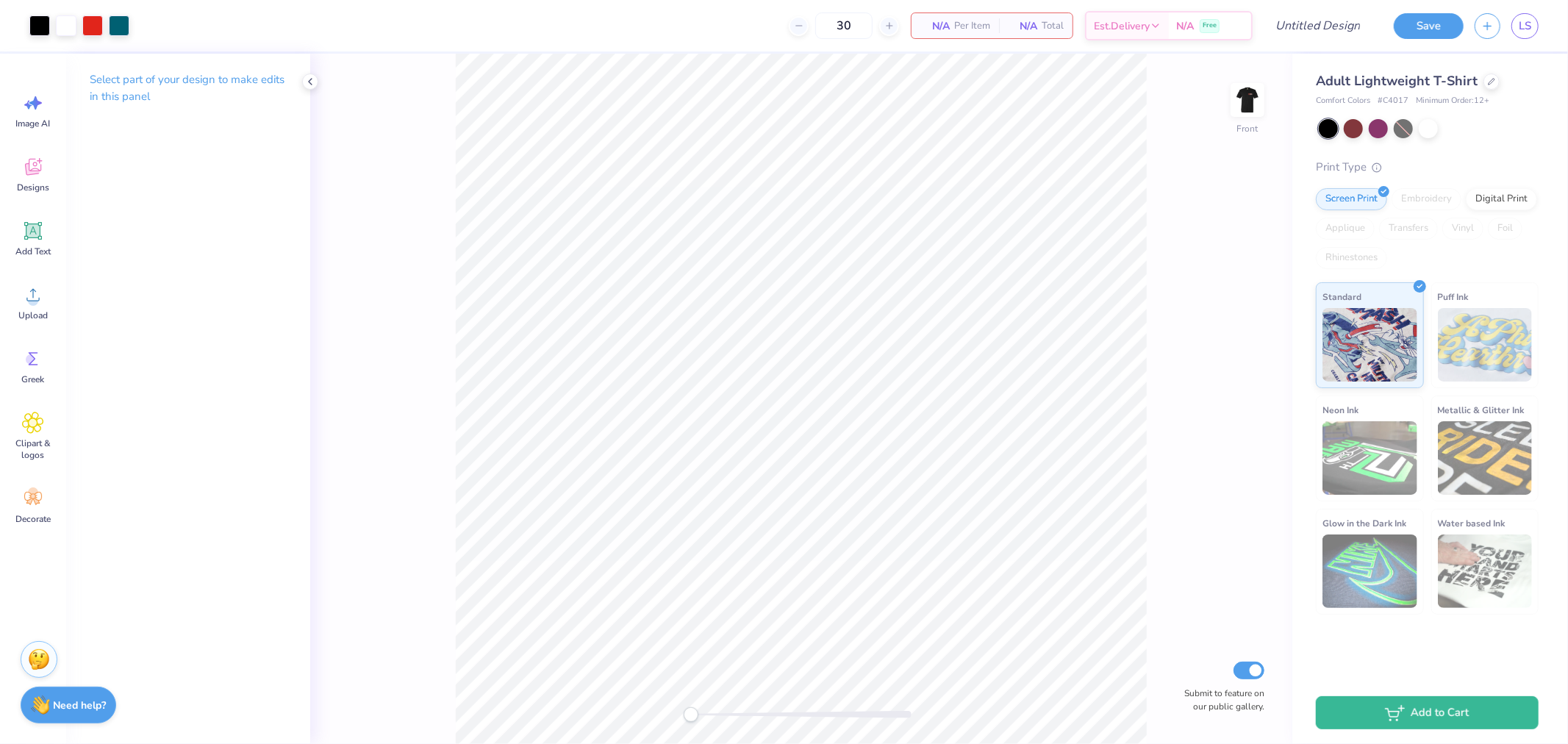
drag, startPoint x: 849, startPoint y: 26, endPoint x: 809, endPoint y: 16, distance: 41.2
click at [810, 16] on div "30" at bounding box center [844, 26] width 111 height 26
drag, startPoint x: 856, startPoint y: 23, endPoint x: 759, endPoint y: 0, distance: 99.7
click at [816, 16] on input "50" at bounding box center [844, 26] width 58 height 26
type input "25"
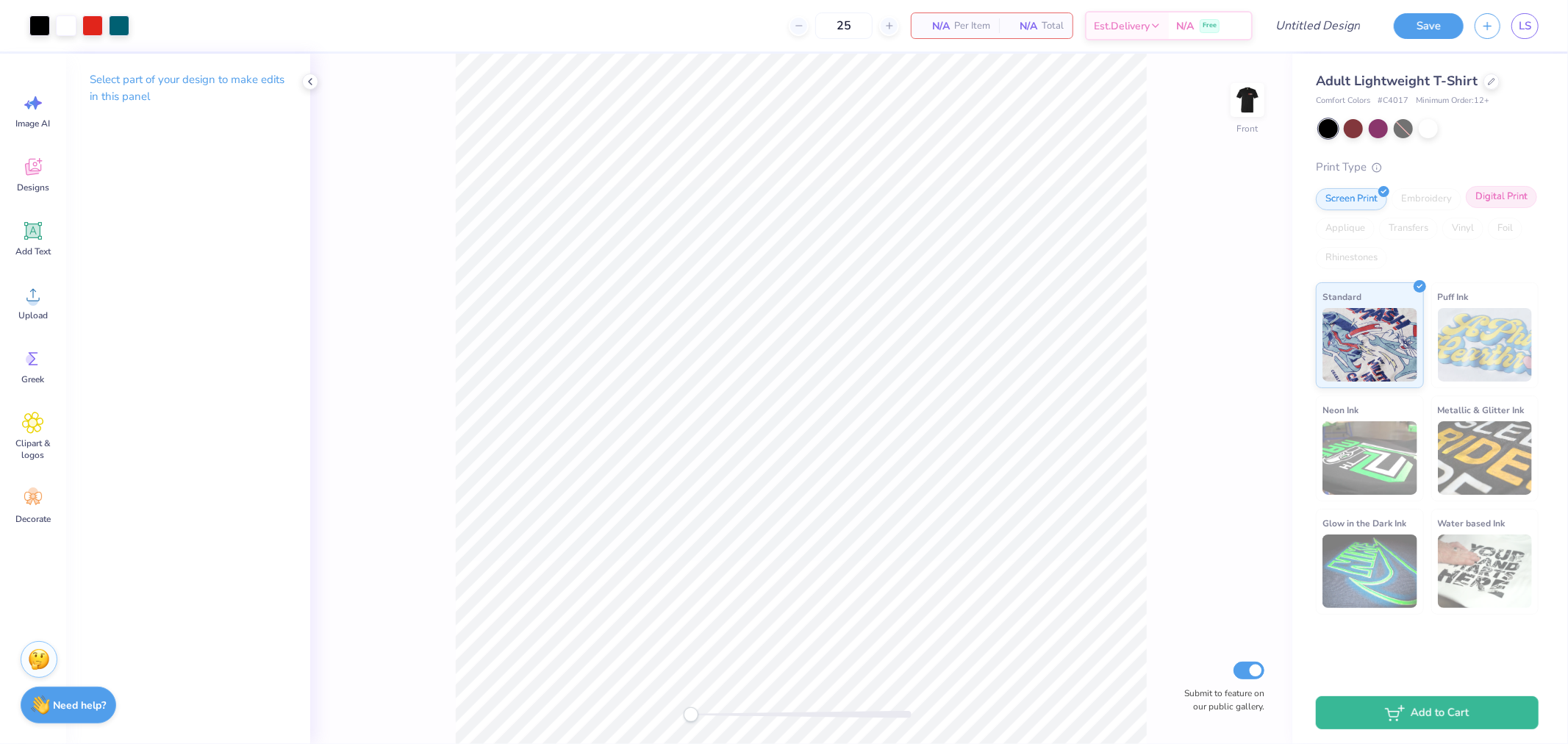
click at [1489, 199] on div "Digital Print" at bounding box center [1502, 197] width 72 height 22
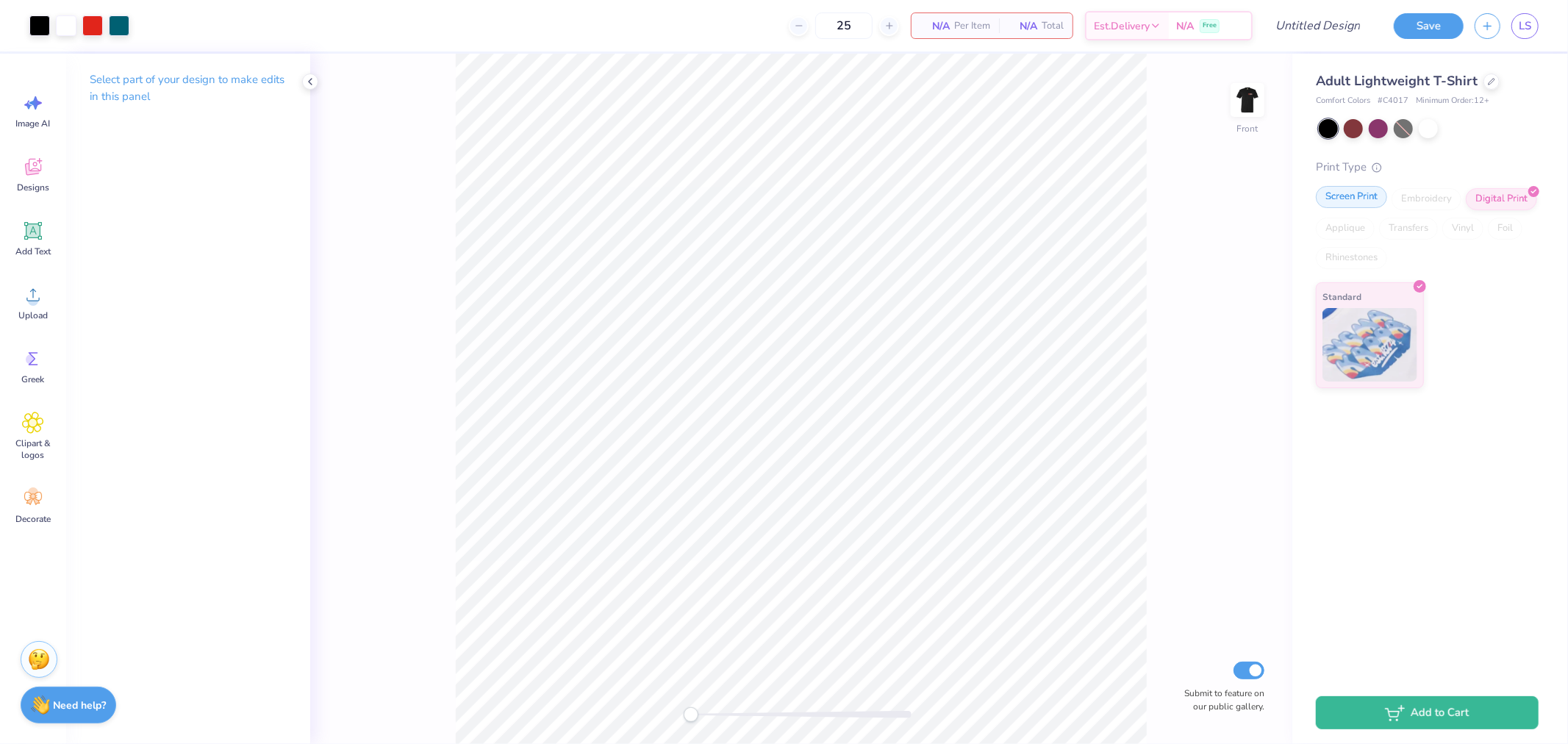
click at [1354, 203] on div "Screen Print" at bounding box center [1351, 197] width 72 height 22
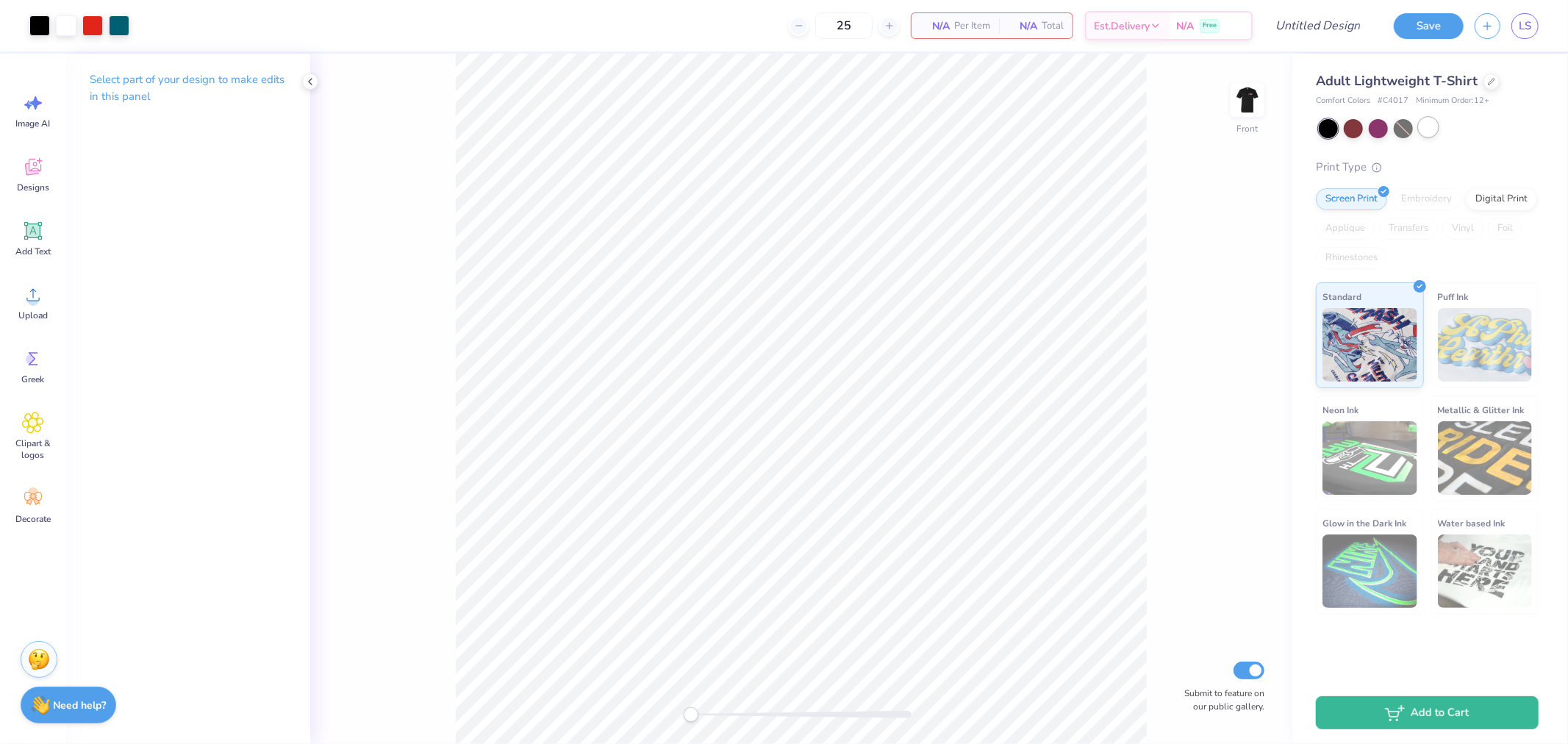
click at [1435, 131] on div at bounding box center [1428, 127] width 19 height 19
click at [1341, 136] on div at bounding box center [1429, 129] width 220 height 19
click at [1354, 124] on div at bounding box center [1353, 129] width 19 height 19
click at [1484, 79] on div at bounding box center [1492, 79] width 16 height 16
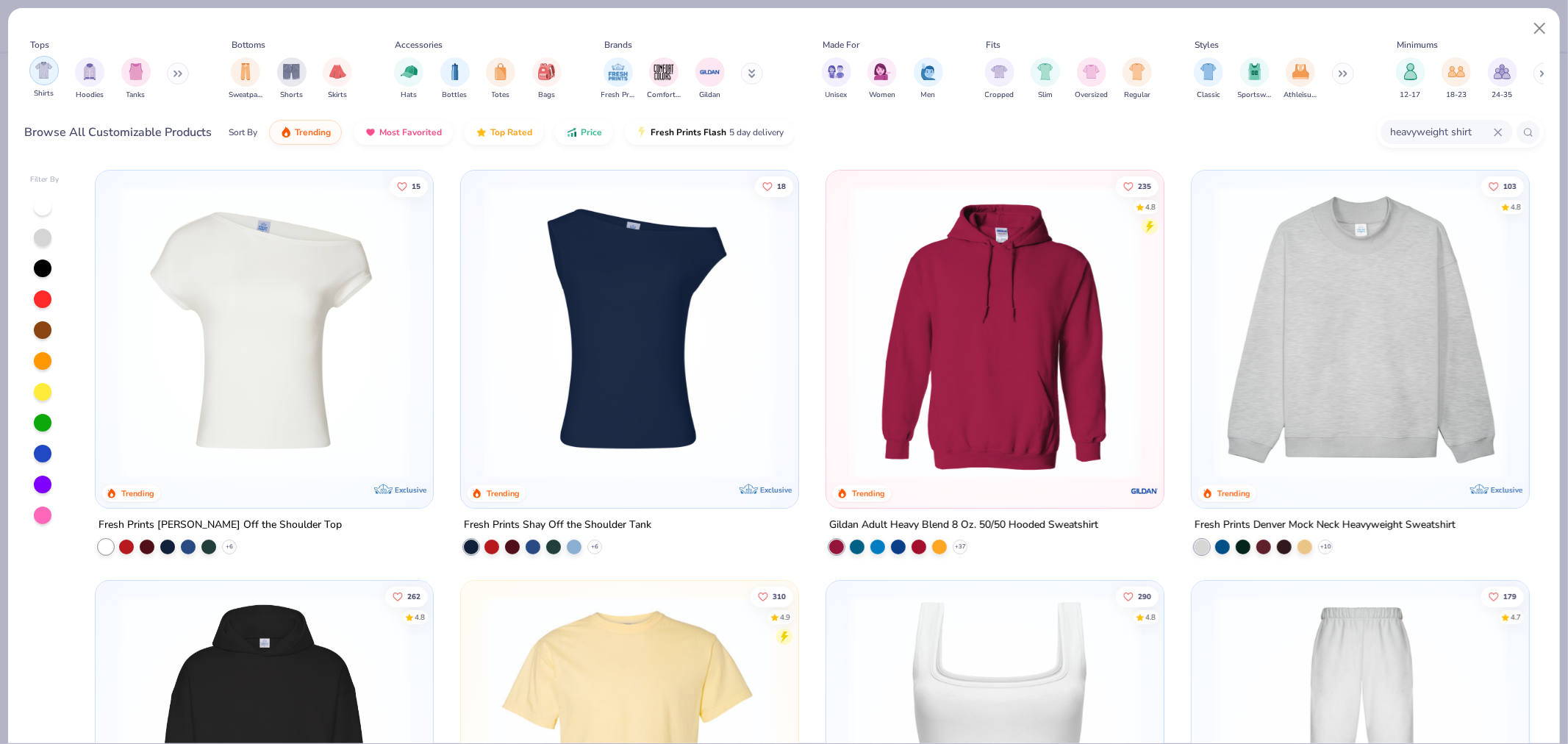
click at [41, 78] on img "filter for Shirts" at bounding box center [44, 70] width 17 height 17
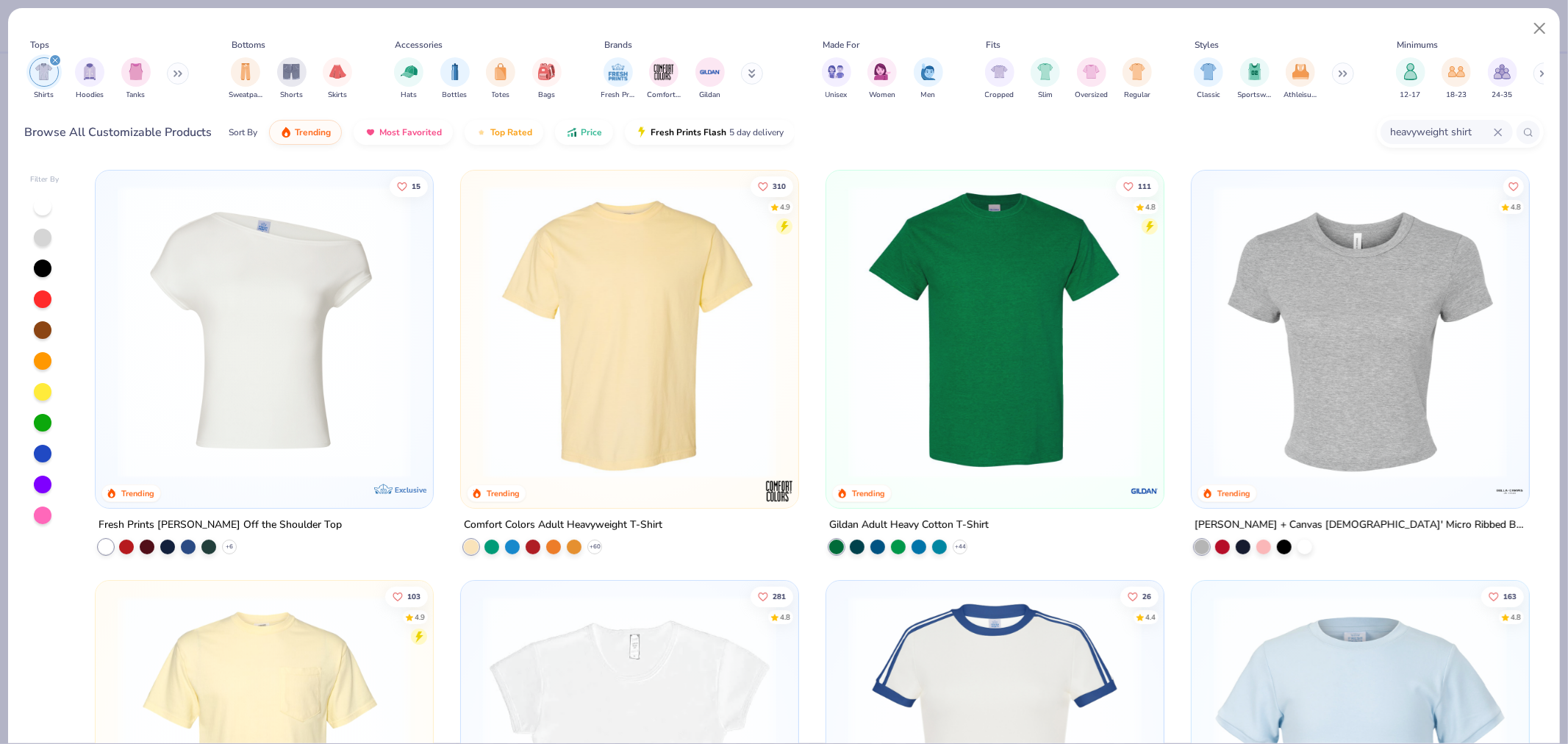
click at [43, 268] on div at bounding box center [42, 268] width 18 height 18
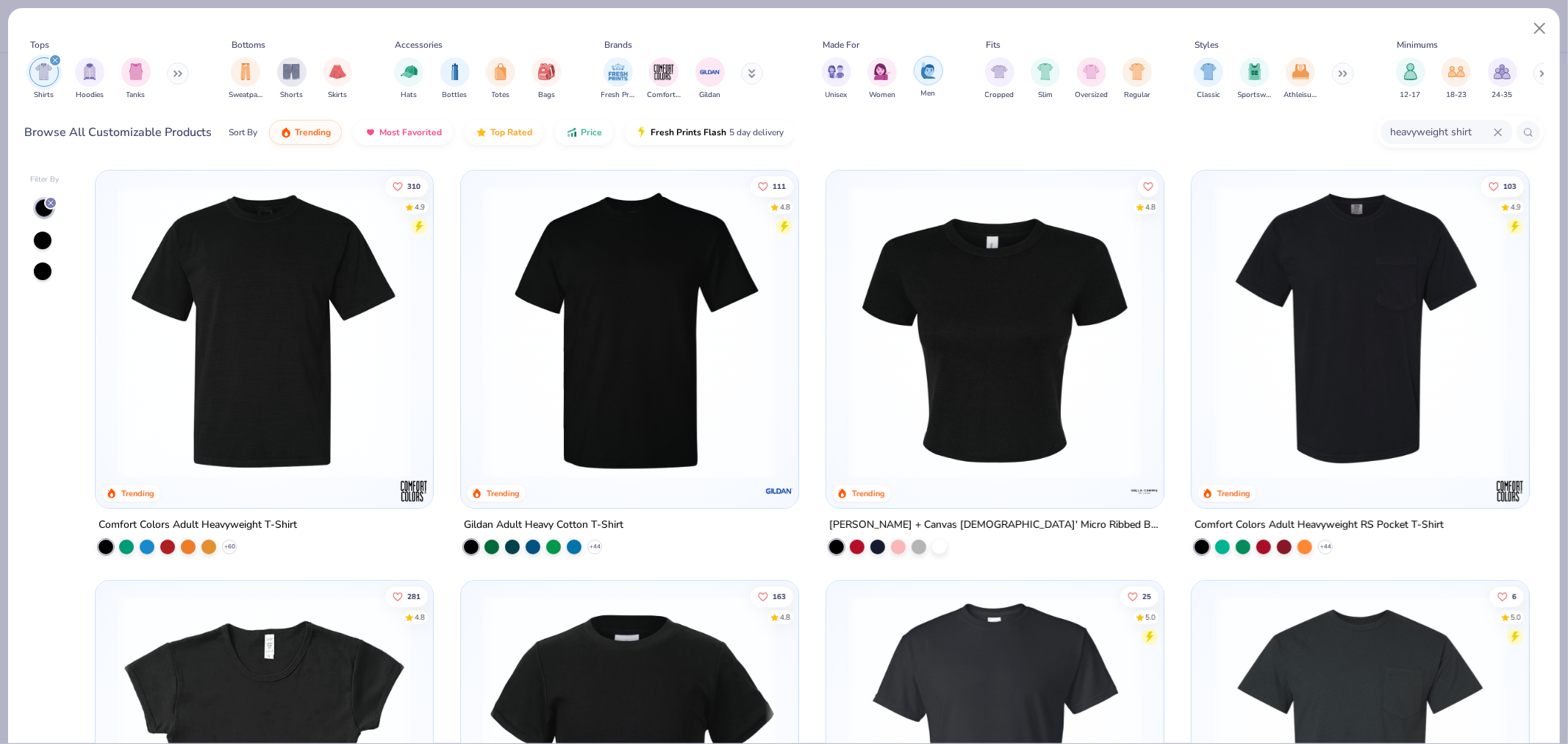
click at [929, 72] on img "filter for Men" at bounding box center [928, 70] width 16 height 17
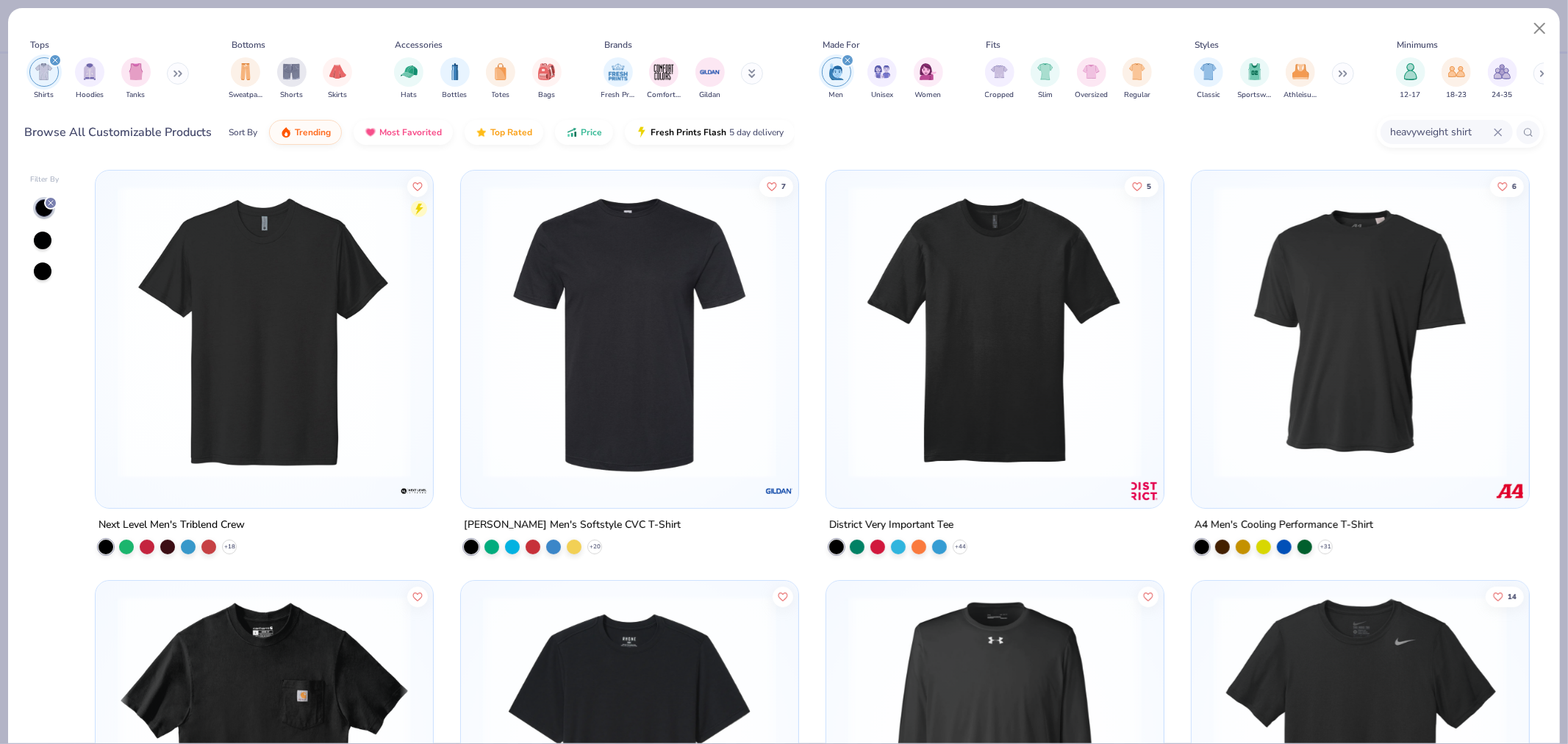
click at [847, 64] on div "filter for Men" at bounding box center [847, 60] width 13 height 13
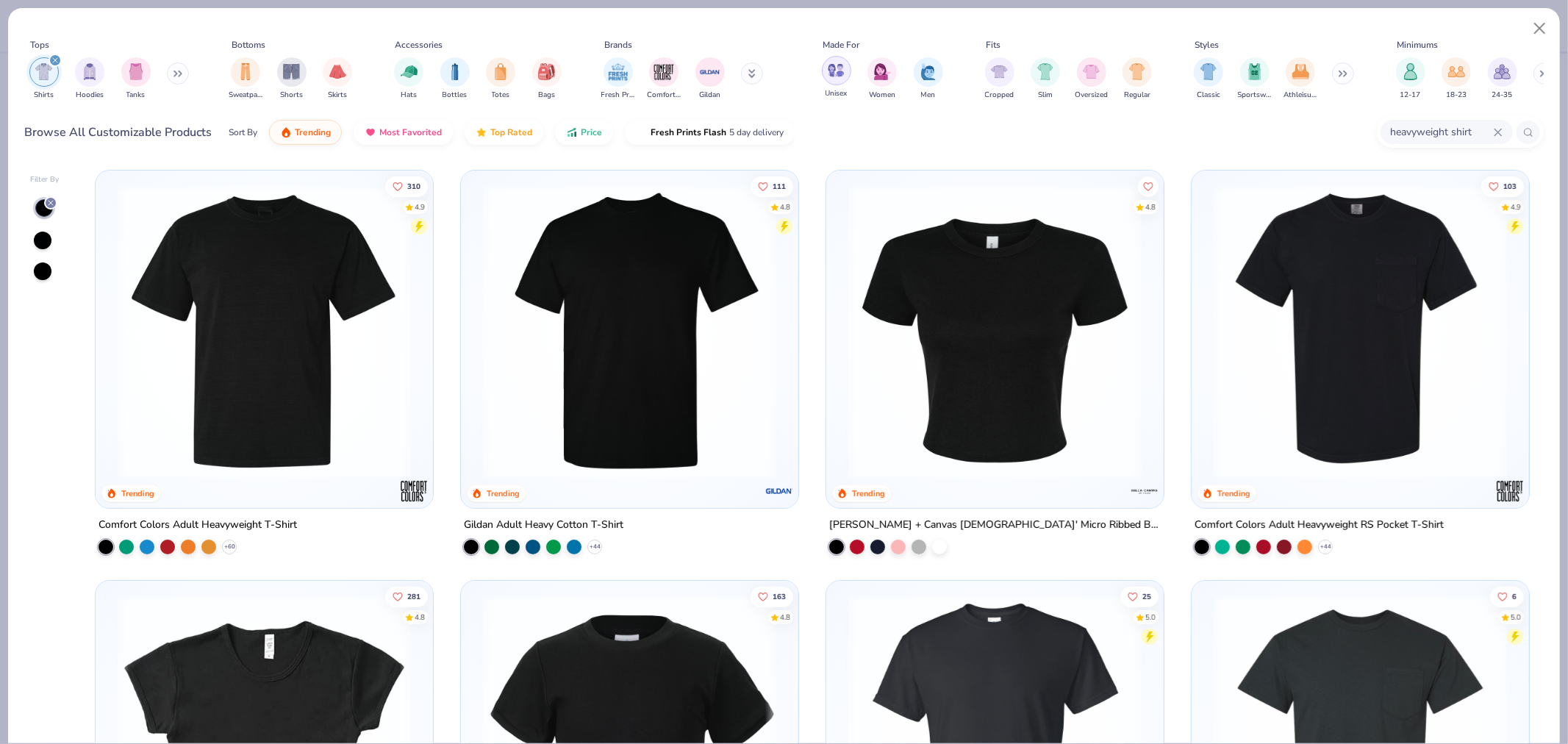
click at [838, 82] on div "filter for Unisex" at bounding box center [837, 71] width 30 height 30
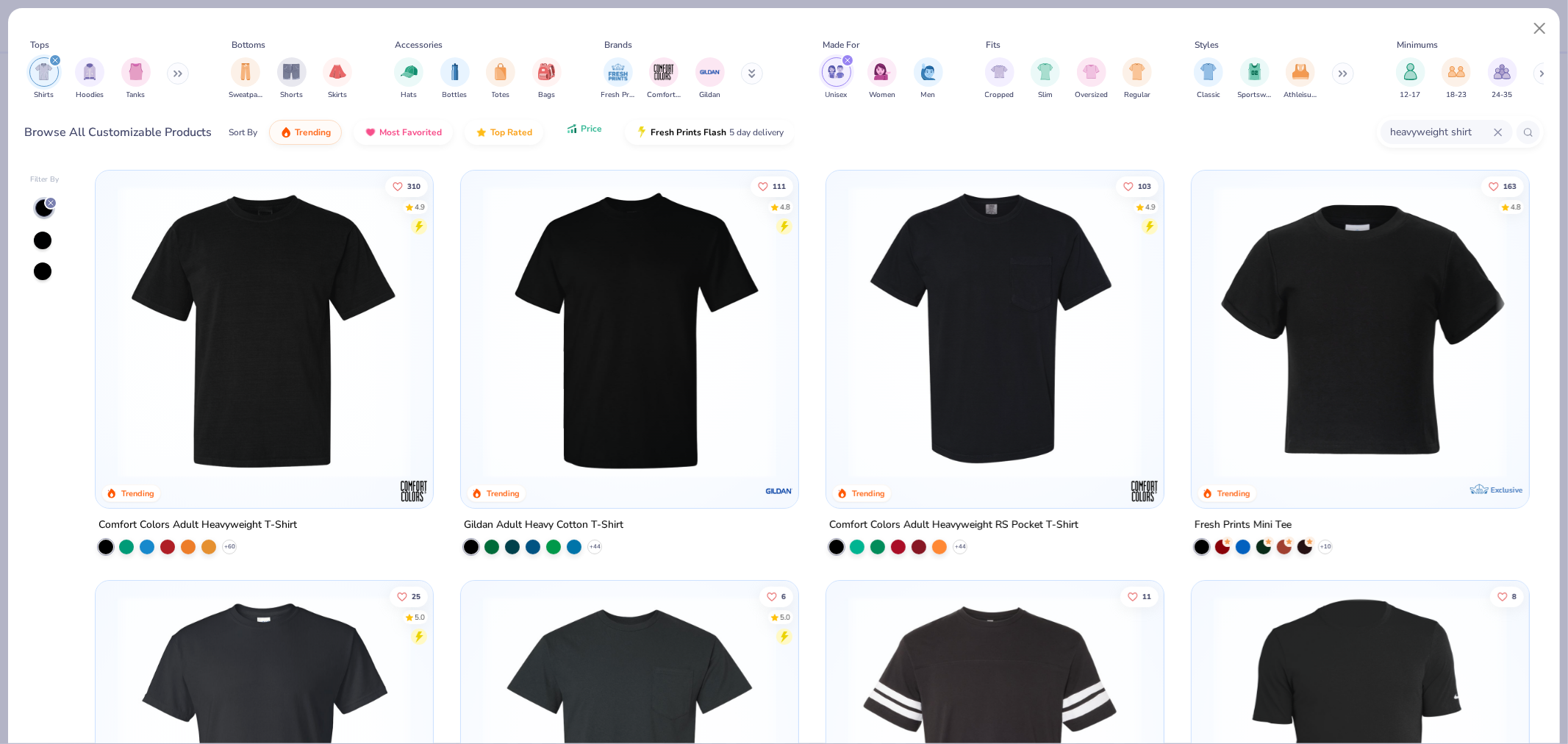
click at [571, 132] on icon "button" at bounding box center [572, 131] width 2 height 4
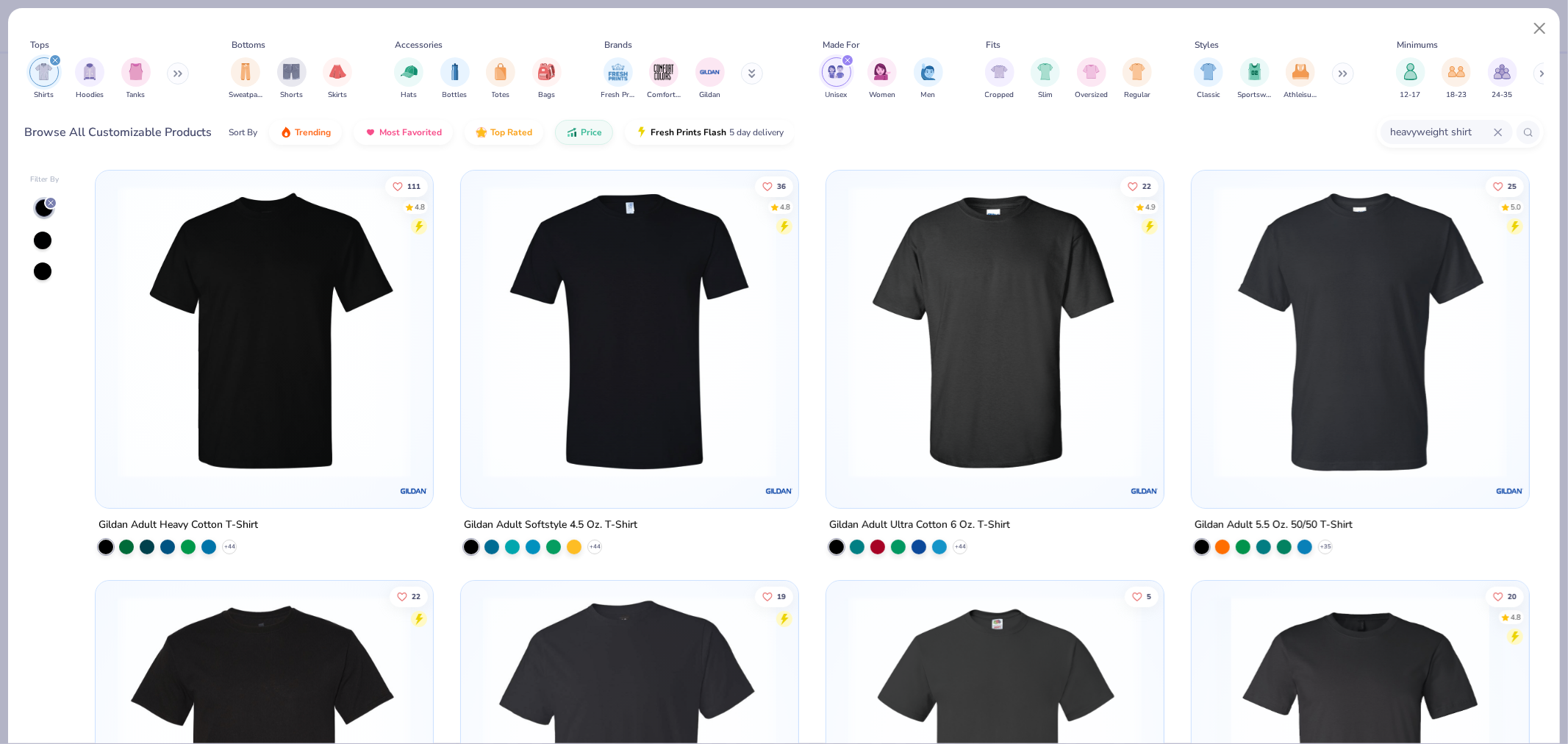
click at [1431, 435] on img at bounding box center [1360, 332] width 308 height 294
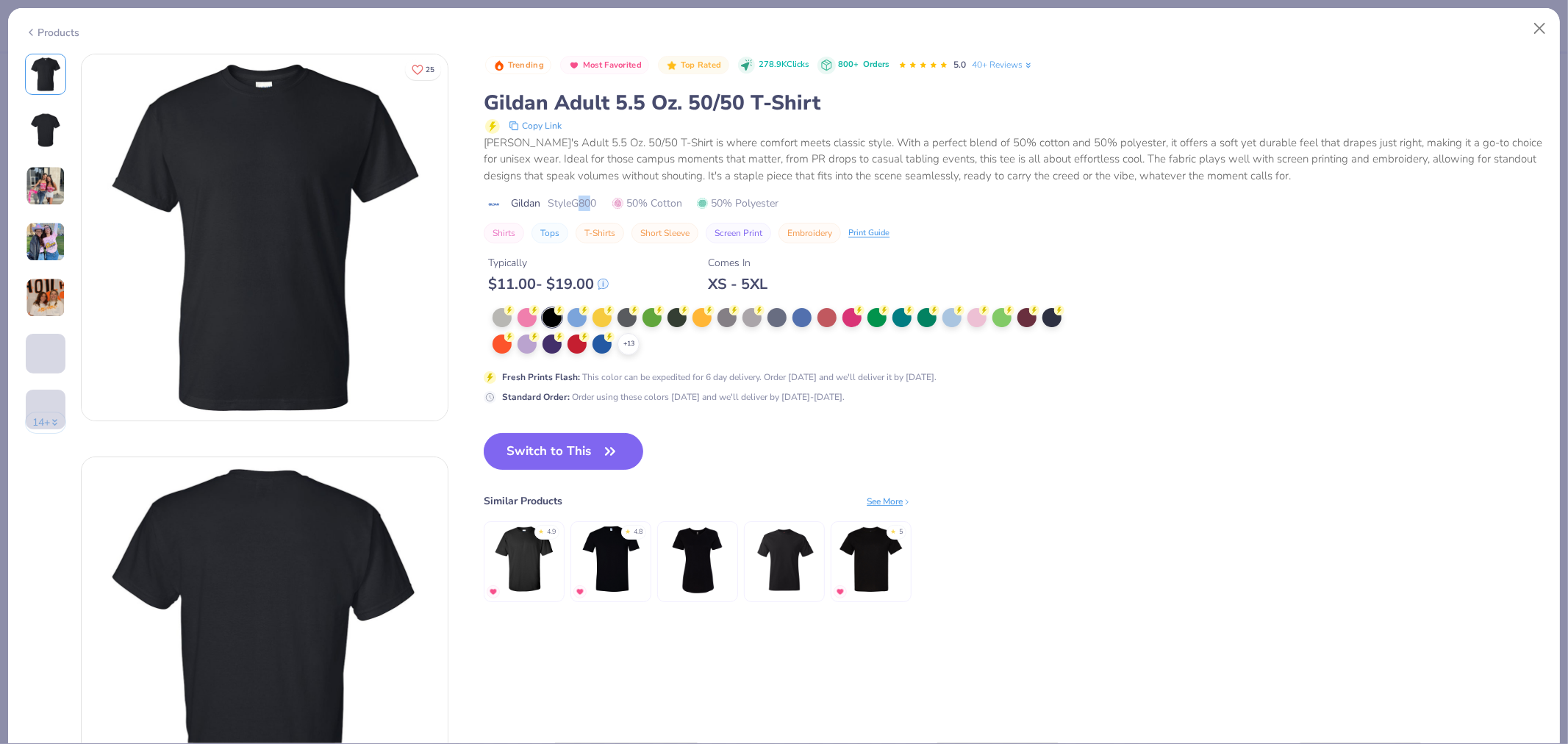
drag, startPoint x: 596, startPoint y: 203, endPoint x: 581, endPoint y: 204, distance: 15.0
click at [581, 204] on span "Style G800" at bounding box center [572, 203] width 48 height 16
drag, startPoint x: 599, startPoint y: 204, endPoint x: 577, endPoint y: 208, distance: 22.4
click at [577, 208] on span "Style G800" at bounding box center [572, 203] width 48 height 16
click at [603, 454] on icon "button" at bounding box center [610, 451] width 20 height 20
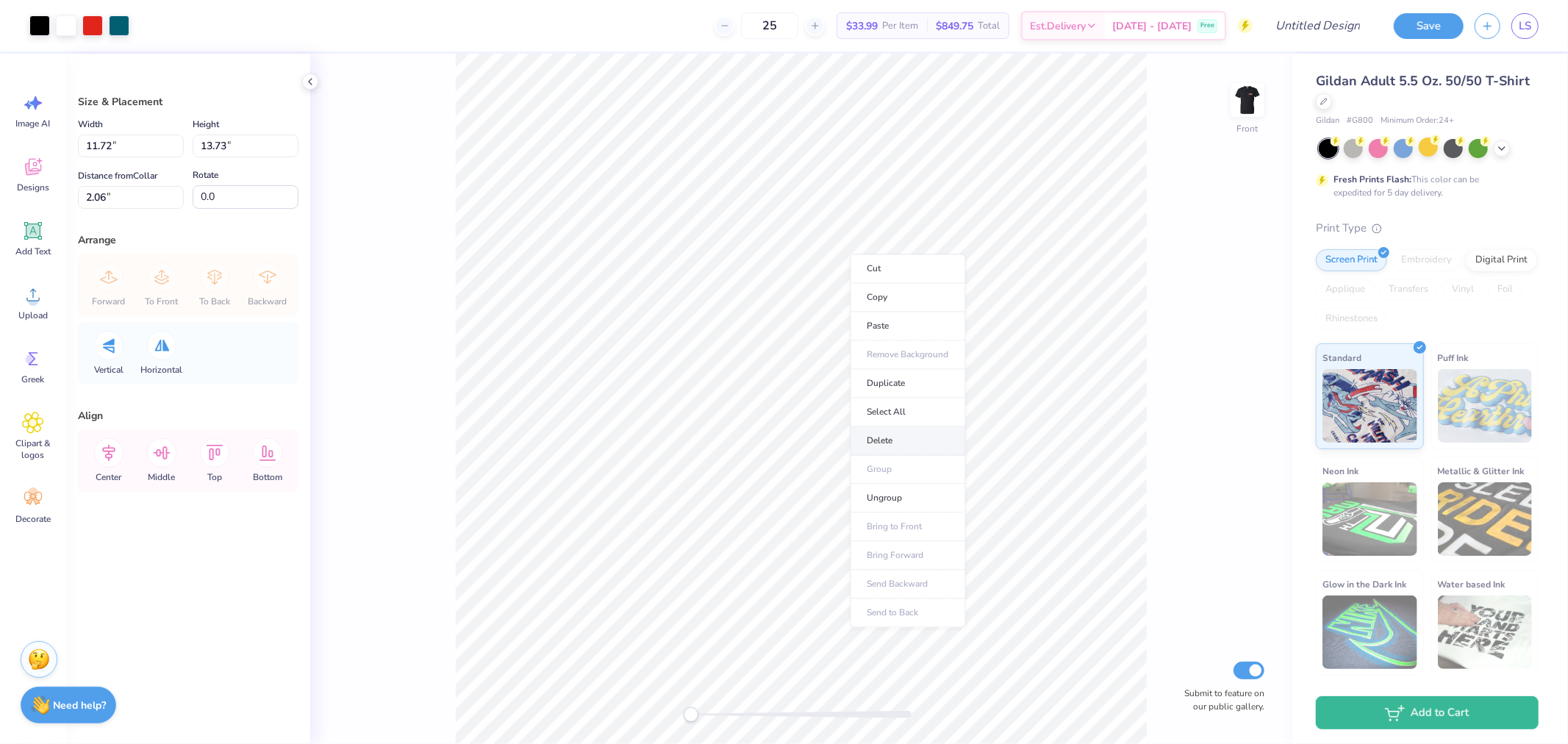
click at [901, 446] on li "Delete" at bounding box center [908, 441] width 115 height 29
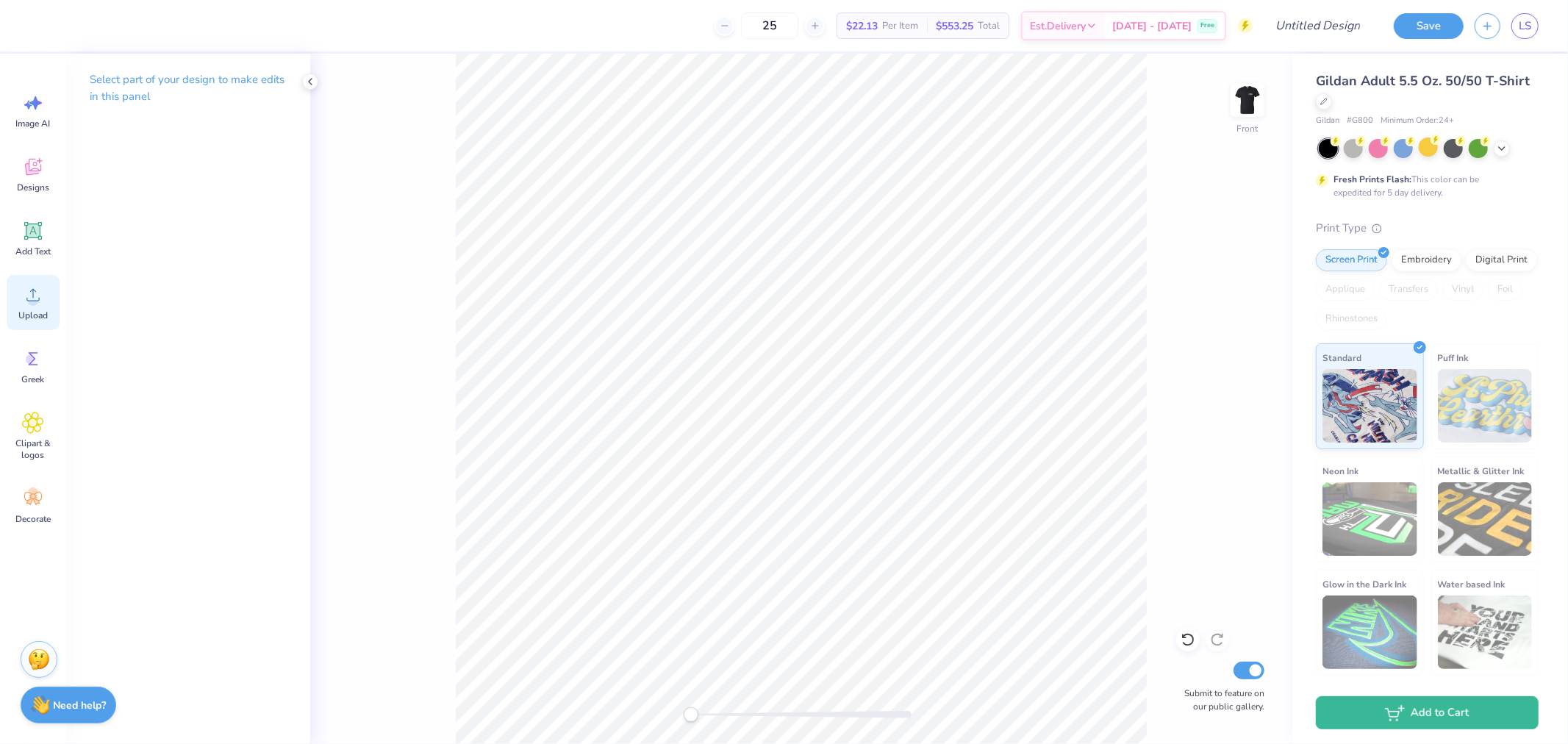
click at [27, 299] on icon at bounding box center [33, 294] width 22 height 22
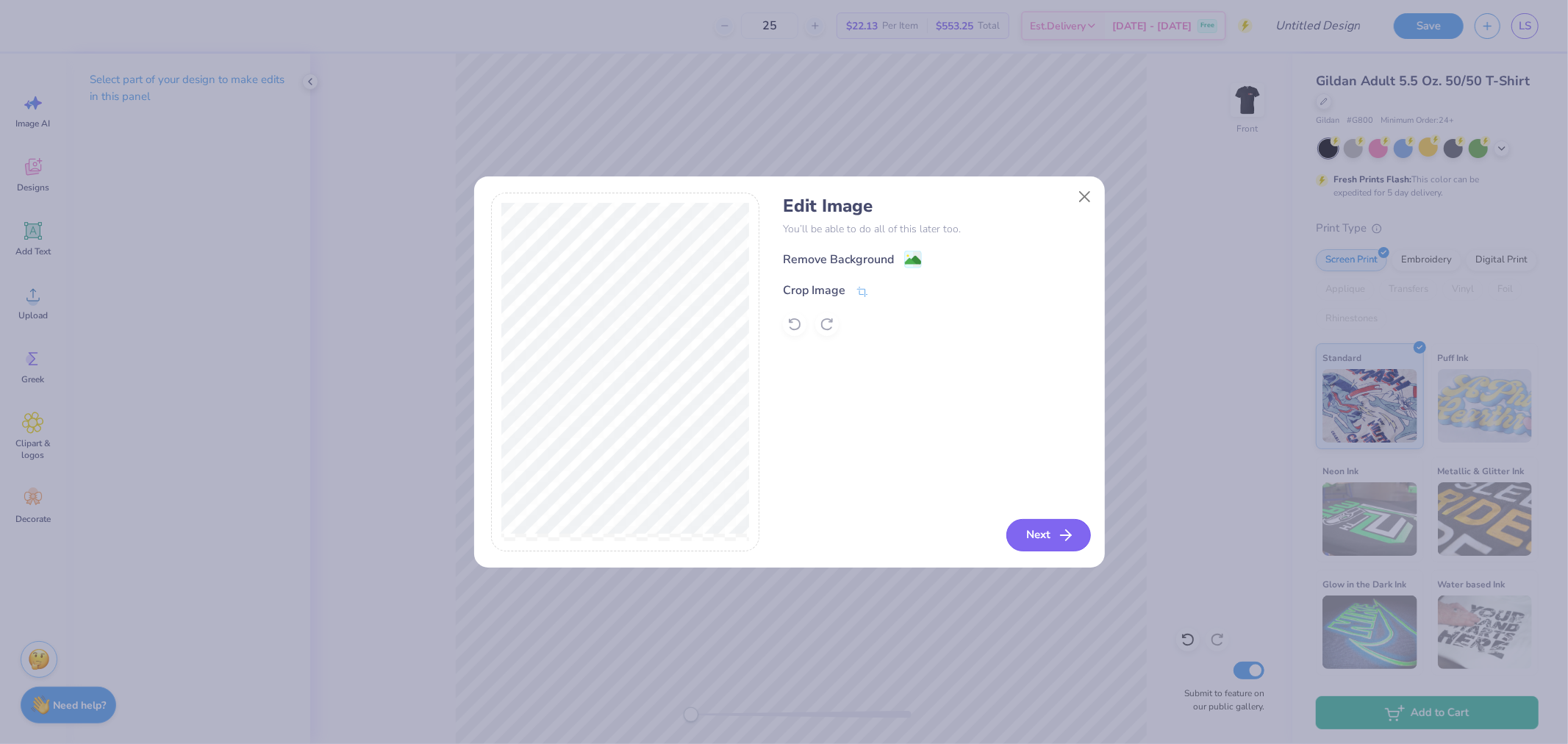
click at [1045, 541] on button "Next" at bounding box center [1048, 535] width 85 height 33
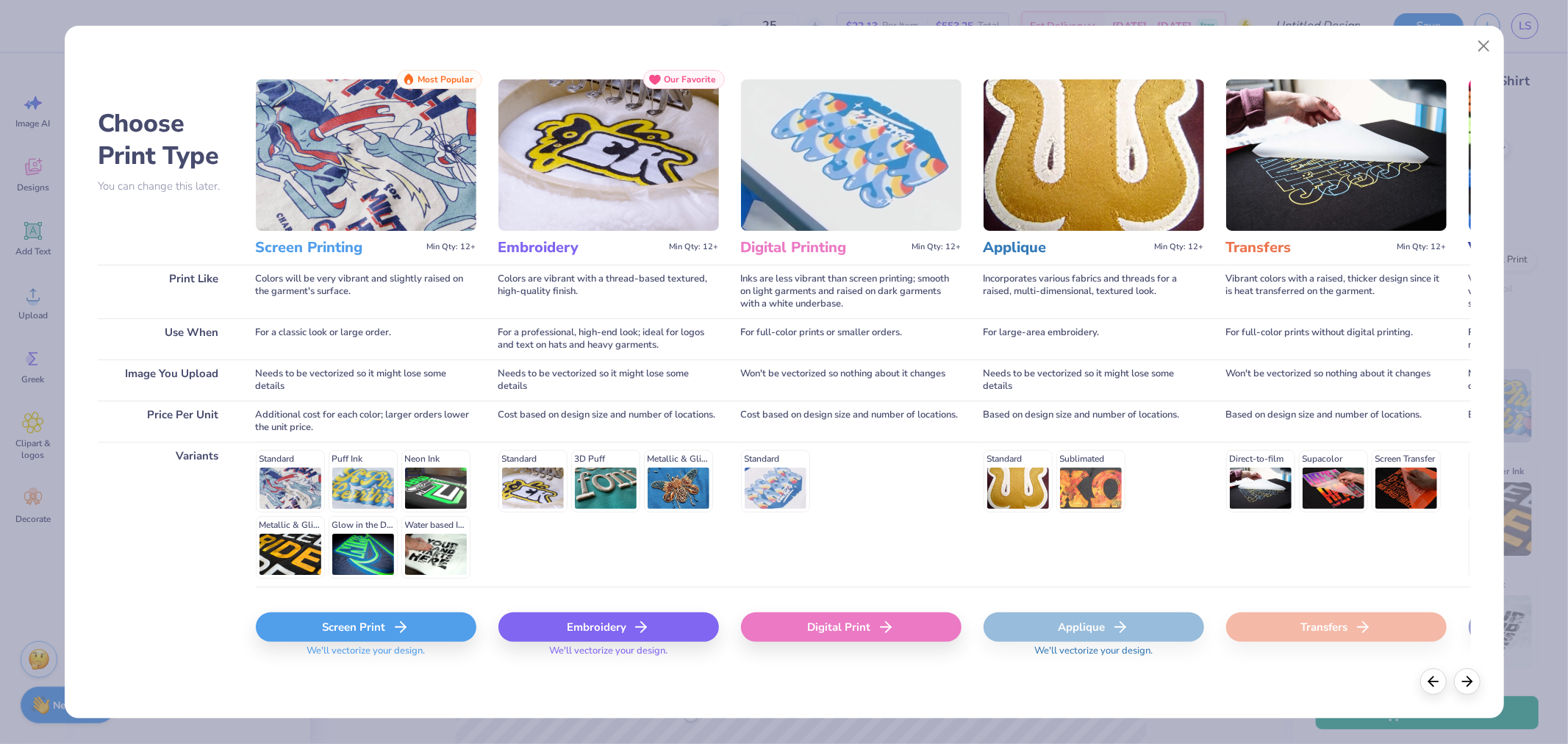
click at [369, 627] on div "Screen Print" at bounding box center [365, 627] width 220 height 30
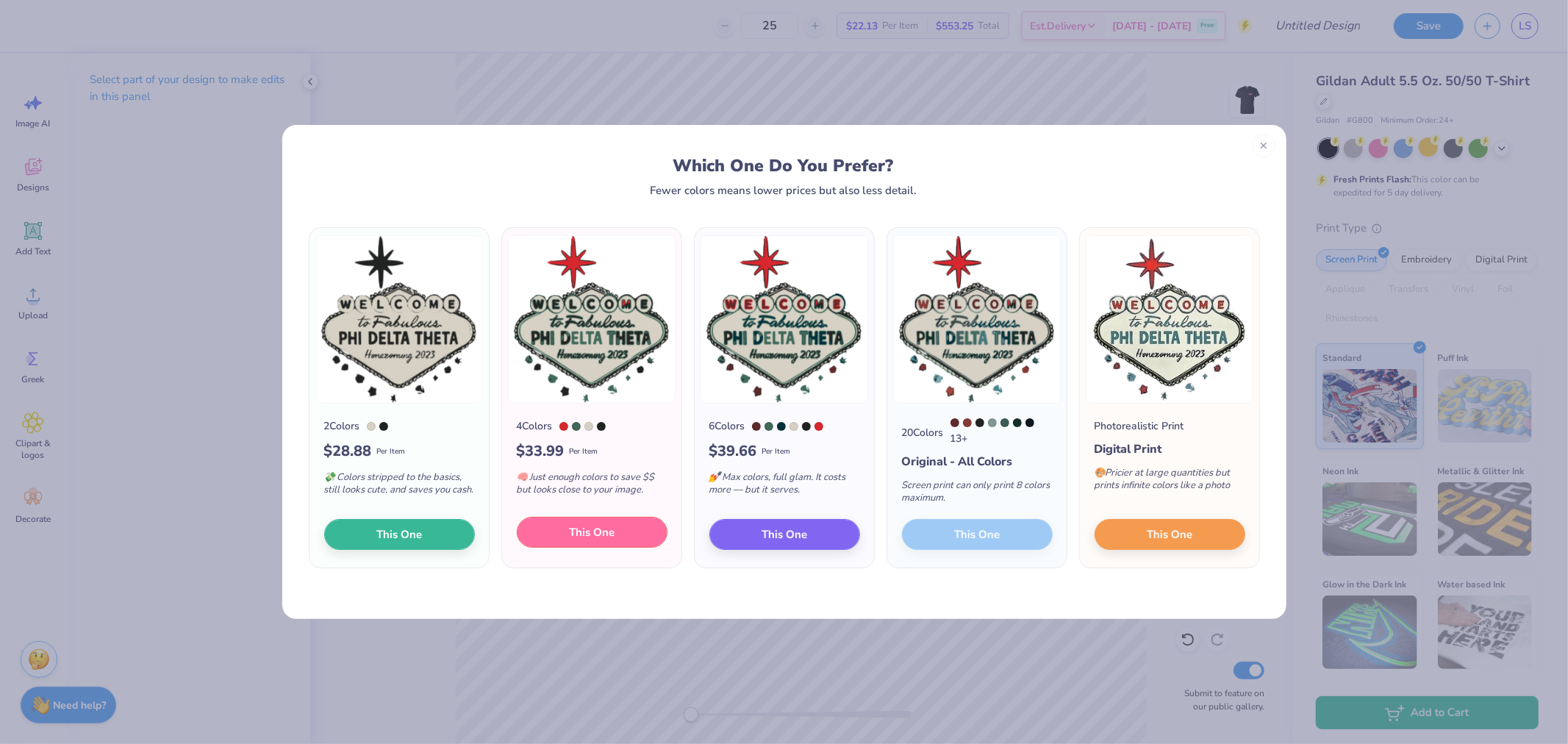
click at [615, 534] on button "This One" at bounding box center [591, 532] width 150 height 31
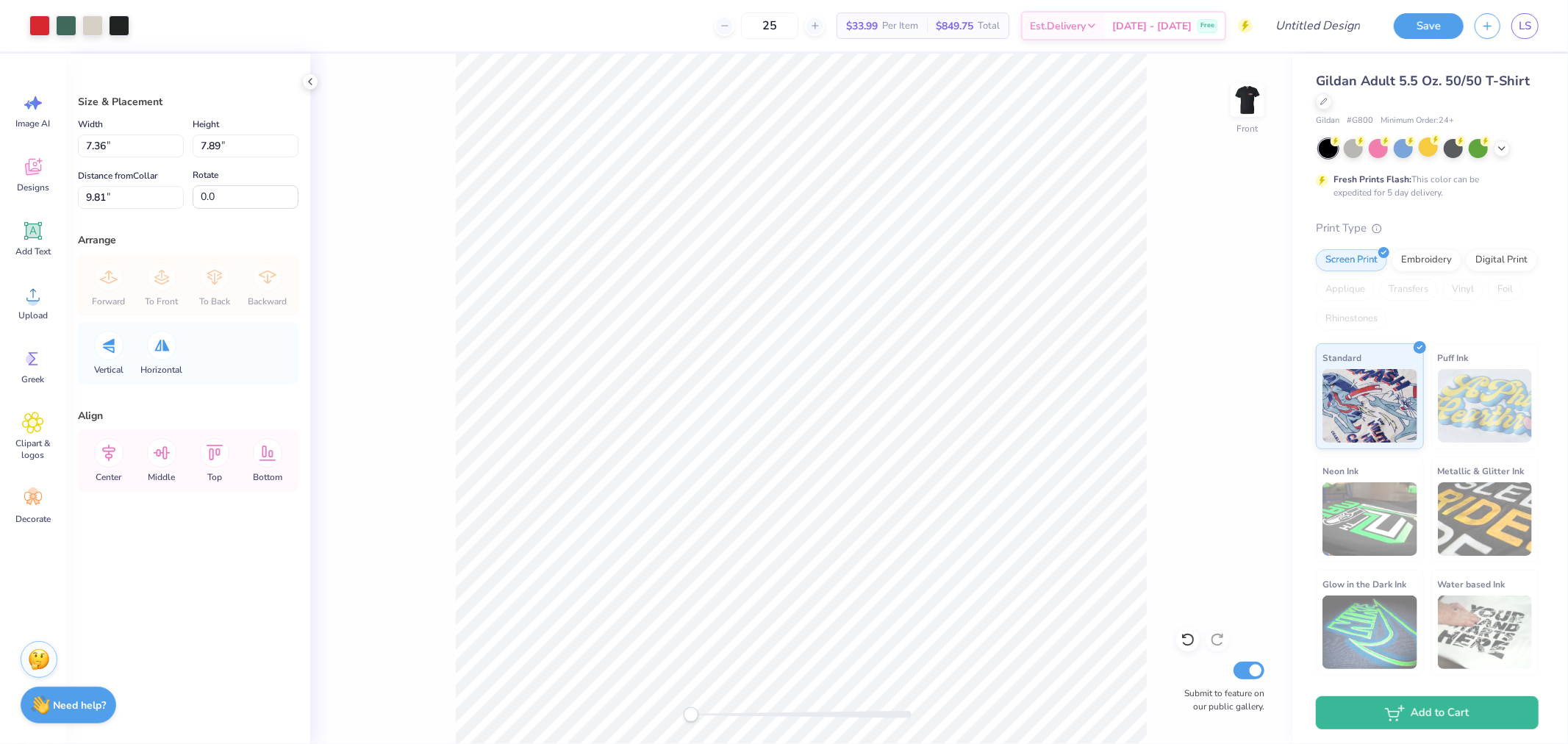
type input "11.06"
type input "11.85"
type input "5.85"
click at [70, 19] on div at bounding box center [66, 24] width 20 height 20
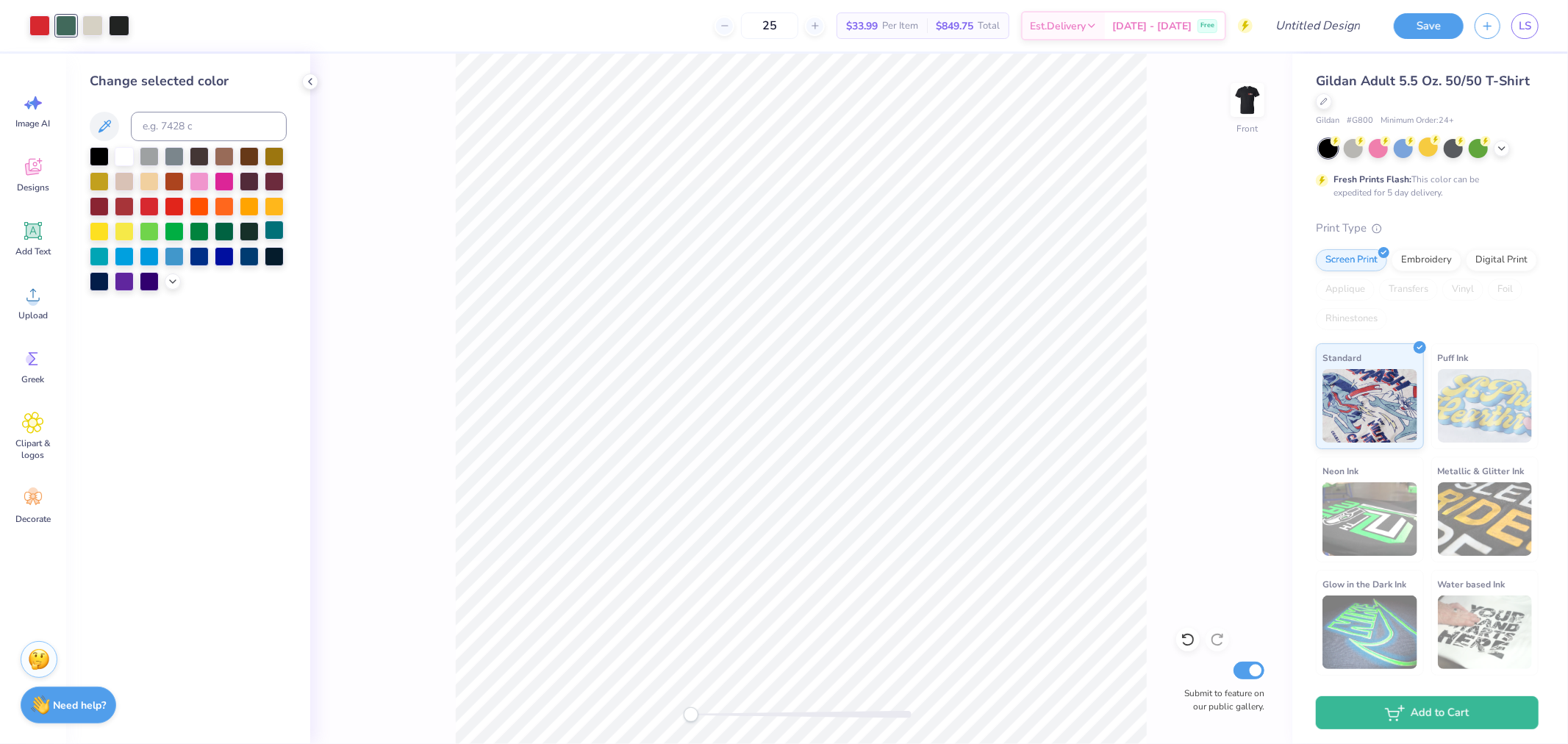
click at [270, 228] on div at bounding box center [274, 230] width 19 height 19
click at [34, 25] on div at bounding box center [40, 24] width 20 height 20
click at [177, 203] on div at bounding box center [174, 205] width 19 height 19
click at [114, 30] on div at bounding box center [119, 24] width 20 height 20
click at [93, 148] on div at bounding box center [99, 155] width 19 height 19
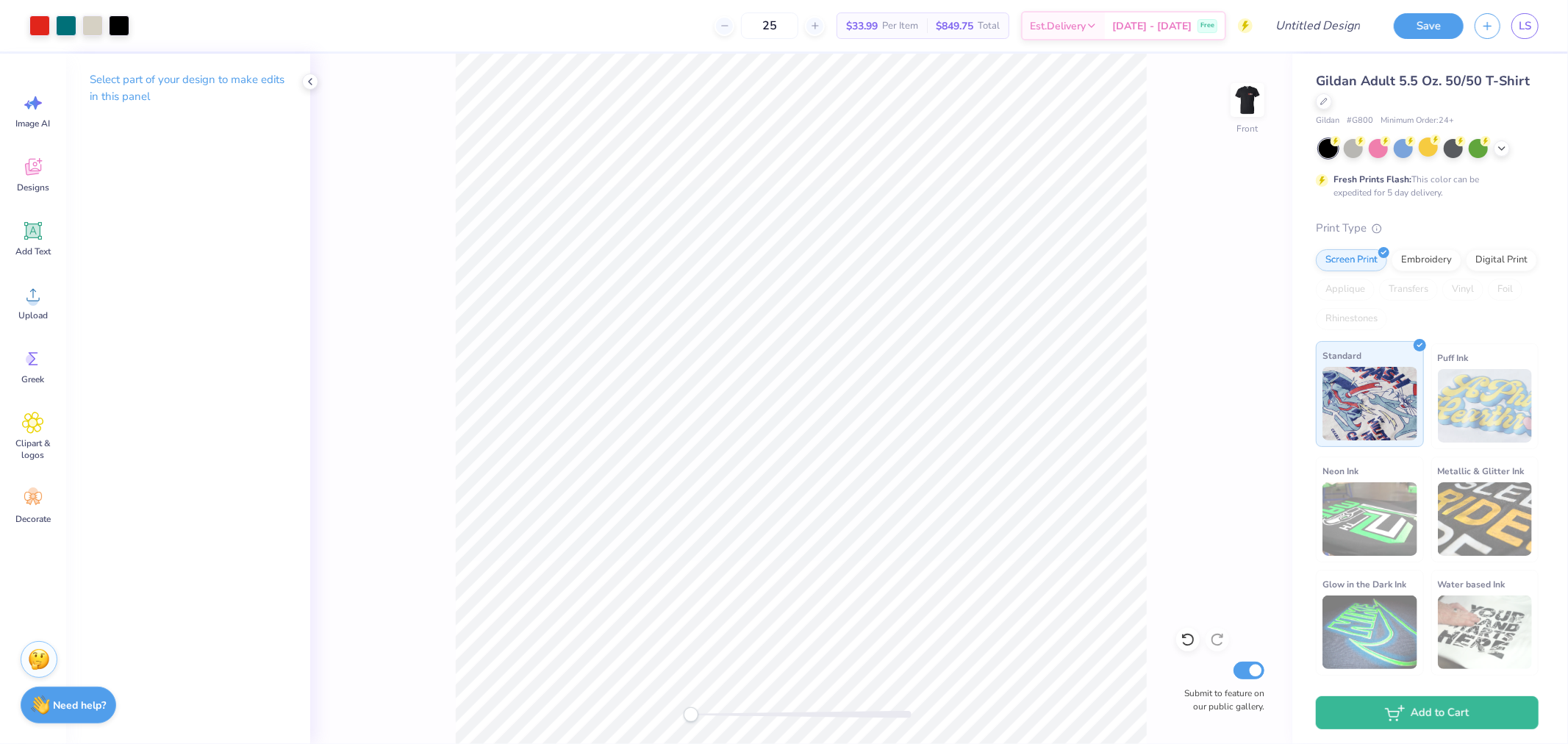
click at [1367, 398] on img at bounding box center [1370, 404] width 95 height 73
click at [1324, 103] on icon at bounding box center [1323, 100] width 7 height 7
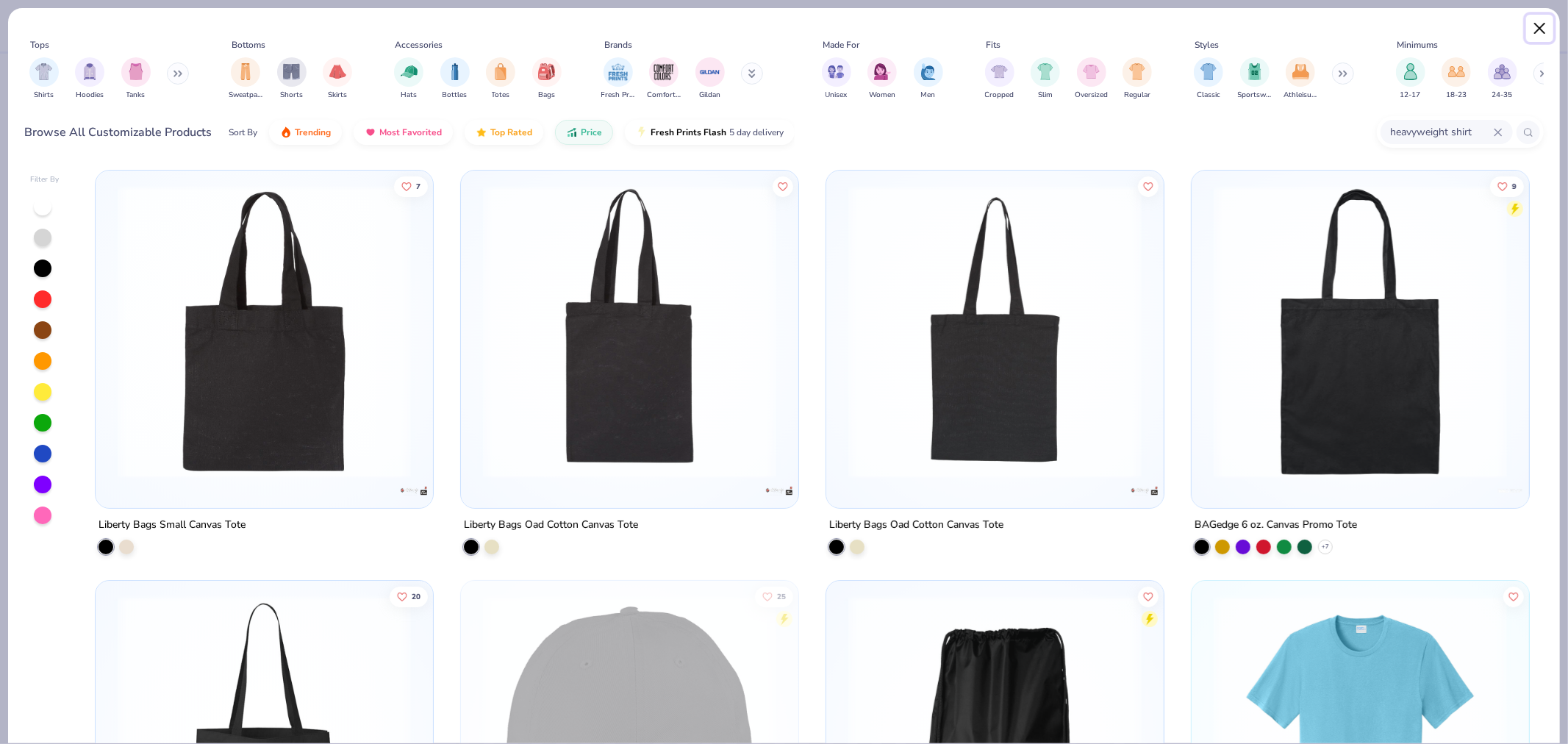
click at [1549, 32] on button "Close" at bounding box center [1540, 29] width 28 height 28
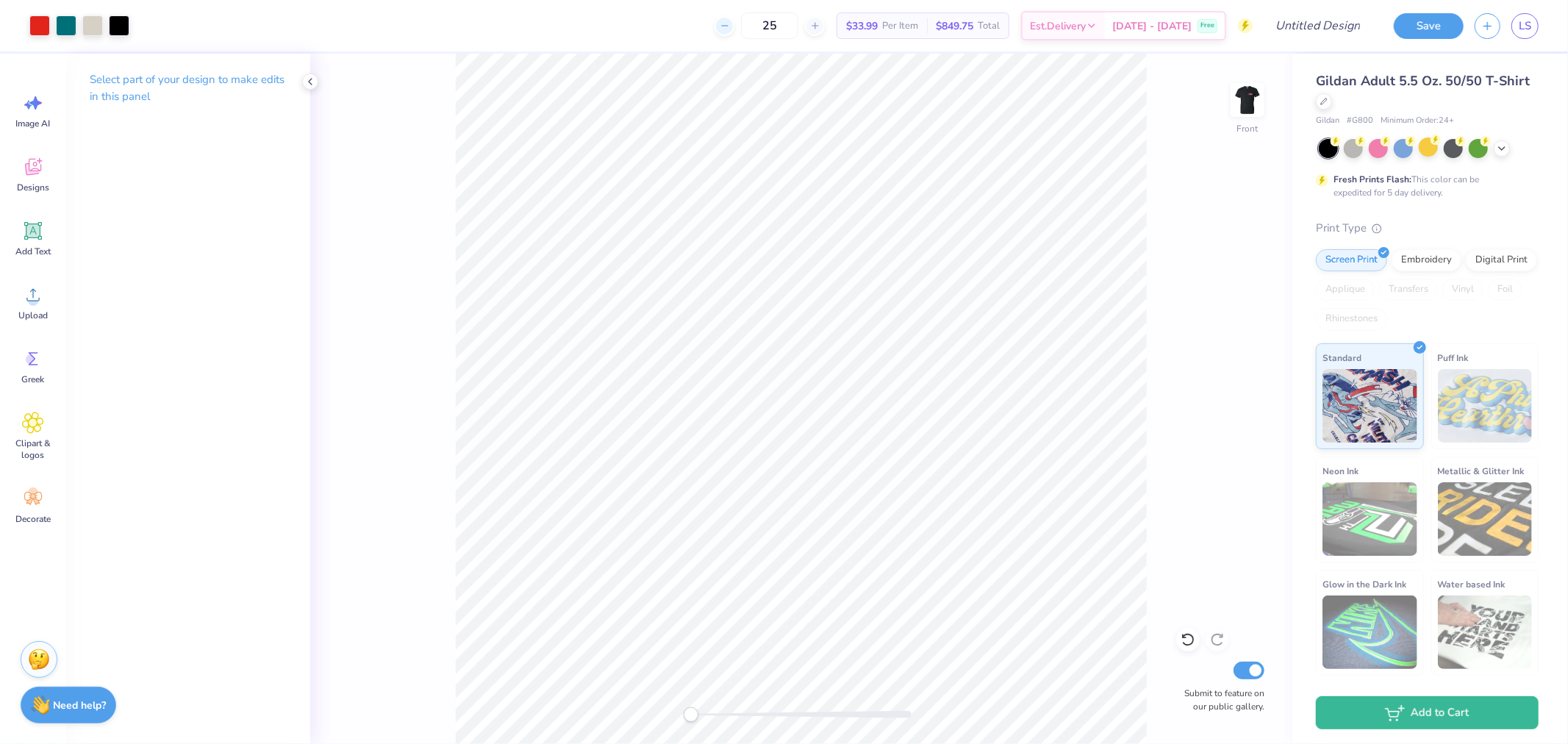
drag, startPoint x: 798, startPoint y: 26, endPoint x: 749, endPoint y: 19, distance: 49.5
click at [749, 26] on div "25" at bounding box center [770, 26] width 111 height 26
type input "30"
click at [1503, 263] on div "Digital Print" at bounding box center [1502, 258] width 72 height 22
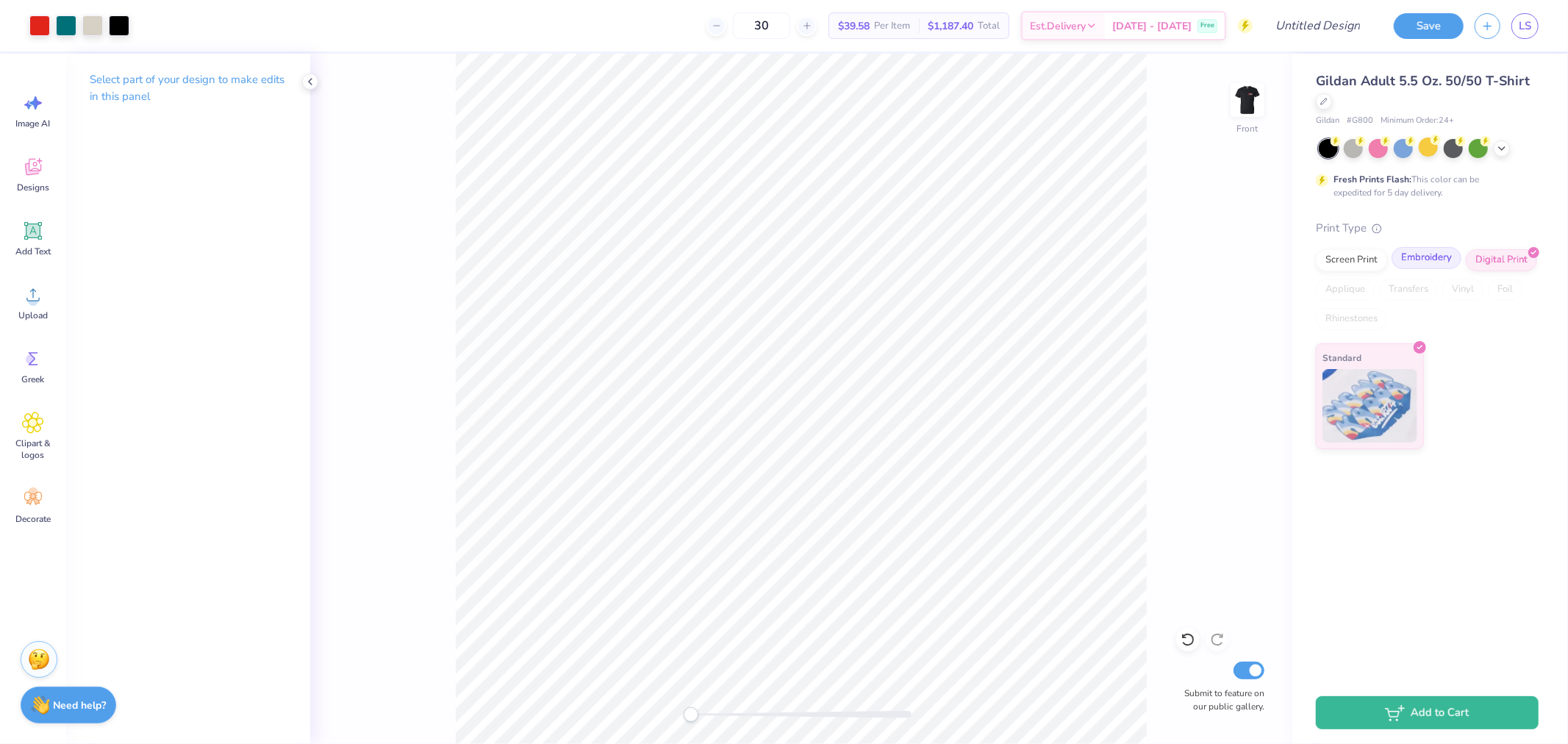
click at [1434, 260] on div "Embroidery" at bounding box center [1427, 258] width 70 height 22
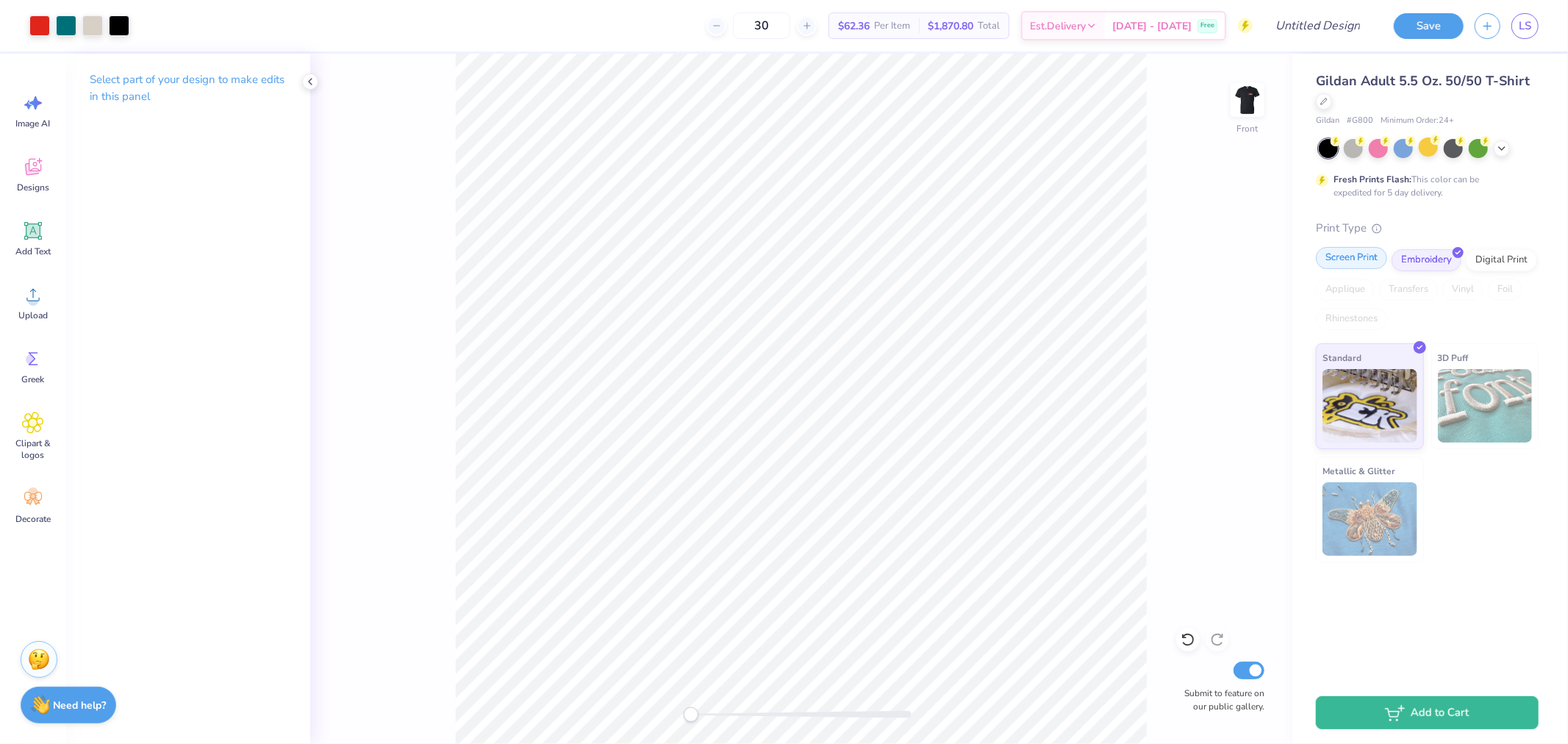
click at [1361, 250] on div "Screen Print" at bounding box center [1351, 258] width 72 height 22
